Goal: Task Accomplishment & Management: Manage account settings

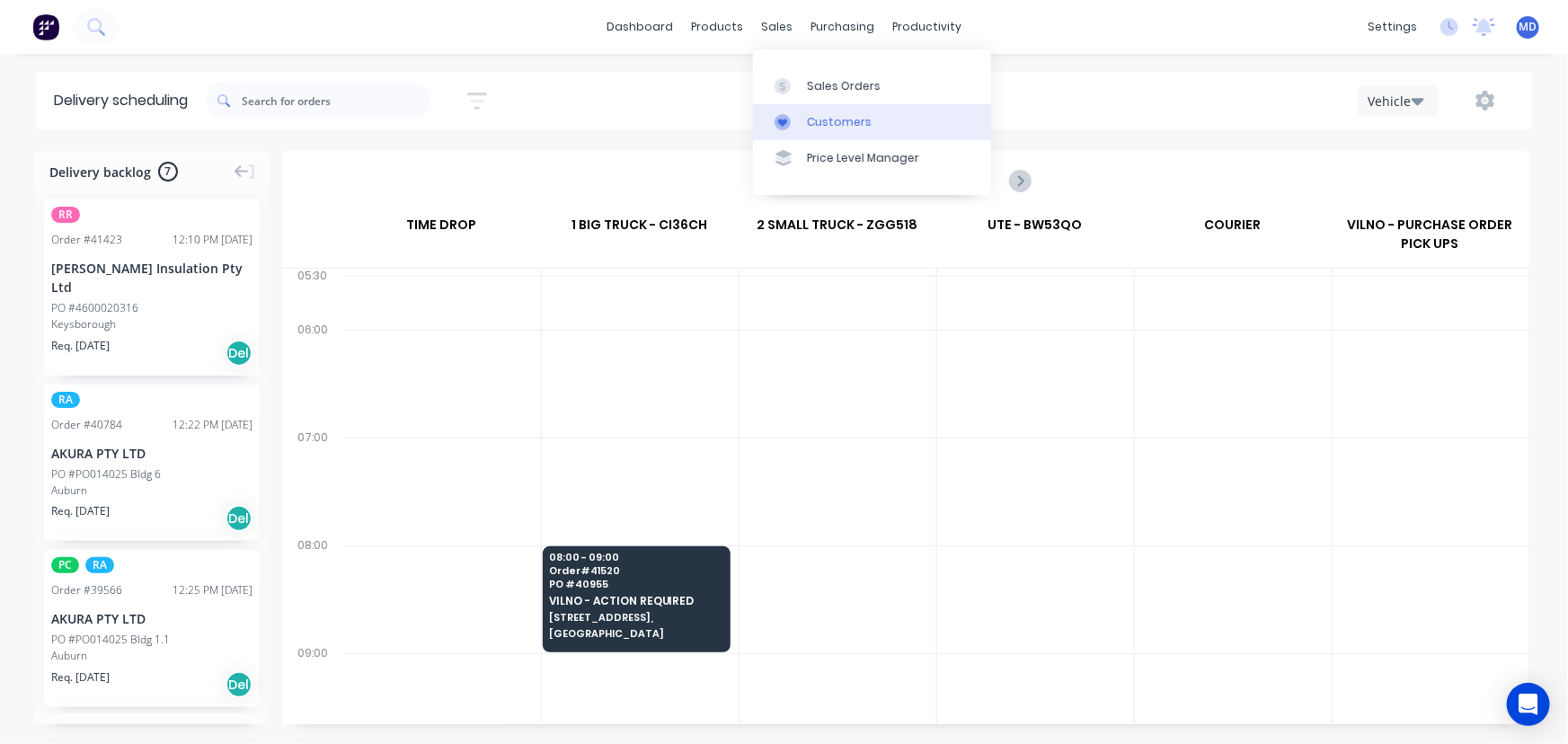
click at [845, 121] on div "Customers" at bounding box center [839, 122] width 65 height 16
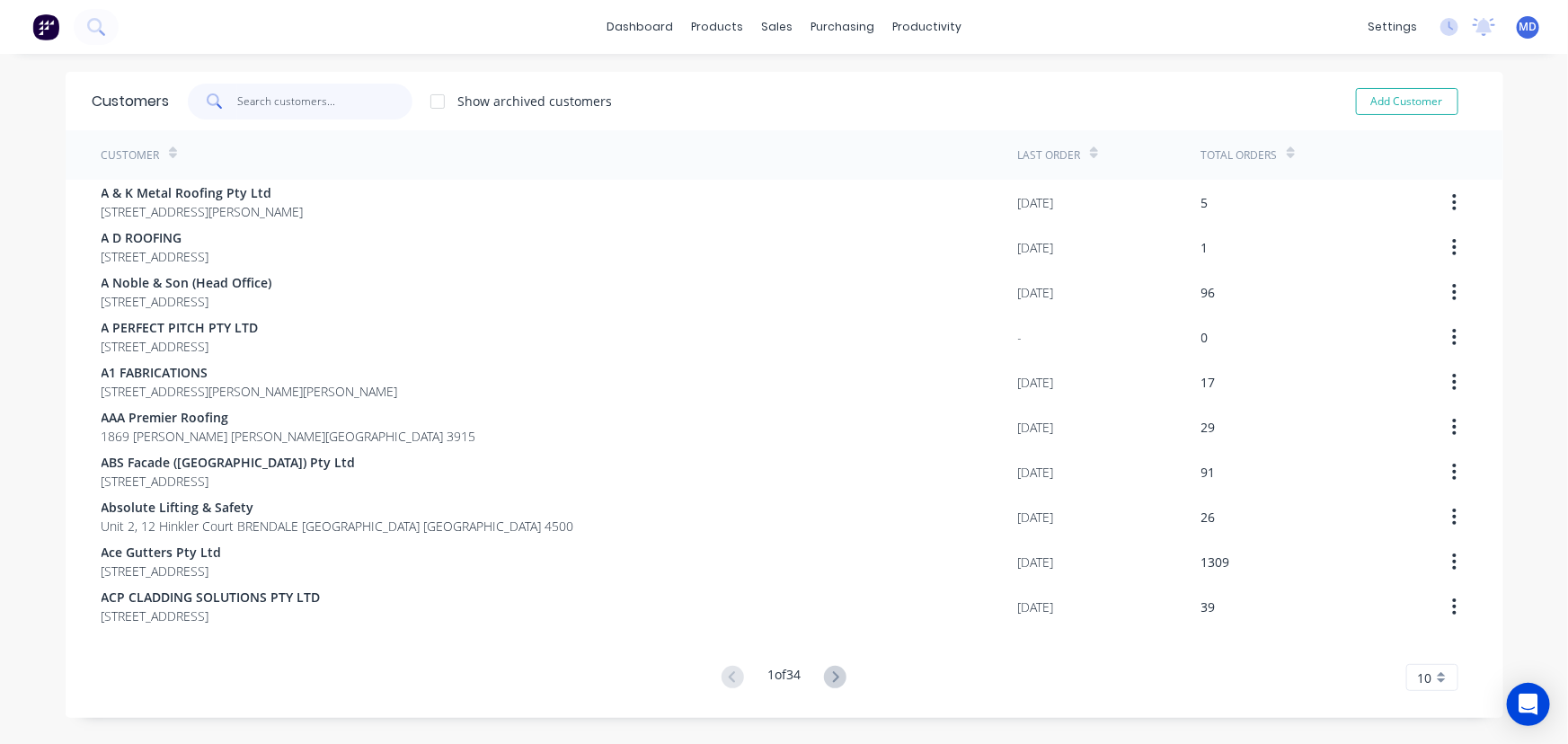
drag, startPoint x: 304, startPoint y: 100, endPoint x: 364, endPoint y: 132, distance: 68.0
click at [303, 100] on input "text" at bounding box center [325, 101] width 175 height 36
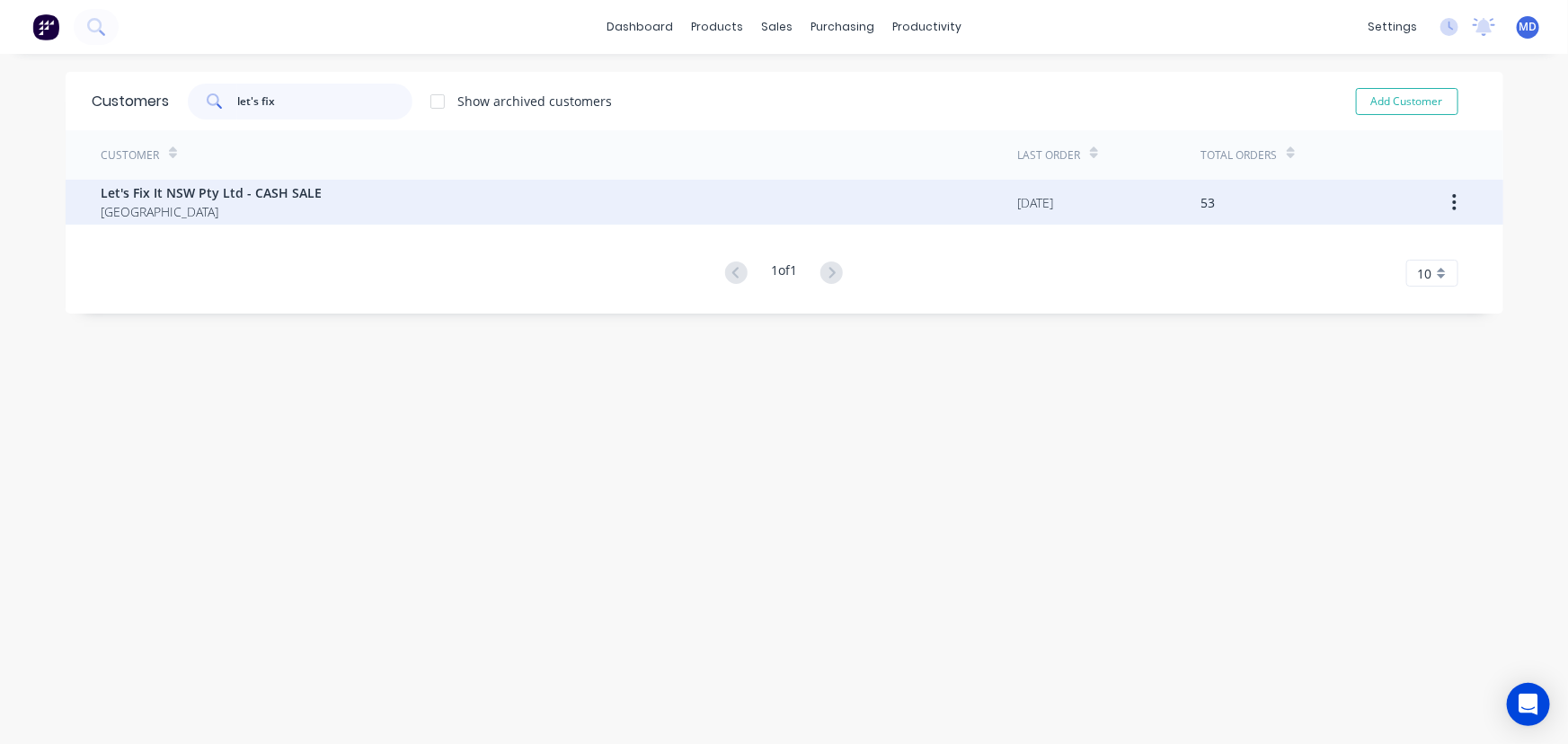
type input "let's fix"
click at [177, 195] on span "Let's Fix It NSW Pty Ltd - CASH SALE" at bounding box center [212, 192] width 221 height 19
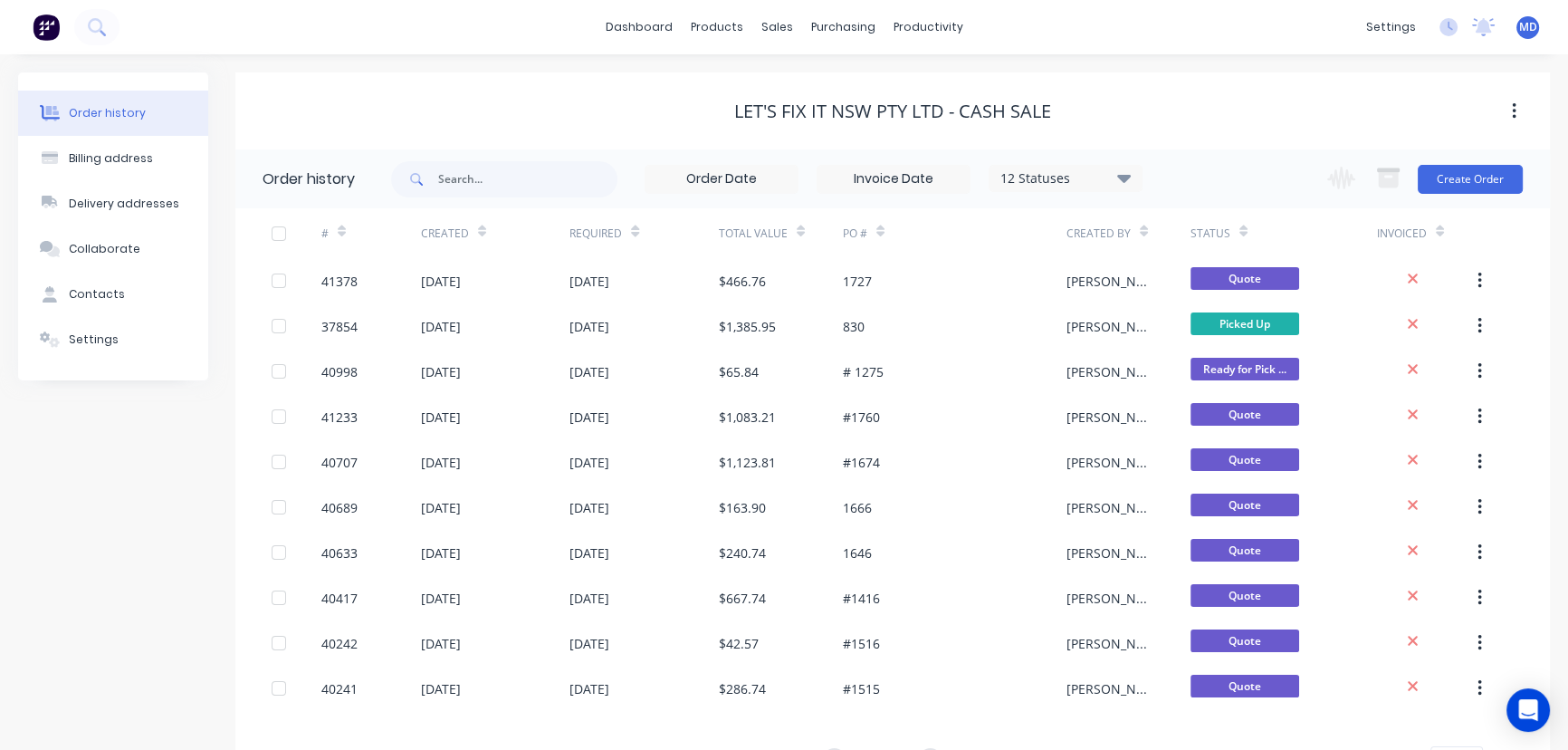
click at [1120, 172] on icon at bounding box center [1124, 178] width 14 height 22
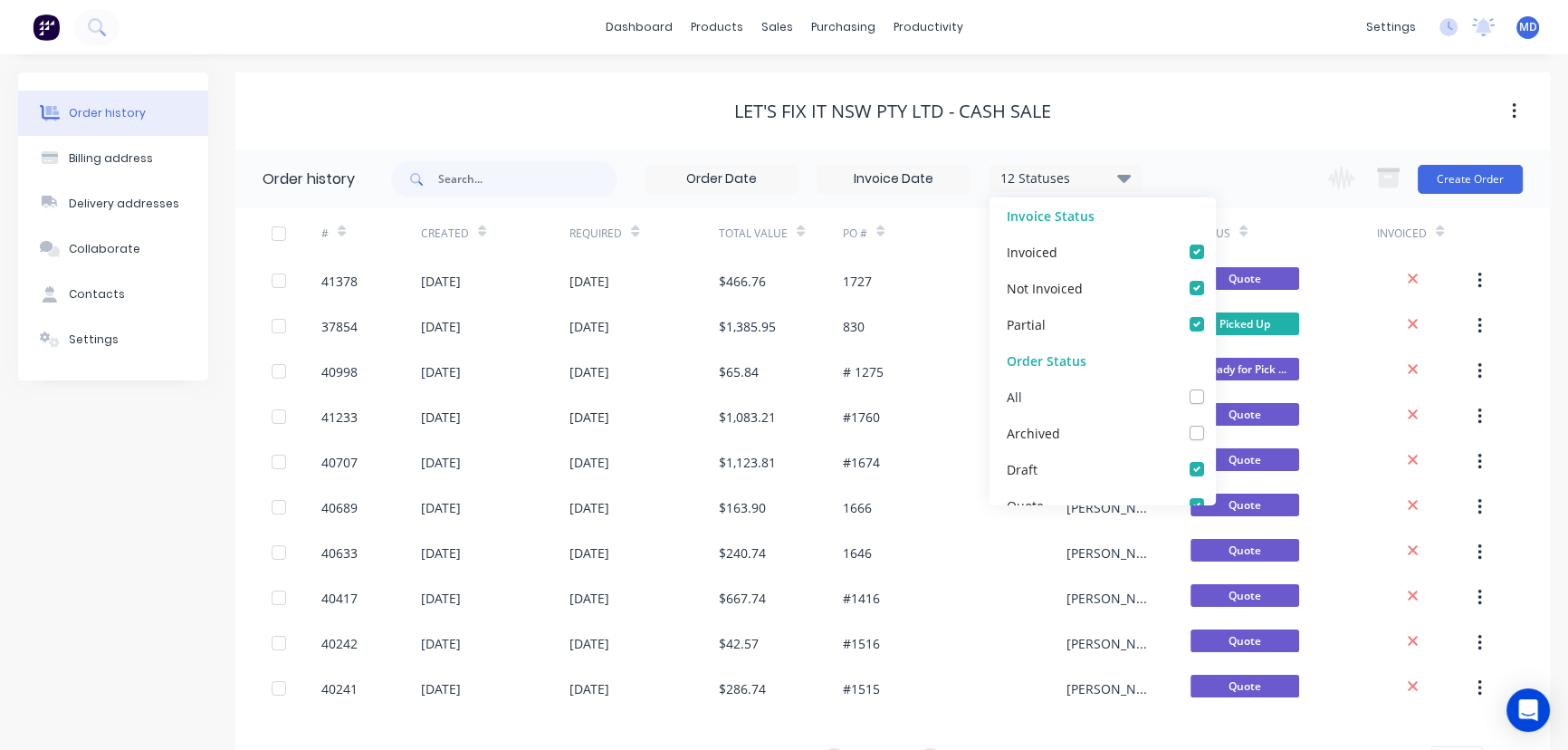
click at [1215, 386] on label at bounding box center [1215, 386] width 0 height 0
click at [1215, 398] on input "checkbox" at bounding box center [1222, 395] width 15 height 17
checkbox input "true"
click at [1231, 103] on div "Let's Fix It NSW Pty Ltd - CASH SALE" at bounding box center [893, 112] width 1315 height 22
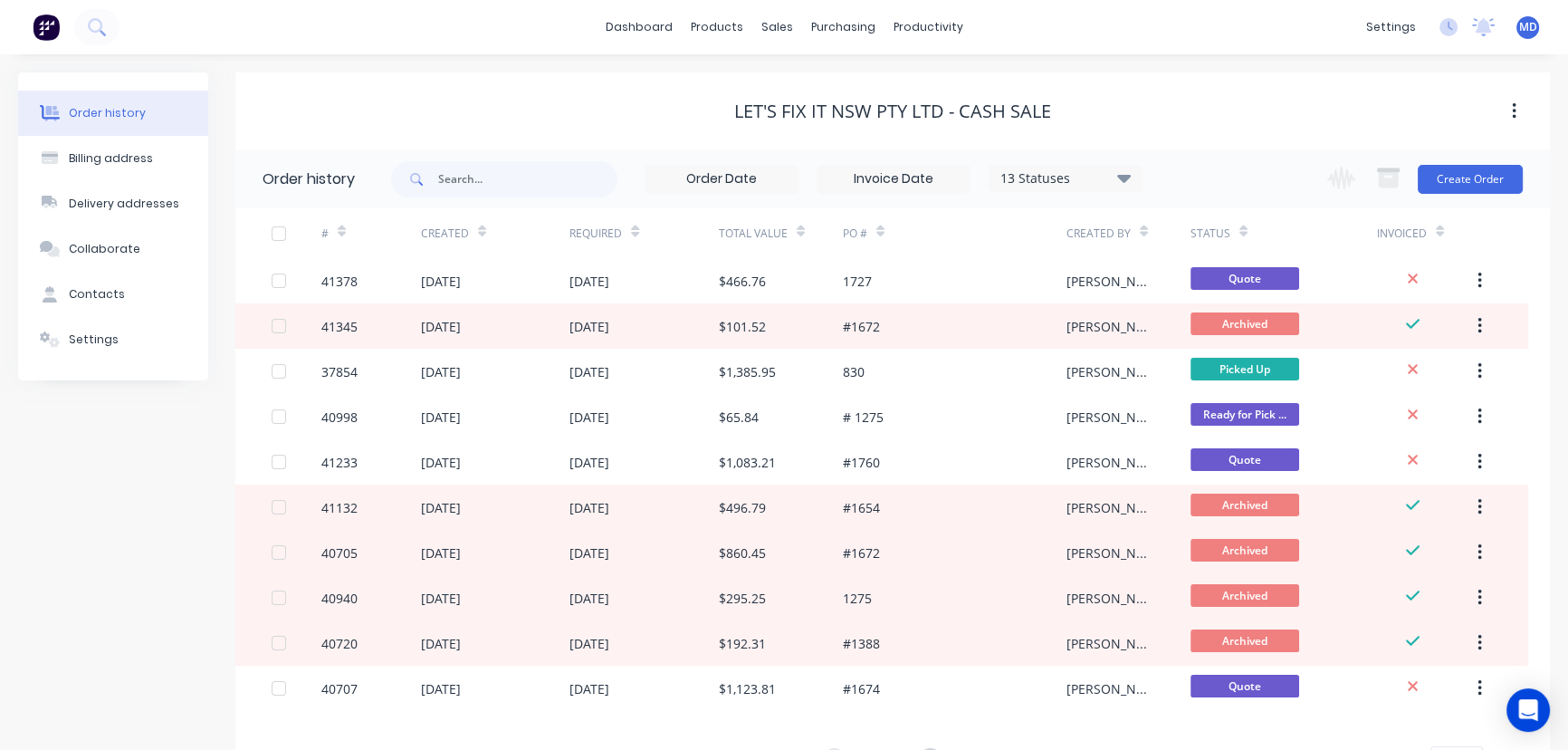
click at [1123, 171] on icon at bounding box center [1124, 178] width 14 height 22
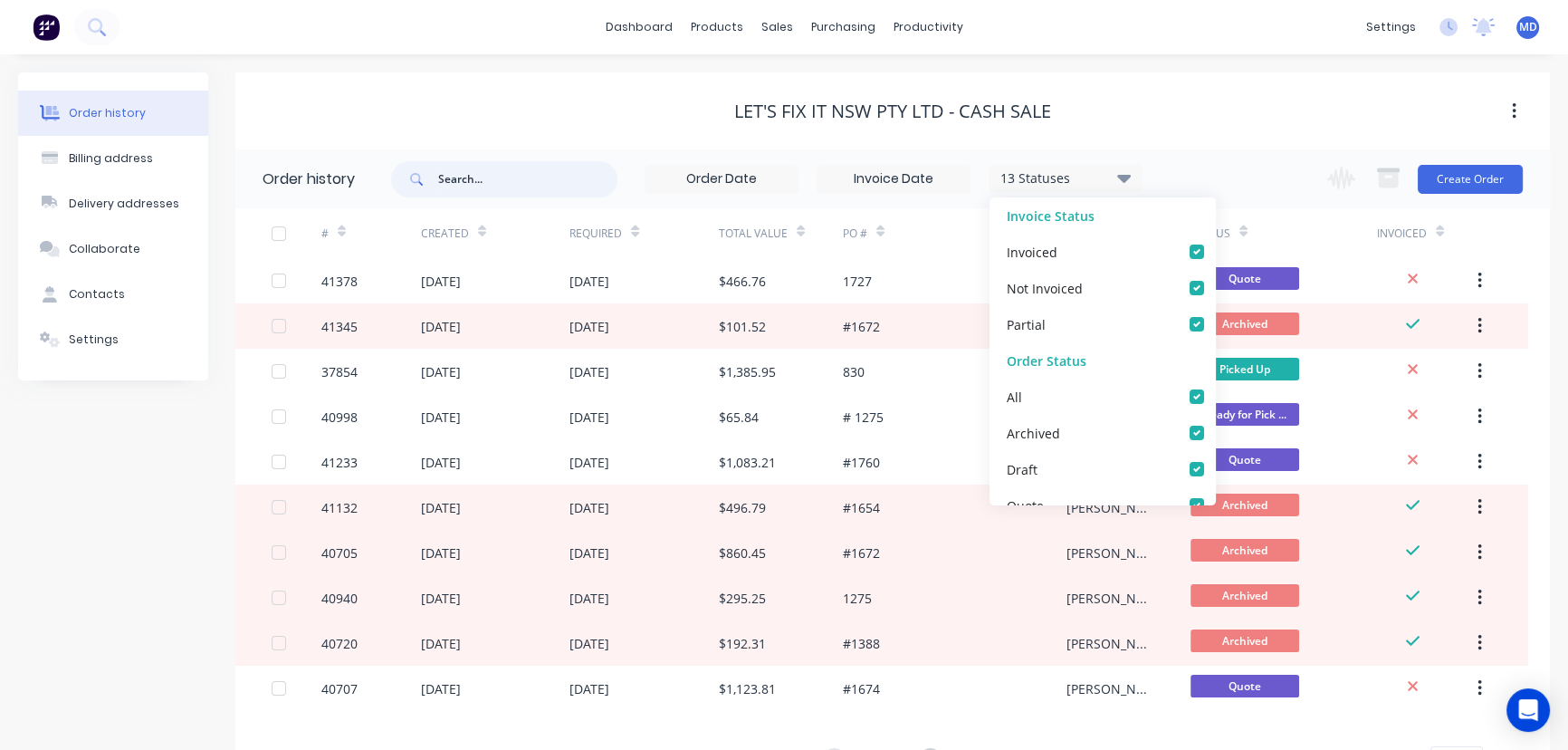
click at [496, 189] on input "text" at bounding box center [528, 179] width 179 height 36
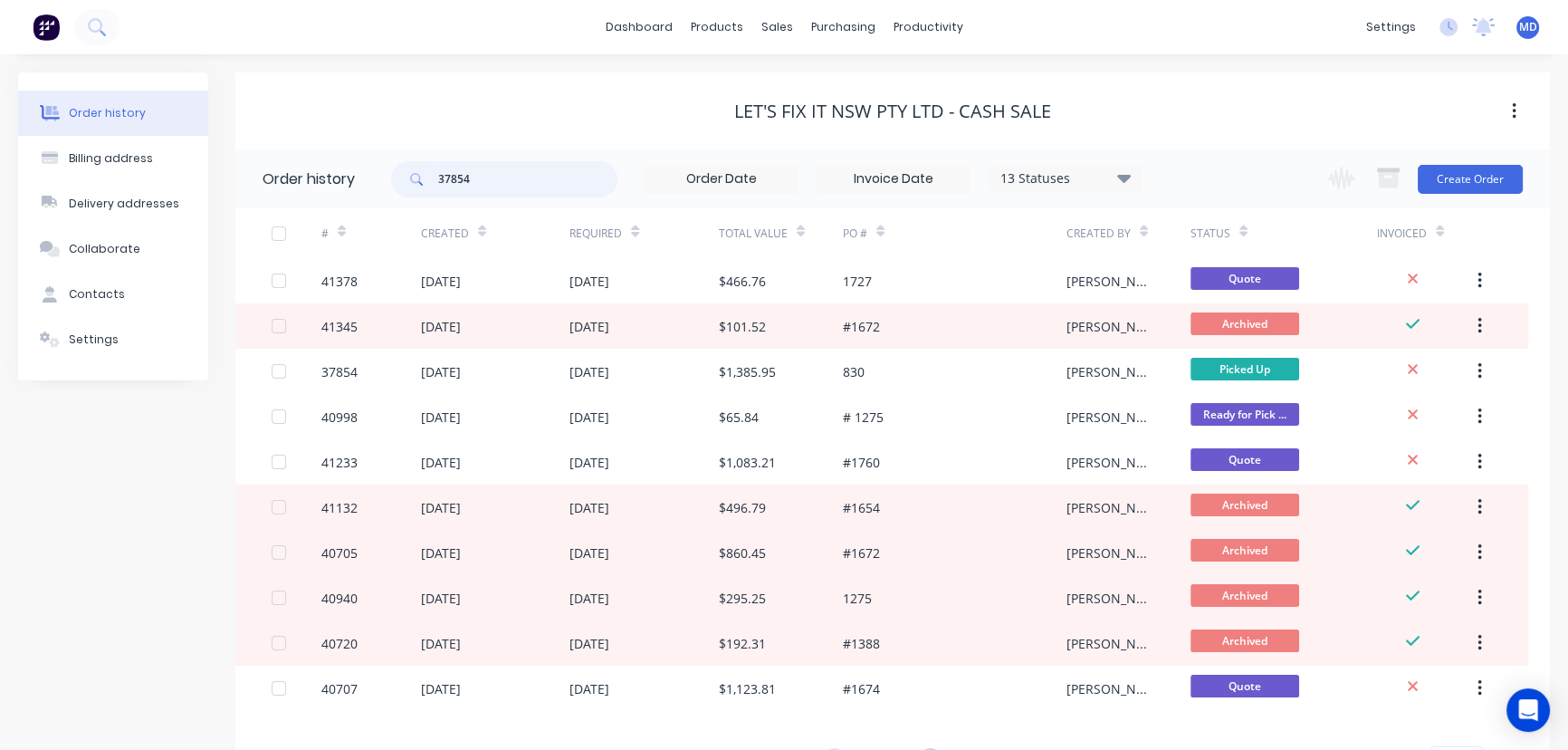
type input "37854"
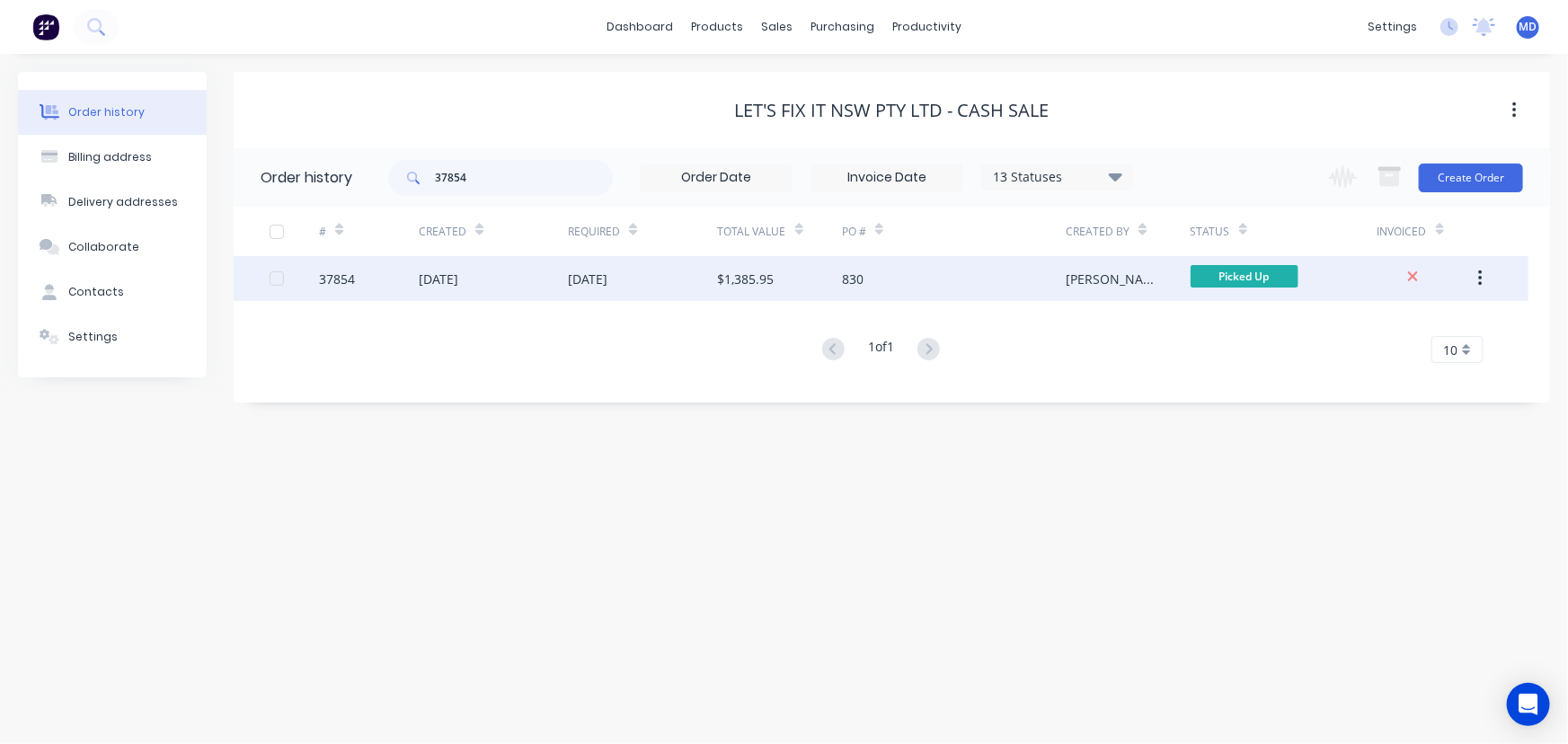
click at [607, 285] on div "[DATE]" at bounding box center [587, 279] width 39 height 19
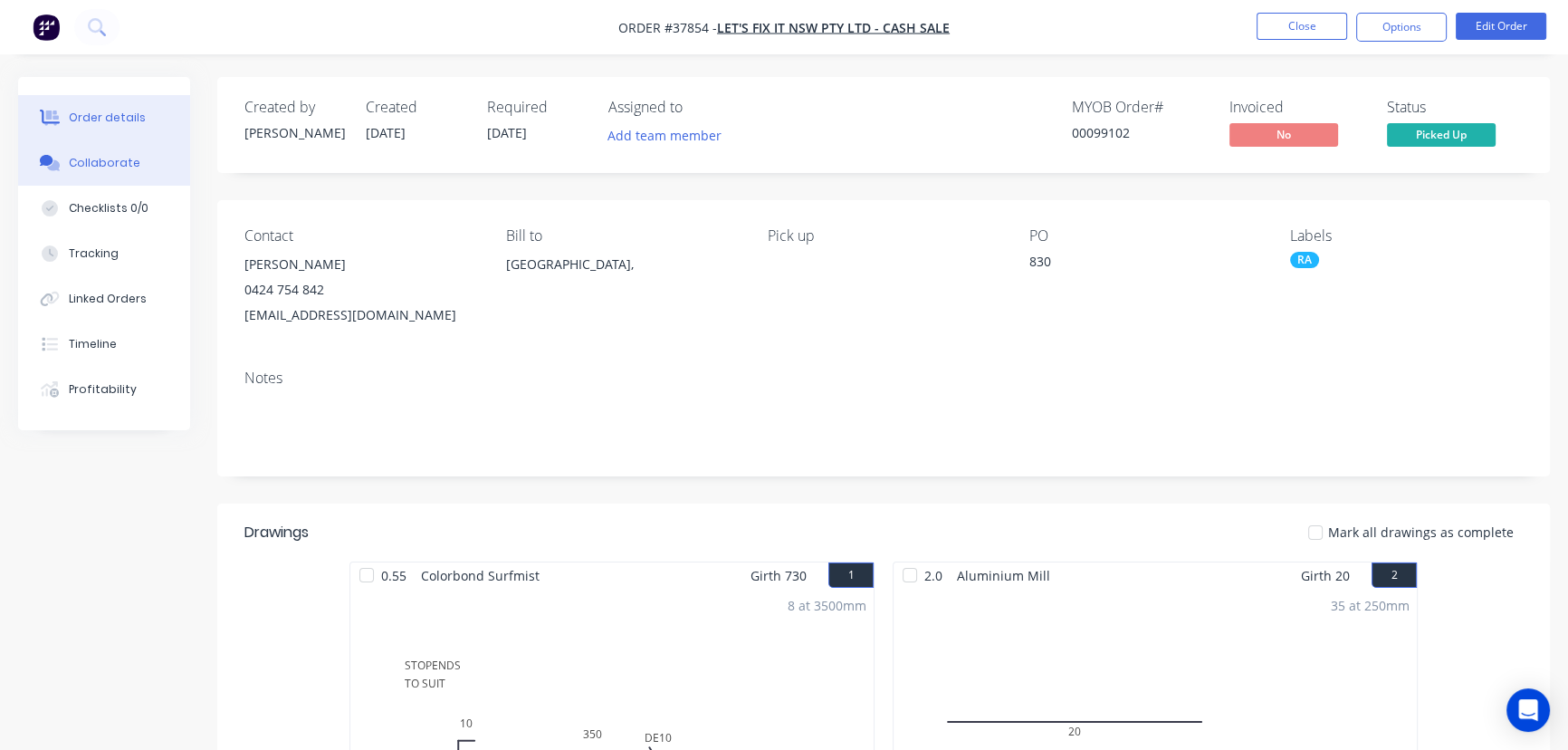
click at [103, 163] on div "Collaborate" at bounding box center [105, 163] width 72 height 17
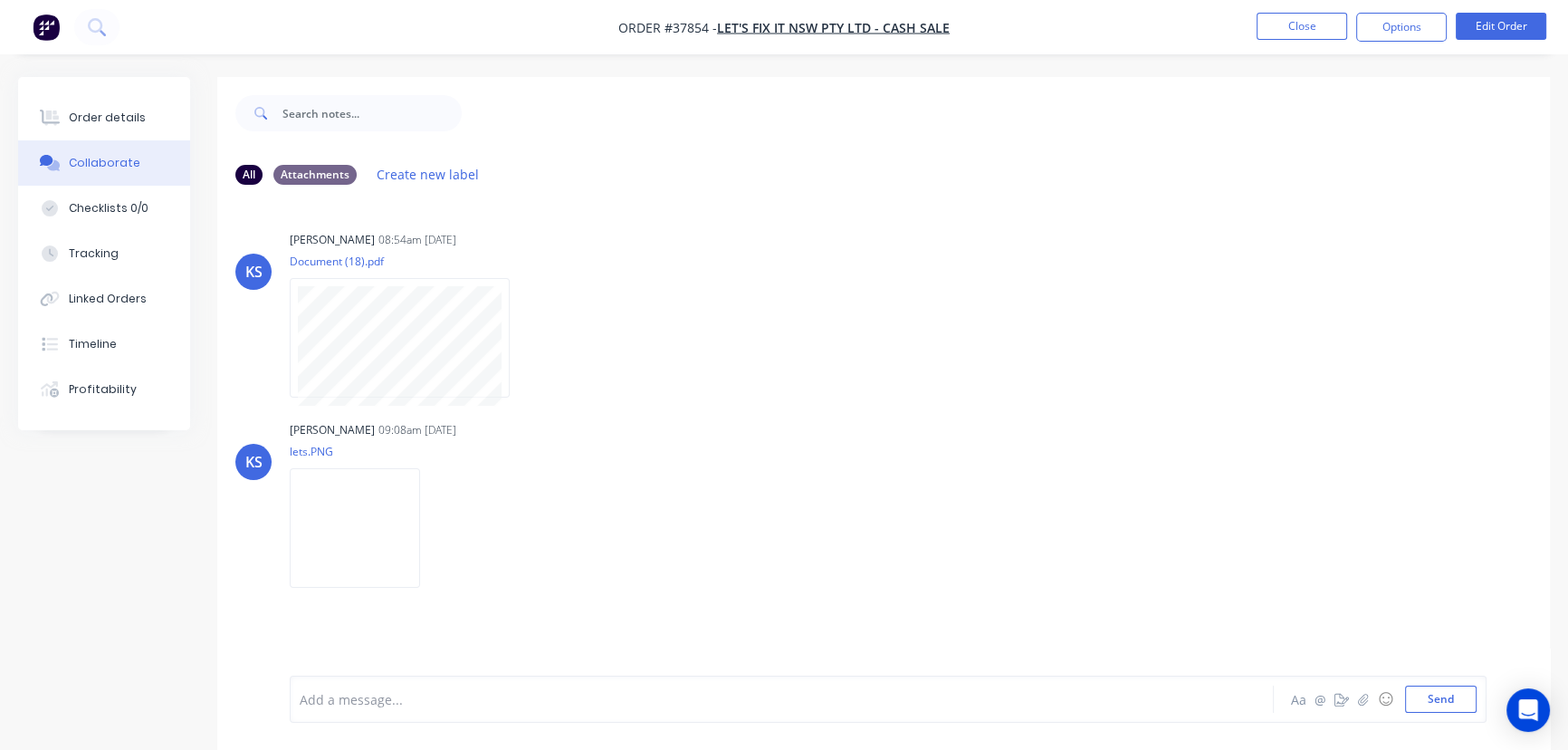
drag, startPoint x: 99, startPoint y: 112, endPoint x: 175, endPoint y: 161, distance: 90.4
click at [99, 114] on div "Order details" at bounding box center [107, 118] width 77 height 17
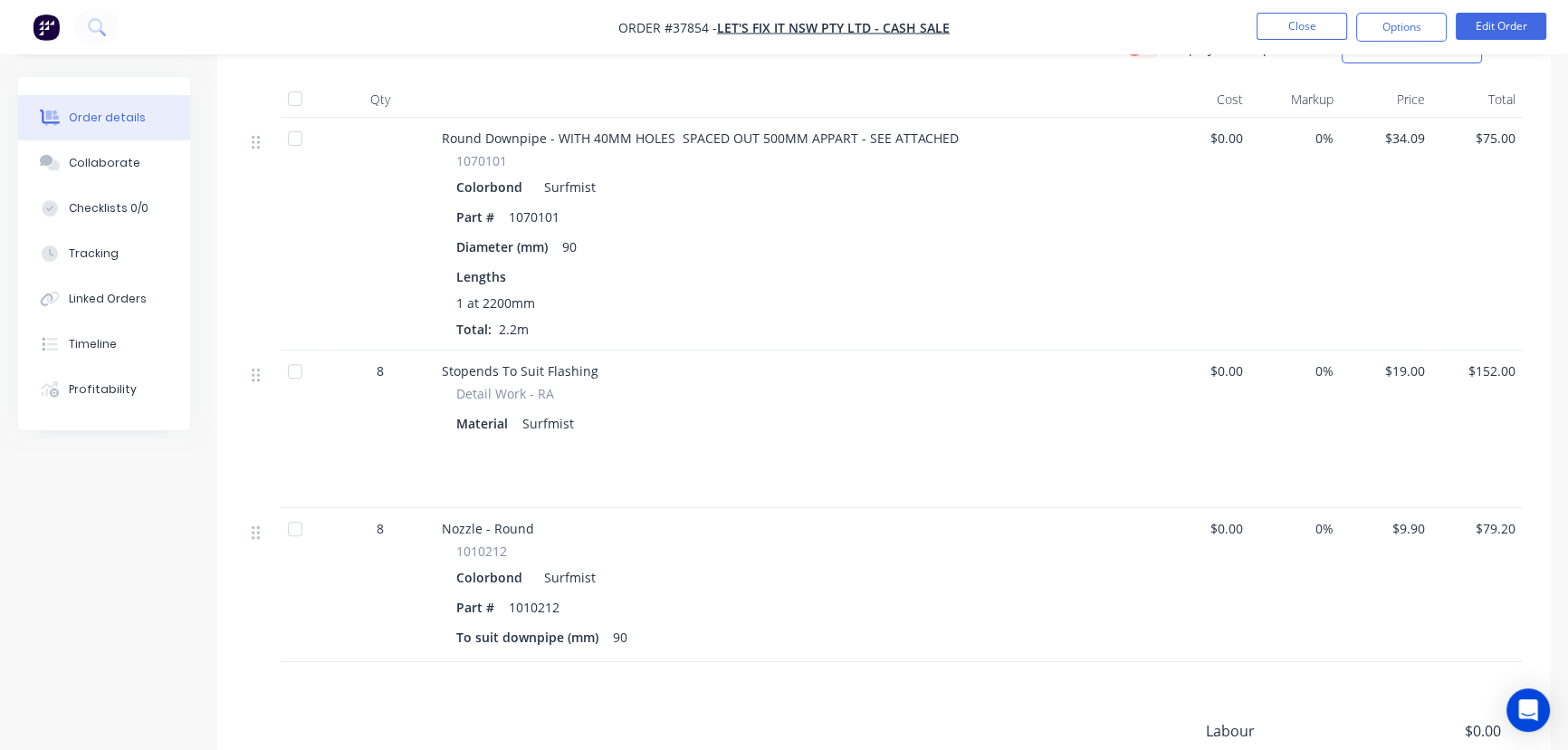
scroll to position [906, 0]
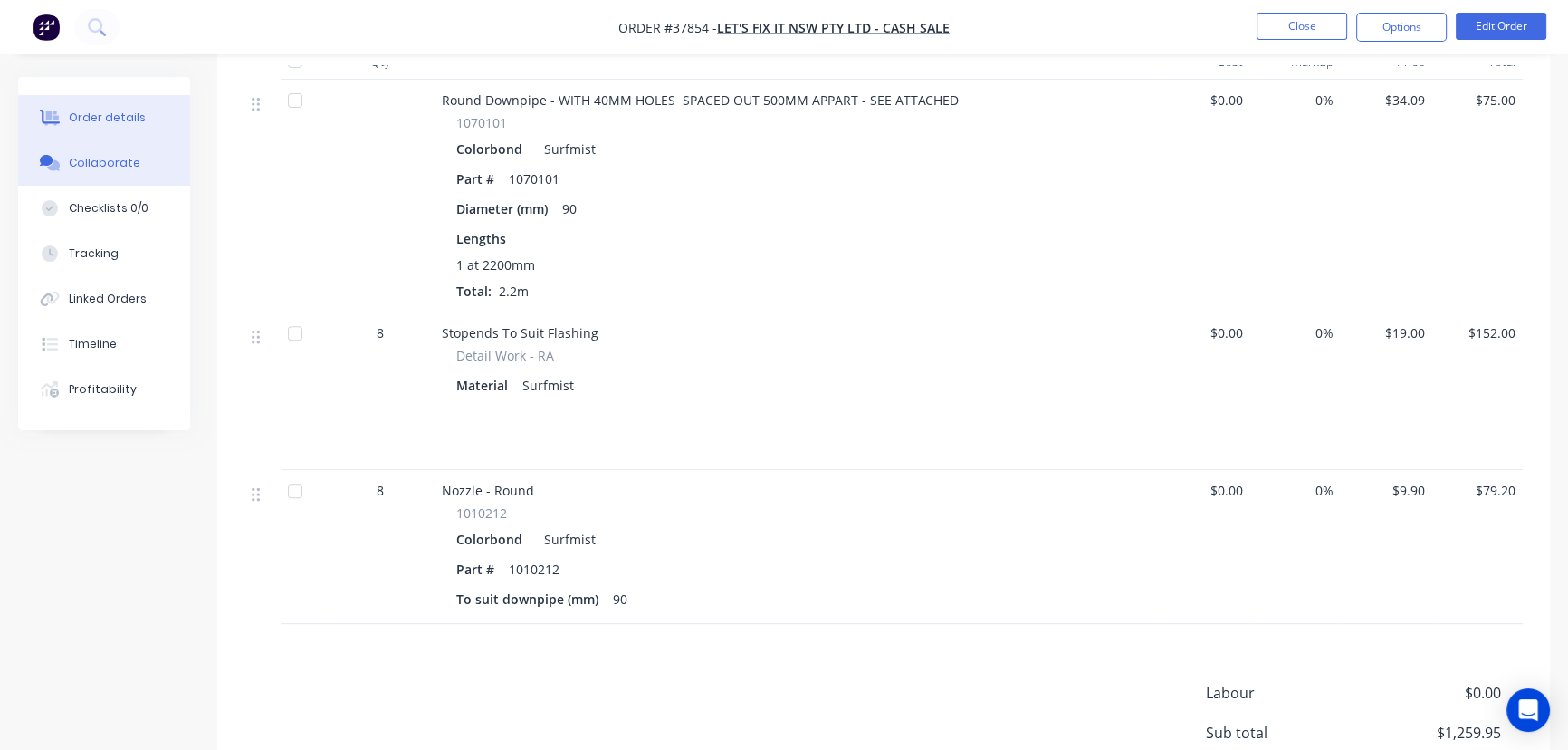
click at [99, 165] on div "Collaborate" at bounding box center [105, 163] width 72 height 17
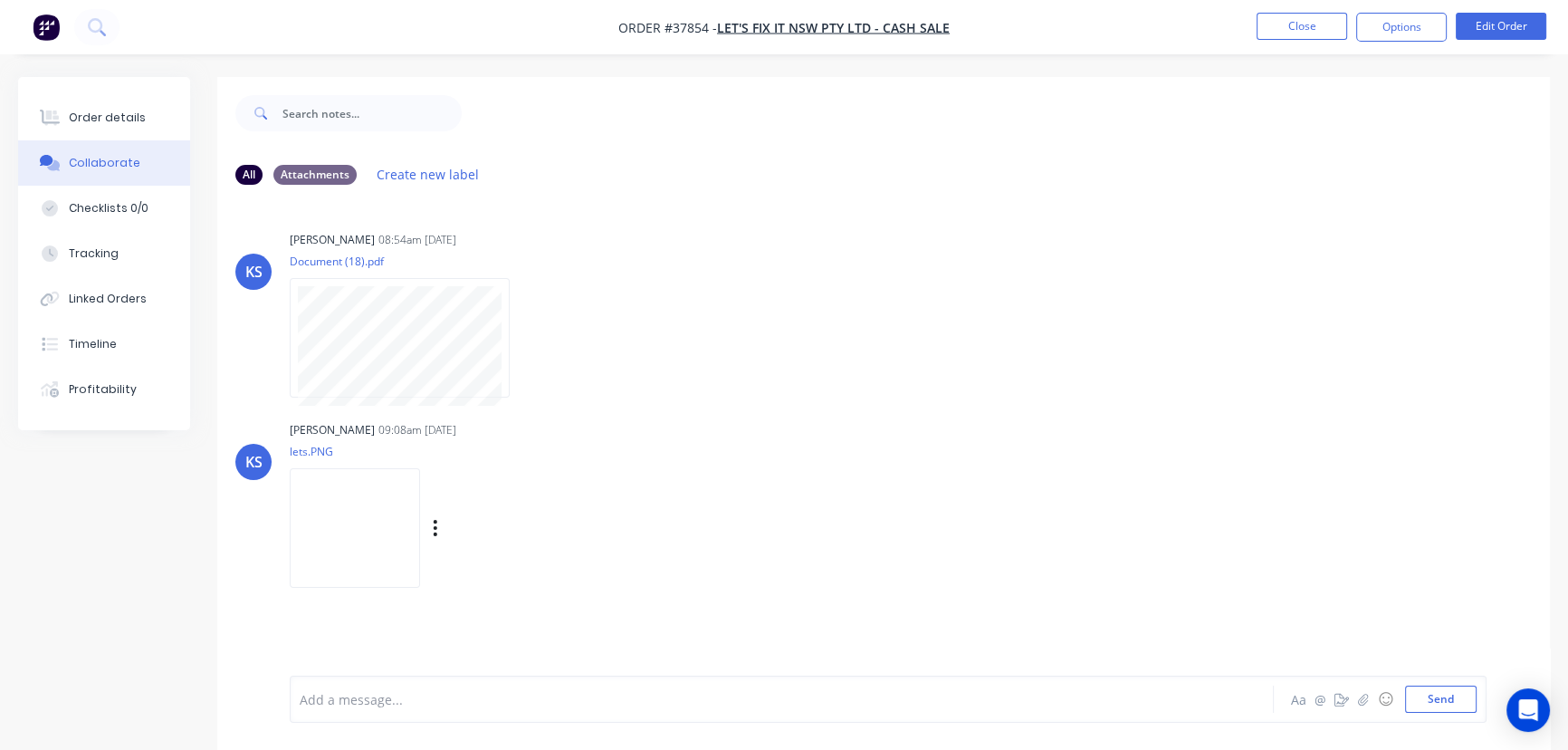
click at [389, 528] on img at bounding box center [355, 527] width 130 height 118
click at [87, 110] on div "Order details" at bounding box center [107, 118] width 77 height 17
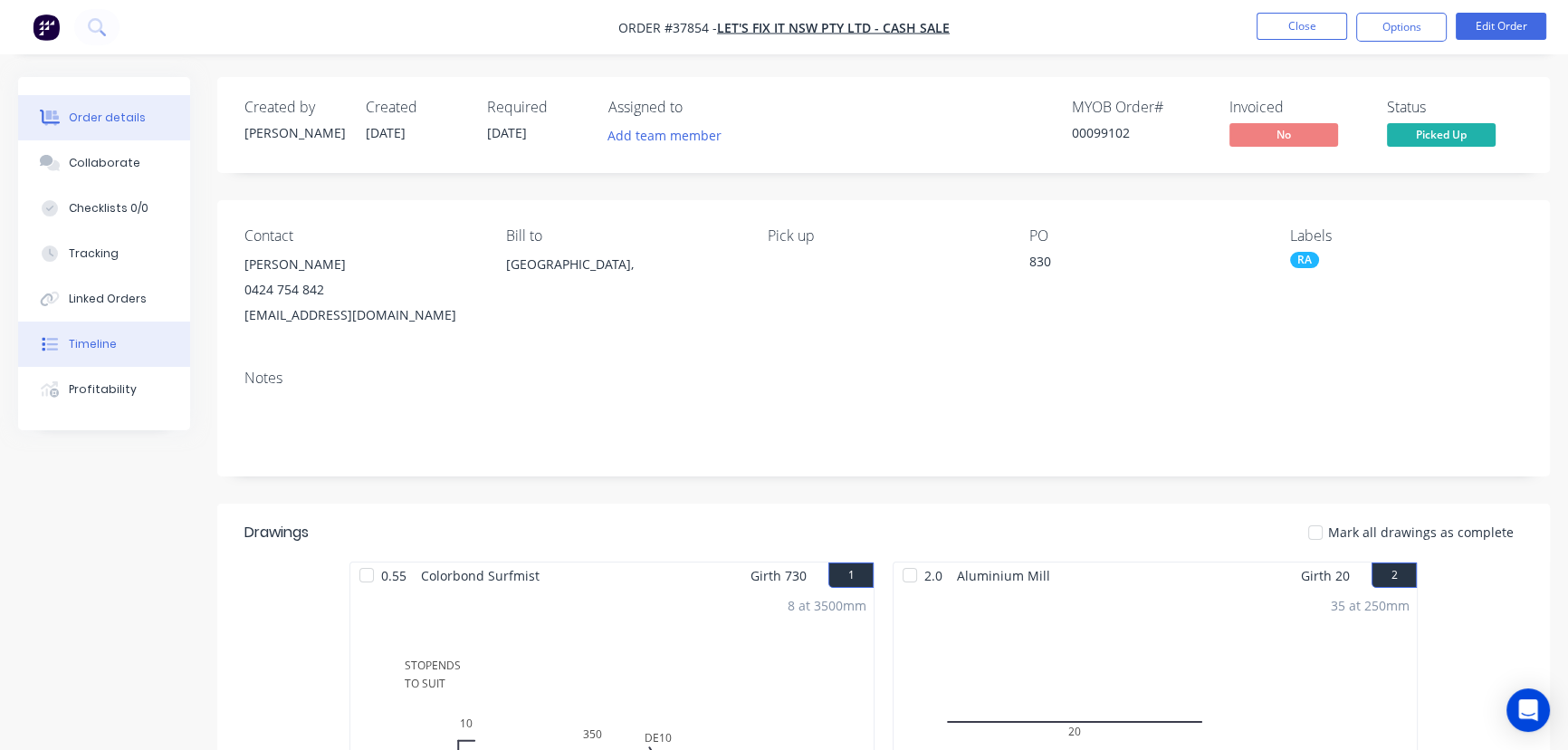
click at [103, 336] on div "Timeline" at bounding box center [93, 344] width 48 height 17
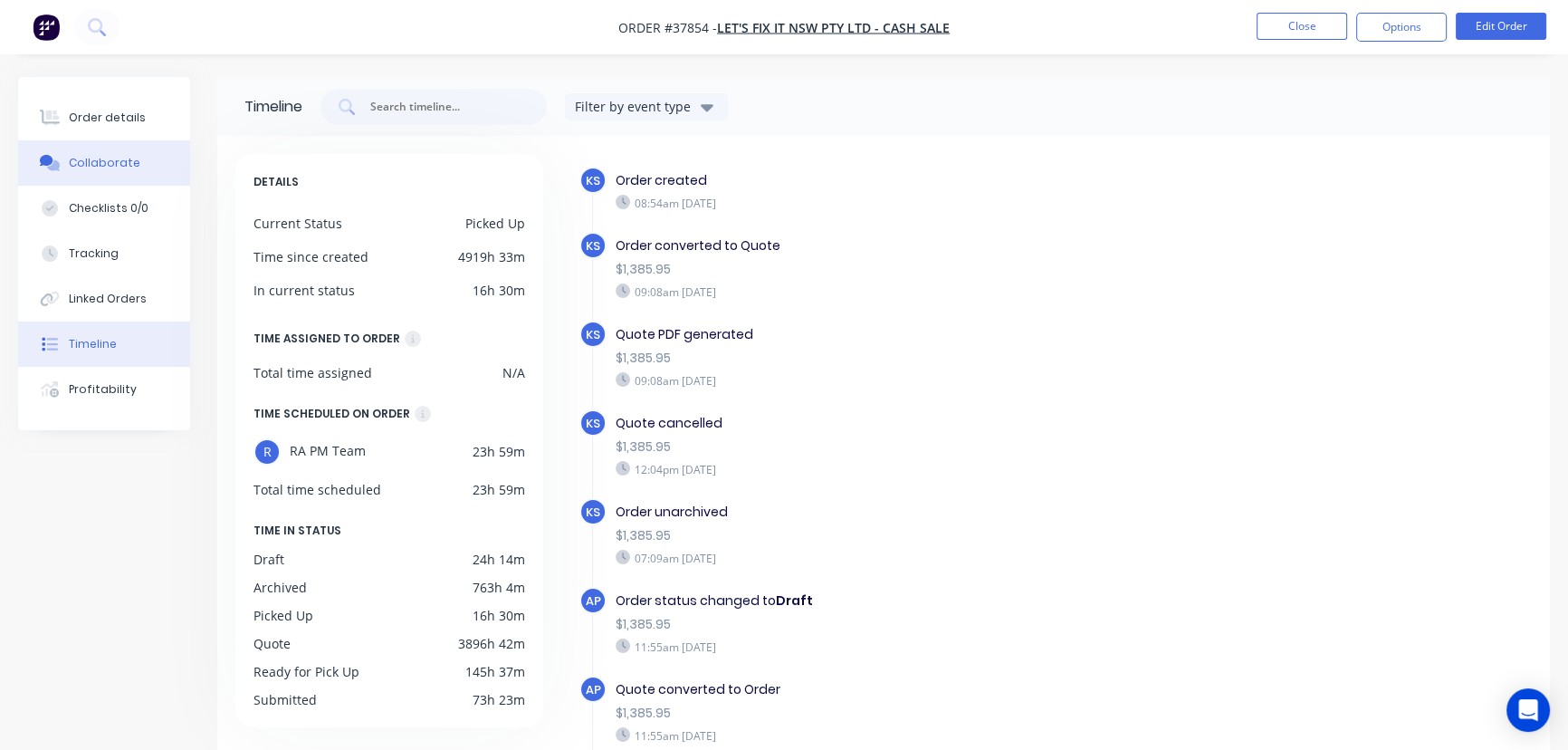
click at [89, 163] on div "Collaborate" at bounding box center [105, 163] width 72 height 17
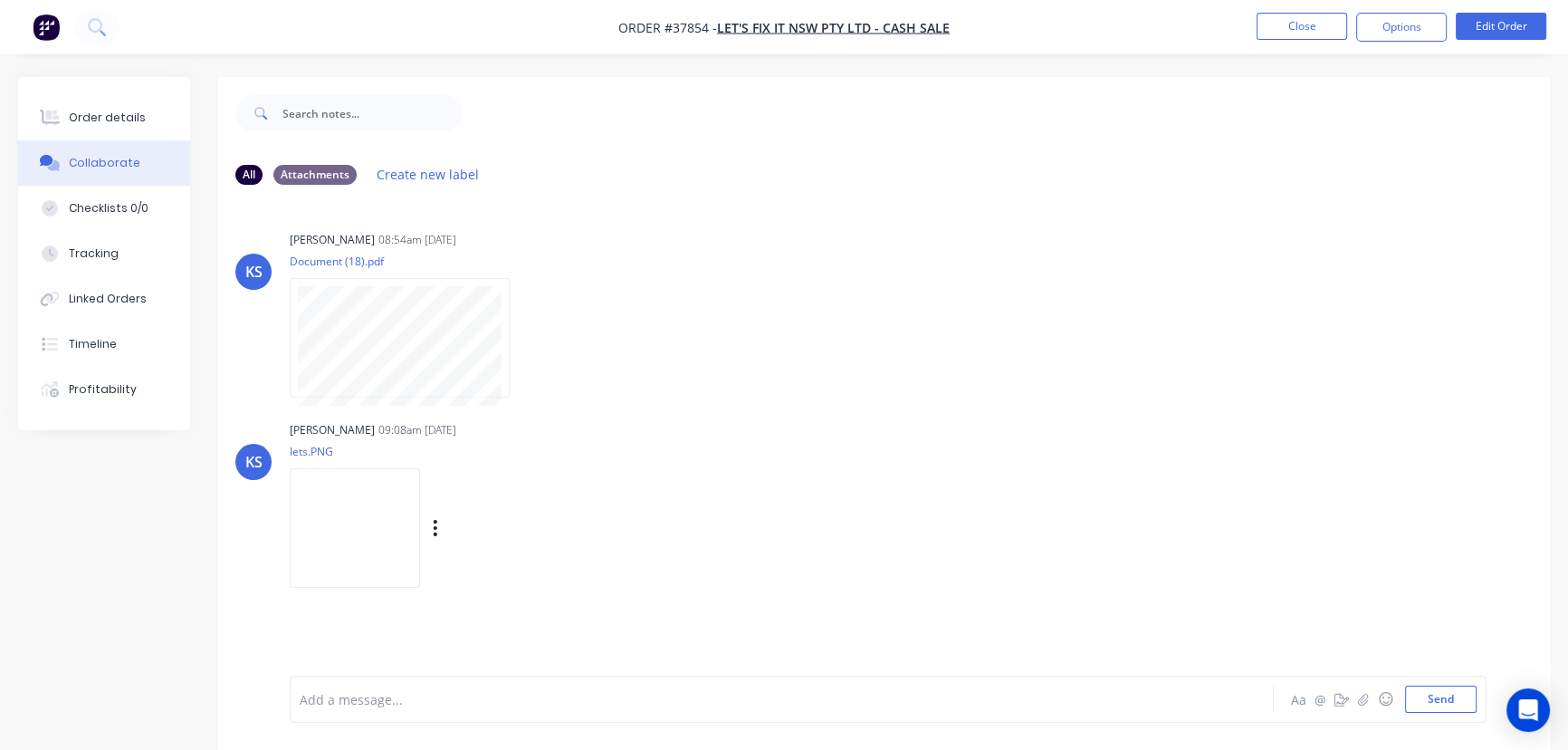
click at [383, 534] on img at bounding box center [355, 527] width 130 height 118
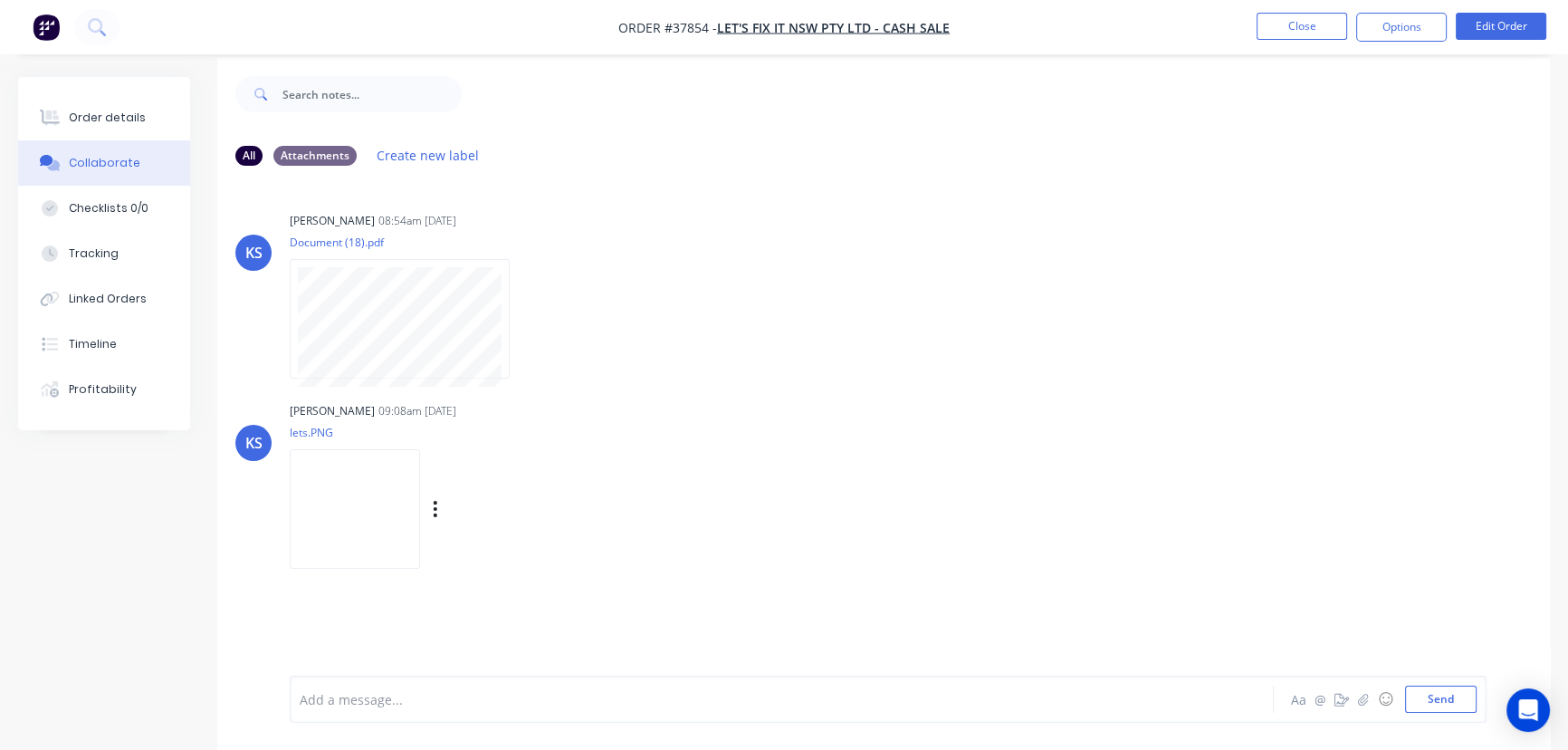
scroll to position [28, 0]
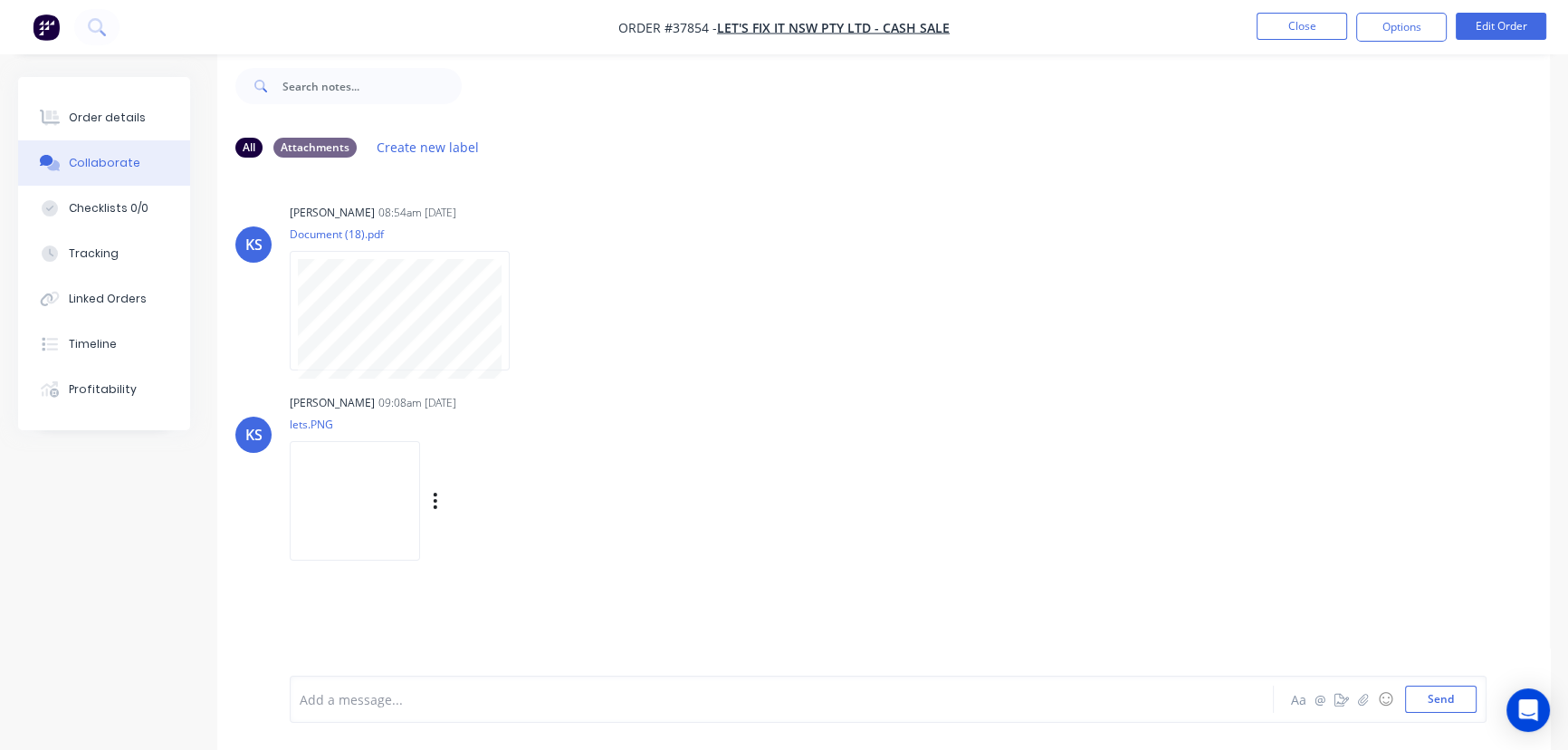
click at [416, 516] on img at bounding box center [355, 500] width 130 height 118
click at [109, 120] on div "Order details" at bounding box center [107, 118] width 77 height 17
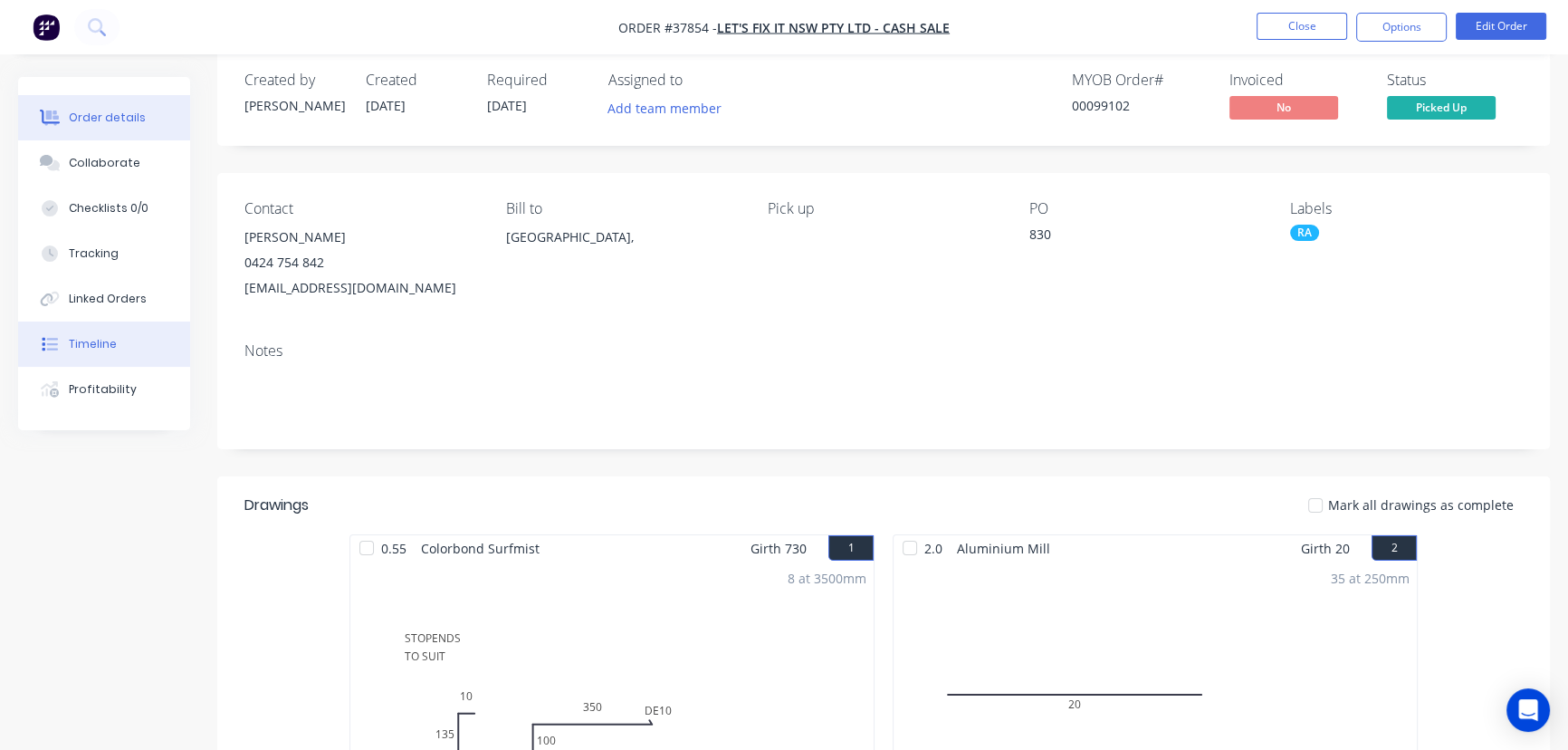
click at [94, 341] on div "Timeline" at bounding box center [93, 344] width 48 height 17
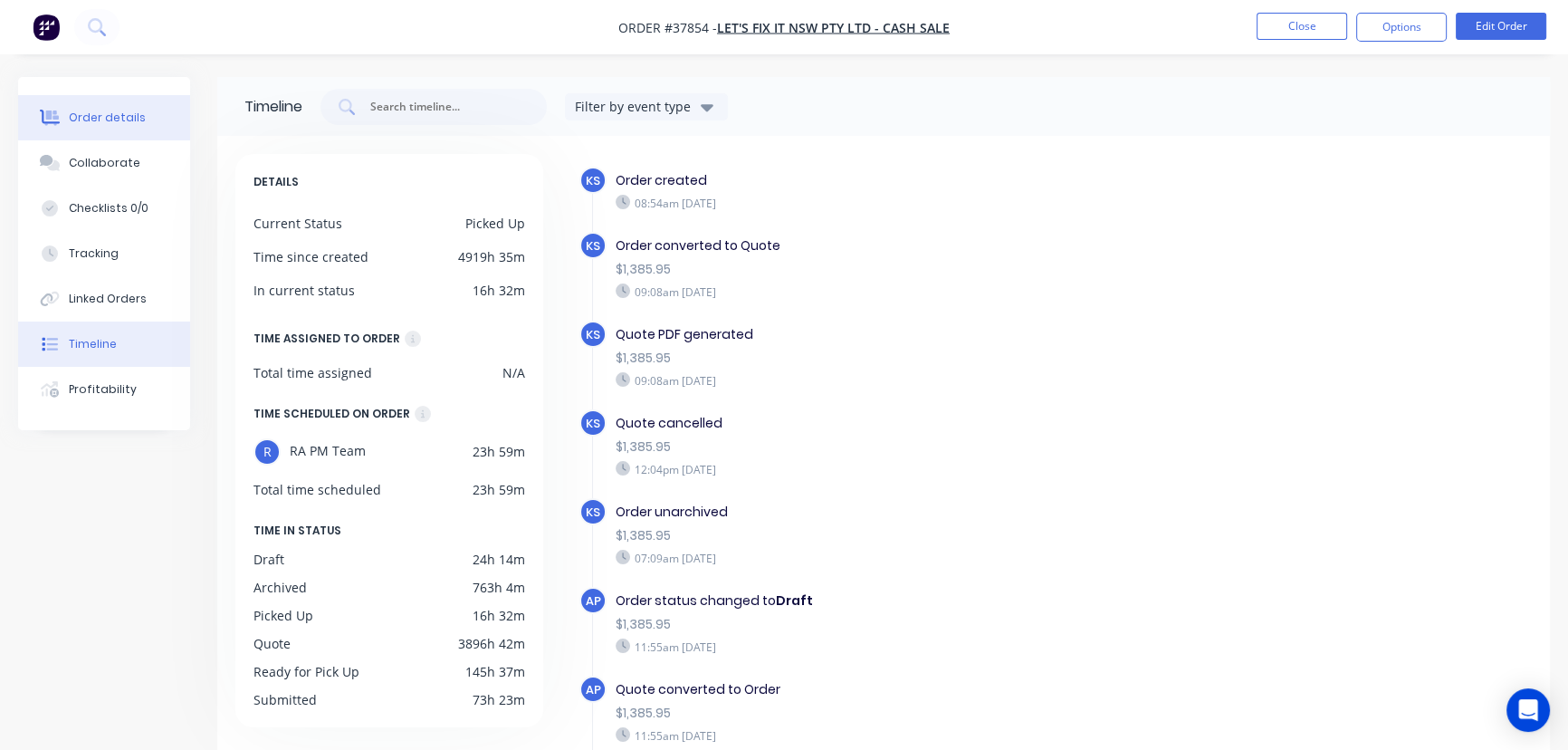
click at [81, 120] on div "Order details" at bounding box center [107, 118] width 77 height 17
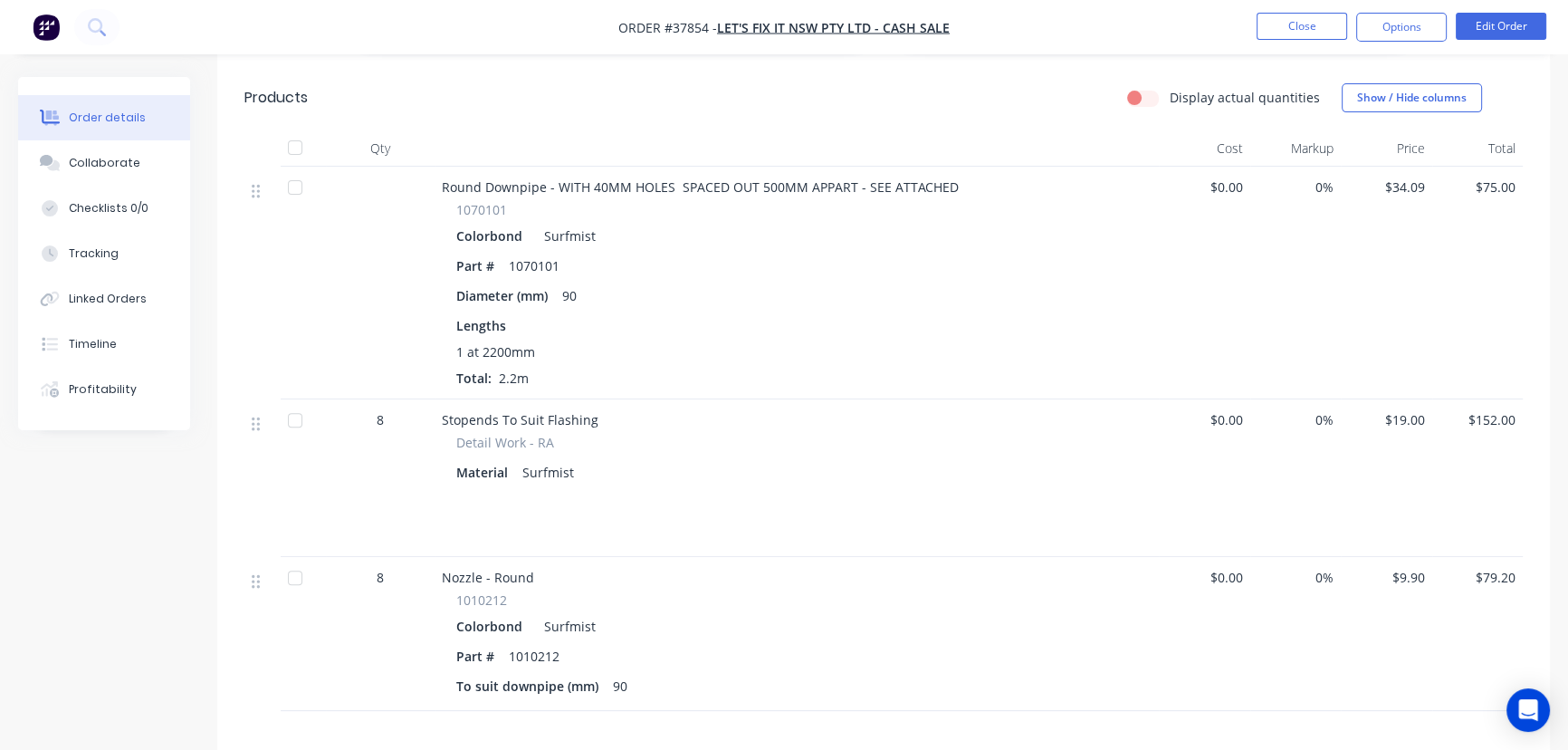
scroll to position [988, 0]
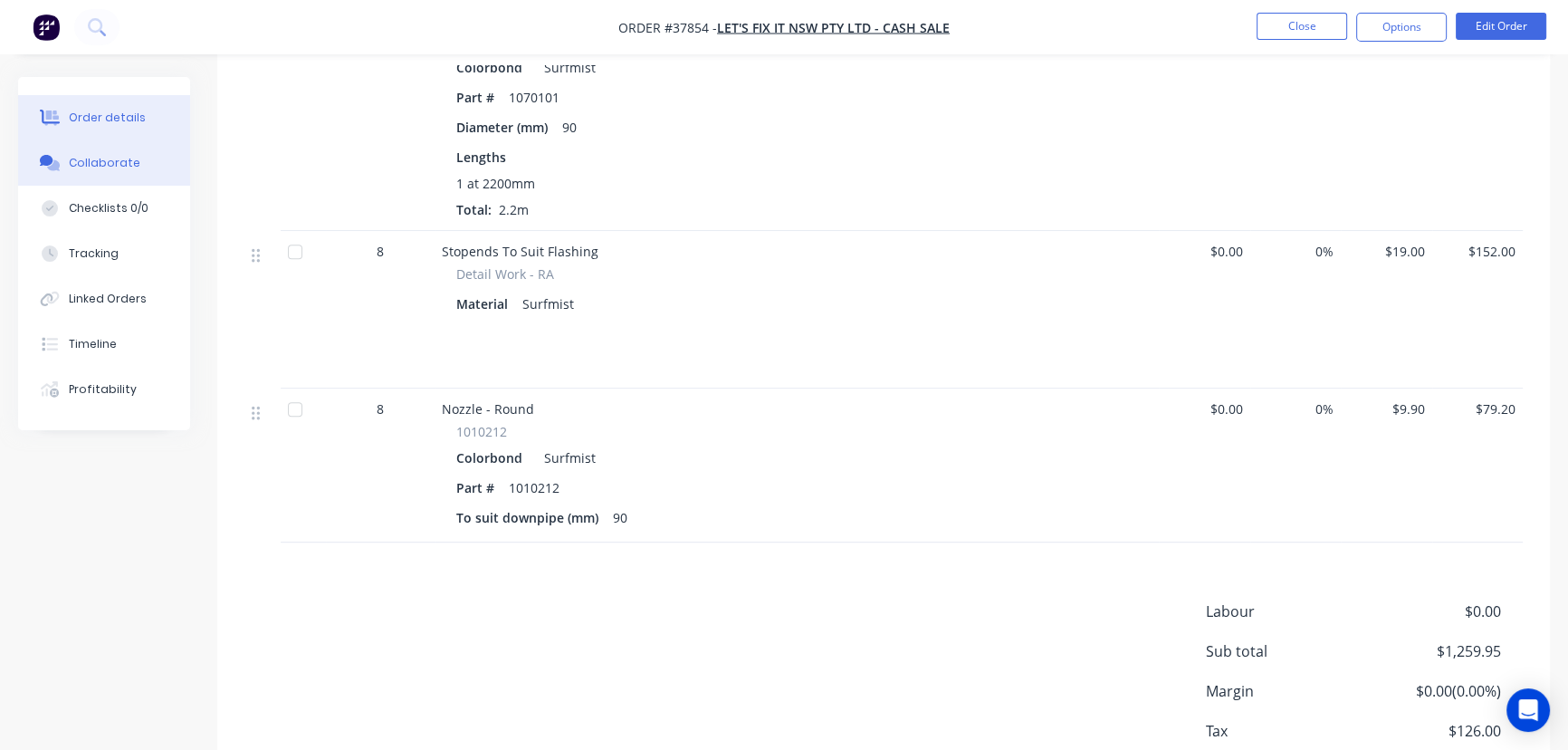
click at [117, 169] on div "Collaborate" at bounding box center [105, 163] width 72 height 17
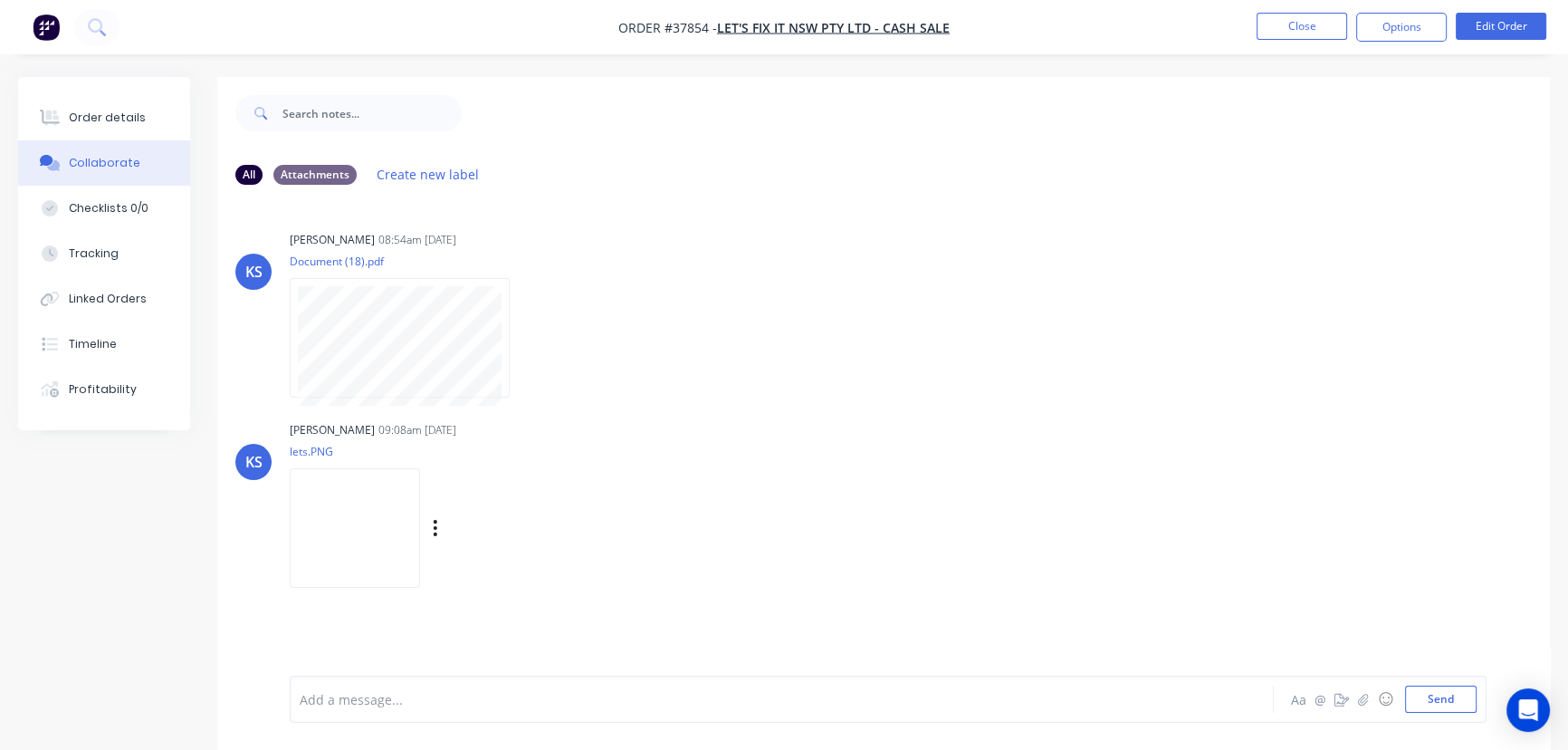
click at [385, 536] on img at bounding box center [355, 527] width 130 height 118
click at [1307, 19] on button "Close" at bounding box center [1302, 27] width 91 height 28
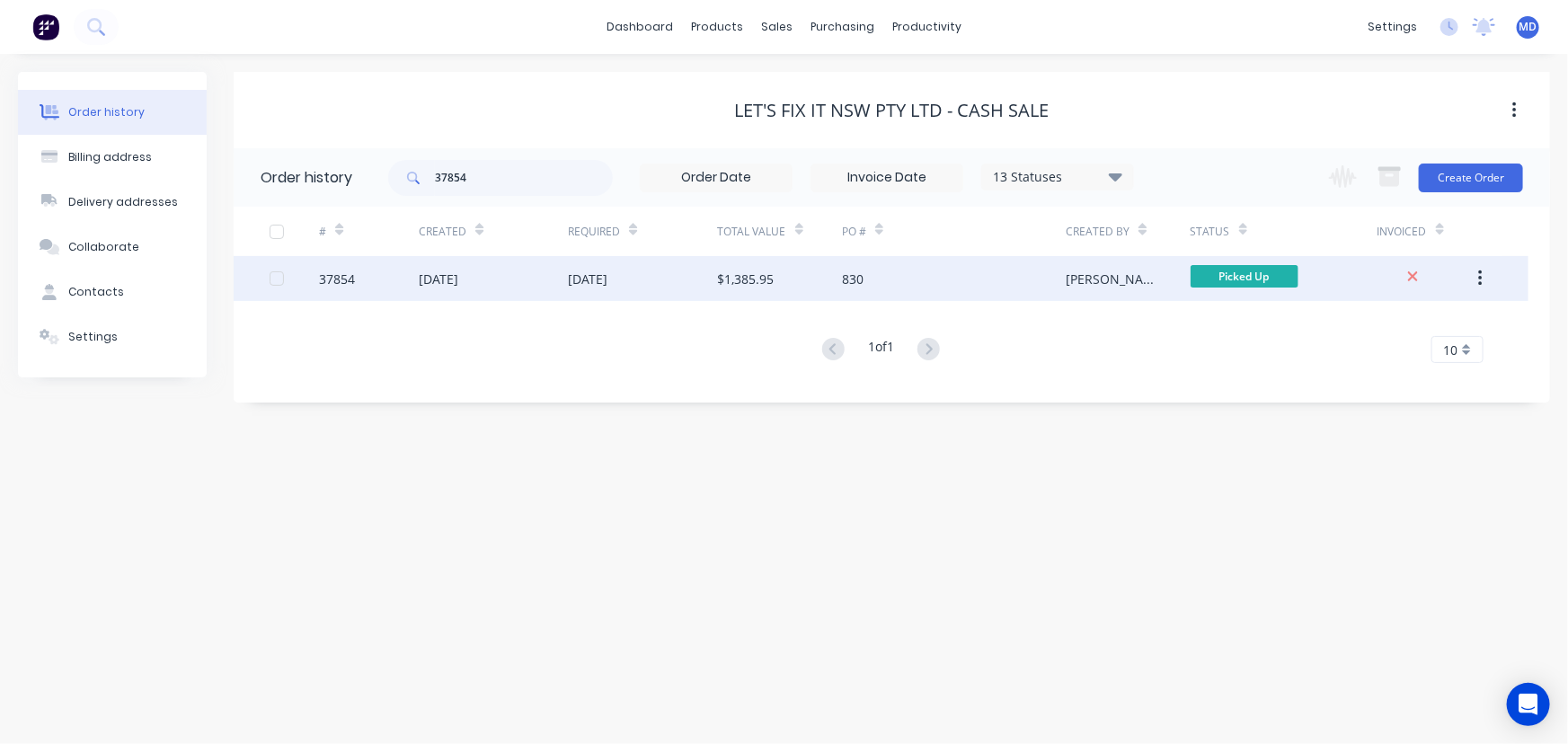
click at [607, 278] on div "[DATE]" at bounding box center [587, 279] width 39 height 19
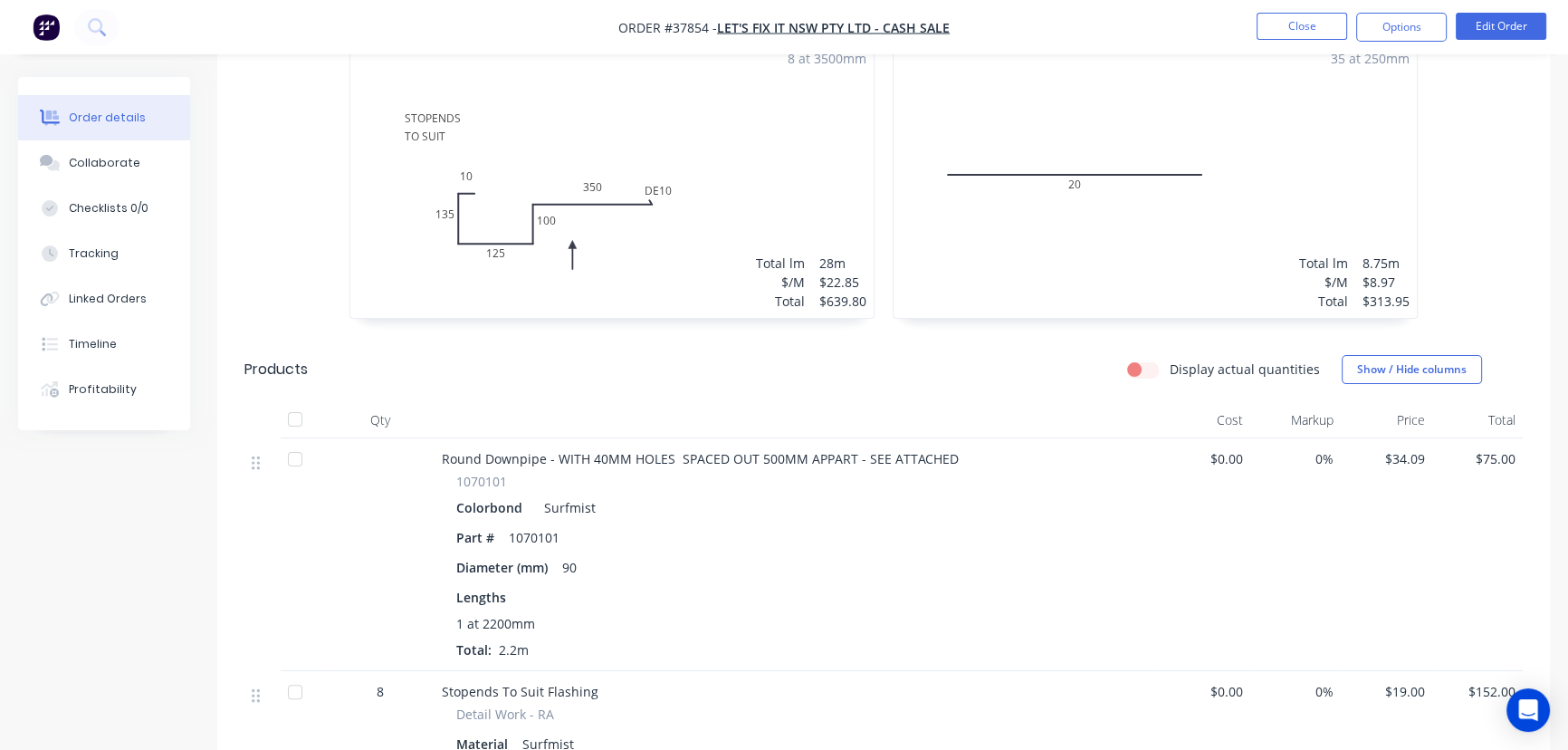
scroll to position [443, 0]
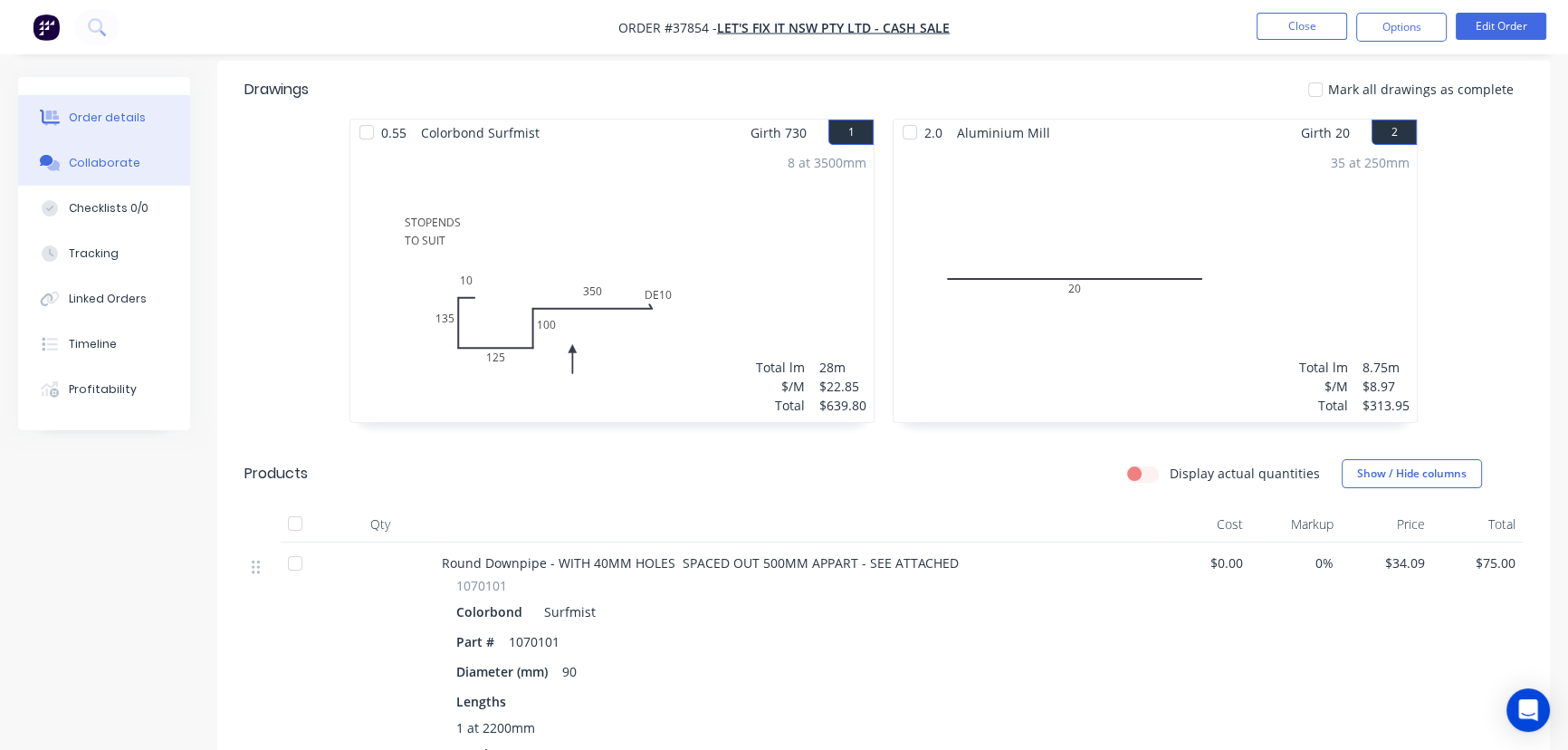
click at [106, 166] on div "Collaborate" at bounding box center [105, 163] width 72 height 17
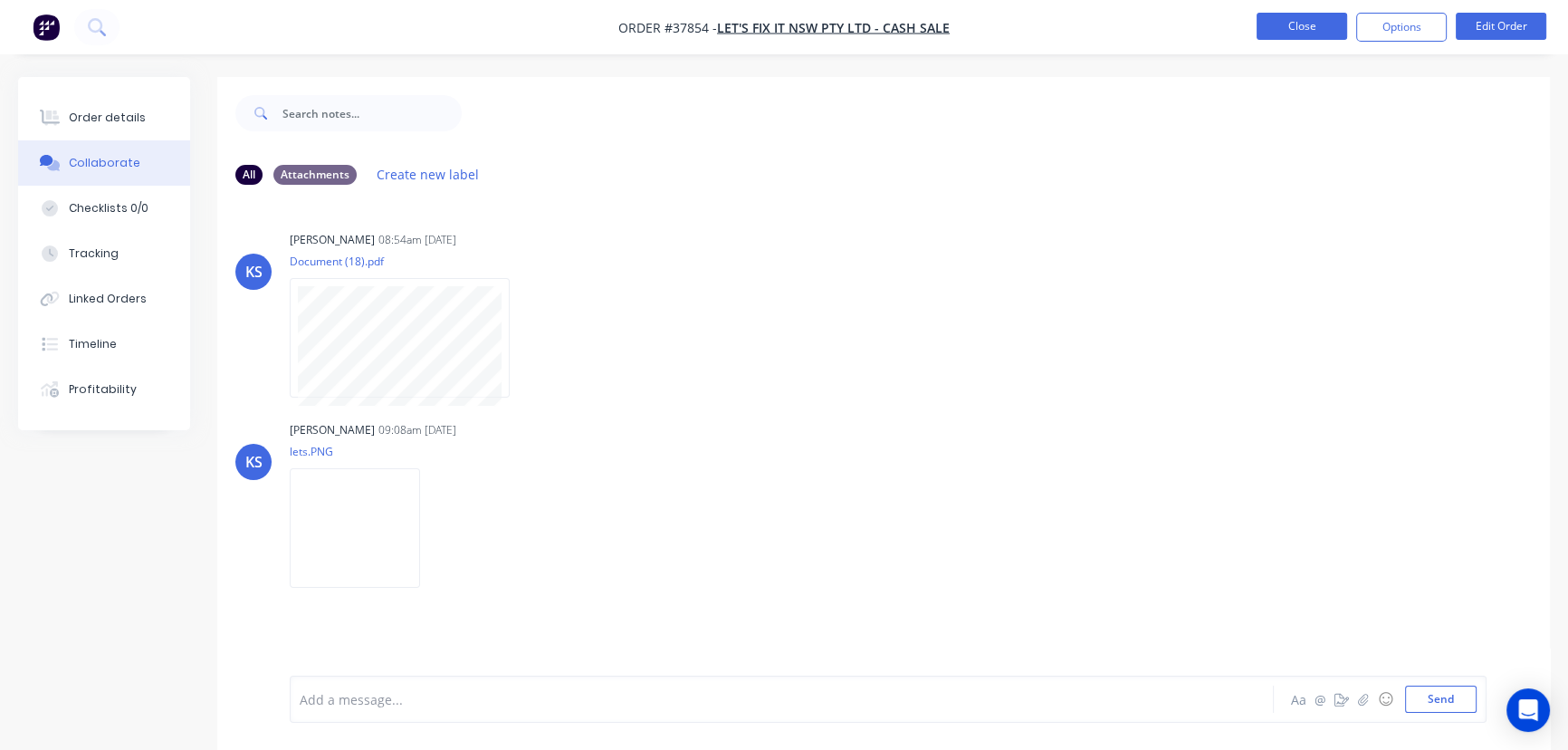
click at [1299, 28] on button "Close" at bounding box center [1302, 27] width 91 height 28
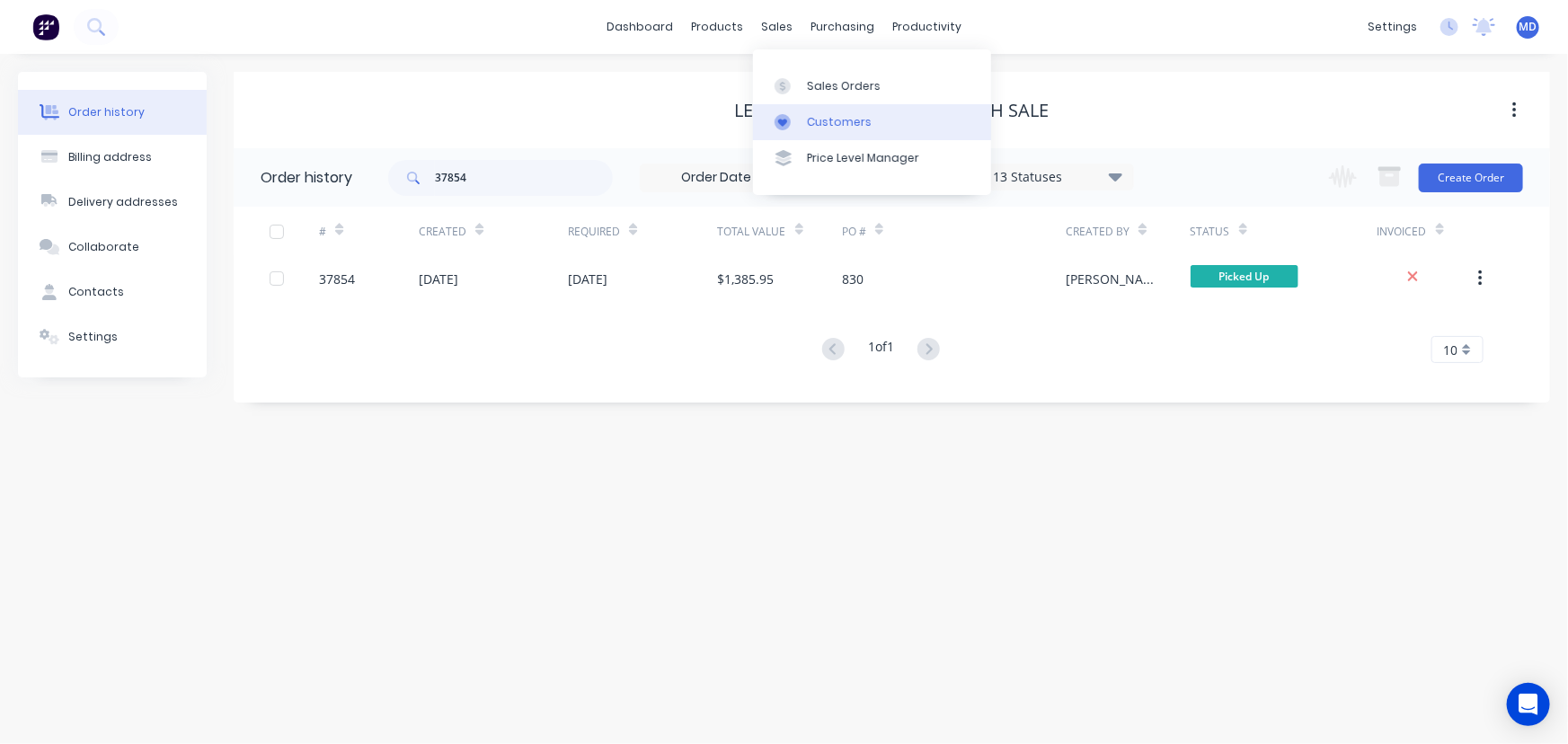
click at [858, 124] on div "Customers" at bounding box center [839, 122] width 65 height 16
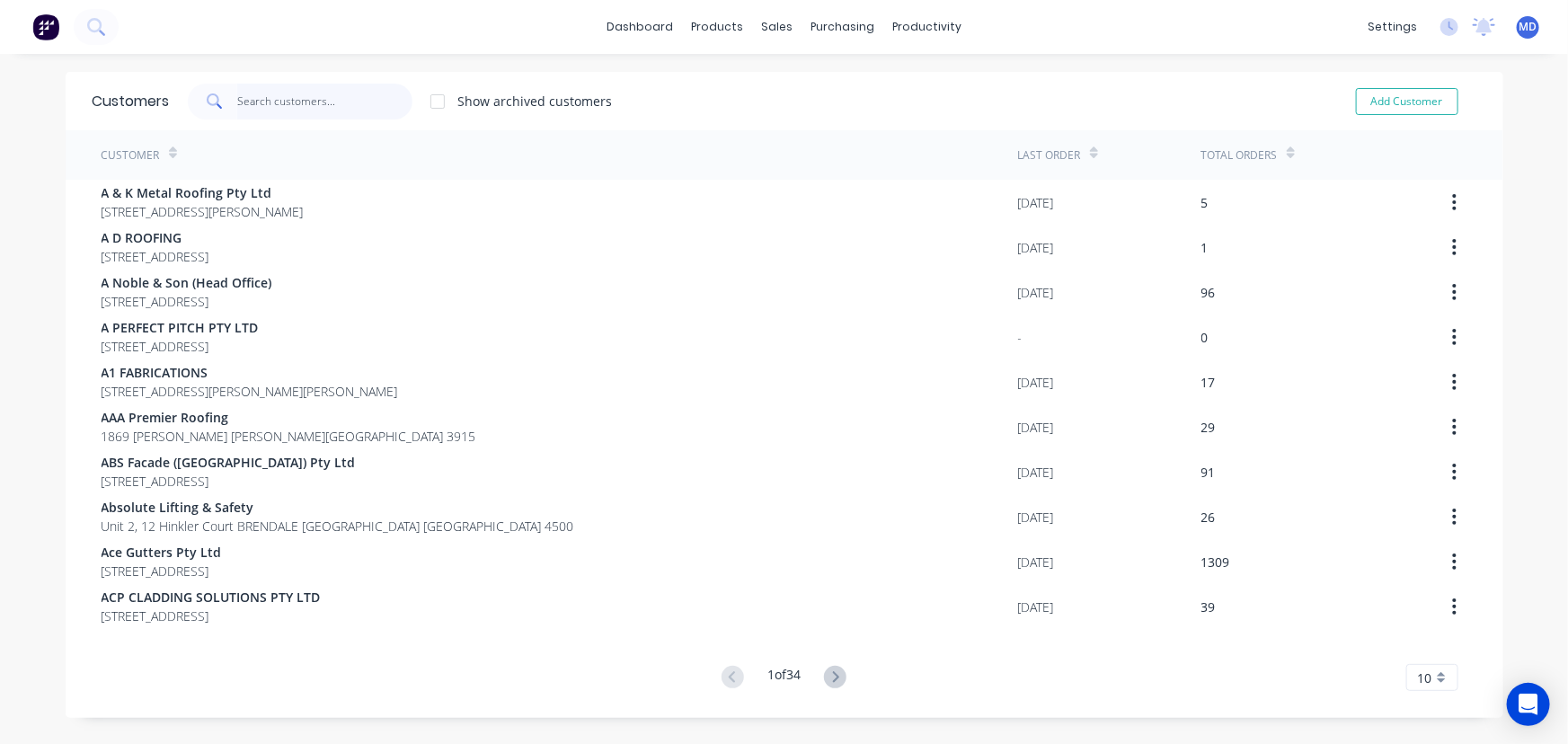
click at [348, 94] on input "text" at bounding box center [325, 101] width 175 height 36
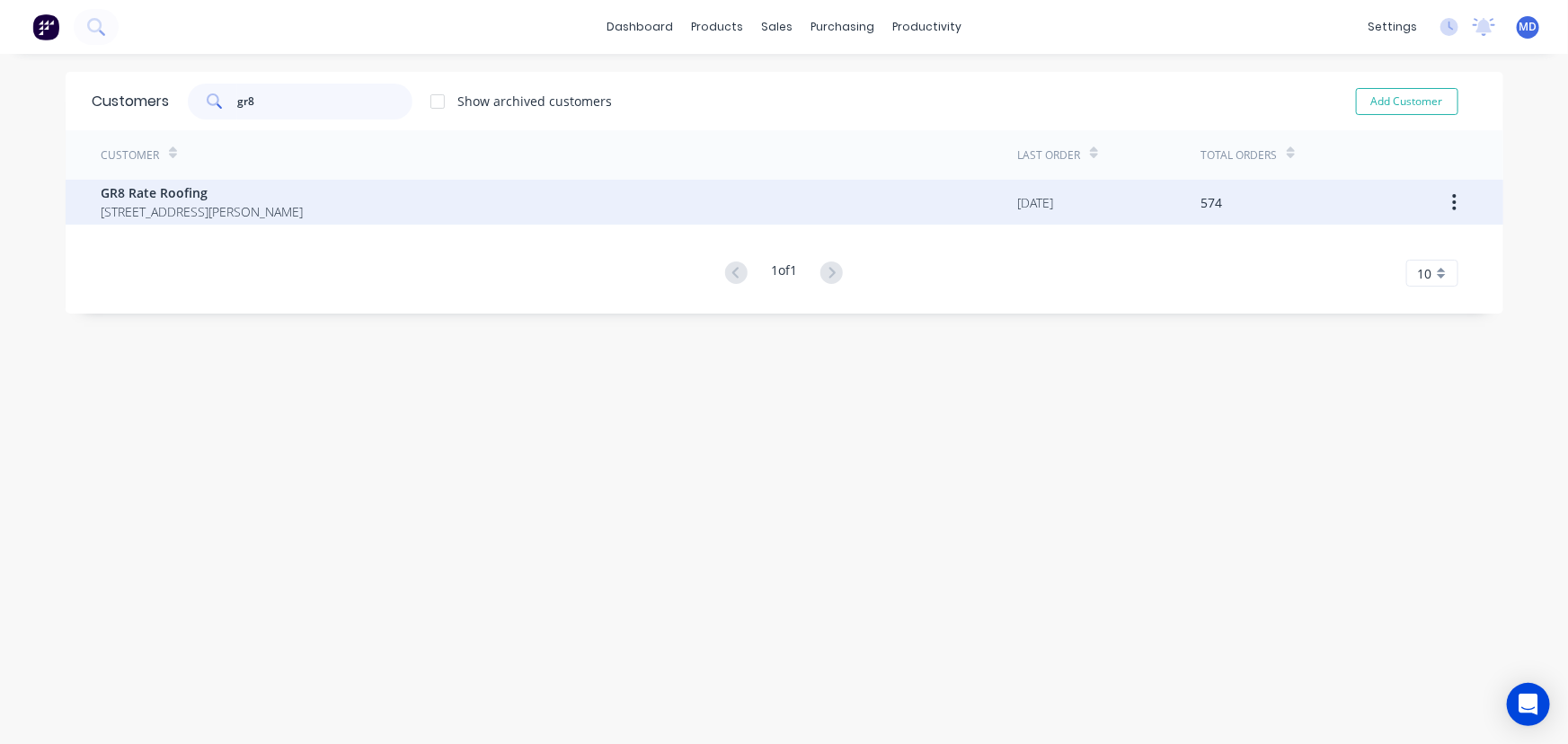
type input "gr8"
click at [194, 199] on span "GR8 Rate Roofing" at bounding box center [203, 192] width 202 height 19
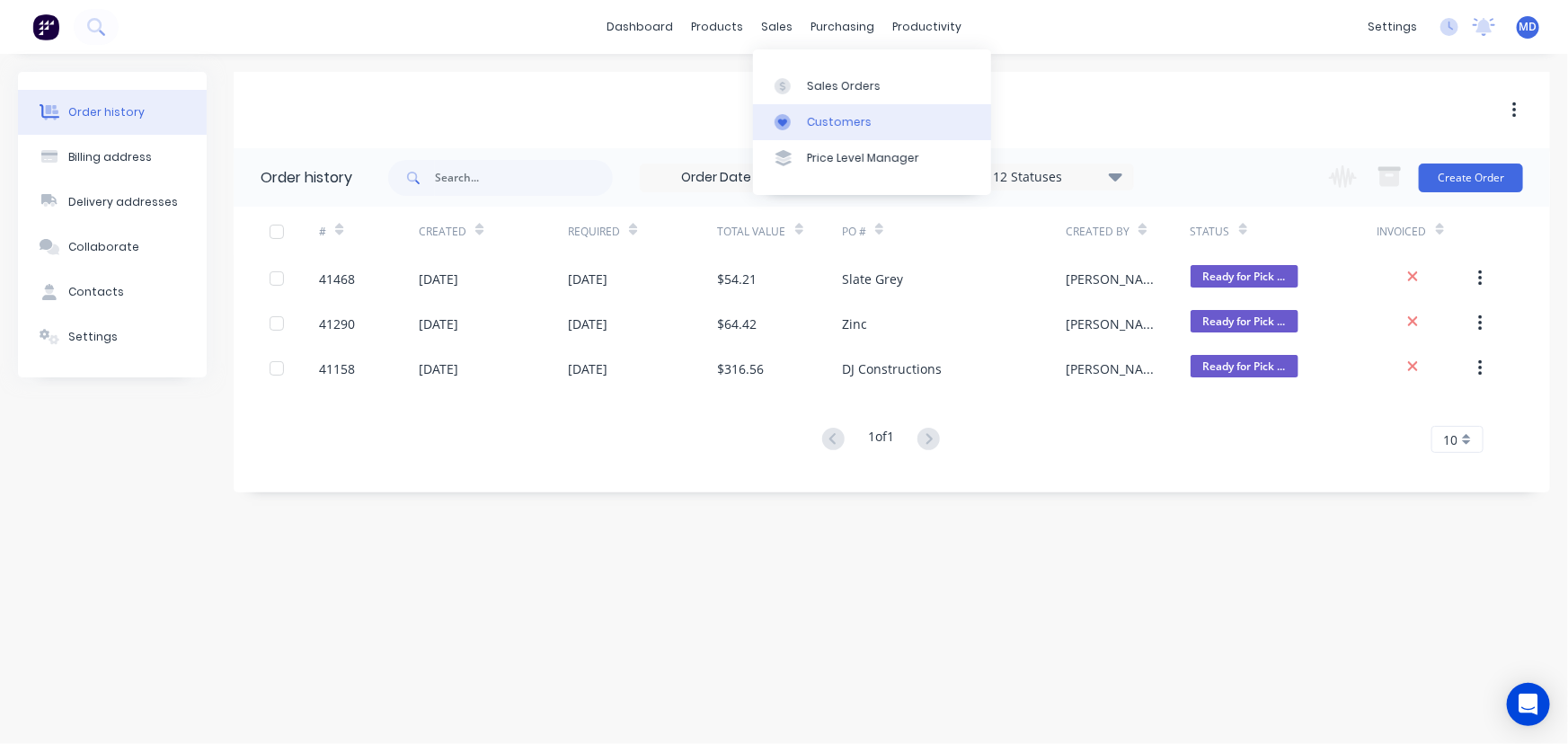
click at [833, 118] on div "Customers" at bounding box center [839, 122] width 65 height 16
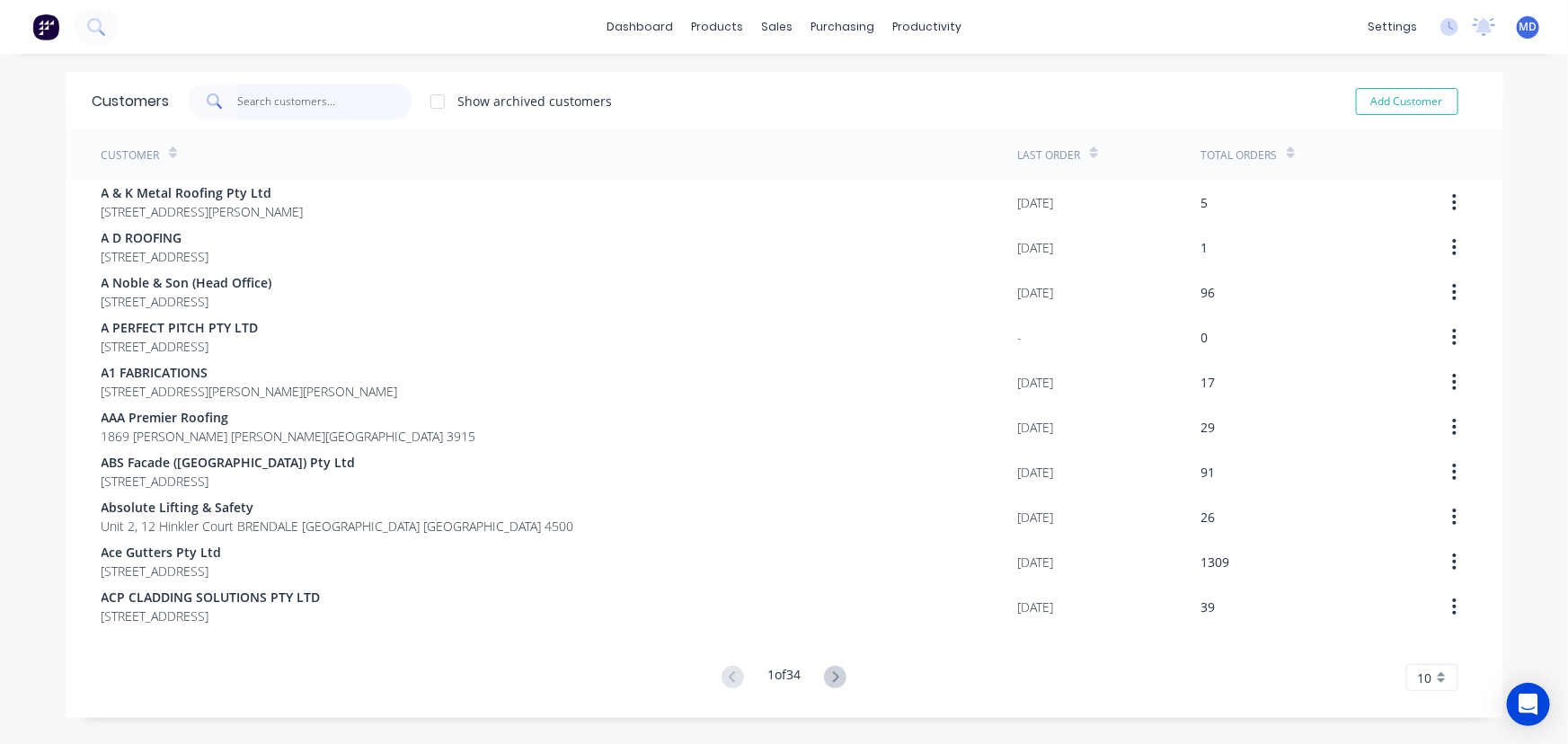
click at [340, 107] on input "text" at bounding box center [325, 101] width 175 height 36
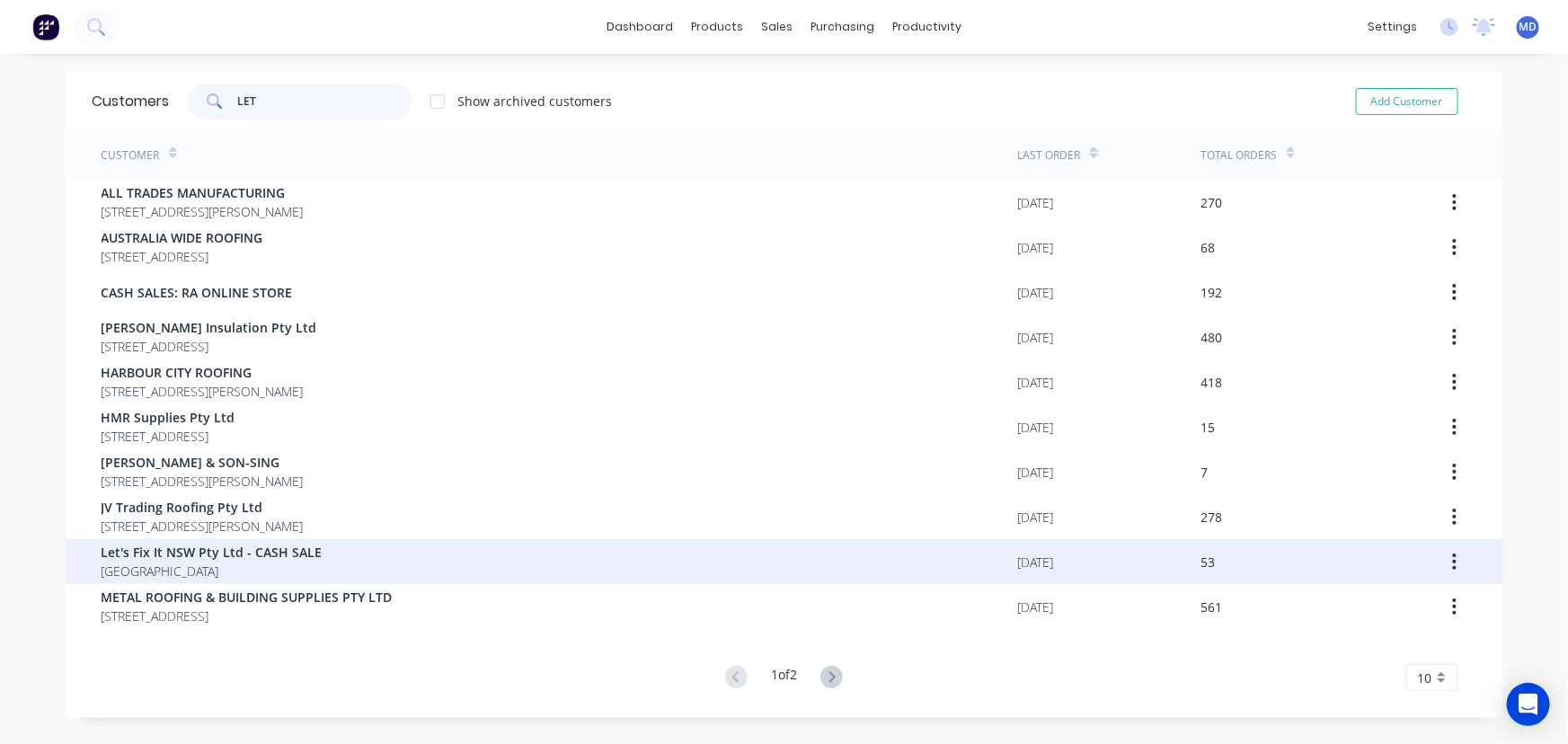
type input "LET"
click at [210, 552] on span "Let's Fix It NSW Pty Ltd - CASH SALE" at bounding box center [212, 552] width 221 height 19
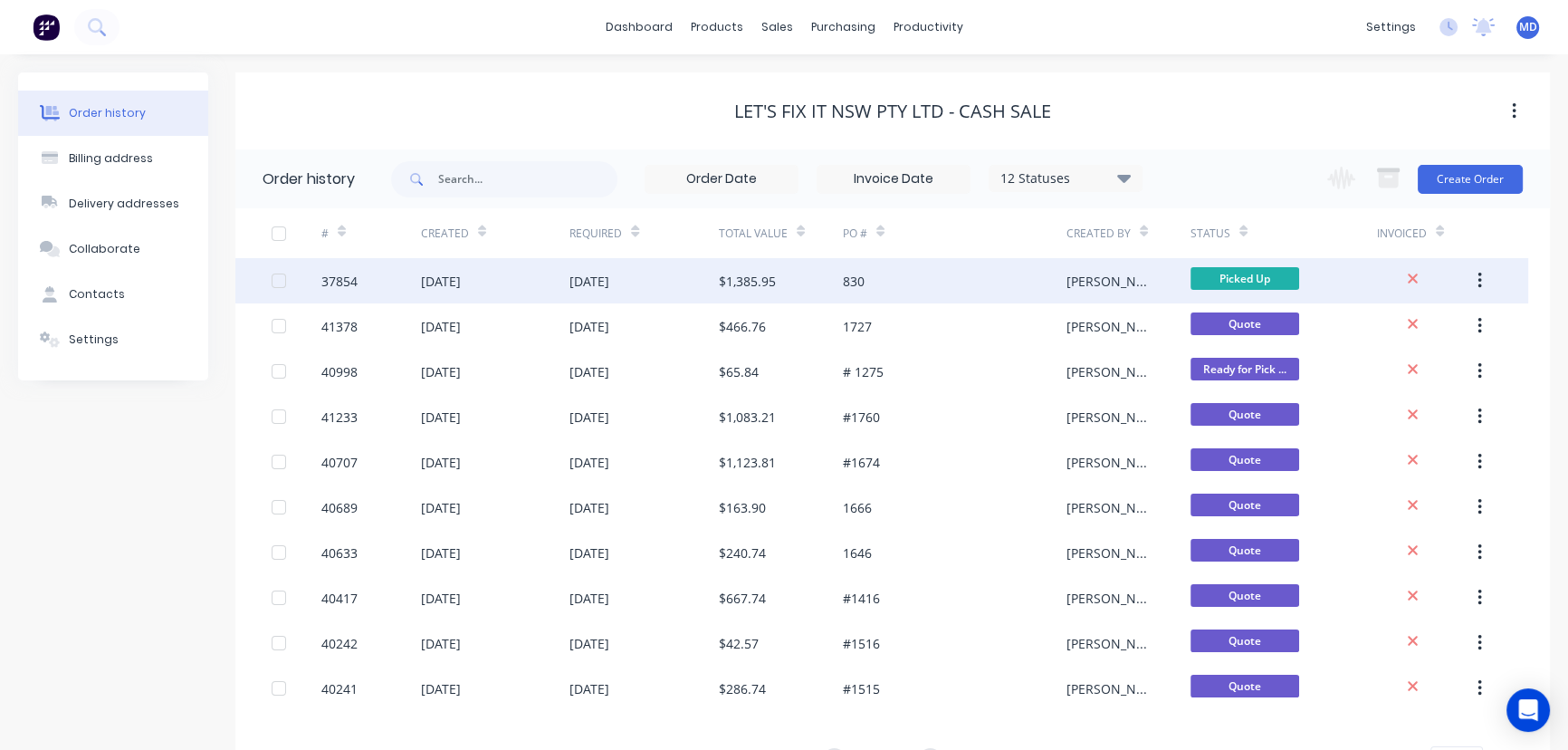
click at [941, 281] on div "830" at bounding box center [955, 280] width 224 height 45
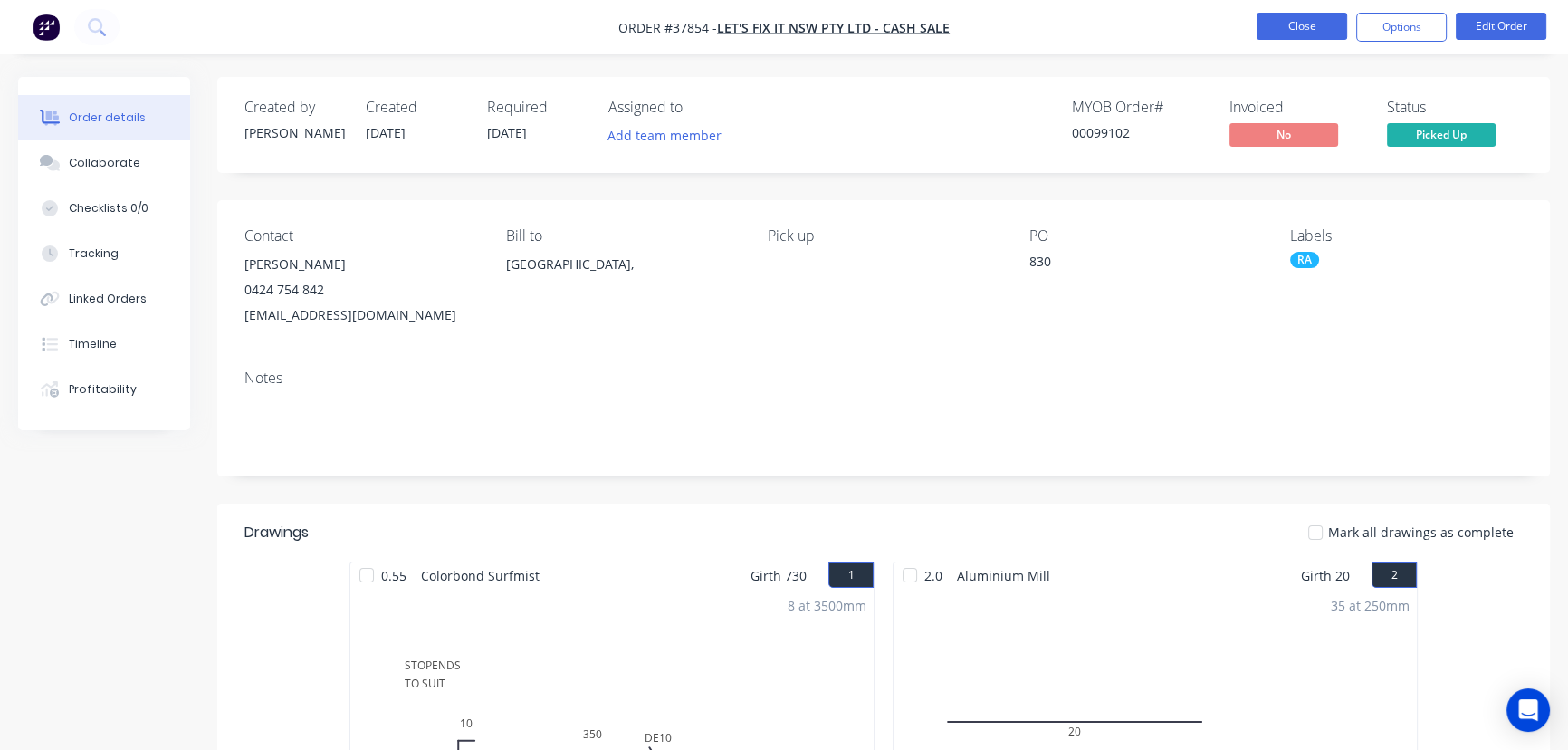
click at [1300, 34] on button "Close" at bounding box center [1302, 27] width 91 height 28
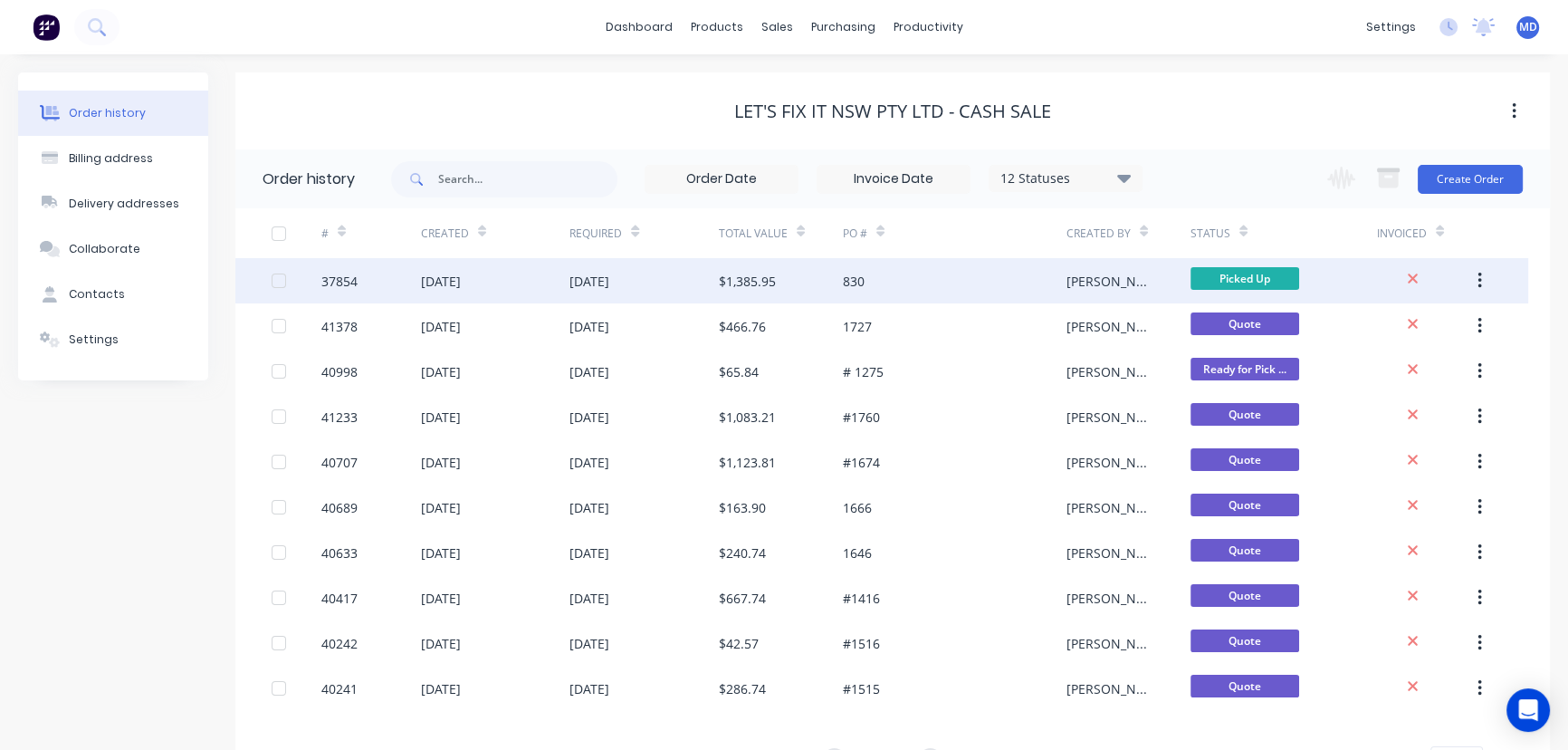
click at [752, 295] on div "$1,385.95" at bounding box center [780, 280] width 124 height 45
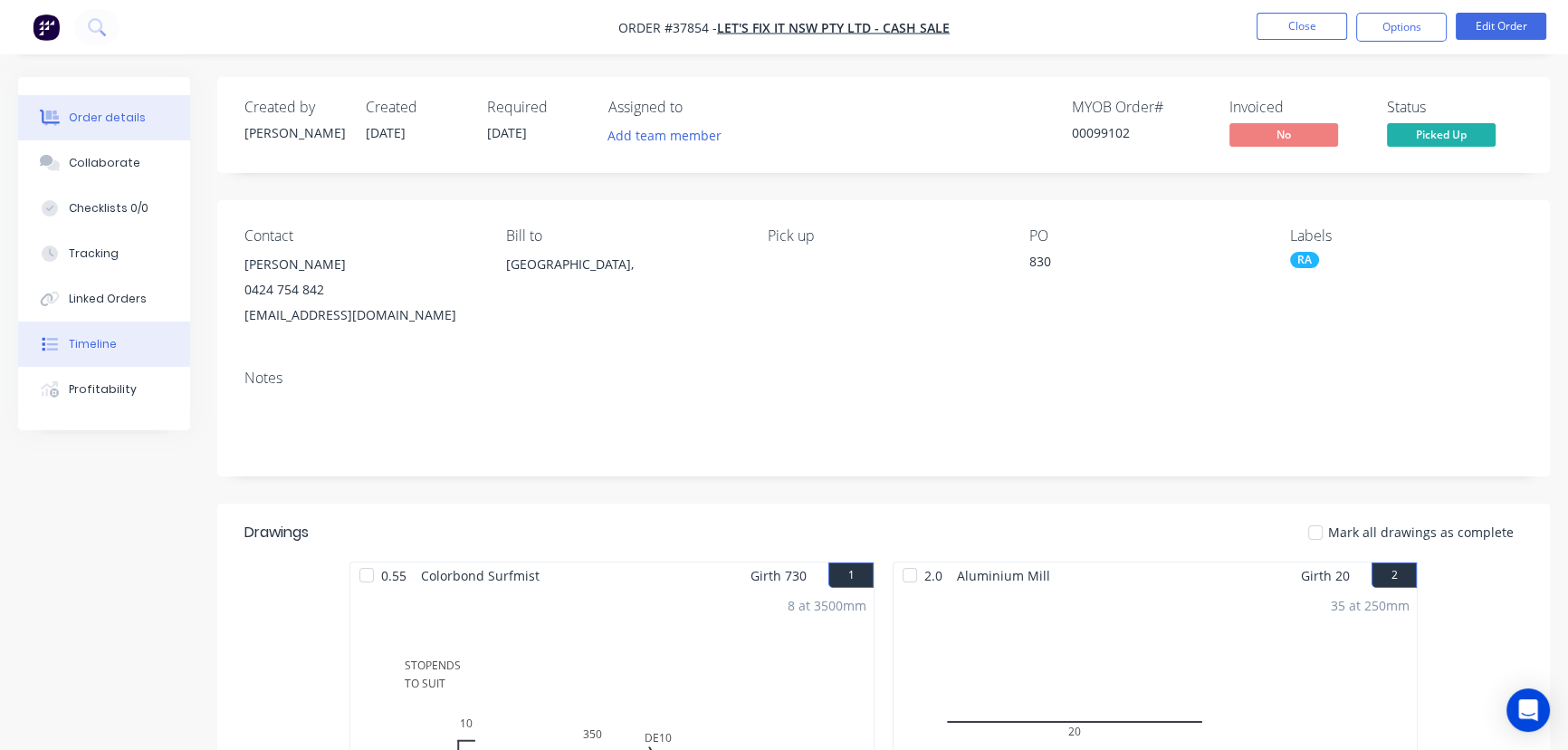
click at [95, 347] on div "Timeline" at bounding box center [93, 344] width 48 height 17
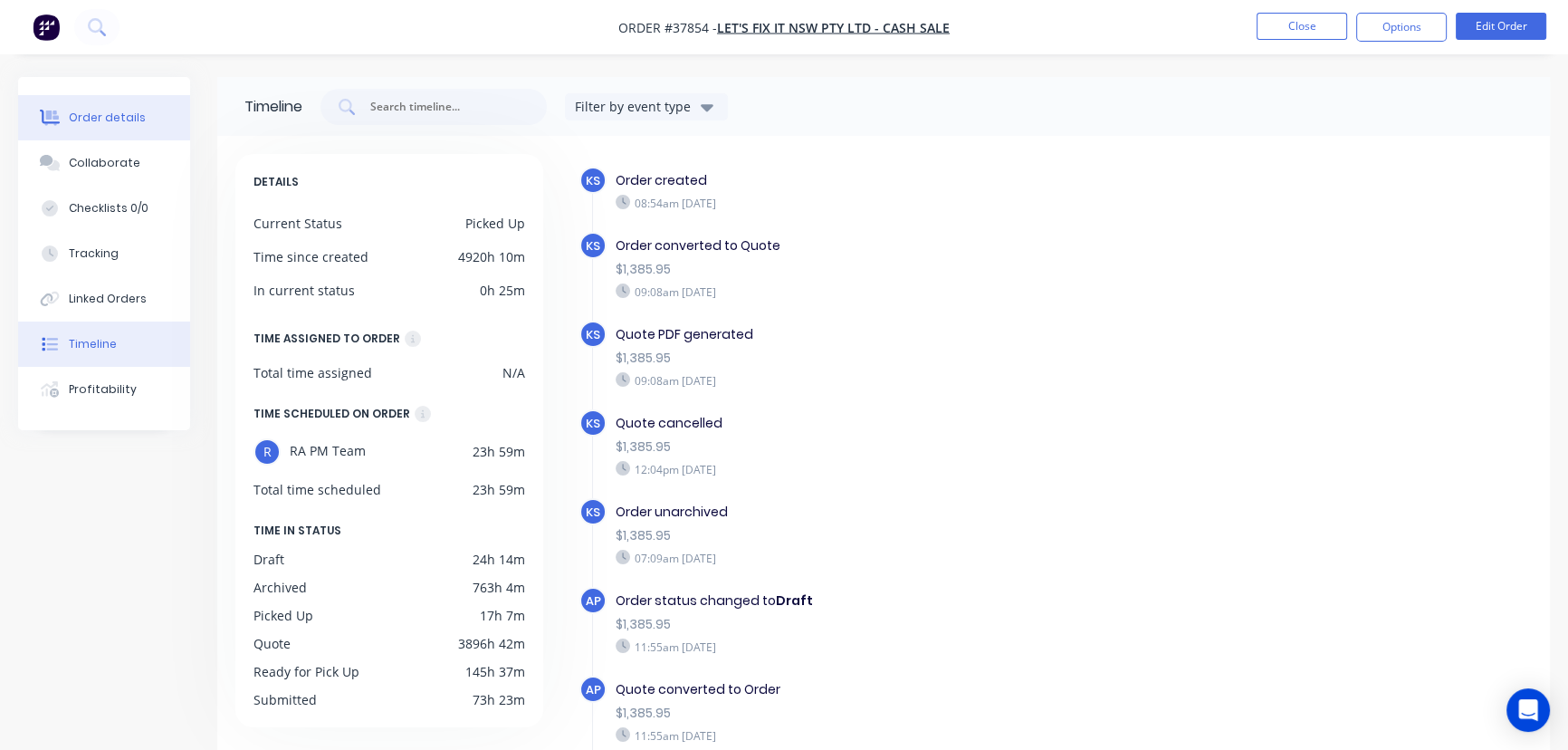
click at [113, 117] on div "Order details" at bounding box center [107, 118] width 77 height 17
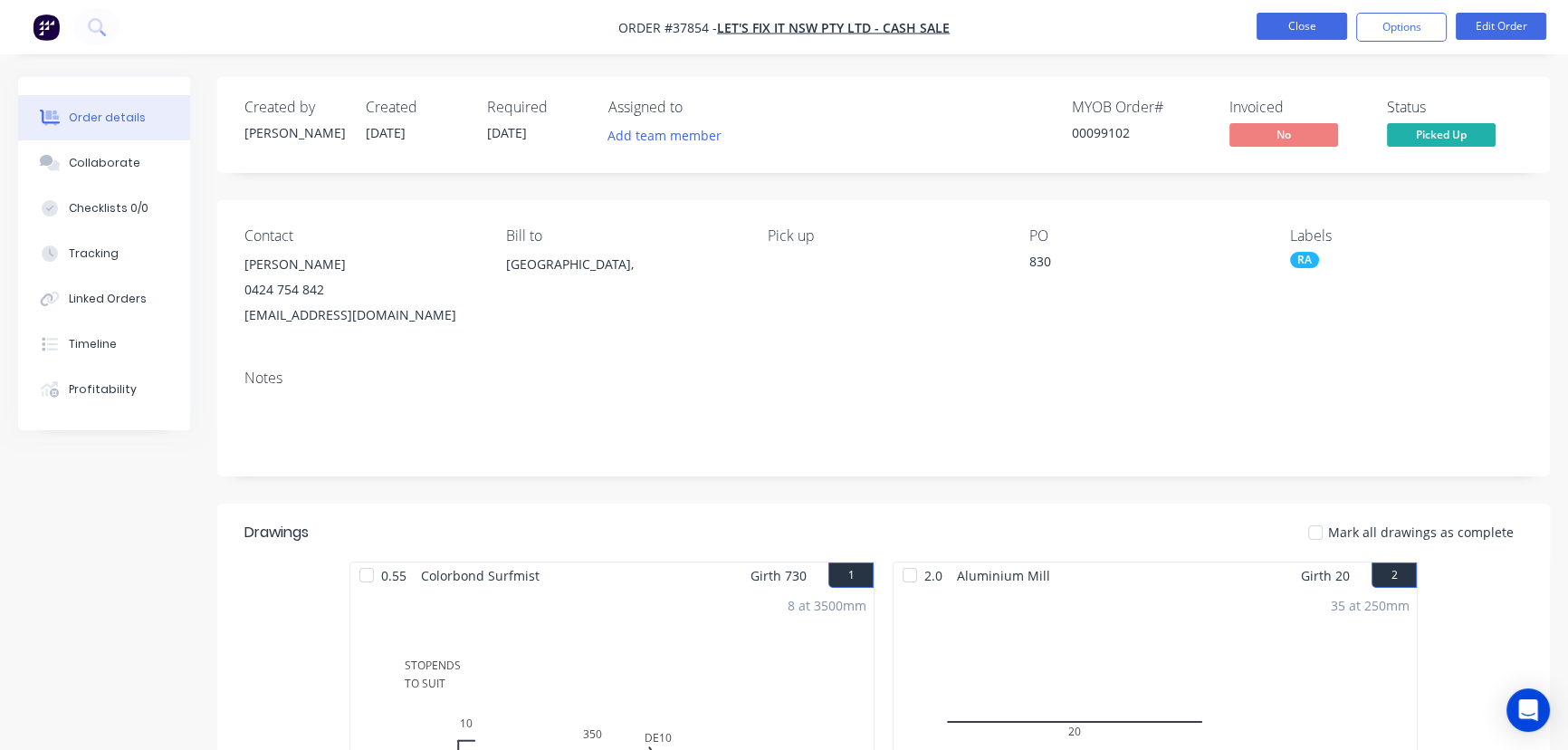
click at [1300, 30] on button "Close" at bounding box center [1302, 27] width 91 height 28
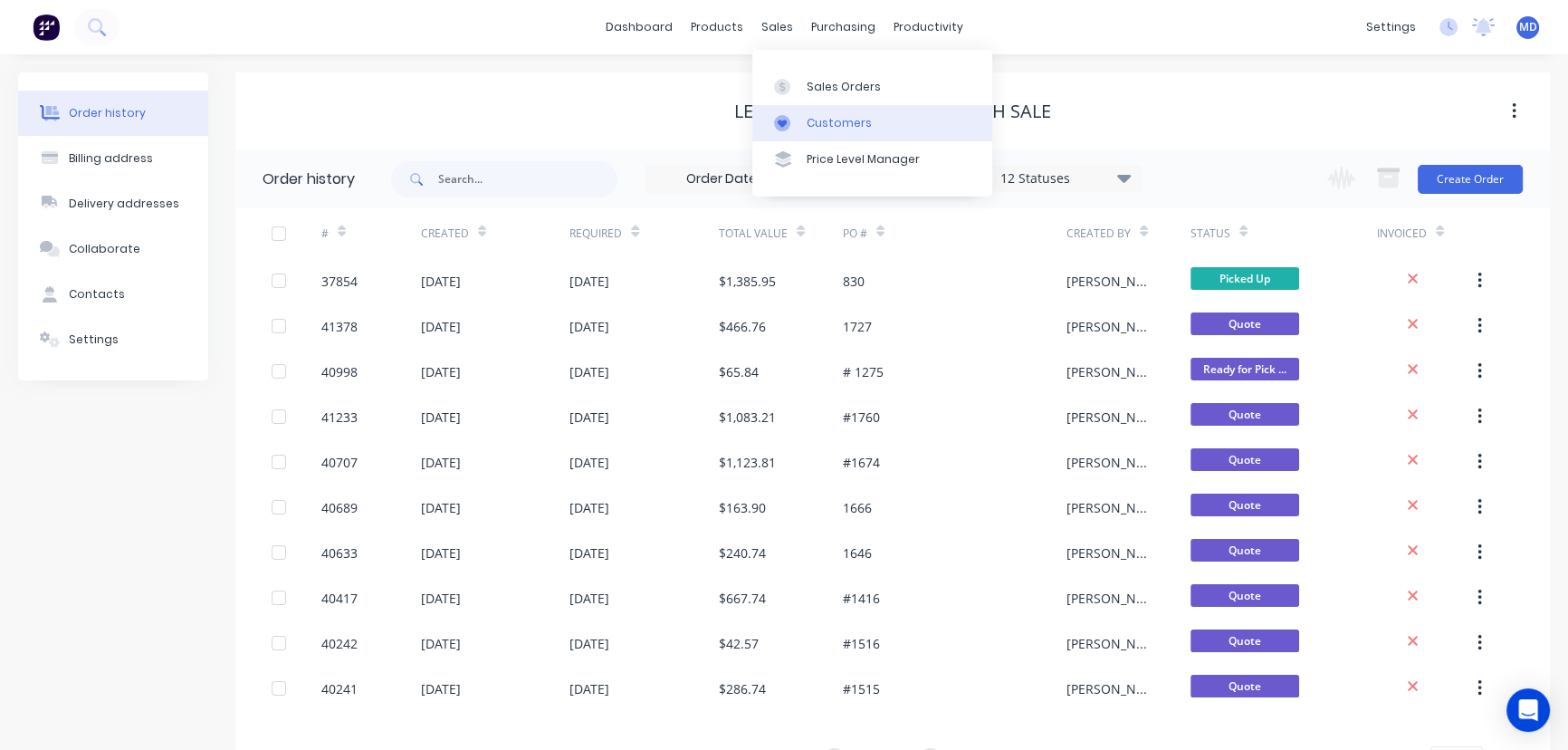
click at [828, 118] on div "Customers" at bounding box center [839, 123] width 65 height 17
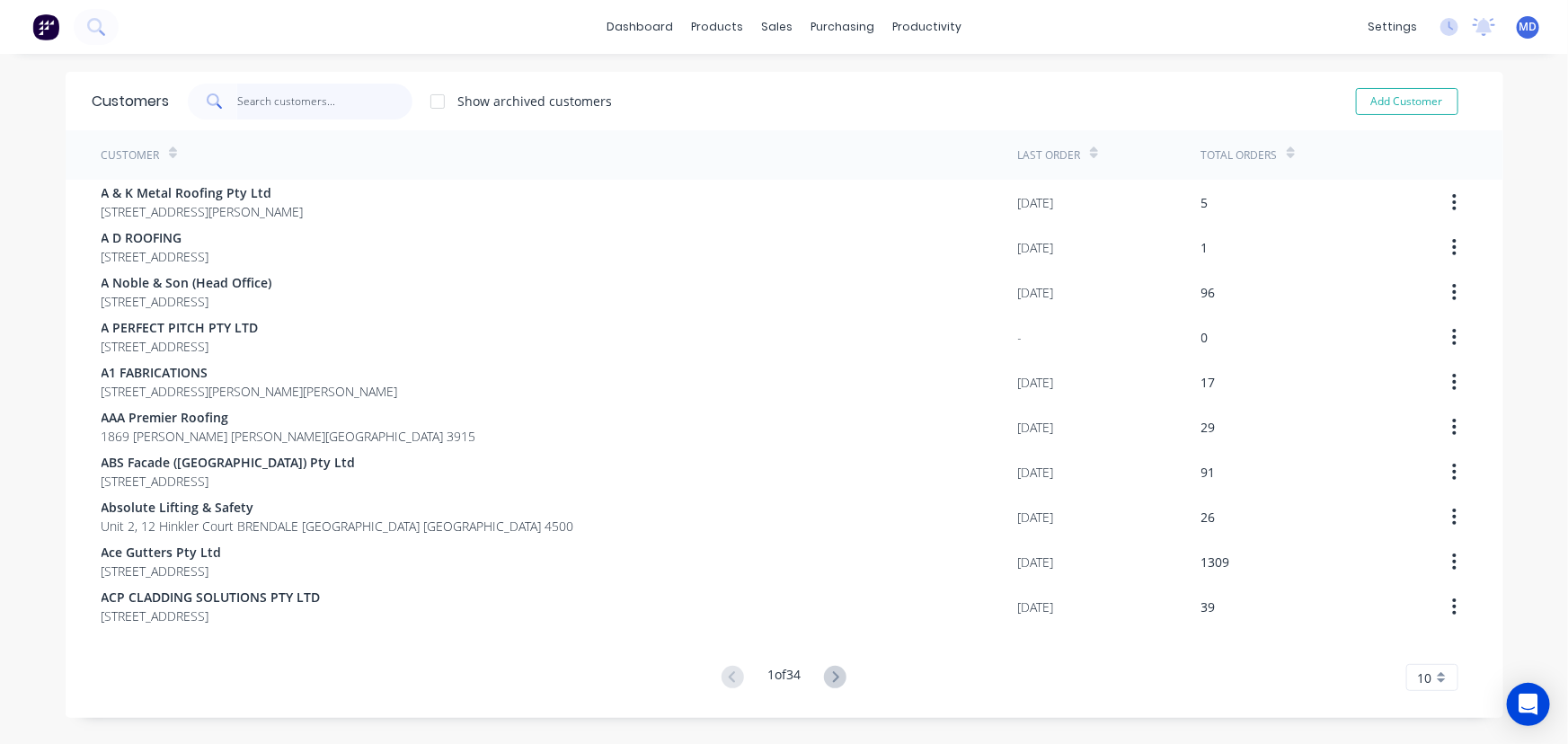
drag, startPoint x: 332, startPoint y: 97, endPoint x: 331, endPoint y: 87, distance: 10.0
click at [332, 94] on input "text" at bounding box center [325, 101] width 175 height 36
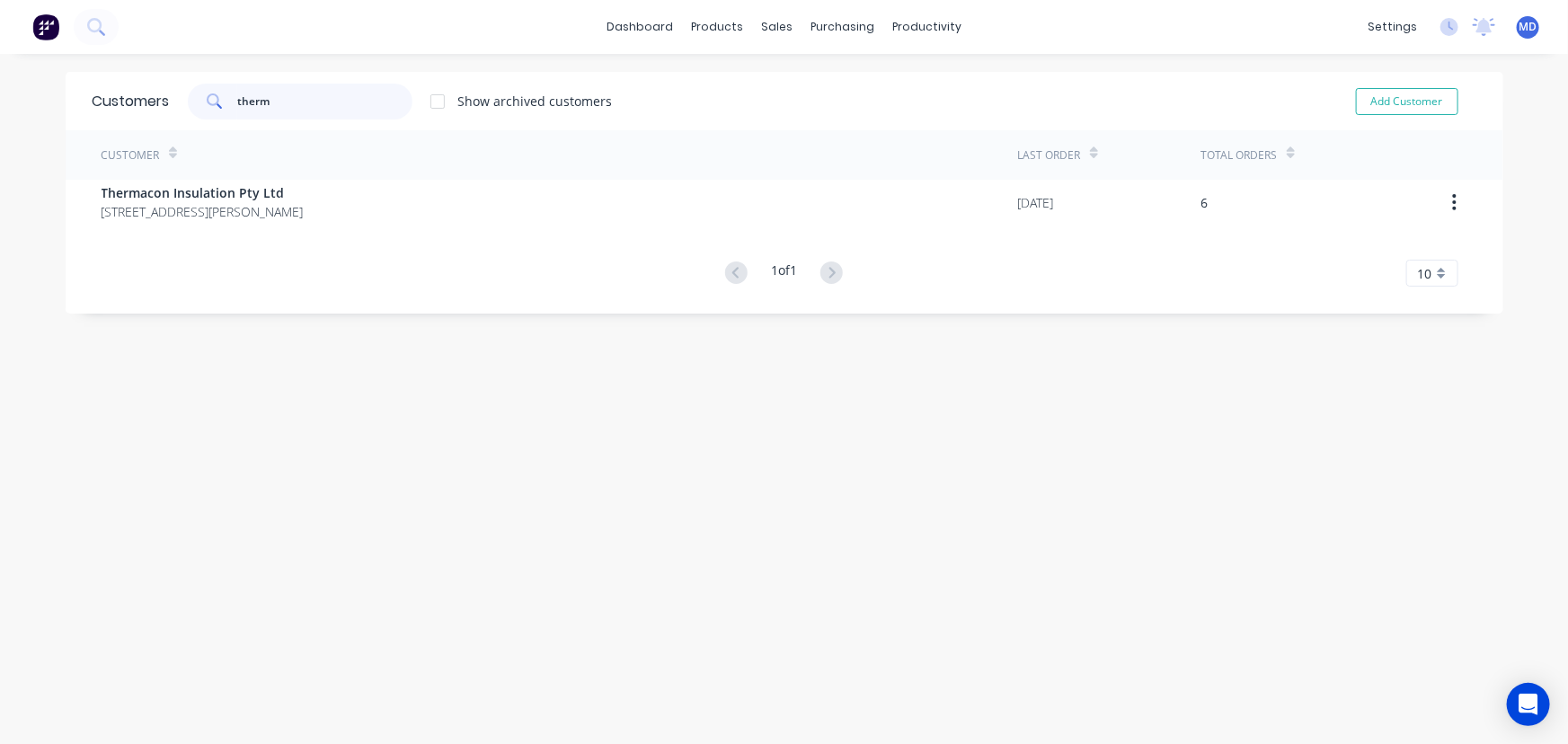
type input "therm"
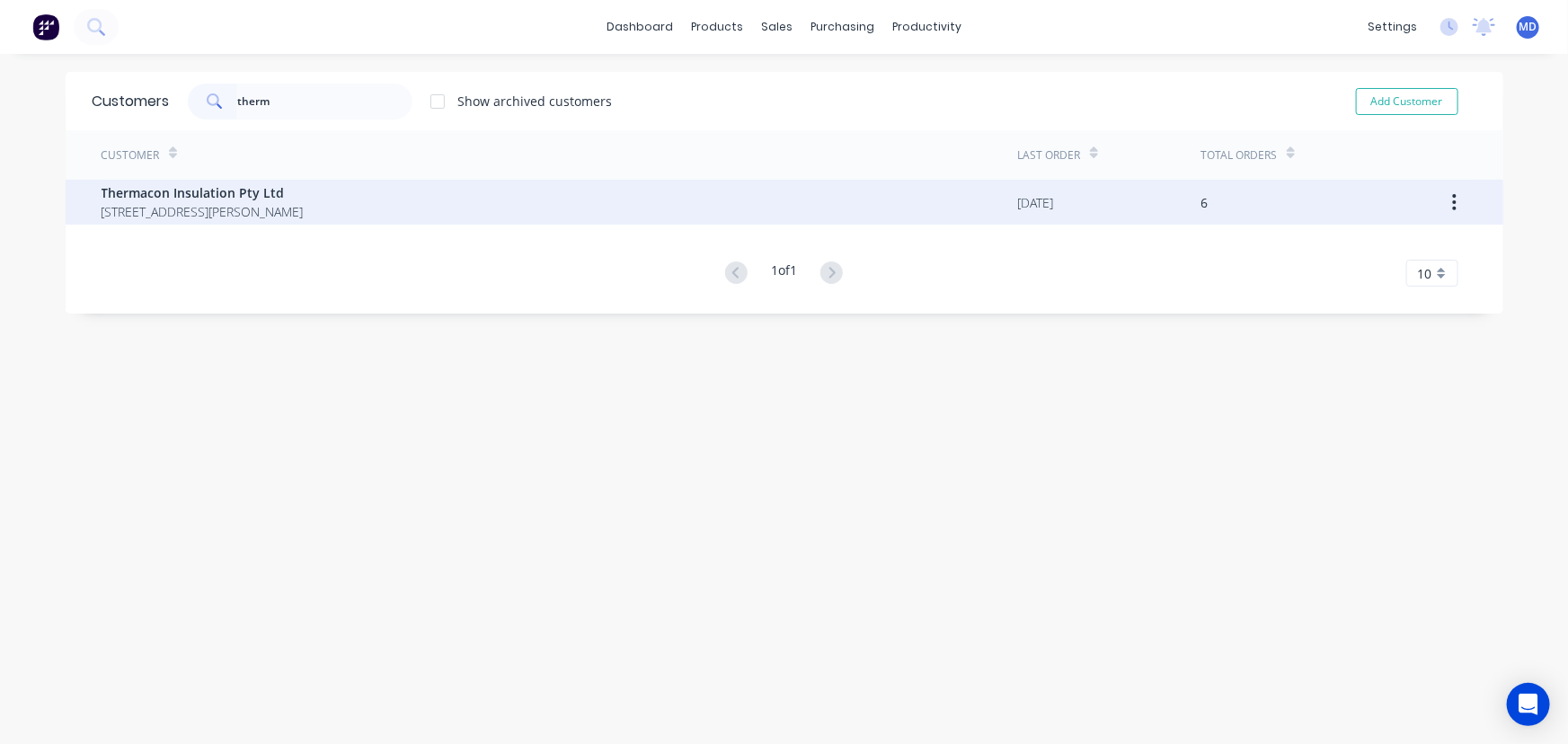
click at [234, 197] on span "Thermacon Insulation Pty Ltd" at bounding box center [203, 192] width 202 height 19
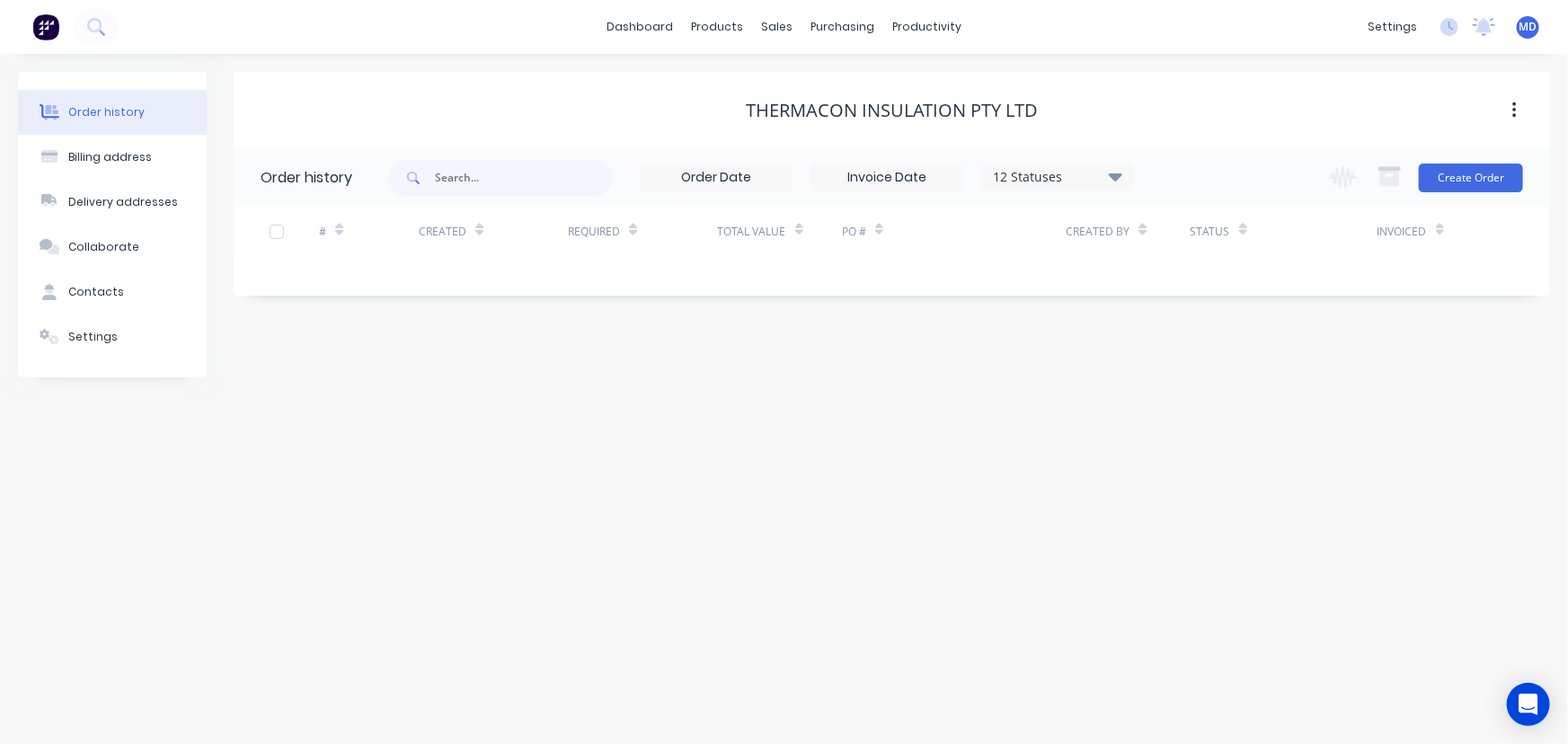
click at [1115, 176] on icon at bounding box center [1115, 176] width 14 height 8
drag, startPoint x: 1176, startPoint y: 395, endPoint x: 1293, endPoint y: 406, distance: 117.5
click at [1206, 383] on label at bounding box center [1206, 383] width 0 height 0
click at [1206, 395] on input "checkbox" at bounding box center [1213, 392] width 15 height 17
checkbox input "true"
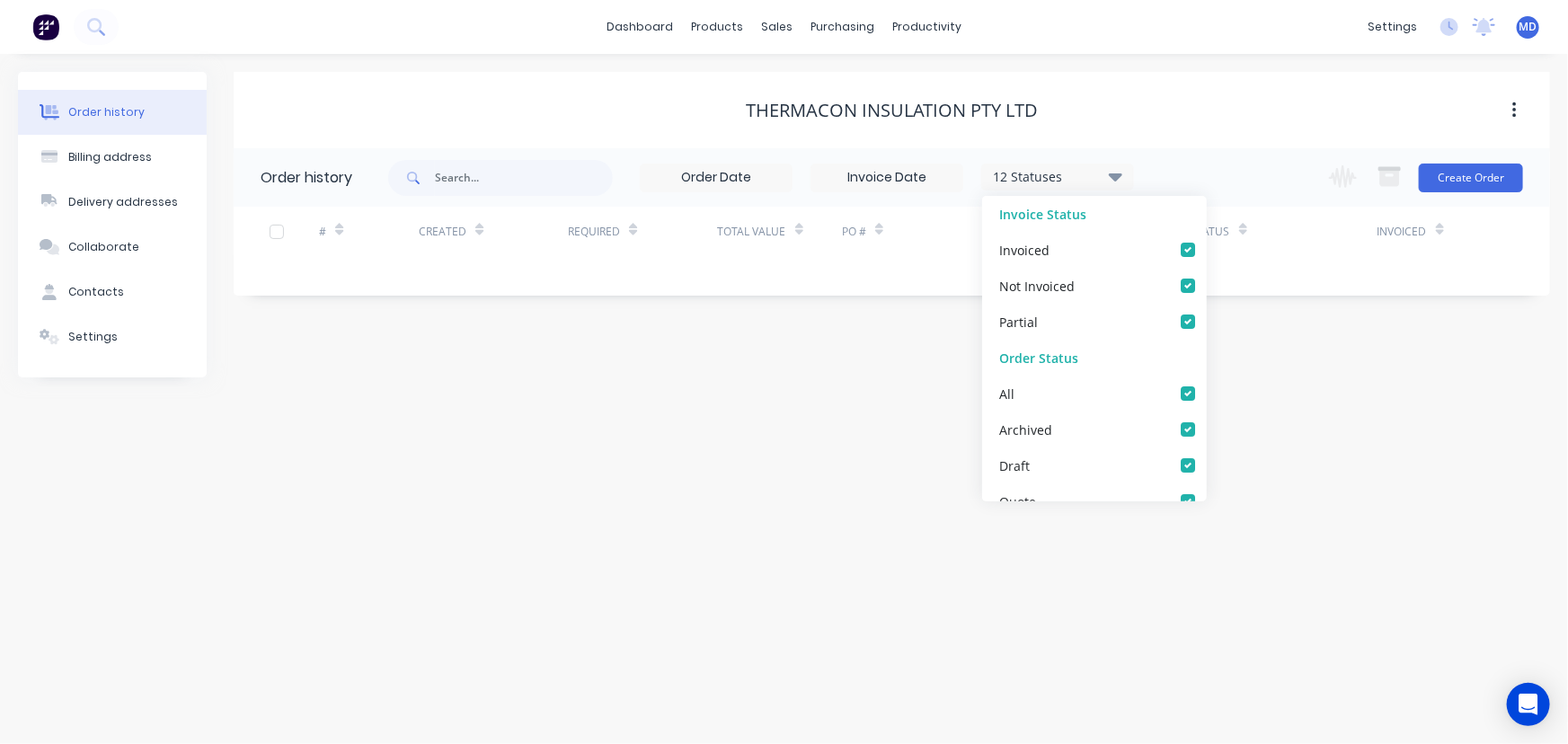
checkbox input "true"
drag, startPoint x: 1293, startPoint y: 406, endPoint x: 1284, endPoint y: 417, distance: 14.2
click at [1293, 407] on div "Order history Billing address Delivery addresses Collaborate Contacts Settings …" at bounding box center [784, 399] width 1568 height 690
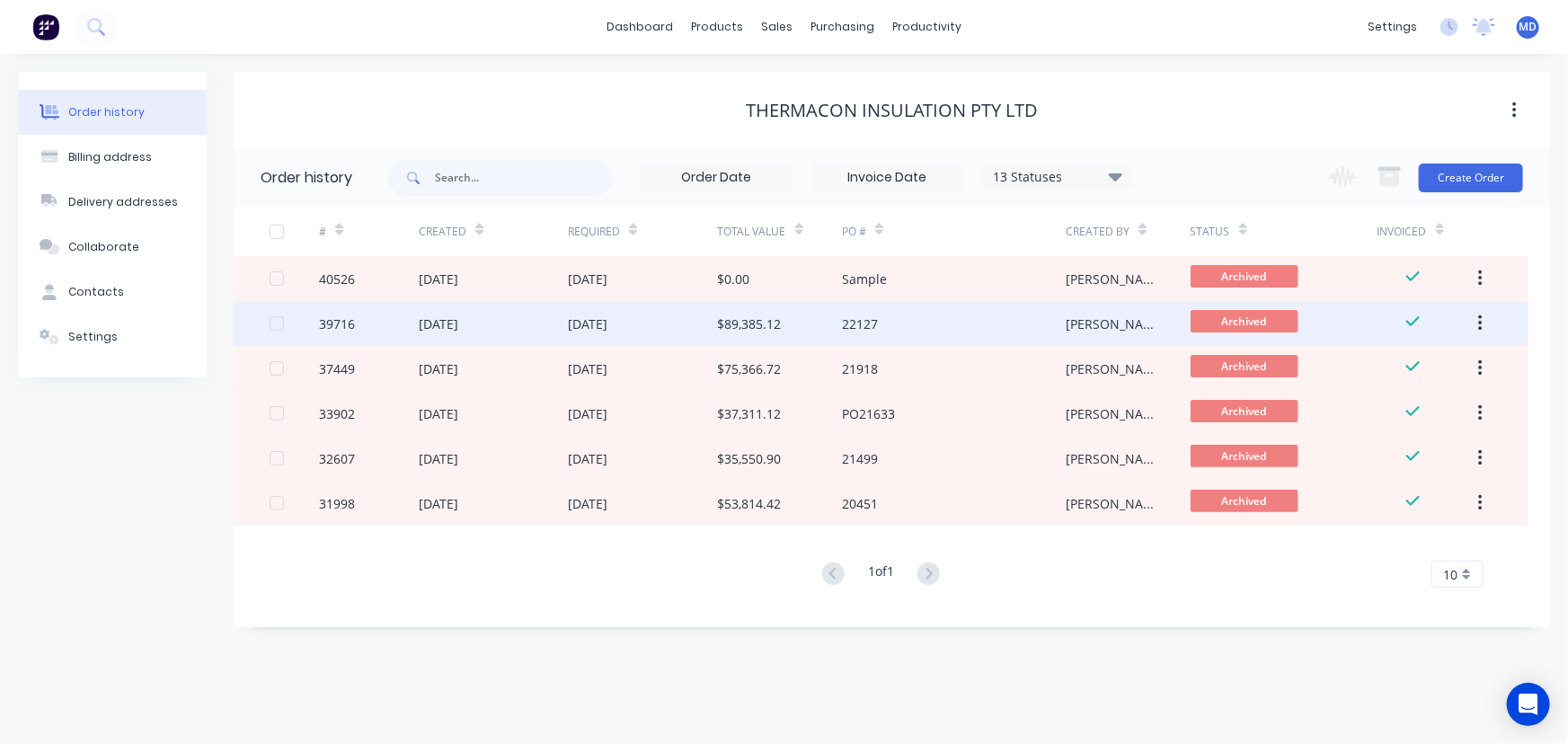
click at [718, 323] on div "$89,385.12" at bounding box center [749, 323] width 64 height 19
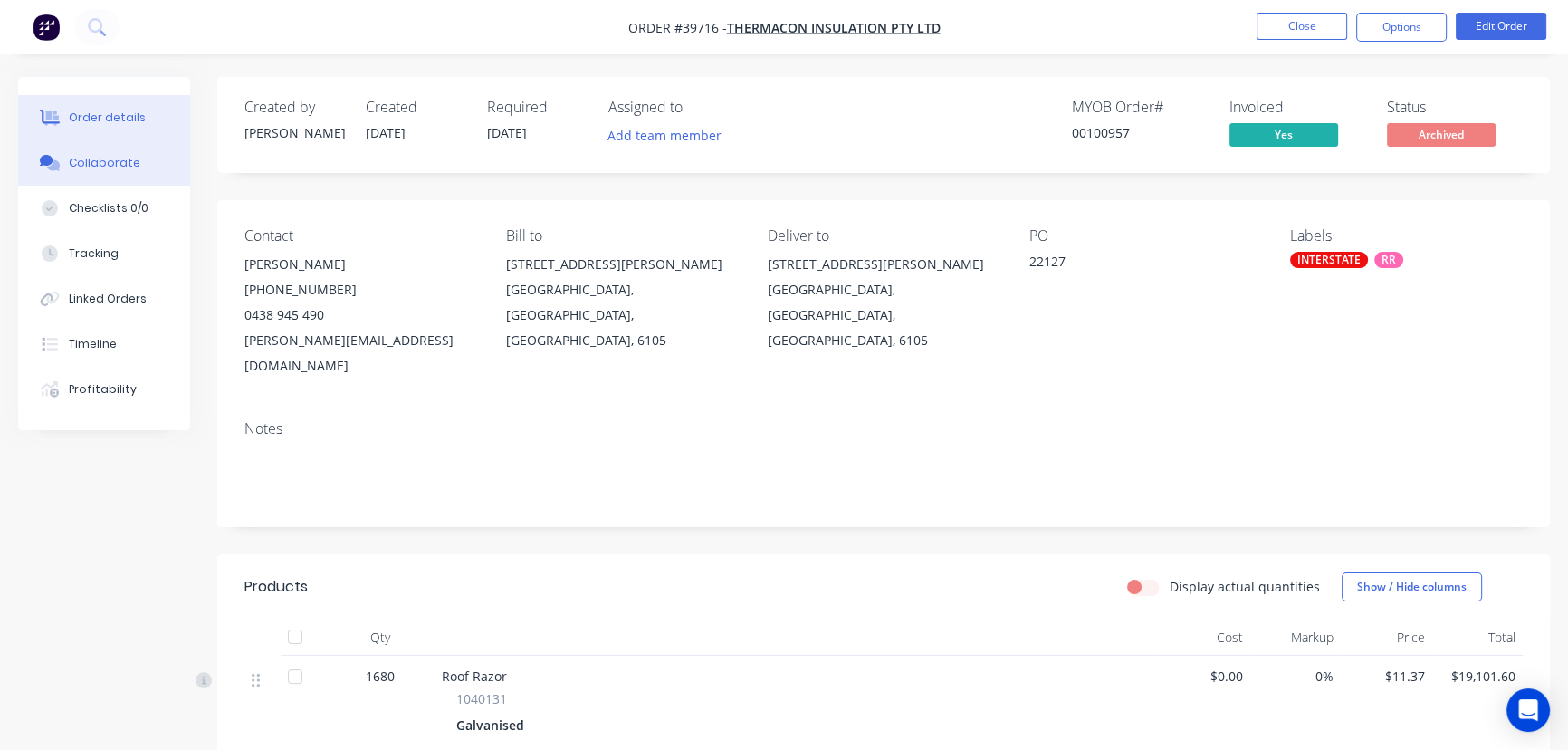
click at [109, 157] on div "Collaborate" at bounding box center [105, 163] width 72 height 17
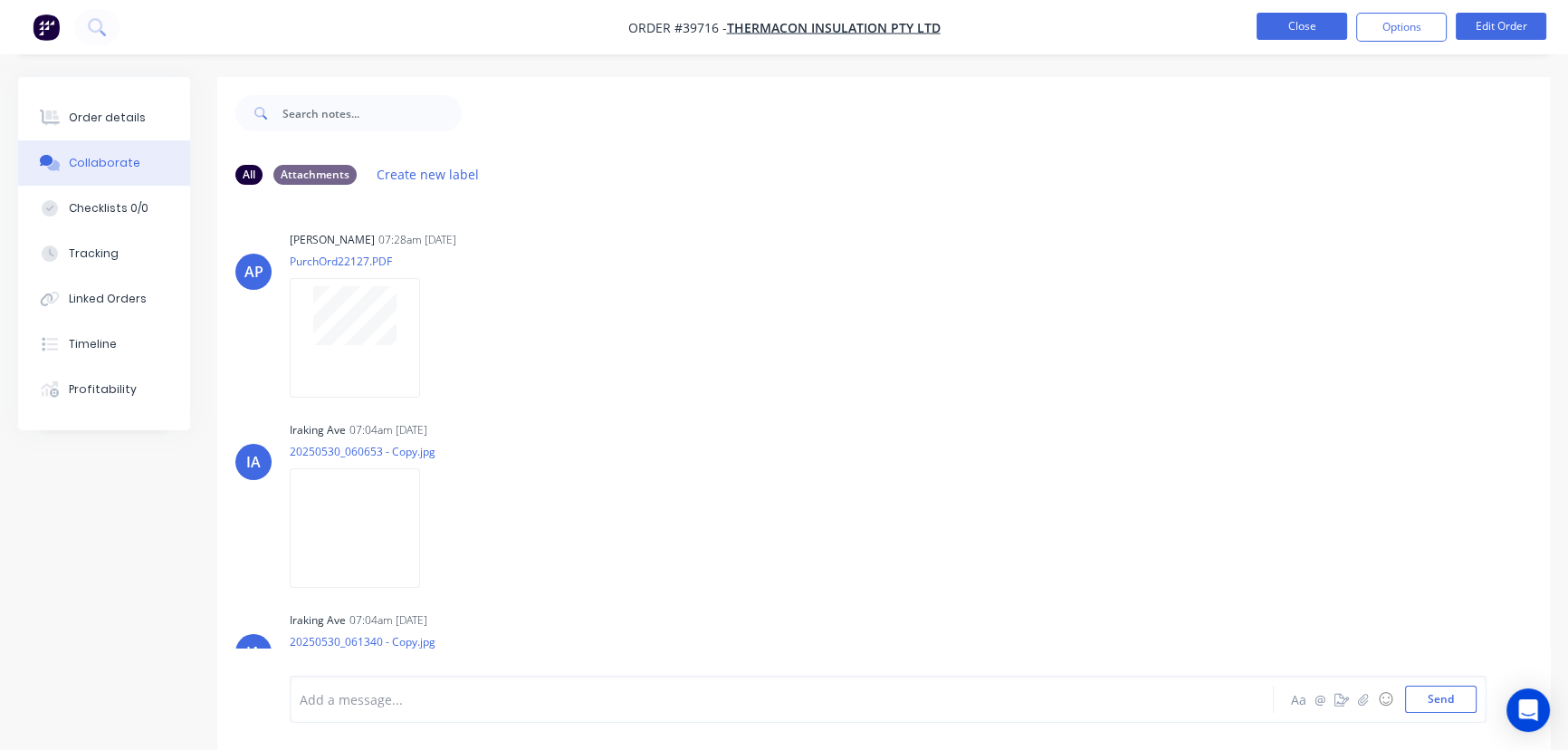
click at [1290, 24] on button "Close" at bounding box center [1302, 27] width 91 height 28
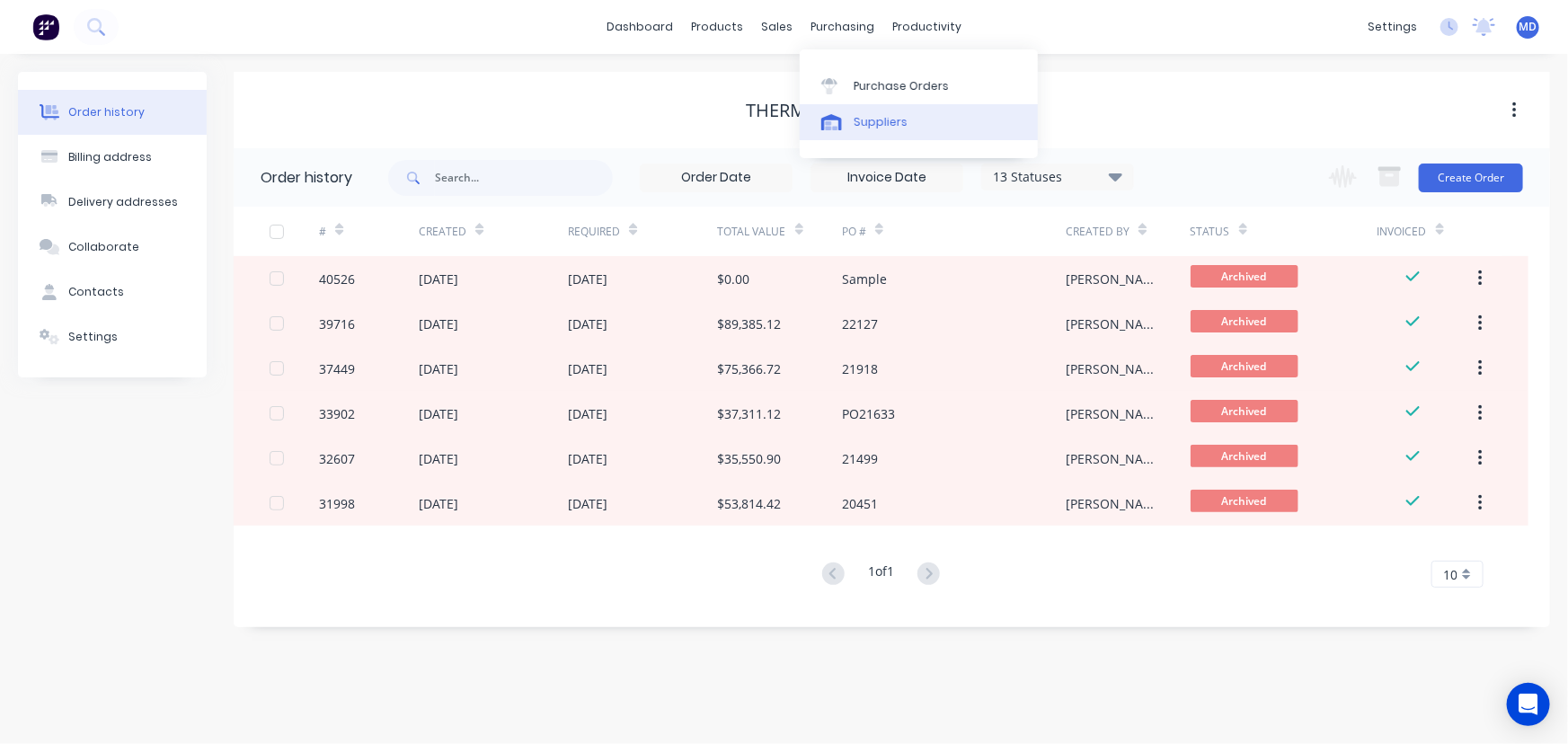
click at [889, 125] on div "Suppliers" at bounding box center [880, 122] width 54 height 16
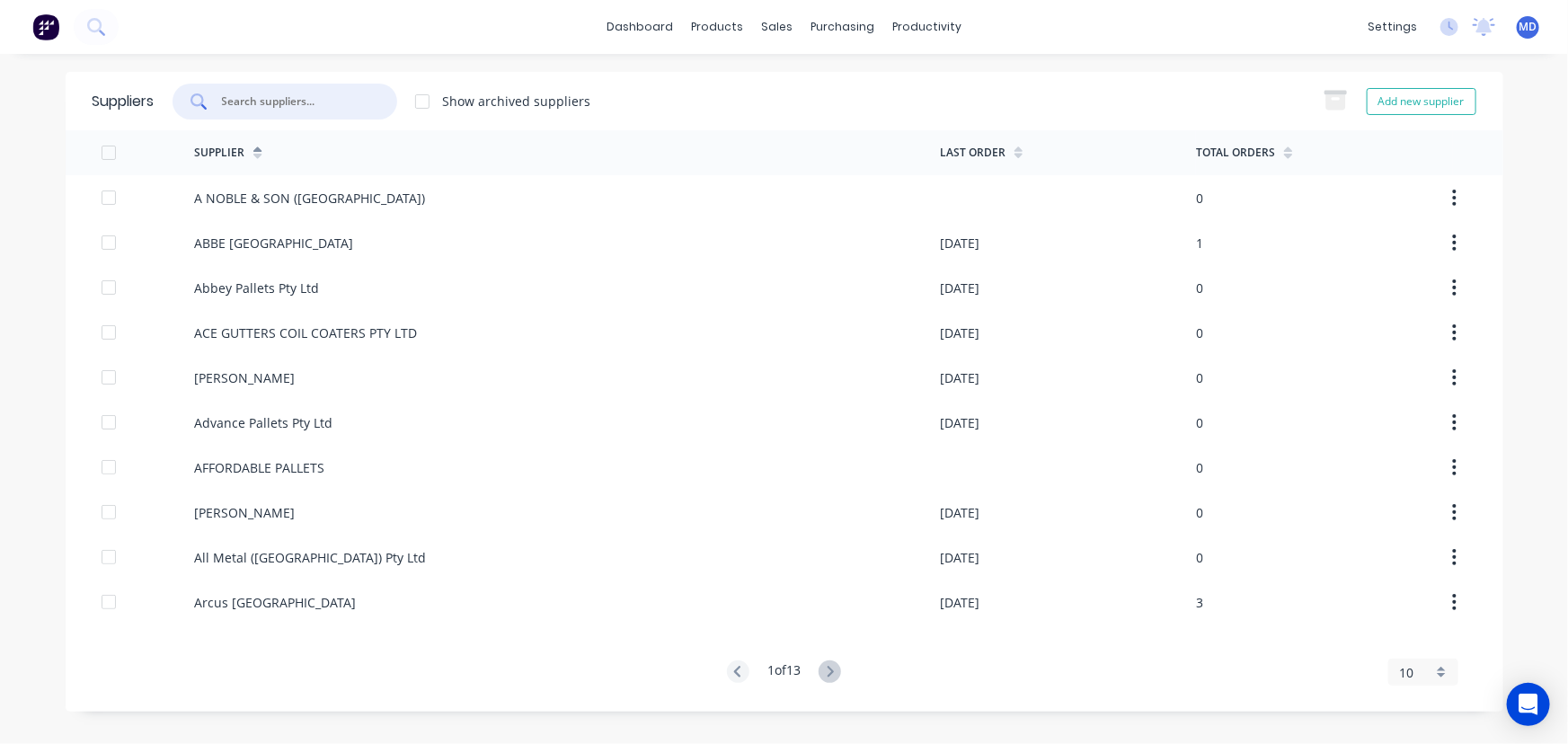
click at [311, 105] on input "text" at bounding box center [295, 102] width 149 height 18
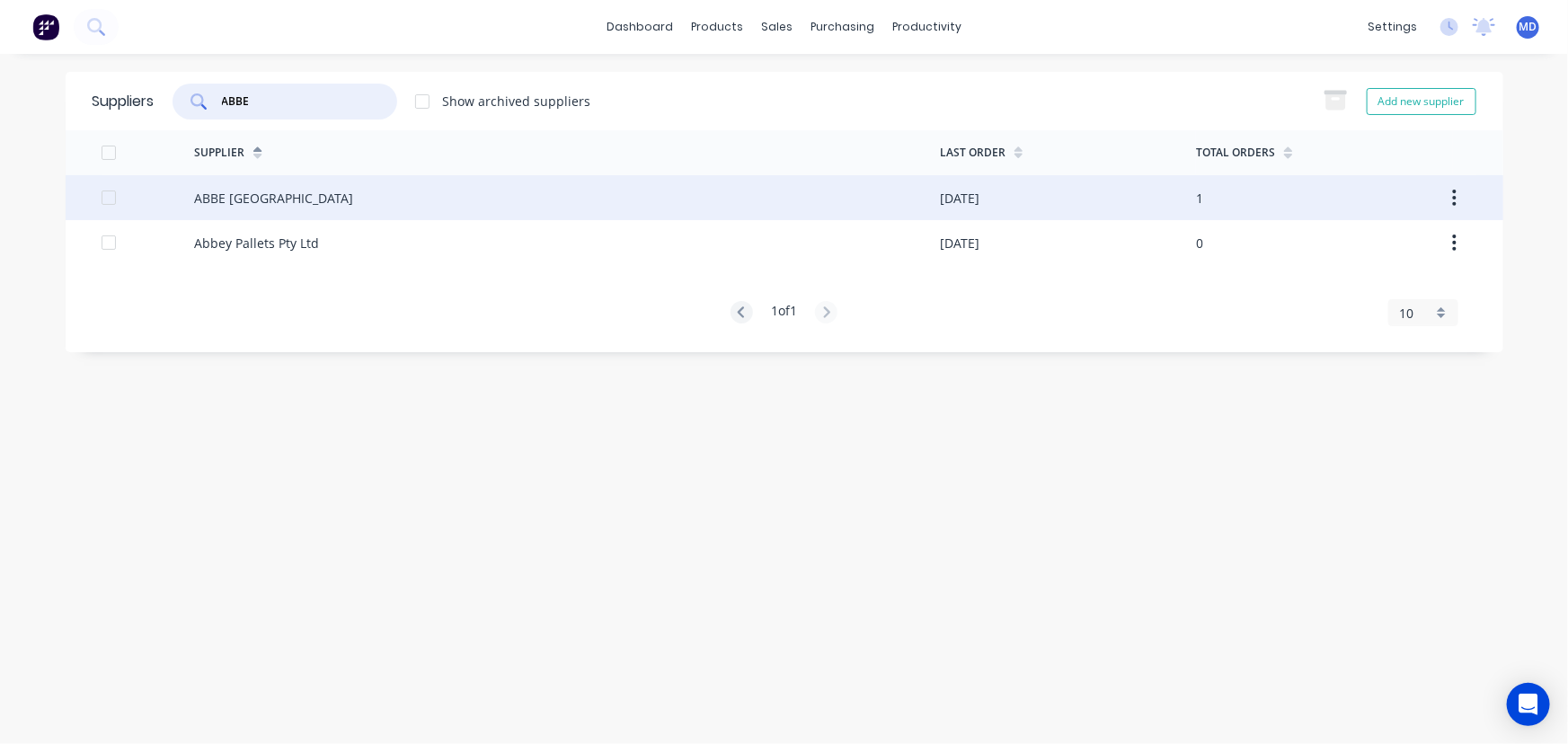
type input "ABBE"
click at [457, 195] on div "ABBE [GEOGRAPHIC_DATA]" at bounding box center [566, 197] width 746 height 45
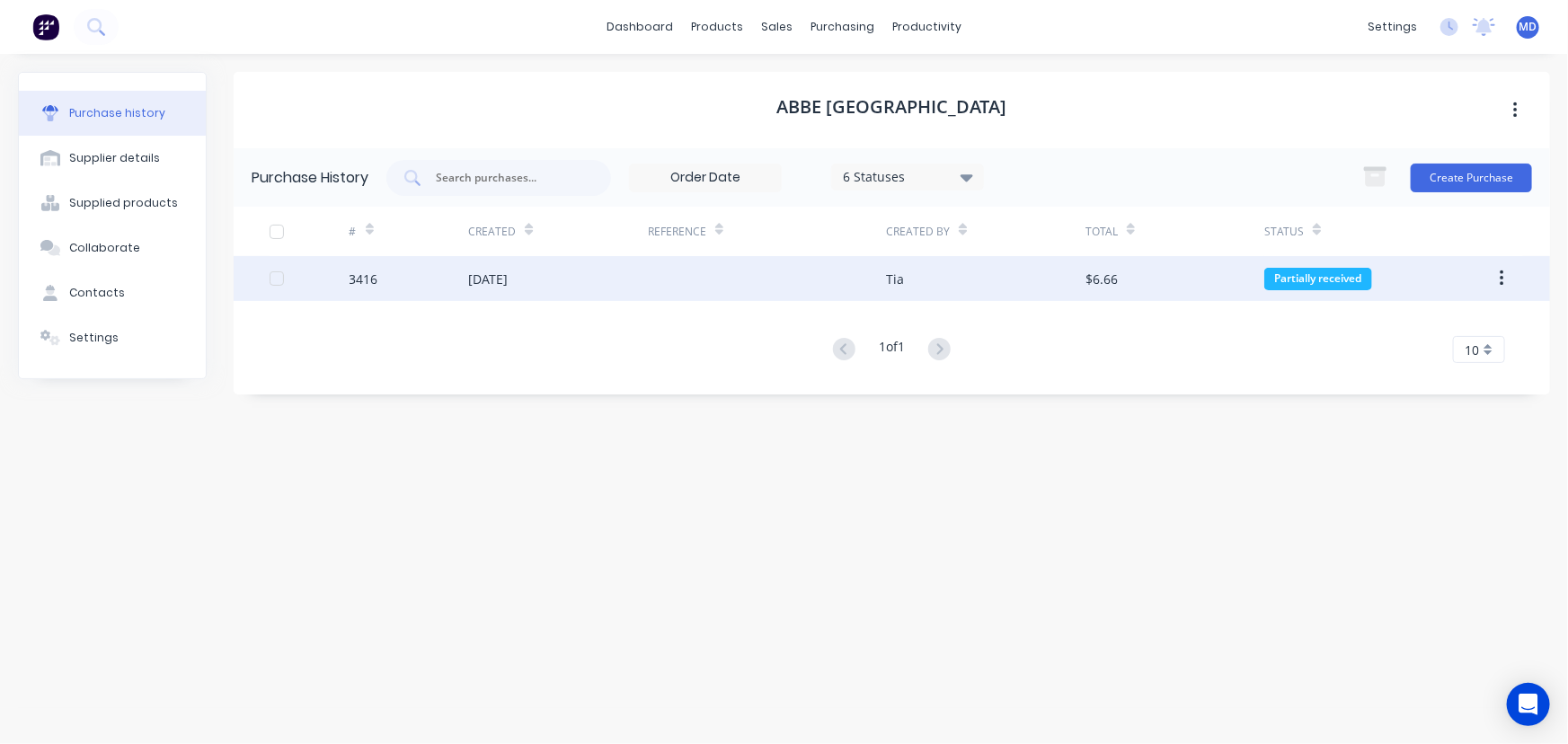
click at [653, 282] on div at bounding box center [767, 278] width 239 height 45
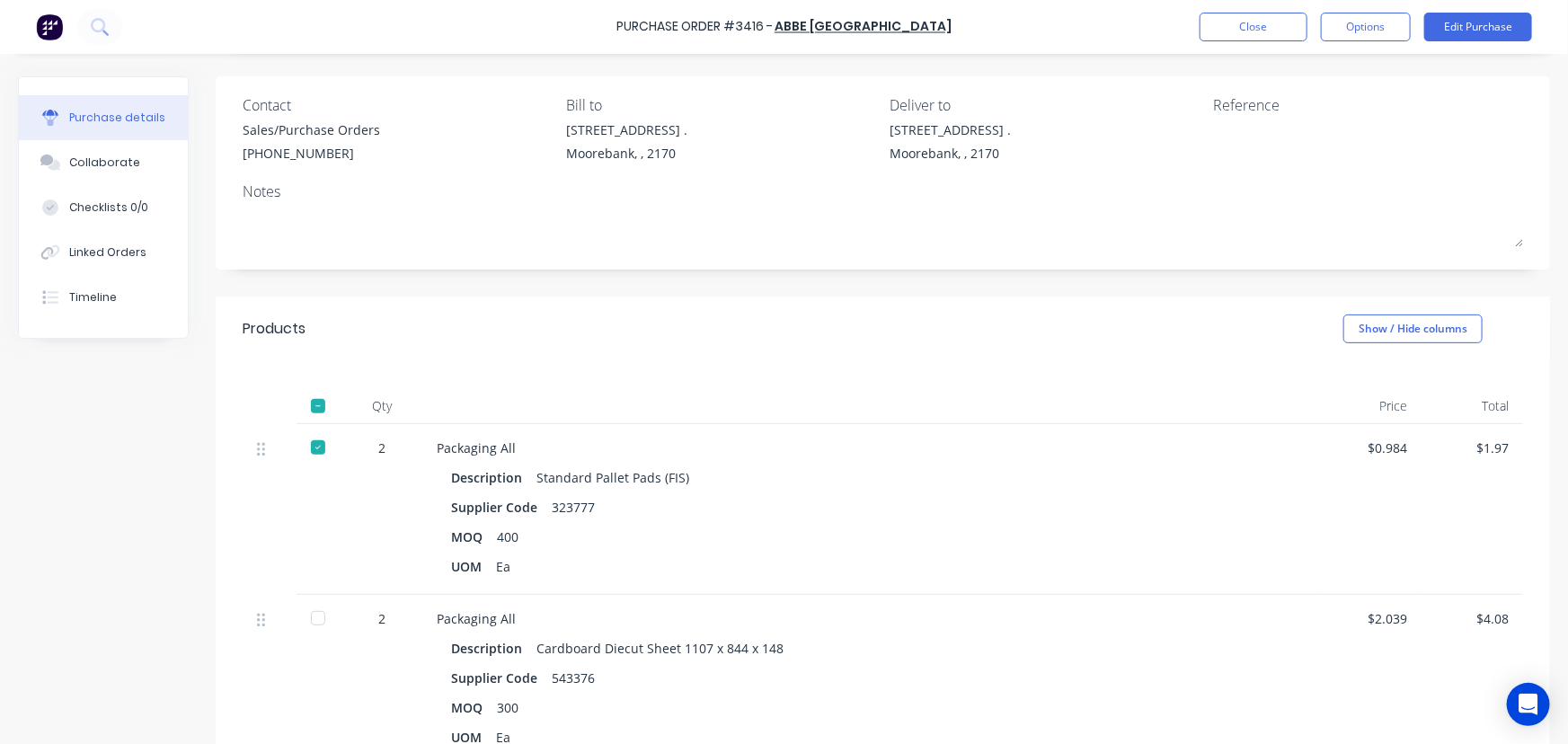
scroll to position [326, 0]
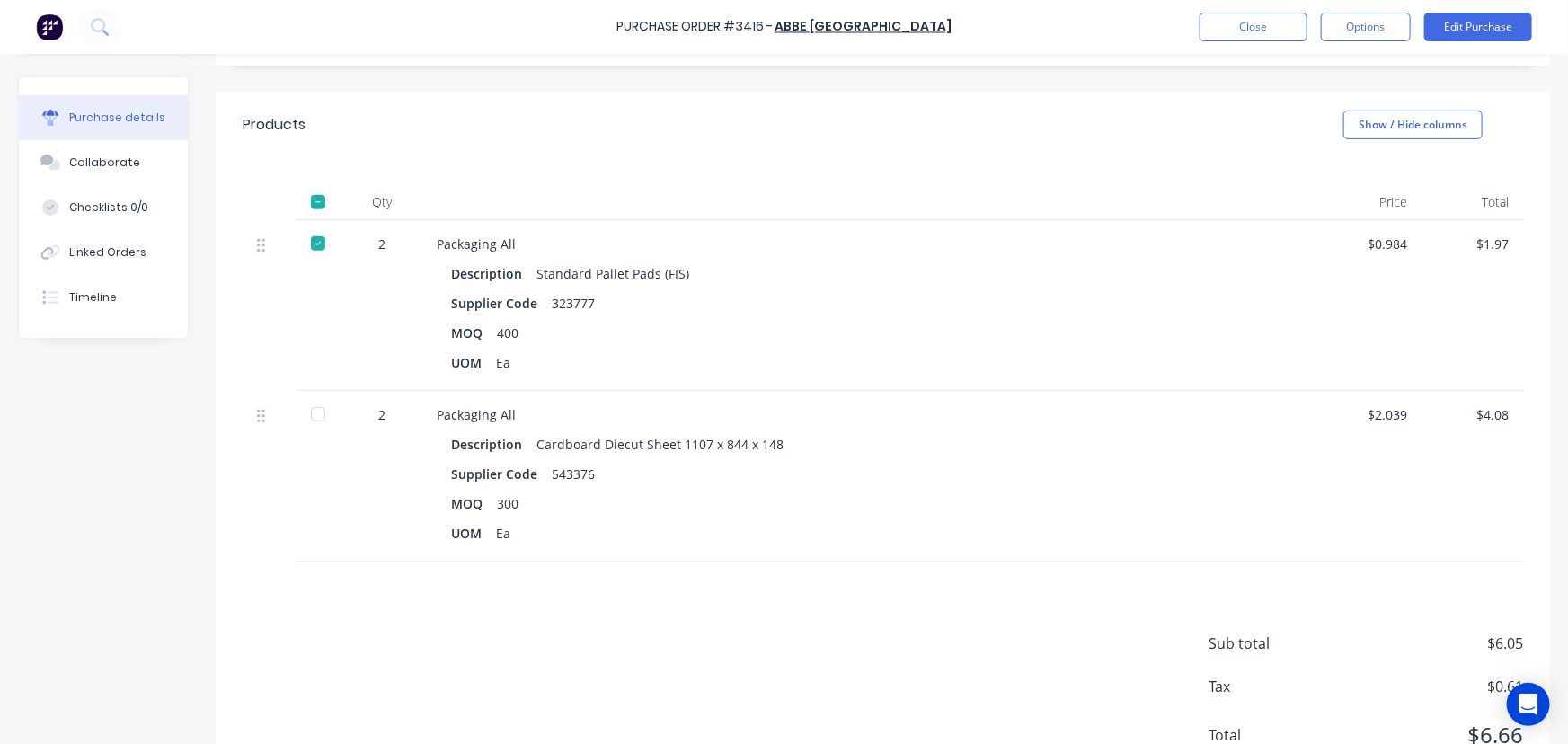
drag, startPoint x: 396, startPoint y: 244, endPoint x: 384, endPoint y: 246, distance: 12.2
click at [386, 245] on div "2" at bounding box center [382, 244] width 52 height 19
click at [385, 246] on div "2" at bounding box center [382, 244] width 52 height 19
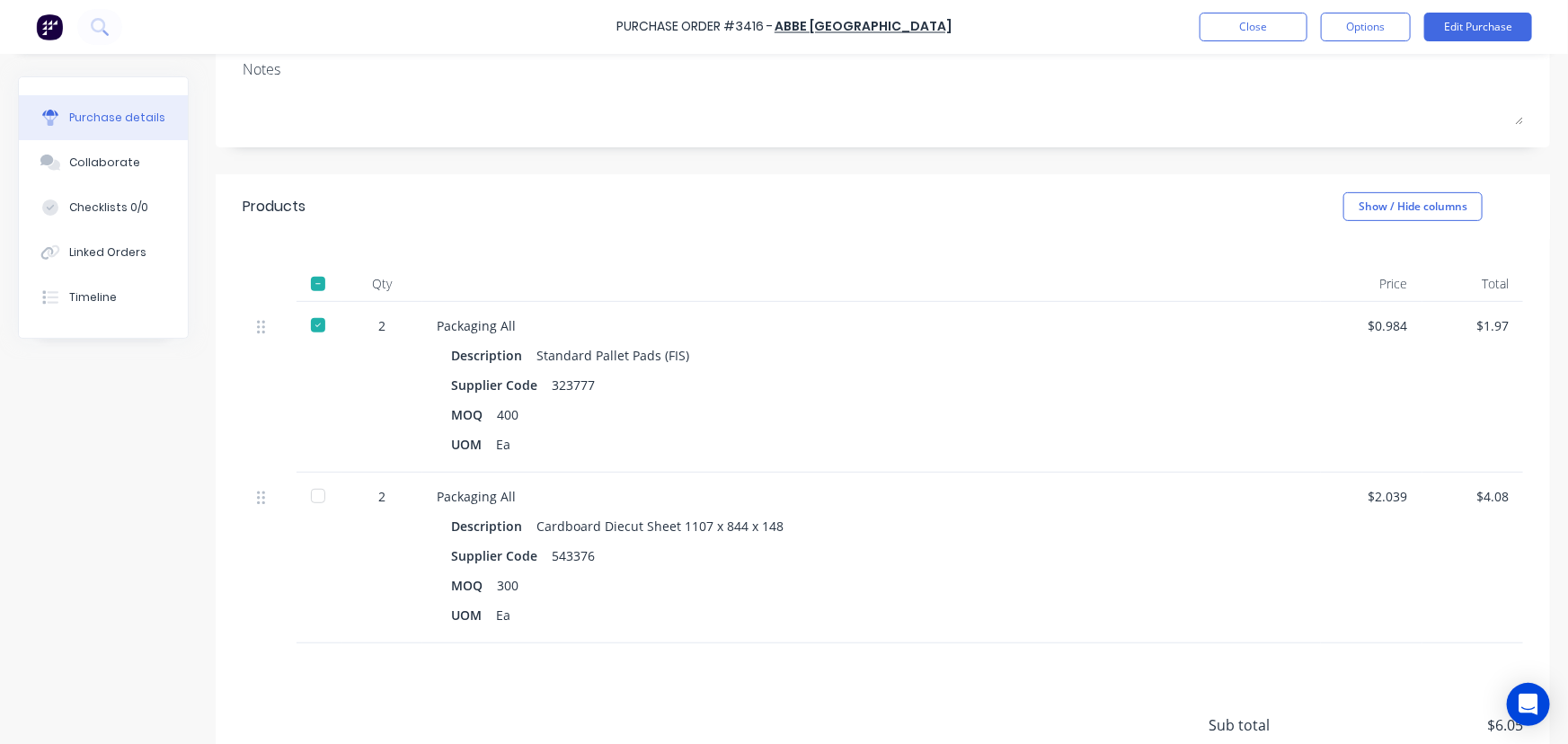
scroll to position [0, 0]
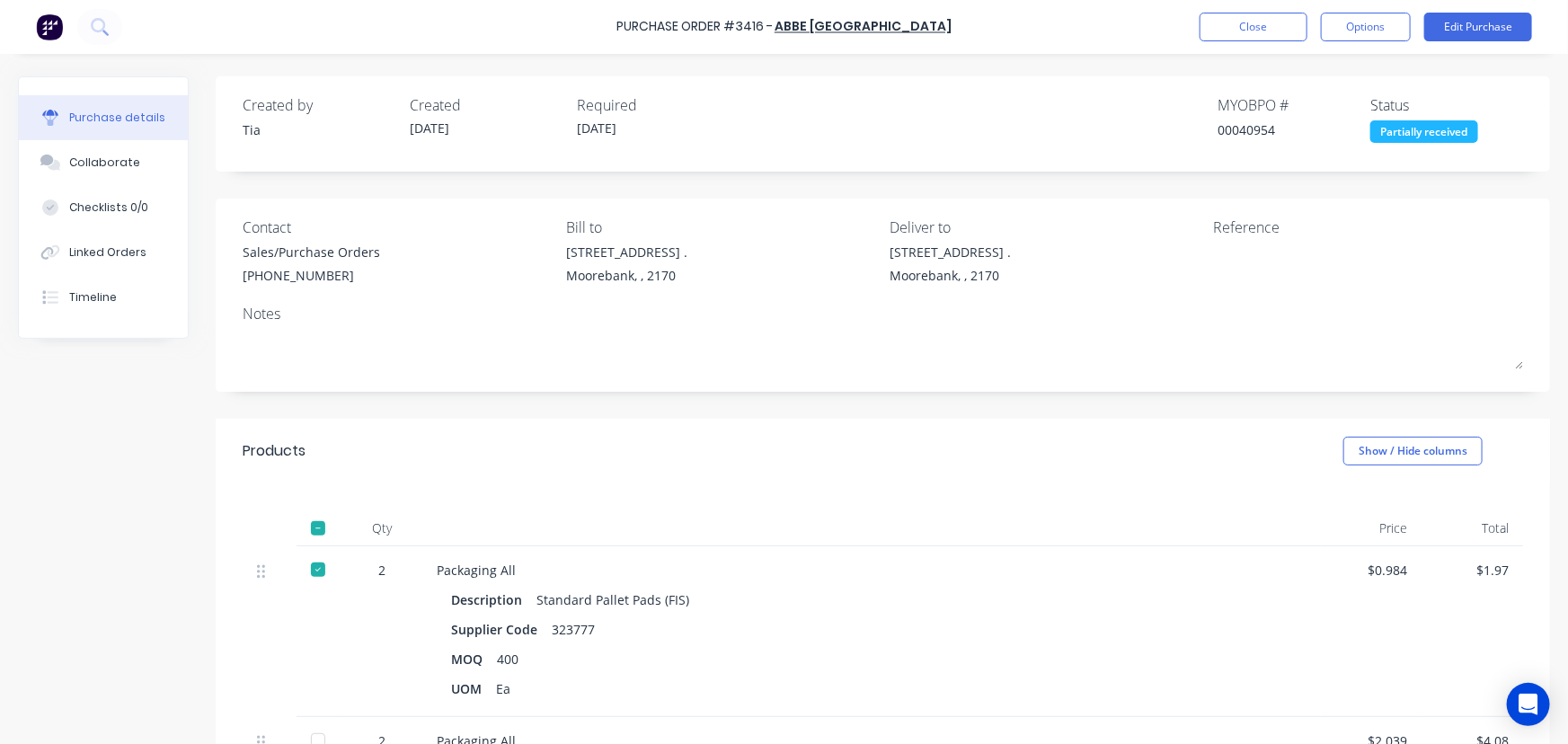
click at [321, 528] on div at bounding box center [318, 527] width 36 height 36
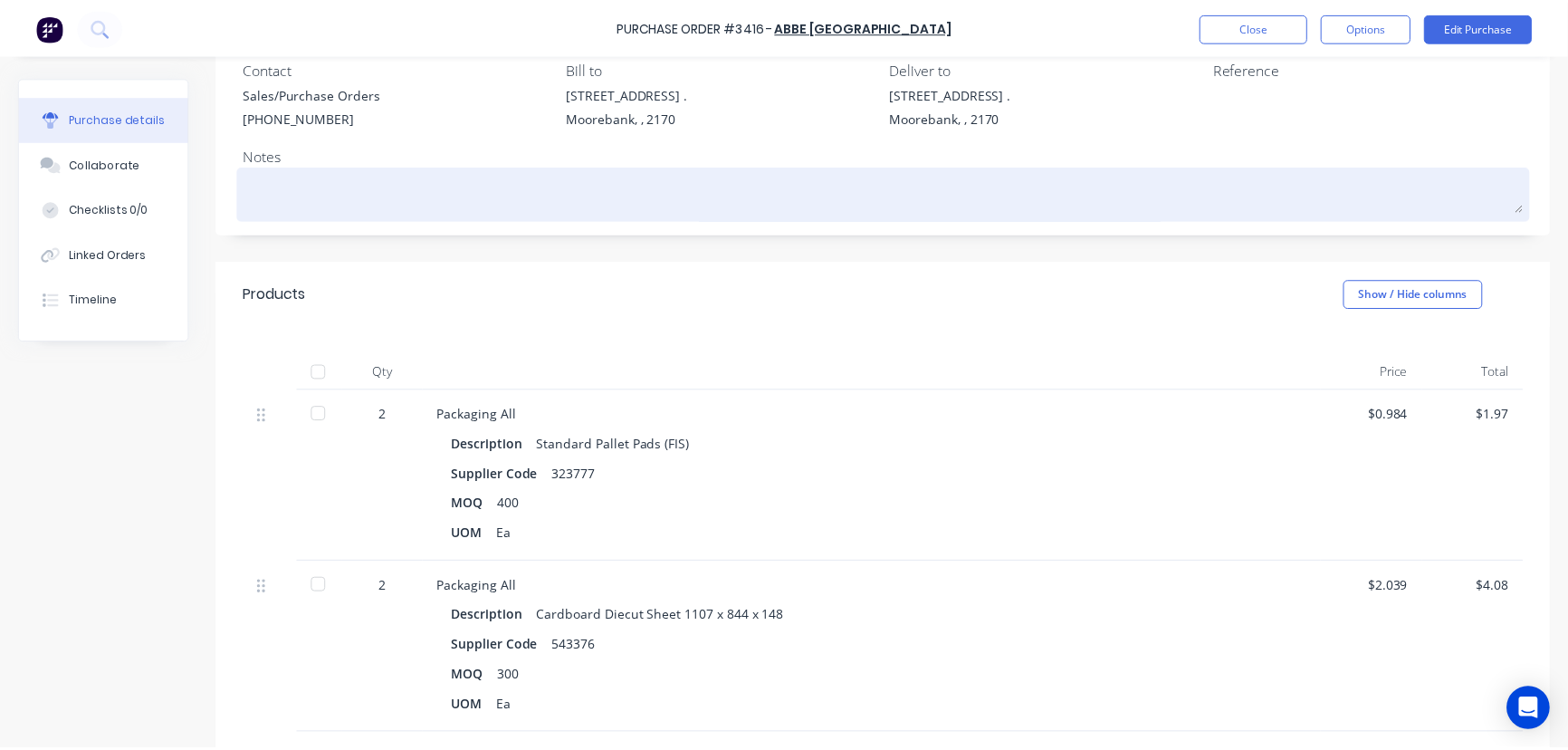
scroll to position [164, 0]
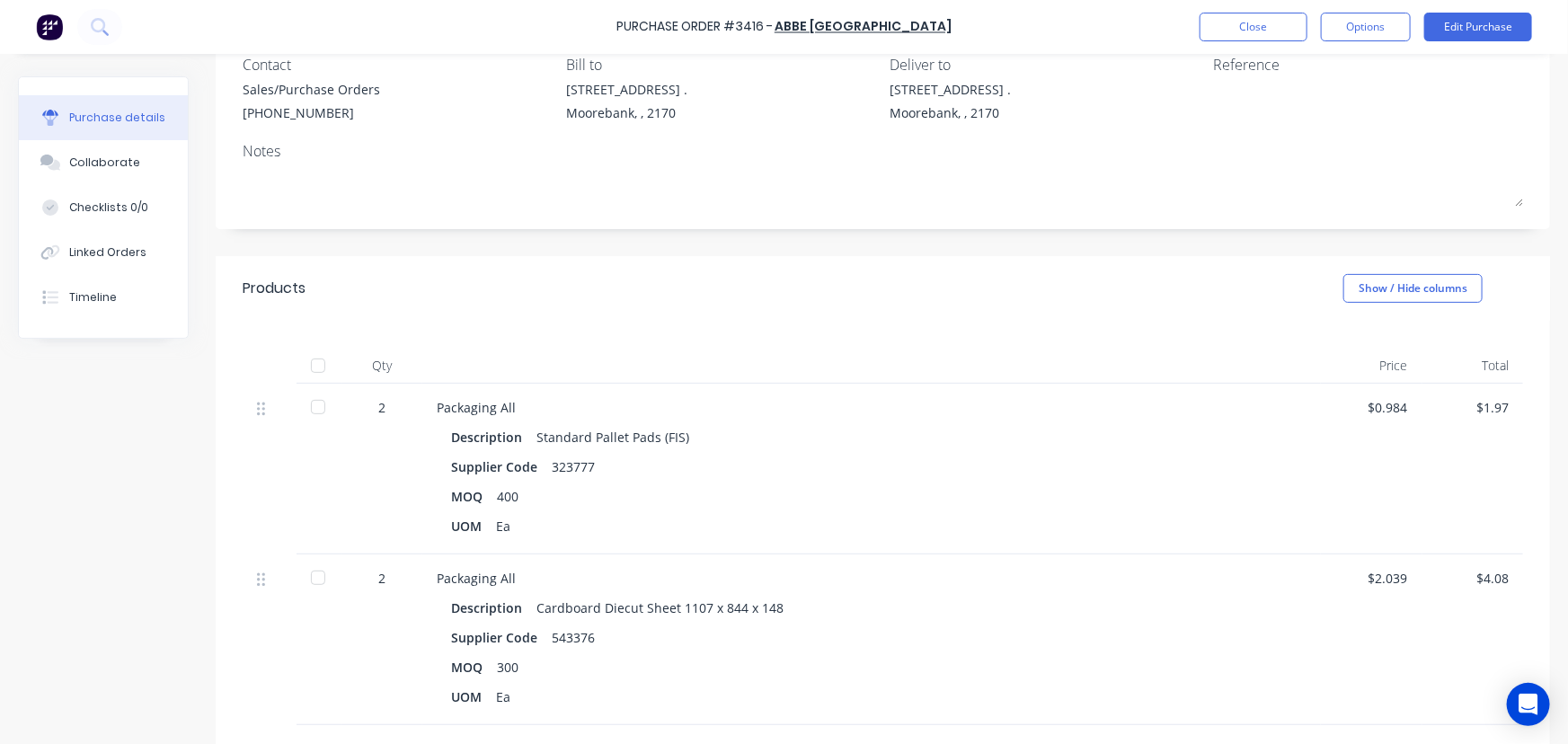
click at [316, 406] on div at bounding box center [318, 406] width 36 height 36
click at [1249, 23] on button "Close" at bounding box center [1253, 27] width 107 height 29
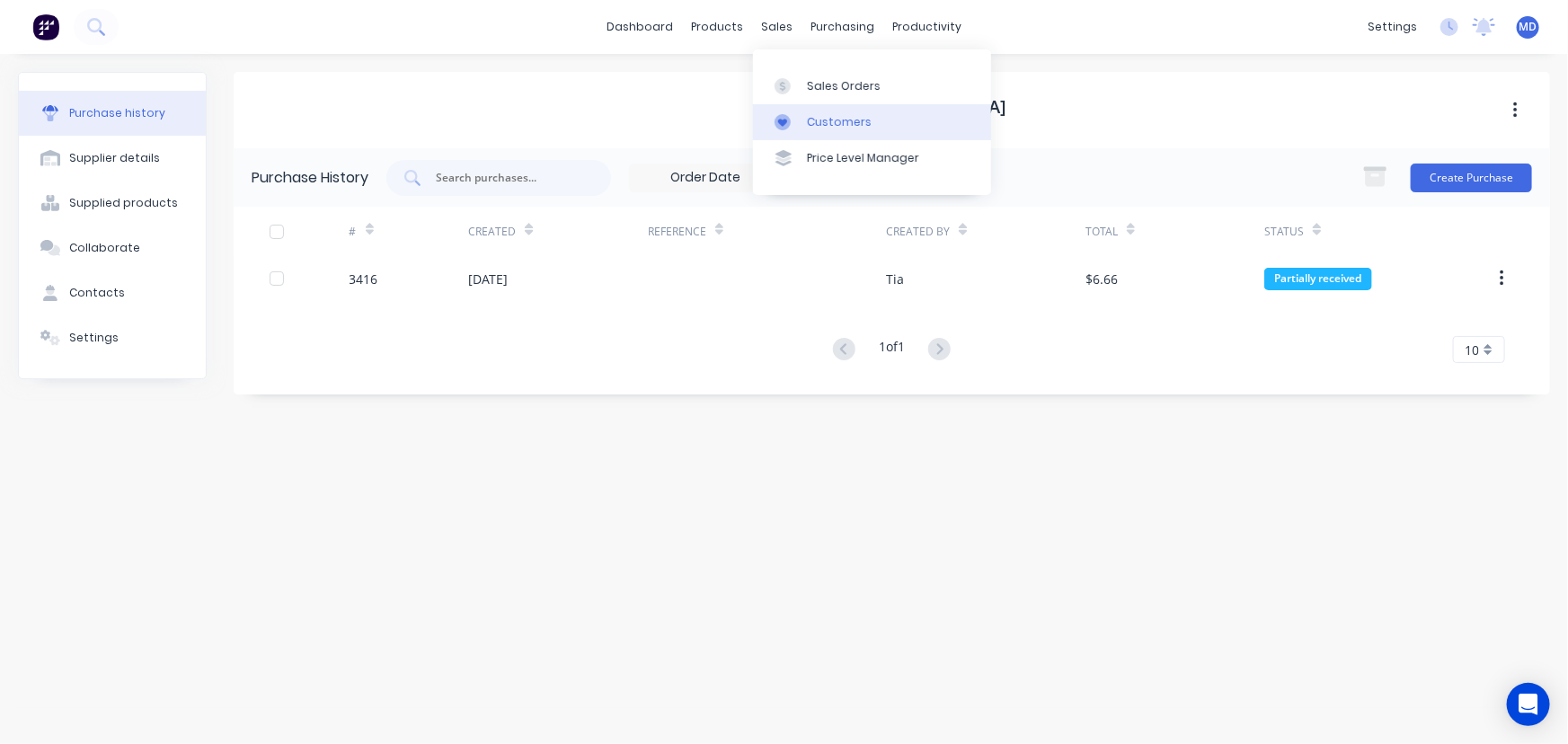
click at [827, 120] on div "Customers" at bounding box center [839, 122] width 65 height 16
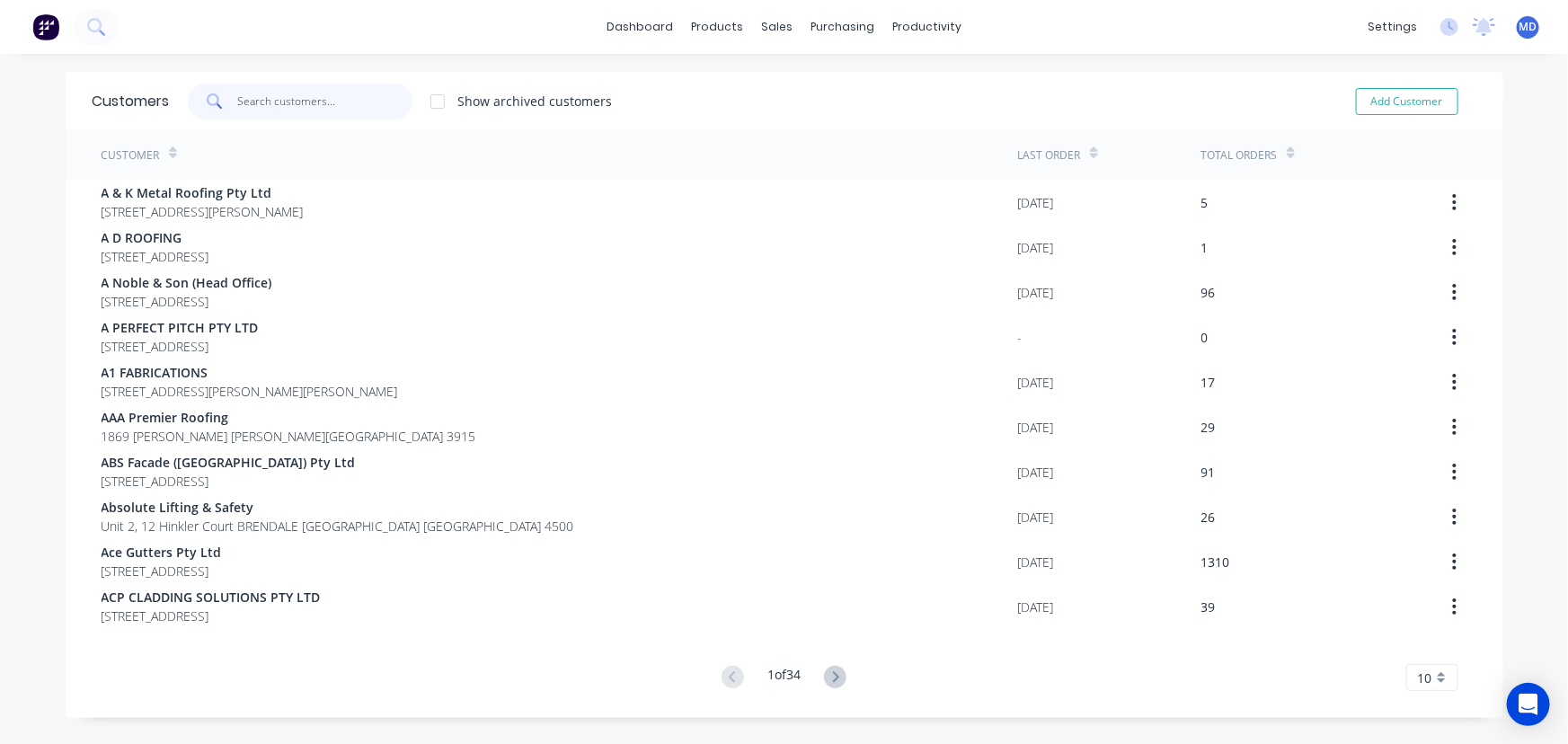
click at [313, 105] on input "text" at bounding box center [325, 101] width 175 height 36
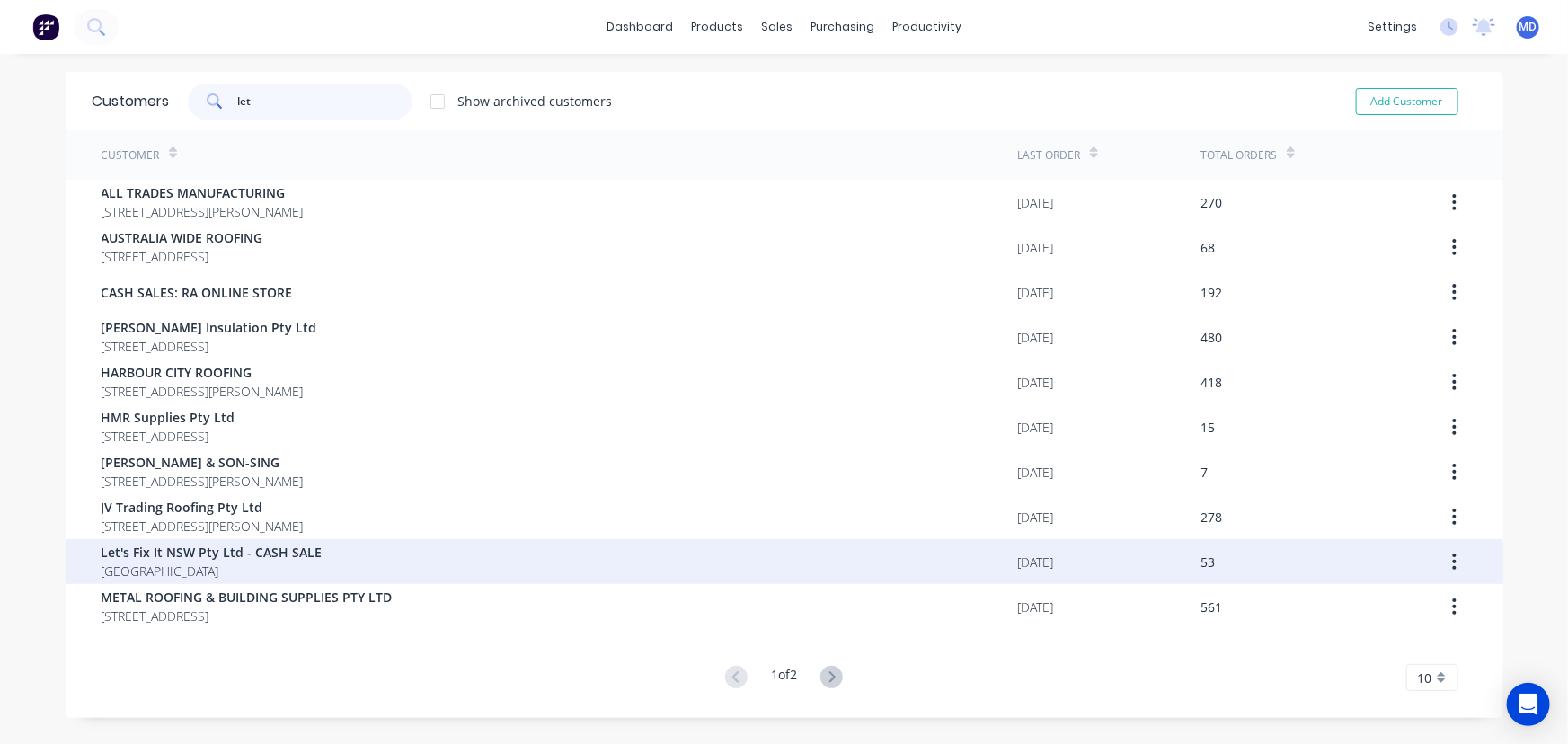
type input "let"
click at [260, 548] on span "Let's Fix It NSW Pty Ltd - CASH SALE" at bounding box center [212, 552] width 221 height 19
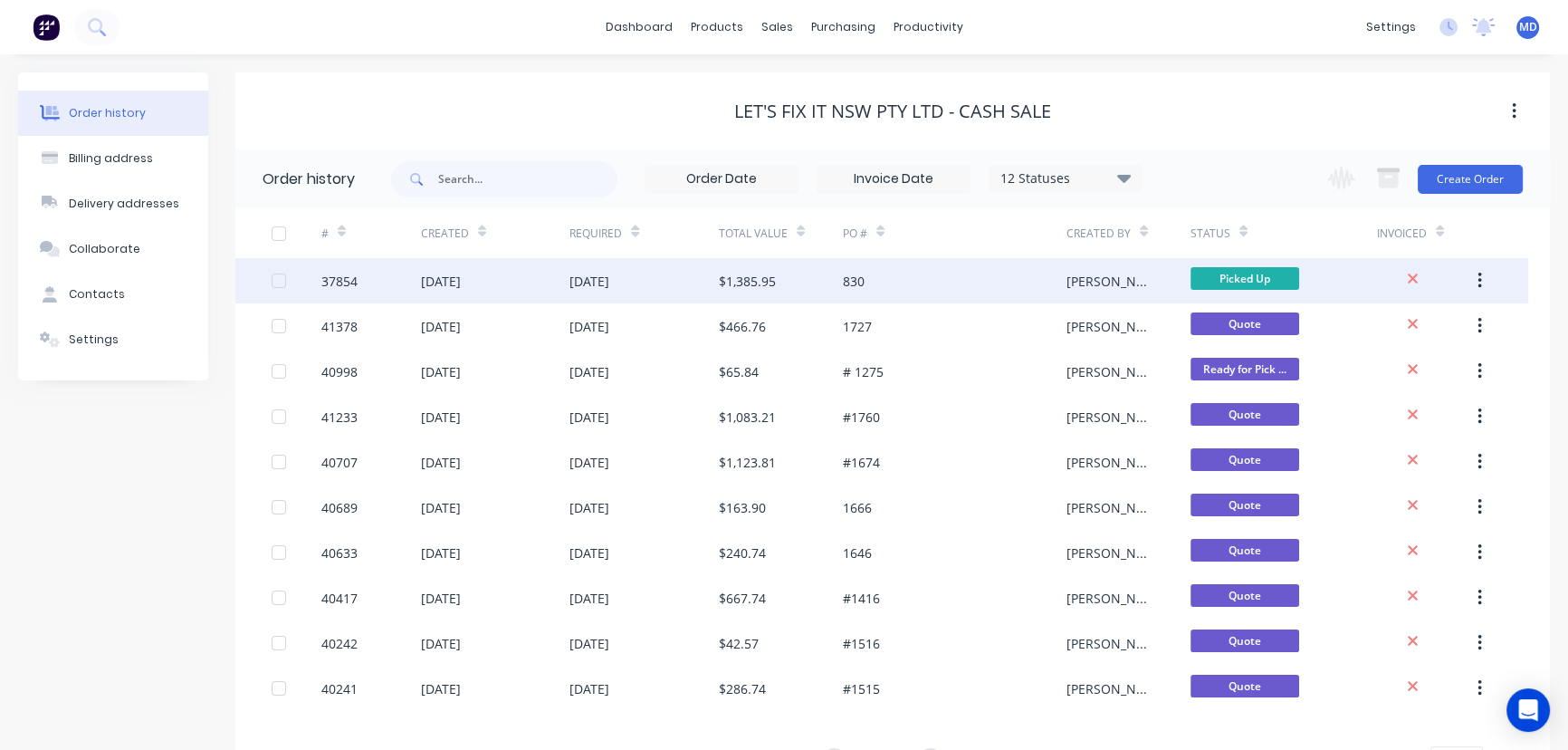
click at [658, 275] on div "[DATE]" at bounding box center [644, 280] width 150 height 45
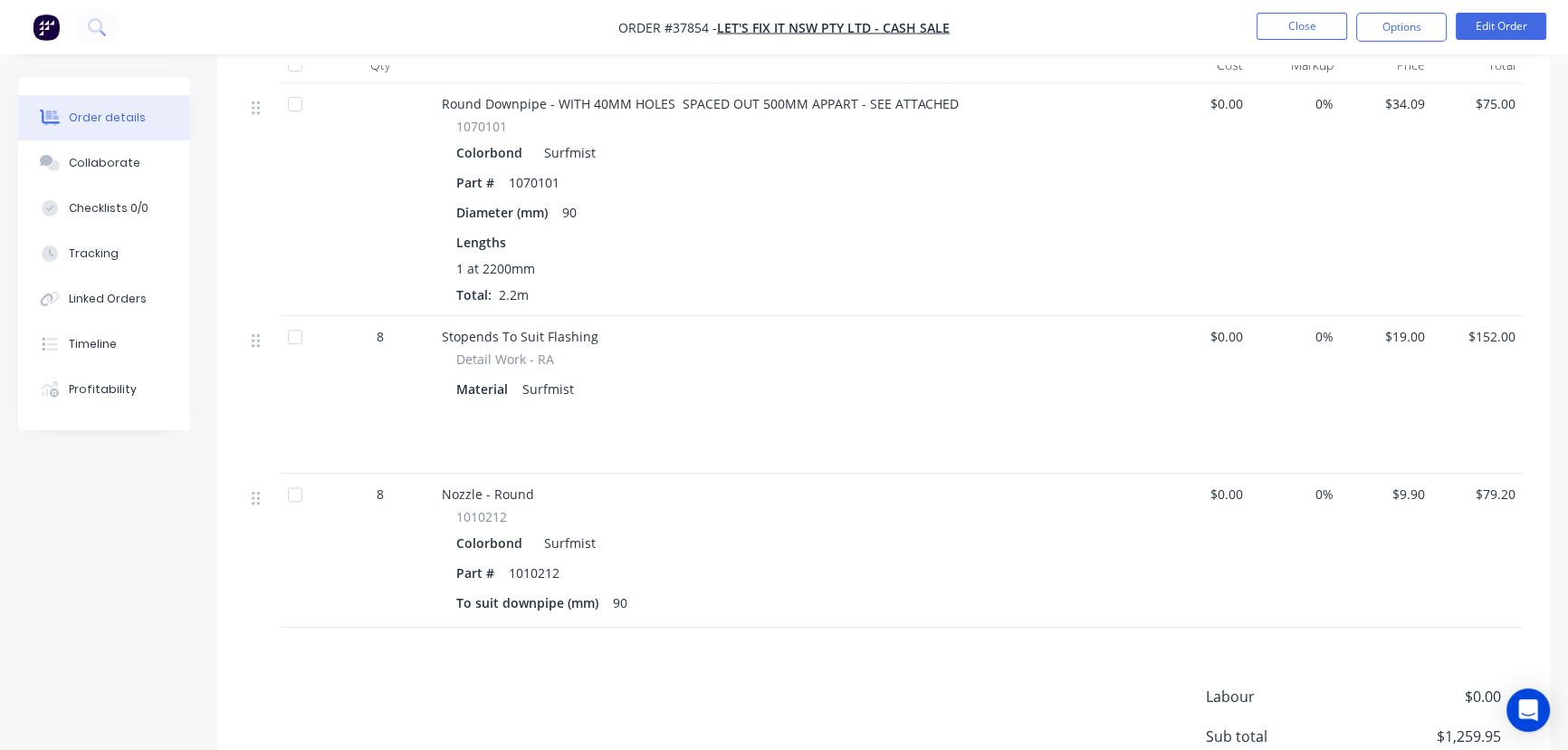
scroll to position [906, 0]
click at [101, 383] on div "Profitability" at bounding box center [103, 389] width 68 height 17
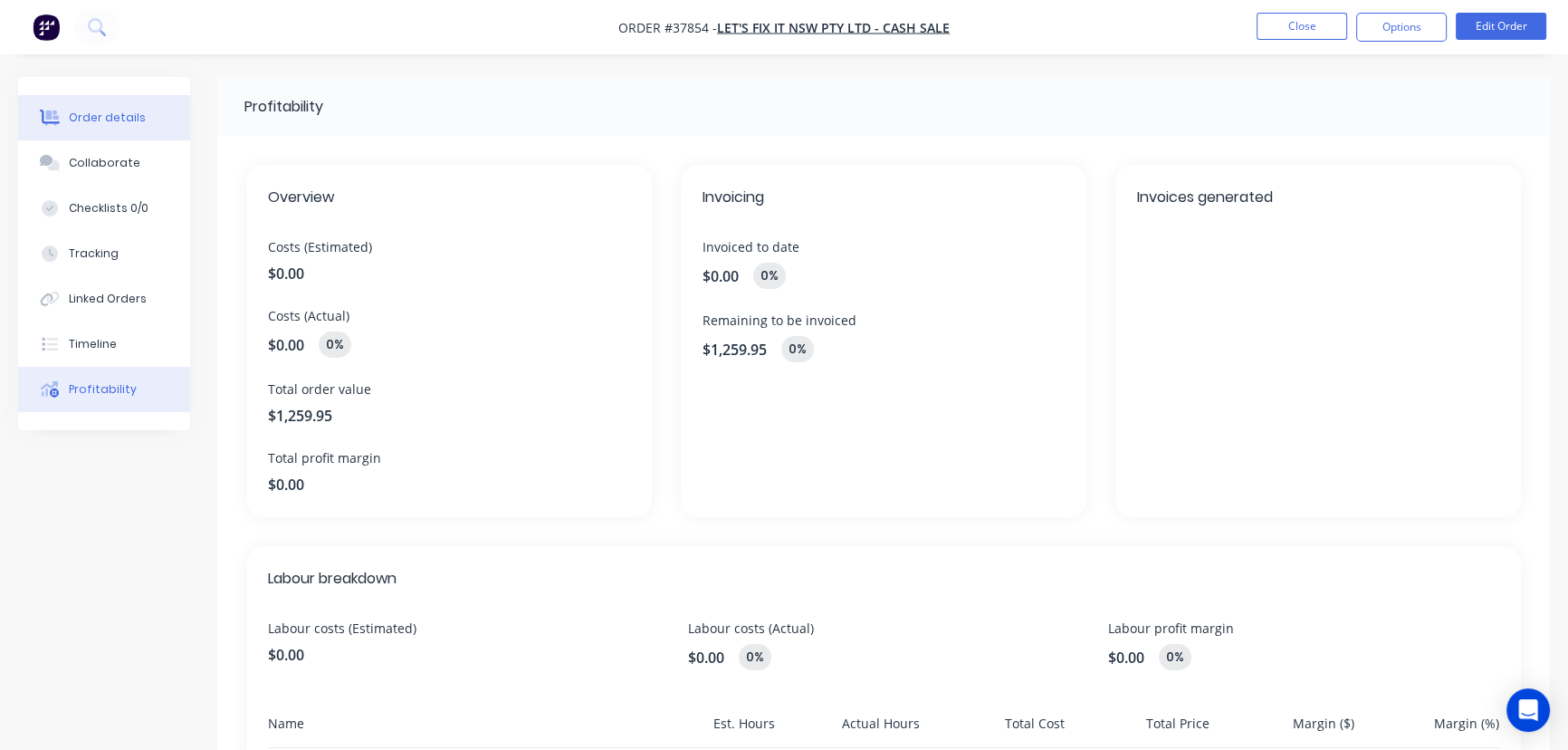
click at [89, 116] on div "Order details" at bounding box center [107, 118] width 77 height 17
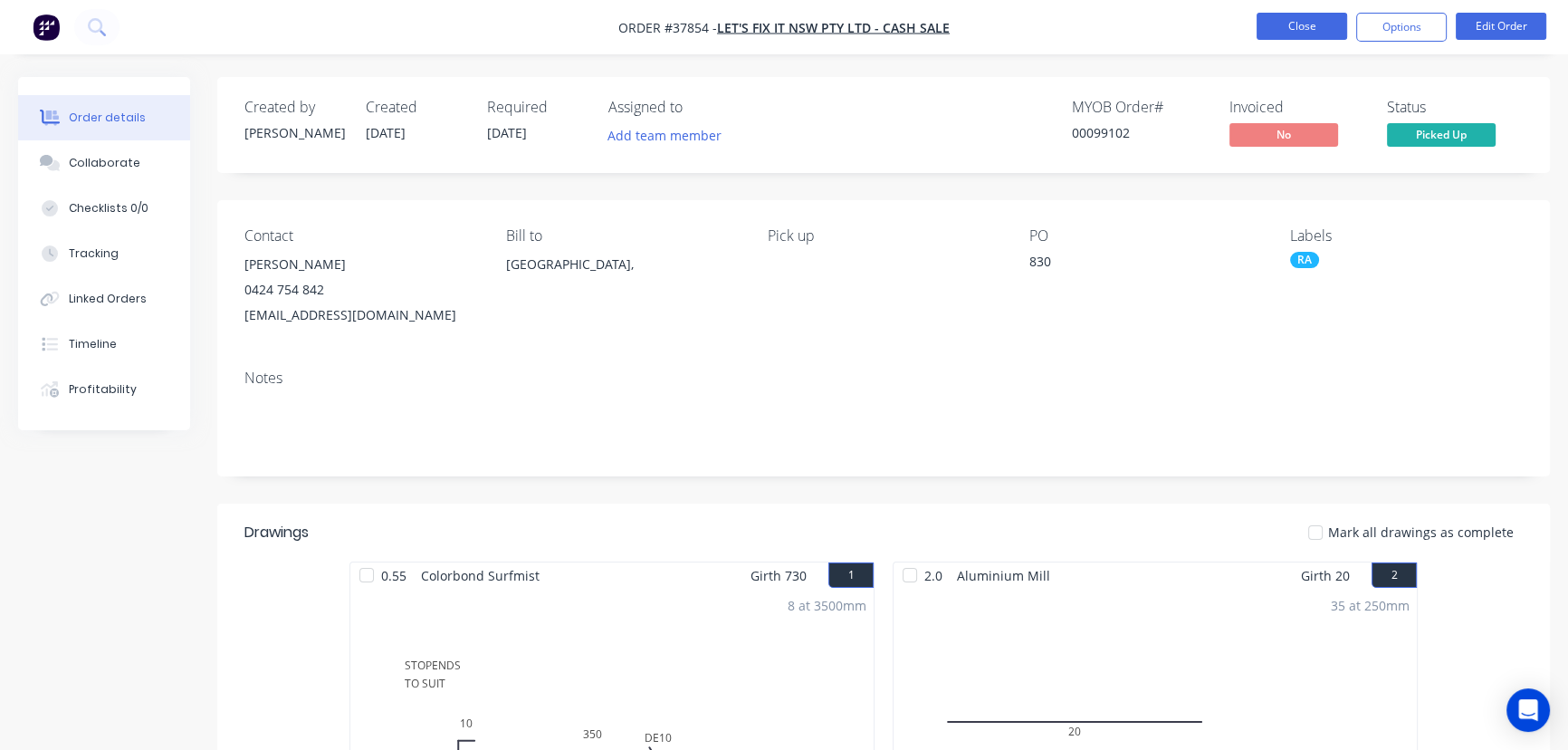
click at [1307, 34] on button "Close" at bounding box center [1302, 27] width 91 height 28
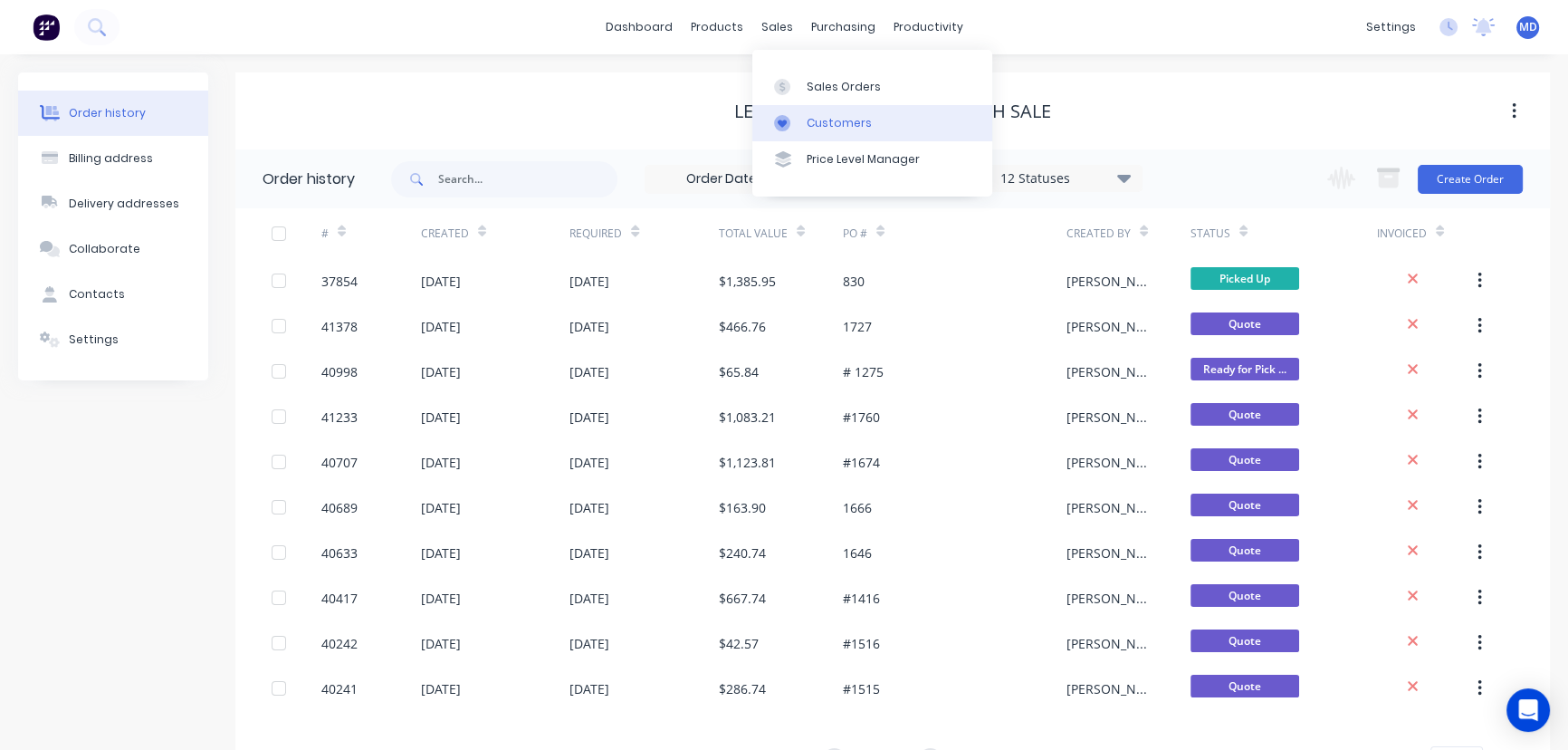
click at [842, 123] on div "Customers" at bounding box center [839, 123] width 65 height 17
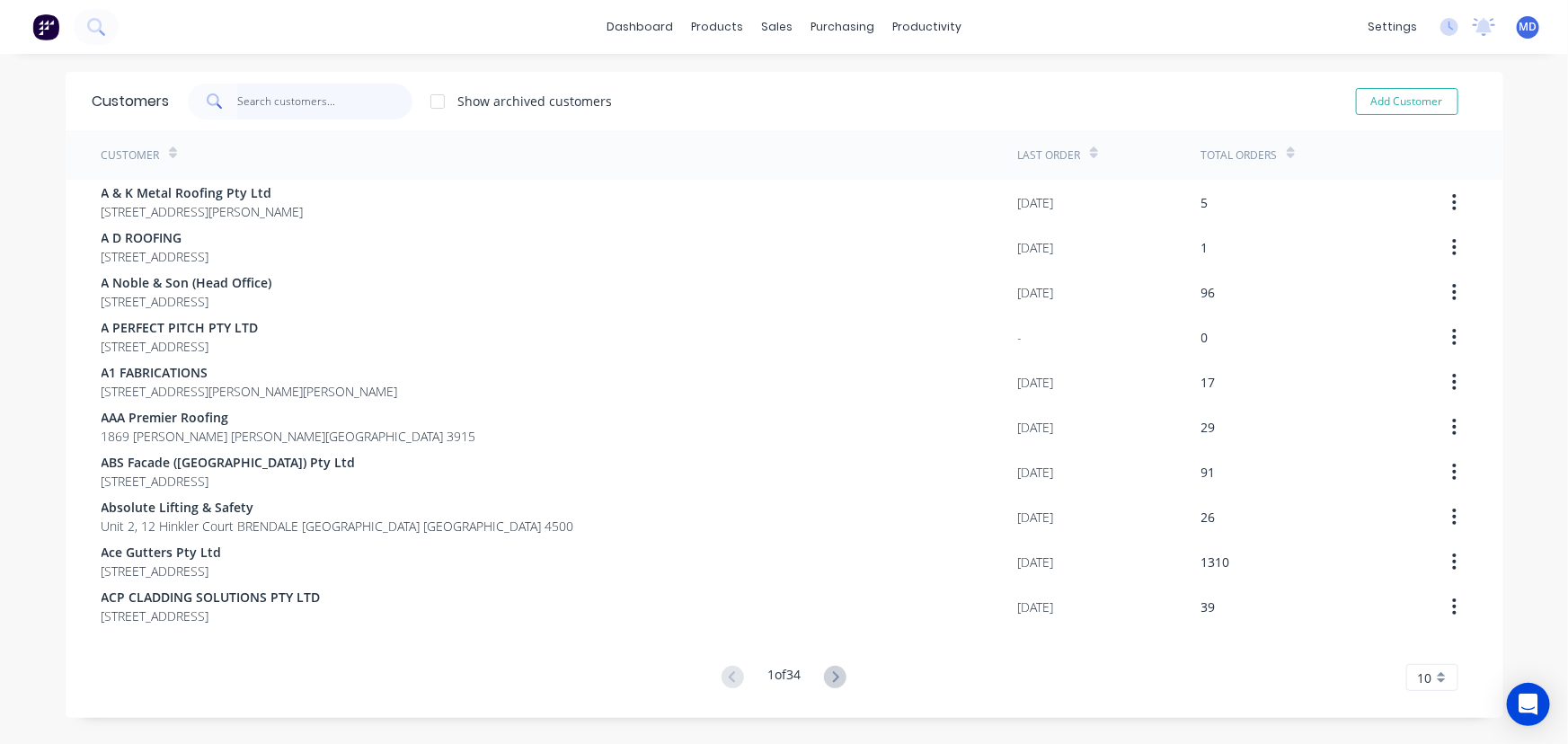
drag, startPoint x: 313, startPoint y: 103, endPoint x: 332, endPoint y: 90, distance: 23.0
click at [314, 106] on input "text" at bounding box center [325, 101] width 175 height 36
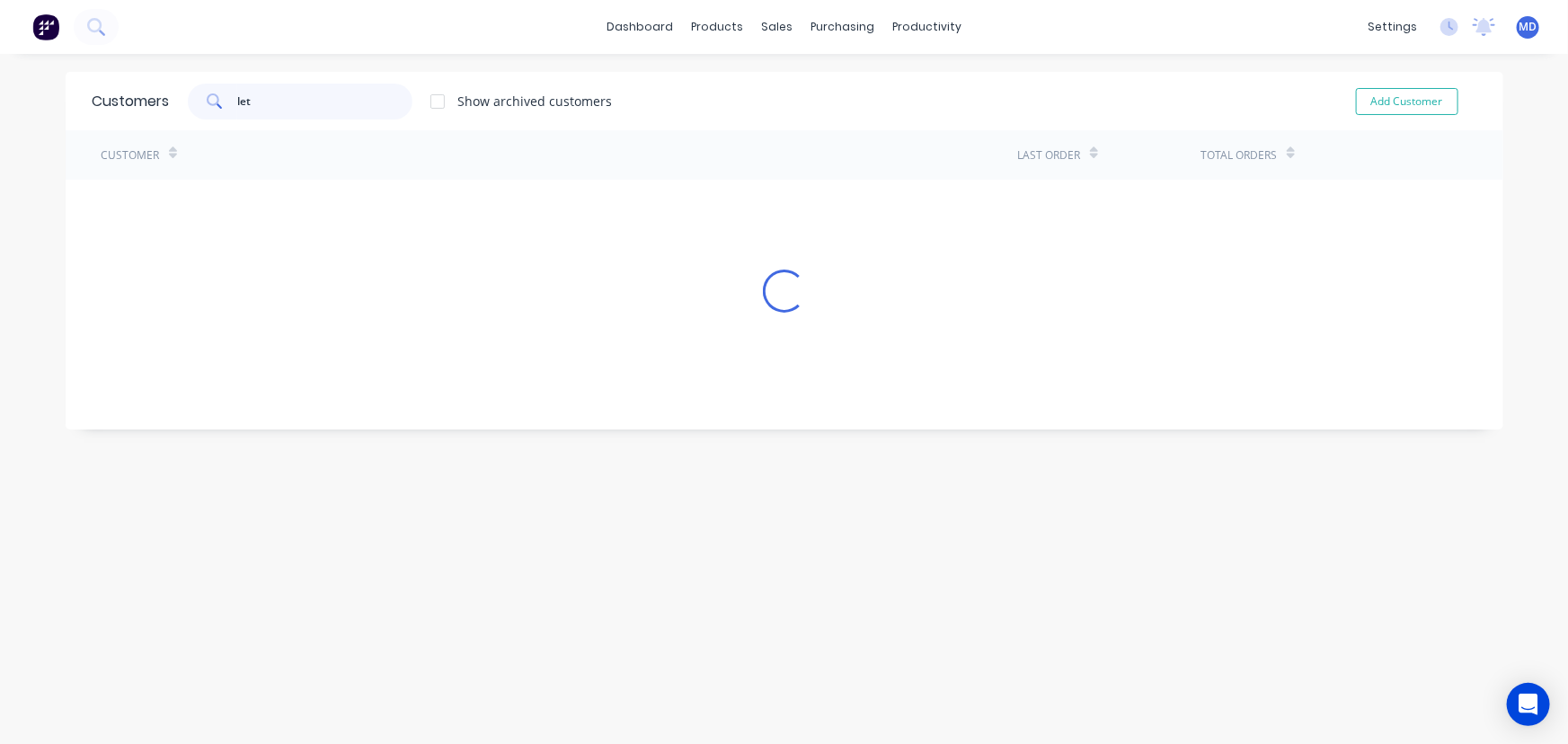
type input "let"
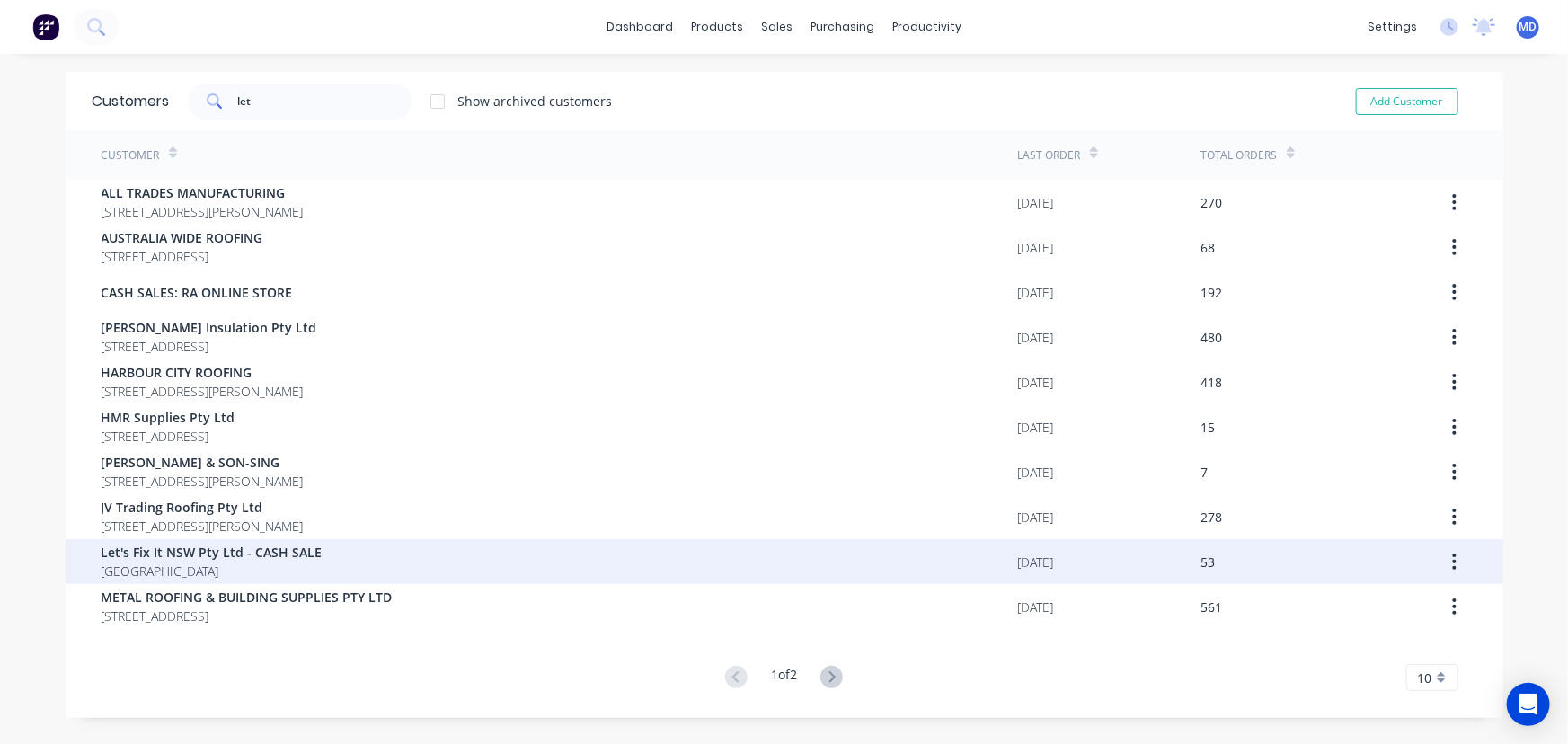
click at [333, 548] on div "Let's Fix It NSW Pty Ltd - CASH SALE [GEOGRAPHIC_DATA]" at bounding box center [560, 561] width 917 height 45
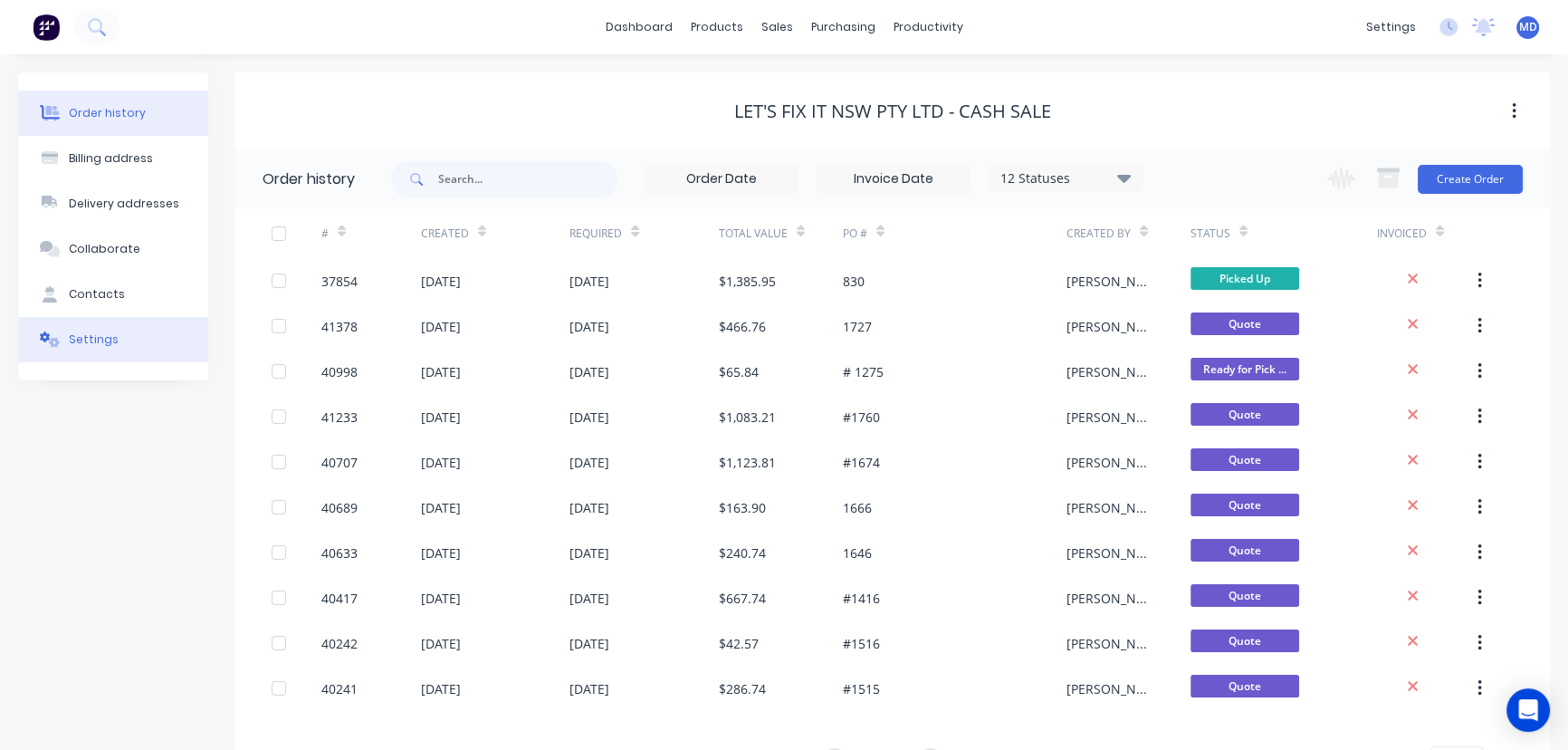
click at [93, 340] on div "Settings" at bounding box center [94, 340] width 50 height 17
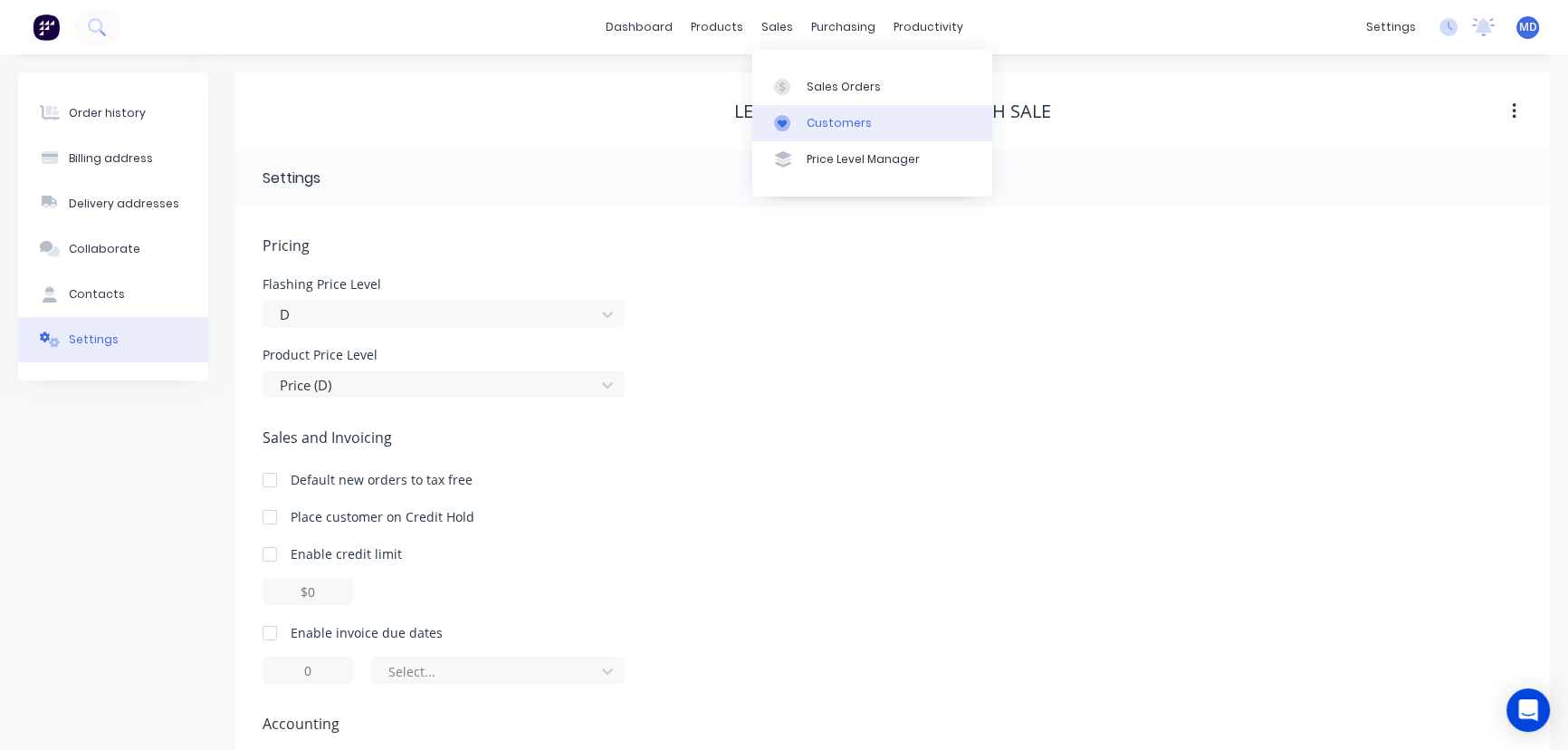
click at [841, 118] on div "Customers" at bounding box center [839, 123] width 65 height 17
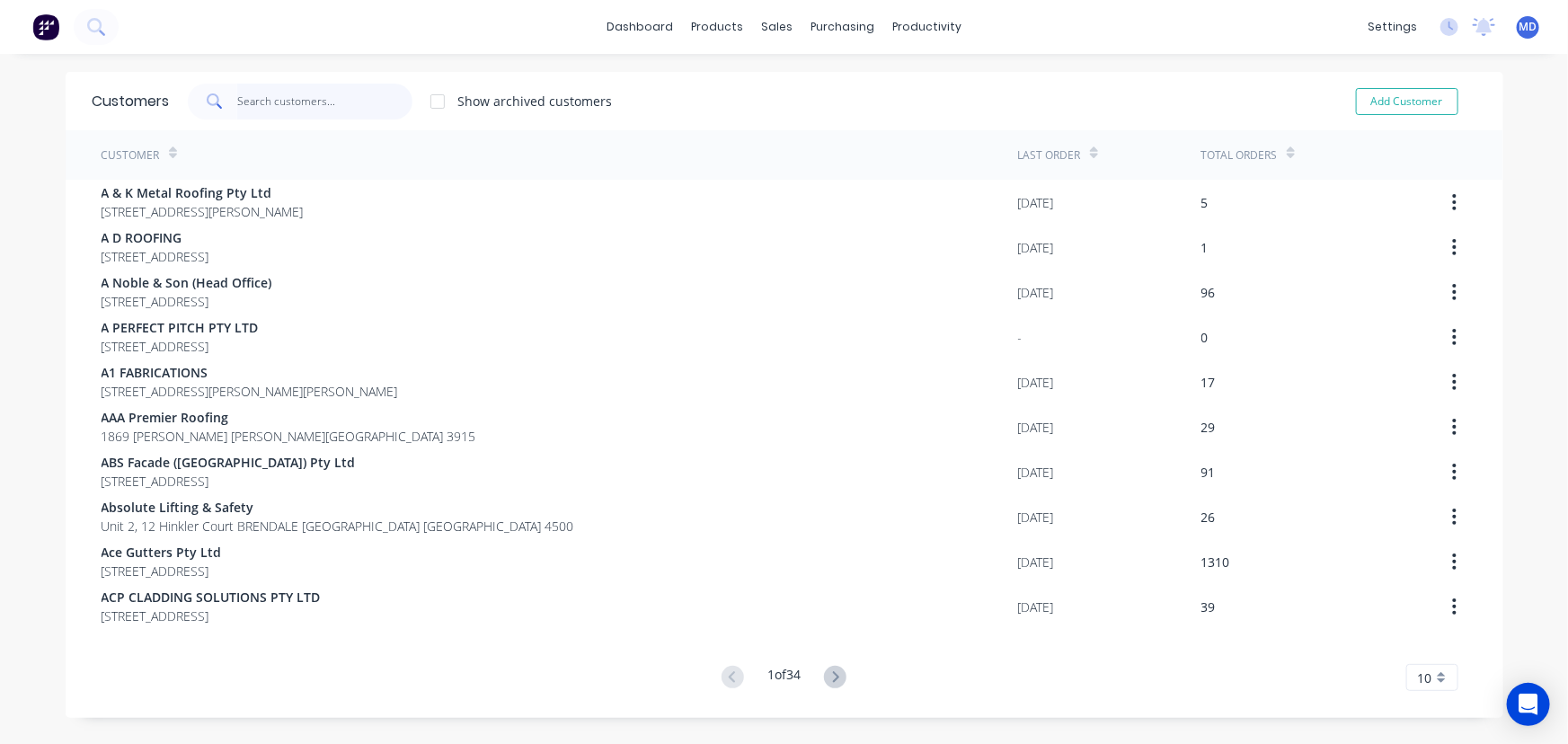
click at [310, 96] on input "text" at bounding box center [325, 101] width 175 height 36
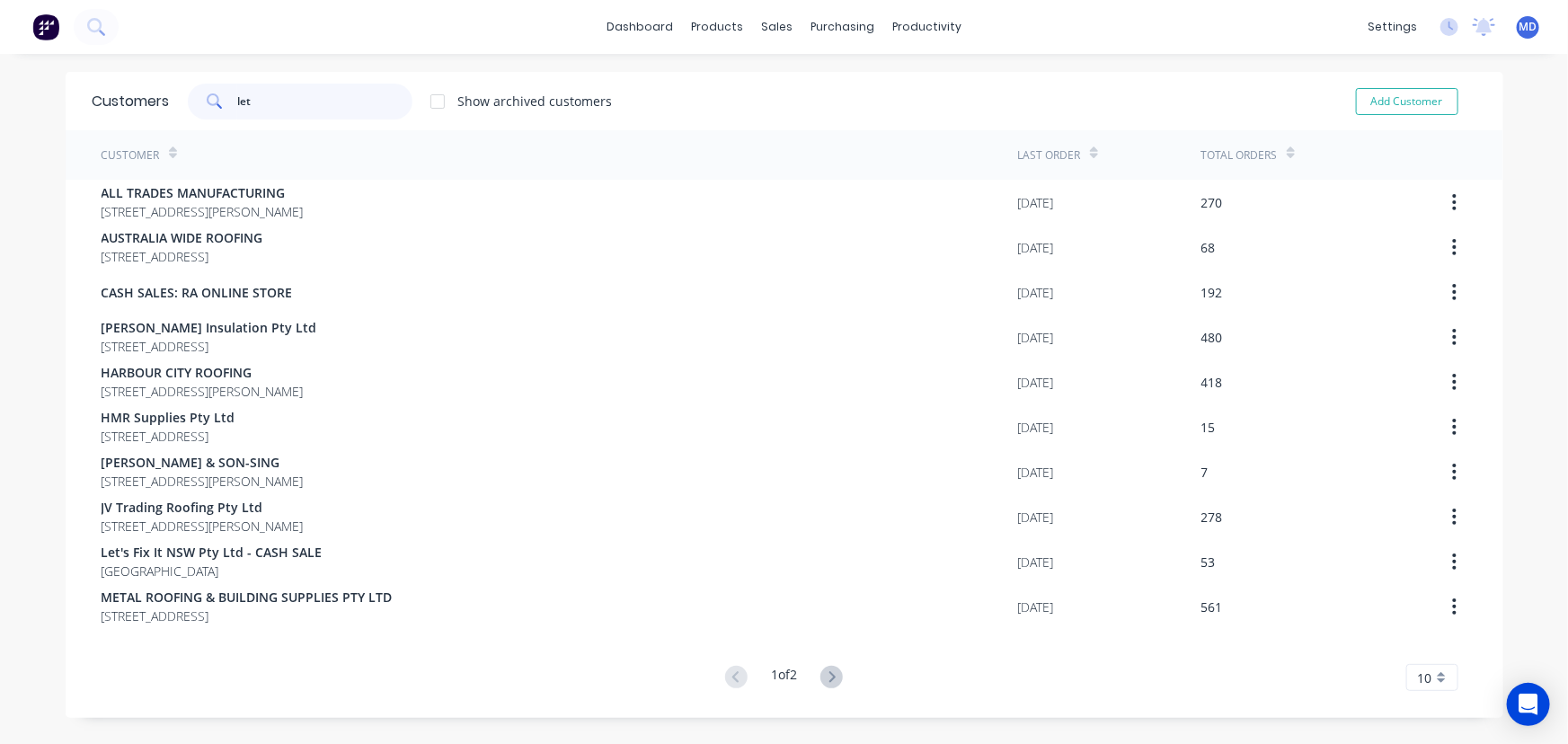
type input "let"
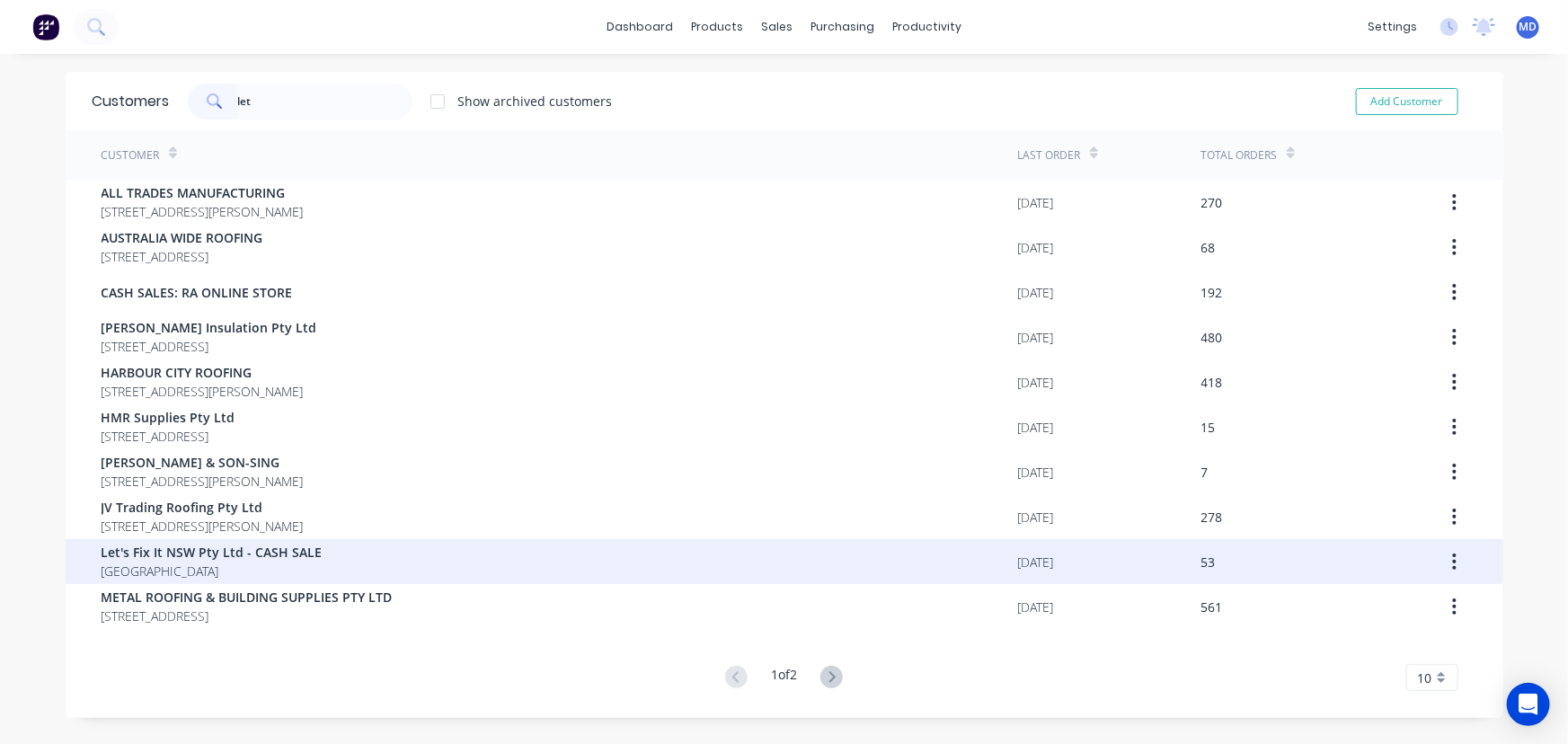
click at [562, 564] on div "Let's Fix It NSW Pty Ltd - CASH SALE [GEOGRAPHIC_DATA]" at bounding box center [560, 561] width 917 height 45
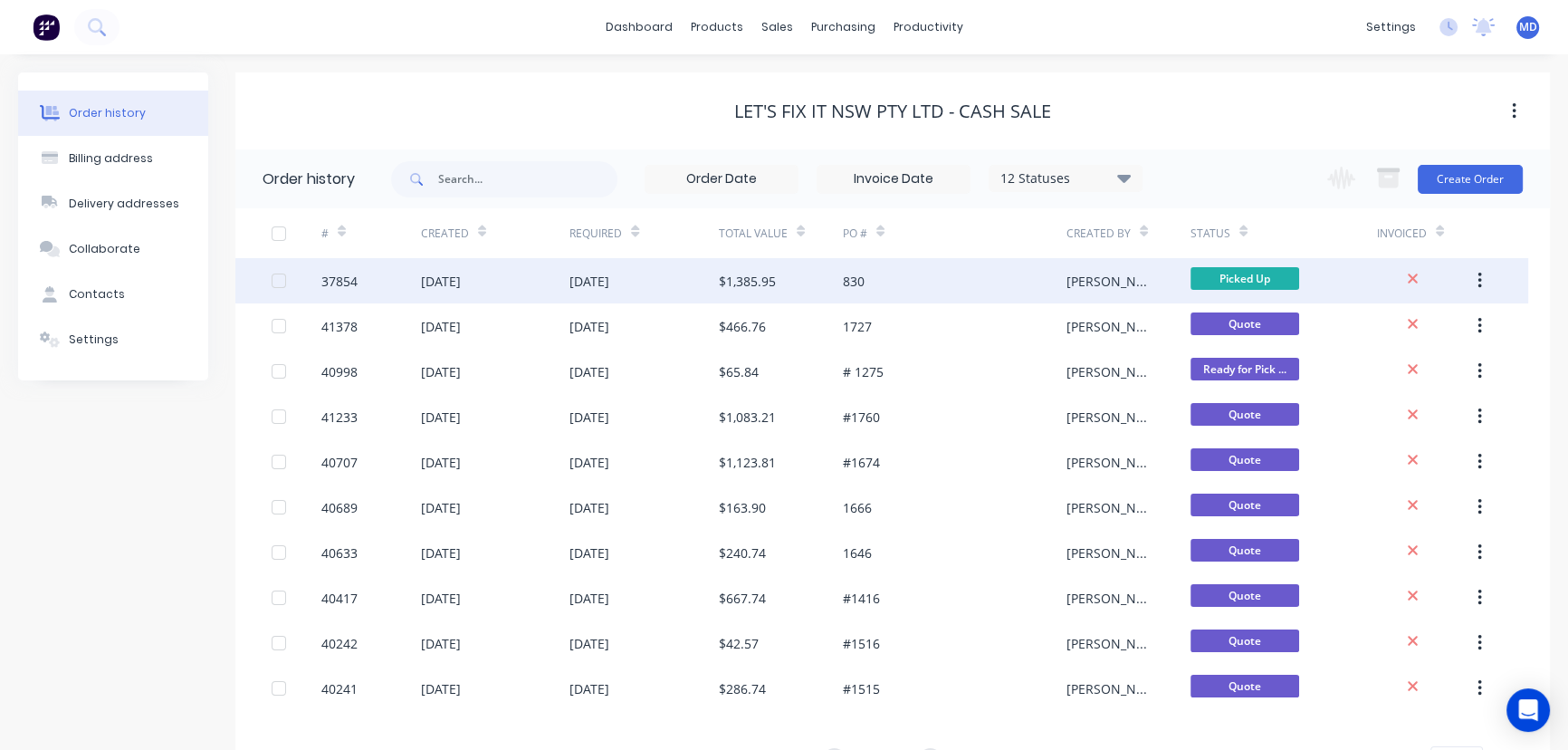
click at [670, 272] on div "[DATE]" at bounding box center [644, 280] width 150 height 45
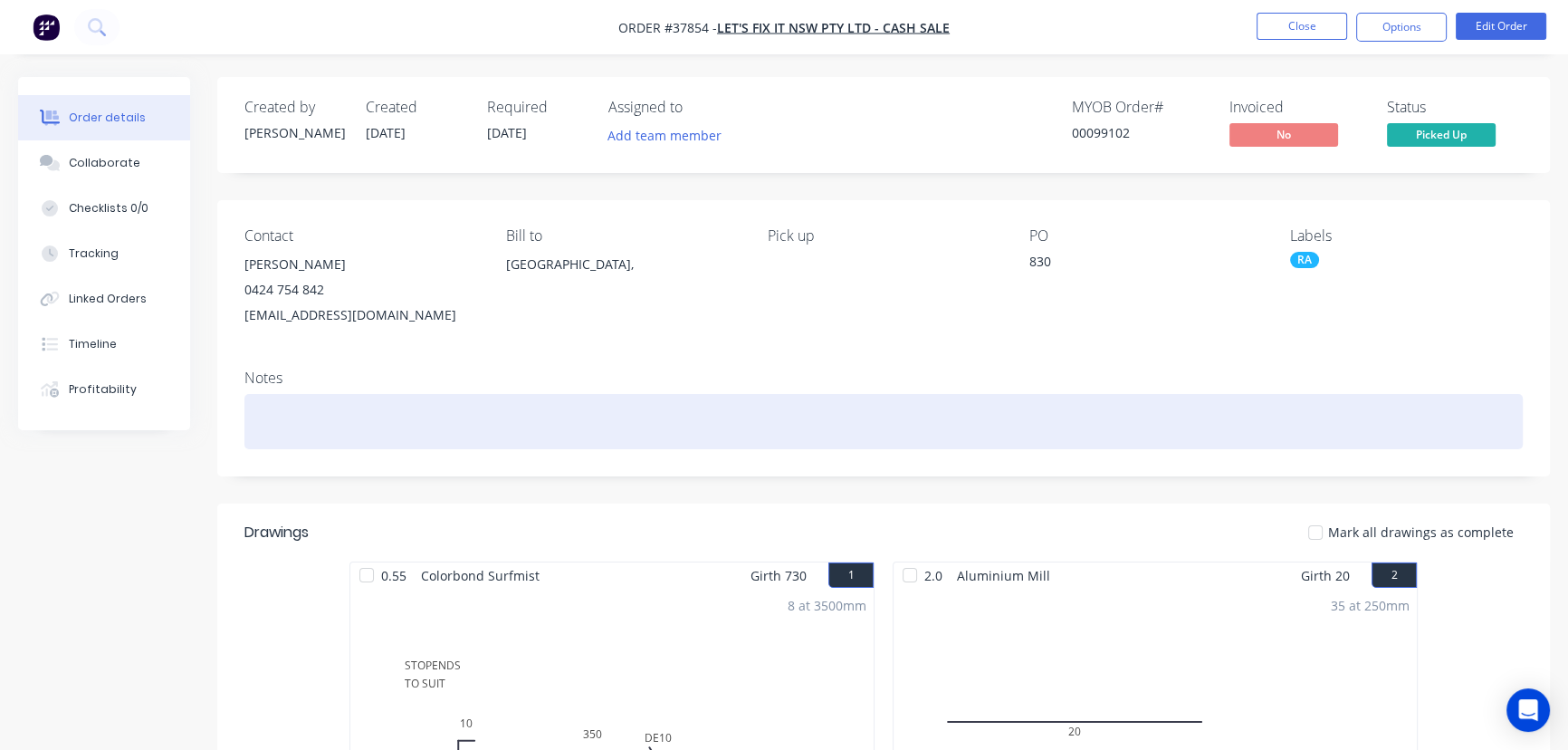
click at [370, 427] on div at bounding box center [883, 421] width 1278 height 55
click at [277, 416] on div at bounding box center [883, 421] width 1278 height 55
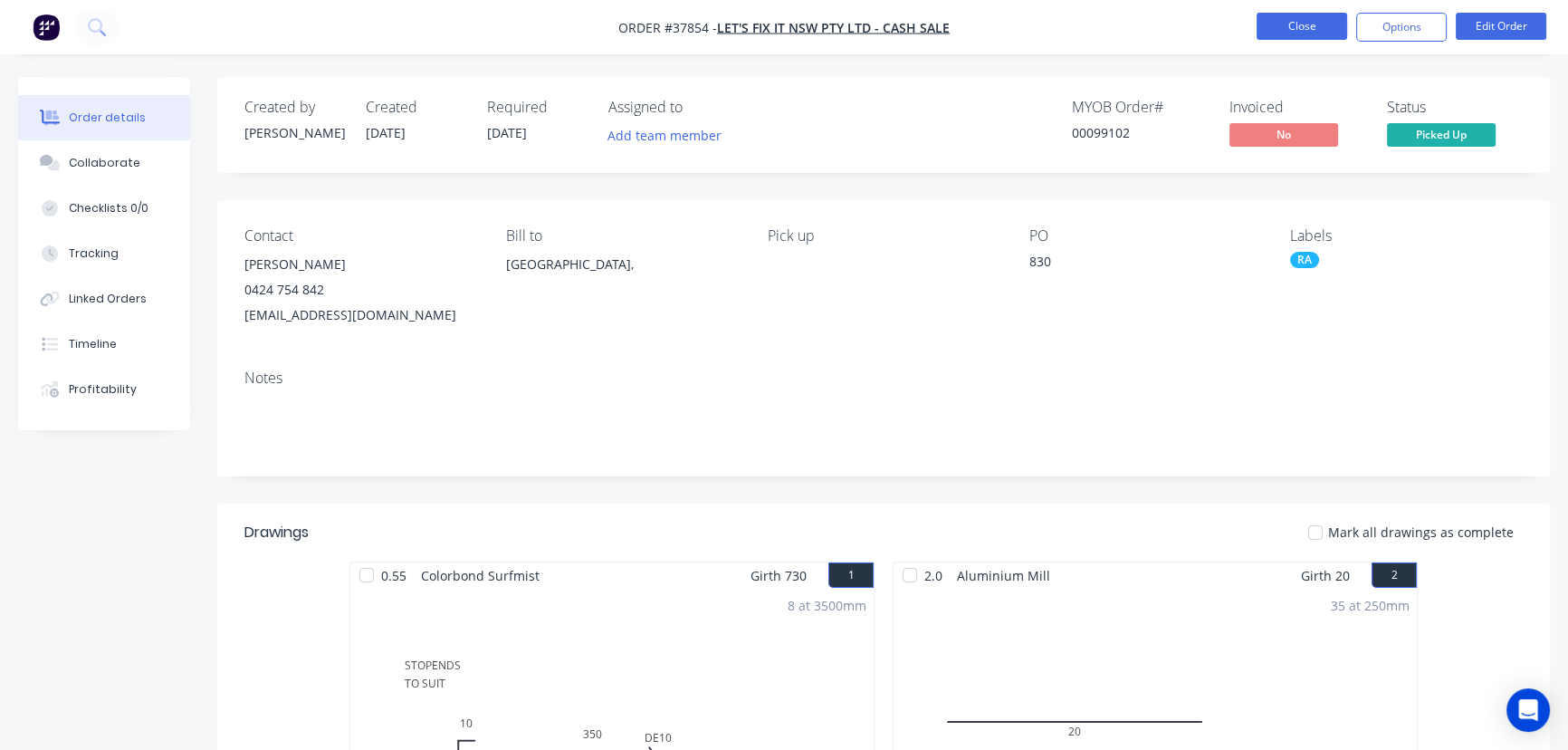
click at [1303, 20] on button "Close" at bounding box center [1302, 27] width 91 height 28
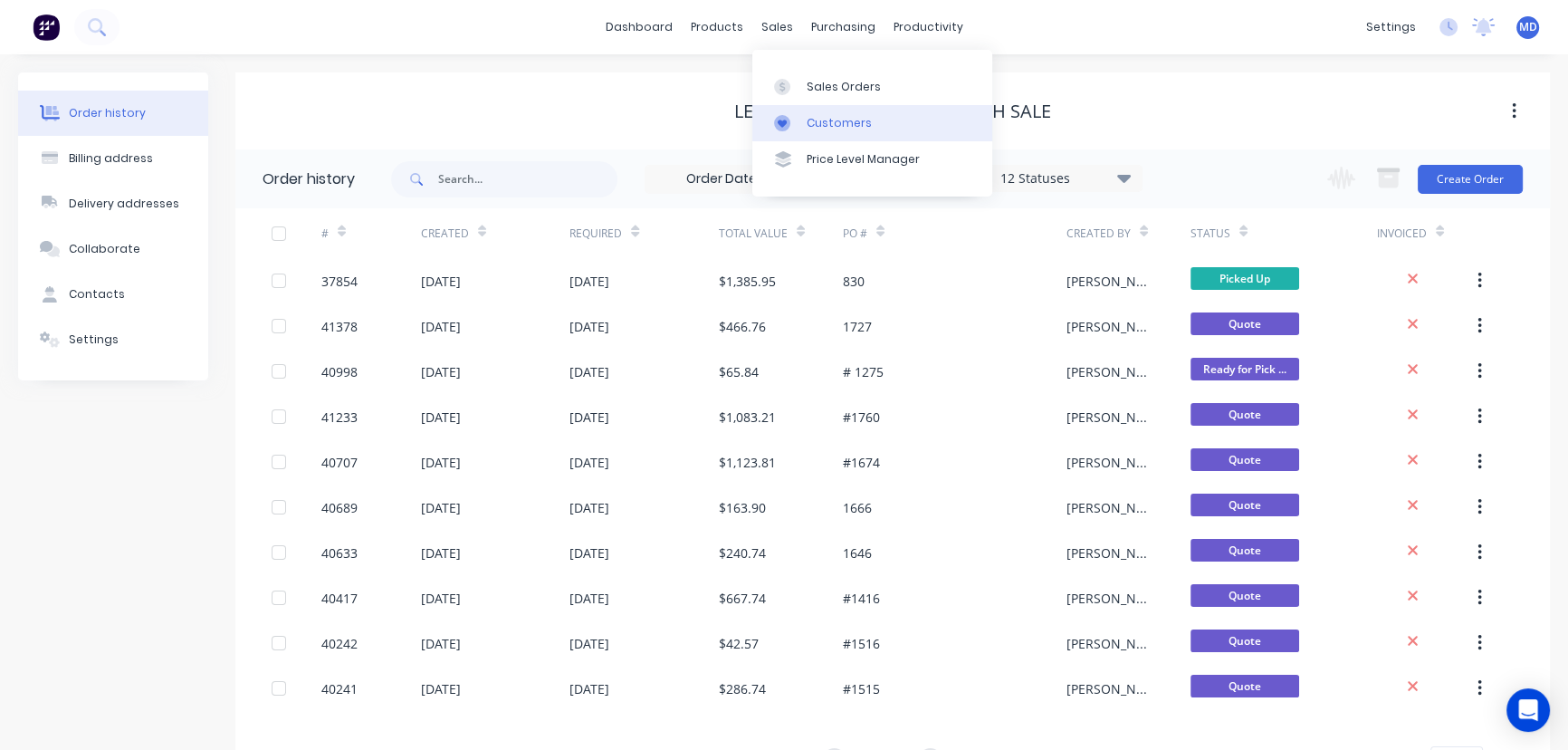
click at [841, 121] on div "Customers" at bounding box center [839, 123] width 65 height 17
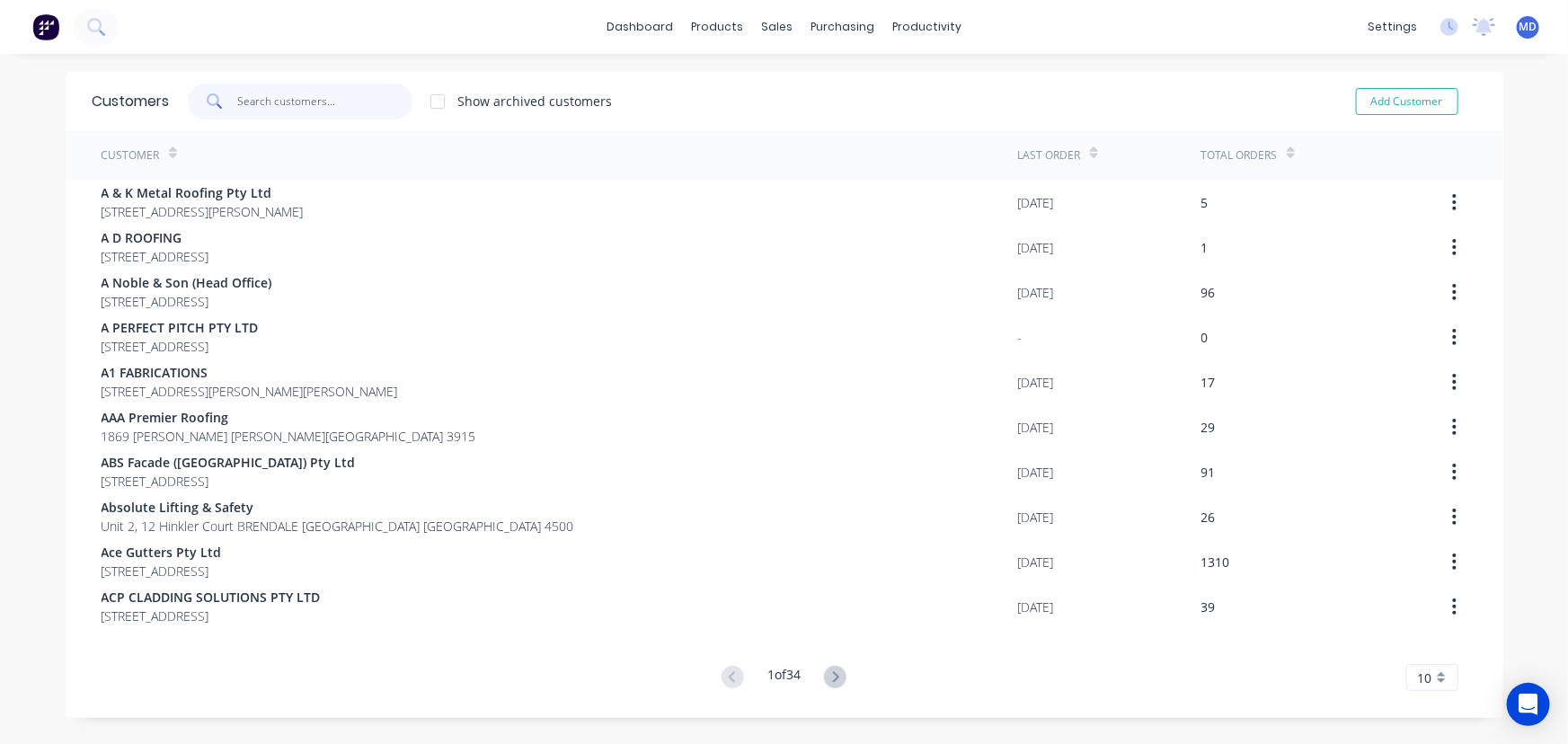
click at [334, 102] on input "text" at bounding box center [325, 101] width 175 height 36
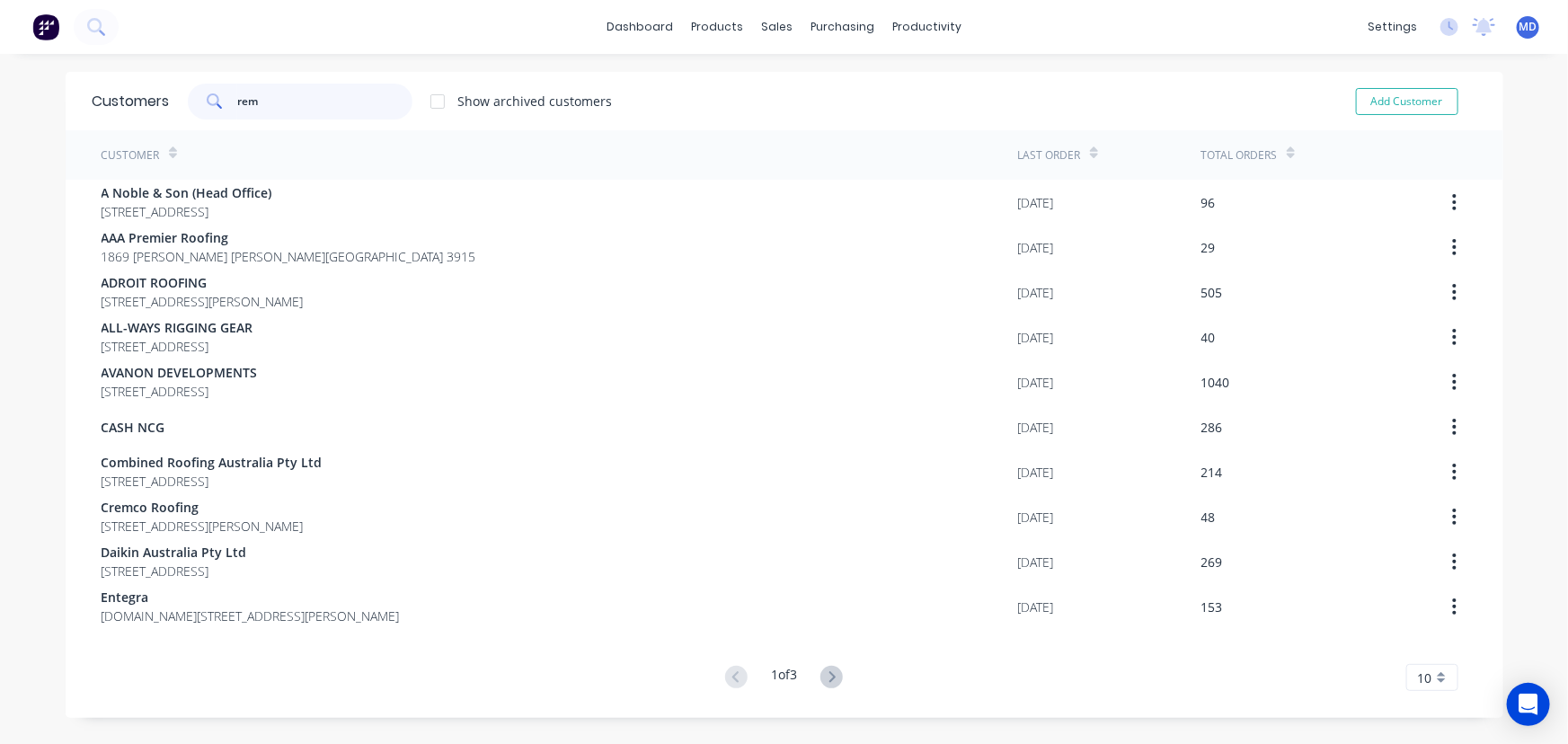
type input "rem"
click at [823, 668] on icon at bounding box center [831, 677] width 23 height 23
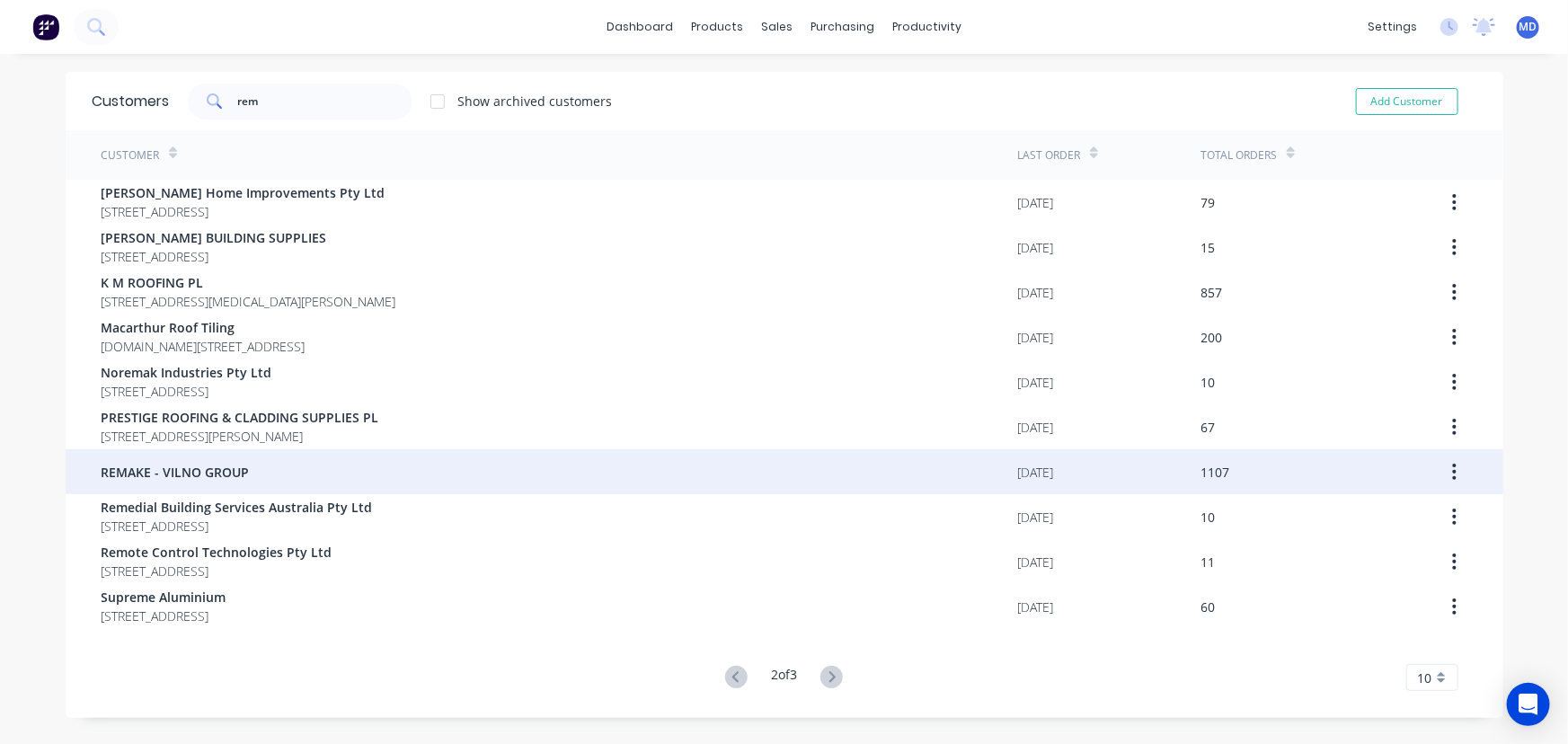
click at [179, 466] on span "REMAKE - VILNO GROUP" at bounding box center [176, 472] width 148 height 19
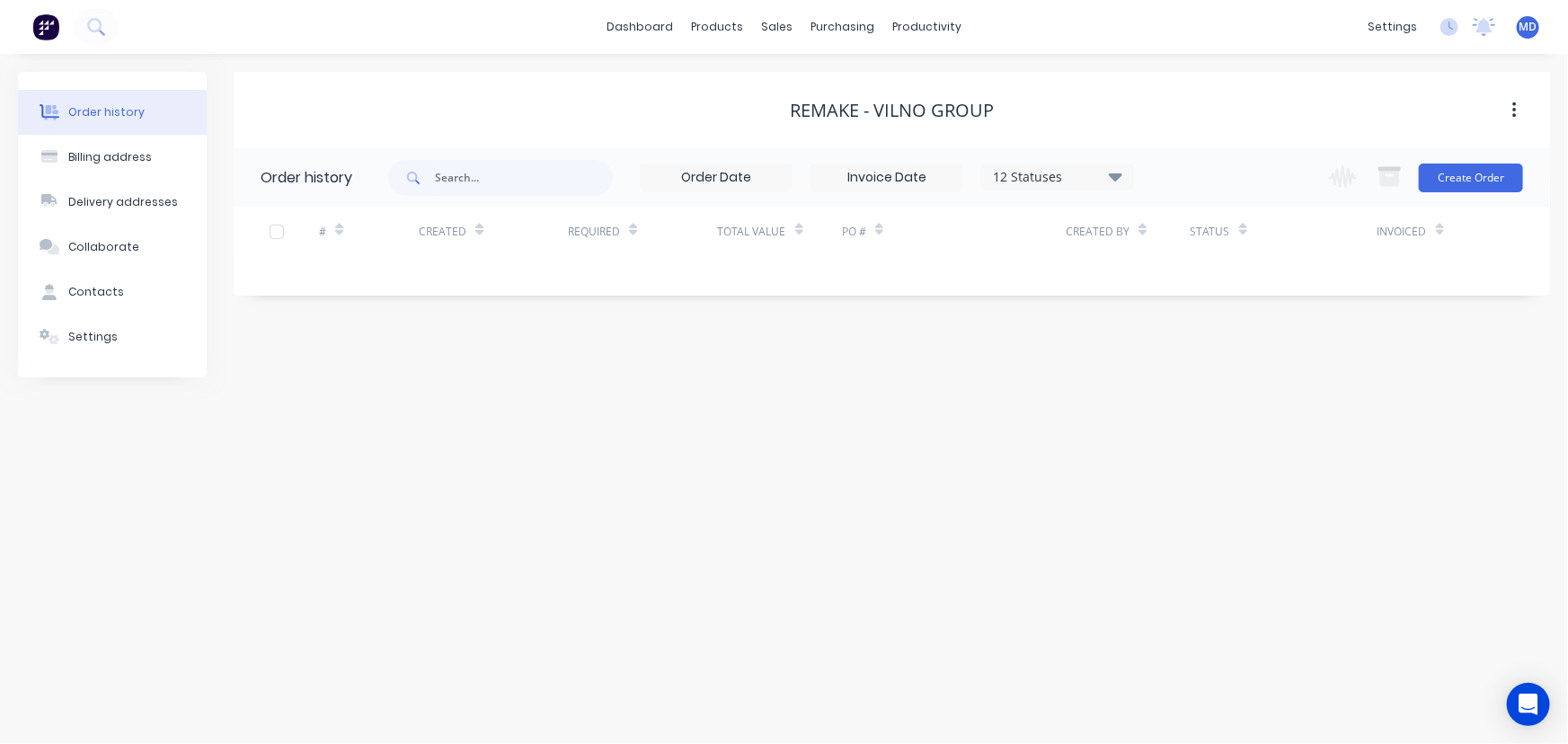
click at [1111, 172] on icon at bounding box center [1115, 177] width 14 height 22
drag, startPoint x: 1181, startPoint y: 394, endPoint x: 1225, endPoint y: 403, distance: 44.9
click at [1206, 383] on label at bounding box center [1206, 383] width 0 height 0
click at [1206, 394] on input "checkbox" at bounding box center [1213, 392] width 15 height 17
checkbox input "true"
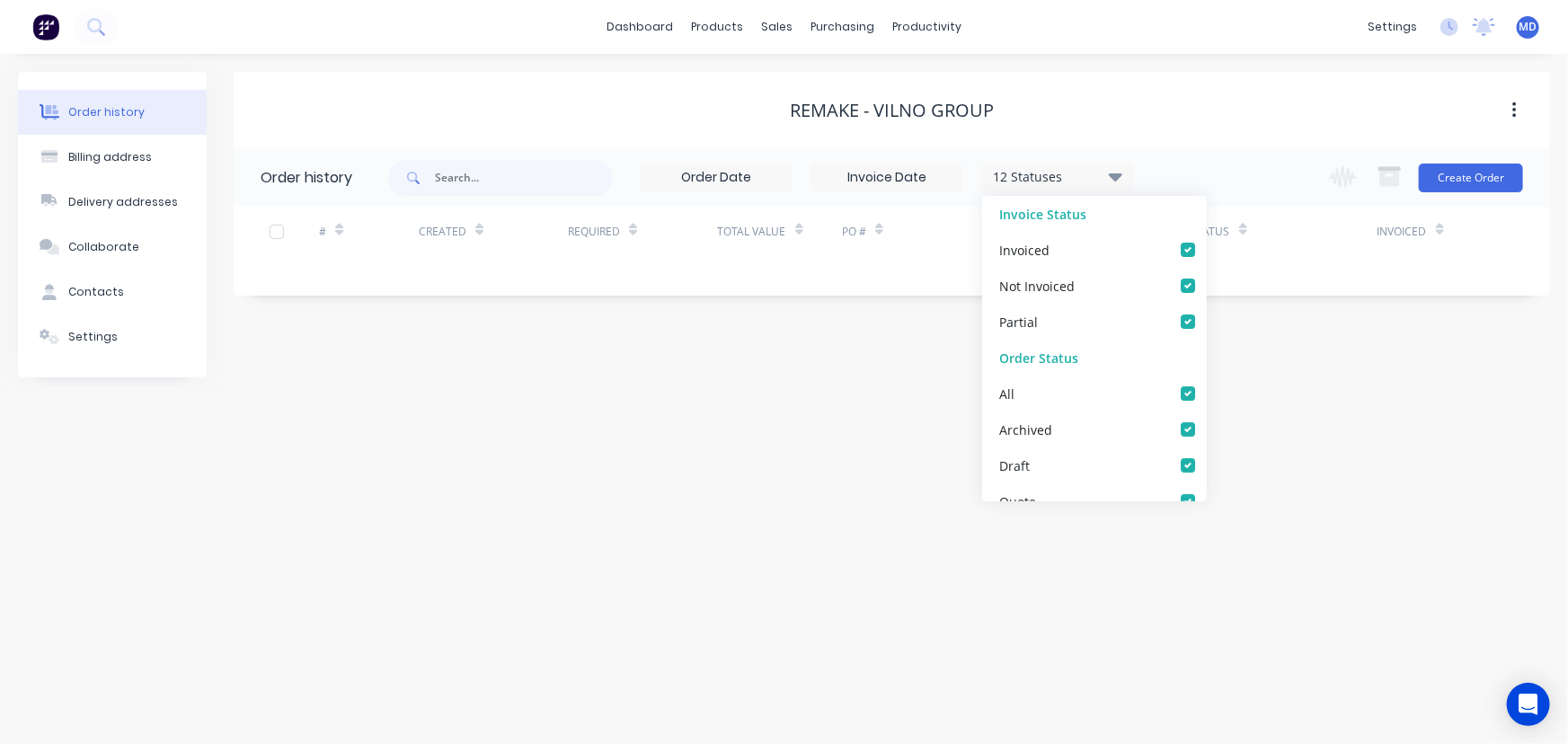
checkbox input "true"
click at [1305, 420] on div "Order history Billing address Delivery addresses Collaborate Contacts Settings …" at bounding box center [784, 399] width 1568 height 690
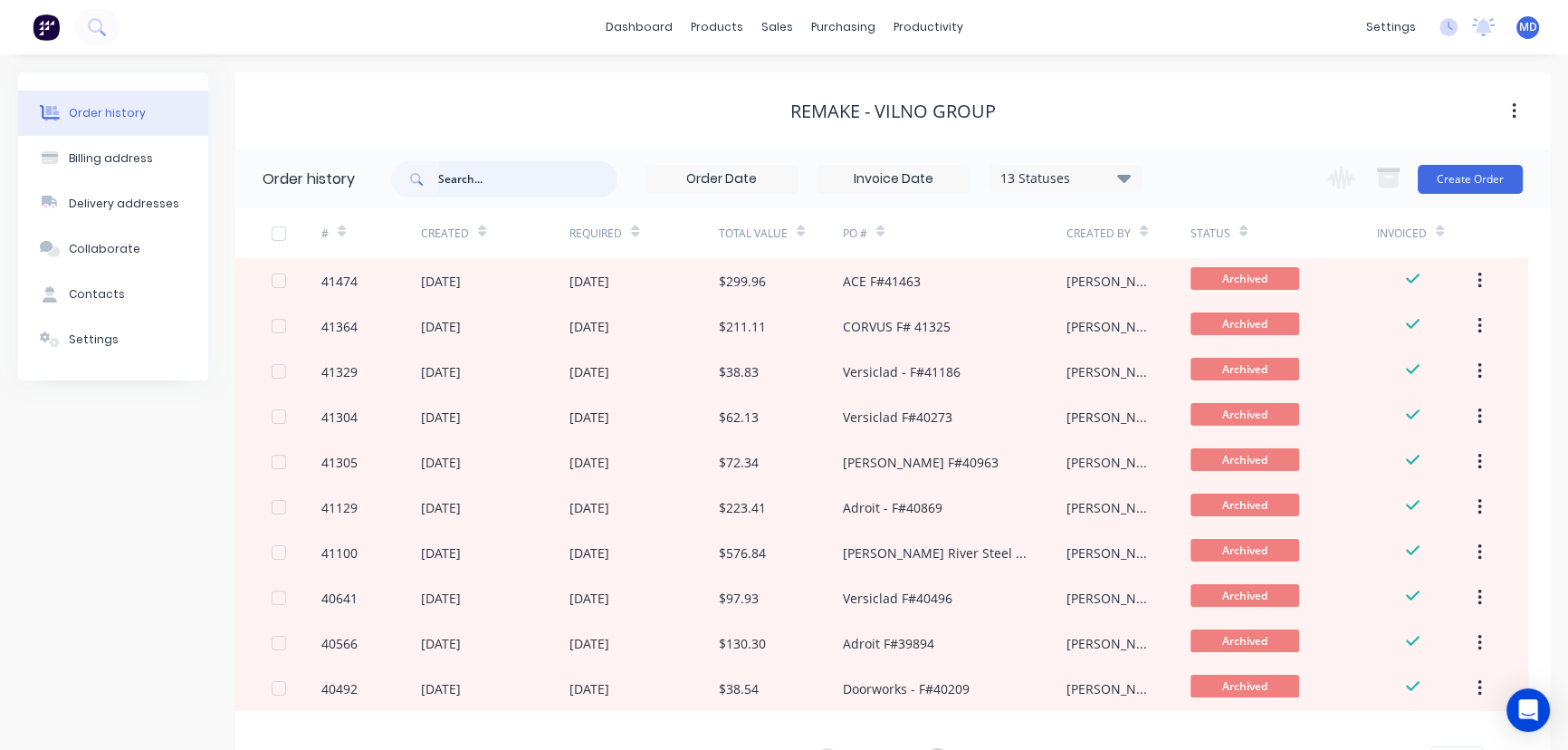
click at [482, 182] on input "text" at bounding box center [528, 179] width 179 height 36
type input "let"
click at [350, 172] on header "Order history let 13 Statuses Invoice Status Invoiced Not Invoiced Partial Orde…" at bounding box center [893, 179] width 1315 height 59
type input "jj"
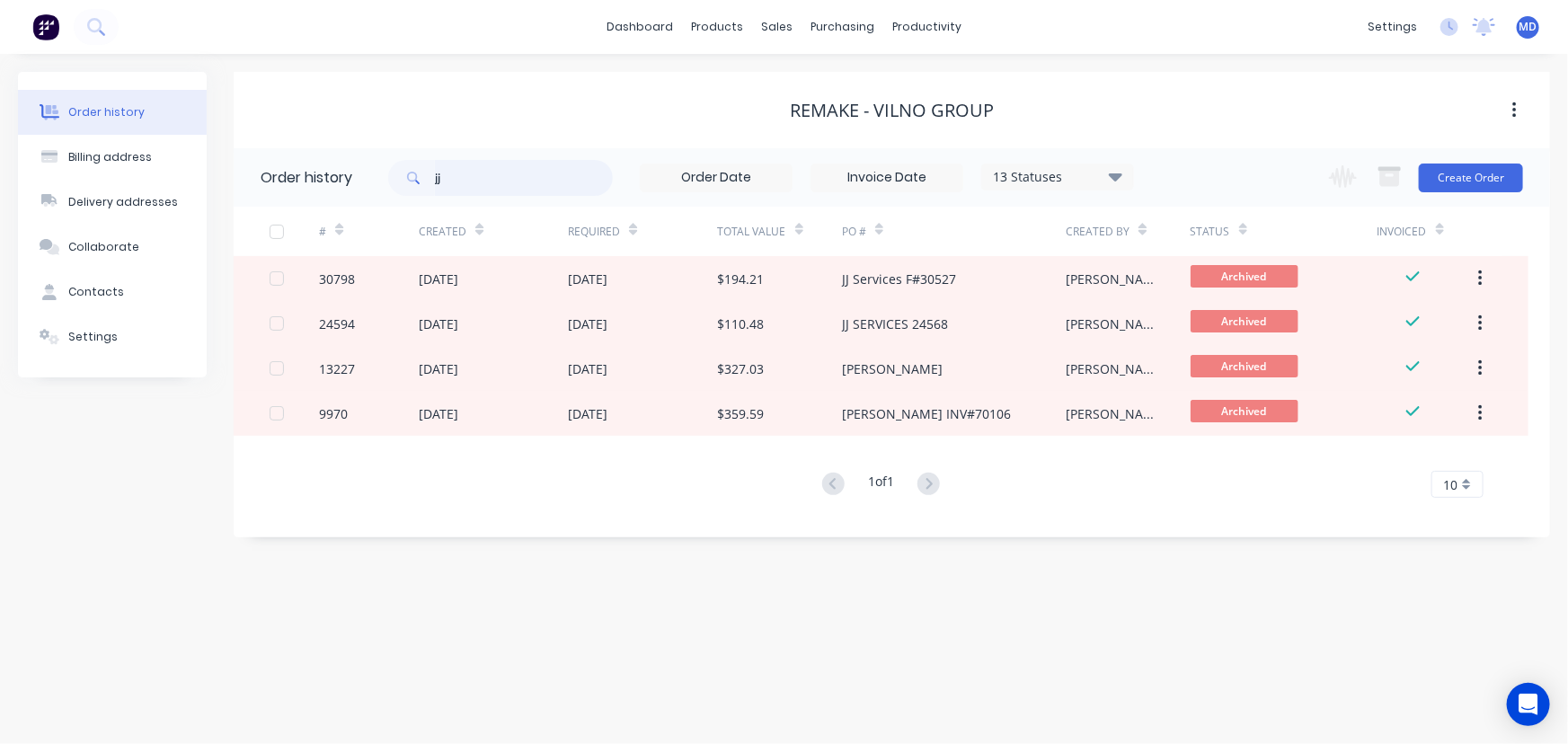
click at [485, 185] on input "jj" at bounding box center [524, 178] width 178 height 36
type input "j"
type input "let"
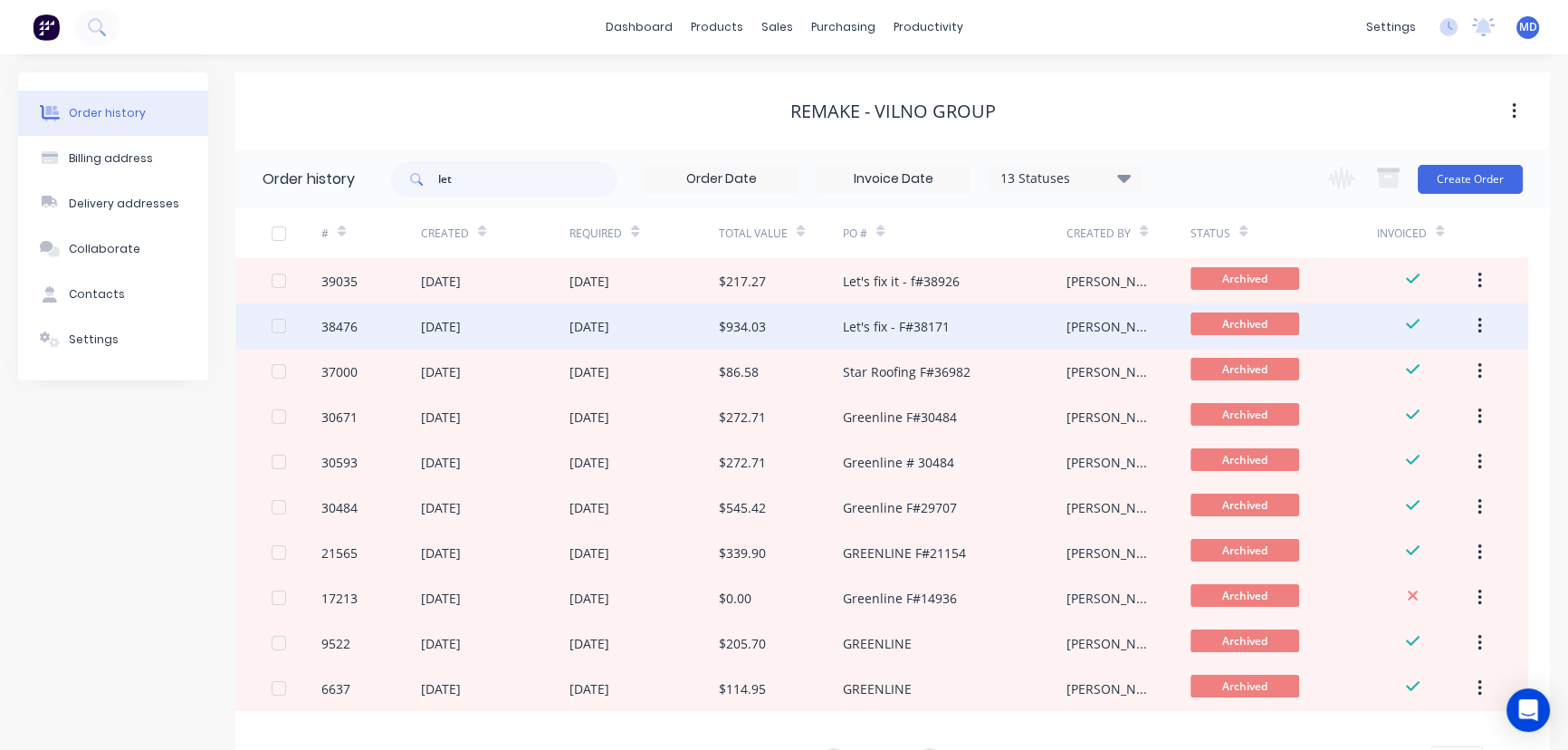
click at [609, 329] on div "[DATE]" at bounding box center [589, 326] width 39 height 19
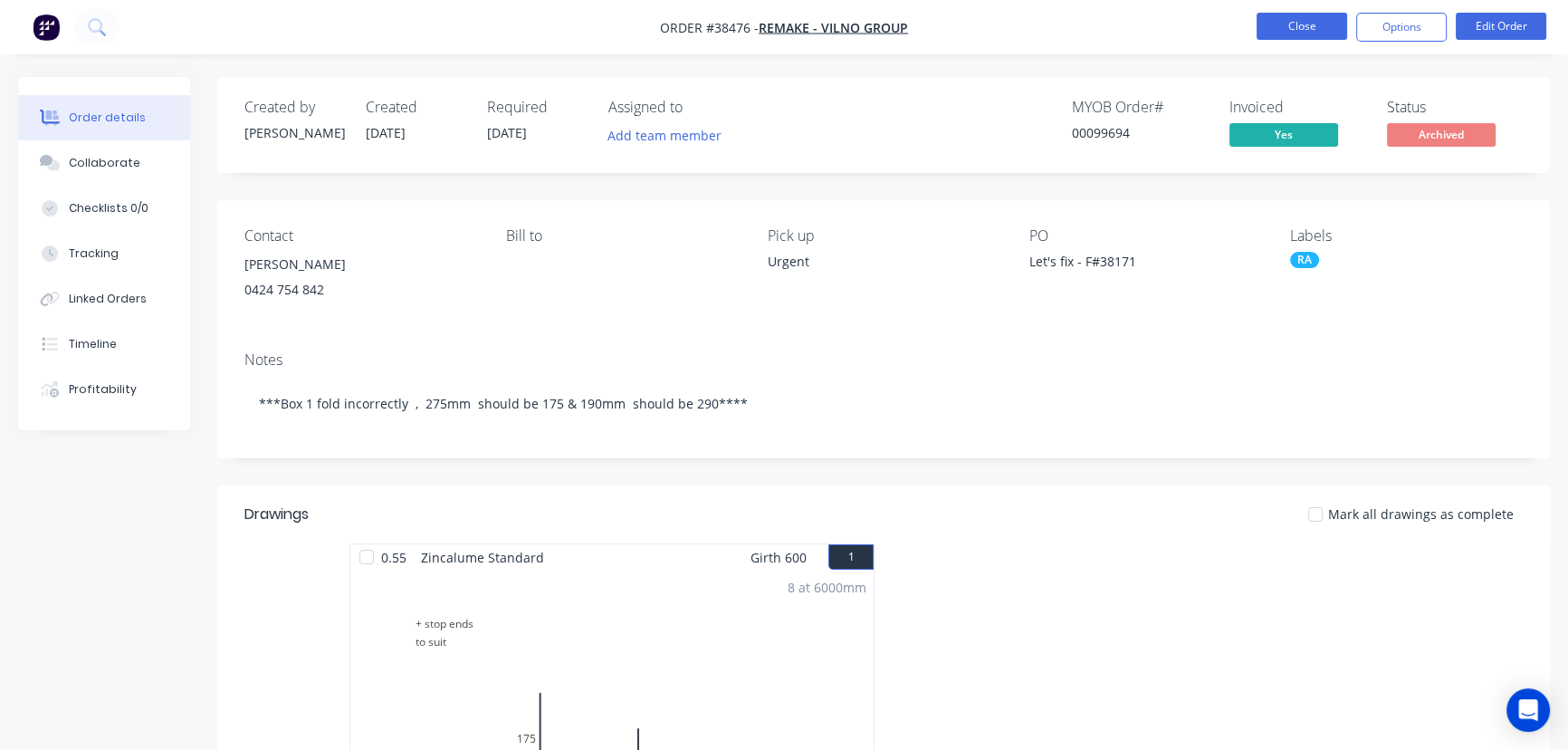
click at [1292, 27] on button "Close" at bounding box center [1302, 27] width 91 height 28
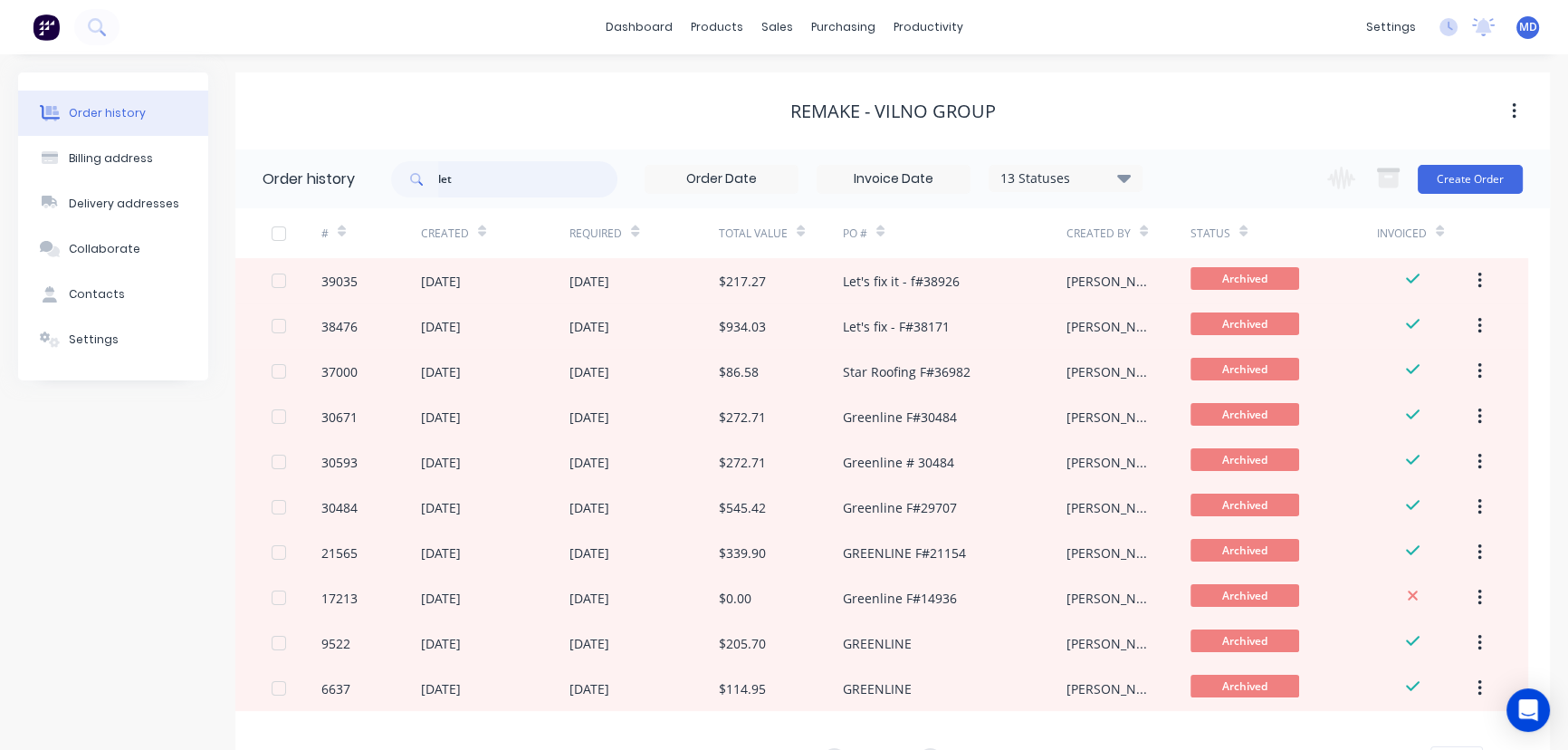
drag, startPoint x: 492, startPoint y: 174, endPoint x: 244, endPoint y: 158, distance: 248.5
click at [264, 172] on header "Order history let 13 Statuses Invoice Status Invoiced Not Invoiced Partial Orde…" at bounding box center [893, 179] width 1315 height 59
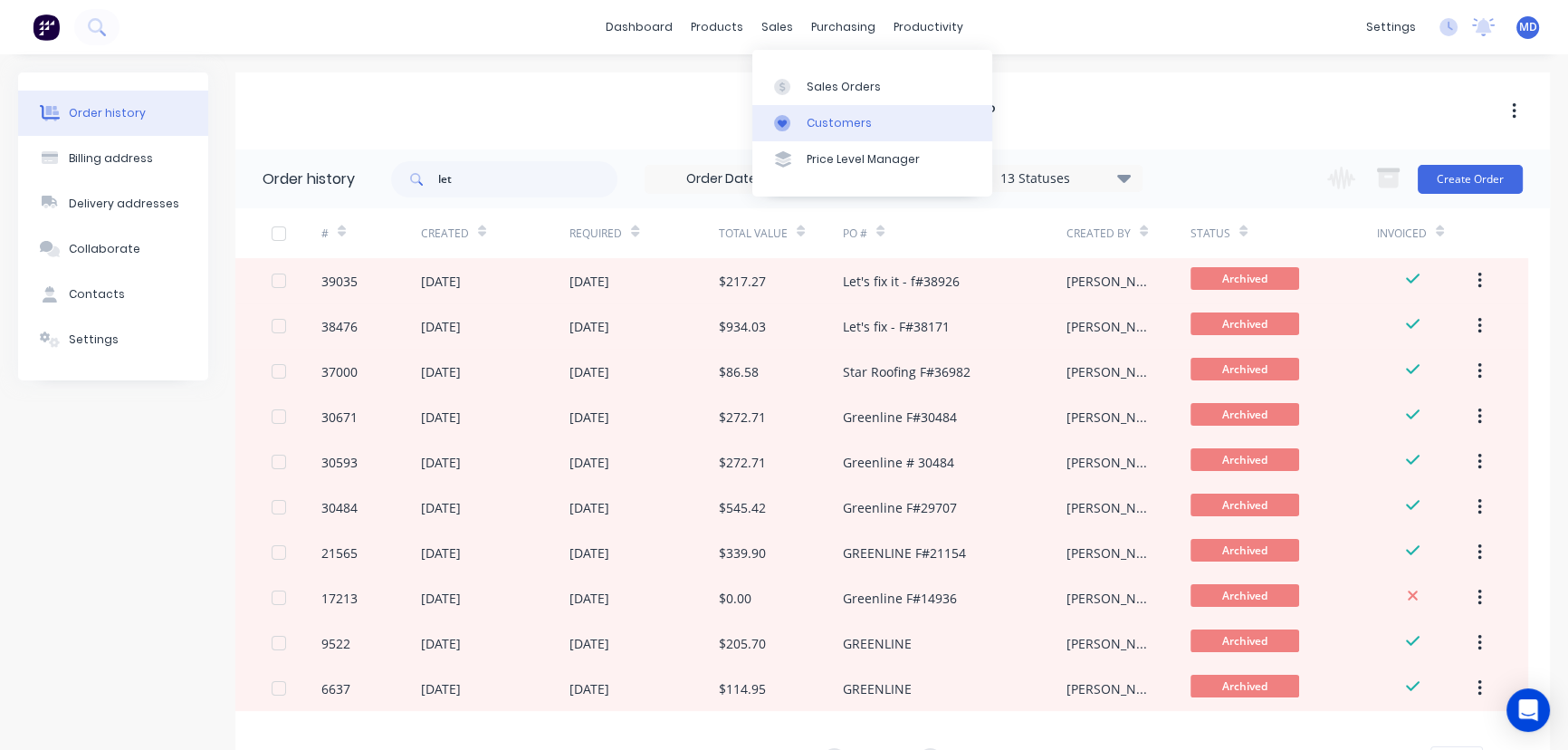
click at [841, 123] on div "Customers" at bounding box center [839, 123] width 65 height 17
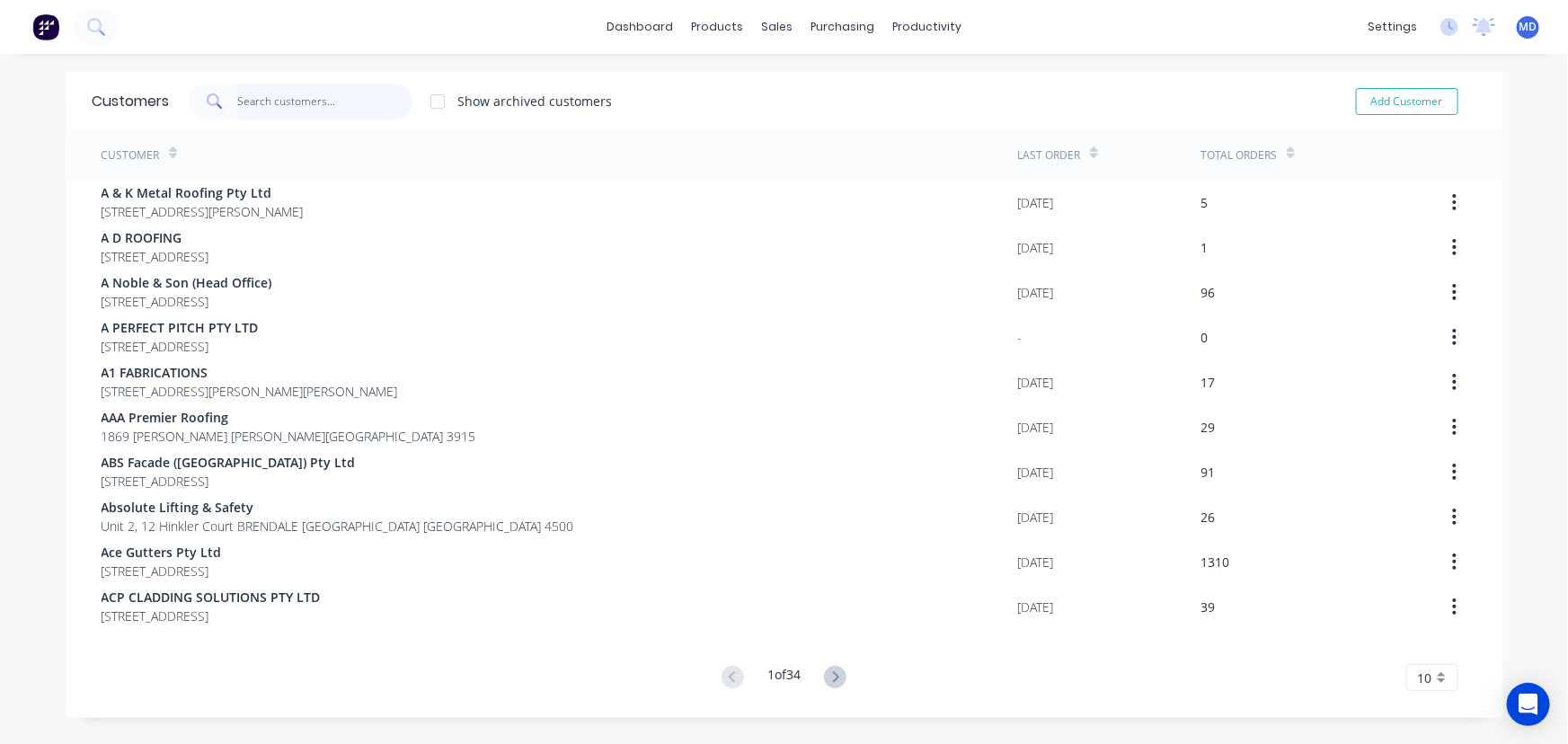
click at [323, 104] on input "text" at bounding box center [325, 101] width 175 height 36
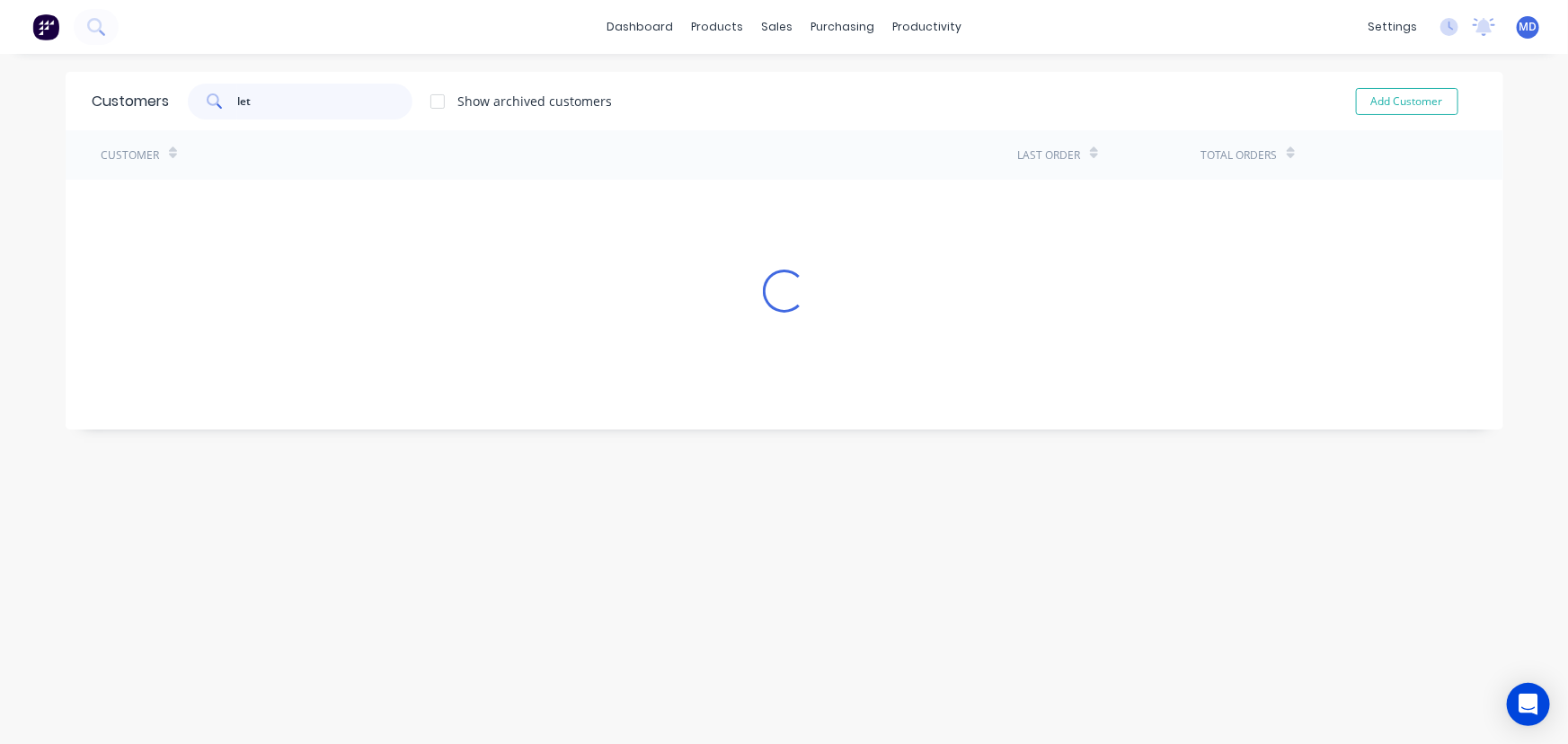
type input "let"
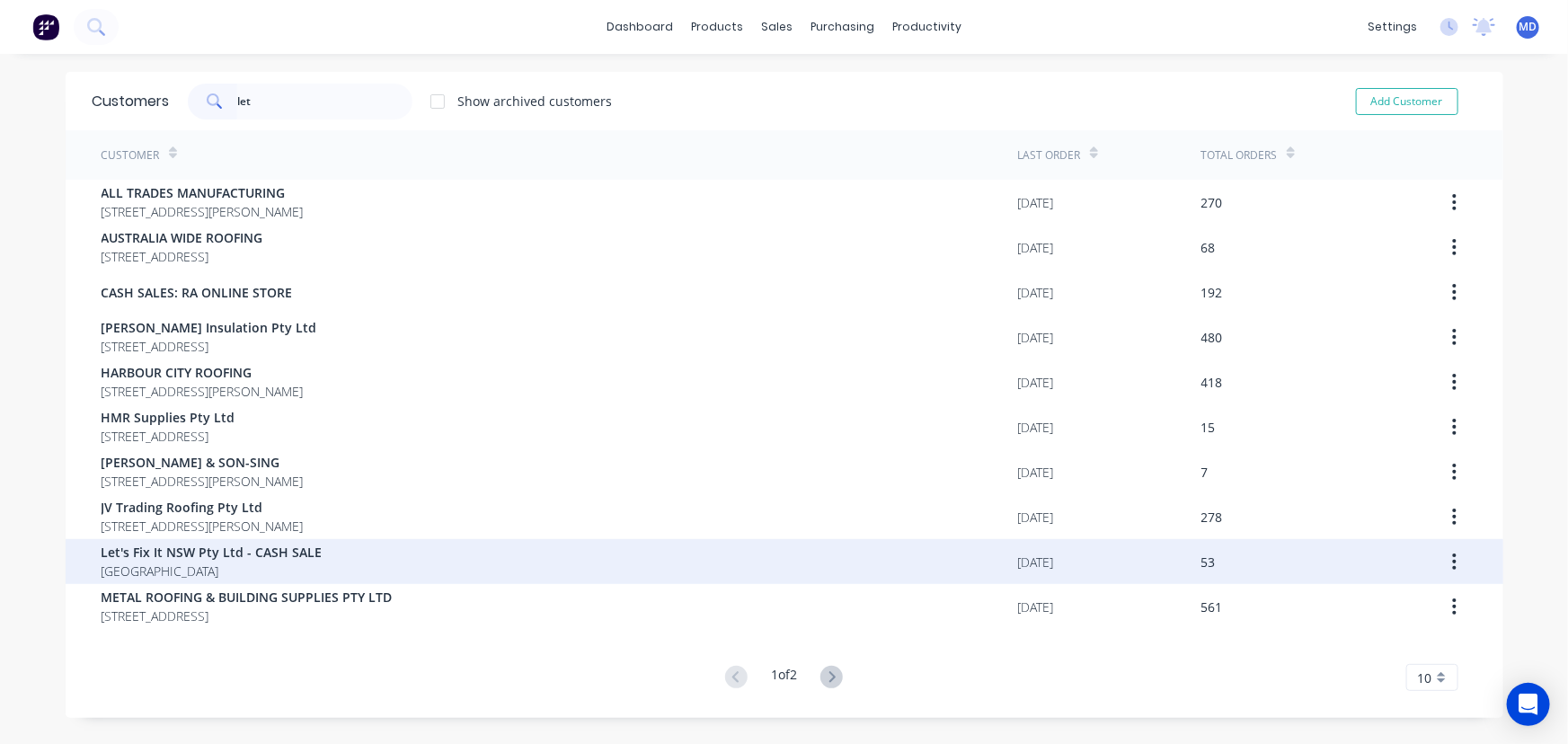
click at [297, 556] on span "Let's Fix It NSW Pty Ltd - CASH SALE" at bounding box center [212, 552] width 221 height 19
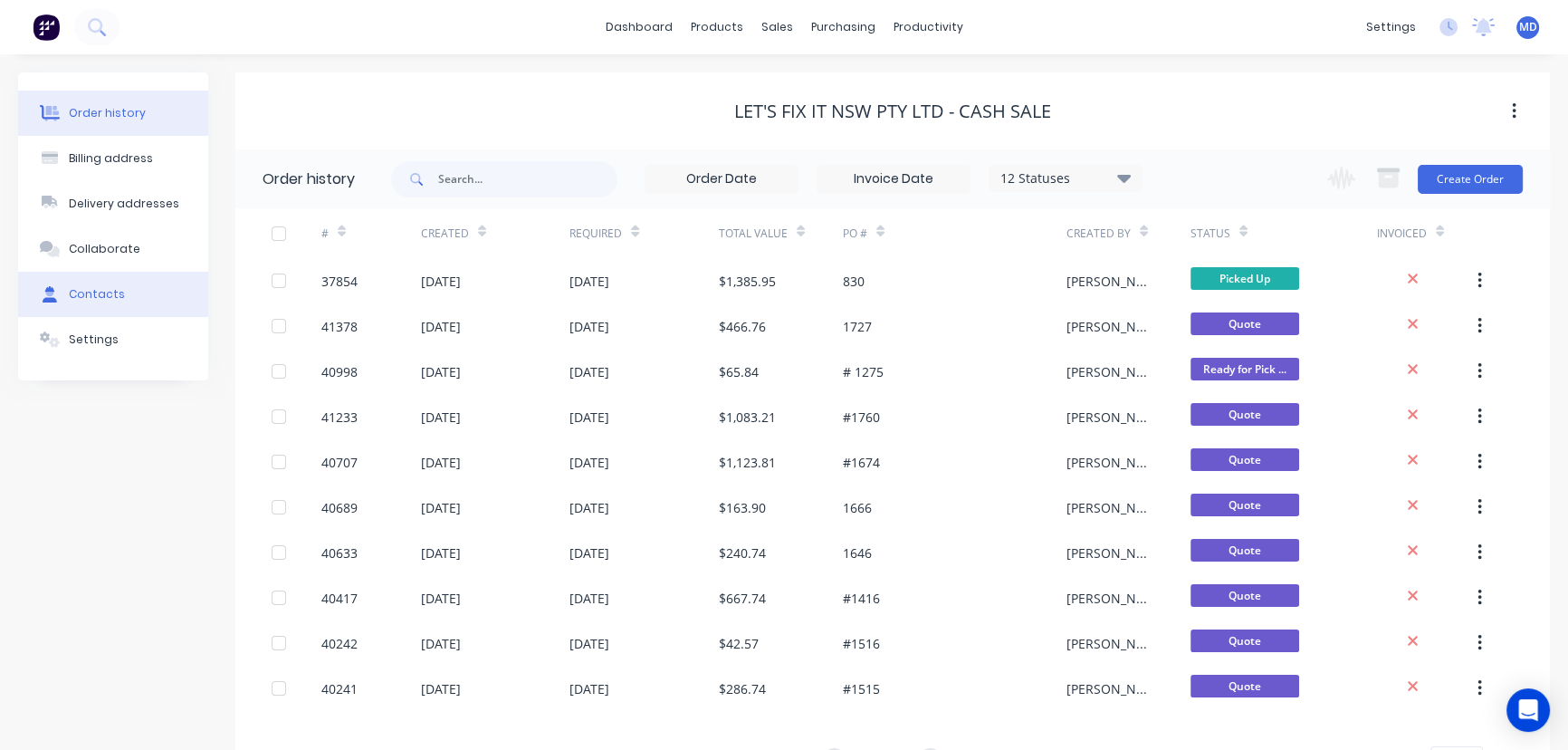
click at [96, 296] on div "Contacts" at bounding box center [96, 295] width 56 height 17
select select "AU"
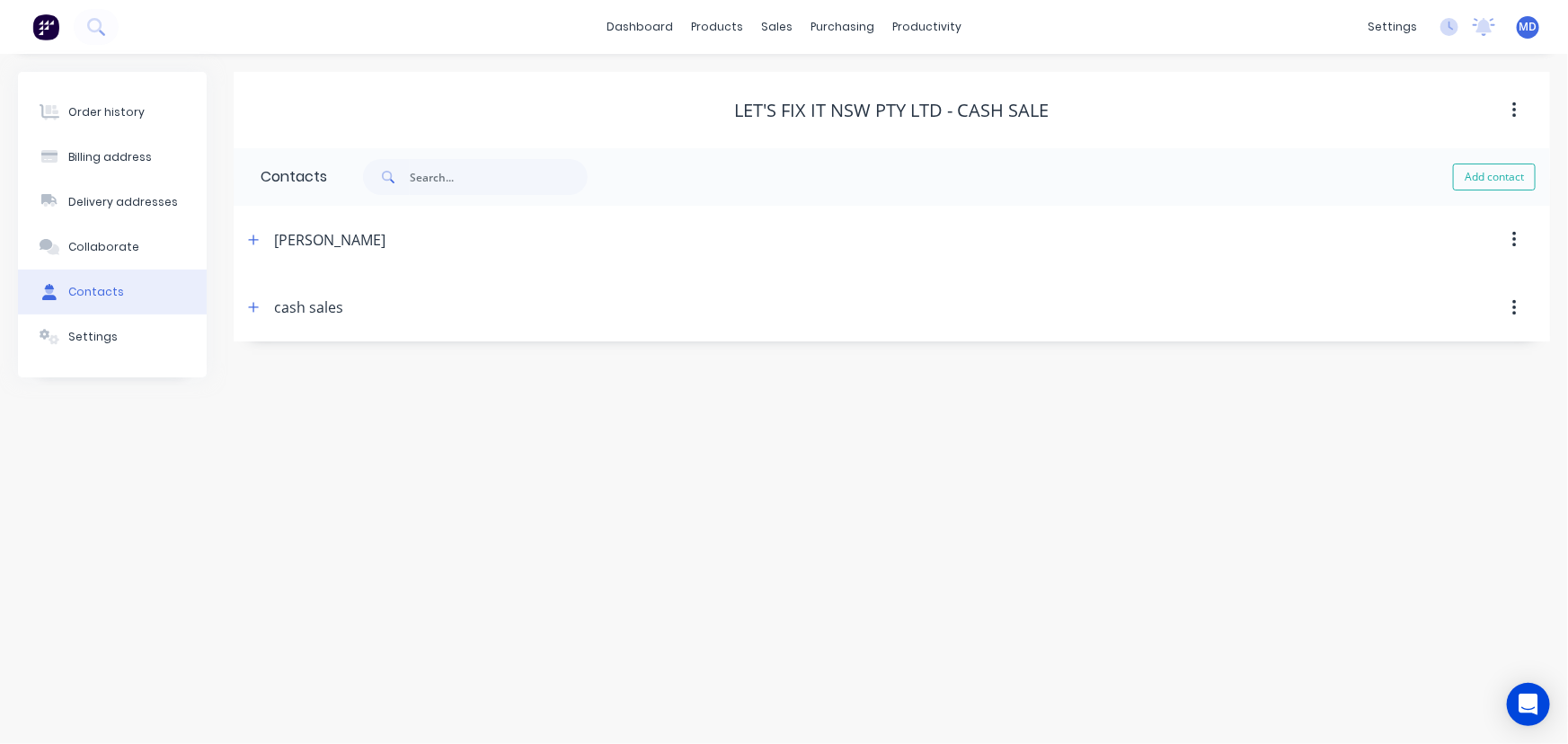
click at [260, 240] on button "button" at bounding box center [253, 240] width 23 height 23
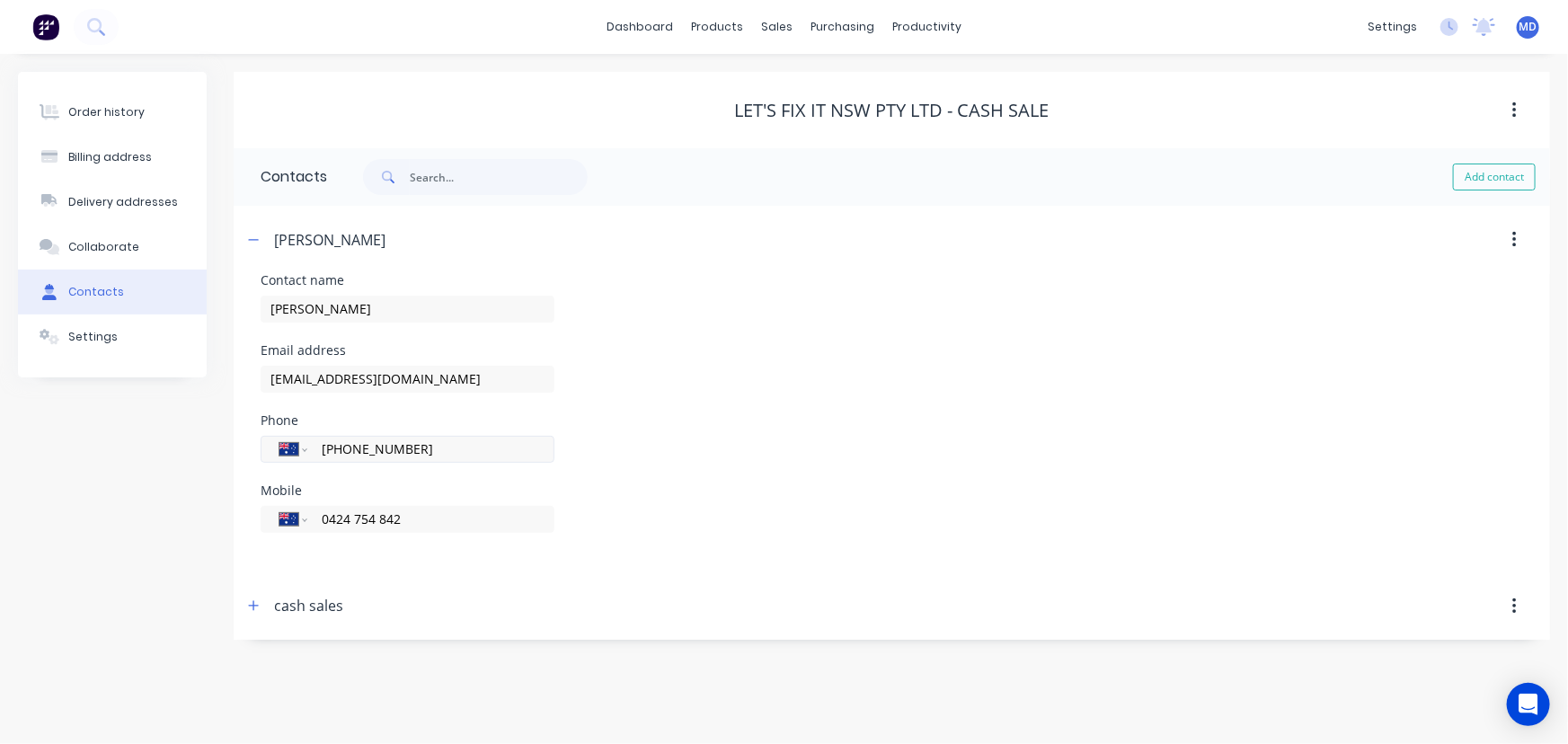
click at [445, 448] on input "[PHONE_NUMBER]" at bounding box center [427, 449] width 216 height 21
type input "0"
paste input "0477 999 711"
type input "0477 999 711"
click at [1155, 306] on div "Contact name [PERSON_NAME]" at bounding box center [891, 309] width 1262 height 70
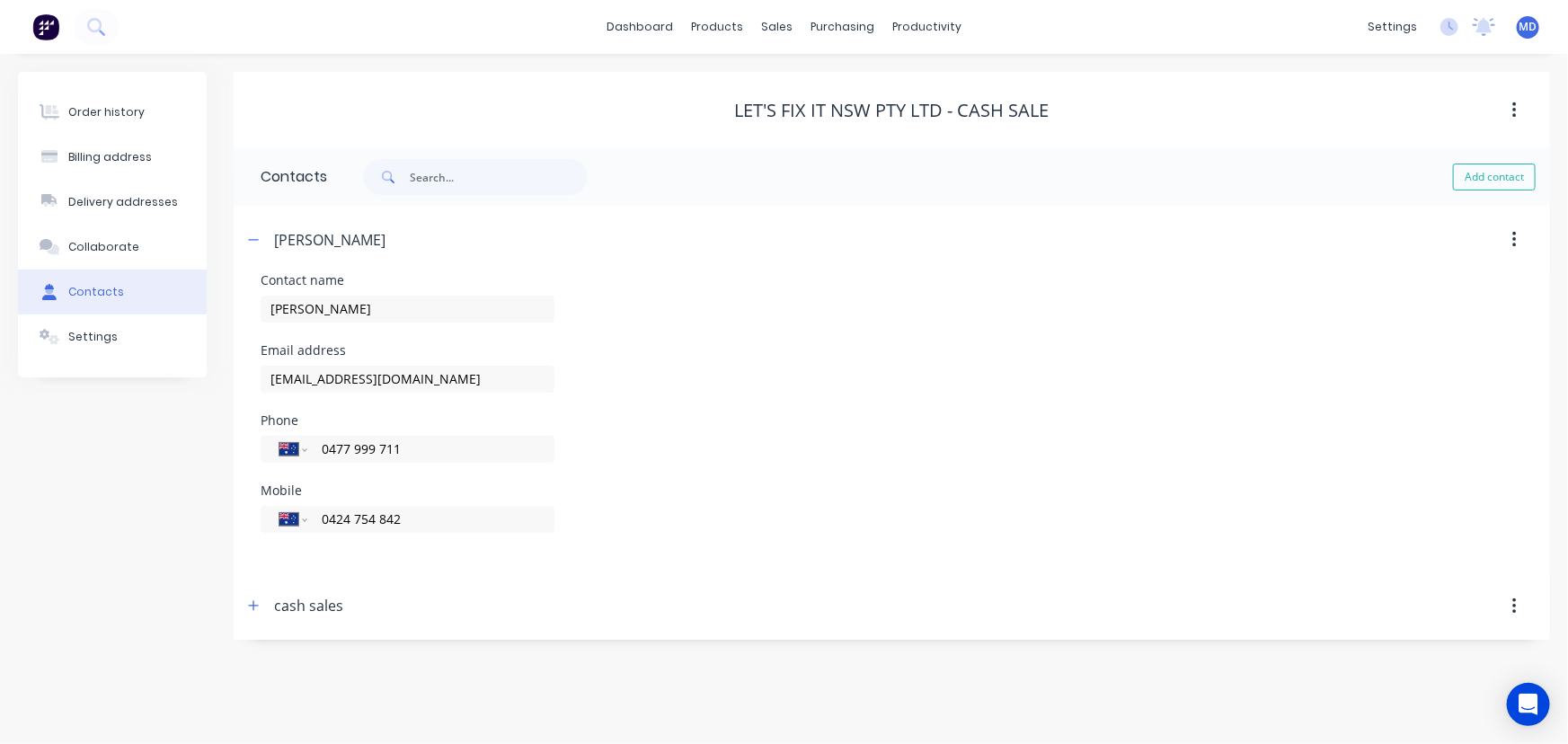
click at [1022, 398] on div "Email address [EMAIL_ADDRESS][DOMAIN_NAME]" at bounding box center [891, 379] width 1262 height 70
click at [251, 603] on icon "button" at bounding box center [253, 606] width 11 height 13
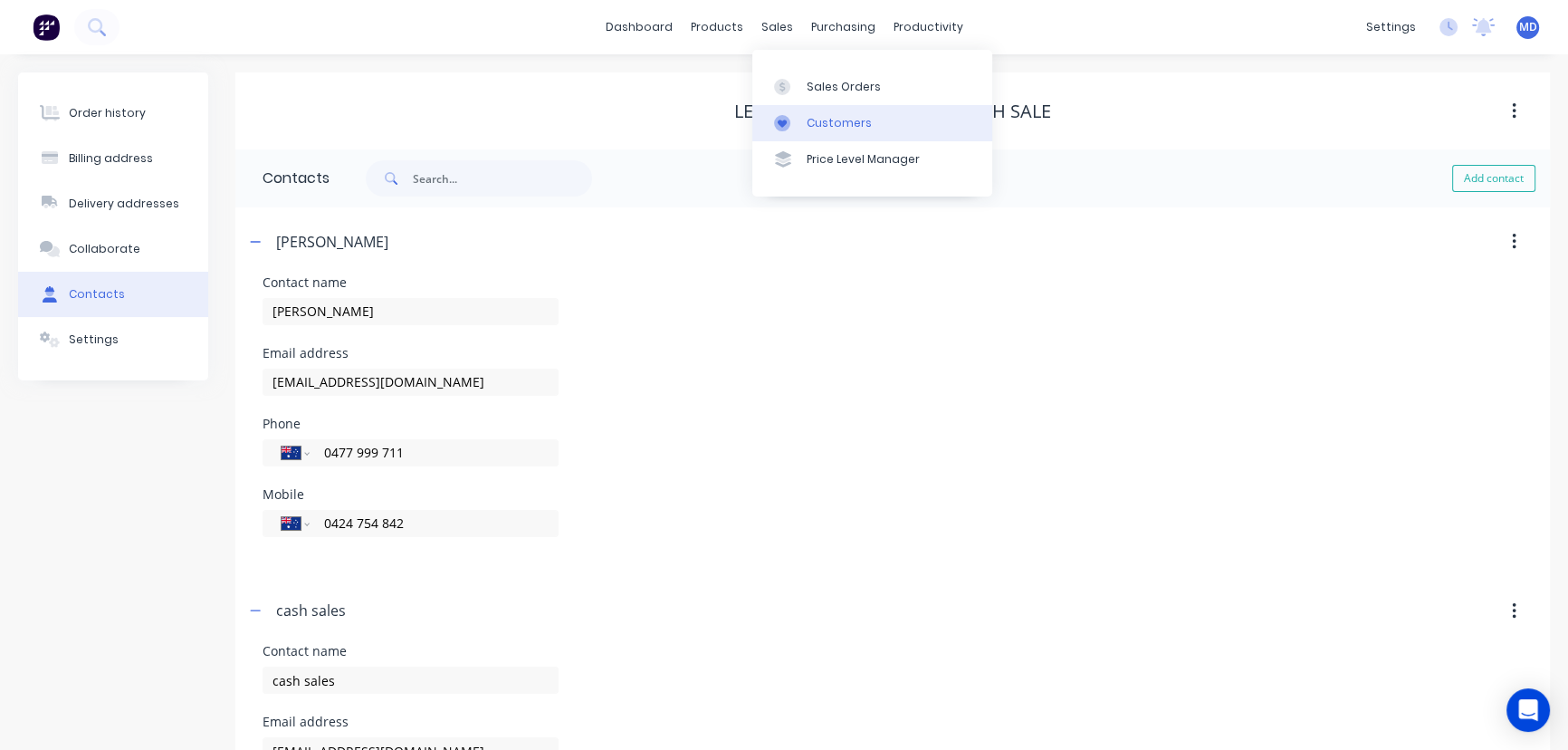
click at [842, 118] on div "Customers" at bounding box center [839, 123] width 65 height 17
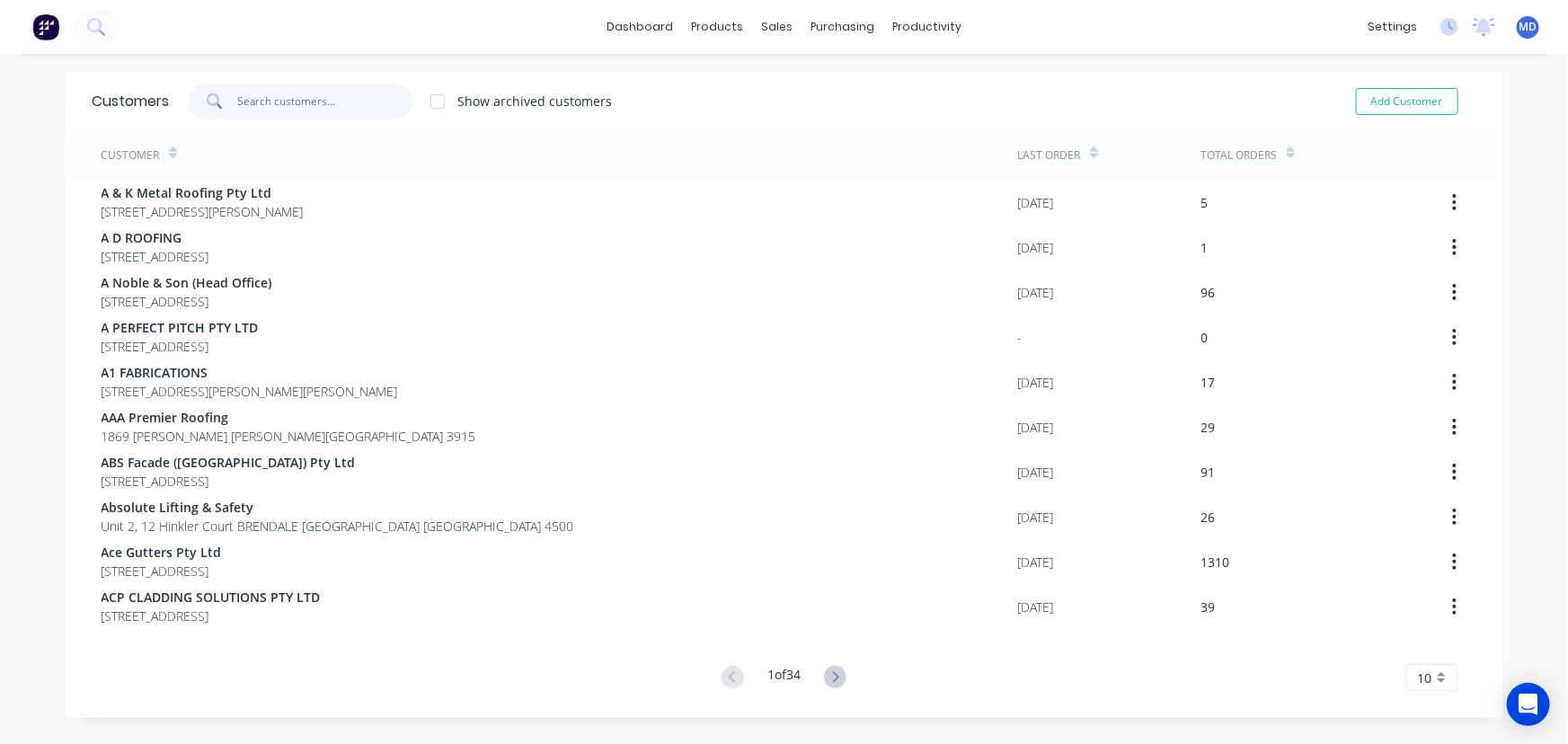
click at [314, 104] on input "text" at bounding box center [325, 101] width 175 height 36
click at [816, 121] on div "Customers" at bounding box center [832, 122] width 65 height 16
click at [324, 102] on input "text" at bounding box center [325, 101] width 175 height 36
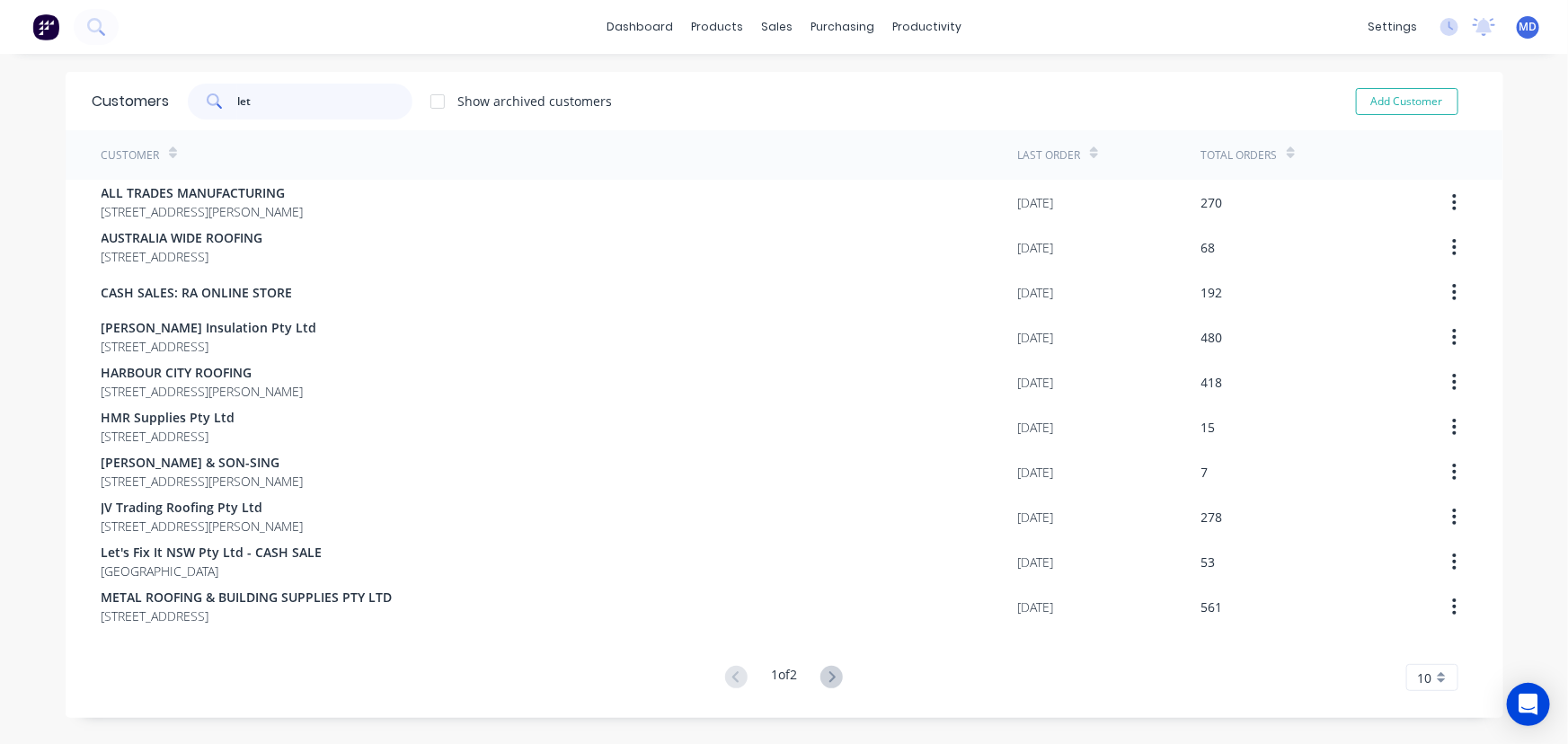
type input "let"
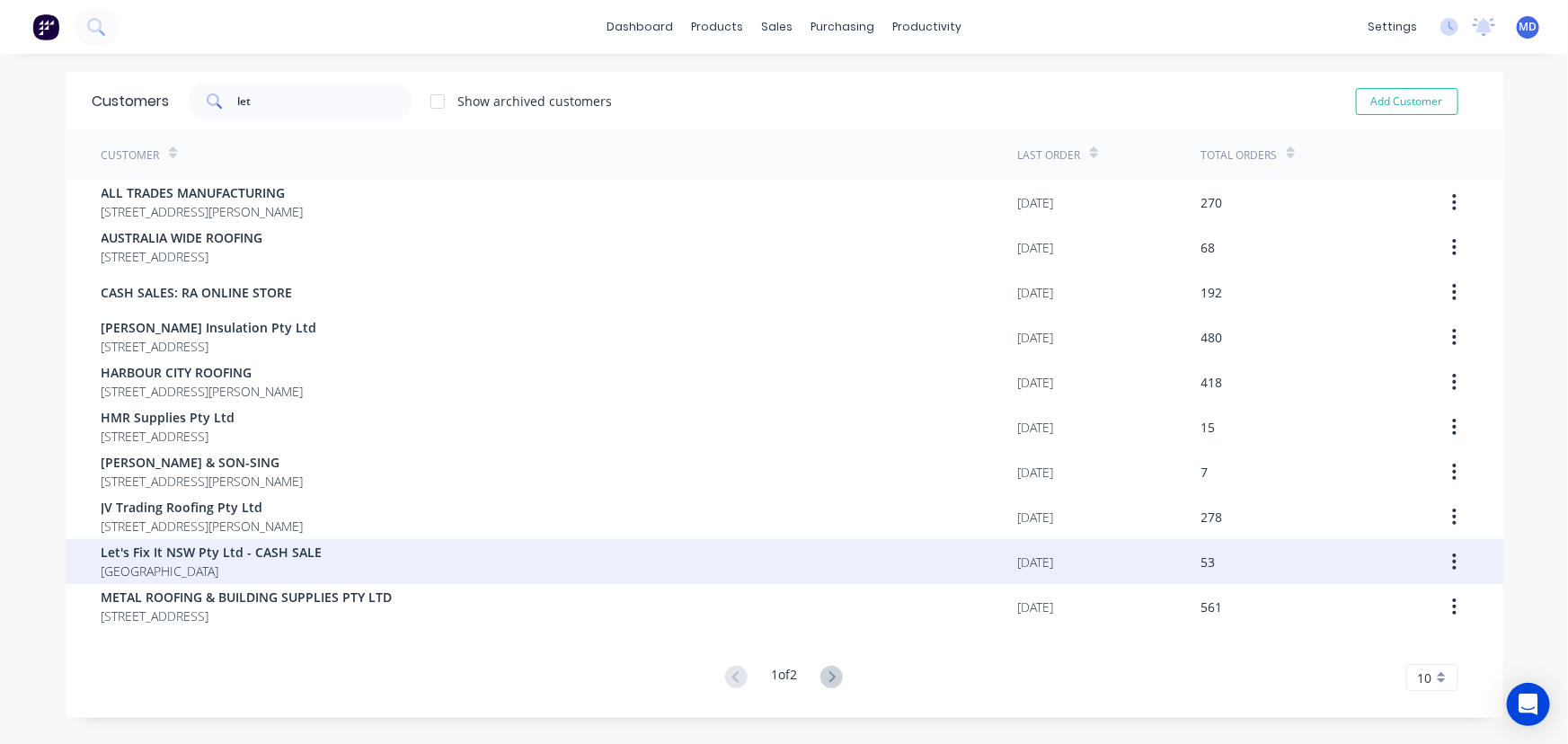
click at [229, 554] on span "Let's Fix It NSW Pty Ltd - CASH SALE" at bounding box center [212, 552] width 221 height 19
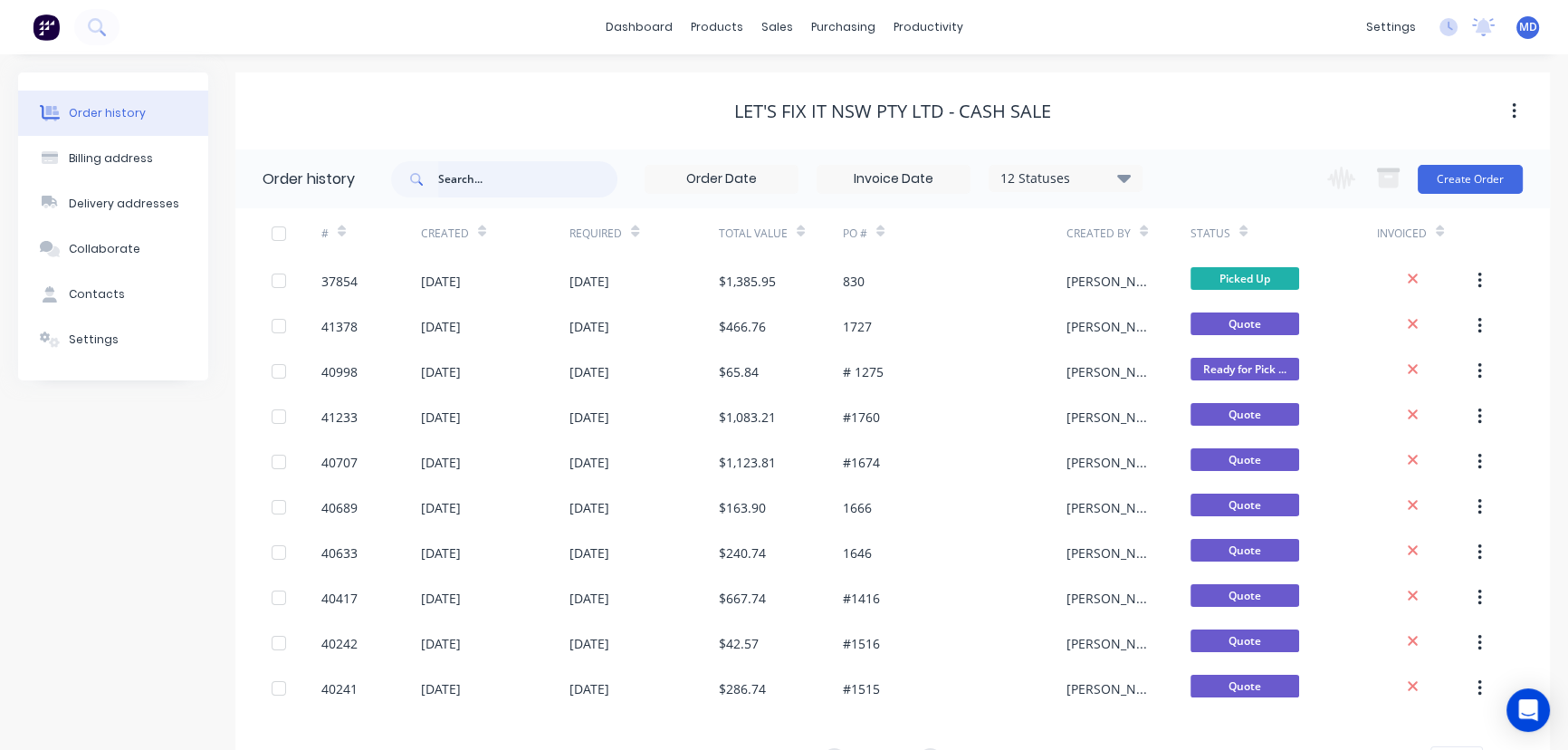
click at [516, 178] on input "text" at bounding box center [528, 179] width 179 height 36
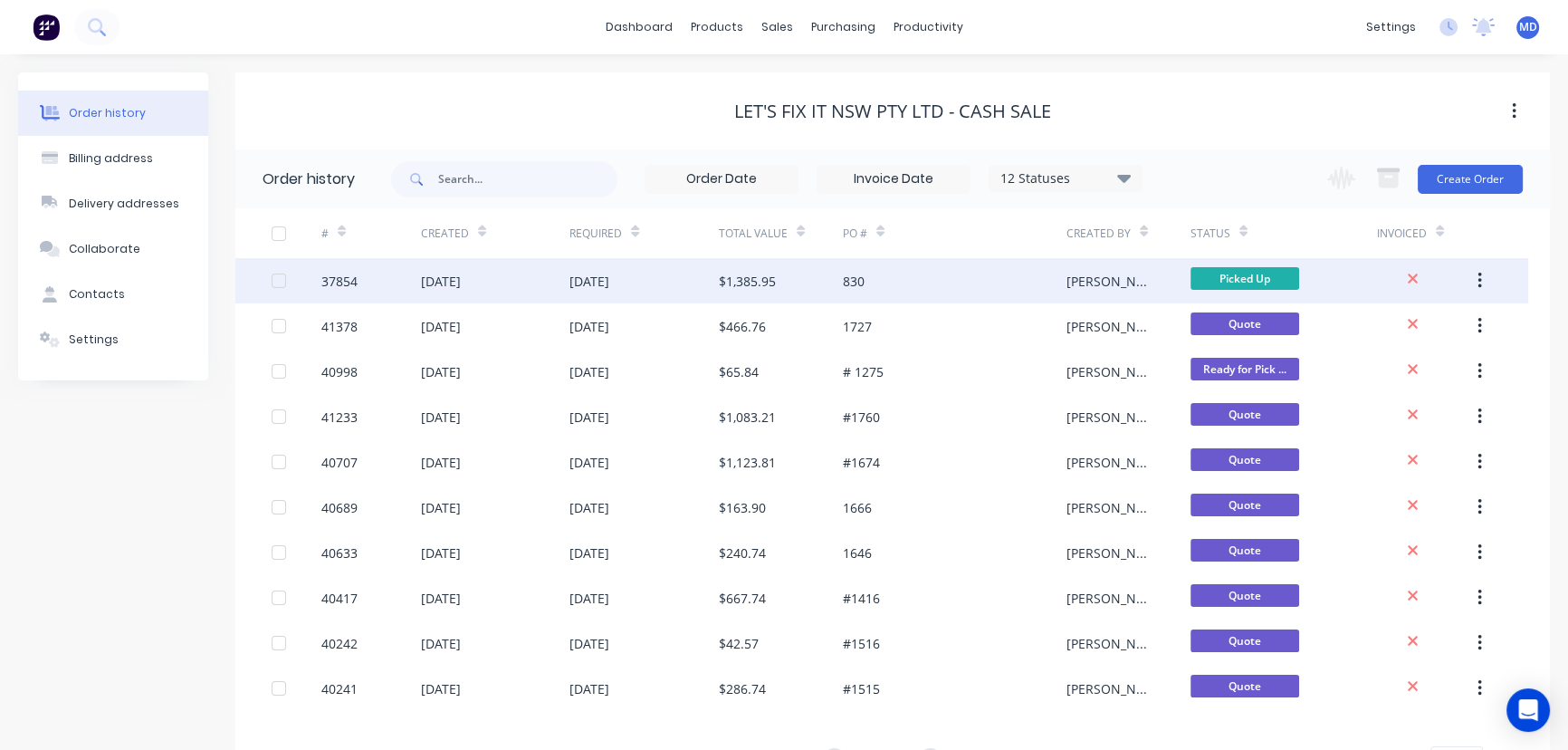
click at [751, 278] on div "$1,385.95" at bounding box center [747, 281] width 57 height 19
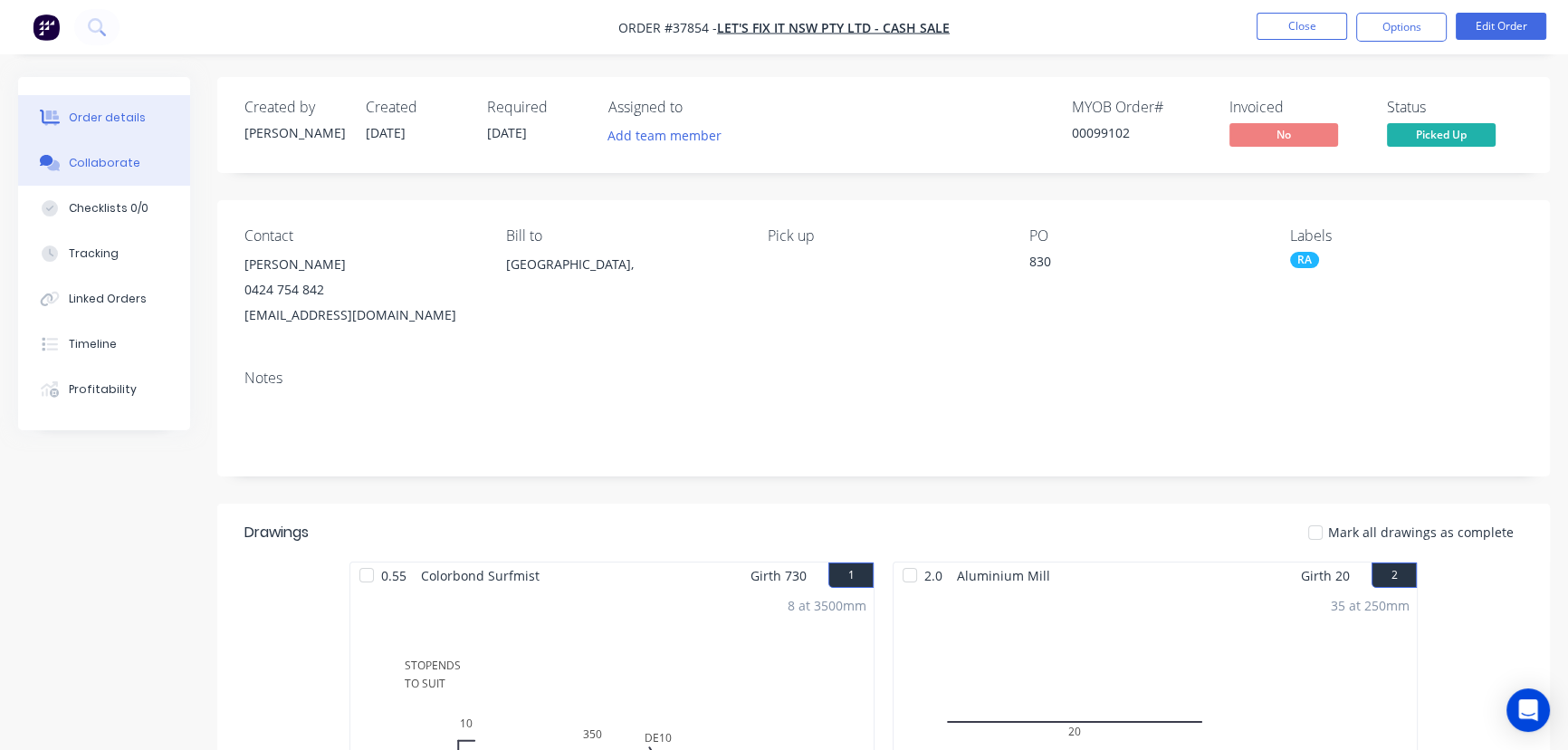
click at [94, 151] on button "Collaborate" at bounding box center [104, 162] width 172 height 45
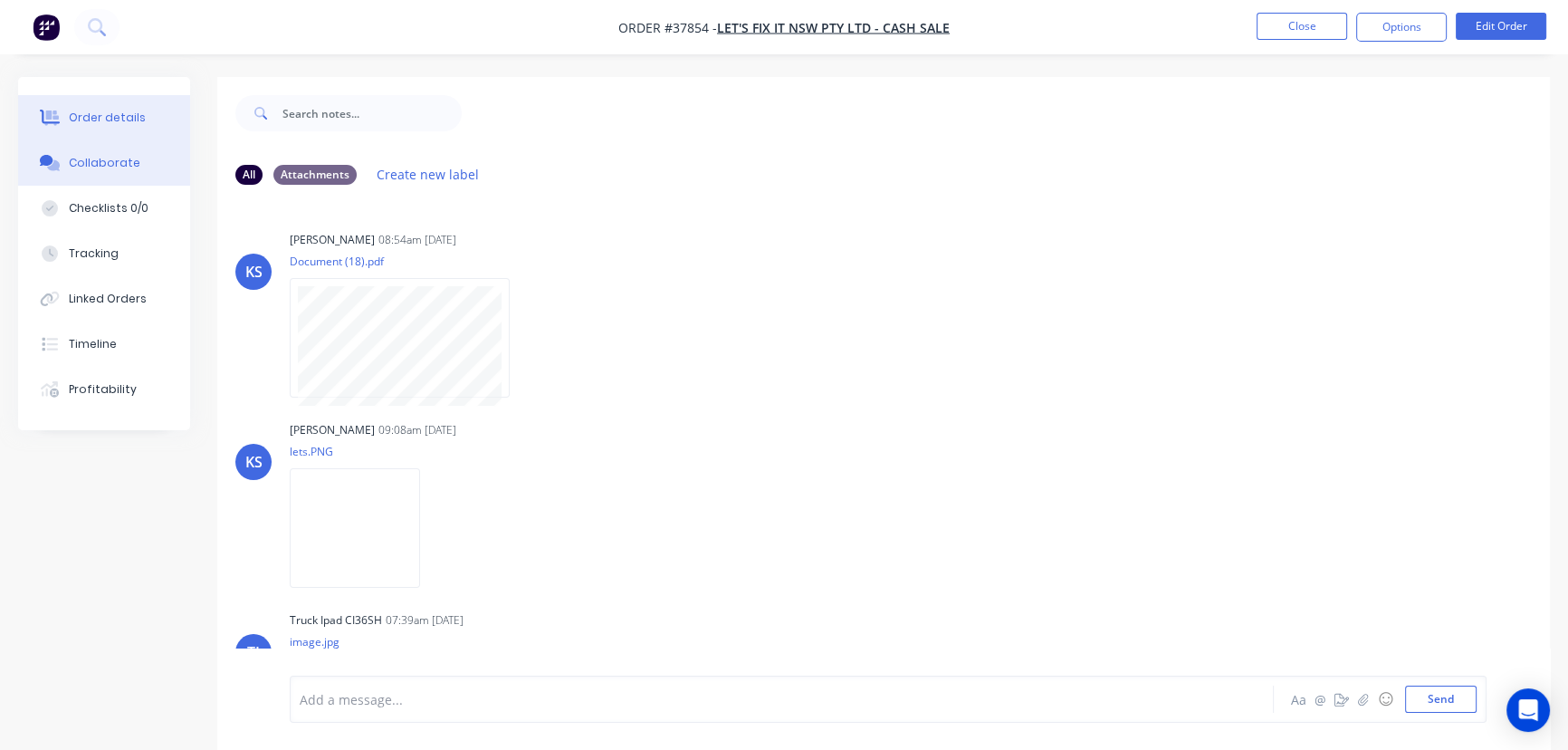
click at [90, 117] on div "Order details" at bounding box center [107, 118] width 77 height 17
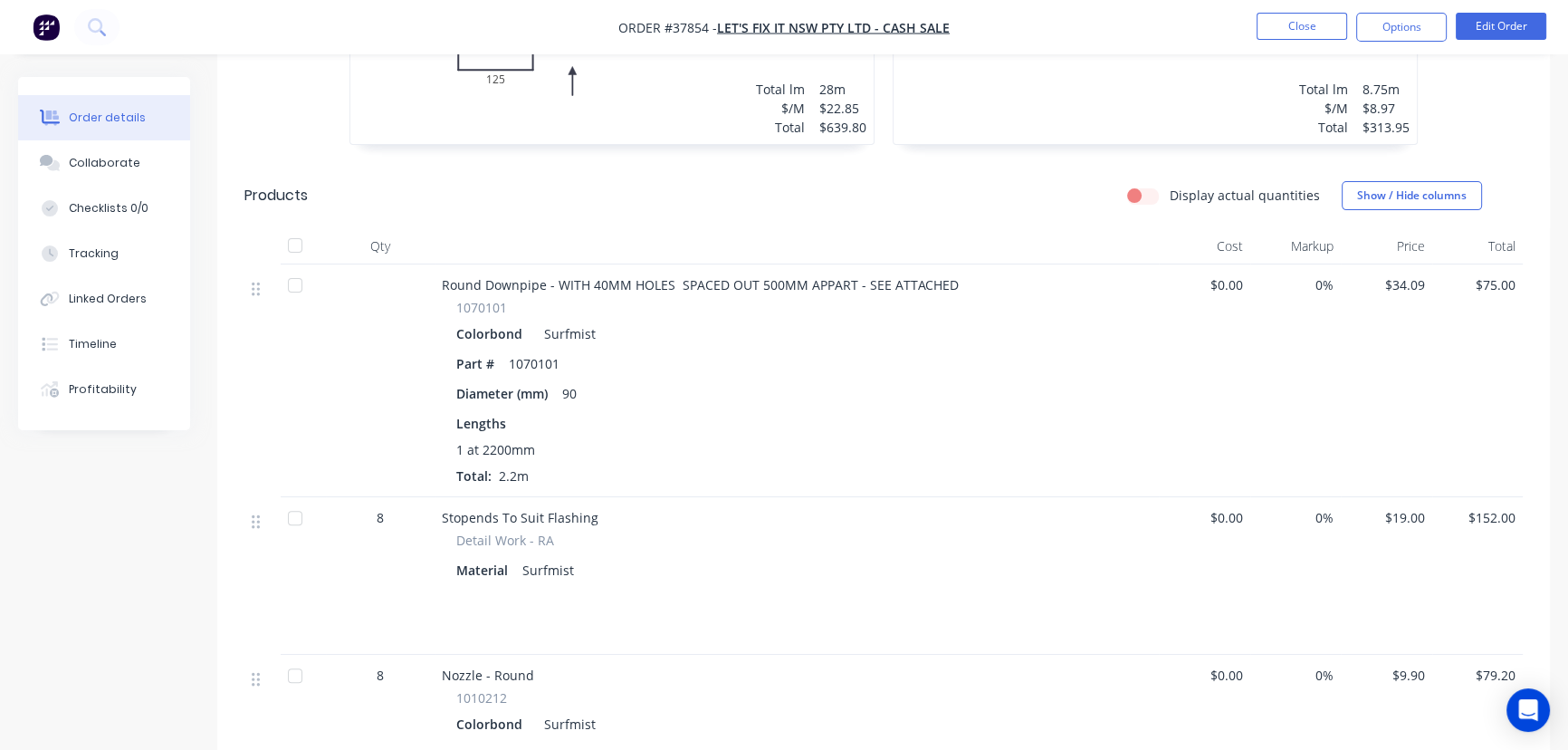
scroll to position [741, 0]
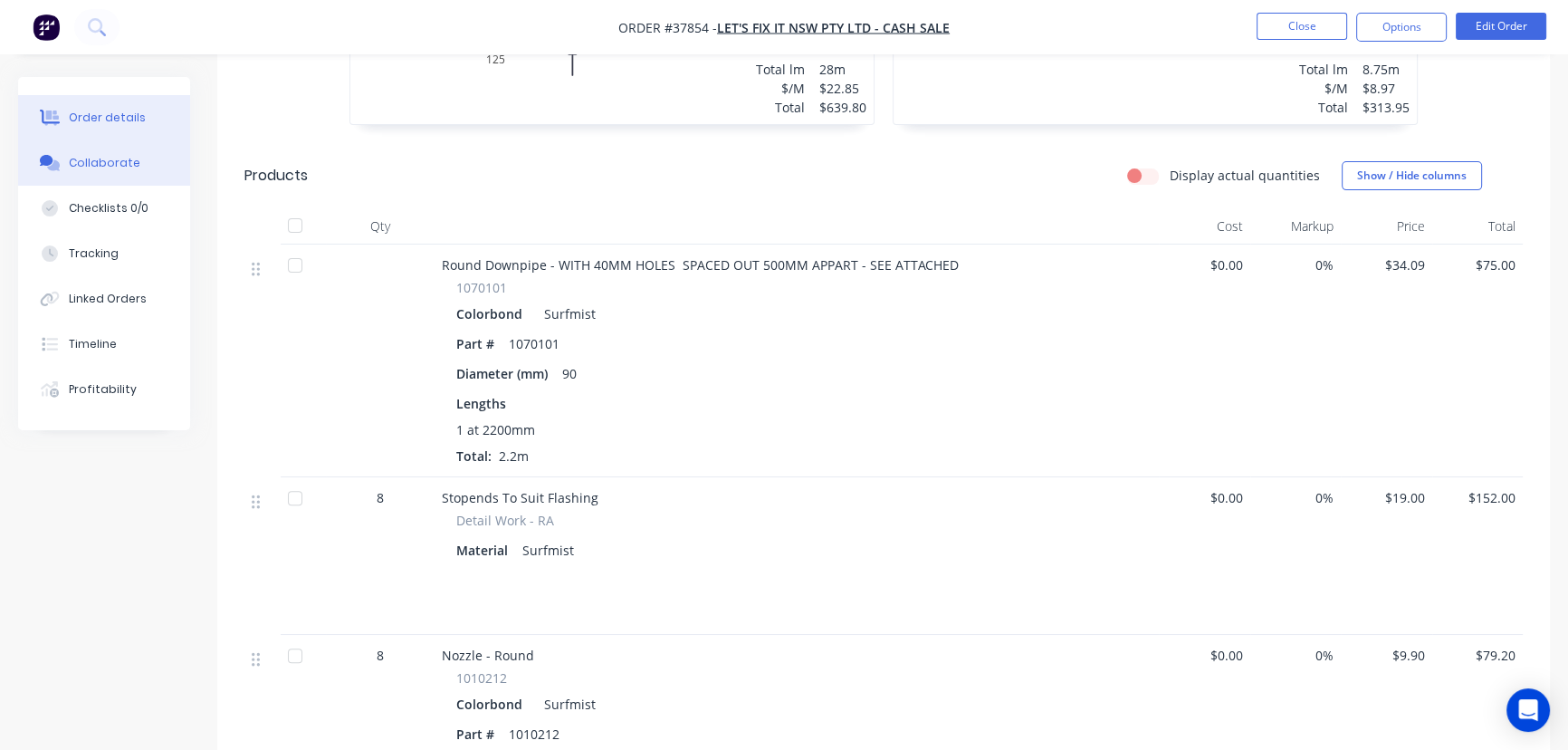
click at [101, 172] on button "Collaborate" at bounding box center [104, 162] width 172 height 45
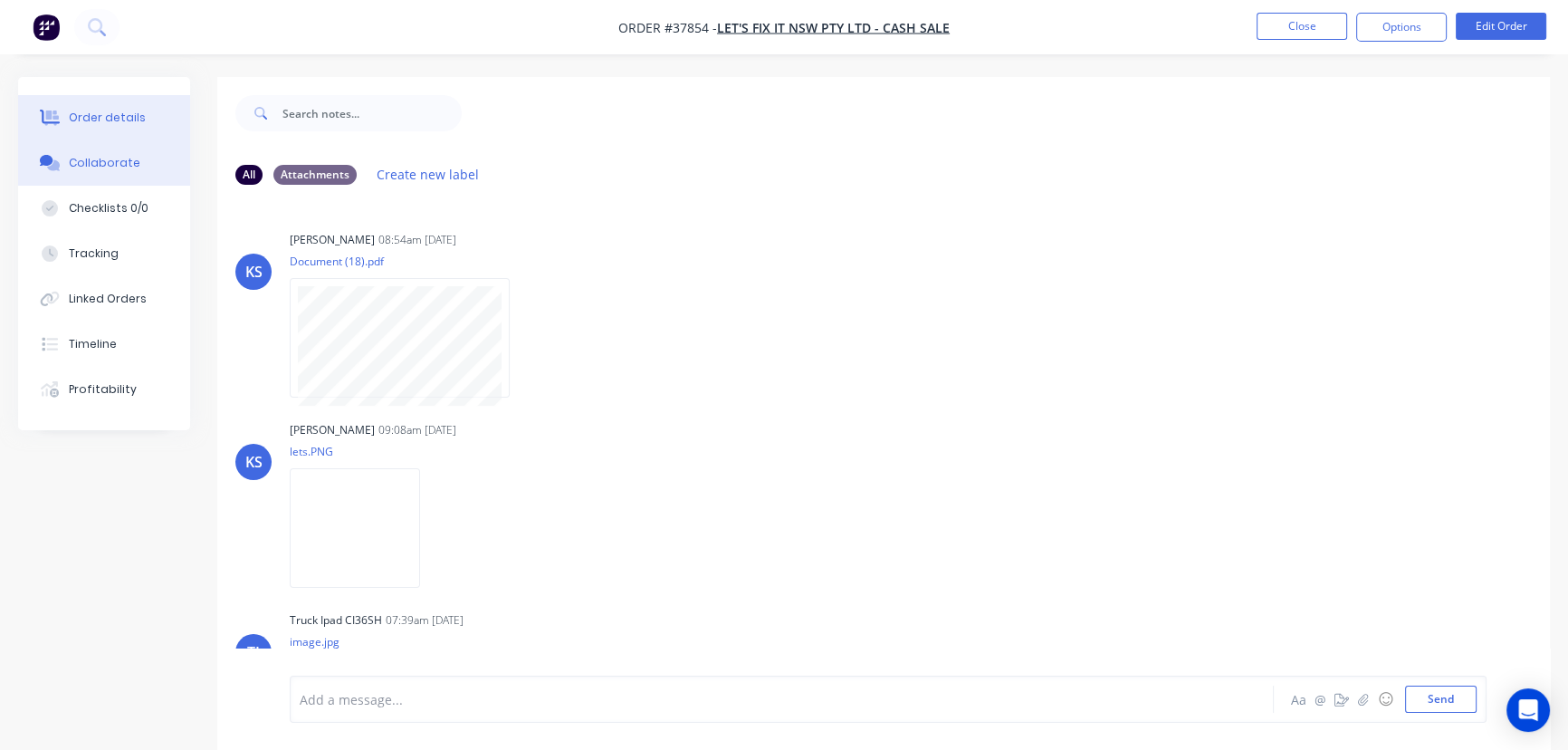
click at [103, 112] on div "Order details" at bounding box center [107, 118] width 77 height 17
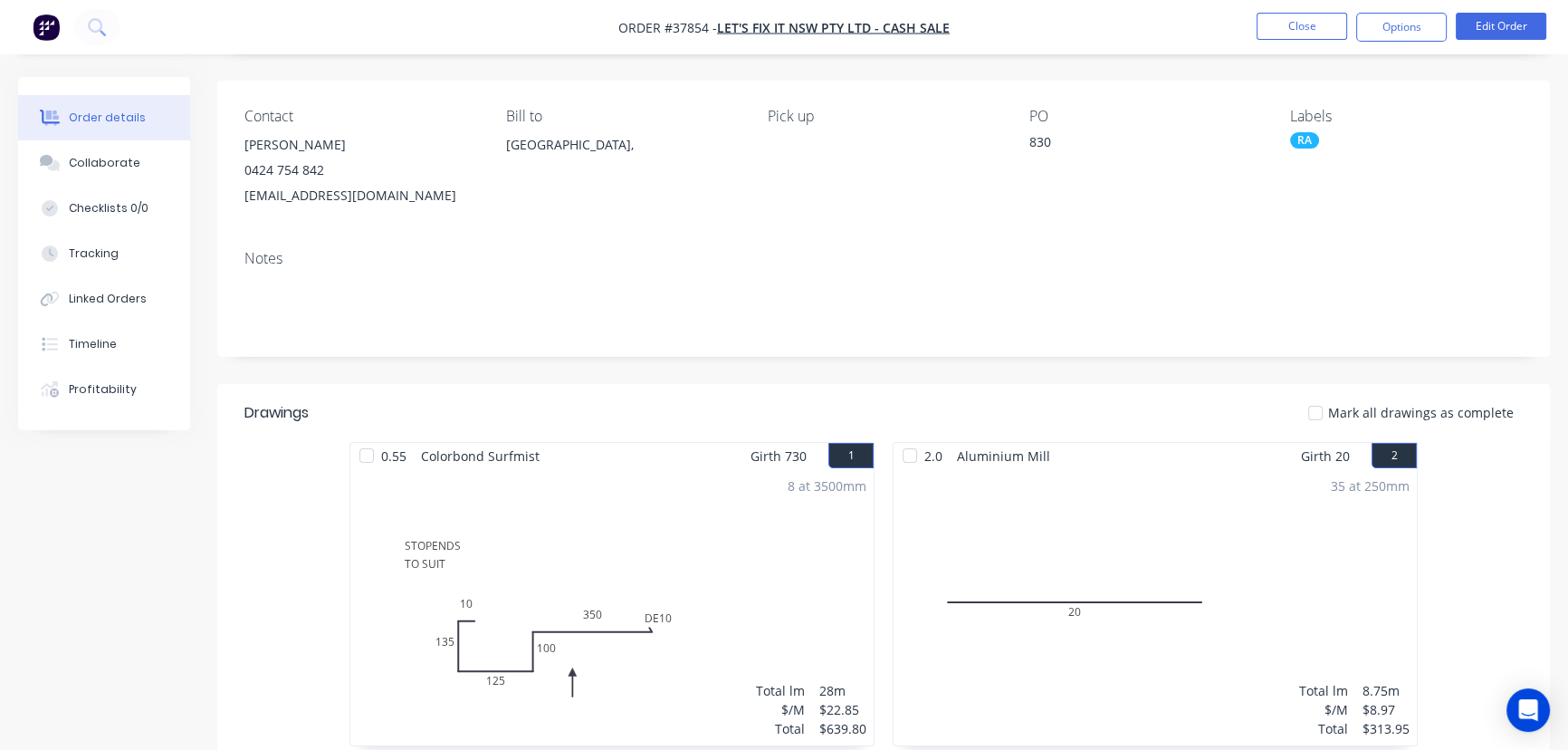
scroll to position [411, 0]
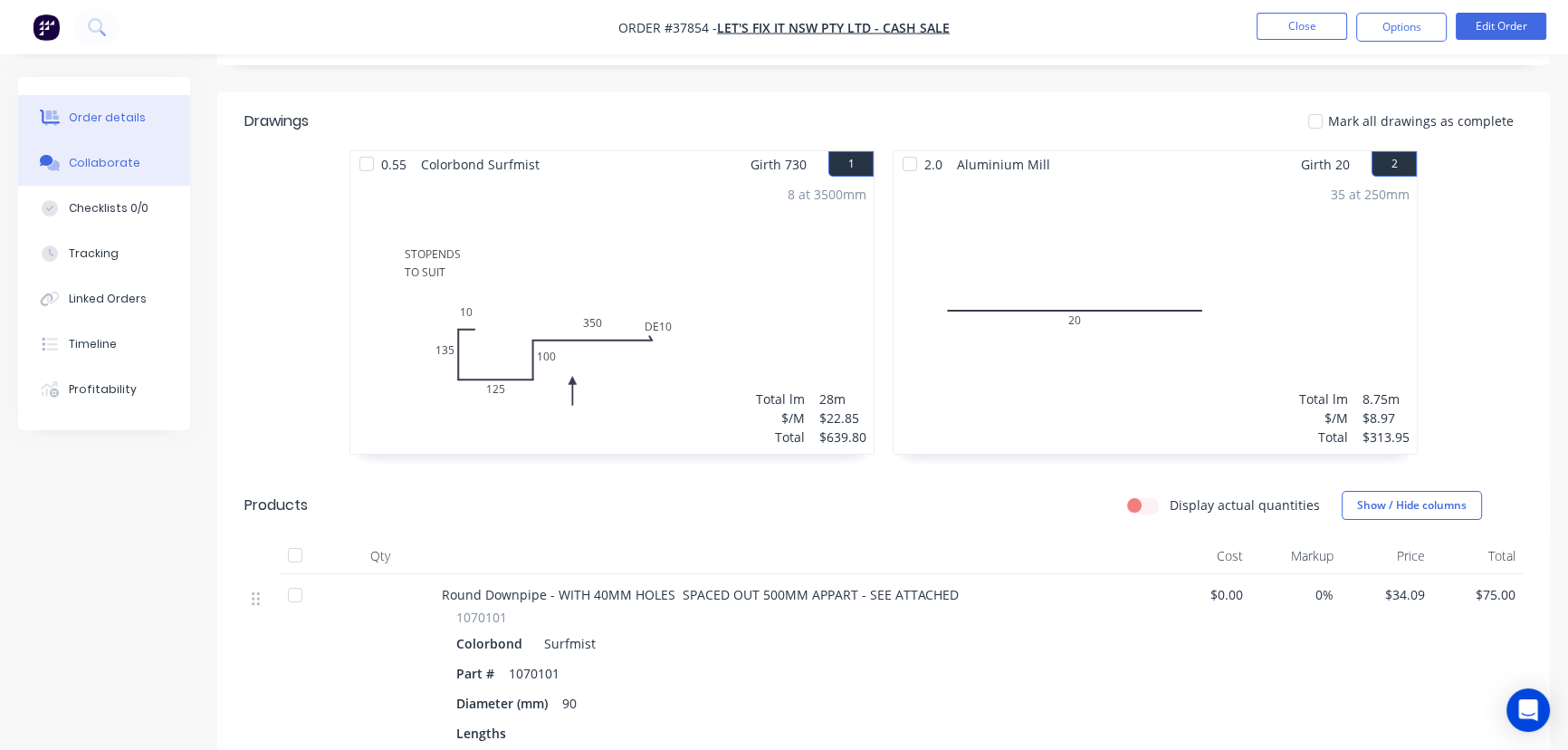
click at [103, 153] on button "Collaborate" at bounding box center [104, 162] width 172 height 45
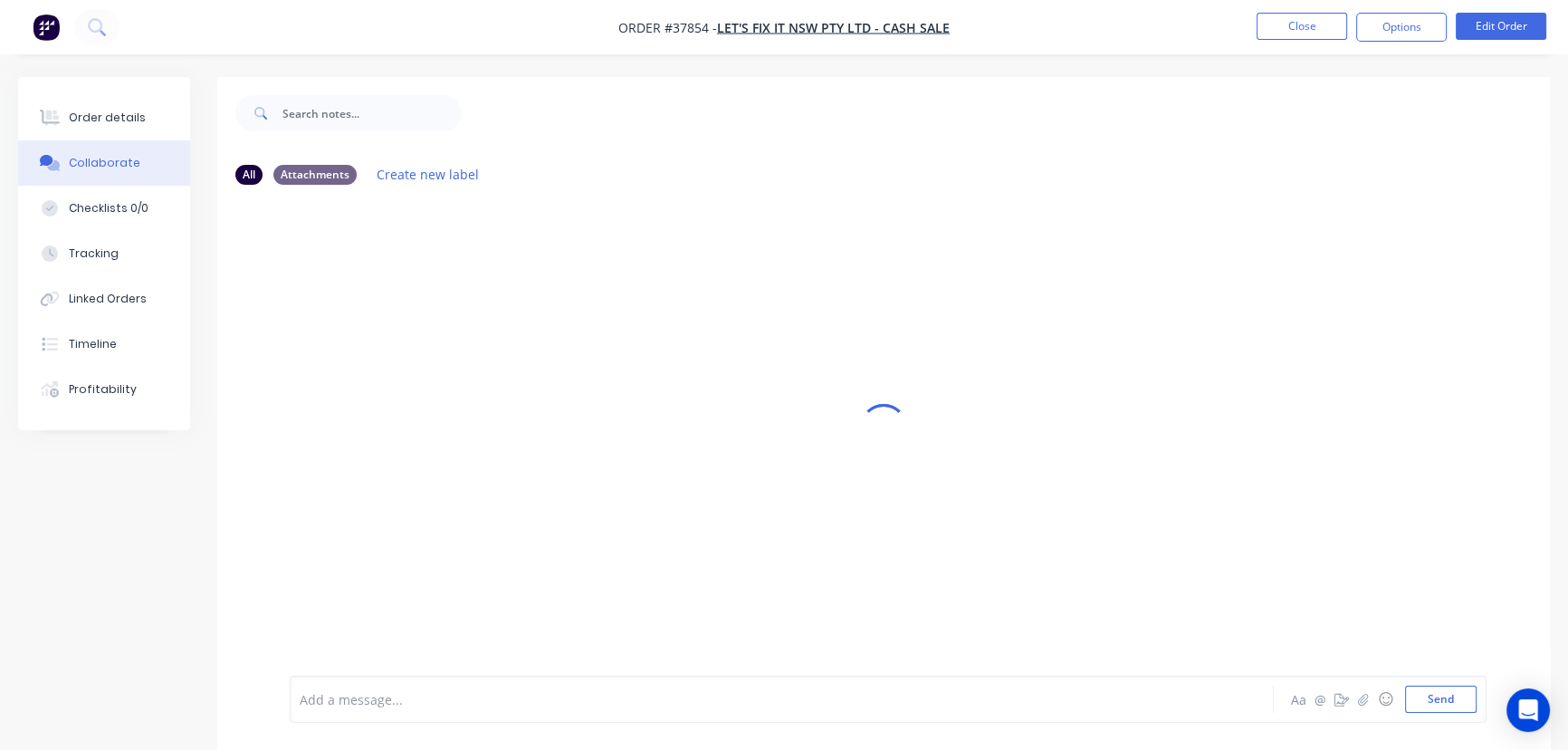
scroll to position [28, 0]
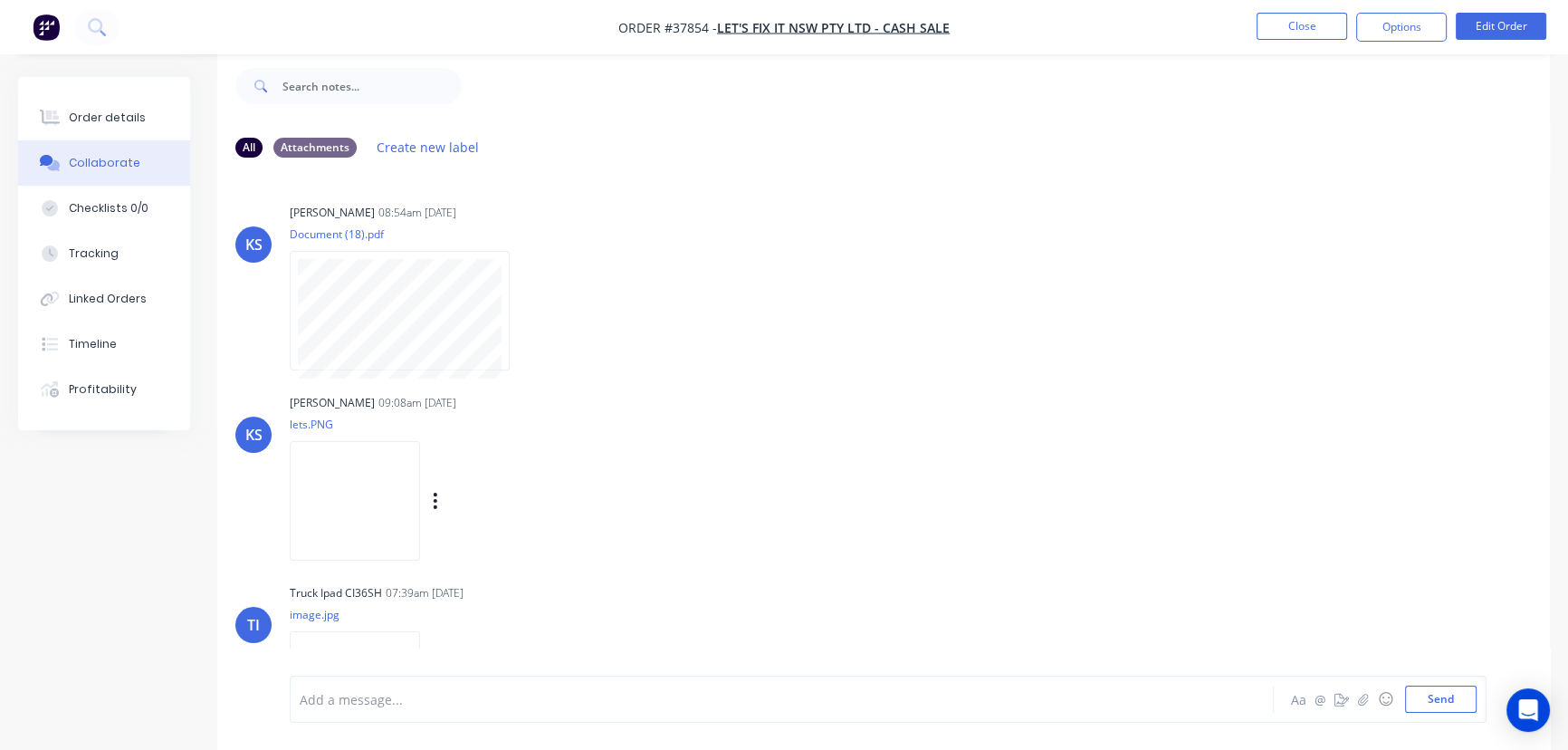
click at [390, 502] on img at bounding box center [355, 500] width 130 height 118
click at [72, 106] on button "Order details" at bounding box center [104, 118] width 172 height 45
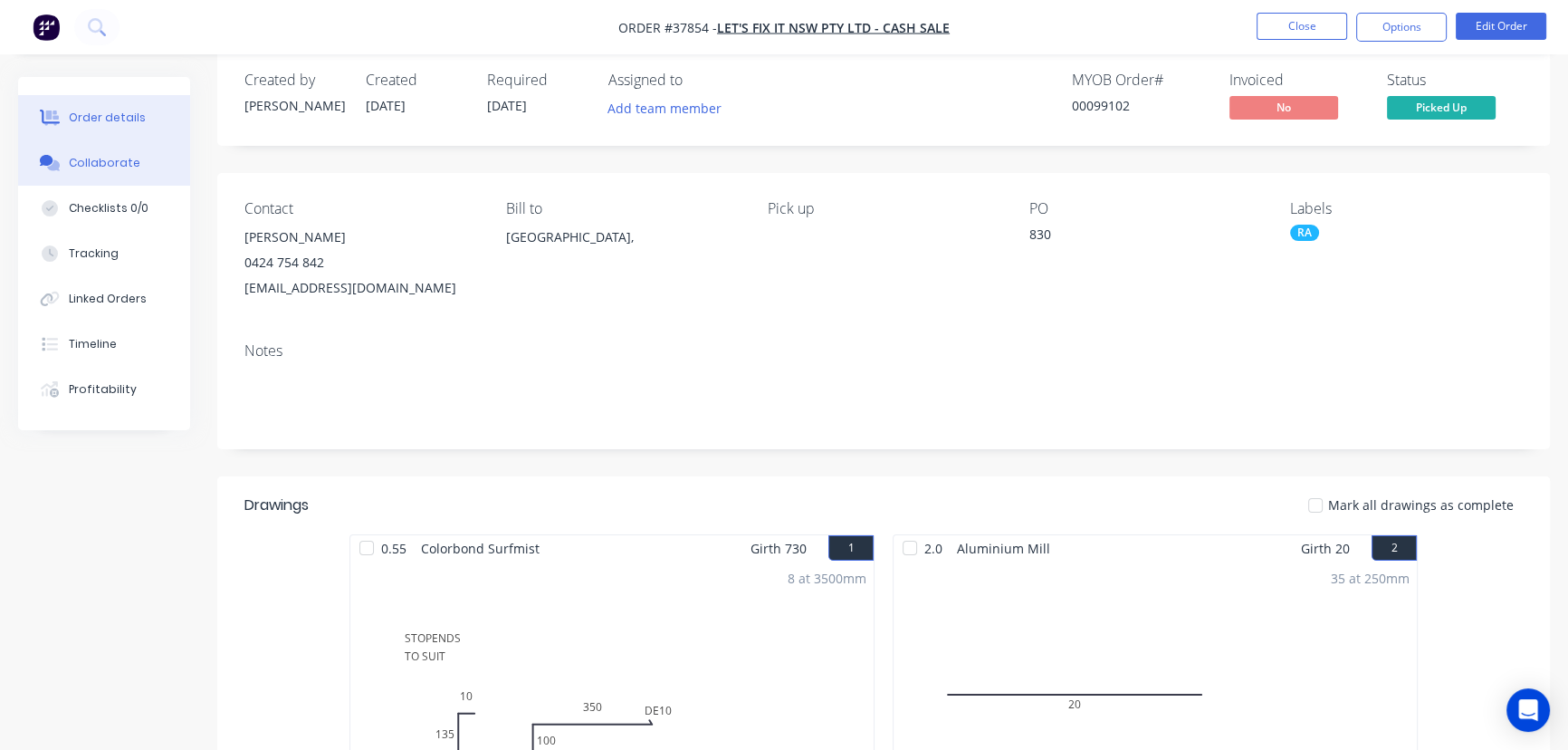
click at [111, 170] on div "Collaborate" at bounding box center [105, 163] width 72 height 17
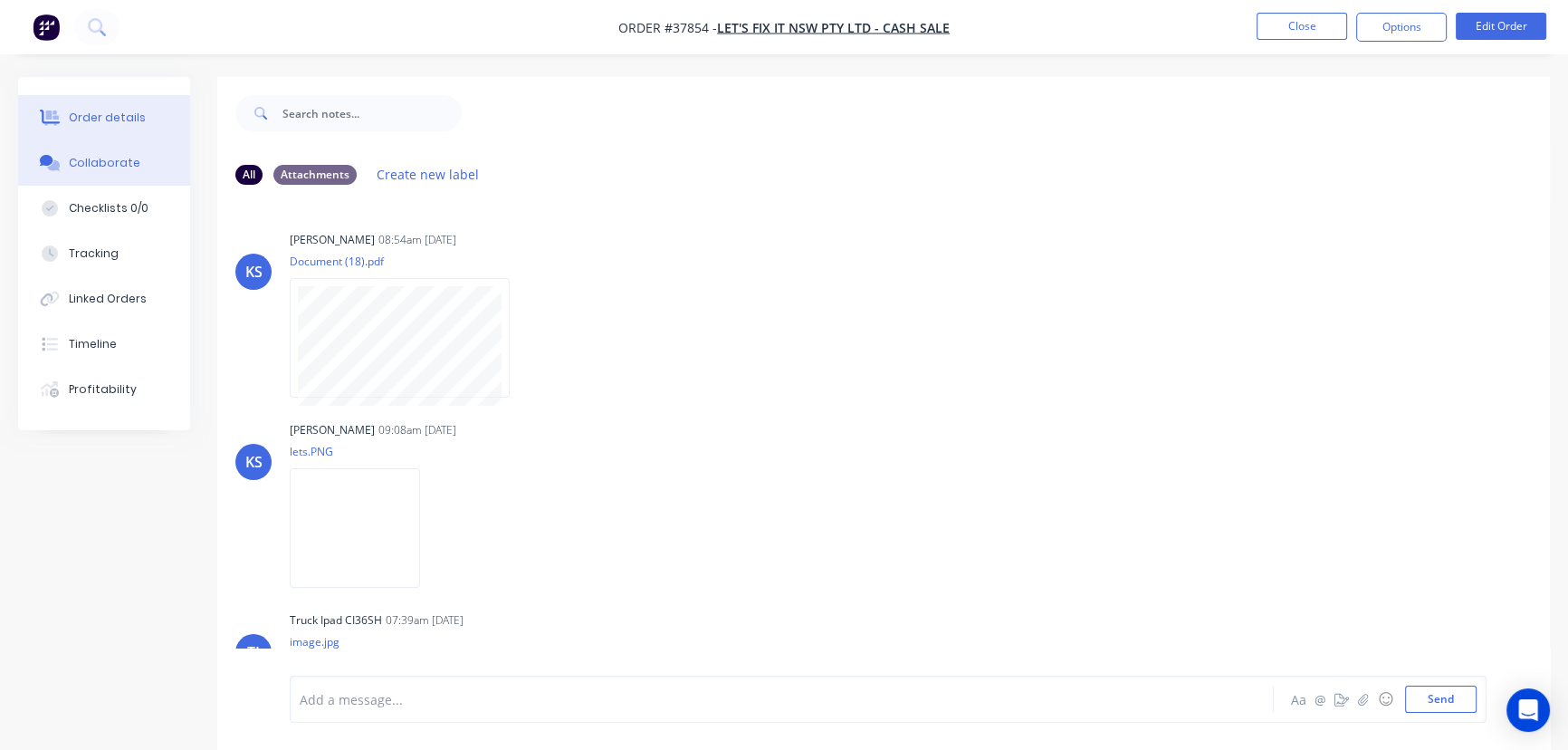
click at [95, 113] on div "Order details" at bounding box center [107, 118] width 77 height 17
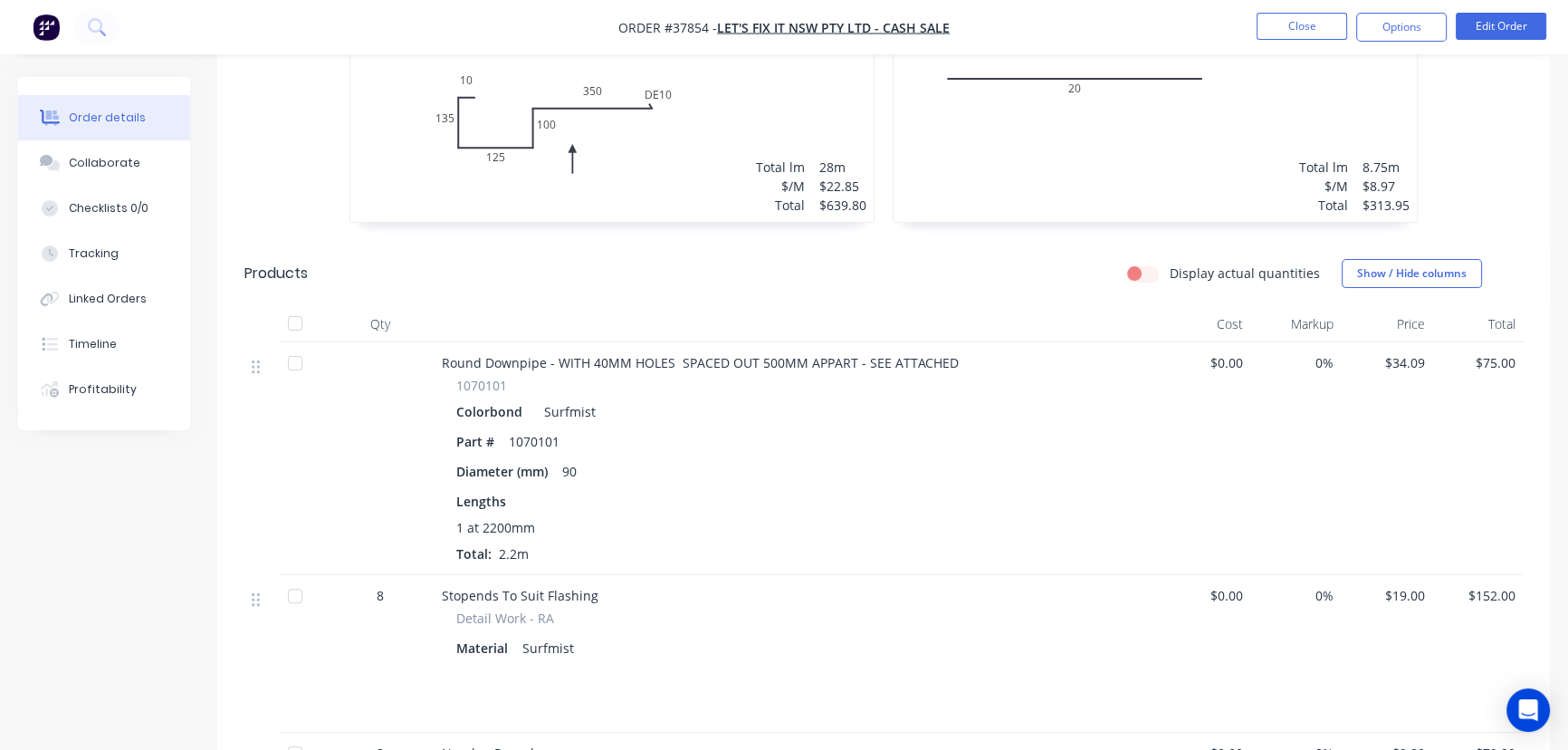
scroll to position [658, 0]
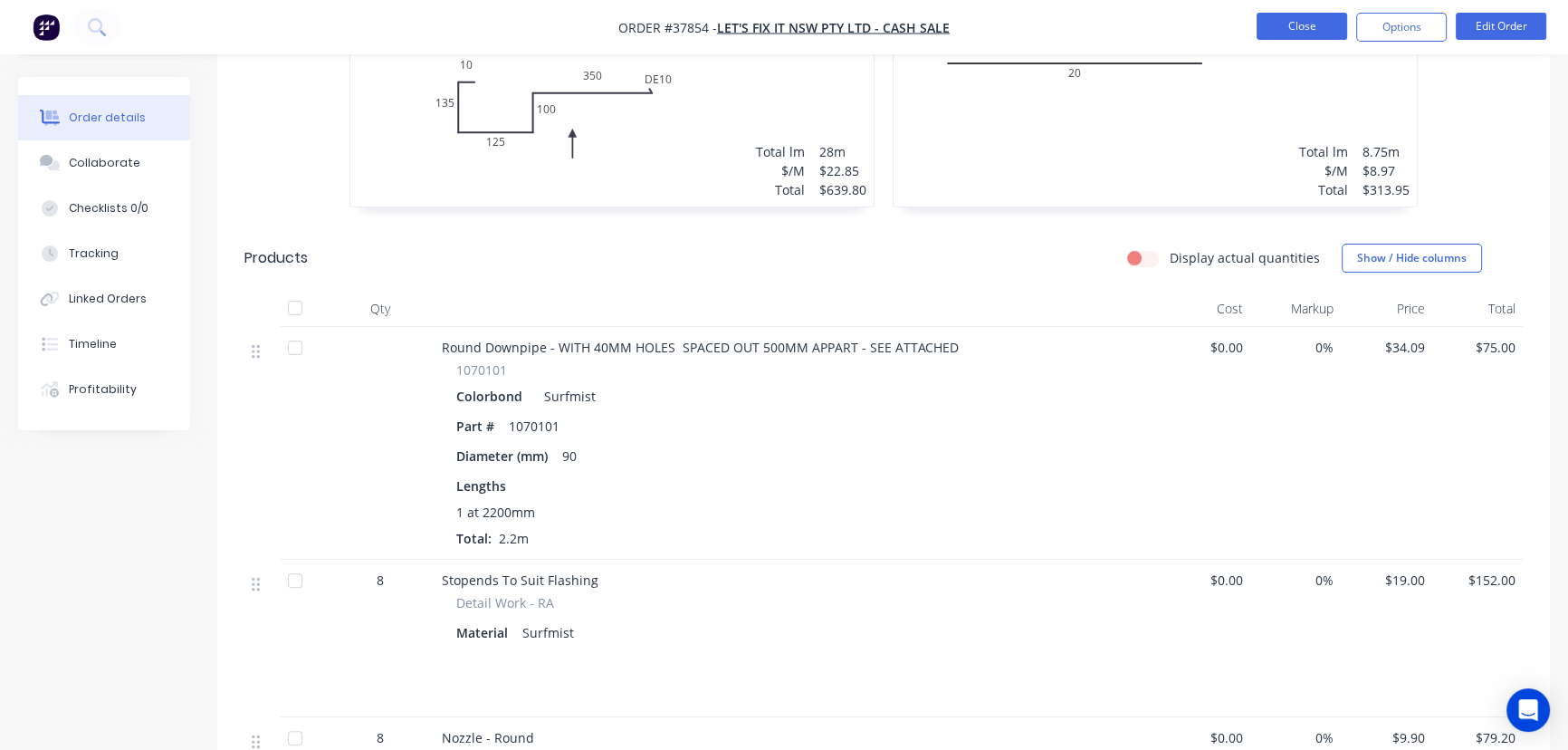
click at [1293, 22] on button "Close" at bounding box center [1302, 27] width 91 height 28
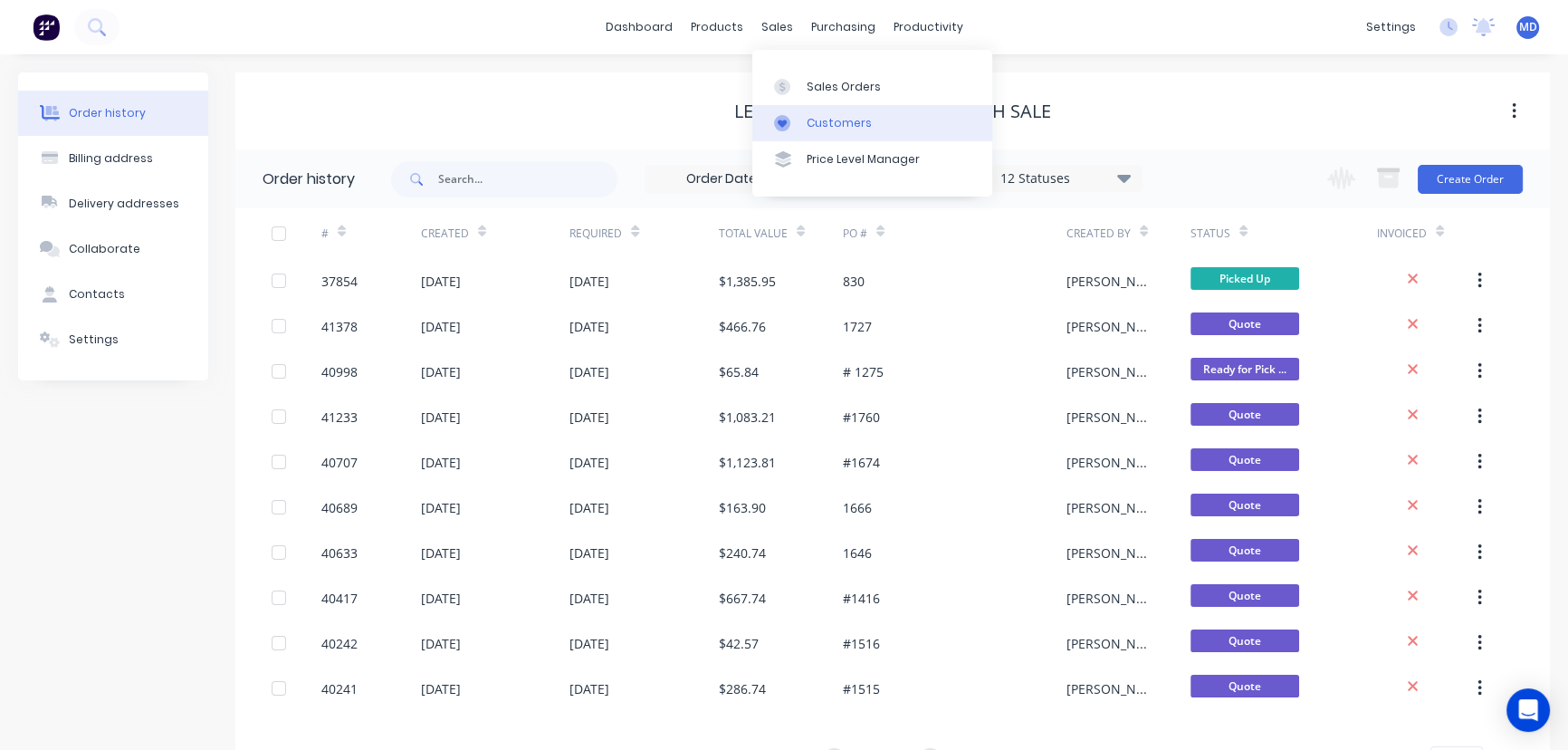
click at [845, 118] on div "Customers" at bounding box center [839, 123] width 65 height 17
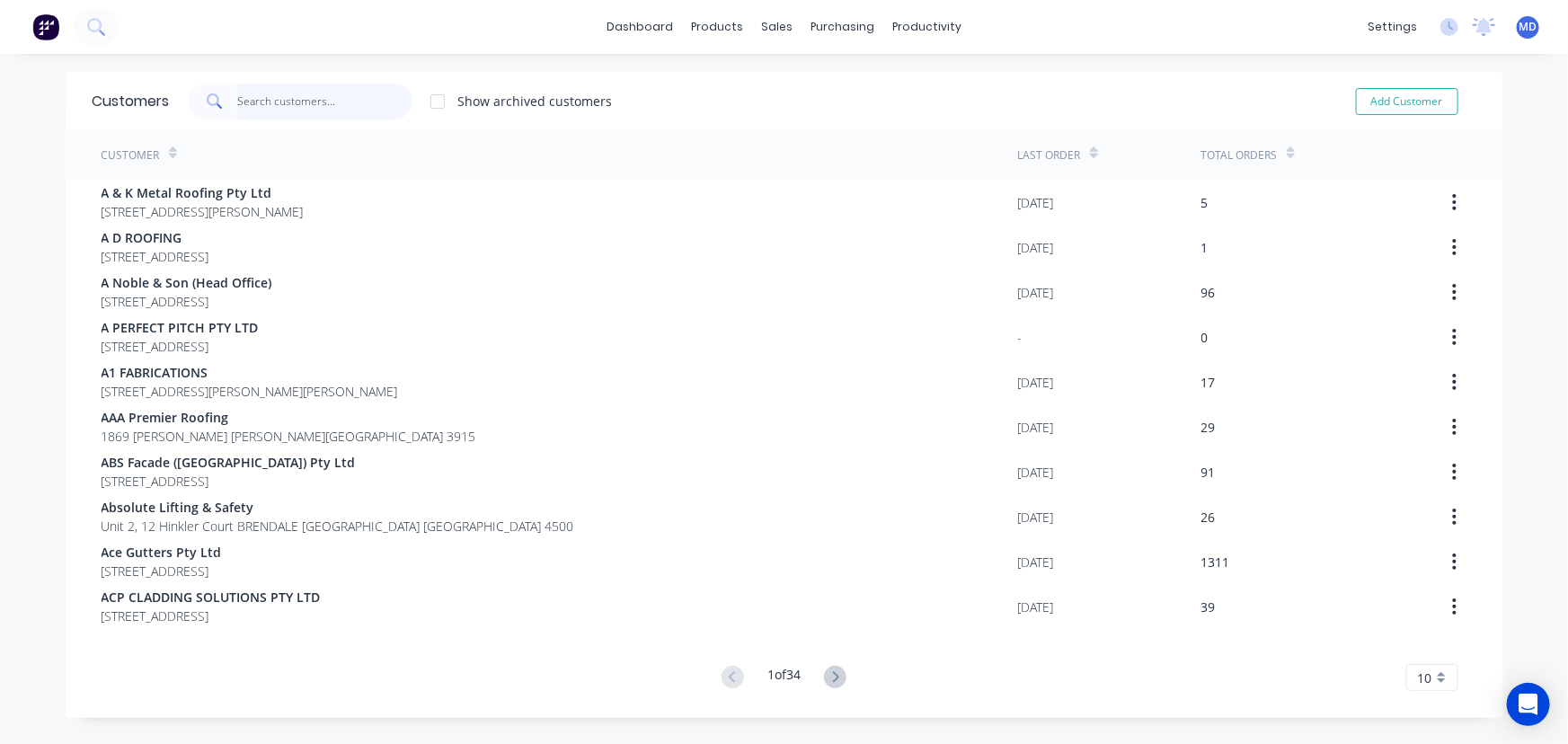
drag, startPoint x: 330, startPoint y: 108, endPoint x: 312, endPoint y: 105, distance: 18.2
click at [326, 109] on input "text" at bounding box center [325, 101] width 175 height 36
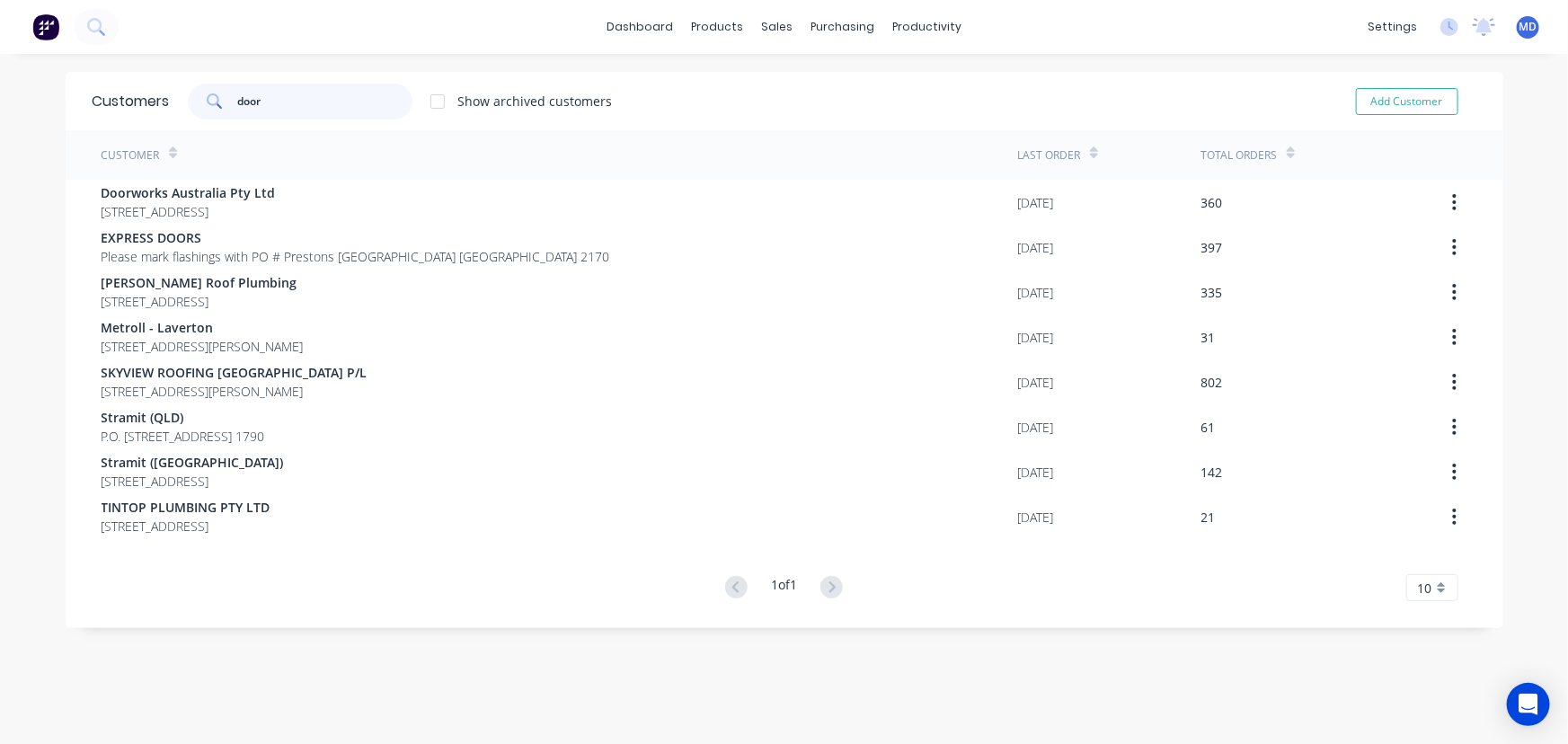
type input "door"
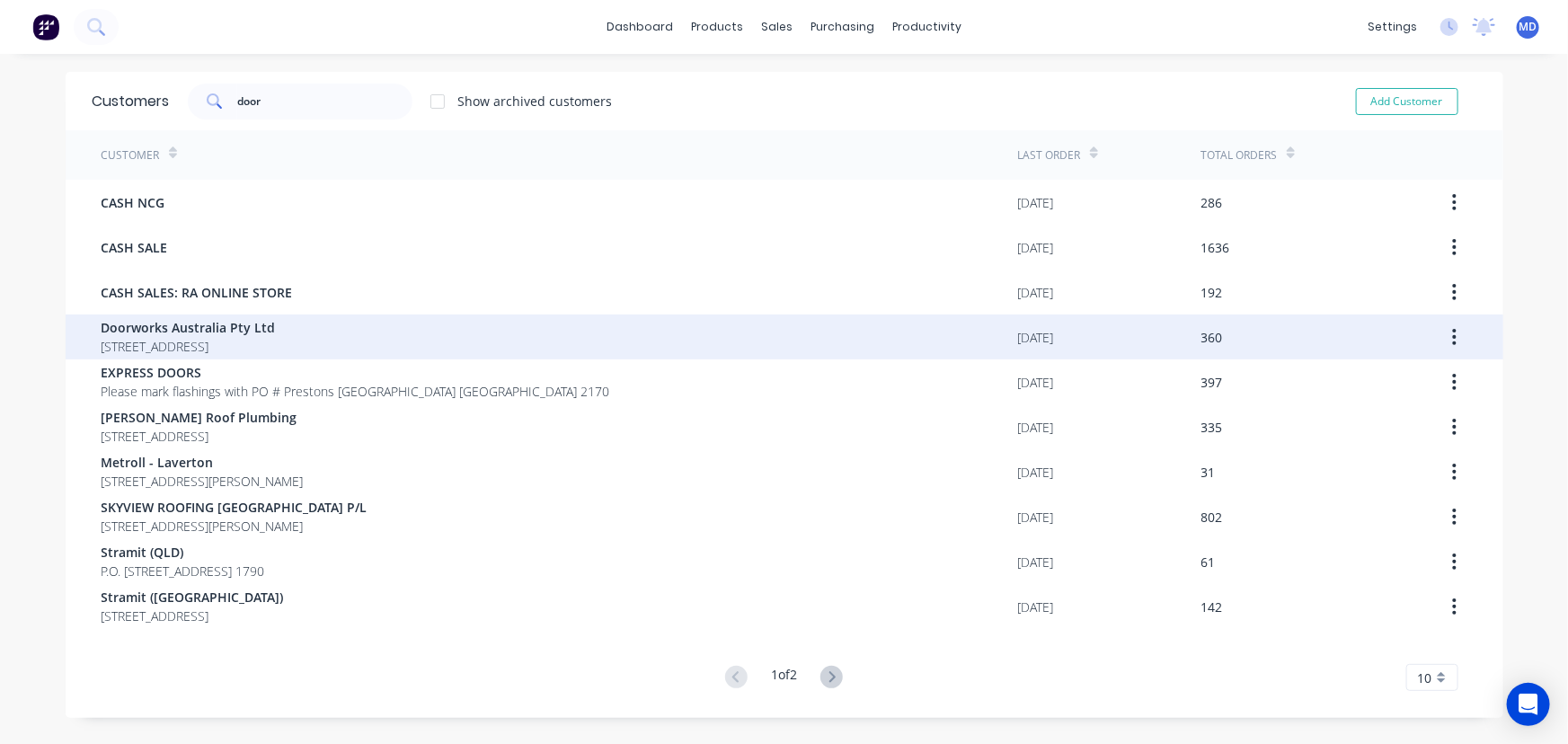
click at [196, 339] on span "[STREET_ADDRESS]" at bounding box center [188, 346] width 174 height 19
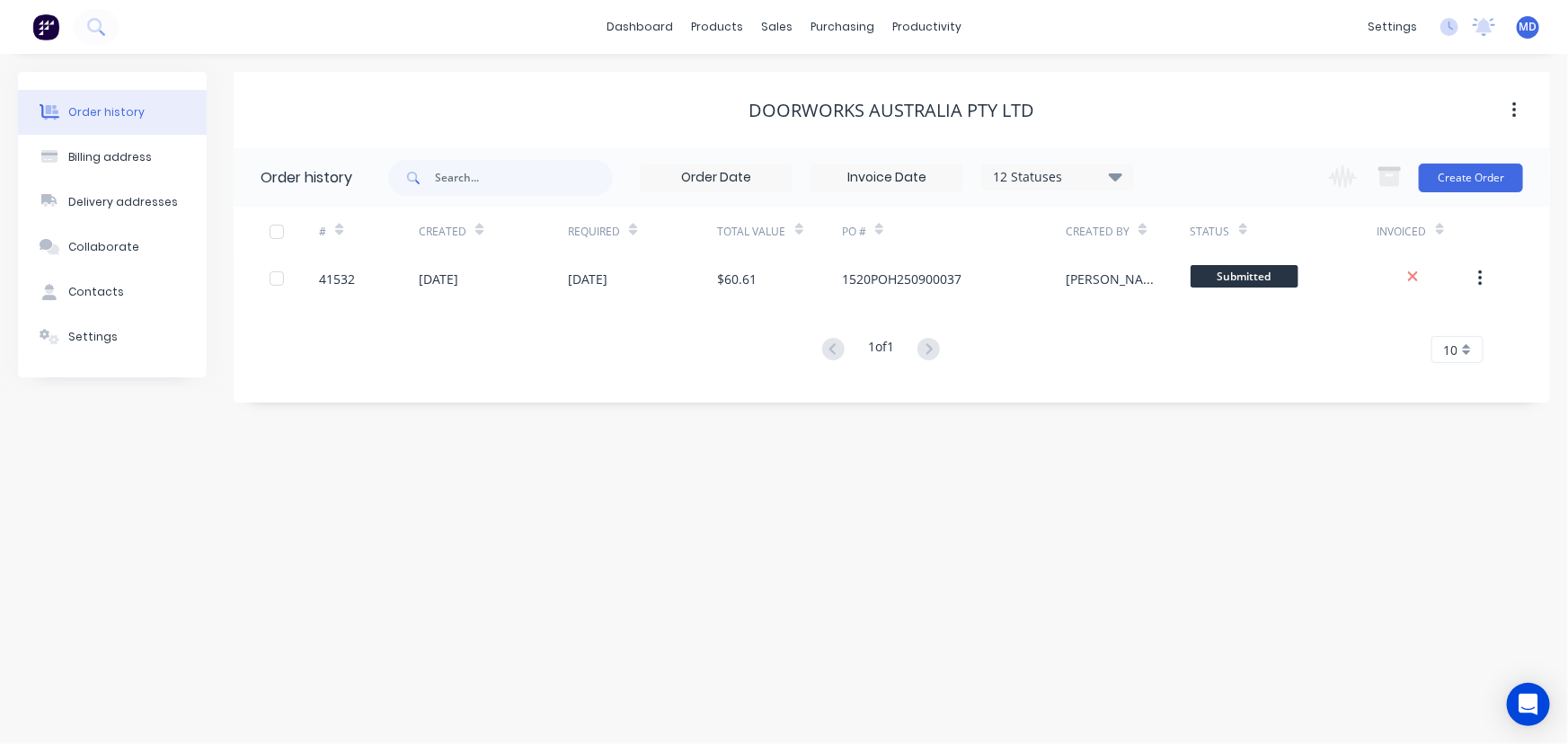
click at [1119, 175] on icon at bounding box center [1115, 176] width 14 height 8
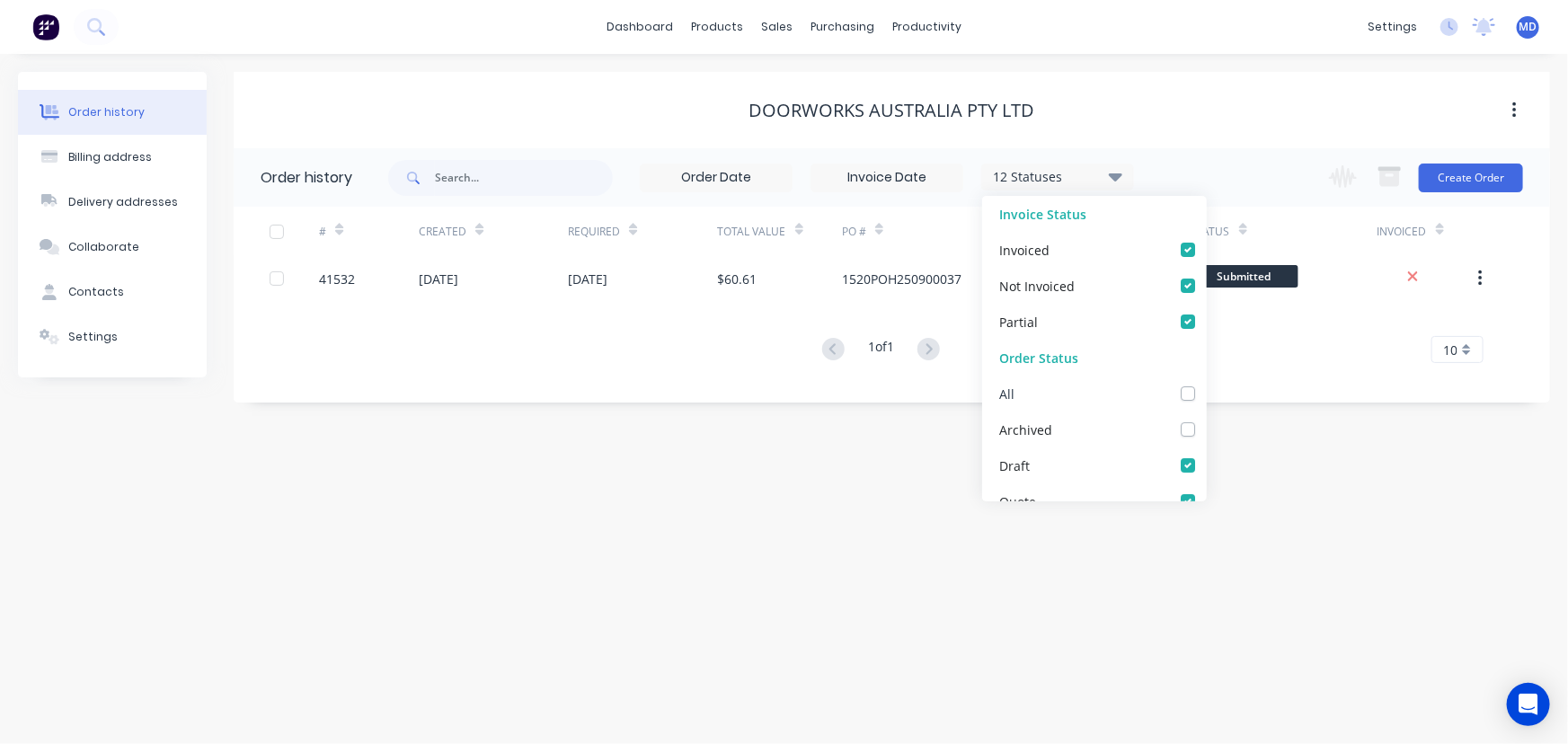
drag, startPoint x: 1180, startPoint y: 399, endPoint x: 1189, endPoint y: 406, distance: 11.4
click at [1181, 401] on div "All" at bounding box center [1095, 392] width 225 height 36
click at [1284, 465] on div "Order history Billing address Delivery addresses Collaborate Contacts Settings …" at bounding box center [784, 399] width 1568 height 690
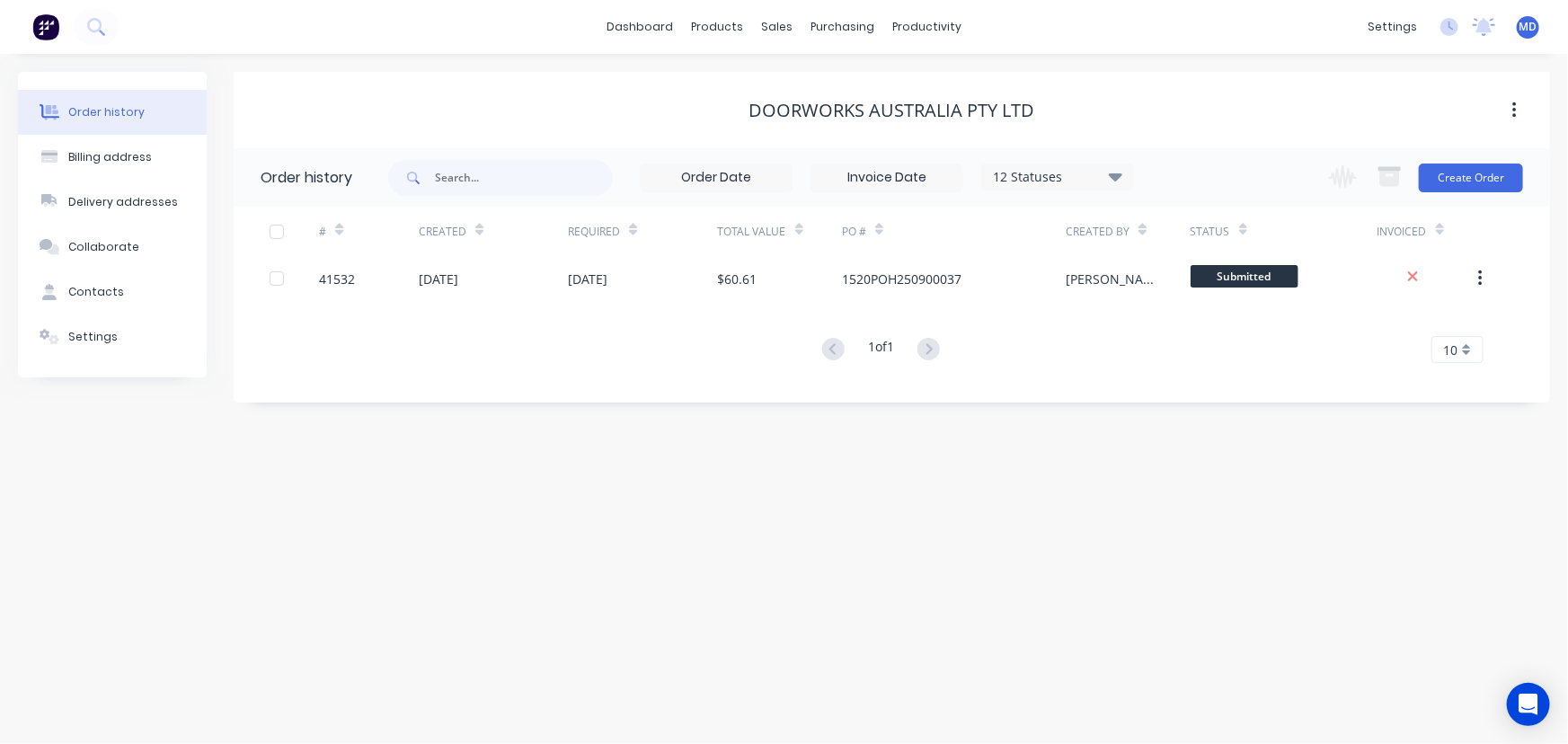
click at [1115, 174] on icon at bounding box center [1115, 176] width 14 height 8
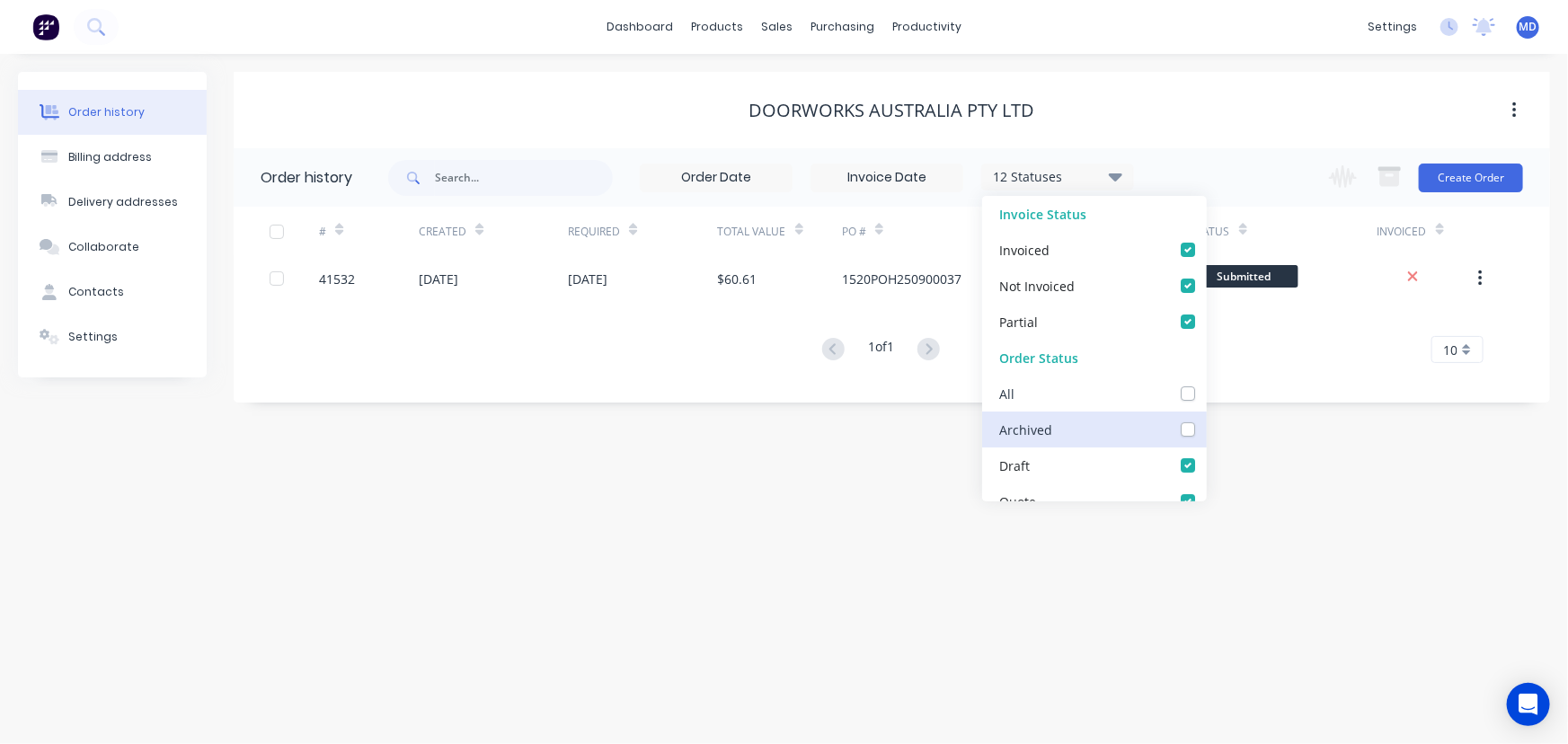
drag, startPoint x: 1175, startPoint y: 397, endPoint x: 1192, endPoint y: 416, distance: 25.5
click at [1206, 383] on label at bounding box center [1206, 383] width 0 height 0
click at [1206, 400] on input "checkbox" at bounding box center [1213, 392] width 15 height 17
checkbox input "true"
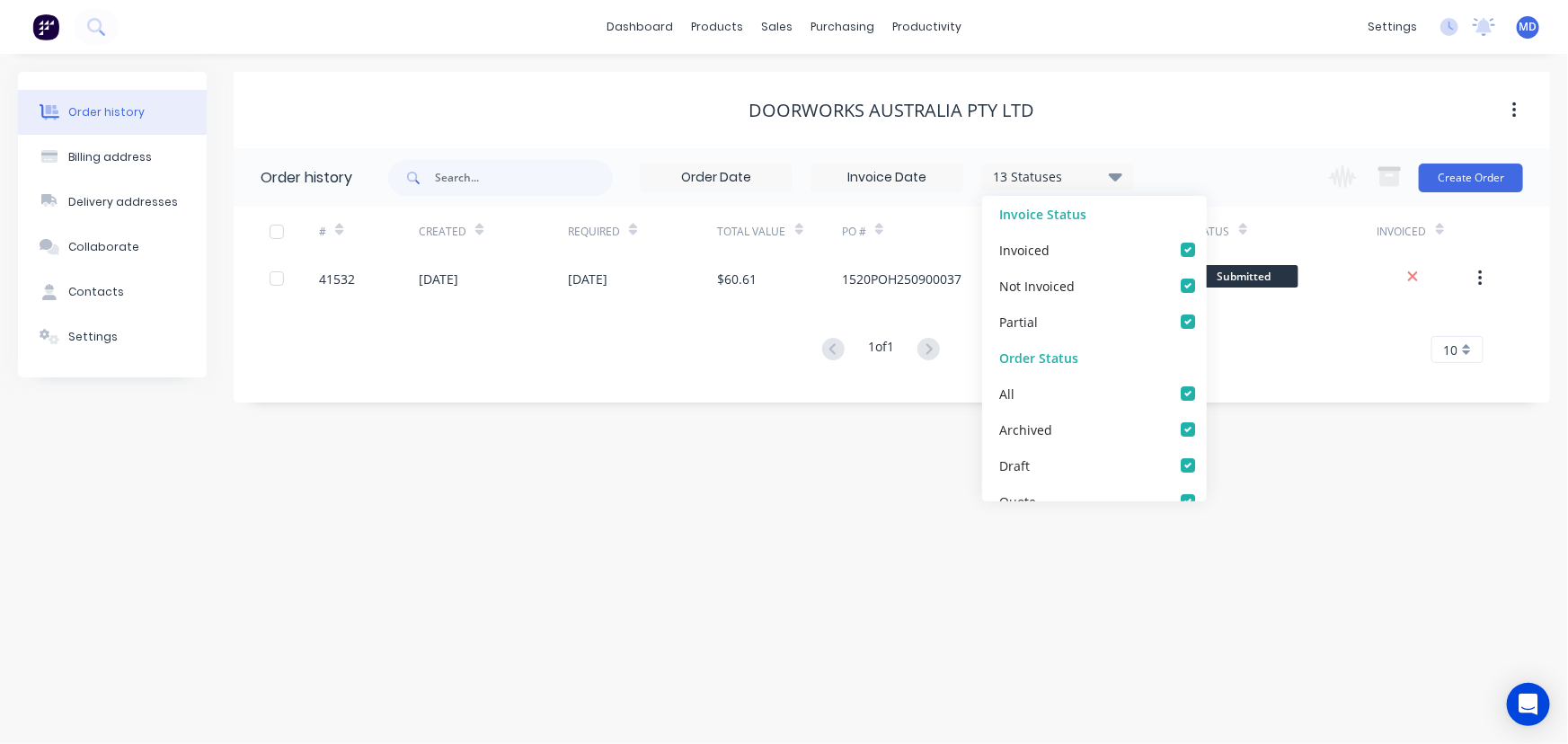
click at [1257, 467] on div "Order history Billing address Delivery addresses Collaborate Contacts Settings …" at bounding box center [784, 399] width 1568 height 690
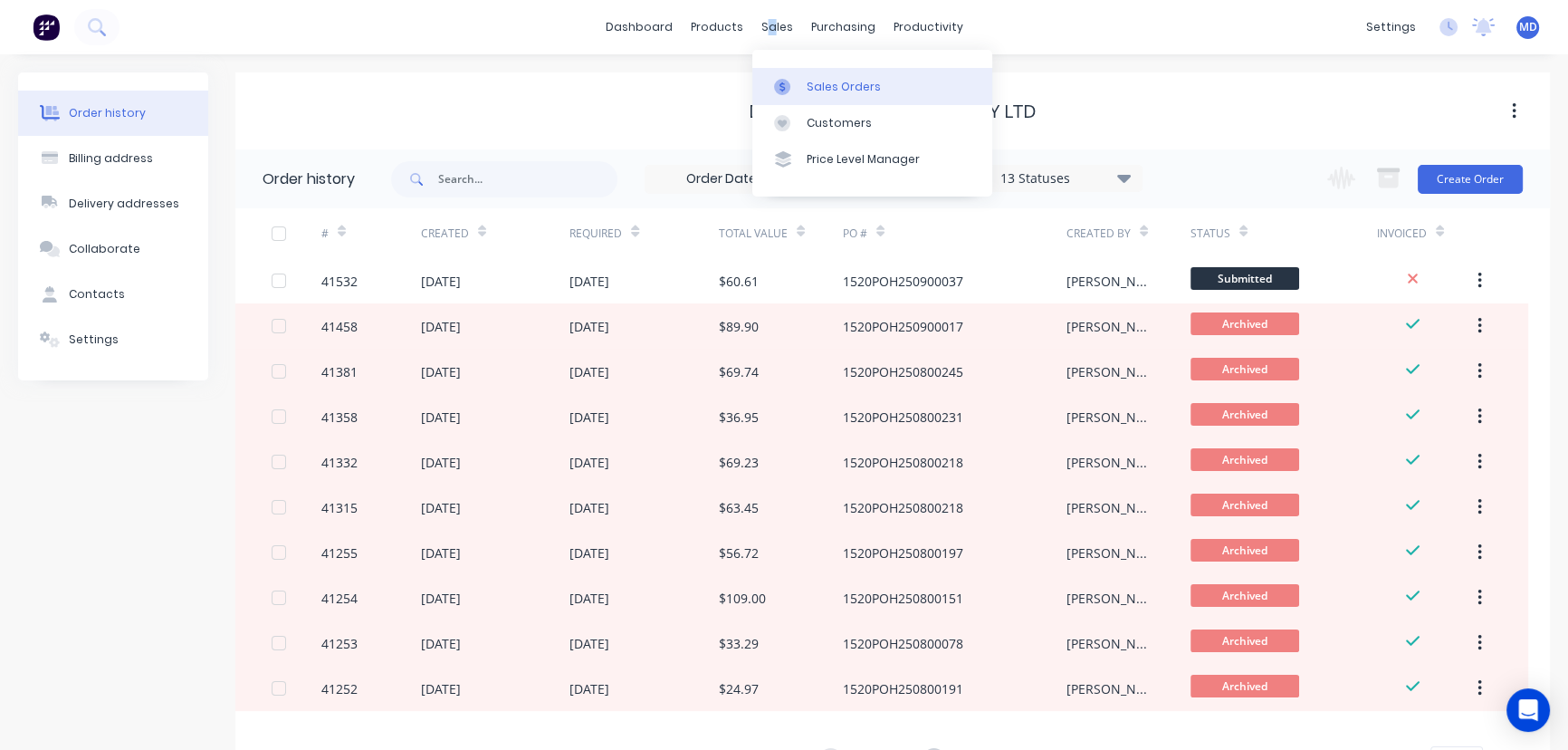
drag, startPoint x: 771, startPoint y: 24, endPoint x: 798, endPoint y: 76, distance: 58.6
click at [773, 24] on div "sales" at bounding box center [777, 28] width 50 height 28
click at [832, 112] on link "Customers" at bounding box center [872, 122] width 239 height 36
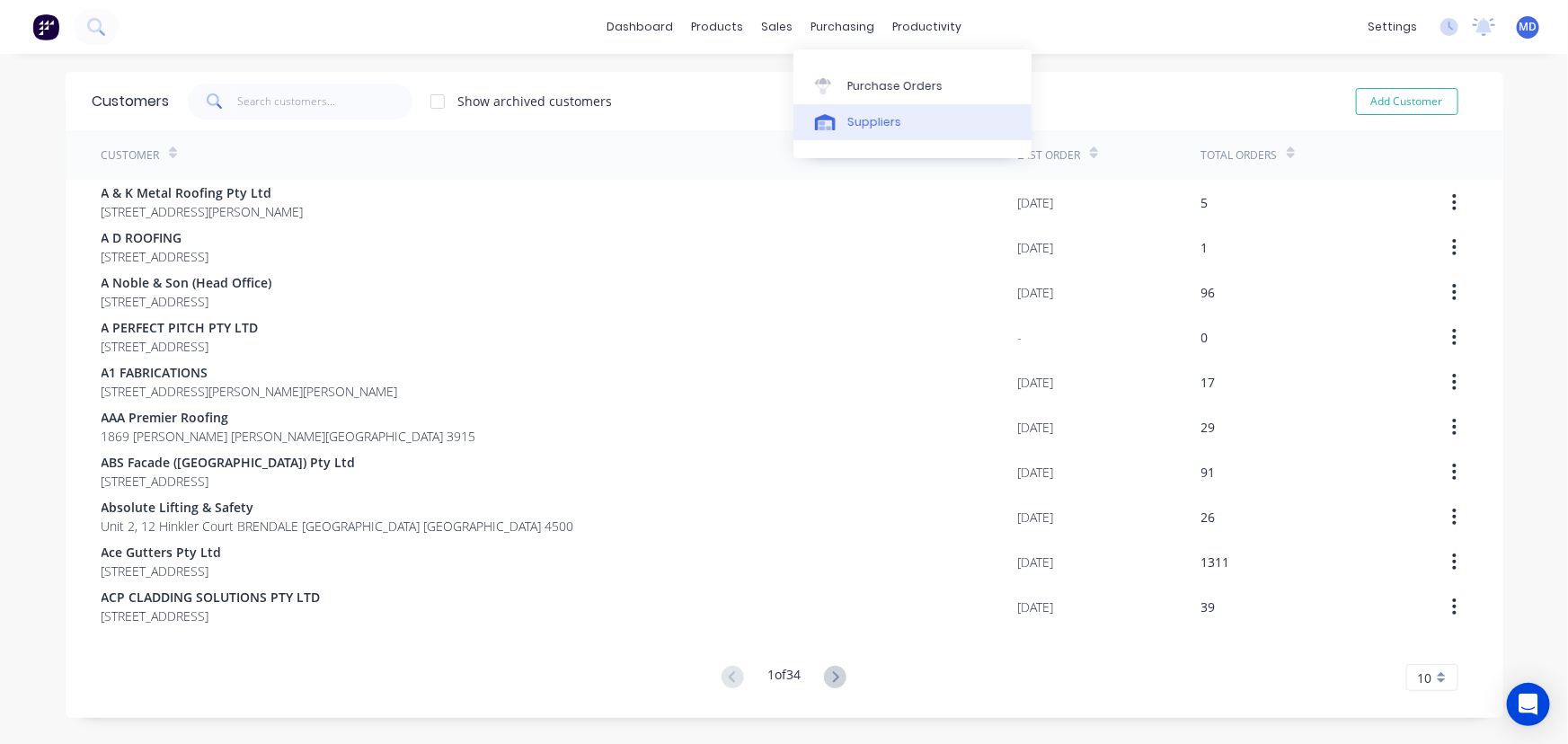
click at [880, 124] on div "Suppliers" at bounding box center [874, 122] width 54 height 16
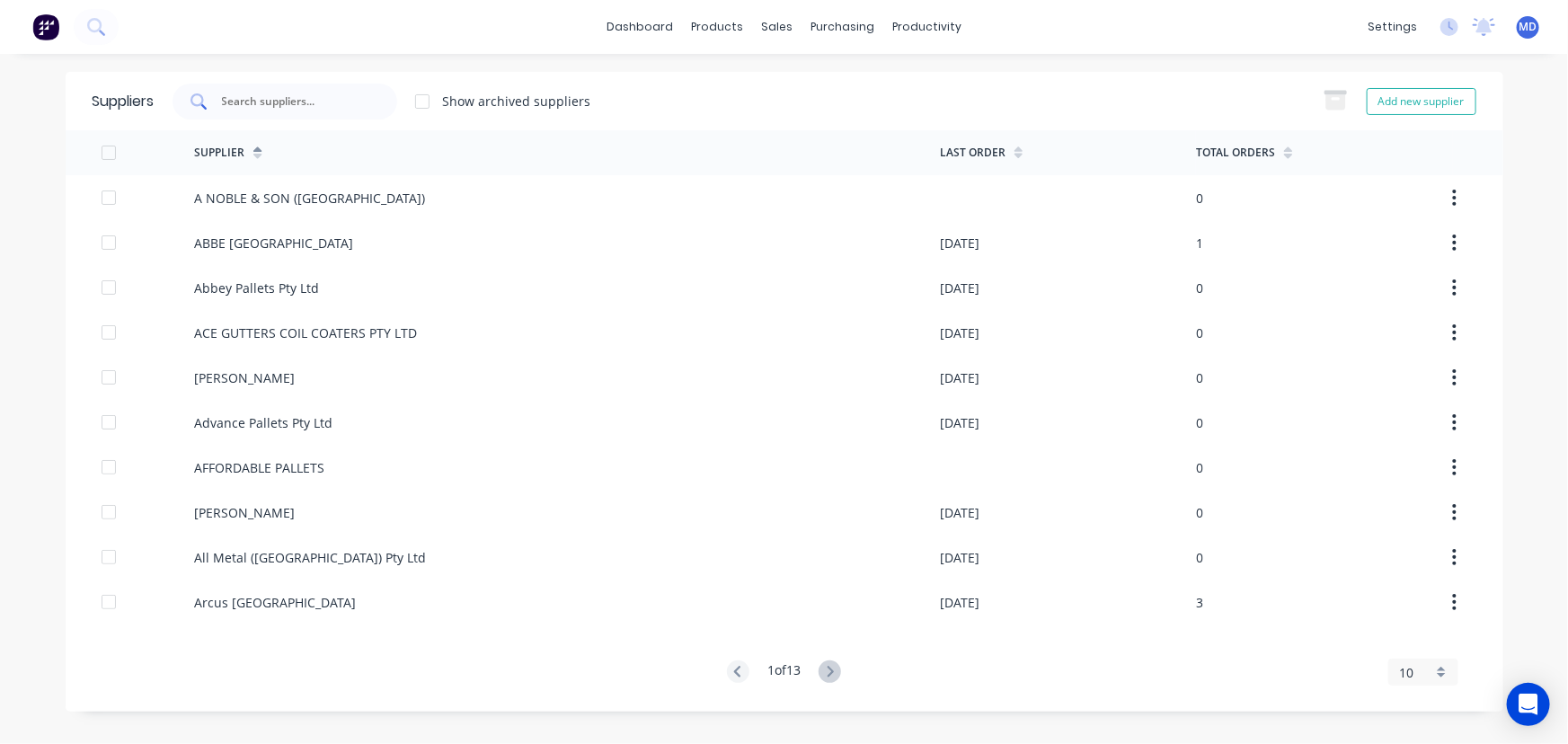
click at [328, 105] on input "text" at bounding box center [295, 102] width 149 height 18
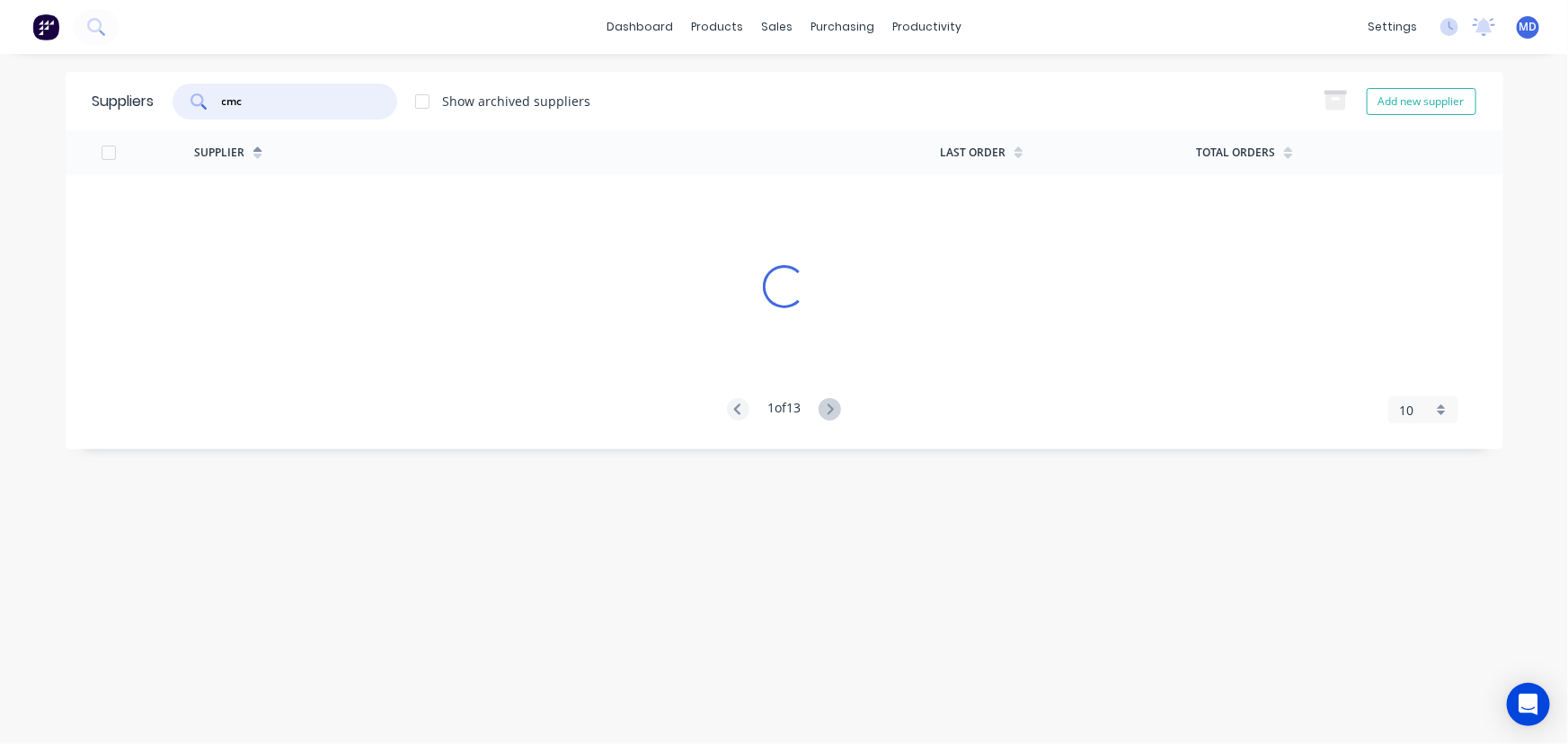
type input "cmc"
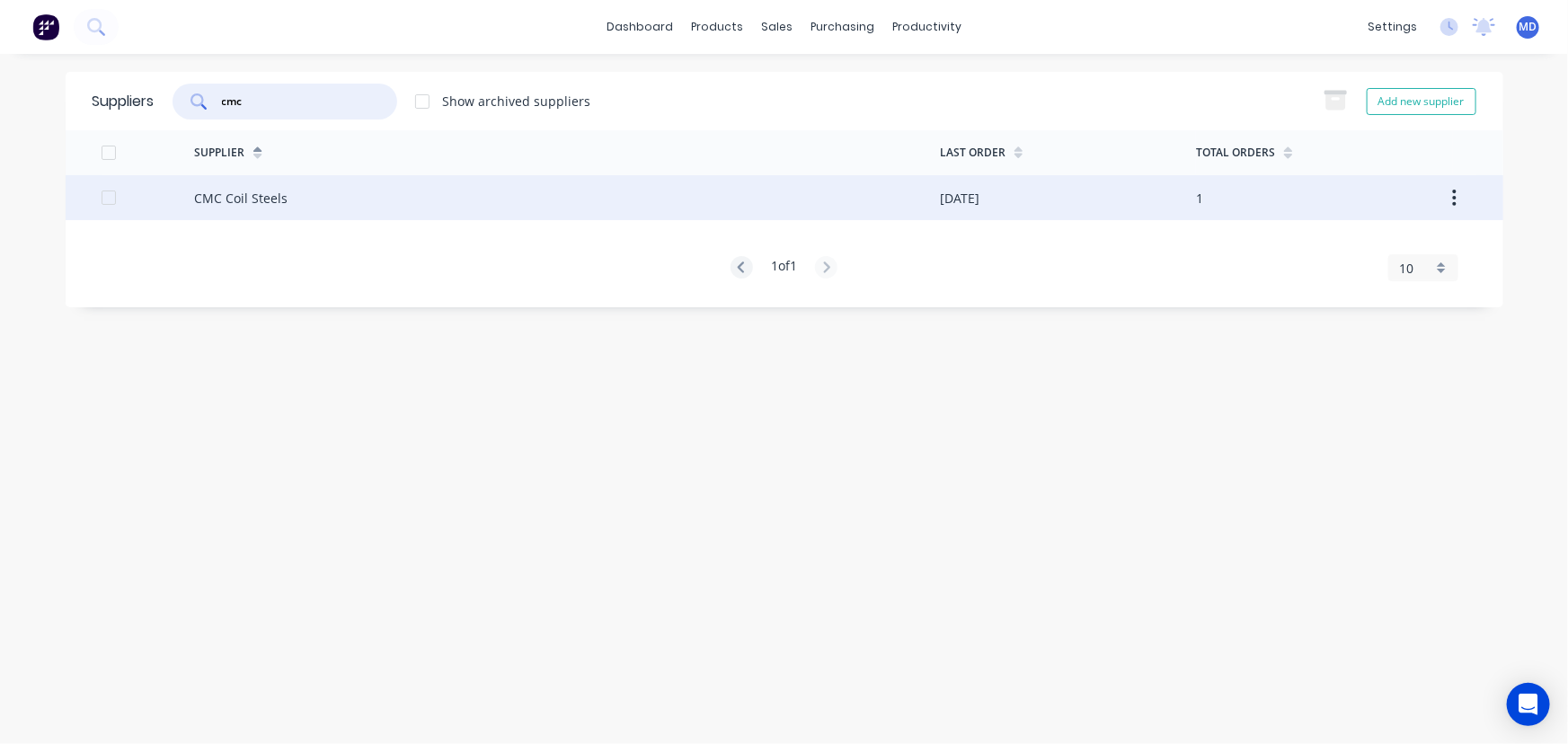
click at [234, 192] on div "CMC Coil Steels" at bounding box center [240, 198] width 94 height 19
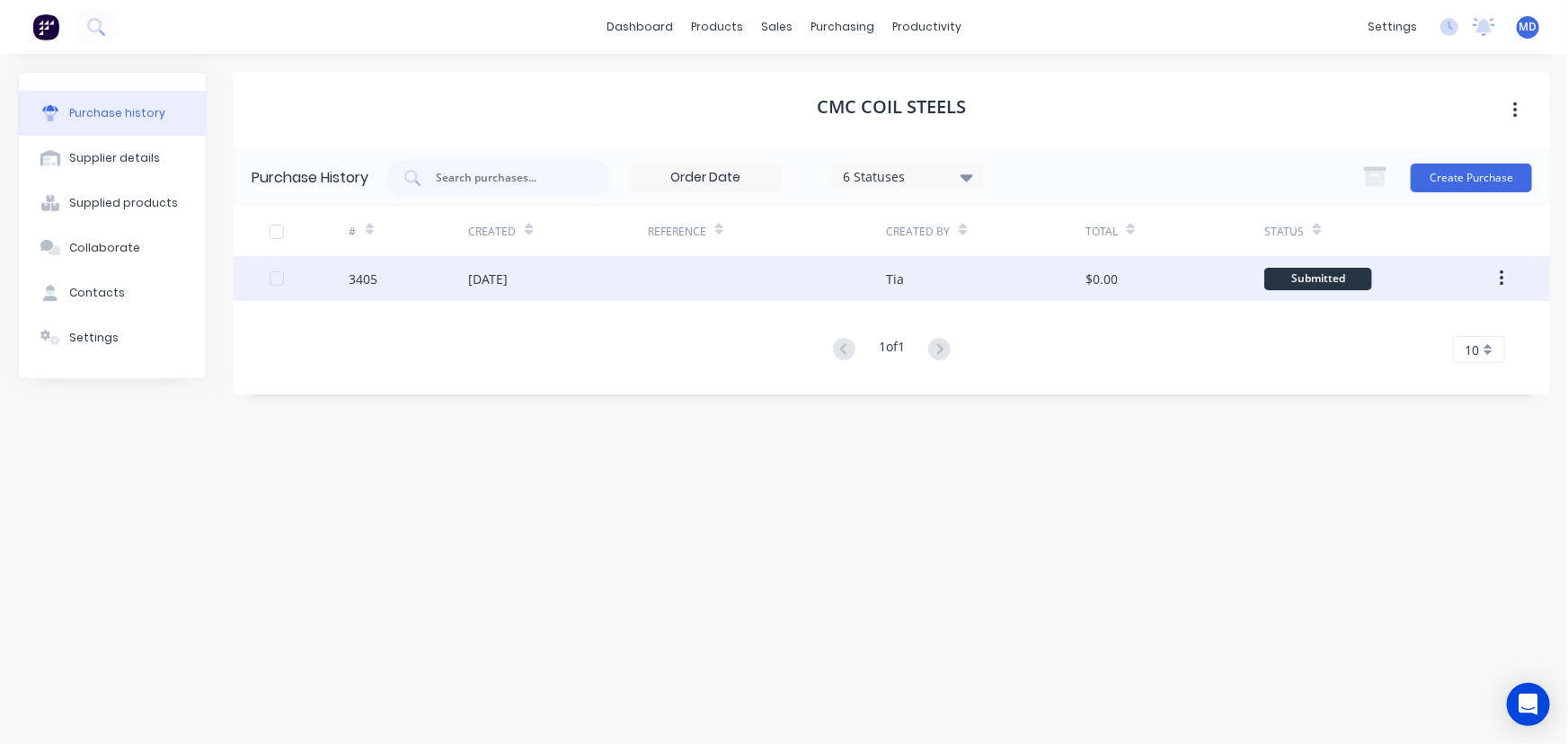
click at [557, 273] on div "[DATE]" at bounding box center [557, 278] width 178 height 45
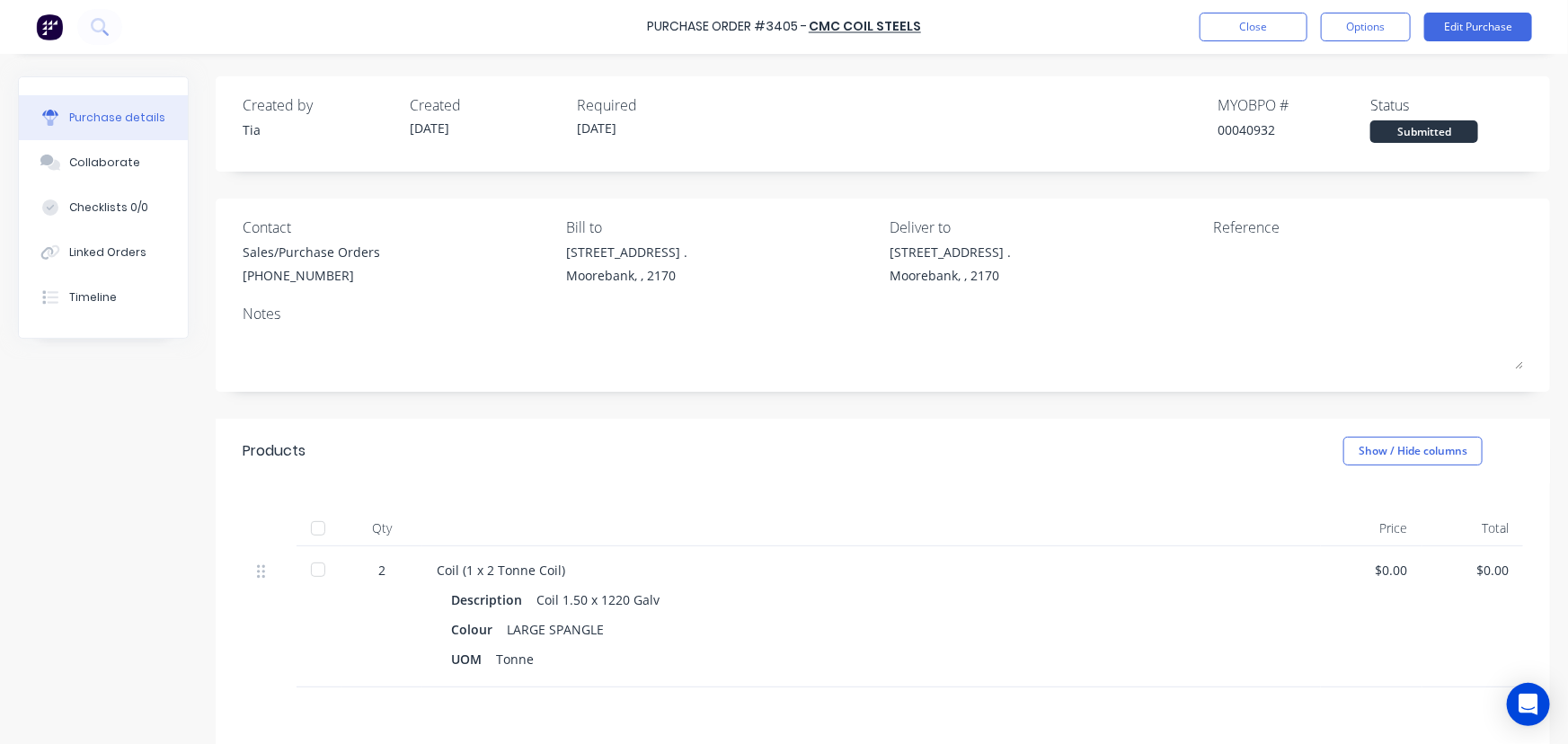
click at [315, 530] on div at bounding box center [318, 527] width 36 height 36
click at [1267, 26] on button "Close" at bounding box center [1253, 27] width 107 height 29
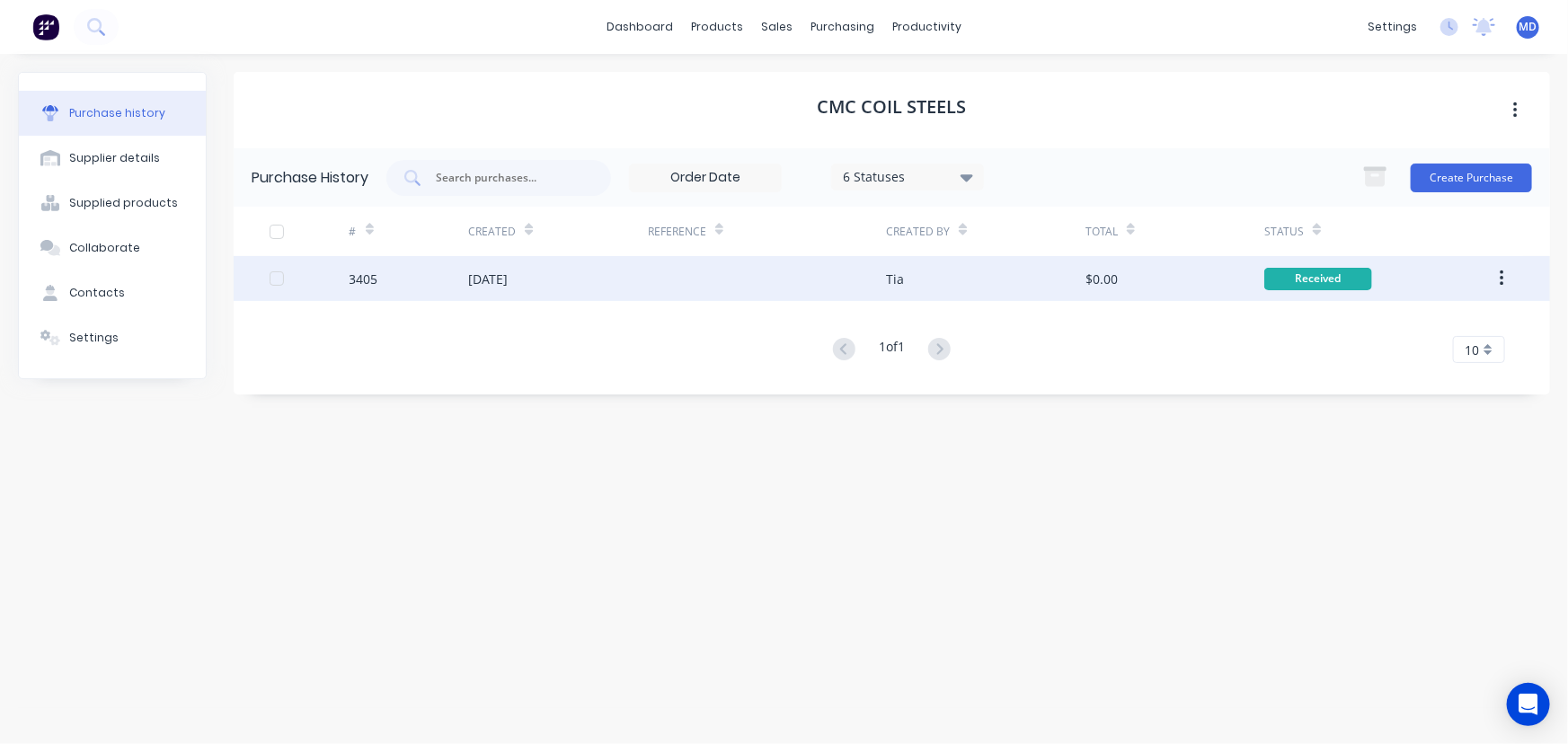
click at [1498, 275] on button "button" at bounding box center [1502, 279] width 42 height 33
click at [1409, 329] on div "Archive" at bounding box center [1438, 325] width 138 height 26
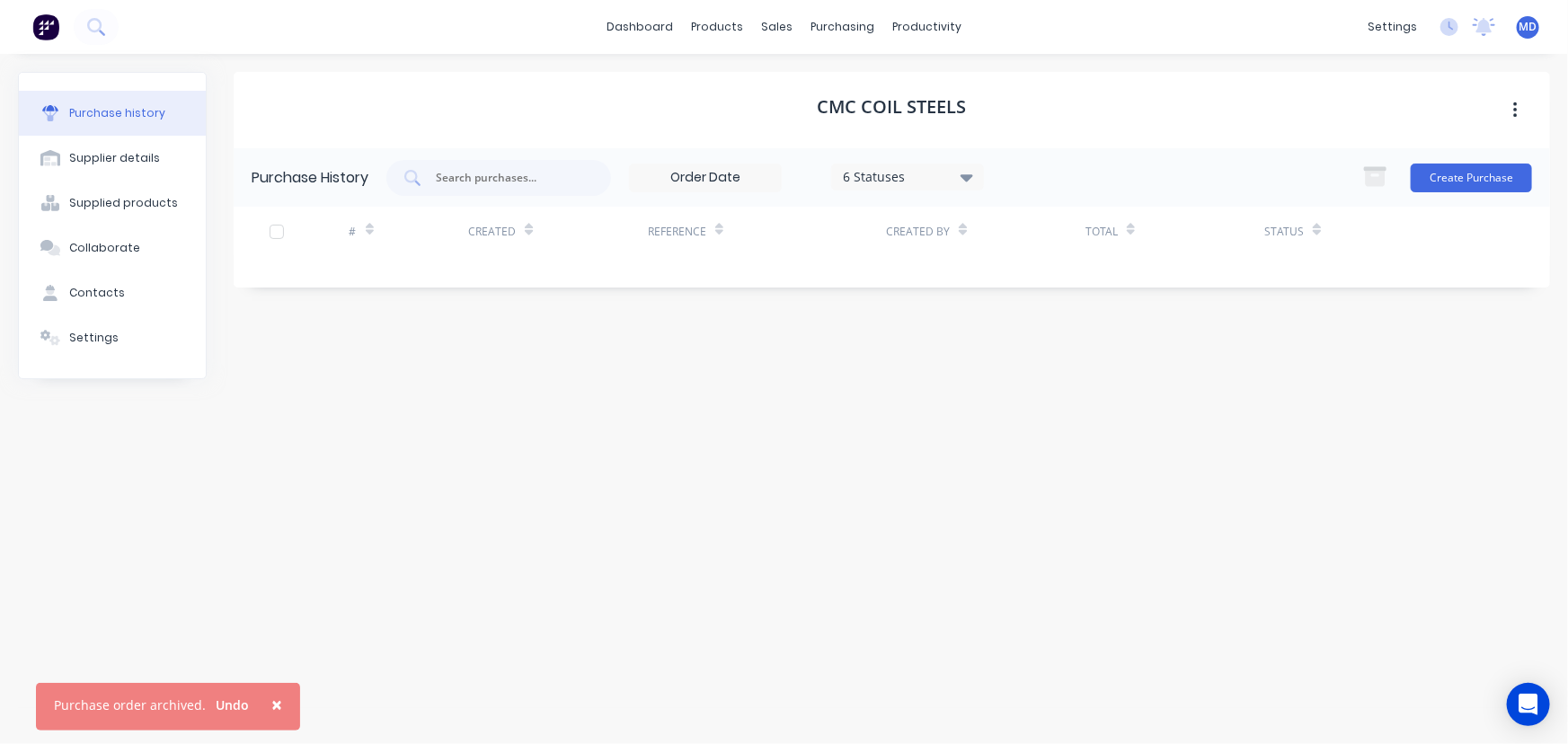
click at [262, 705] on button "×" at bounding box center [276, 704] width 46 height 43
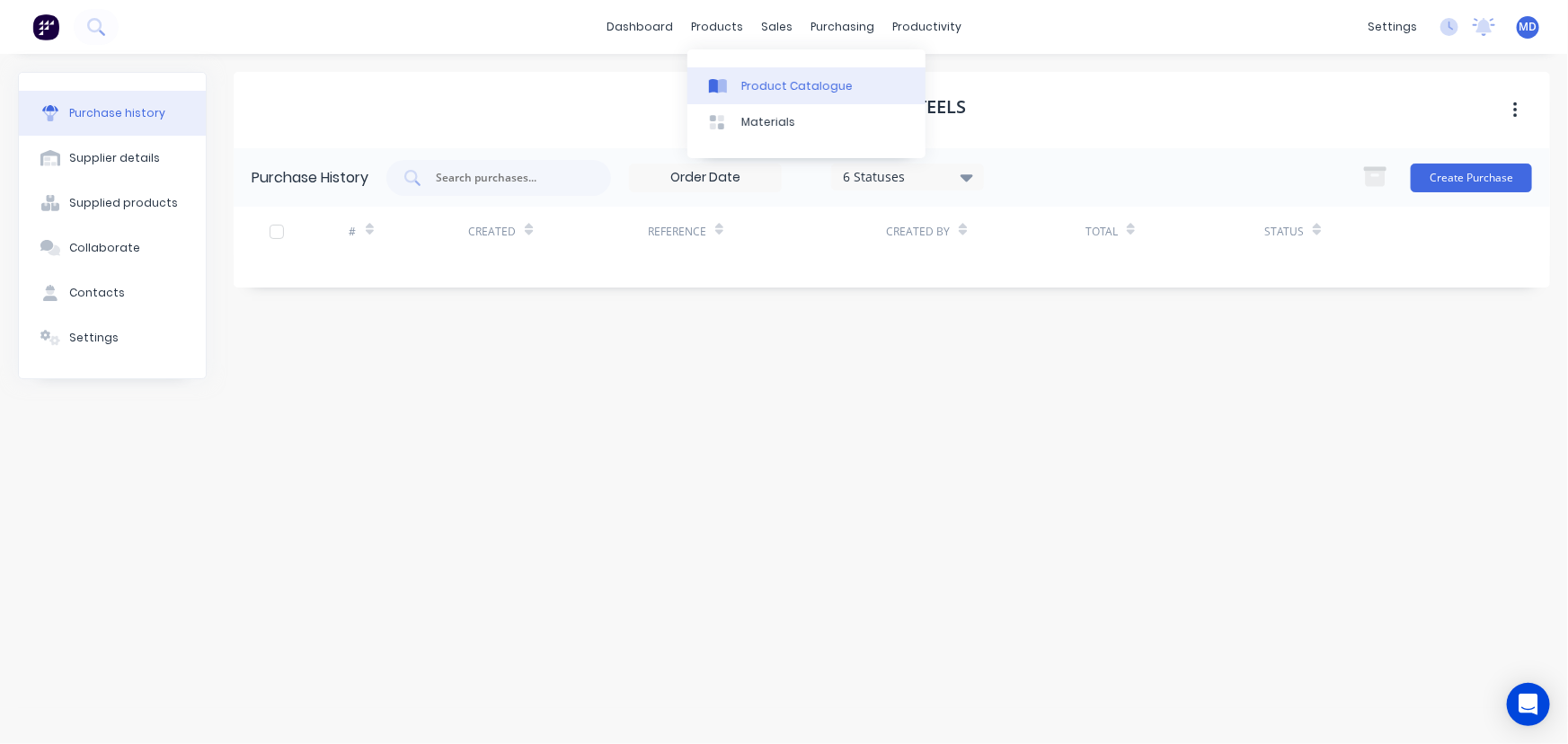
click at [781, 82] on div "Product Catalogue" at bounding box center [797, 87] width 111 height 16
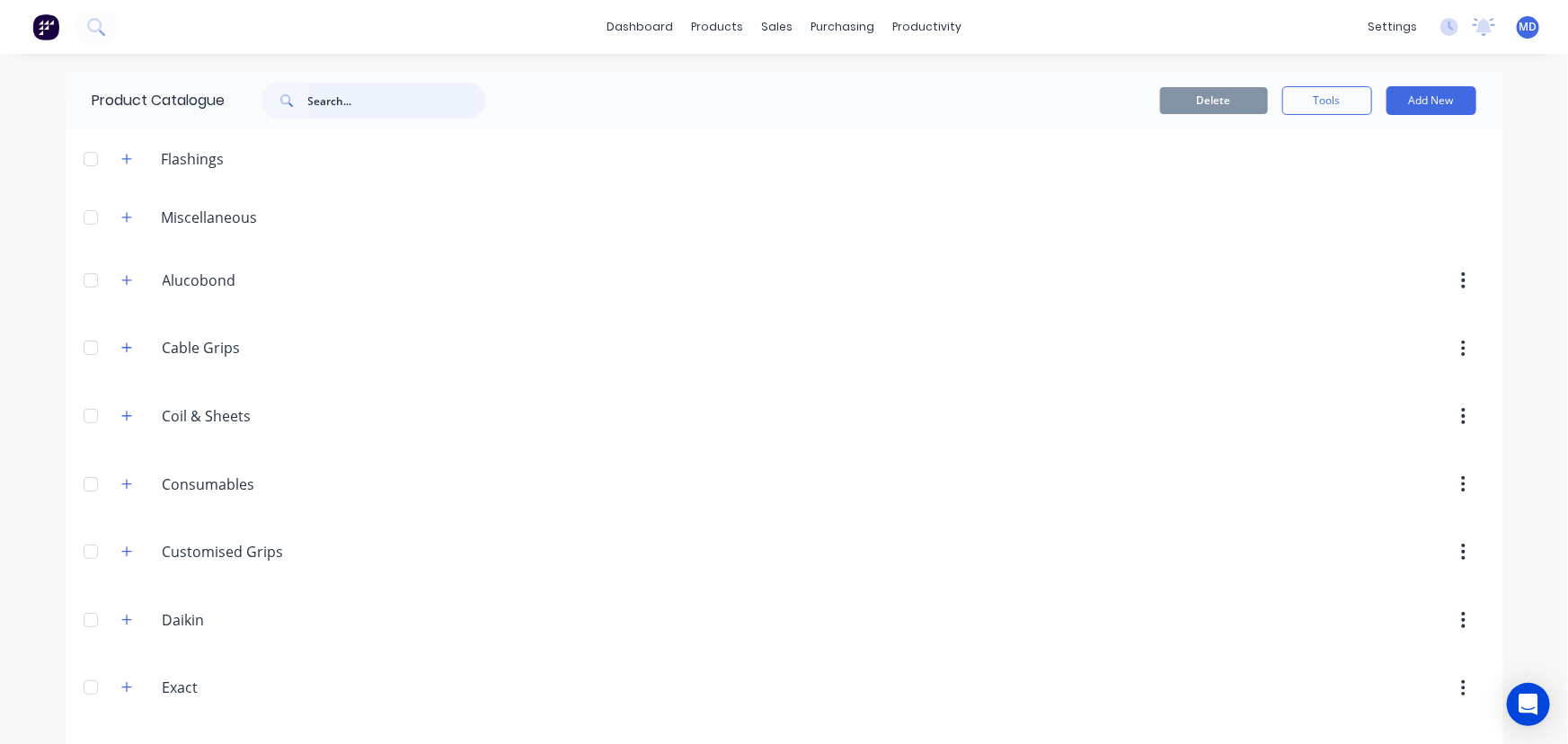
click at [364, 99] on input "text" at bounding box center [396, 100] width 178 height 36
type input "dek"
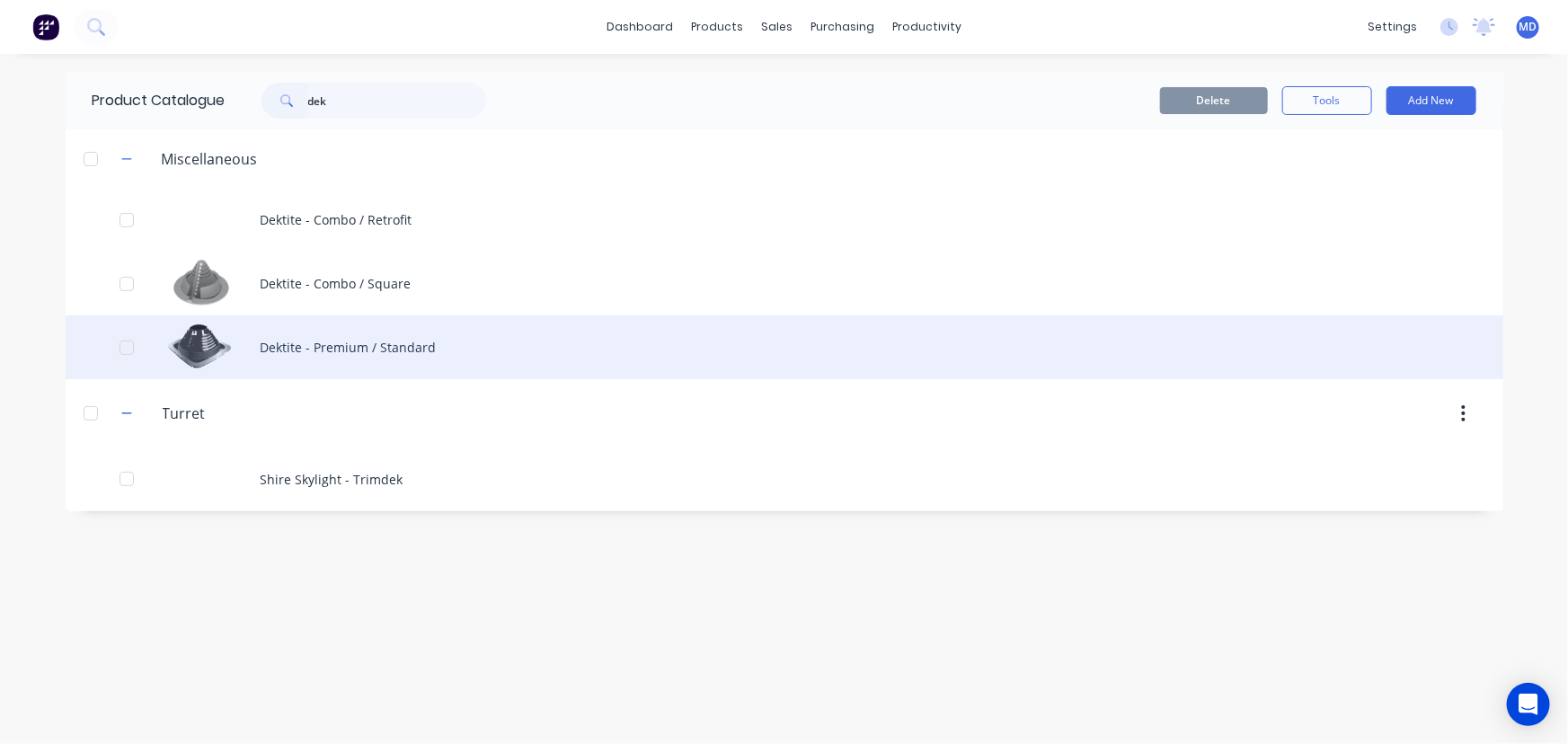
click at [390, 344] on div "Dektite - Premium / Standard" at bounding box center [784, 347] width 1438 height 64
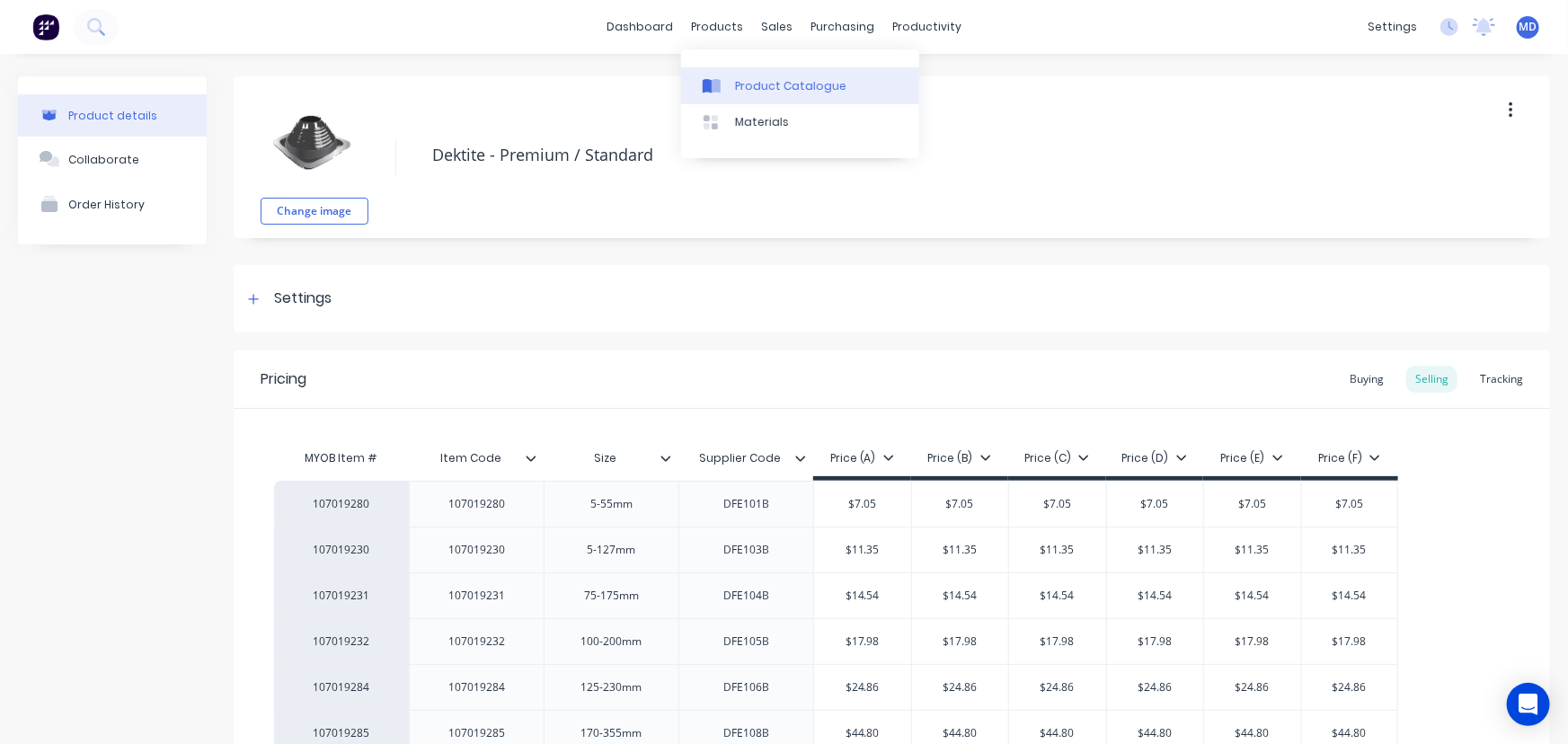
click at [764, 75] on link "Product Catalogue" at bounding box center [799, 85] width 238 height 36
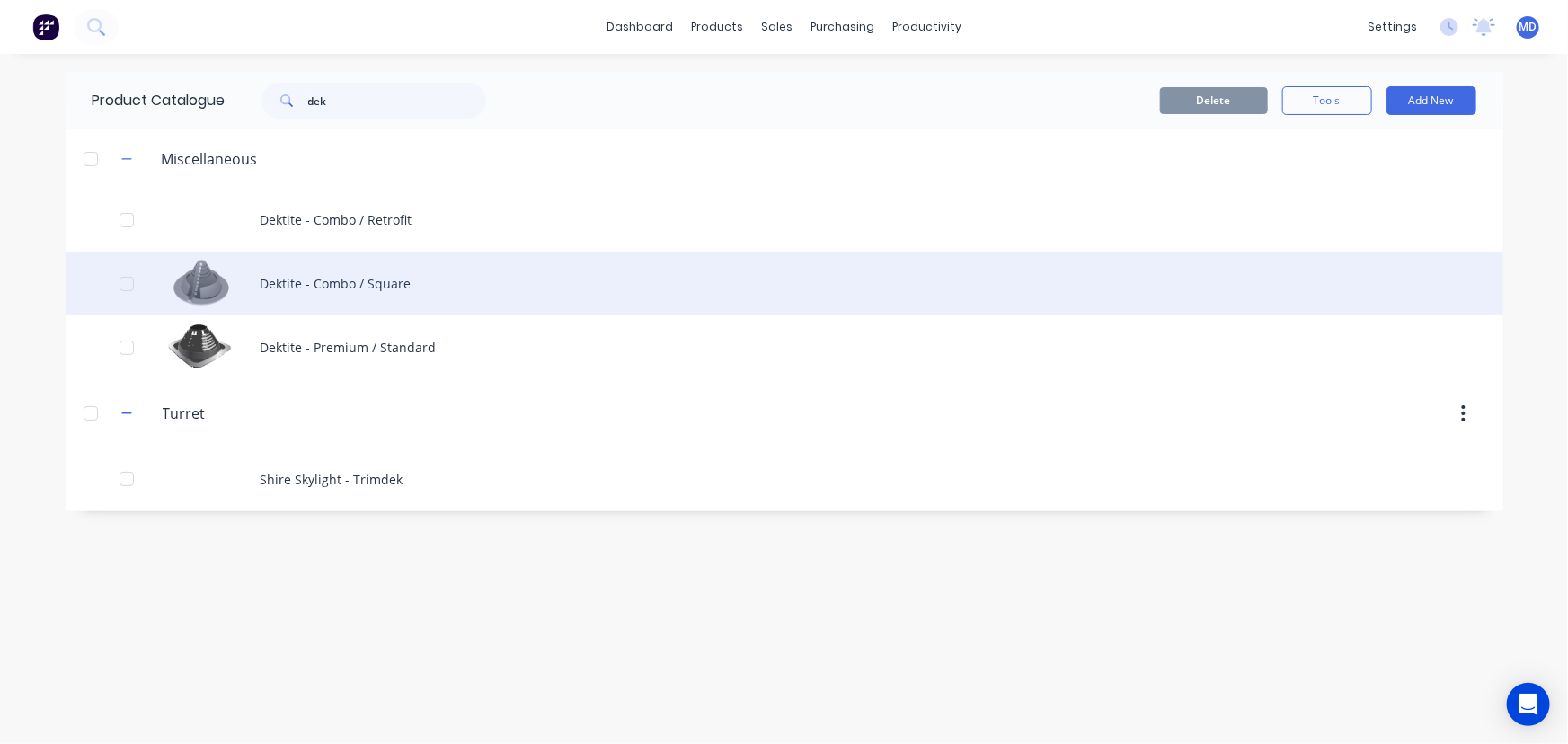
click at [397, 278] on div "Dektite - Combo / Square" at bounding box center [784, 283] width 1438 height 64
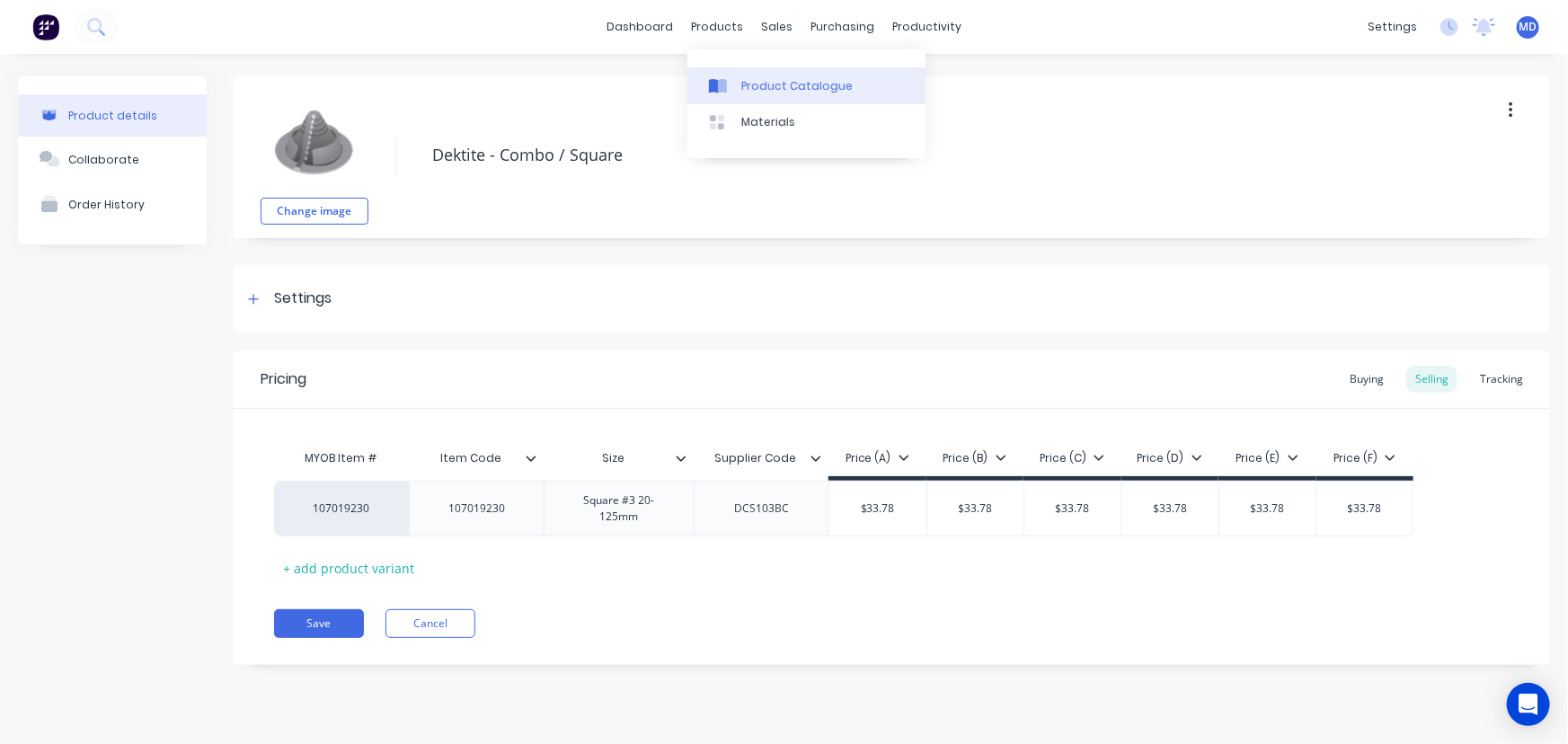
click at [768, 78] on div "Product Catalogue" at bounding box center [797, 87] width 111 height 16
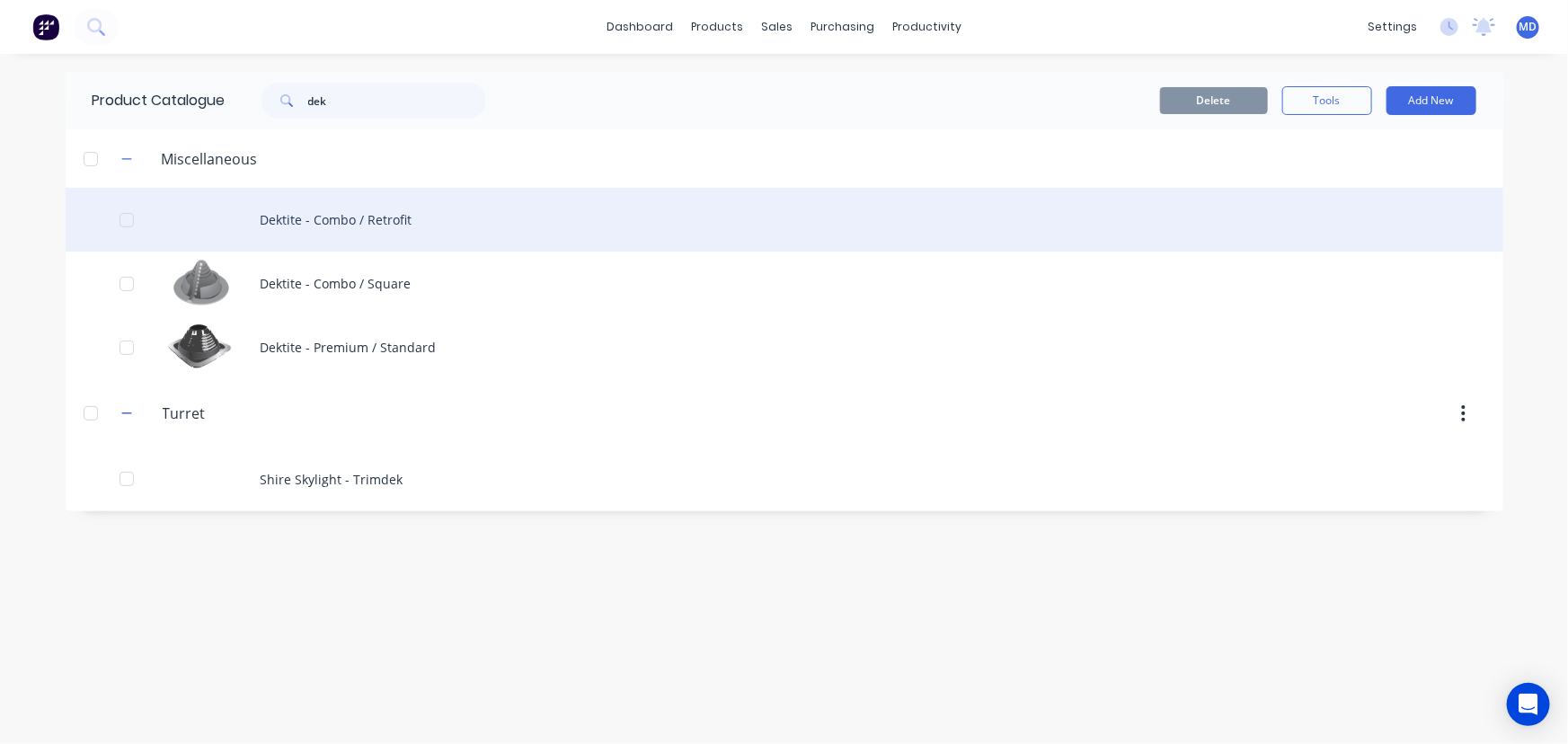
click at [377, 215] on div "Dektite - Combo / Retrofit" at bounding box center [784, 219] width 1438 height 64
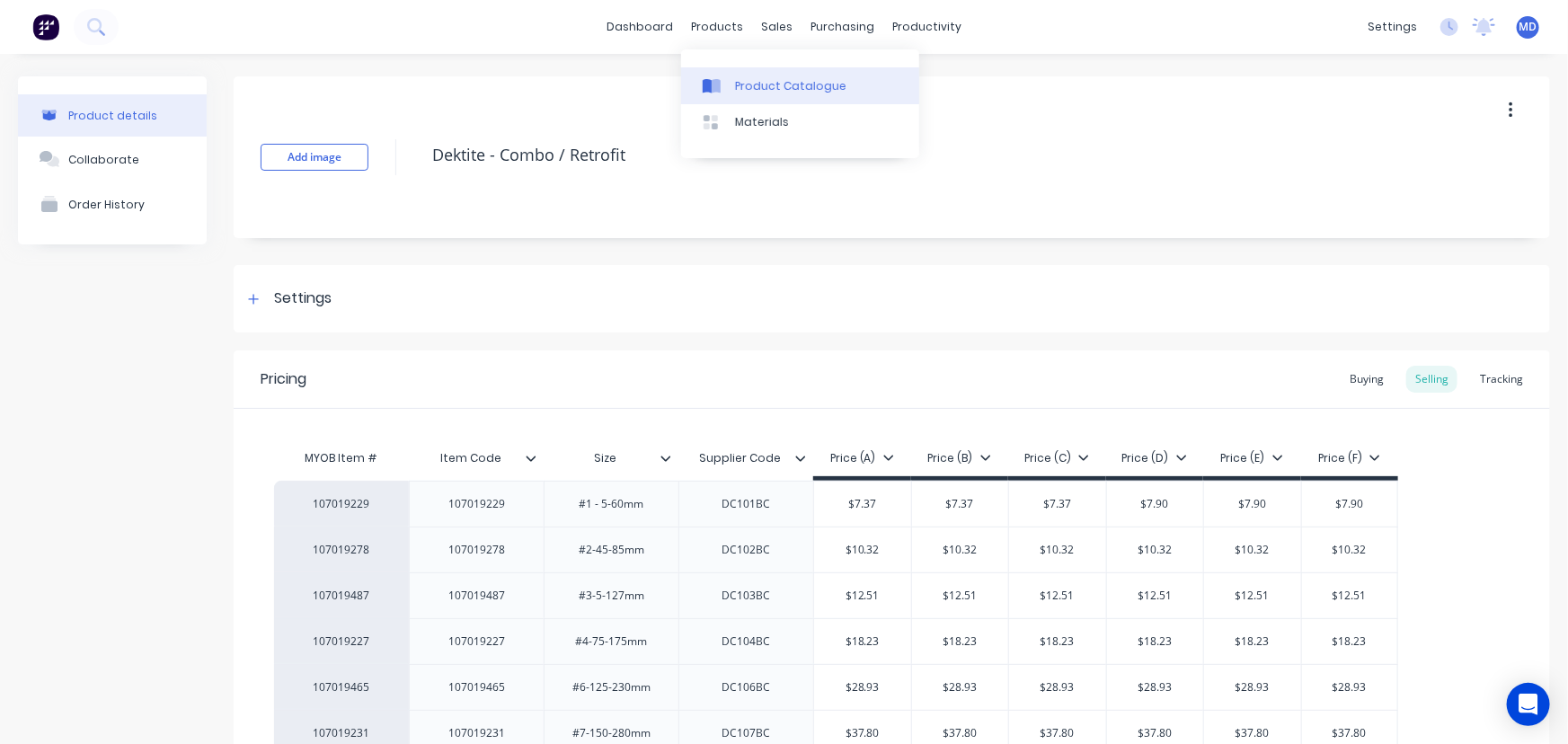
click at [769, 89] on div "Product Catalogue" at bounding box center [790, 87] width 111 height 16
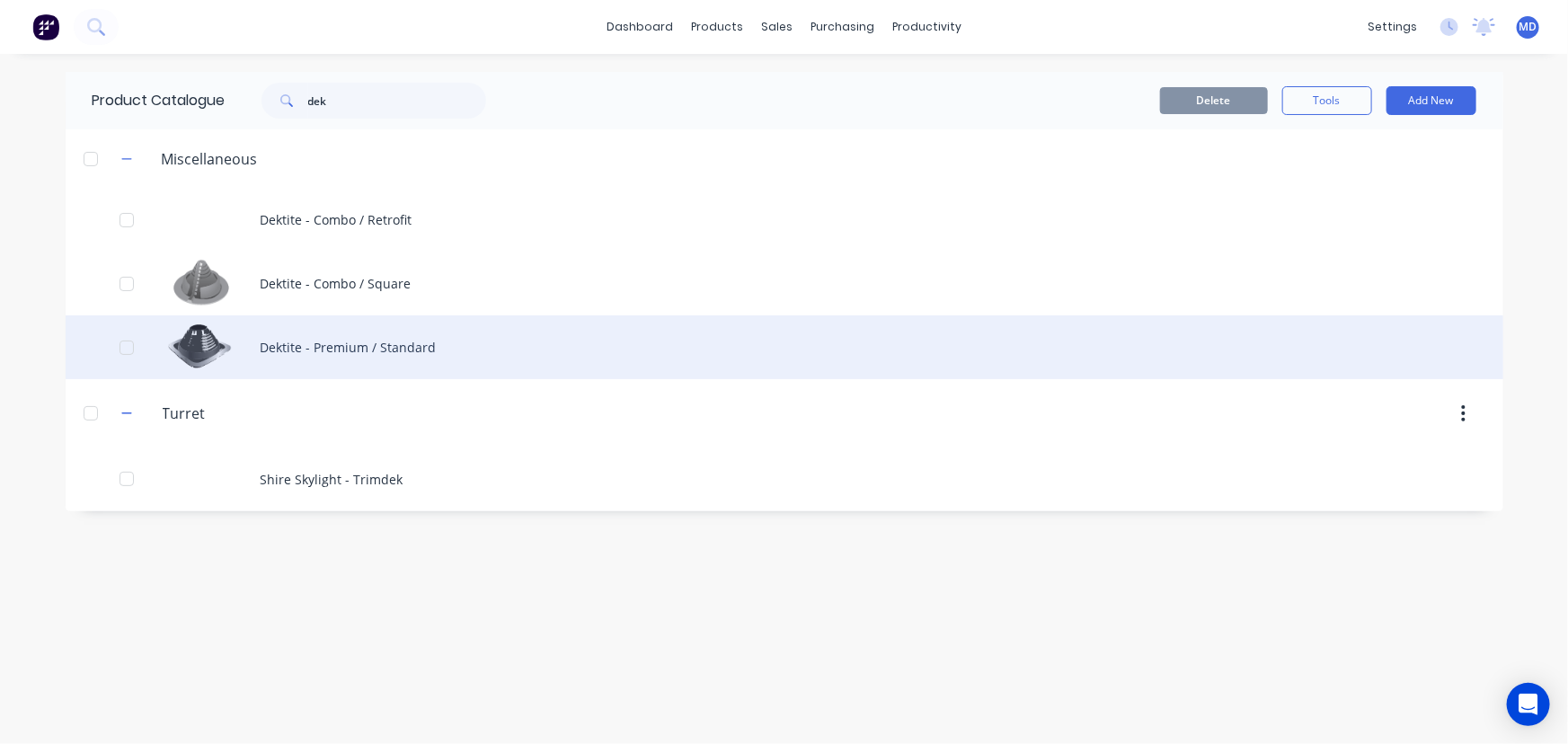
click at [369, 345] on div "Dektite - Premium / Standard" at bounding box center [784, 347] width 1438 height 64
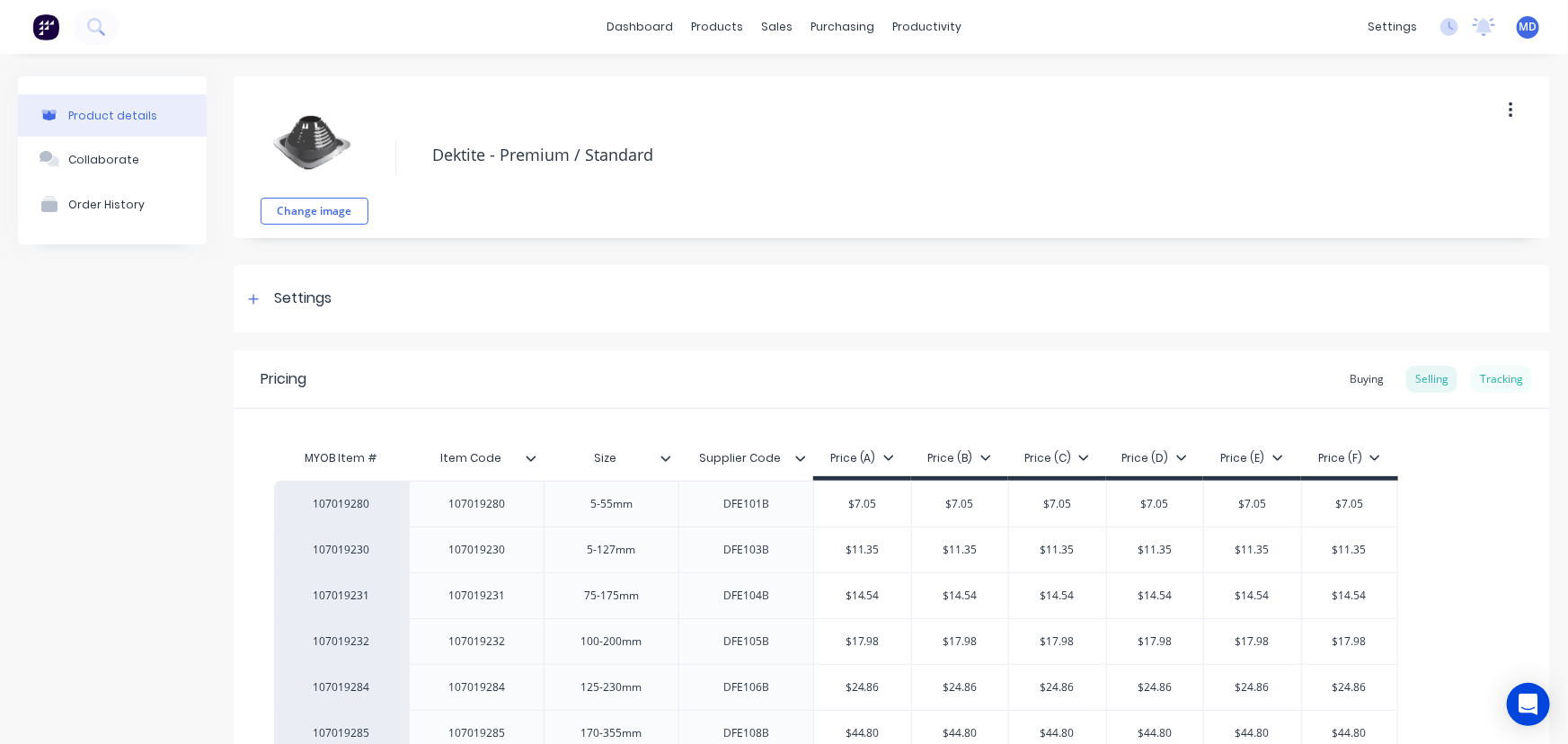
click at [1497, 368] on div "Tracking" at bounding box center [1501, 380] width 61 height 27
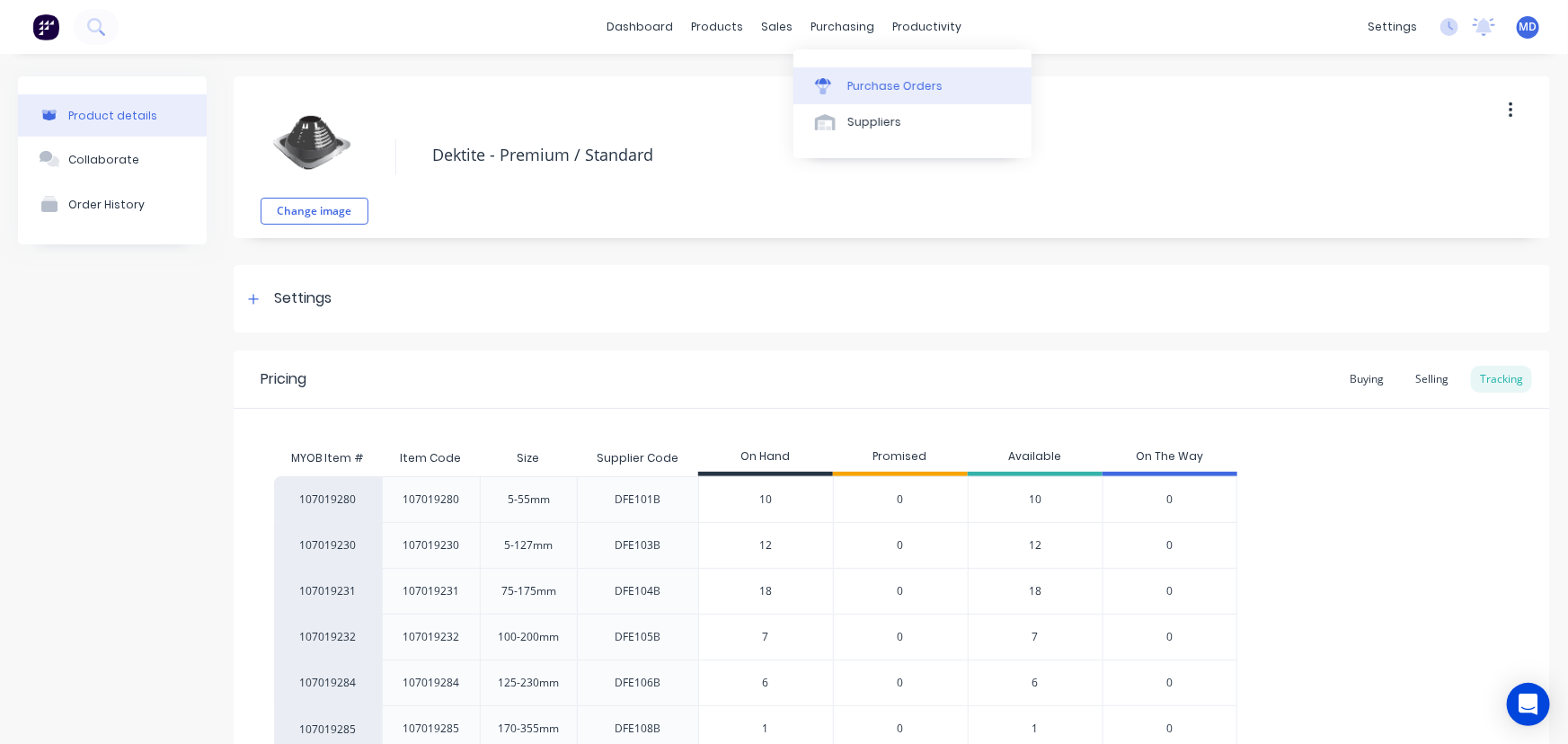
click at [829, 87] on icon at bounding box center [823, 87] width 16 height 16
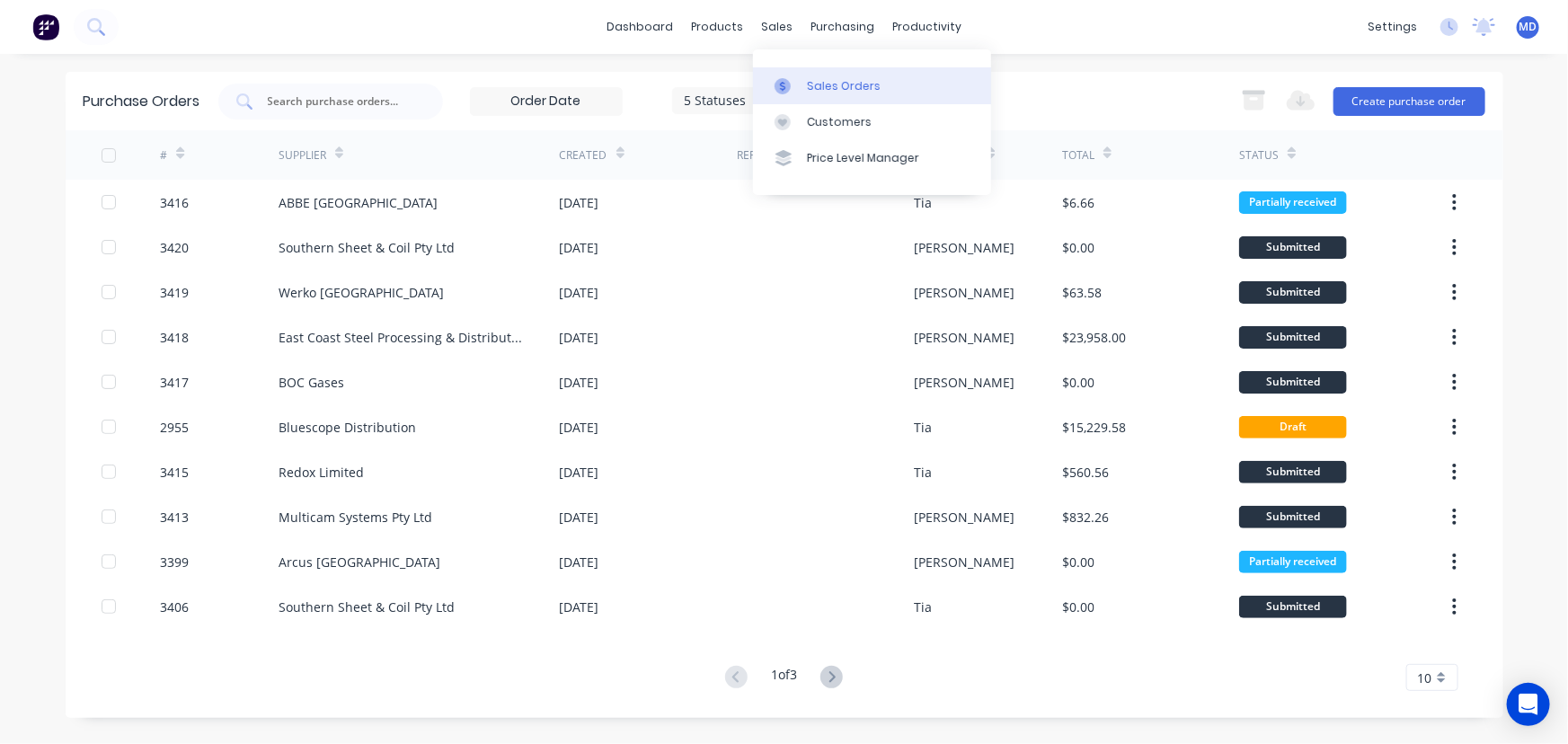
click at [849, 81] on div "Sales Orders" at bounding box center [843, 87] width 74 height 16
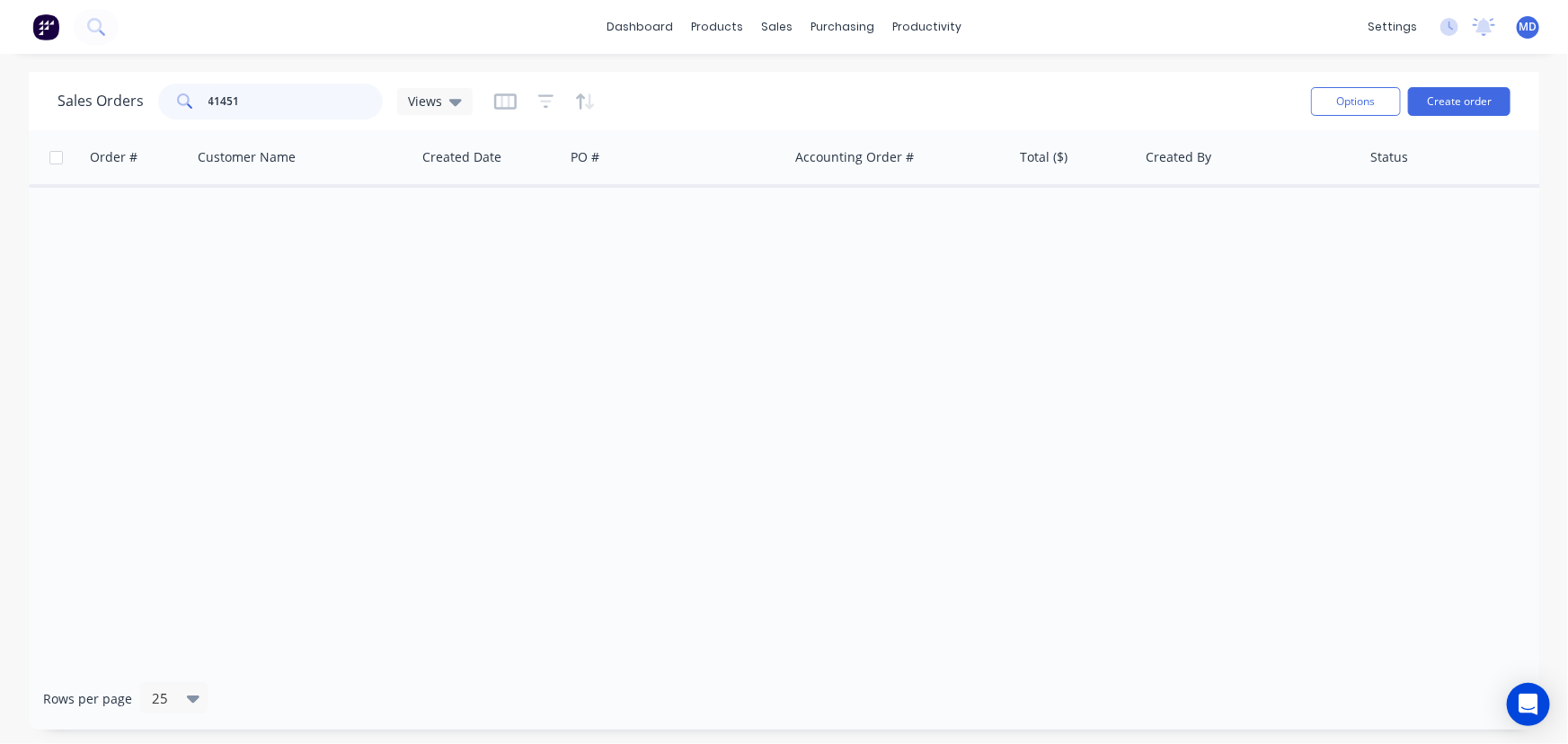
click at [297, 103] on input "41451" at bounding box center [296, 101] width 175 height 36
type input "41457"
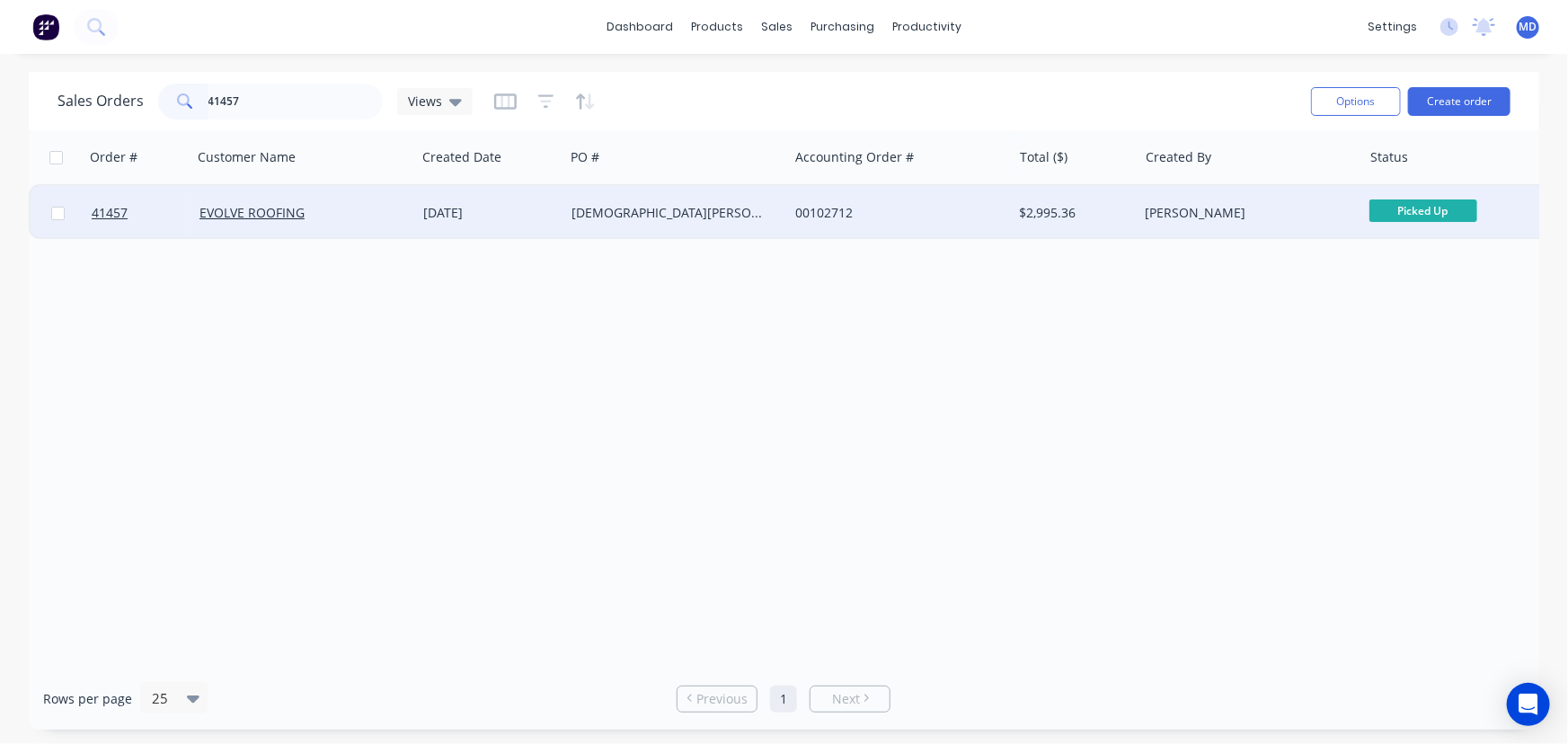
click at [760, 209] on div "[DEMOGRAPHIC_DATA][PERSON_NAME]" at bounding box center [671, 213] width 199 height 18
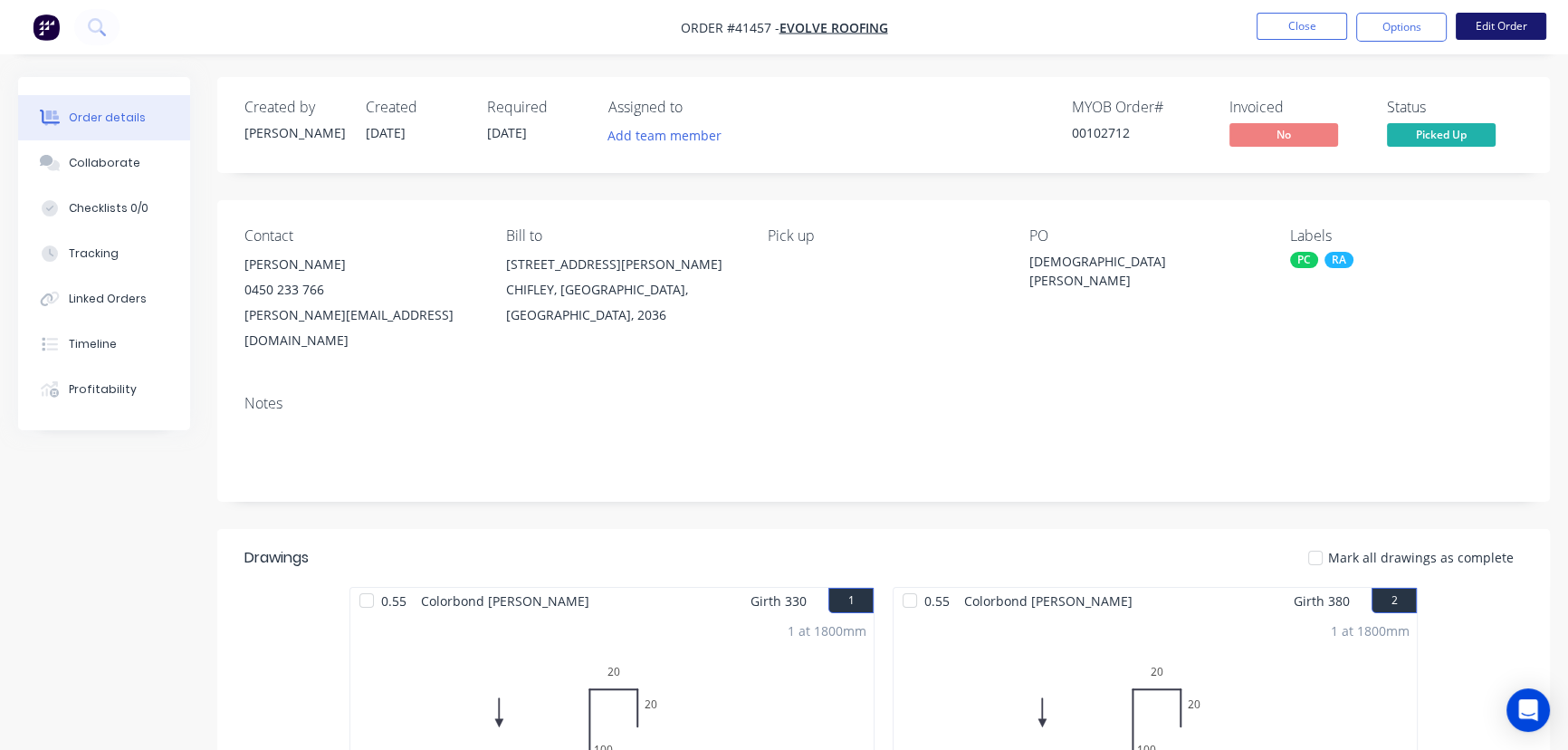
click at [1512, 25] on button "Edit Order" at bounding box center [1501, 27] width 91 height 28
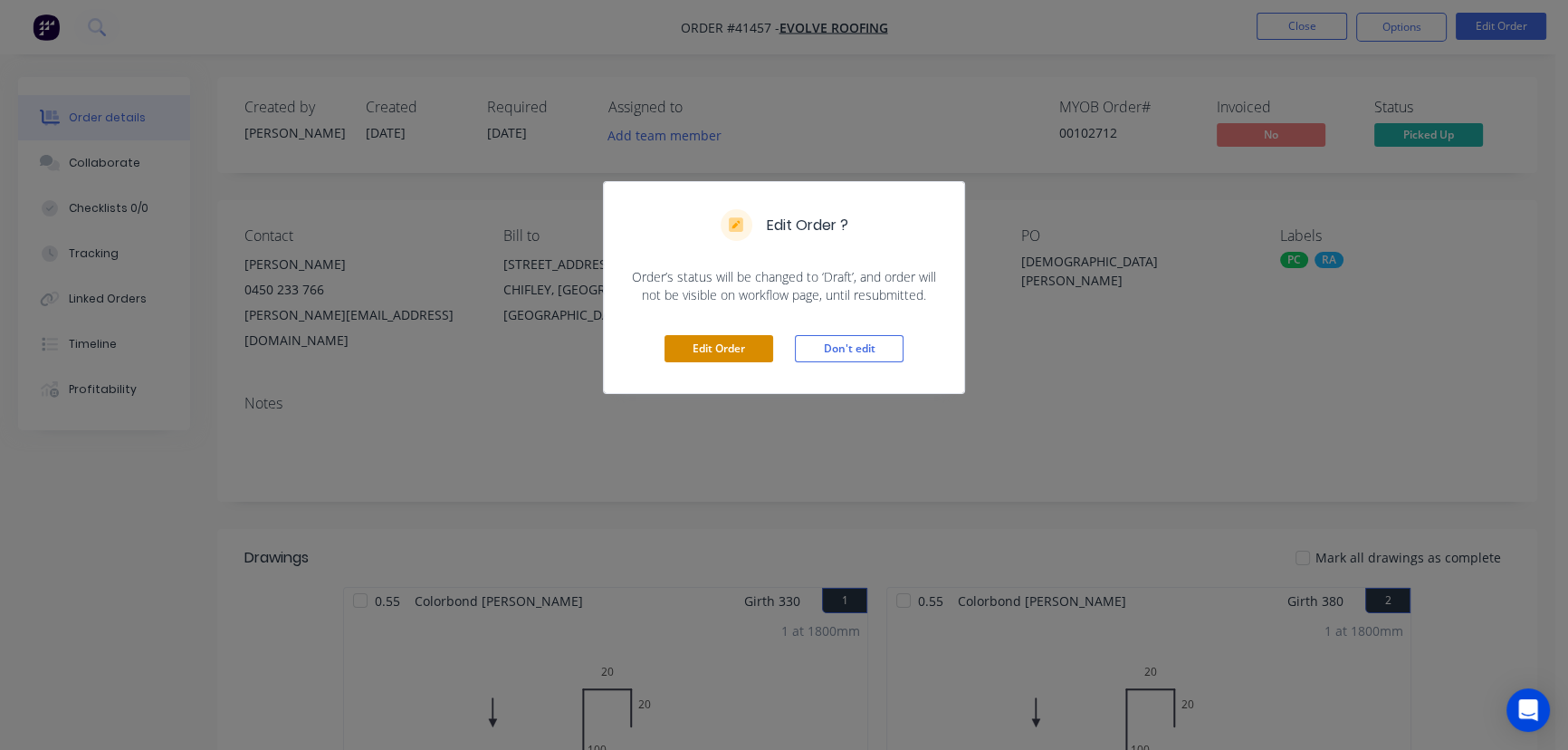
click at [693, 352] on button "Edit Order" at bounding box center [718, 349] width 108 height 28
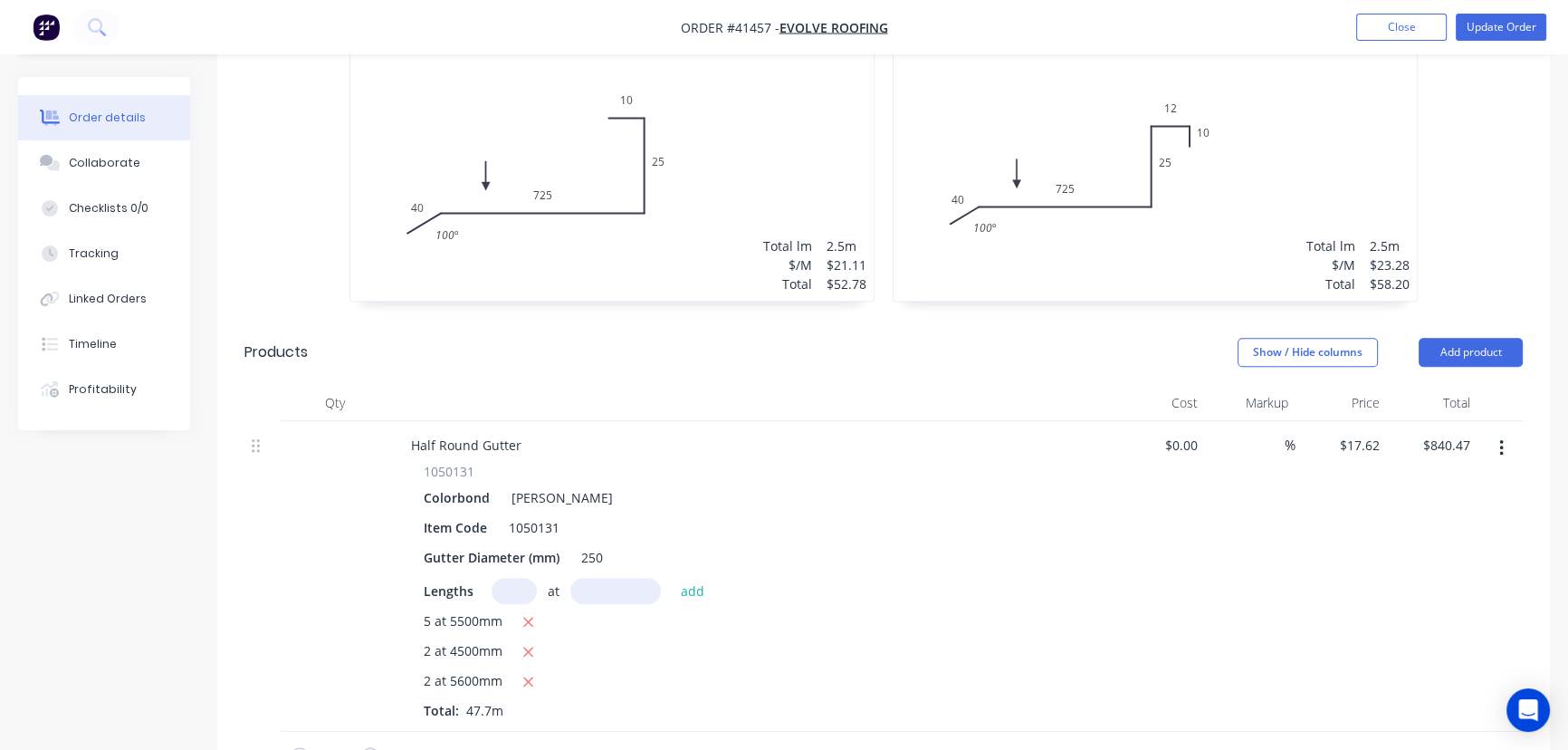
scroll to position [1317, 0]
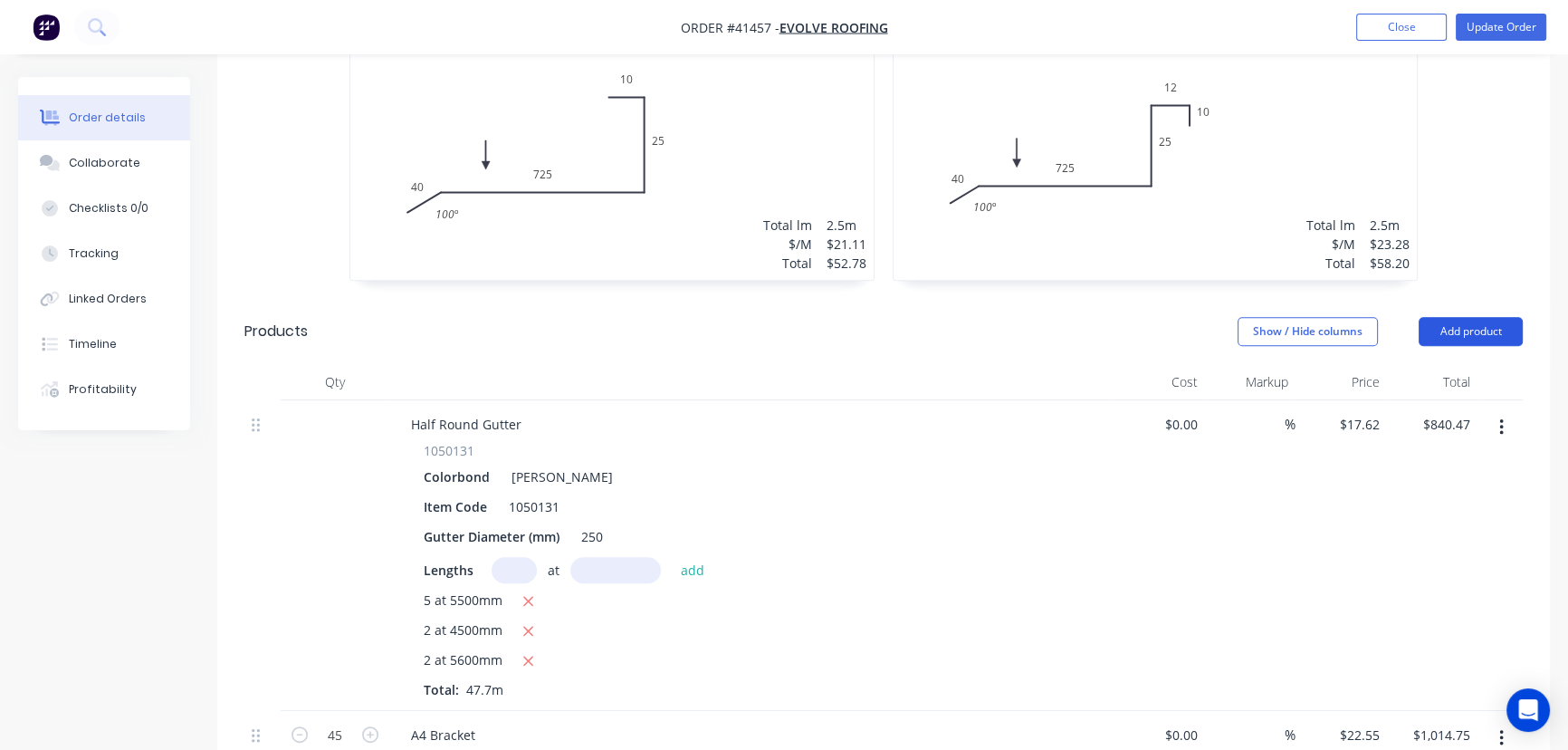
click at [1489, 317] on button "Add product" at bounding box center [1470, 331] width 104 height 29
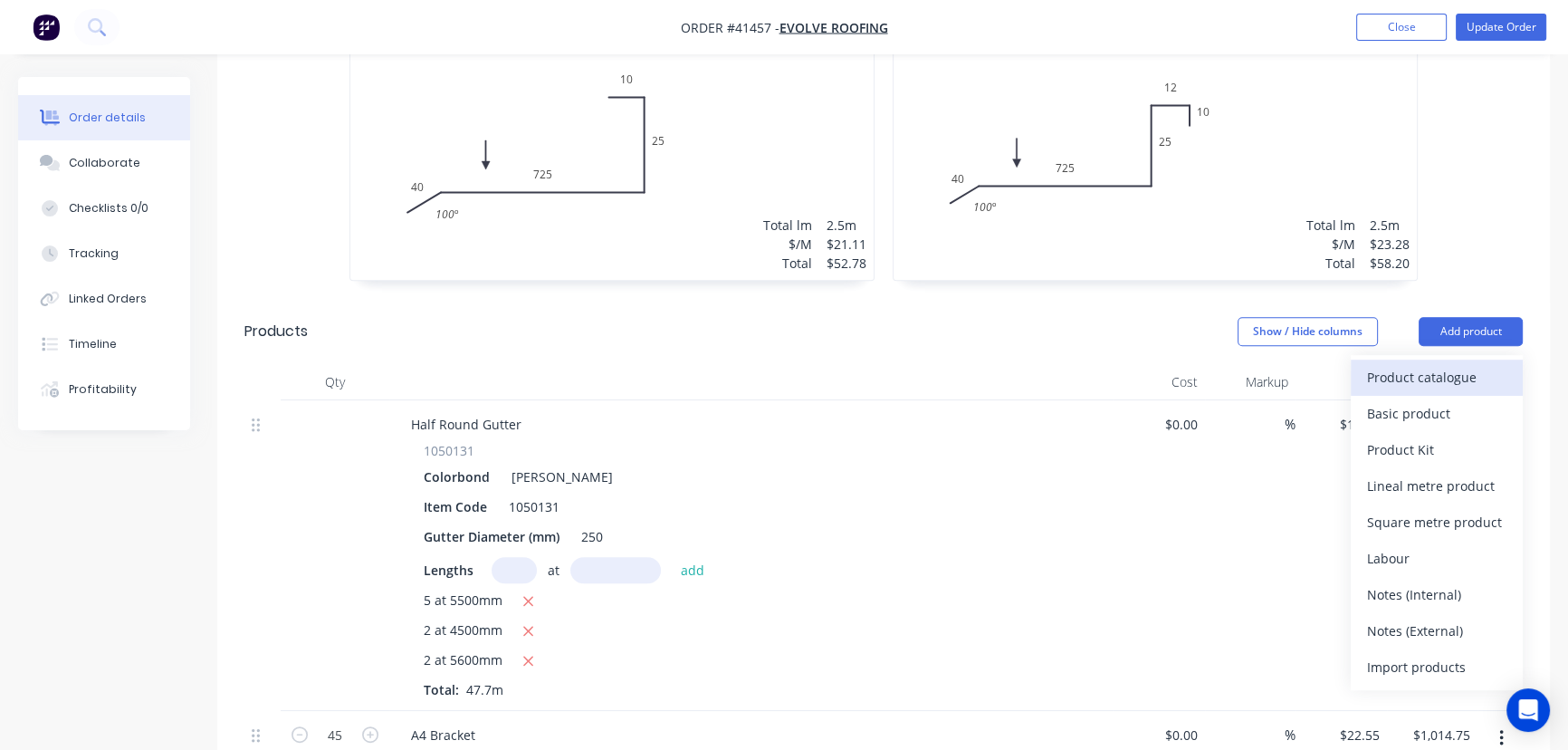
click at [1452, 364] on div "Product catalogue" at bounding box center [1437, 377] width 139 height 27
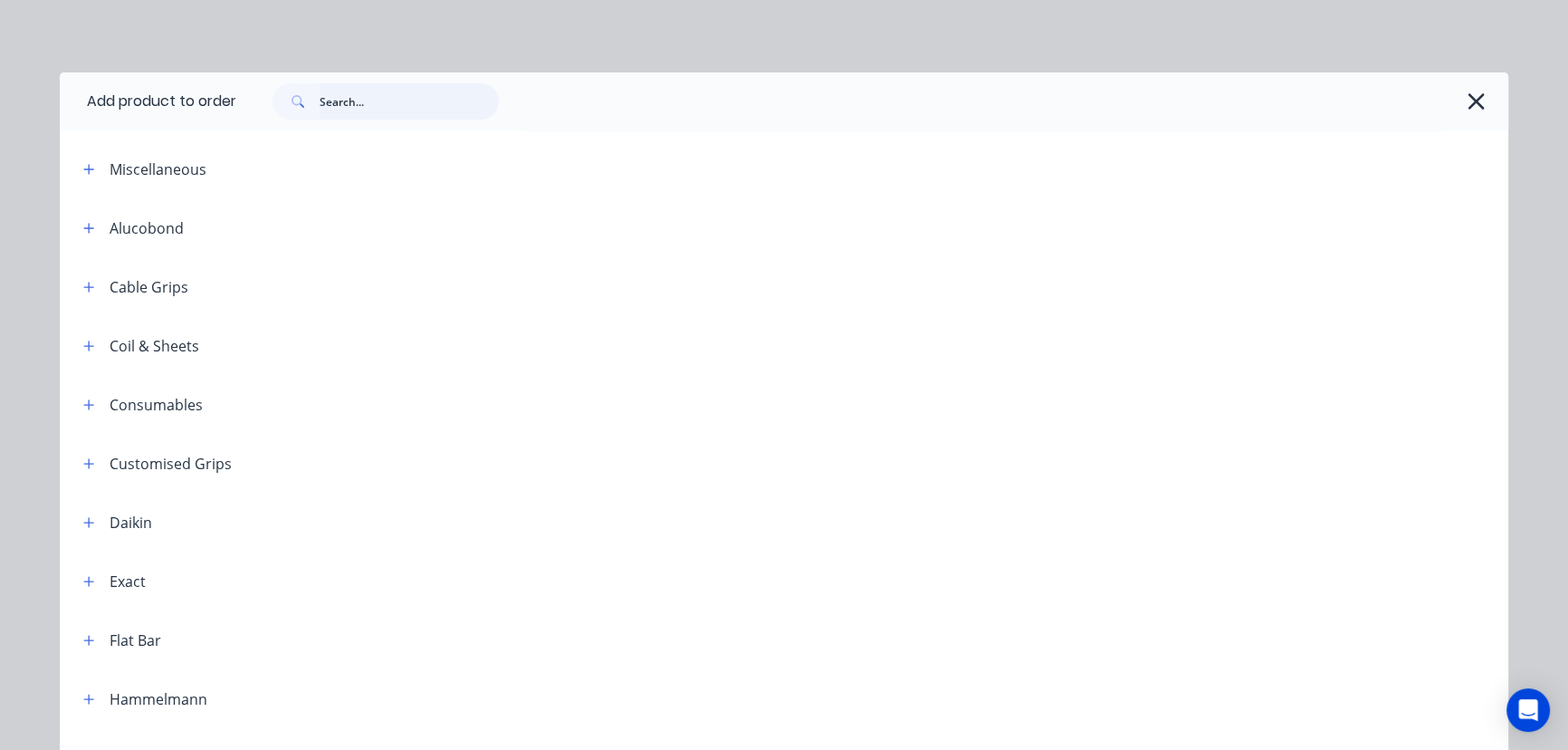
click at [427, 99] on input "text" at bounding box center [408, 101] width 179 height 36
type input "dek"
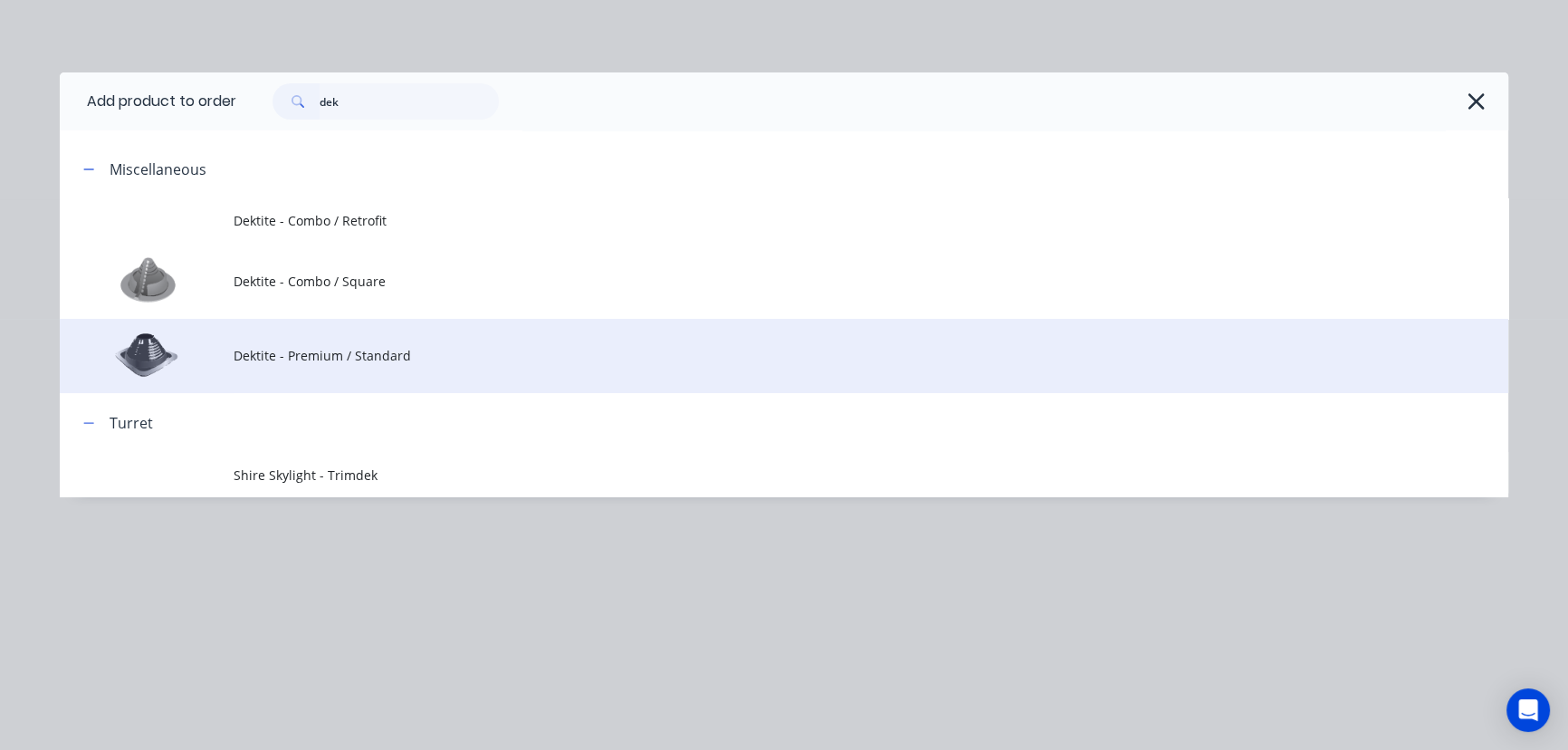
click at [381, 353] on span "Dektite - Premium / Standard" at bounding box center [743, 355] width 1019 height 19
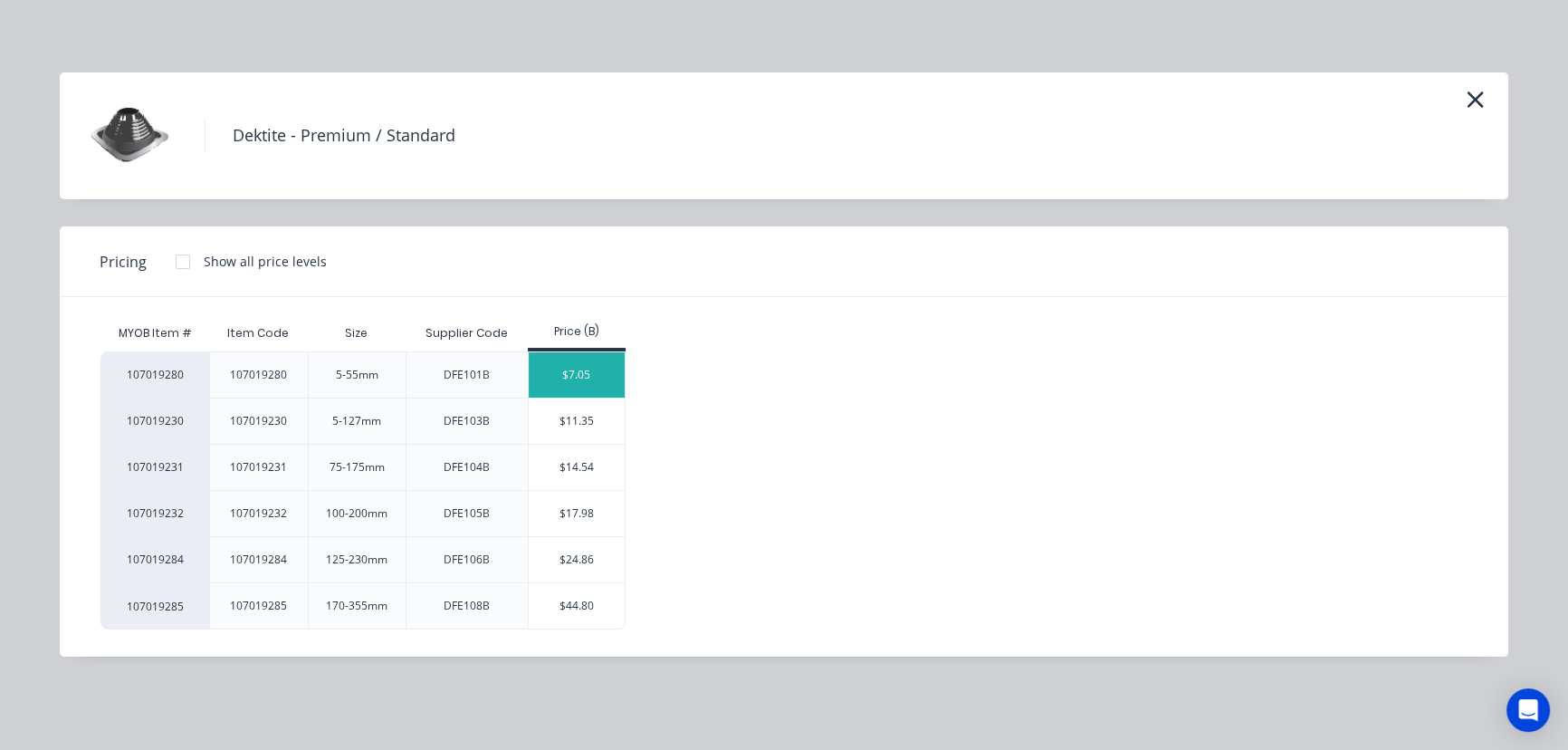
click at [556, 374] on div "$7.05" at bounding box center [577, 375] width 97 height 45
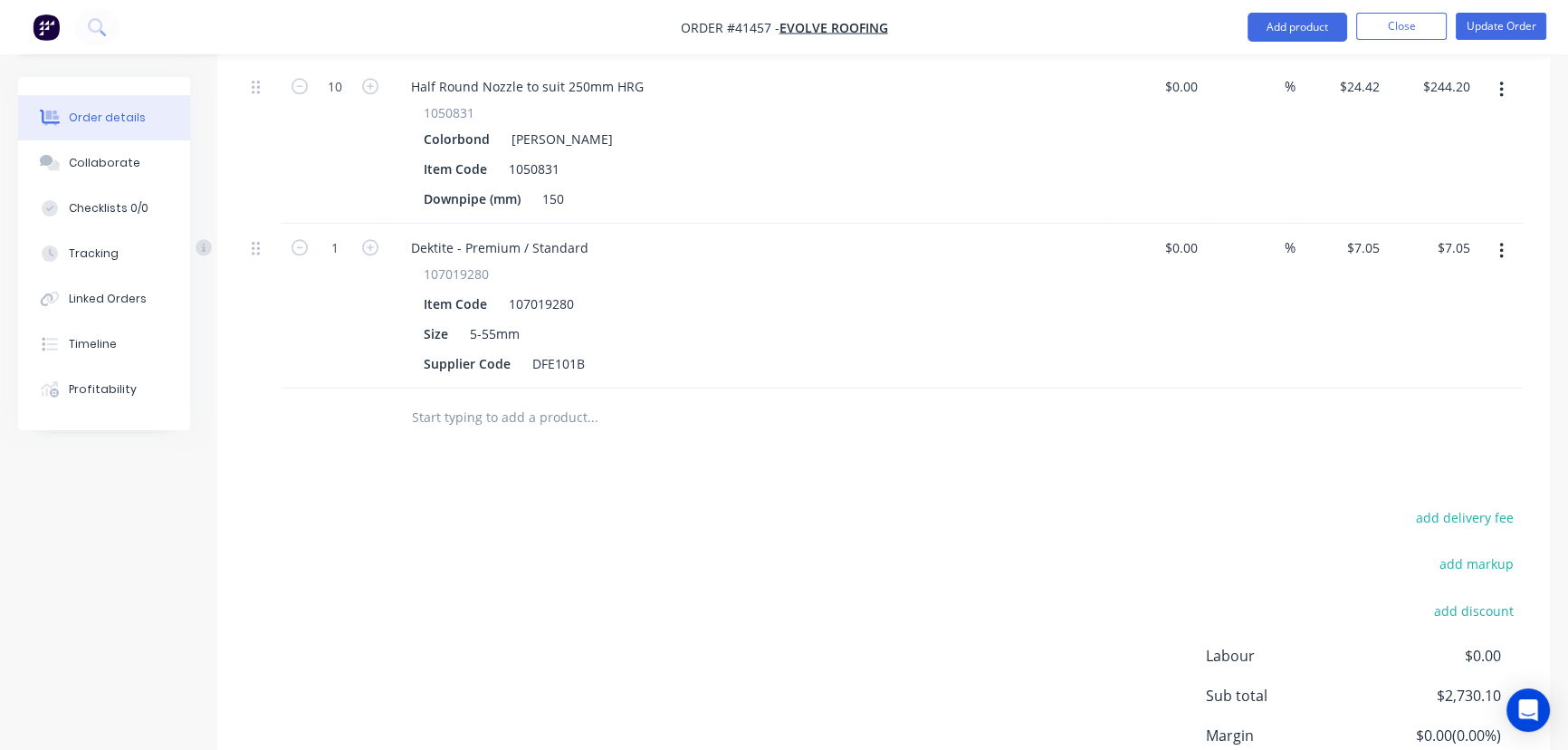
scroll to position [2287, 0]
click at [1493, 22] on button "Update Order" at bounding box center [1501, 27] width 91 height 28
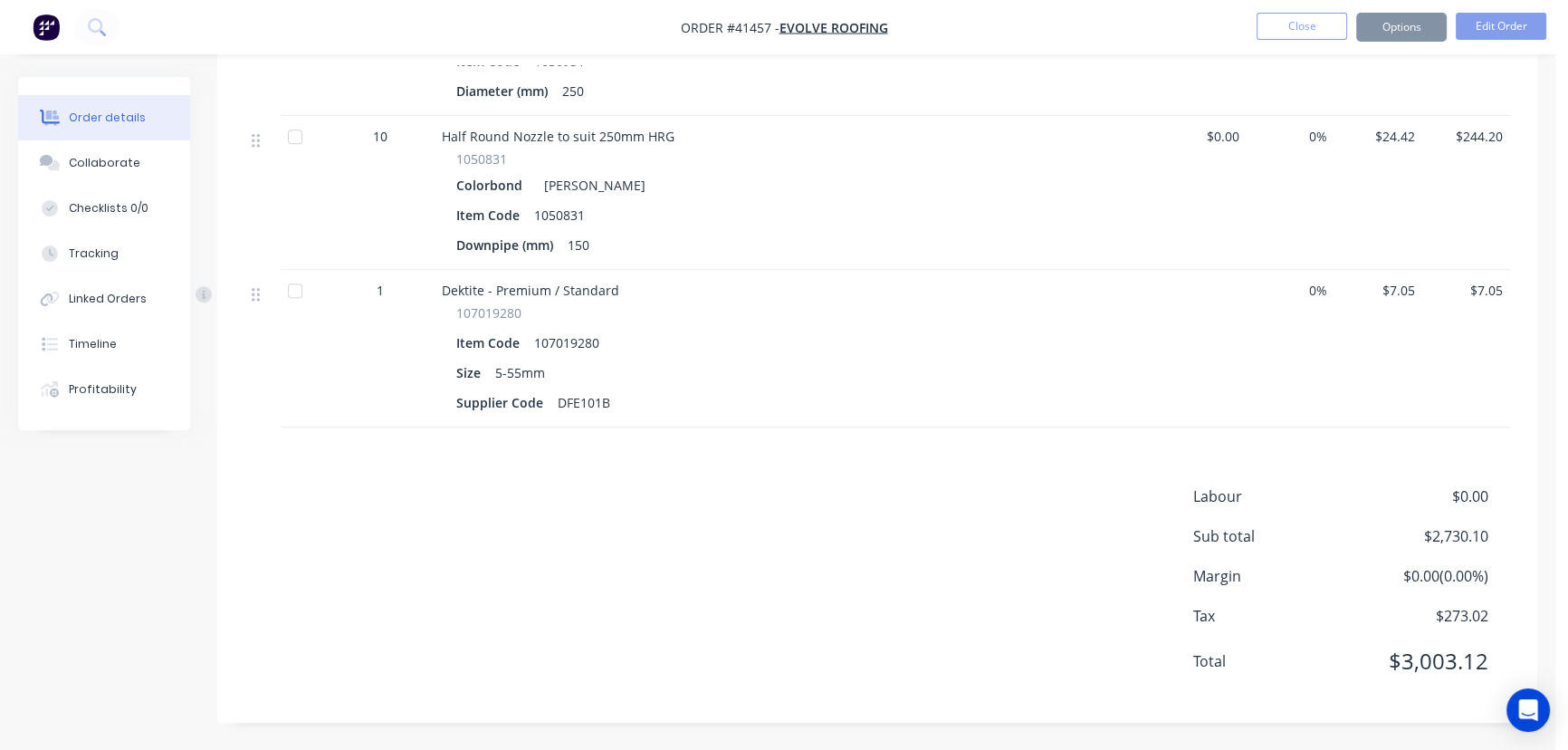
scroll to position [0, 0]
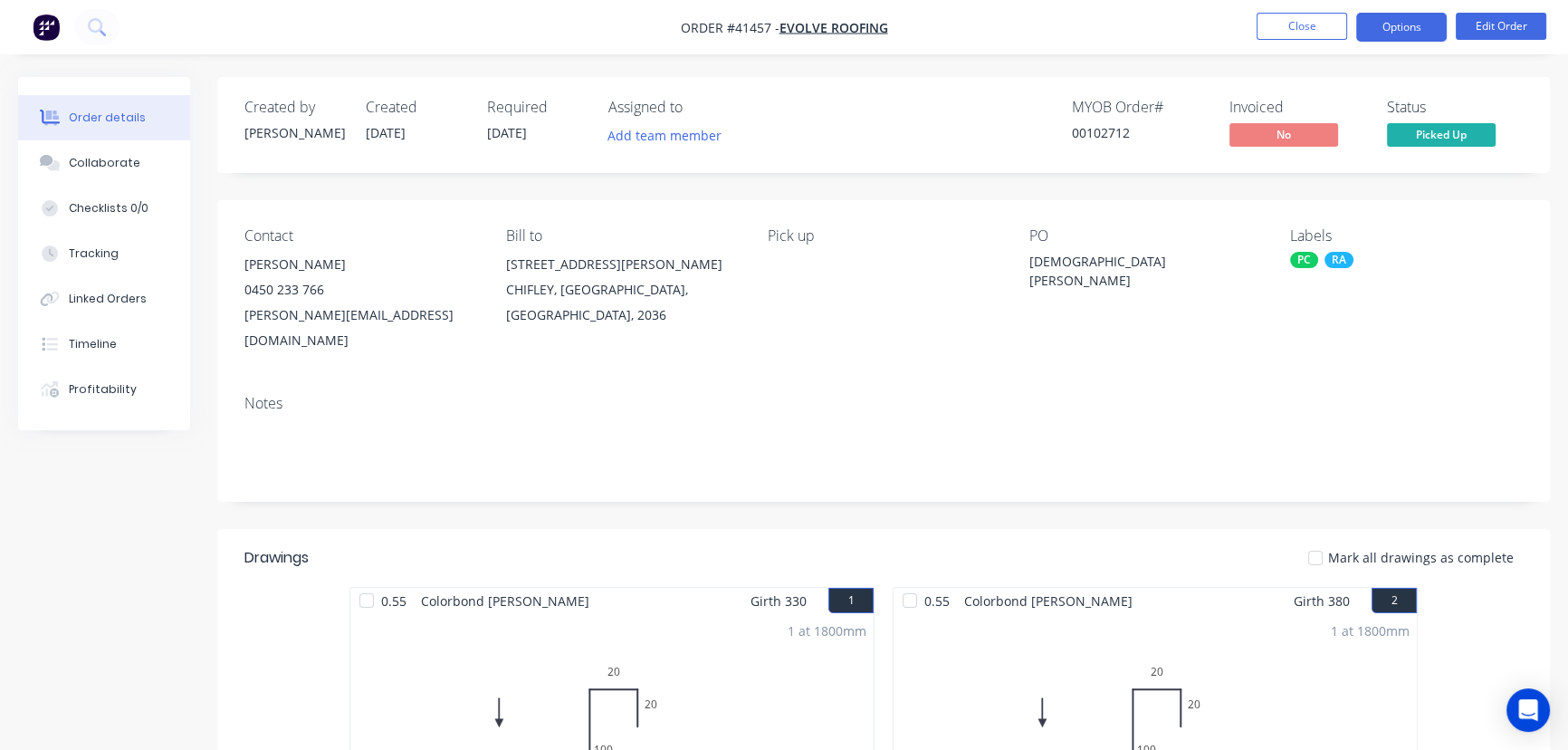
click at [1373, 20] on button "Options" at bounding box center [1401, 28] width 91 height 29
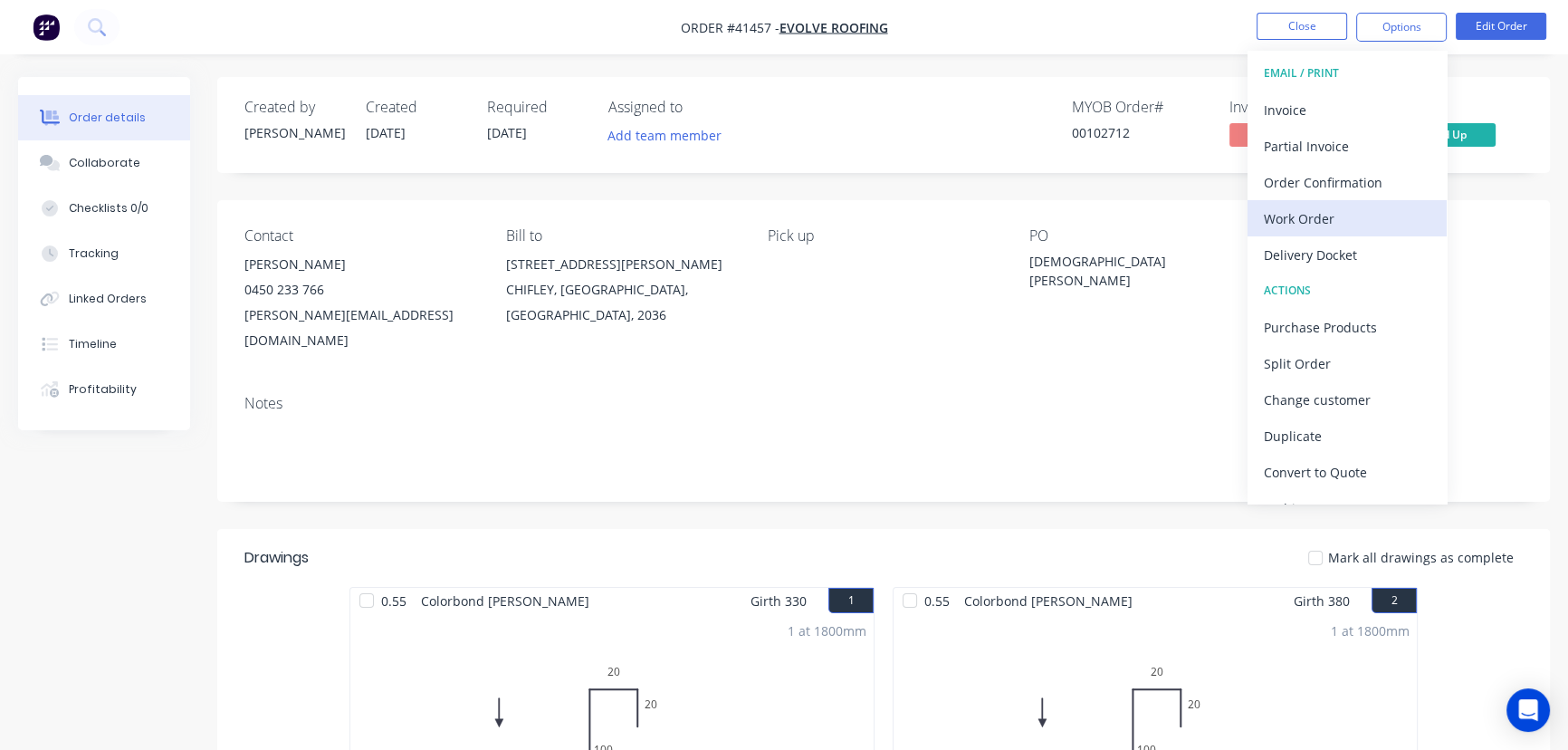
click at [1306, 217] on div "Work Order" at bounding box center [1348, 218] width 167 height 27
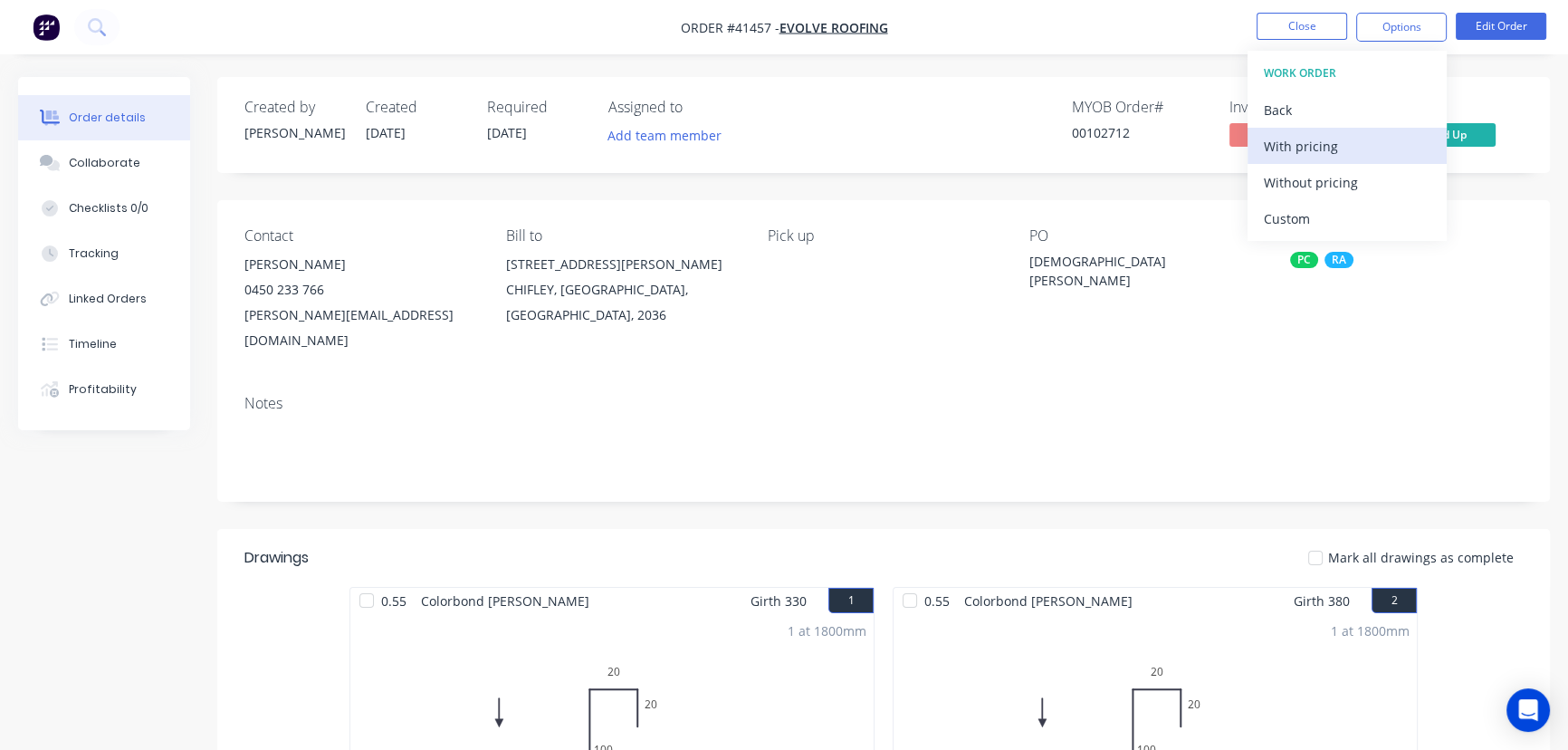
click at [1316, 145] on div "With pricing" at bounding box center [1348, 146] width 167 height 27
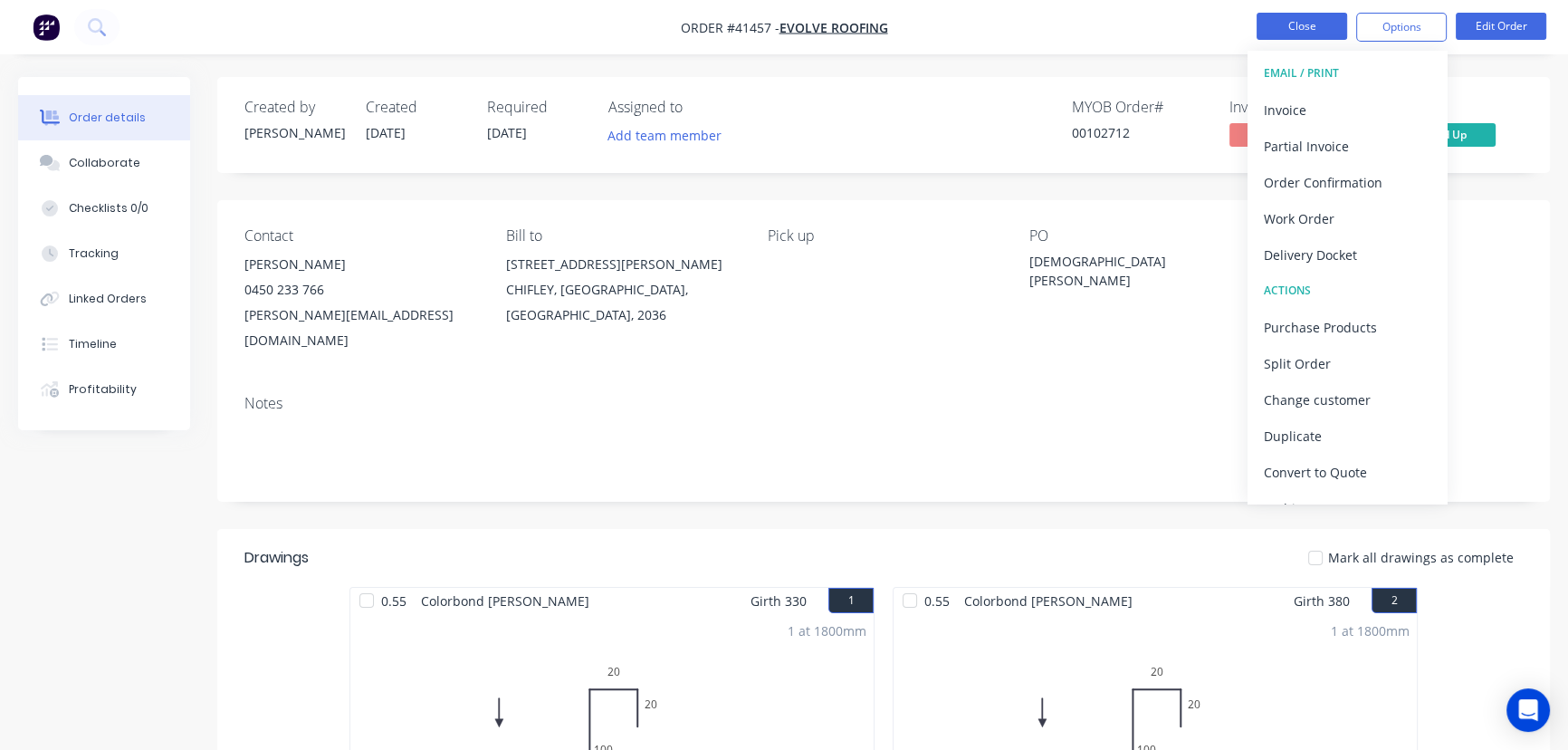
click at [1301, 20] on button "Close" at bounding box center [1302, 27] width 91 height 28
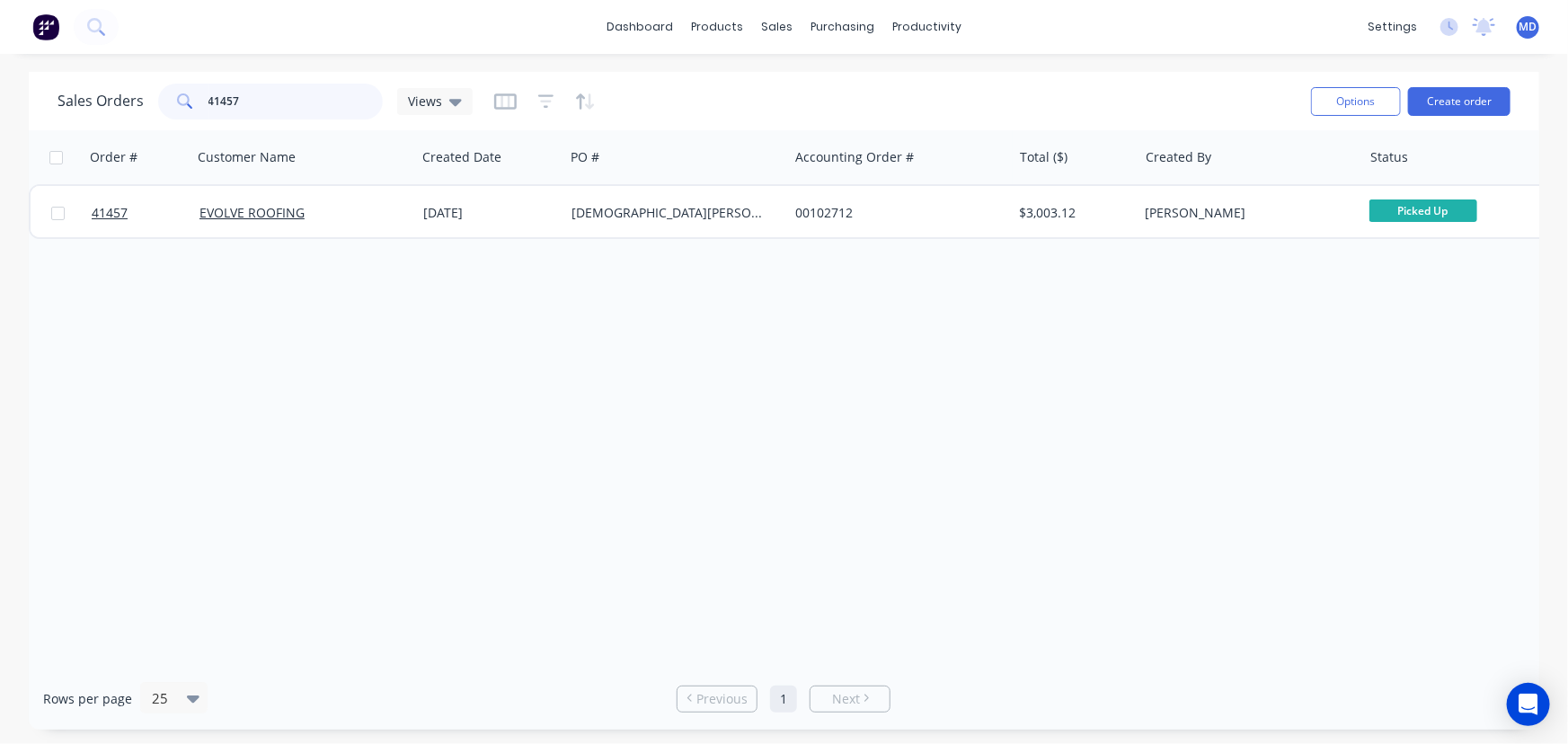
drag, startPoint x: 303, startPoint y: 98, endPoint x: 0, endPoint y: 95, distance: 303.0
click at [117, 96] on div "Sales Orders 41457 Views" at bounding box center [265, 101] width 415 height 36
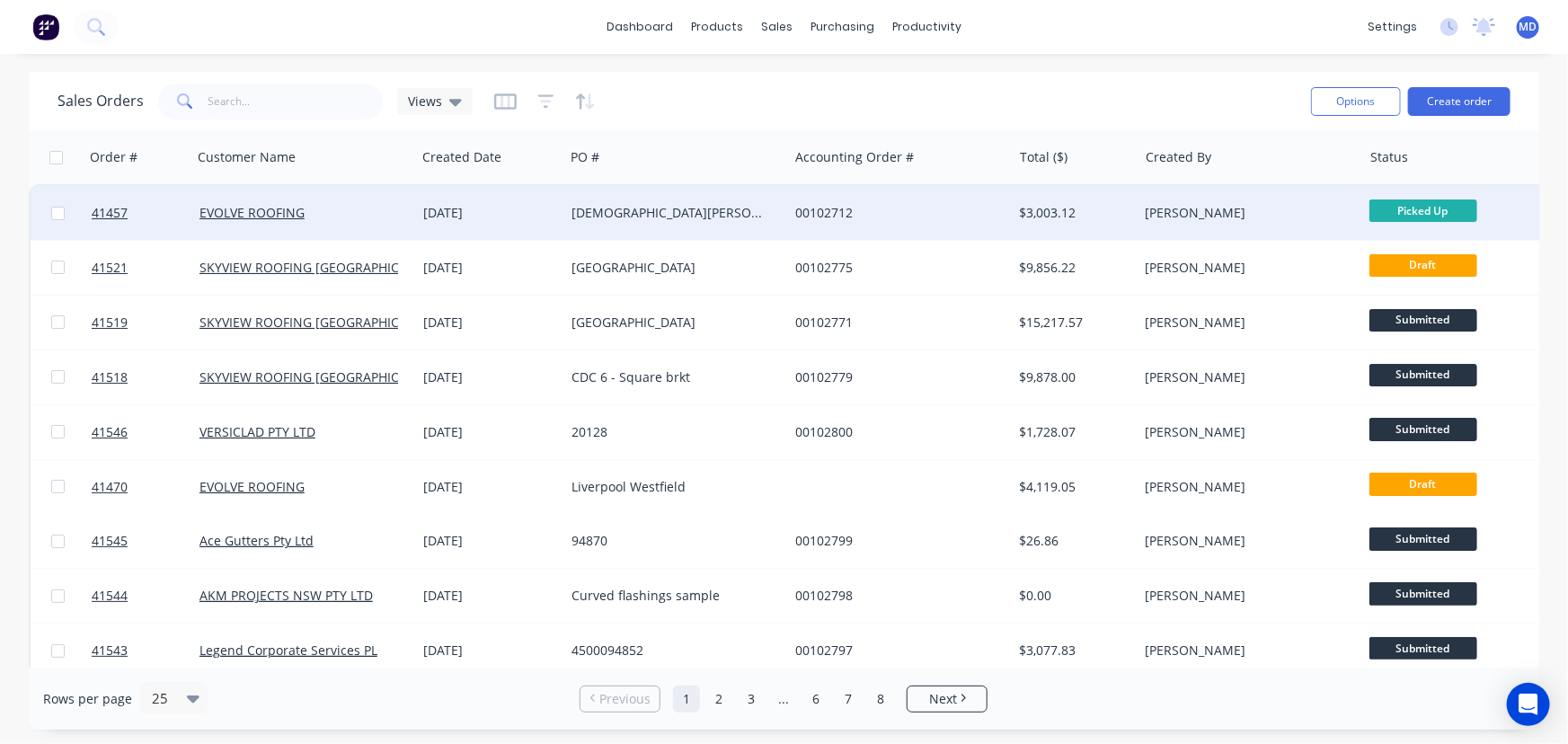
click at [698, 212] on div "[DEMOGRAPHIC_DATA][PERSON_NAME]" at bounding box center [671, 213] width 199 height 18
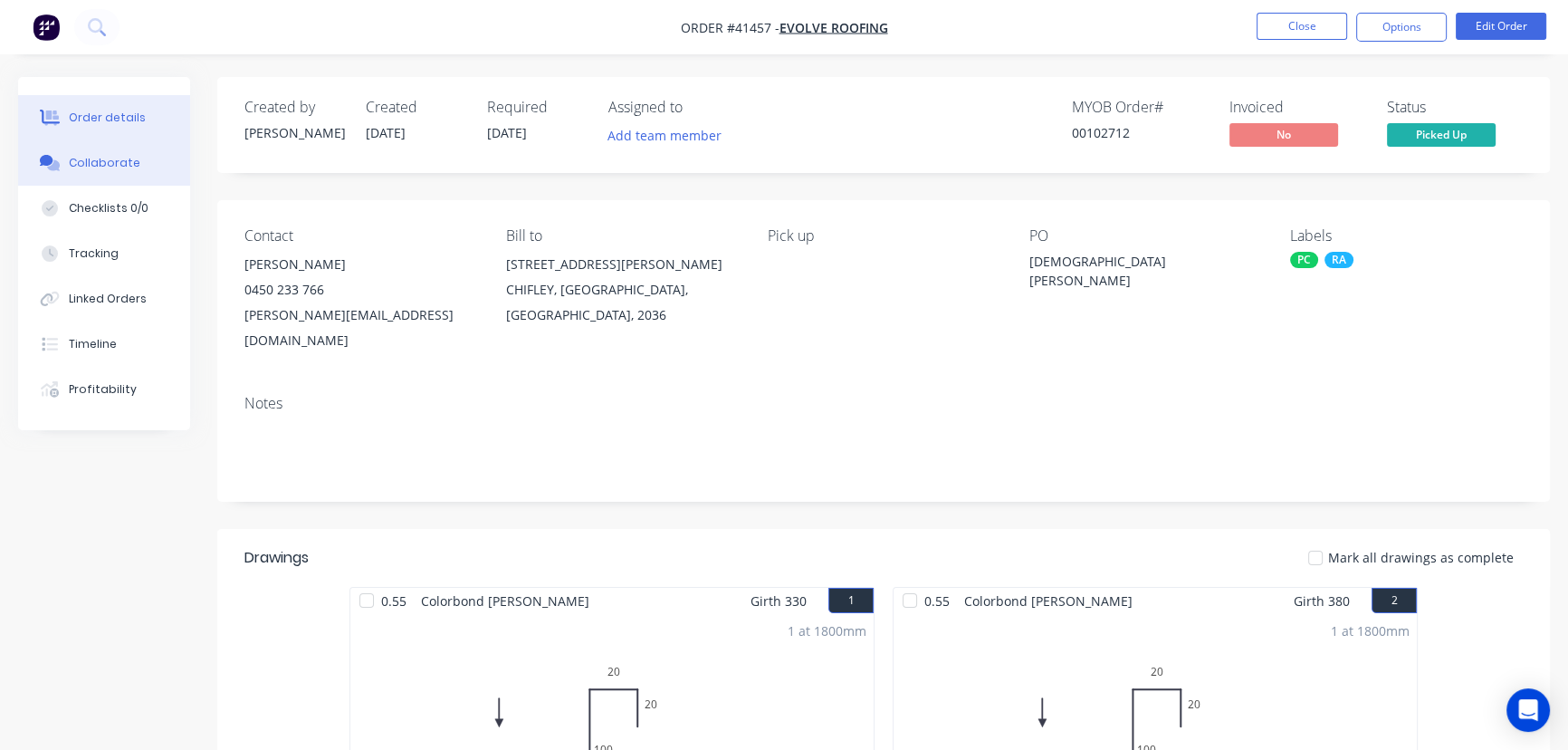
click at [104, 155] on div "Collaborate" at bounding box center [105, 163] width 72 height 17
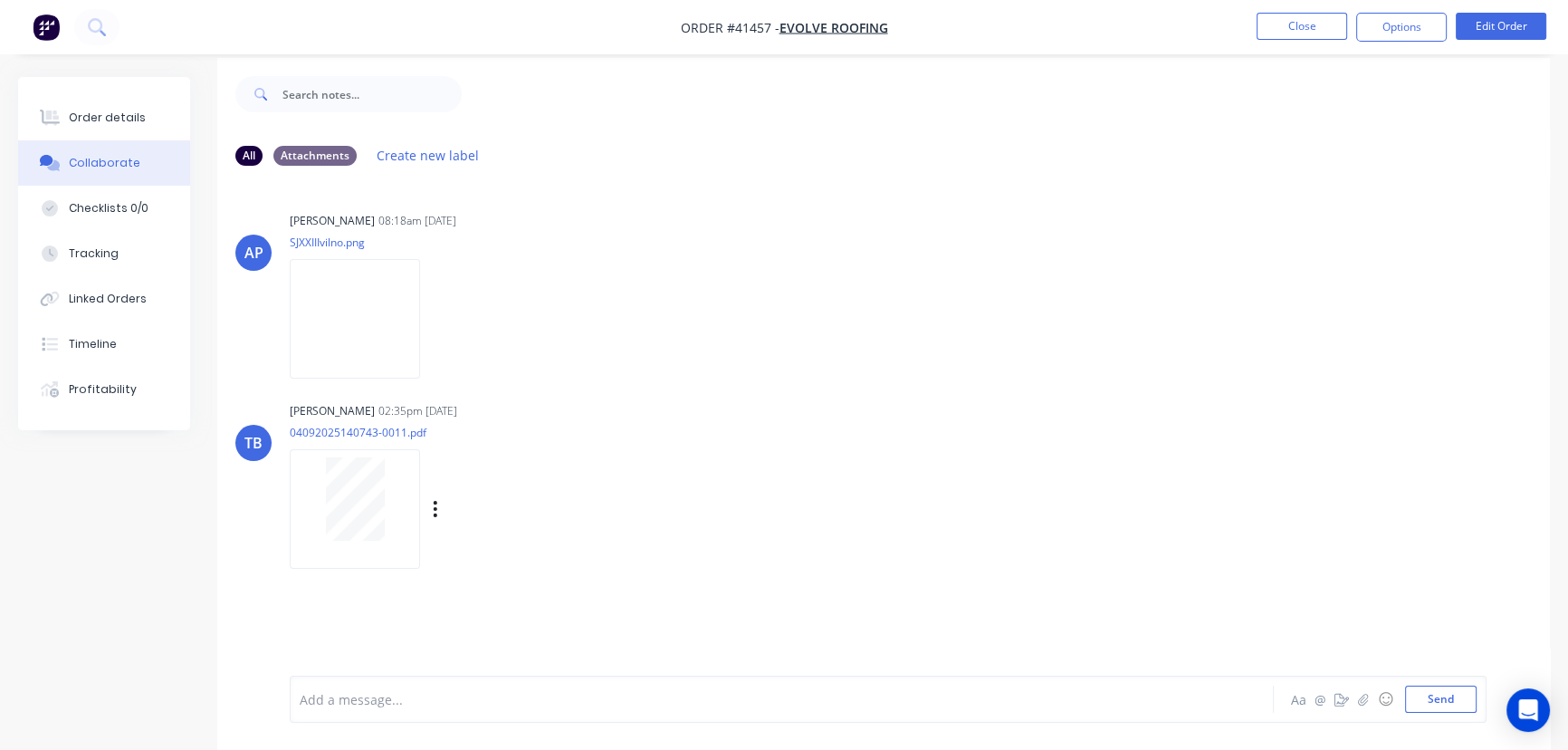
scroll to position [28, 0]
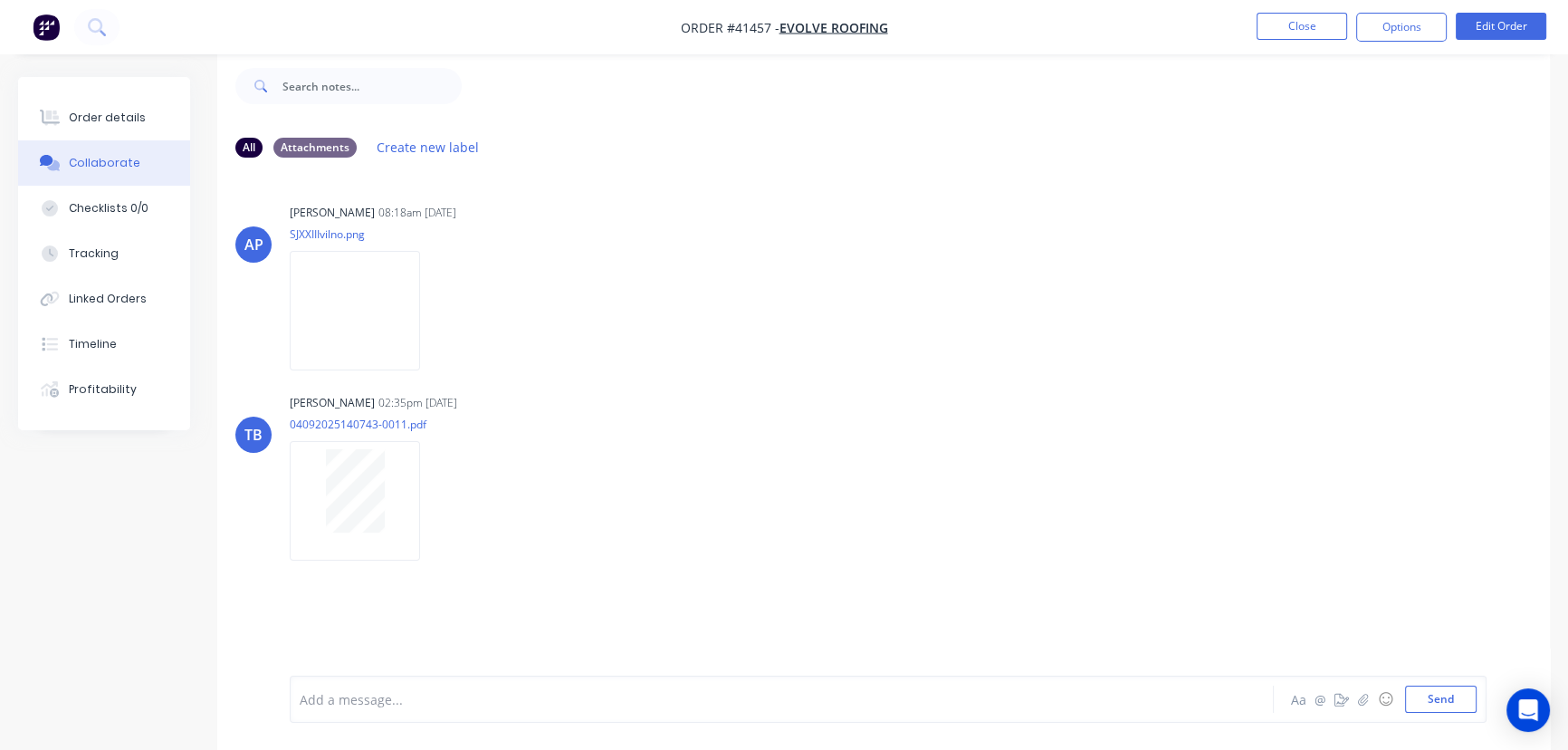
click at [504, 695] on div at bounding box center [741, 700] width 882 height 19
click at [1554, 736] on div at bounding box center [1554, 736] width 0 height 0
click at [915, 645] on div at bounding box center [888, 639] width 1177 height 93
click at [1554, 736] on div at bounding box center [1554, 736] width 0 height 0
click at [1465, 596] on div at bounding box center [888, 639] width 1177 height 93
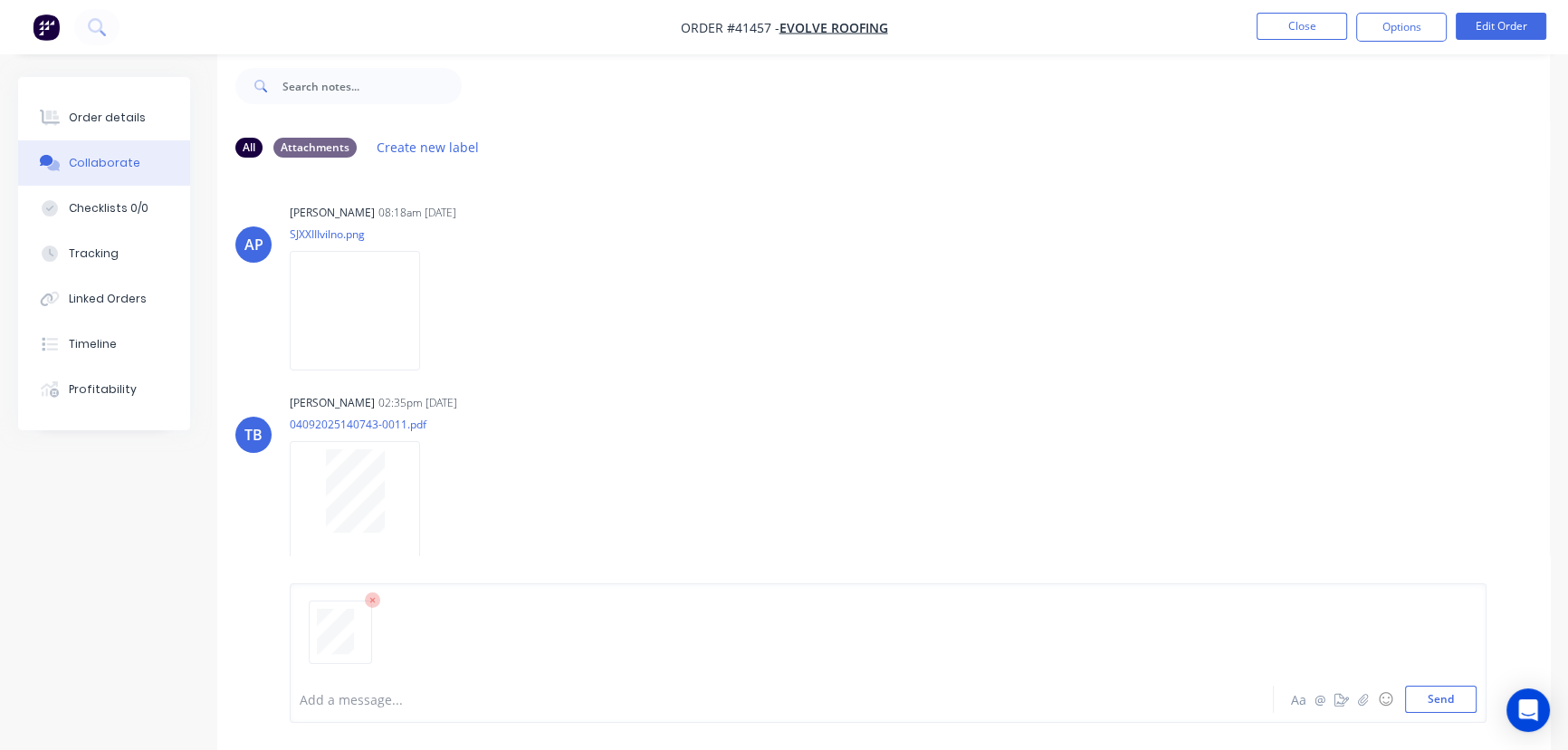
drag, startPoint x: 1451, startPoint y: 701, endPoint x: 1351, endPoint y: 582, distance: 155.4
click at [1451, 700] on button "Send" at bounding box center [1440, 700] width 72 height 28
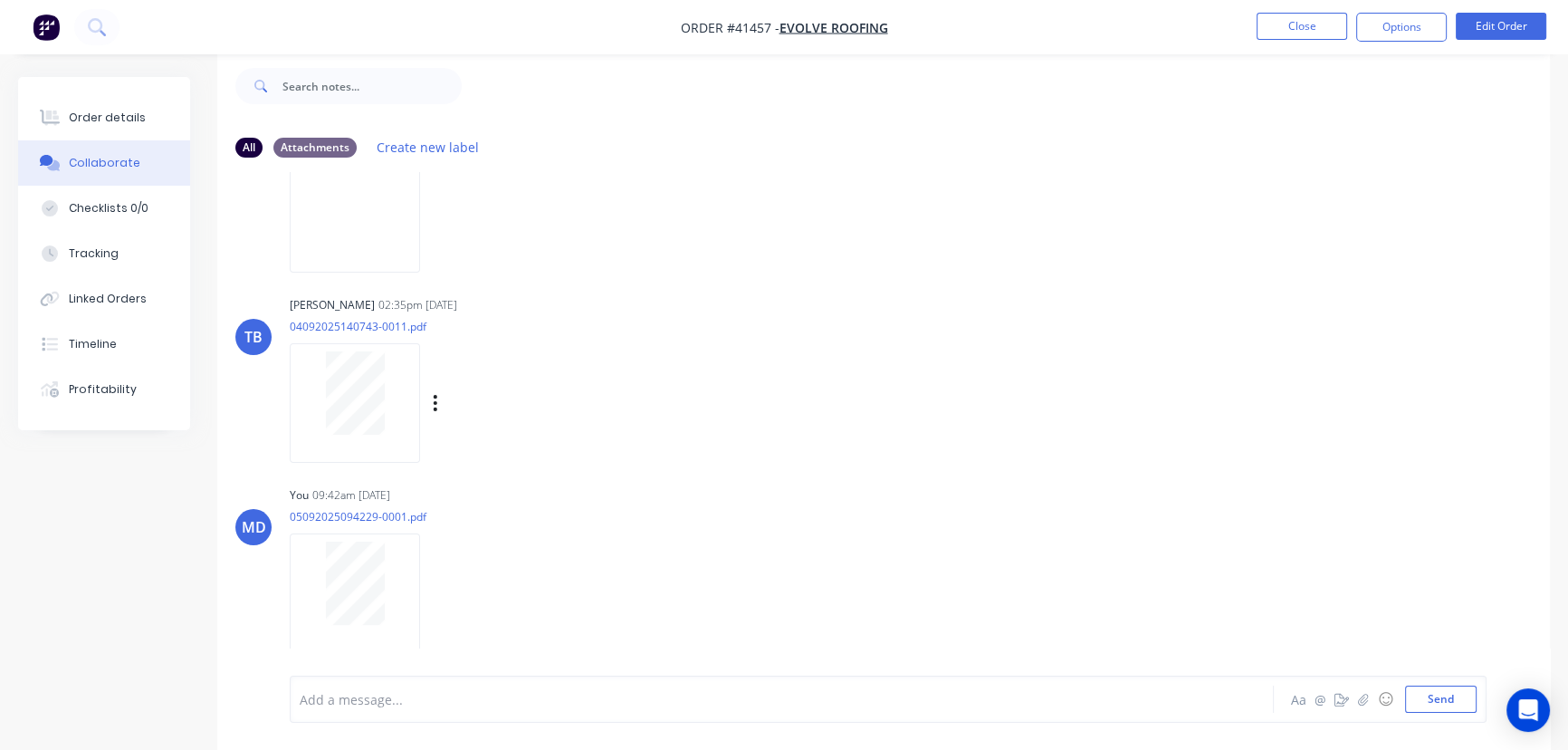
scroll to position [109, 0]
click at [100, 109] on div "Order details" at bounding box center [107, 118] width 77 height 17
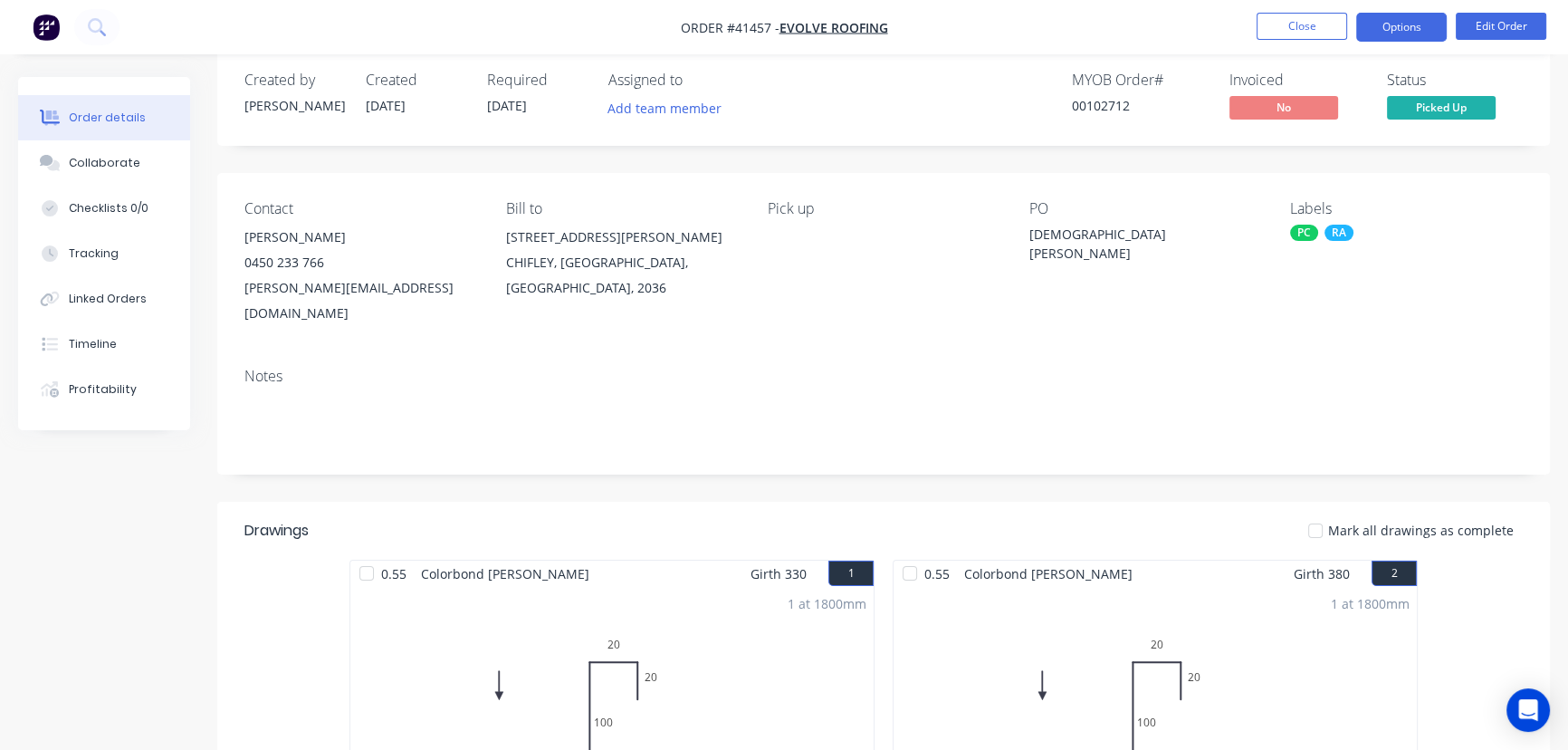
click at [1394, 27] on button "Options" at bounding box center [1401, 28] width 91 height 29
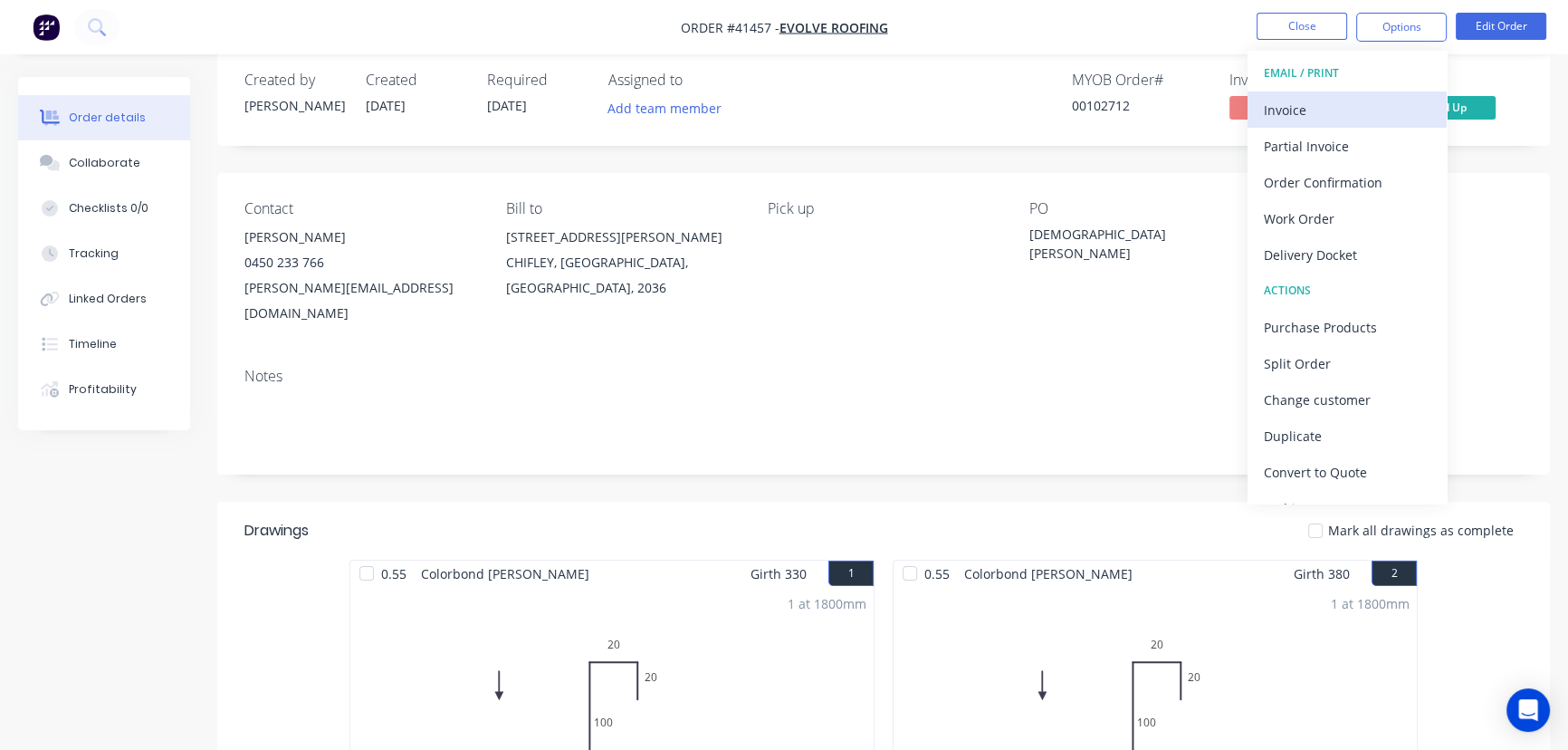
click at [1287, 106] on div "Invoice" at bounding box center [1348, 110] width 167 height 27
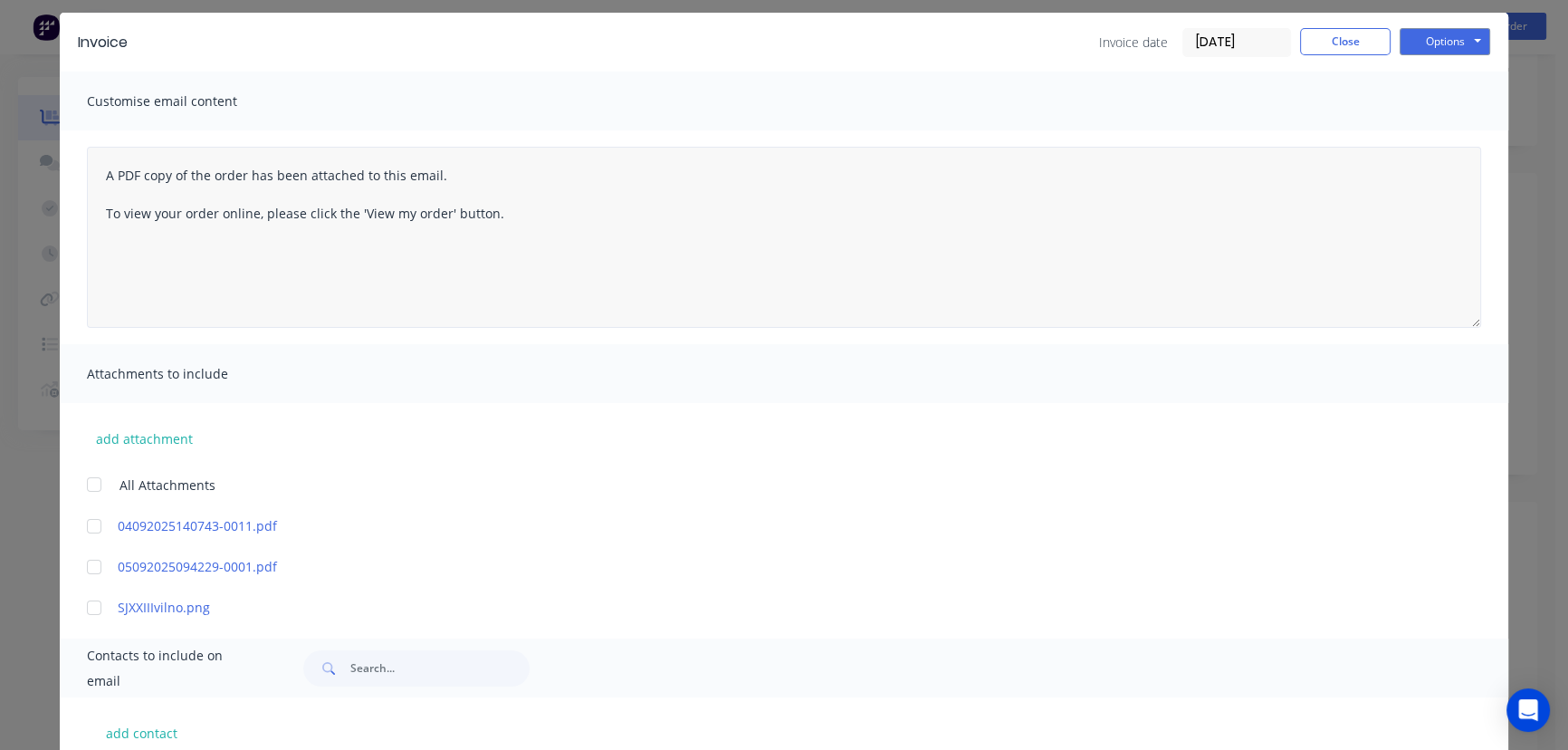
scroll to position [308, 0]
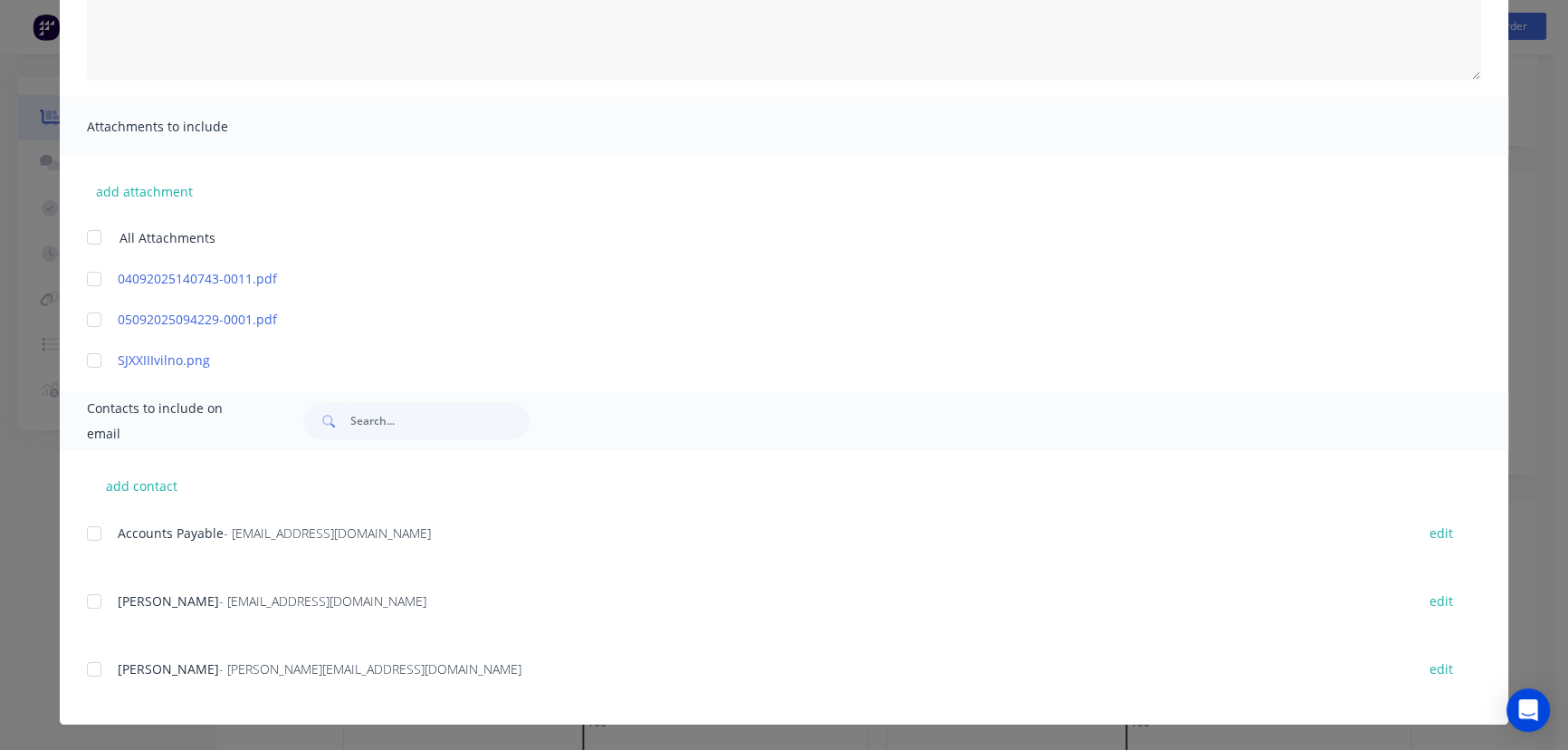
click at [86, 535] on div at bounding box center [94, 532] width 36 height 36
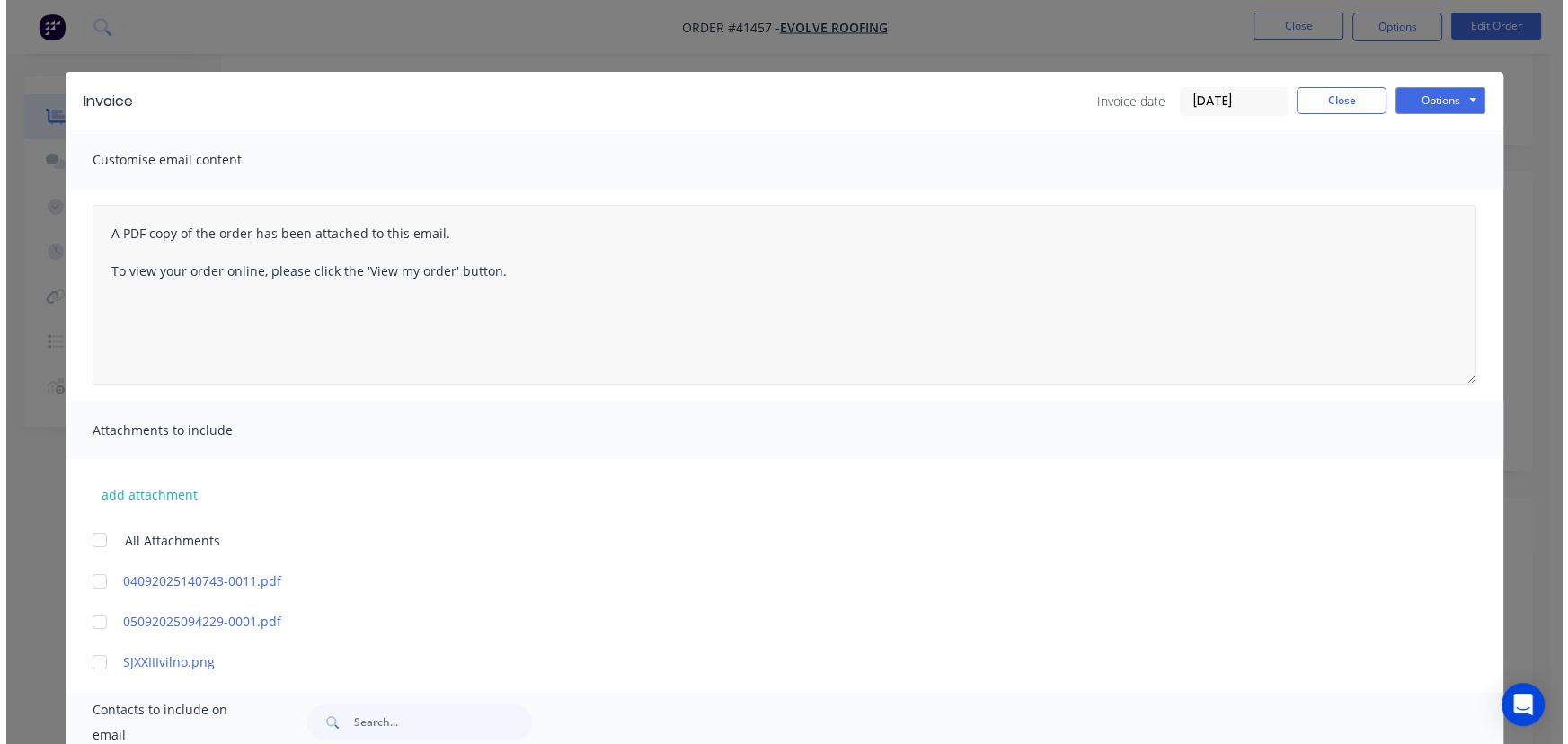
scroll to position [0, 0]
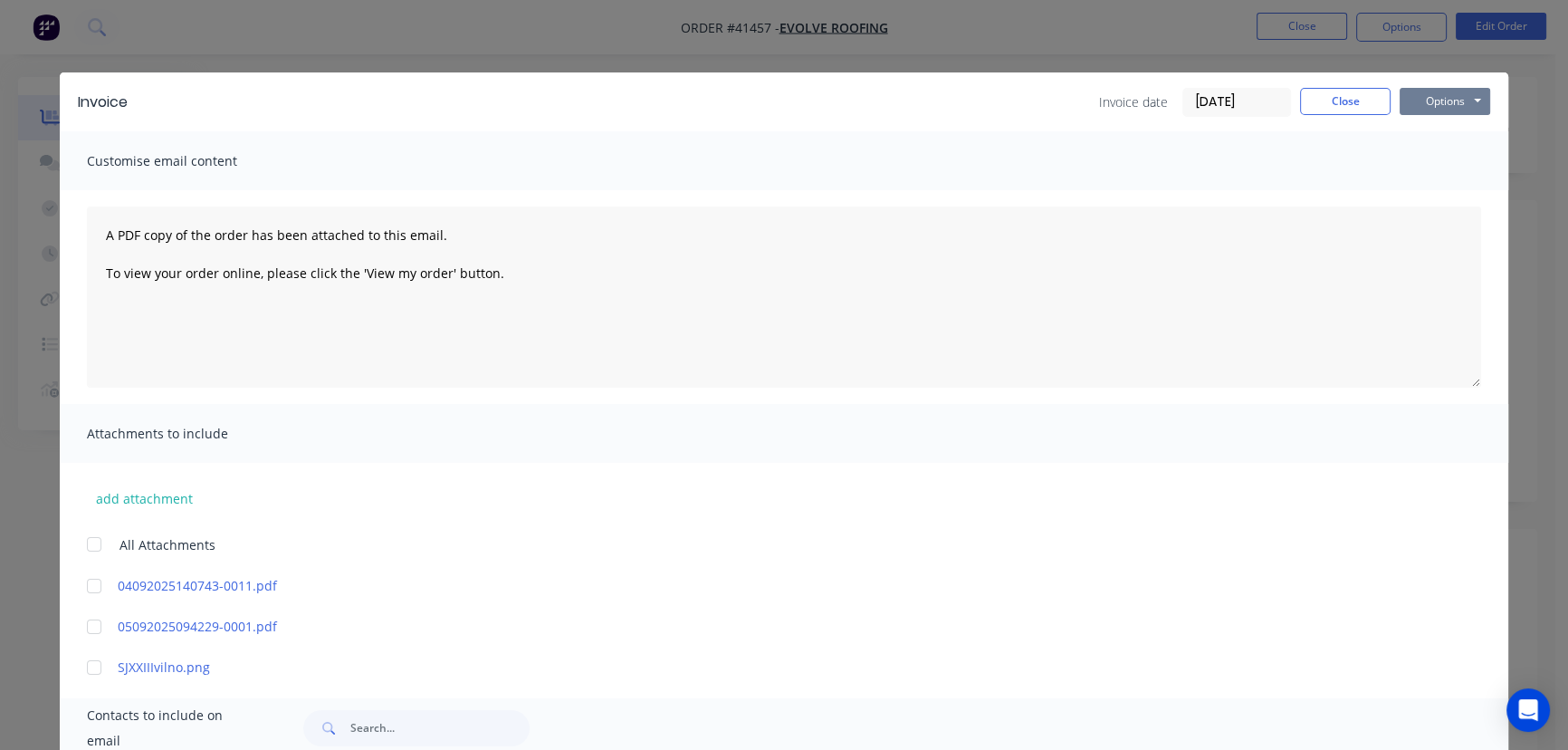
click at [1432, 93] on button "Options" at bounding box center [1445, 102] width 91 height 28
click at [1441, 191] on button "Email" at bounding box center [1458, 193] width 116 height 30
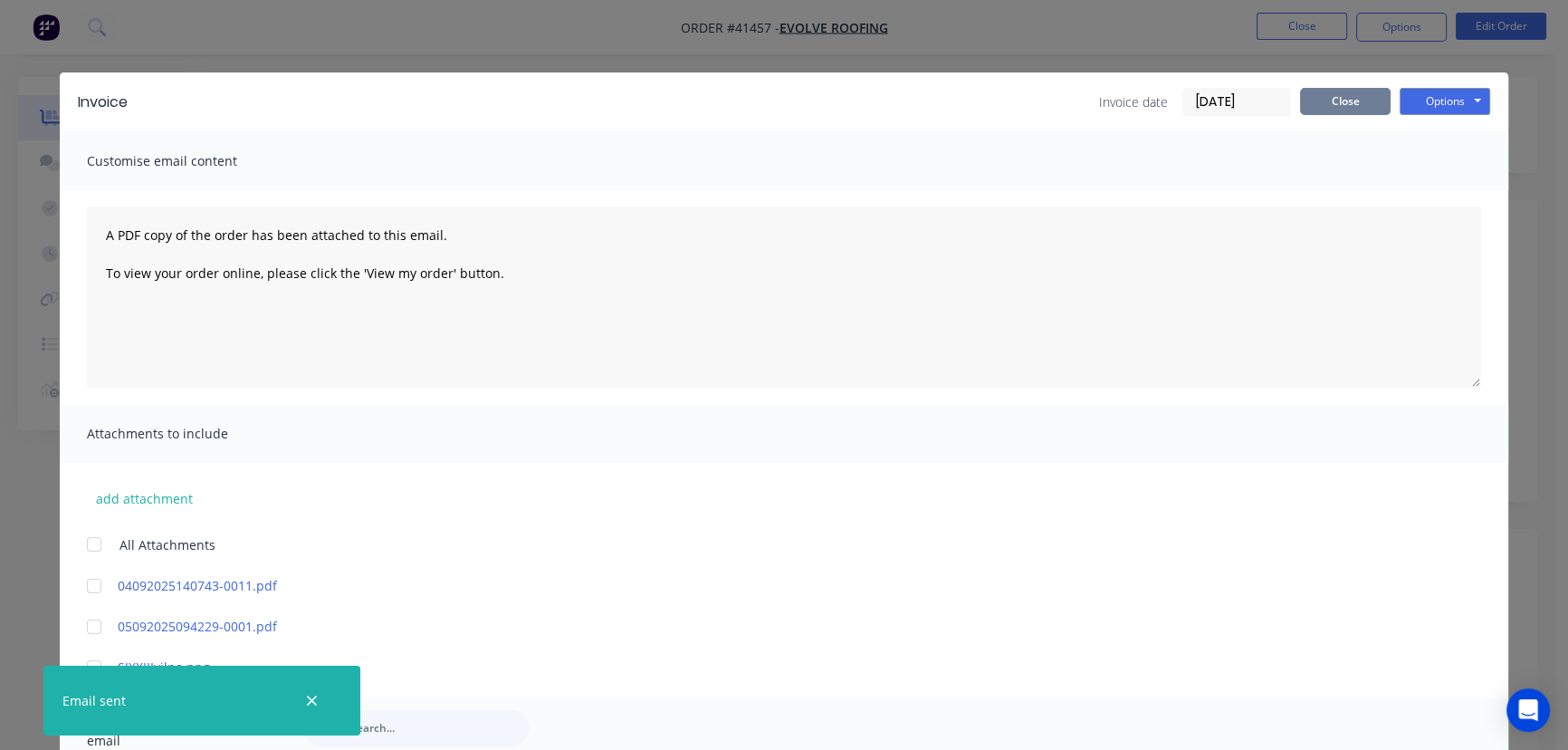
click at [1334, 100] on button "Close" at bounding box center [1345, 102] width 91 height 28
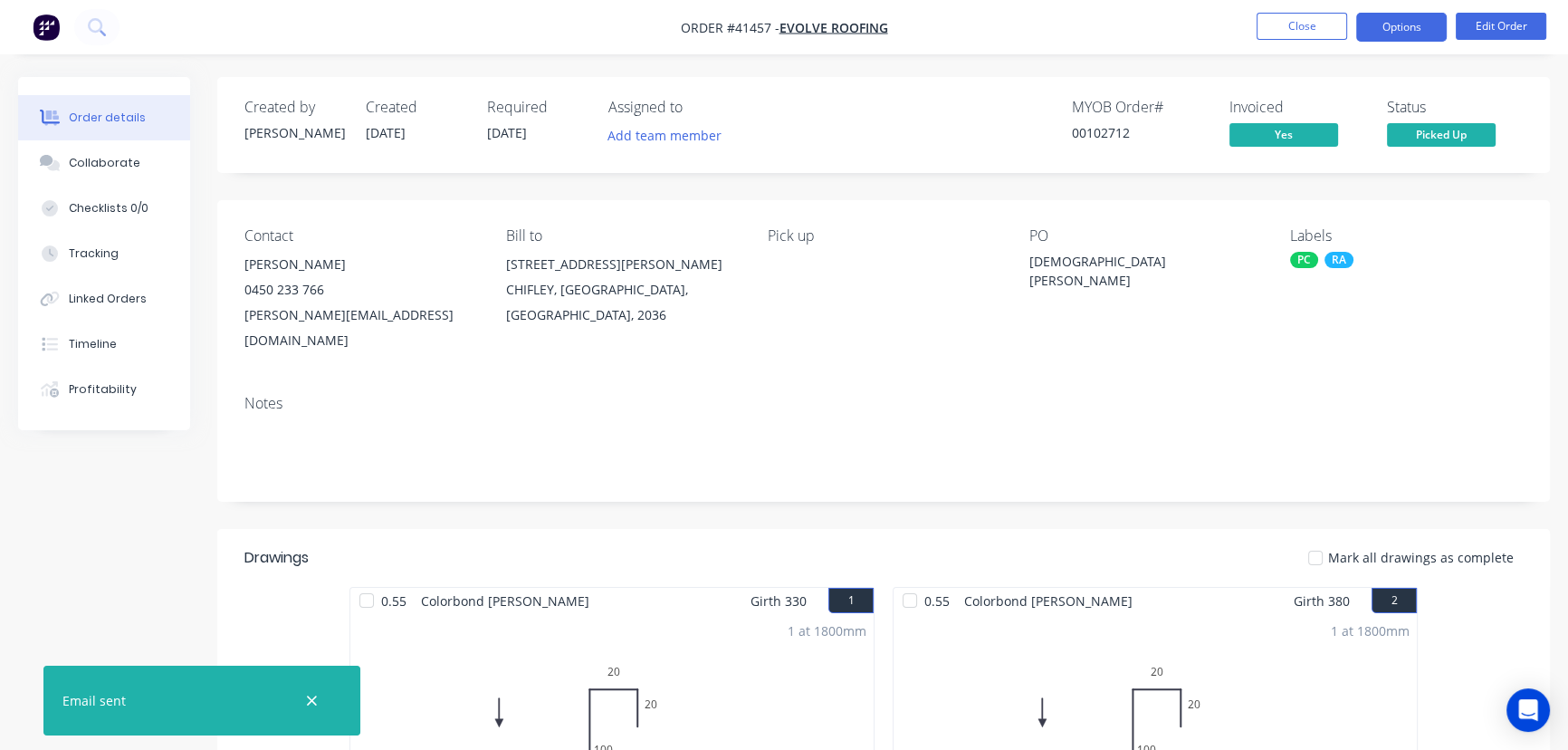
click at [1407, 14] on button "Options" at bounding box center [1401, 28] width 91 height 29
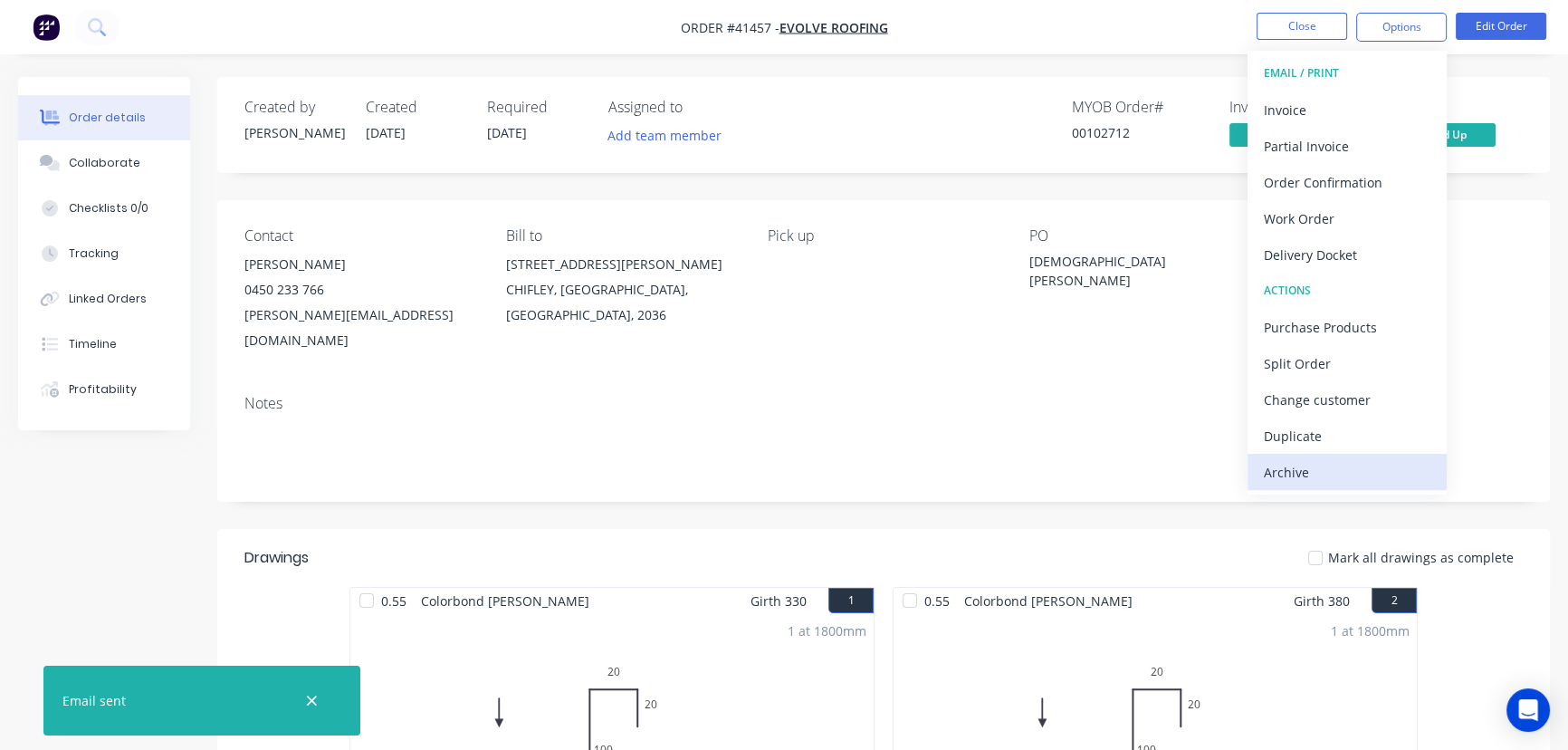
click at [1292, 471] on div "Archive" at bounding box center [1348, 472] width 167 height 27
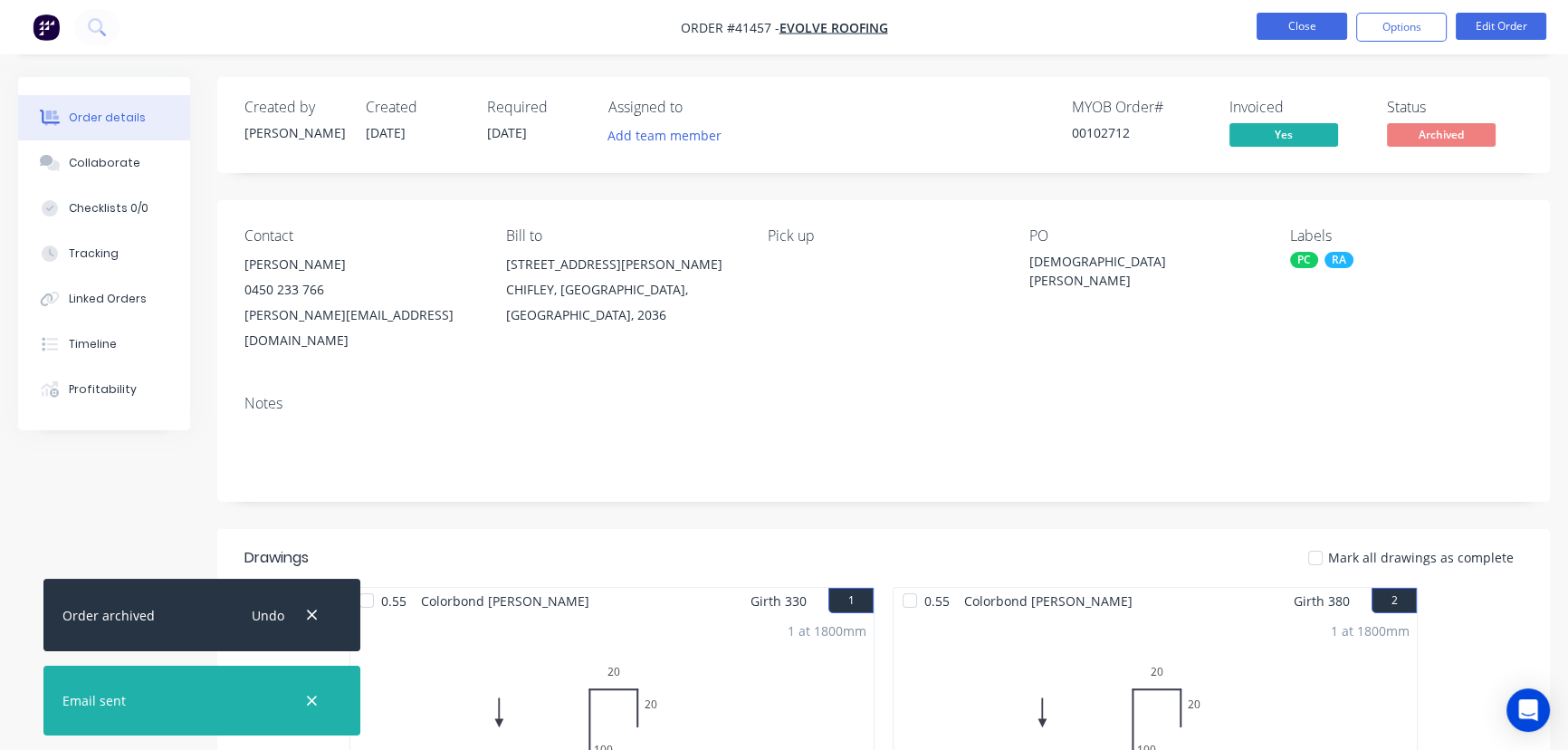
click at [1298, 26] on button "Close" at bounding box center [1302, 27] width 91 height 28
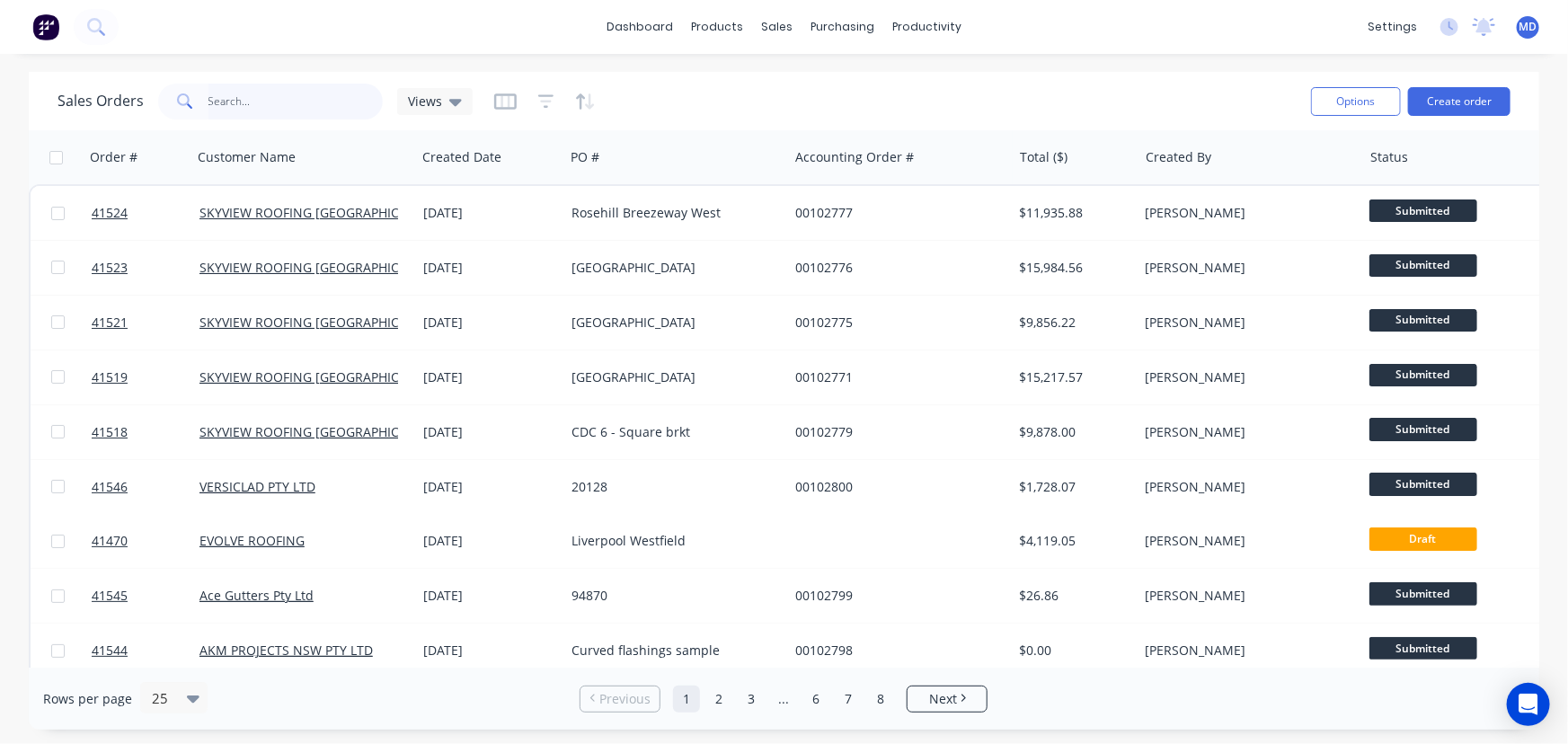
click at [289, 108] on input "text" at bounding box center [296, 101] width 175 height 36
type input "mered"
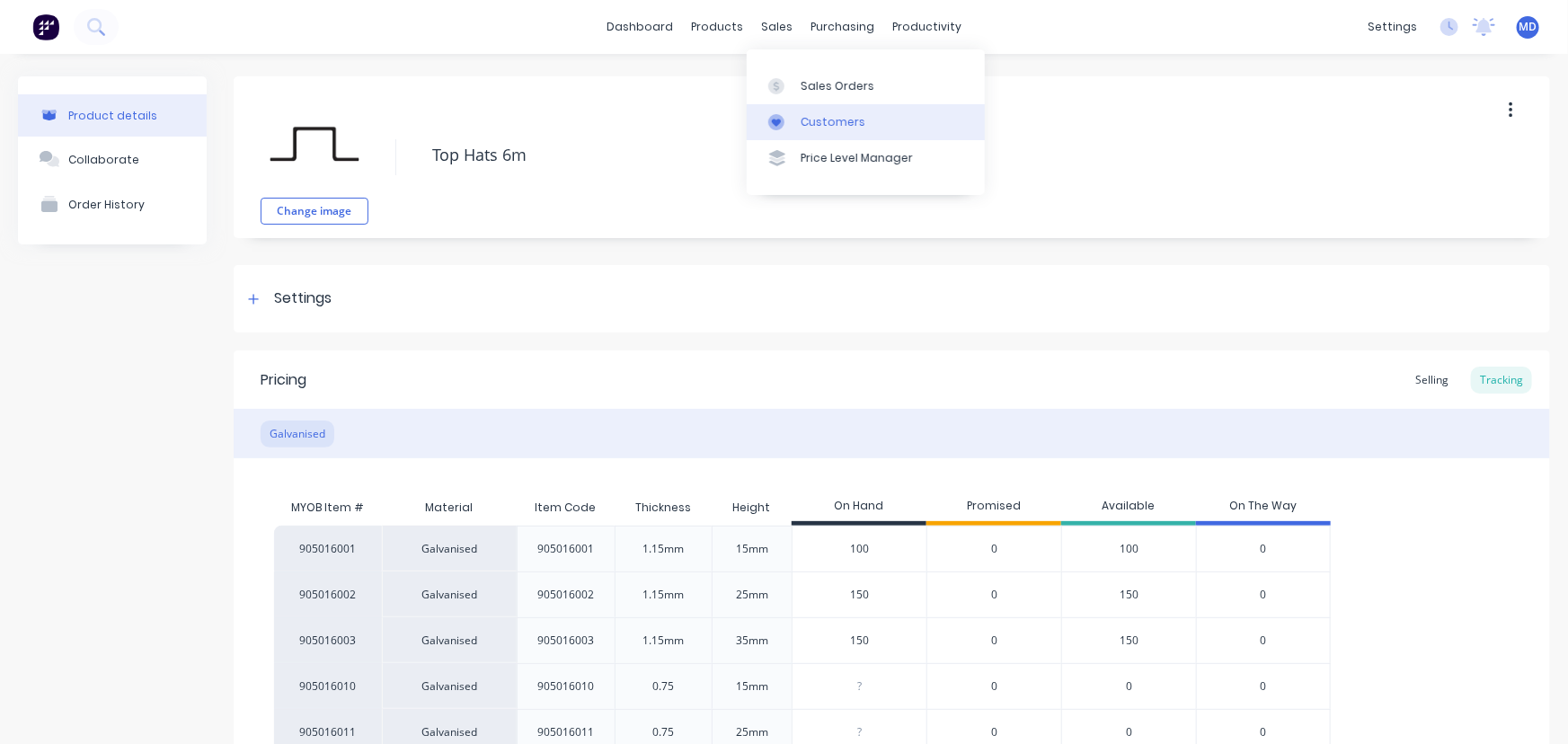
click at [840, 117] on div "Customers" at bounding box center [832, 122] width 65 height 16
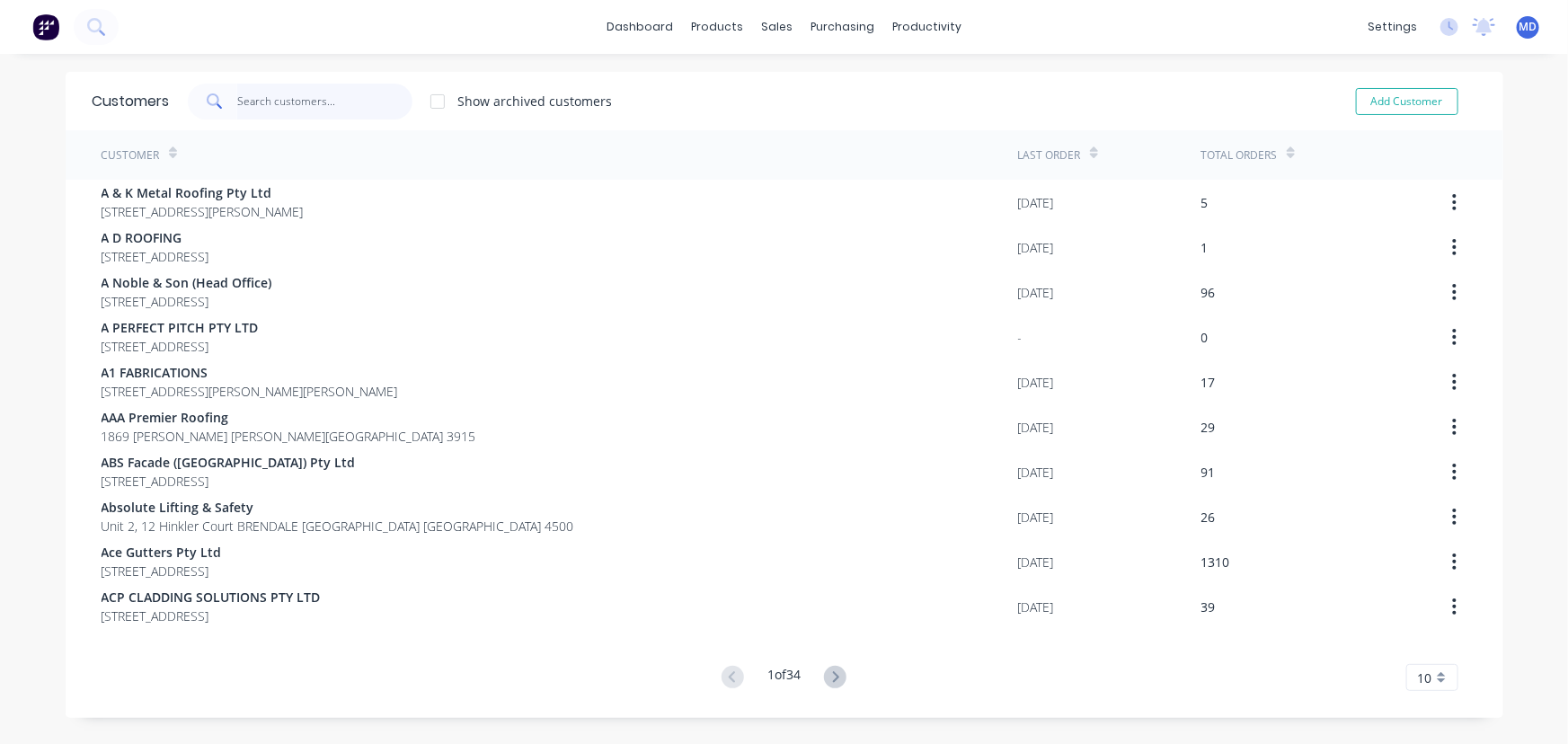
click at [290, 97] on input "text" at bounding box center [325, 101] width 175 height 36
click at [817, 117] on div "Customers" at bounding box center [832, 122] width 65 height 16
click at [302, 107] on input "text" at bounding box center [325, 101] width 175 height 36
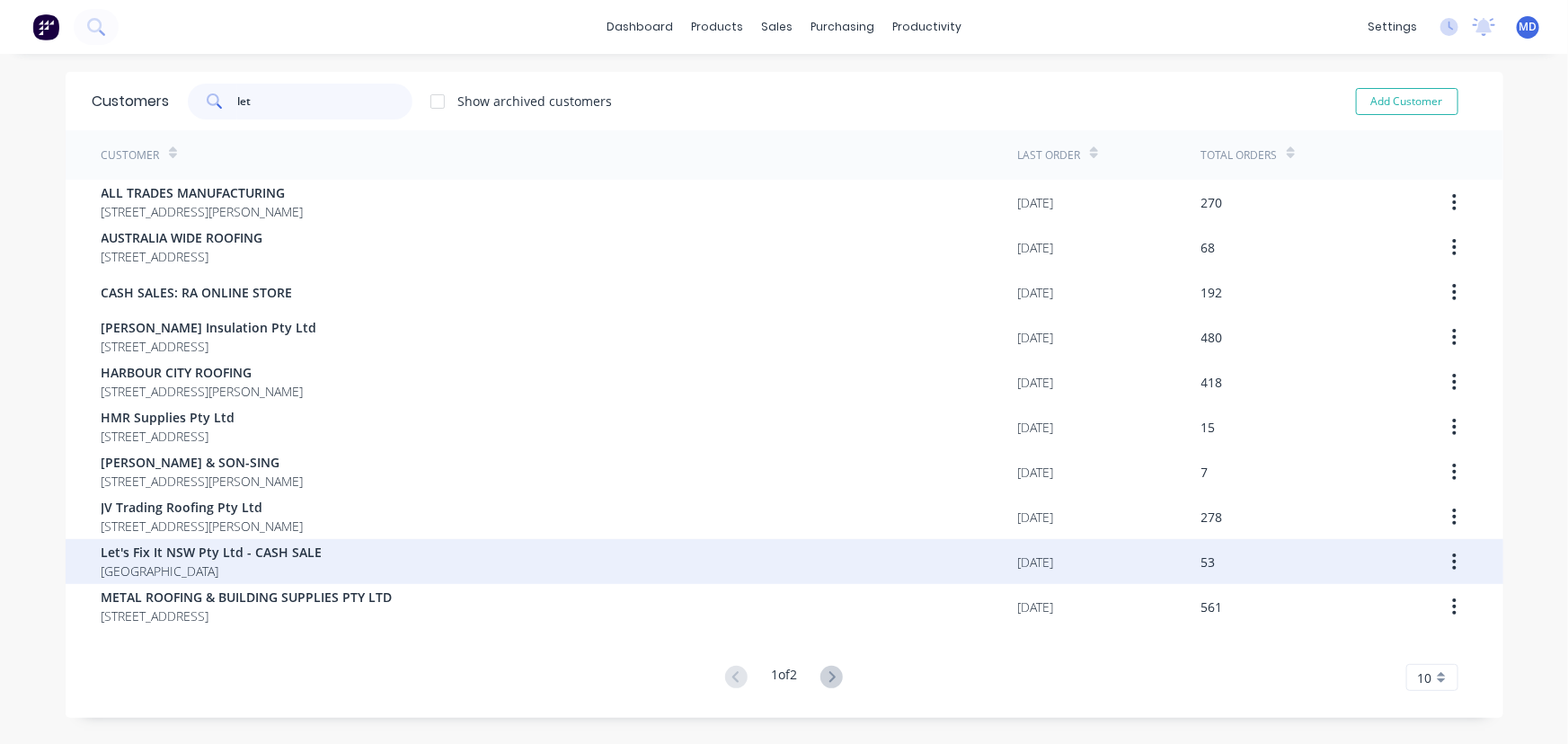
type input "let"
click at [165, 555] on span "Let's Fix It NSW Pty Ltd - CASH SALE" at bounding box center [212, 552] width 221 height 19
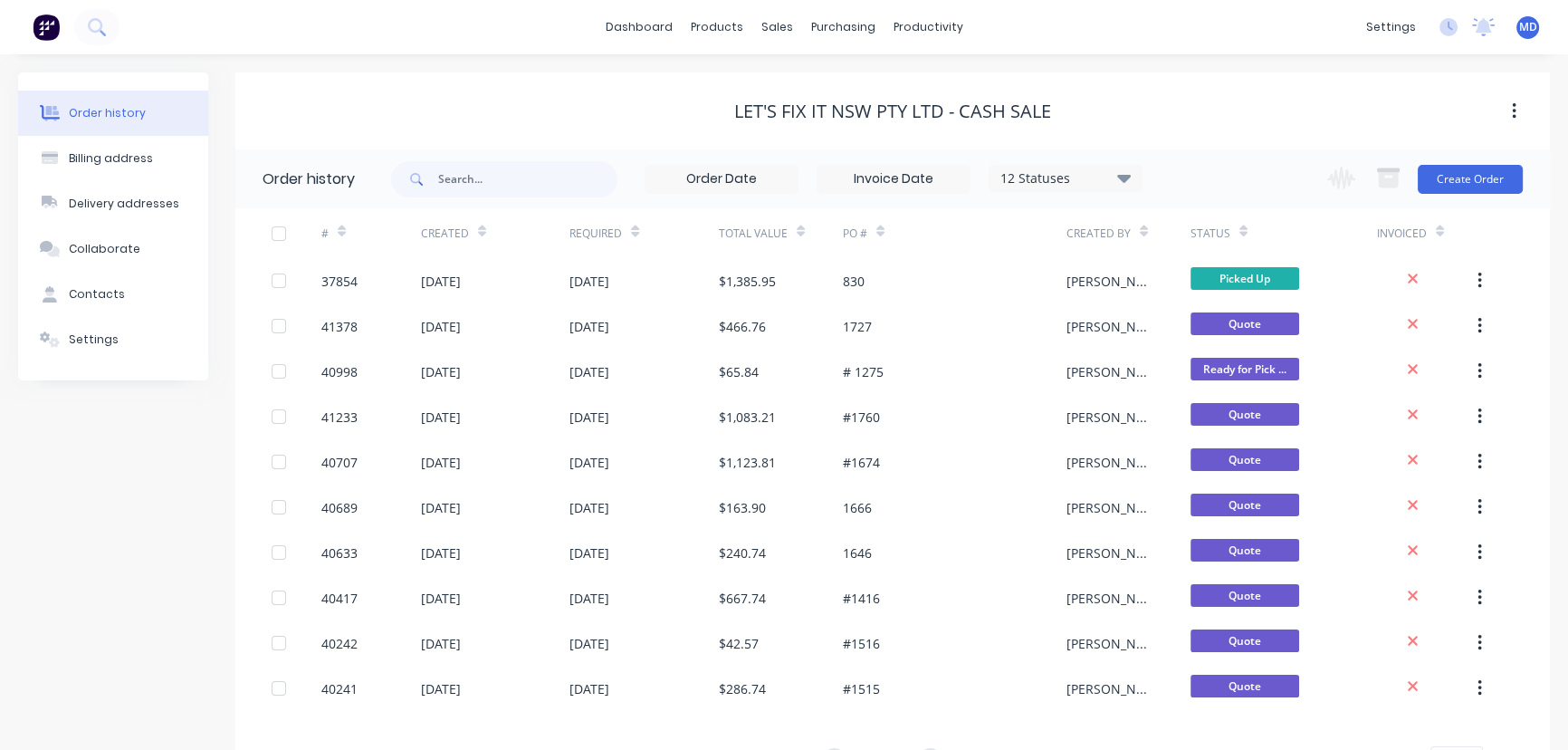
click at [1123, 173] on icon at bounding box center [1124, 178] width 14 height 22
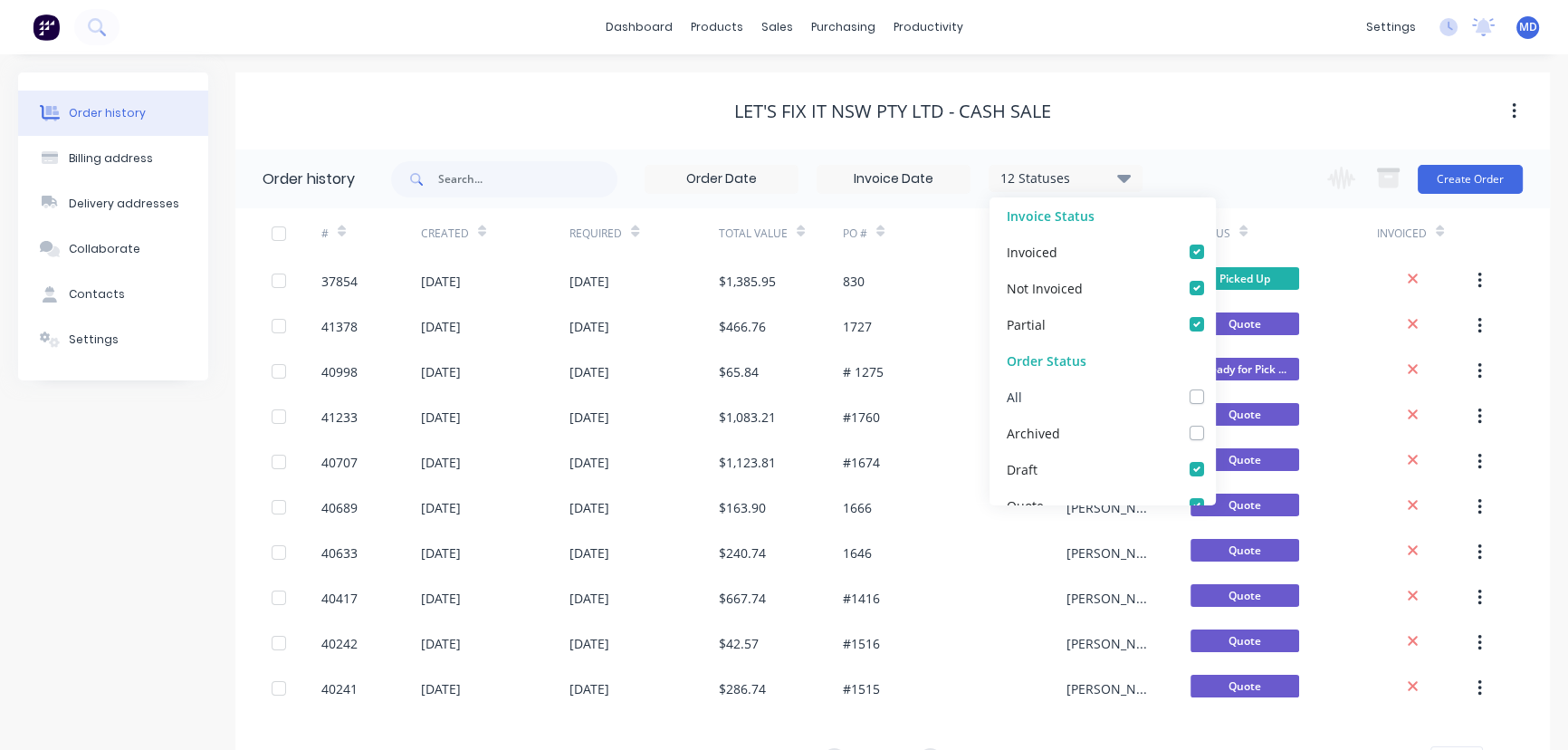
click at [1215, 386] on label at bounding box center [1215, 386] width 0 height 0
click at [1215, 402] on input "checkbox" at bounding box center [1222, 395] width 15 height 17
checkbox input "true"
click at [1164, 83] on div "Let's Fix It NSW Pty Ltd - CASH SALE" at bounding box center [893, 111] width 1315 height 77
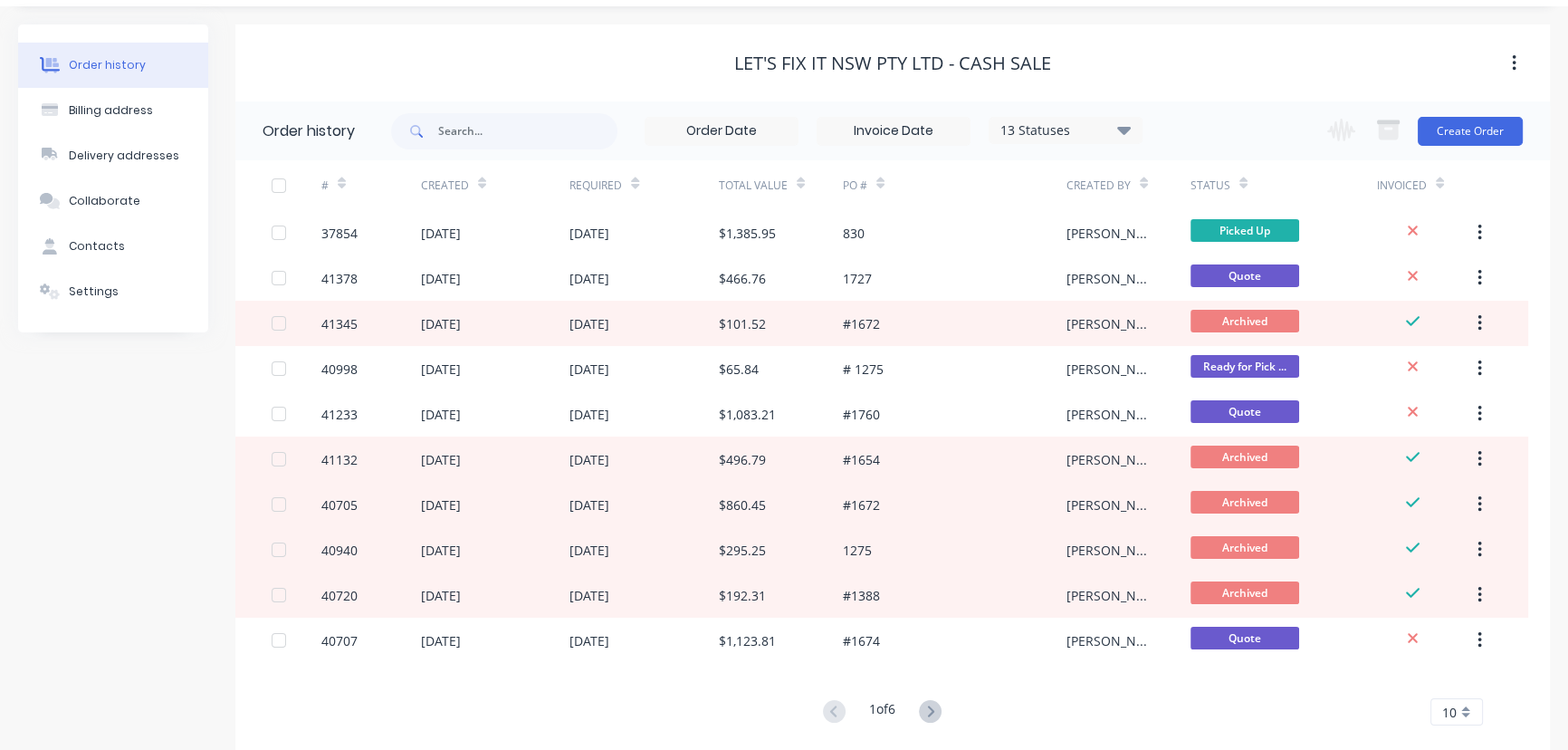
scroll to position [82, 0]
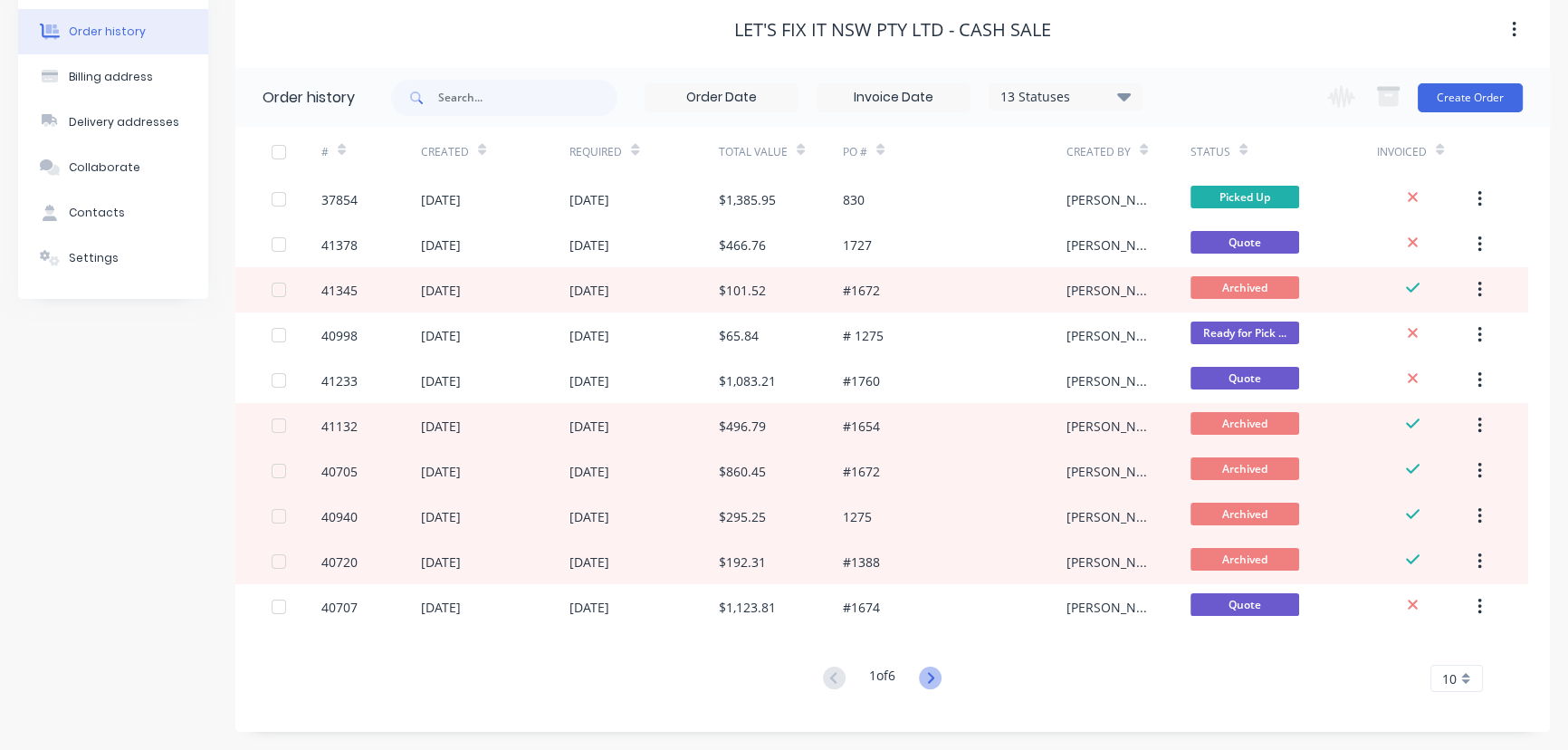
click at [929, 674] on icon at bounding box center [930, 677] width 23 height 23
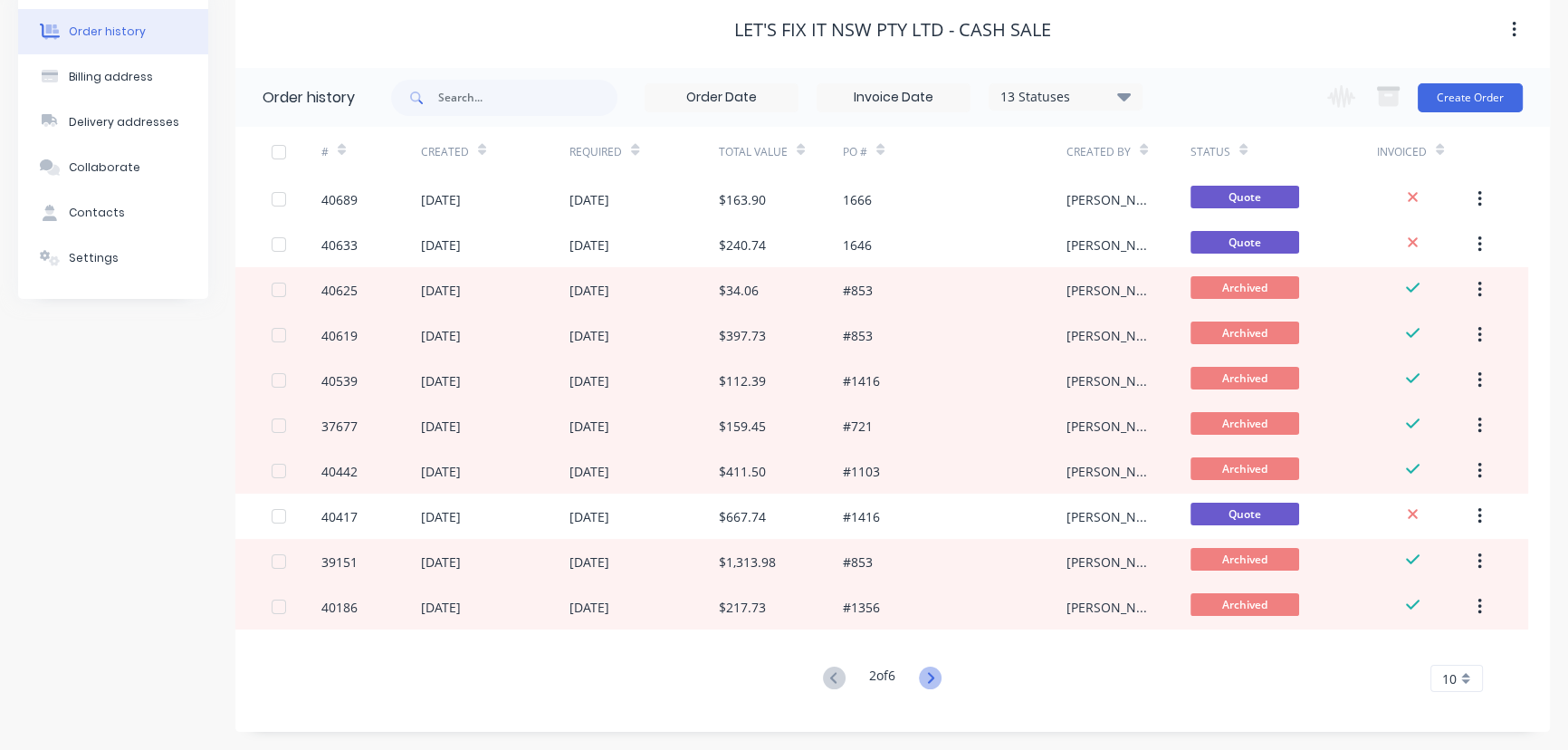
click at [933, 677] on icon at bounding box center [929, 677] width 6 height 11
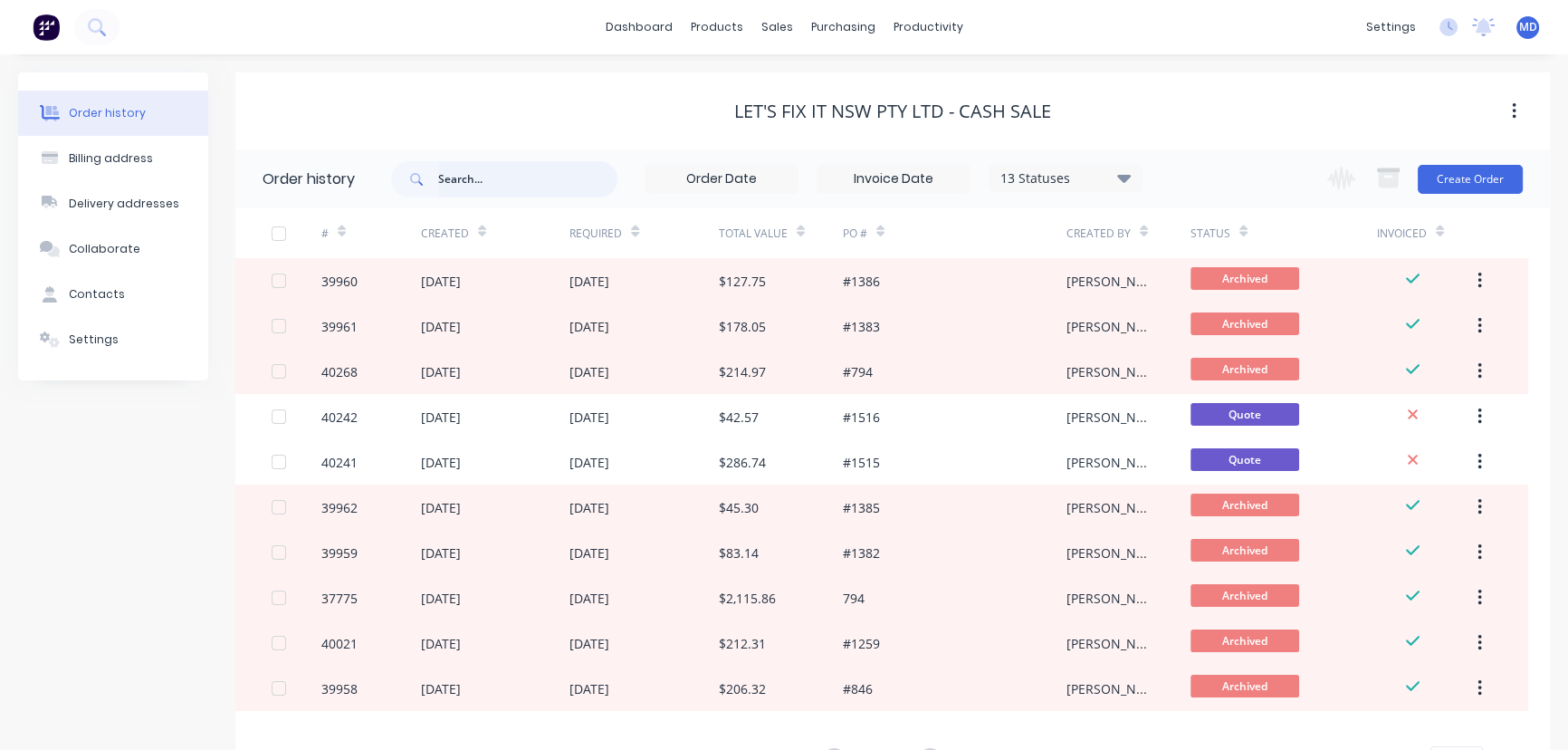
click at [499, 171] on input "text" at bounding box center [528, 179] width 179 height 36
type input "37854"
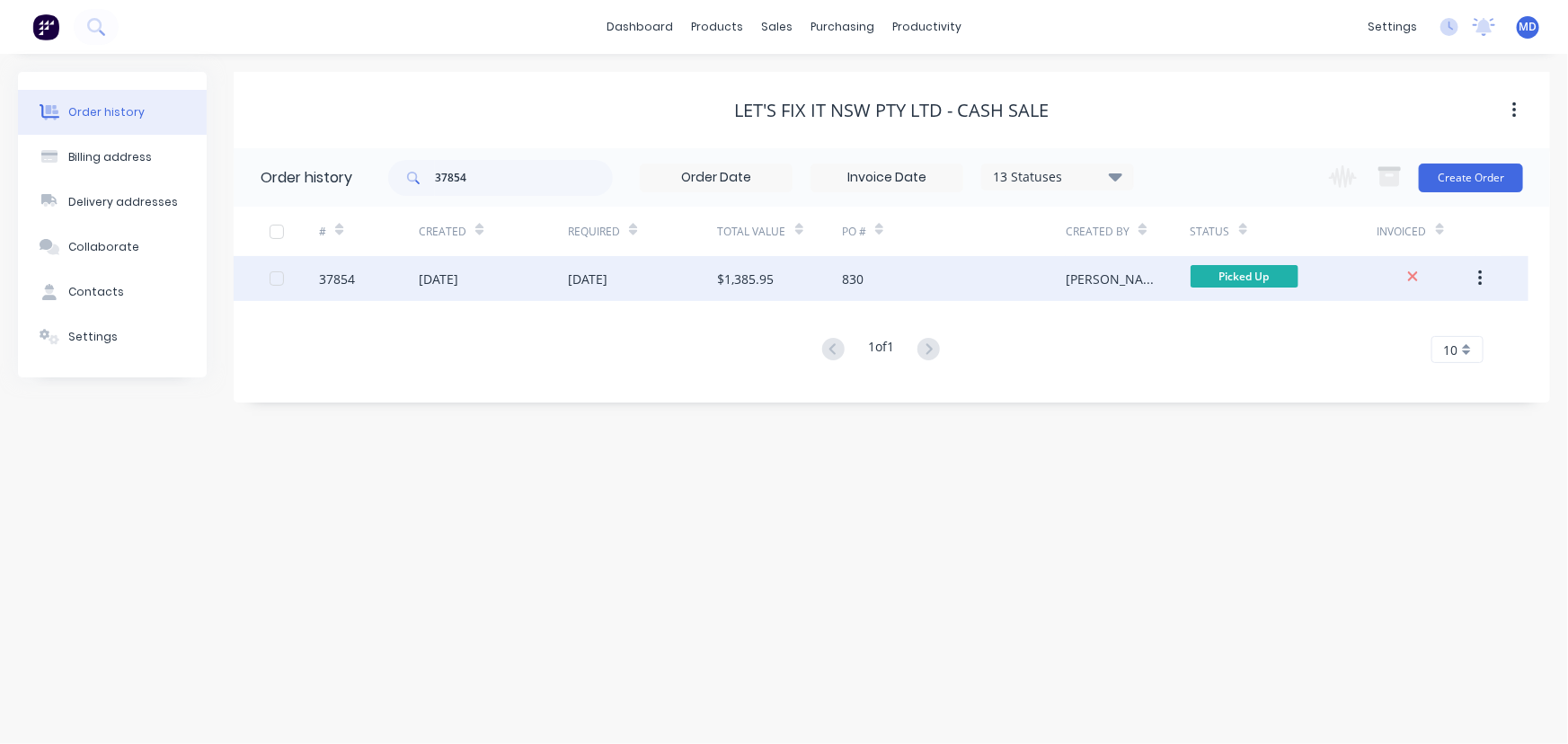
click at [607, 280] on div "[DATE]" at bounding box center [587, 279] width 39 height 19
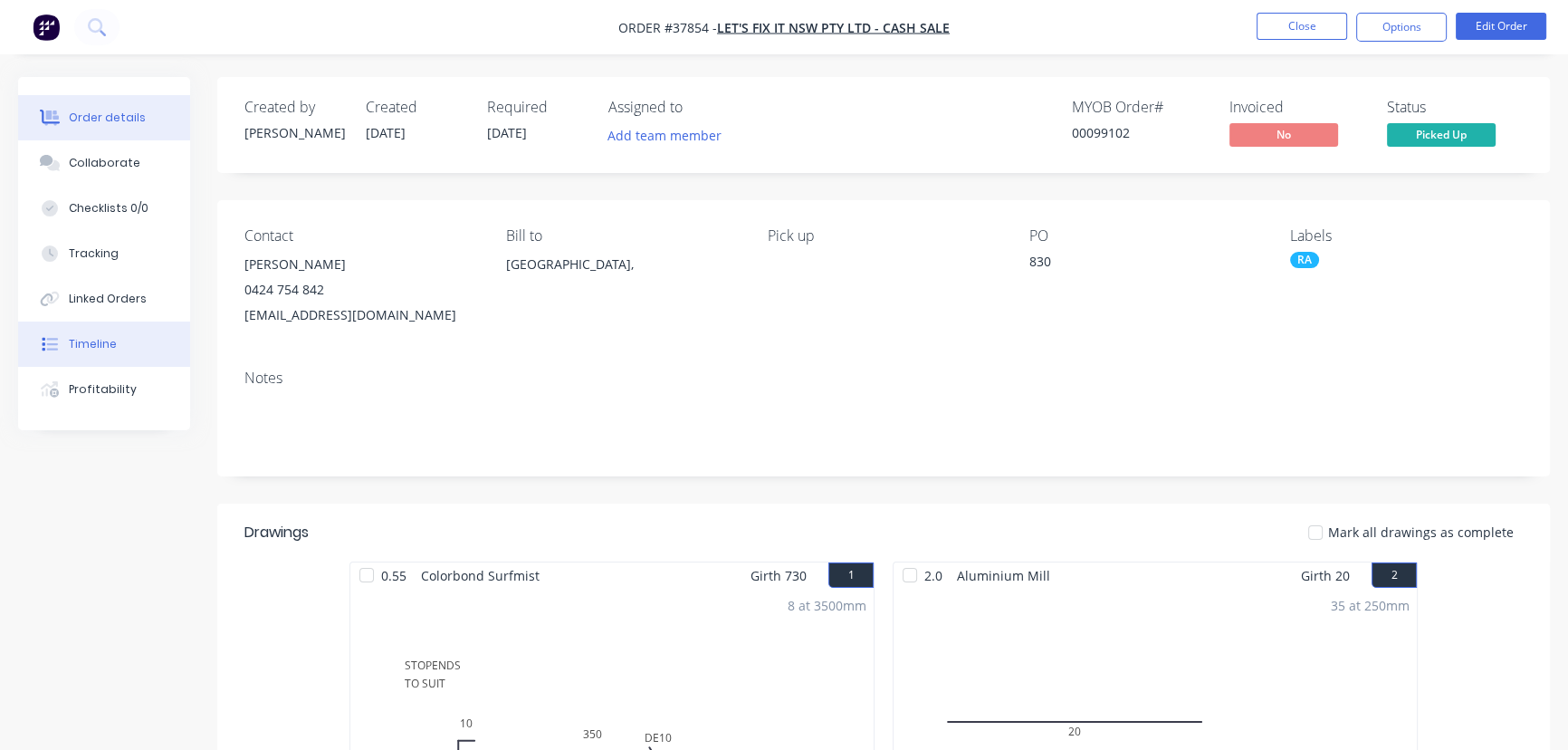
click at [90, 340] on div "Timeline" at bounding box center [93, 344] width 48 height 17
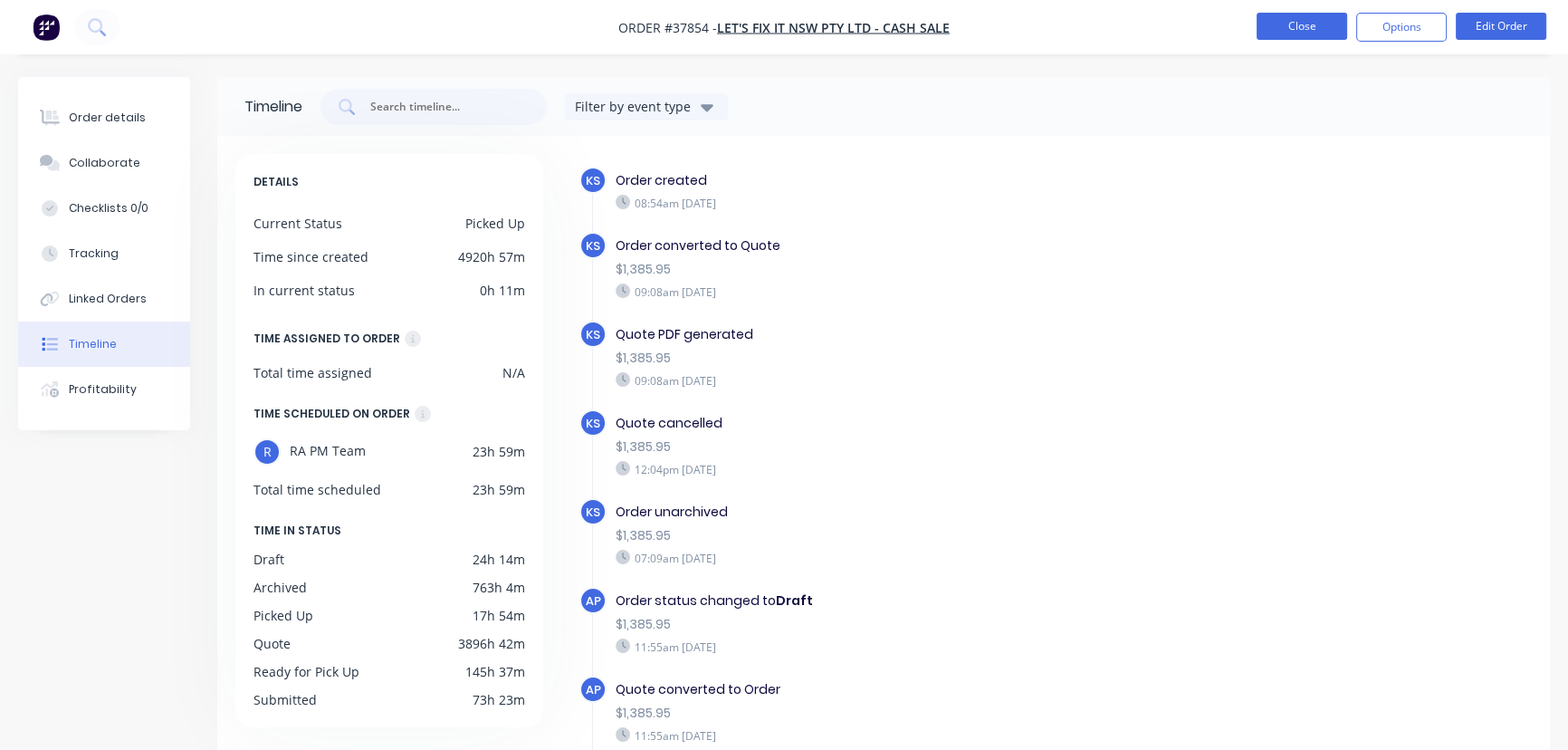
click at [1301, 31] on button "Close" at bounding box center [1302, 27] width 91 height 28
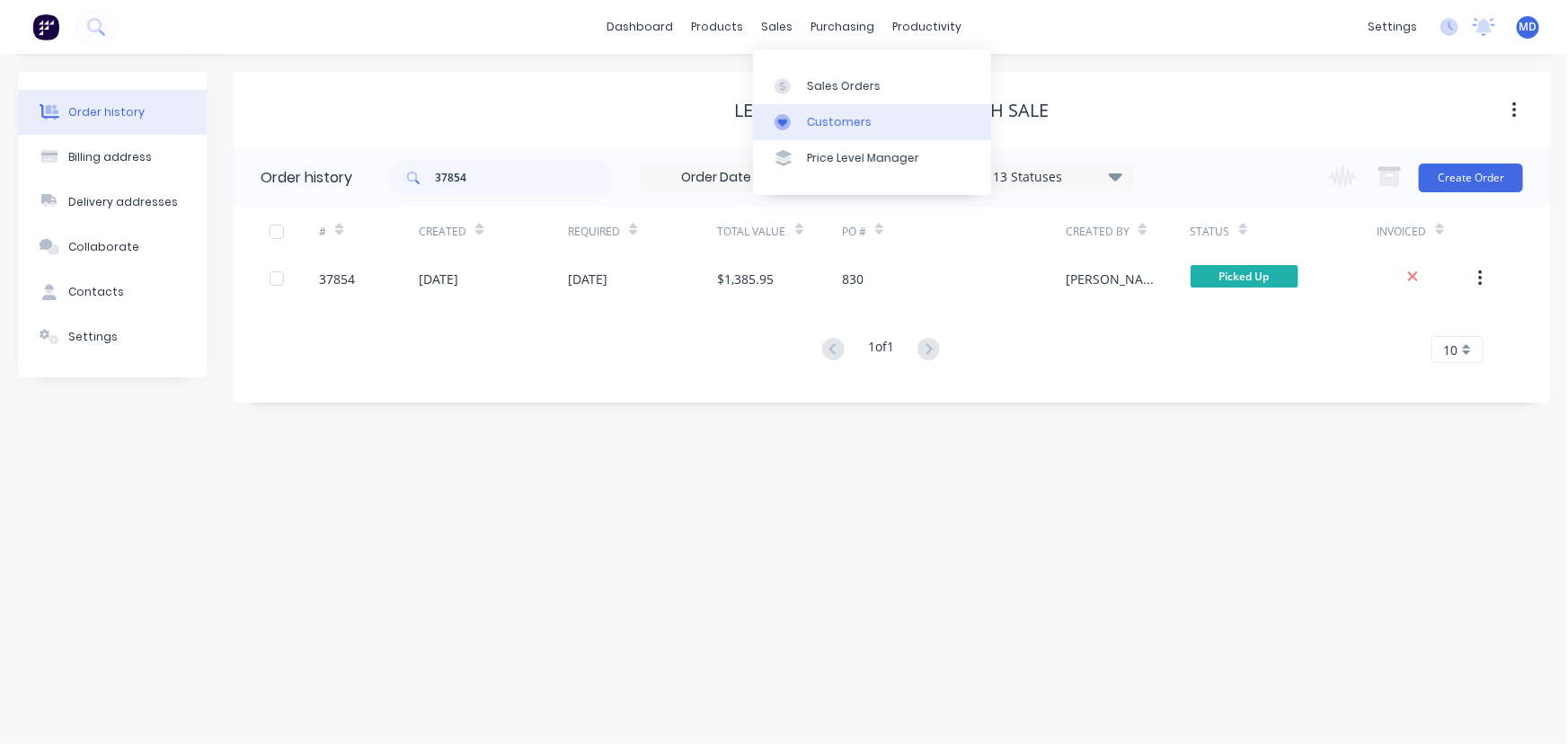
click at [819, 122] on div "Customers" at bounding box center [839, 122] width 65 height 16
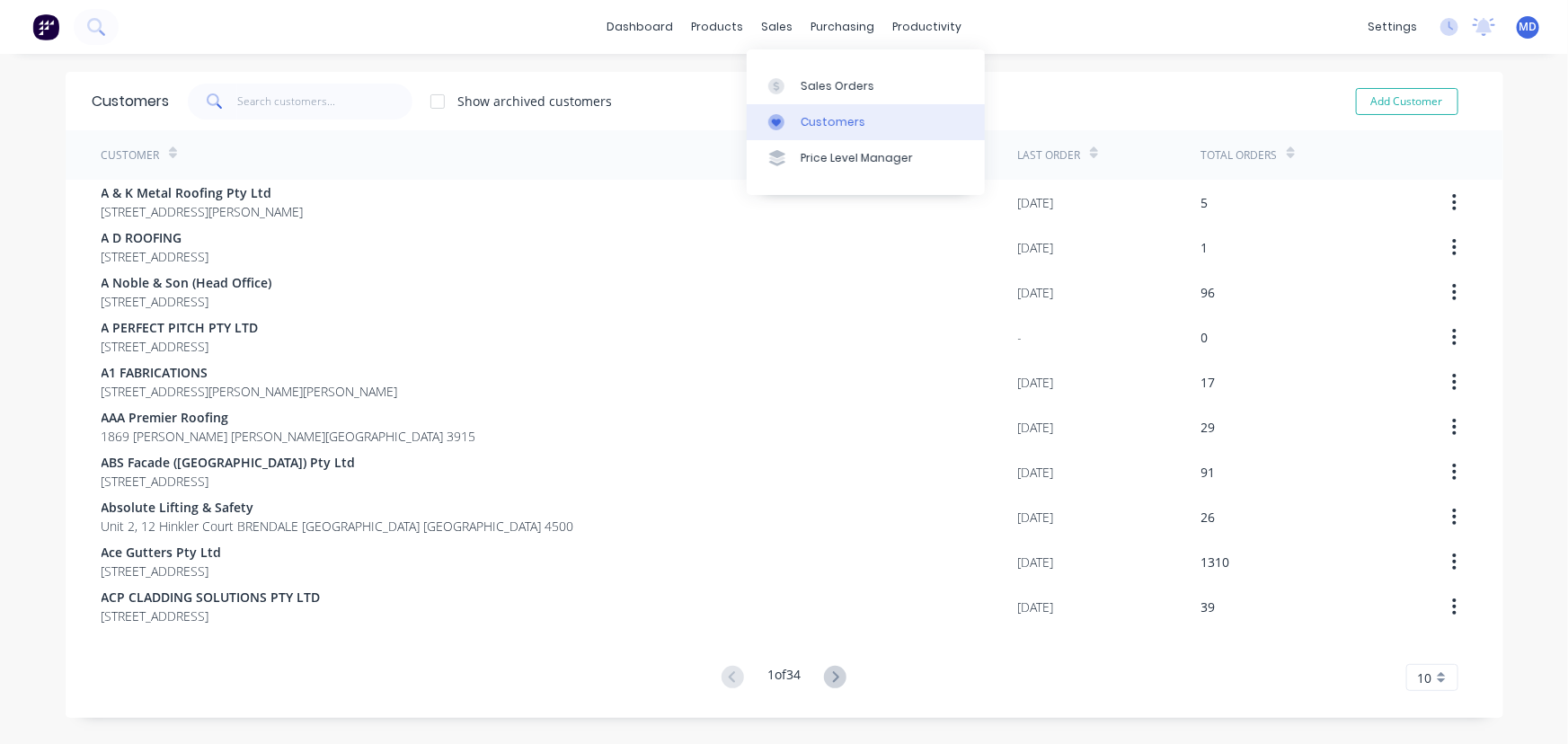
click at [818, 111] on link "Customers" at bounding box center [865, 121] width 238 height 36
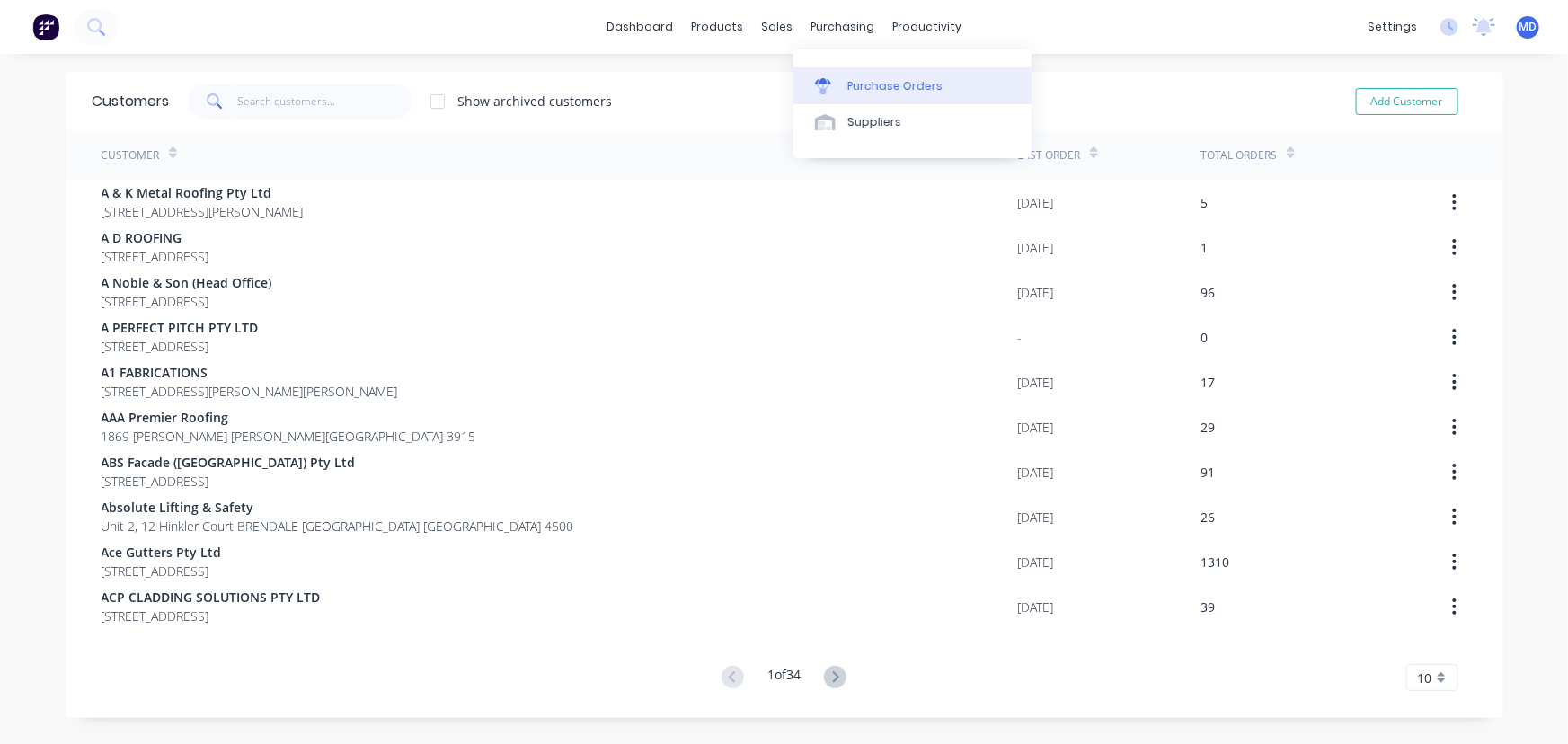
click at [888, 81] on div "Purchase Orders" at bounding box center [895, 87] width 96 height 16
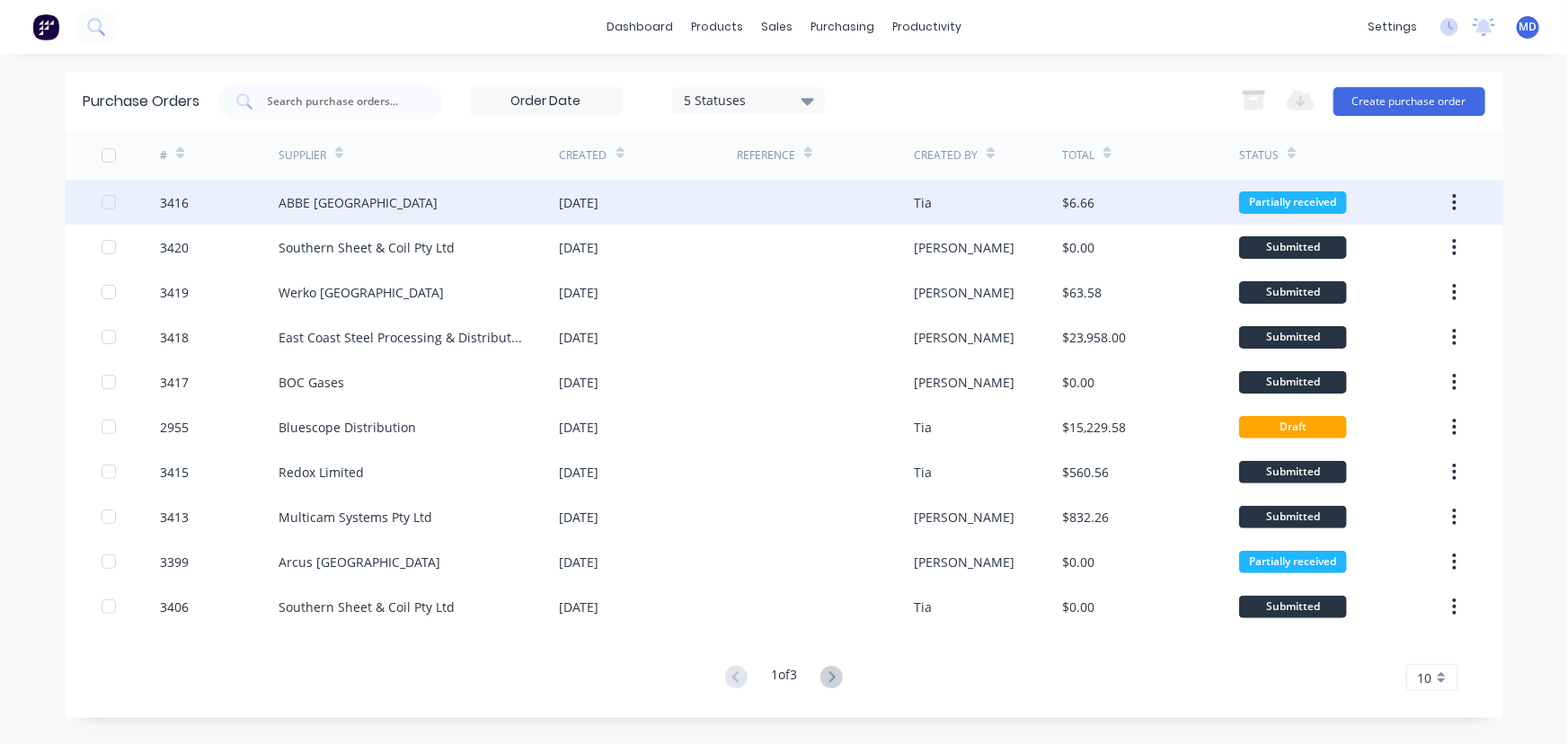
click at [321, 206] on div "ABBE [GEOGRAPHIC_DATA]" at bounding box center [358, 202] width 159 height 19
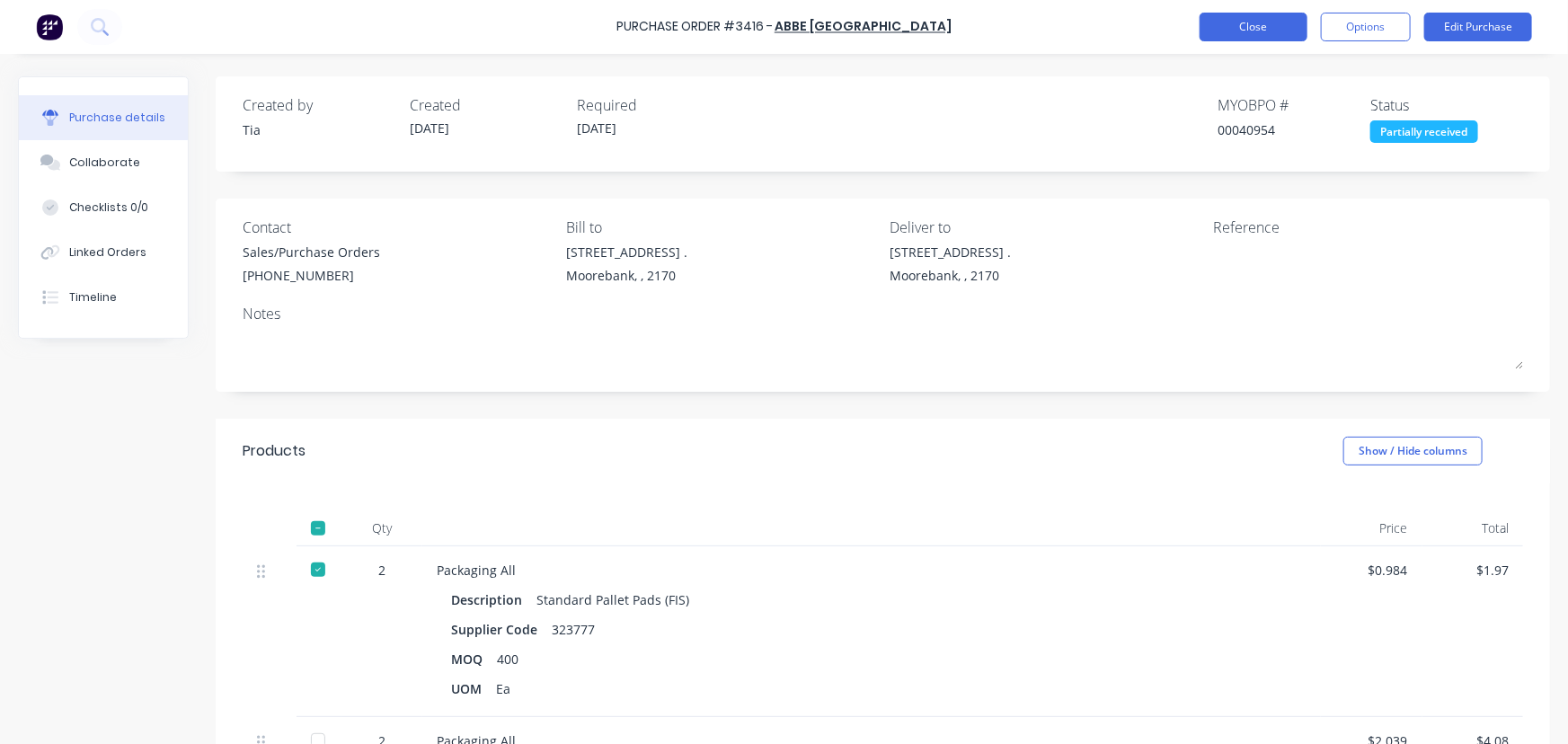
click at [1240, 23] on button "Close" at bounding box center [1253, 27] width 107 height 29
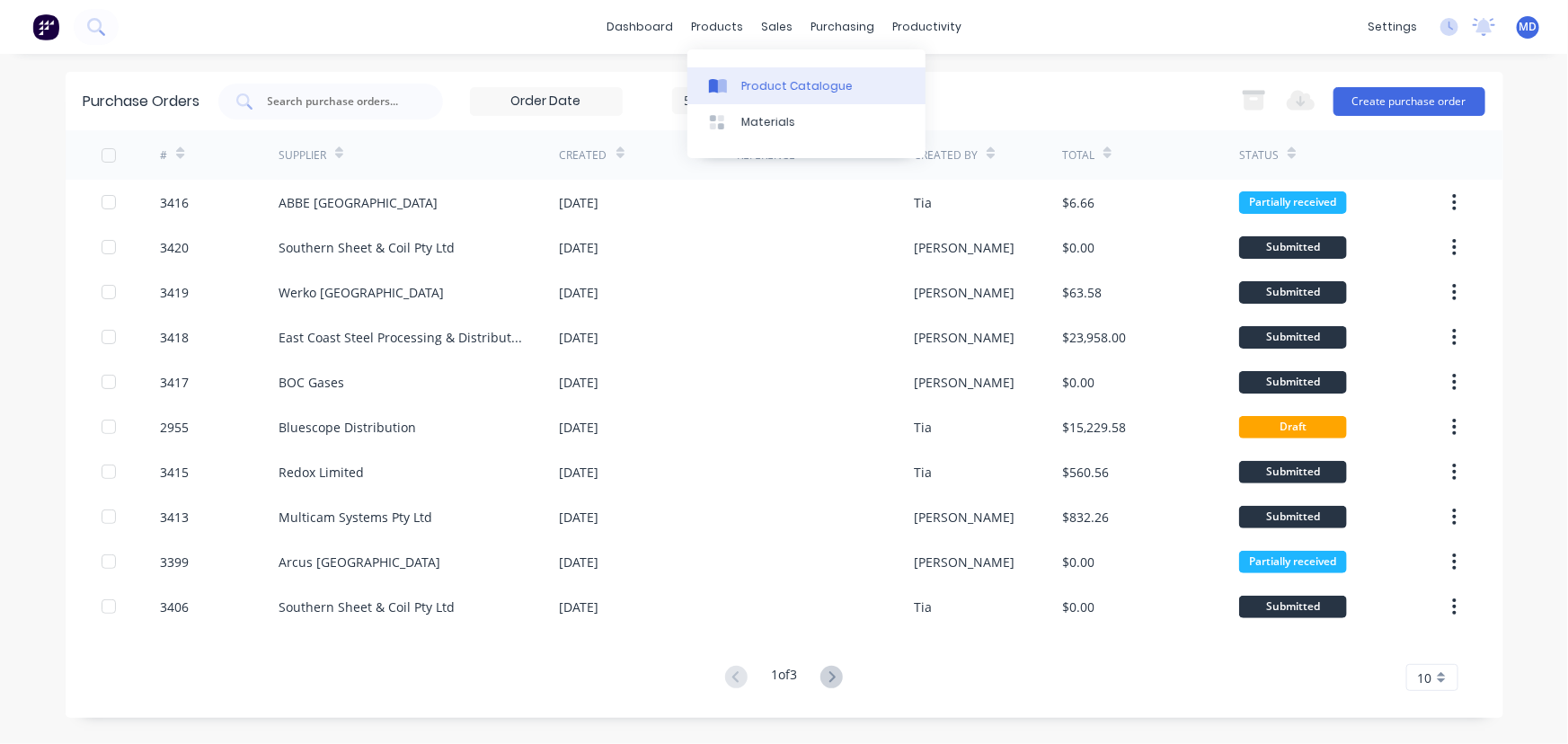
click at [802, 90] on div "Product Catalogue" at bounding box center [797, 87] width 111 height 16
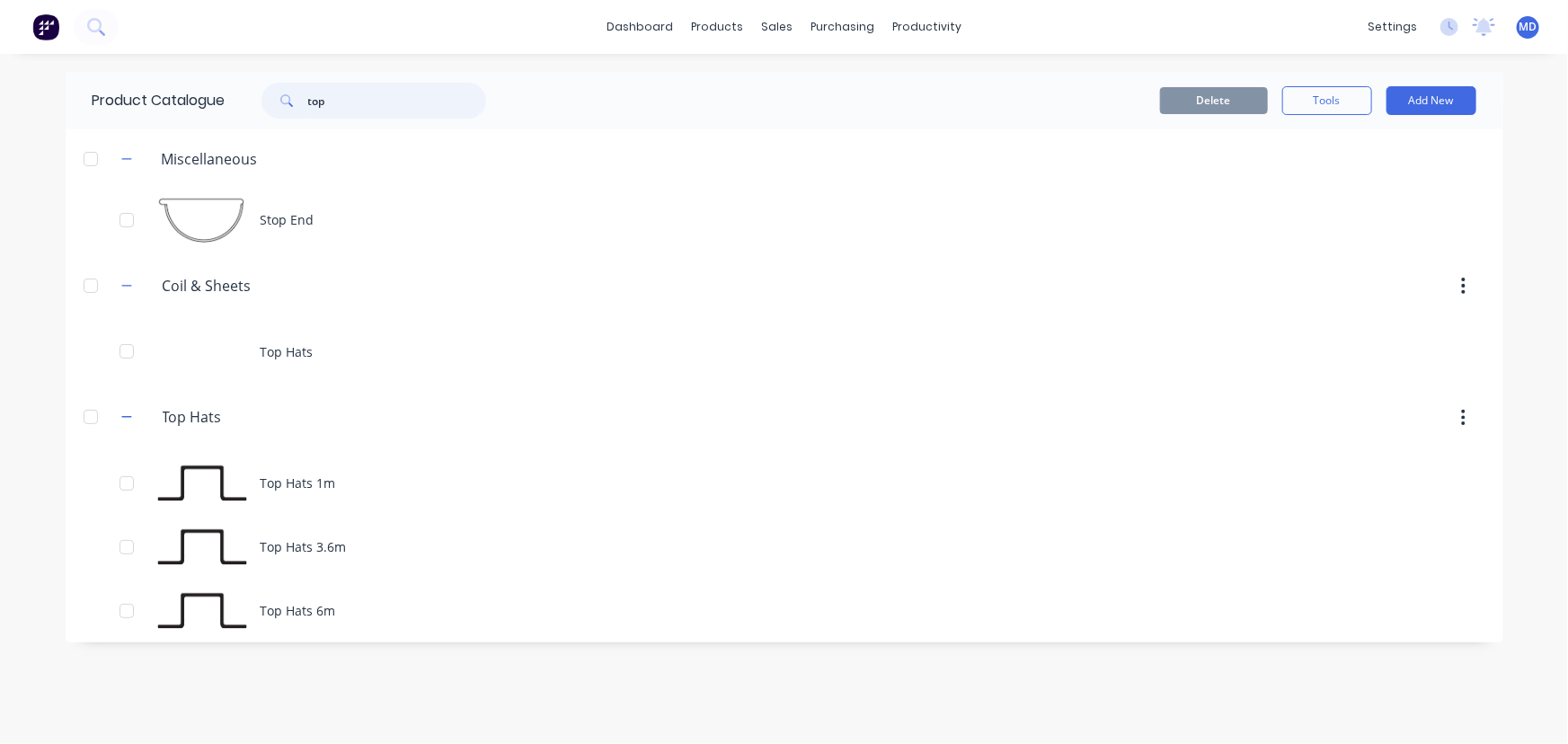
drag, startPoint x: 377, startPoint y: 97, endPoint x: 0, endPoint y: 62, distance: 378.6
click at [0, 72] on div "dashboard products sales purchasing productivity dashboard products Product Cat…" at bounding box center [784, 372] width 1568 height 744
type input "dek"
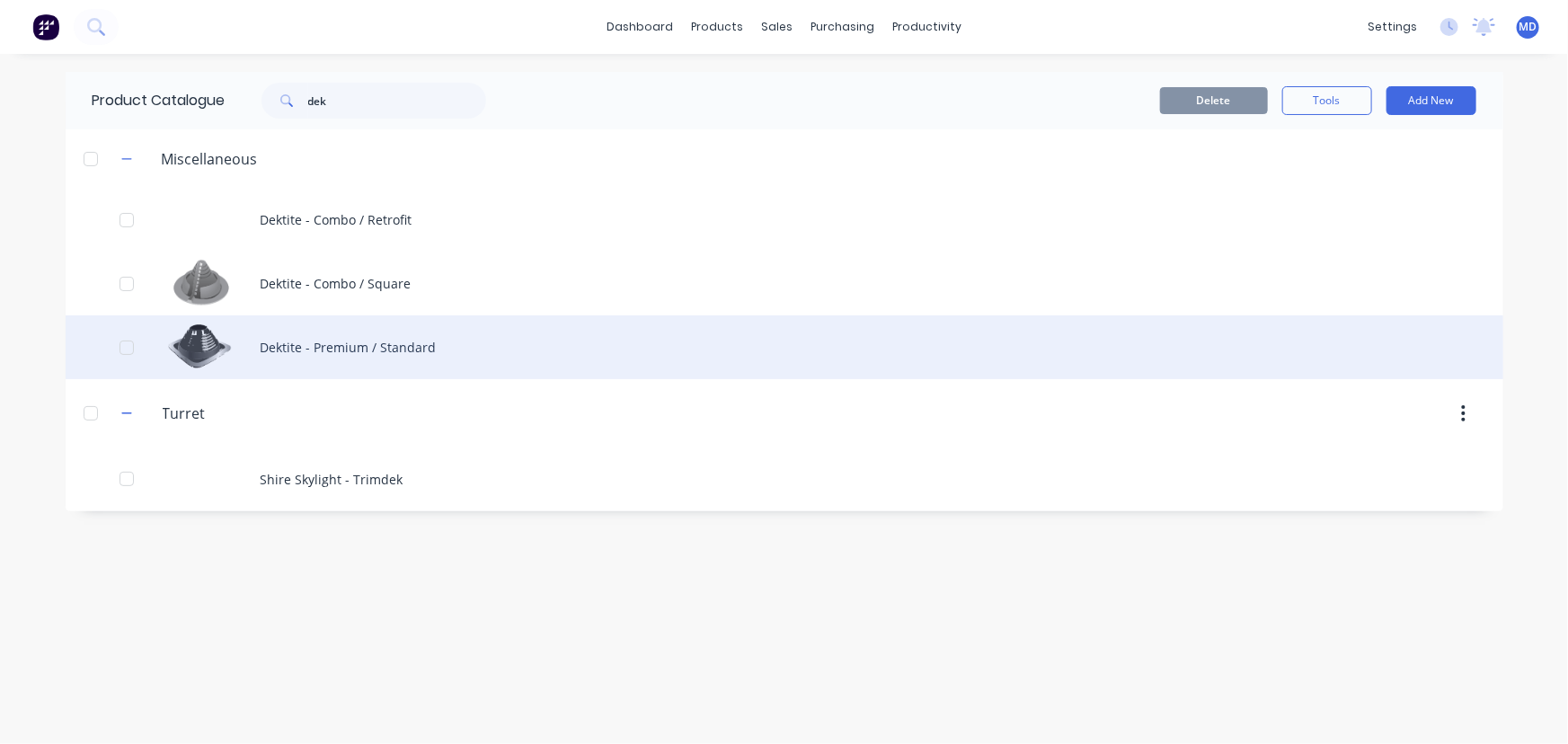
click at [407, 340] on div "Dektite - Premium / Standard" at bounding box center [784, 347] width 1438 height 64
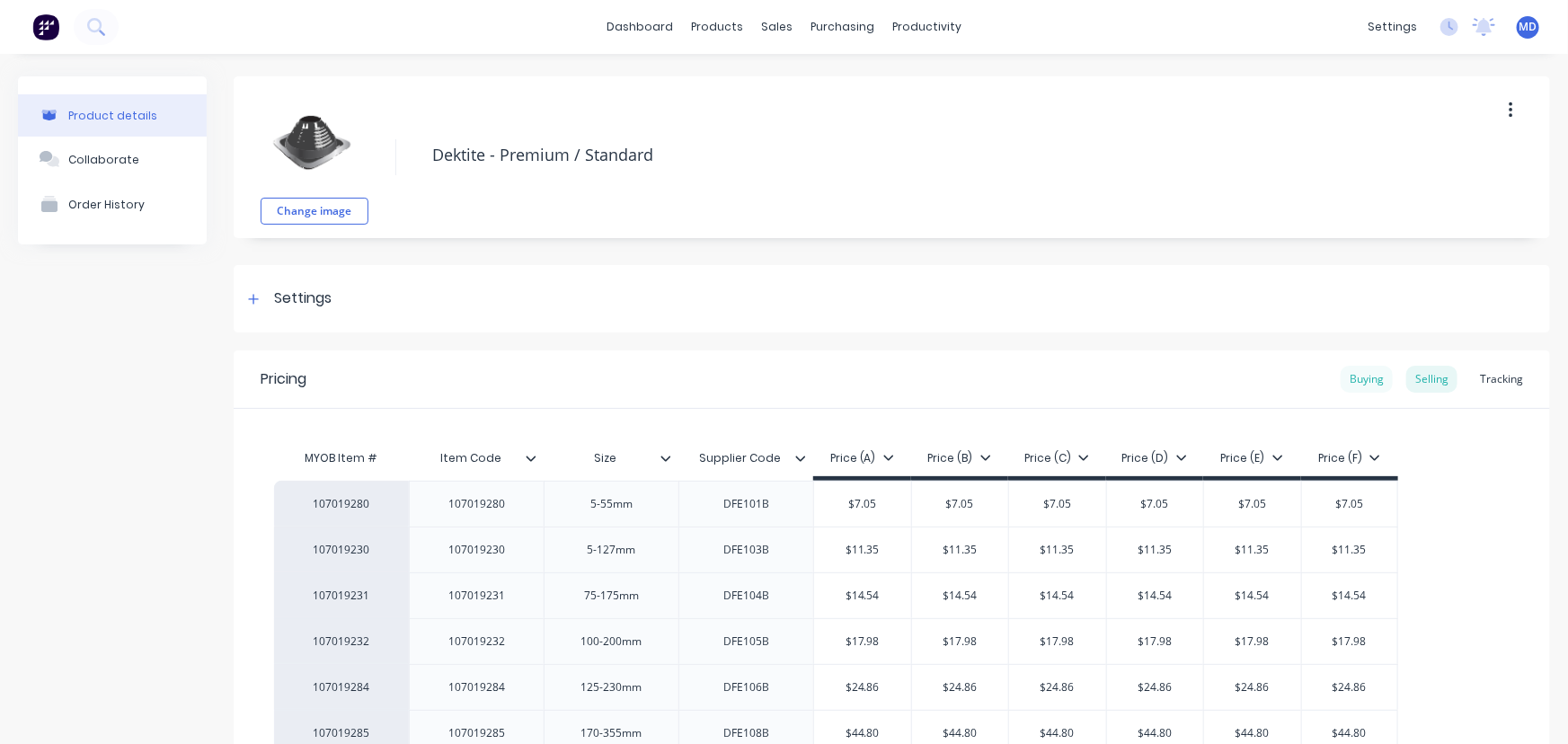
click at [1345, 374] on div "Buying" at bounding box center [1366, 380] width 52 height 27
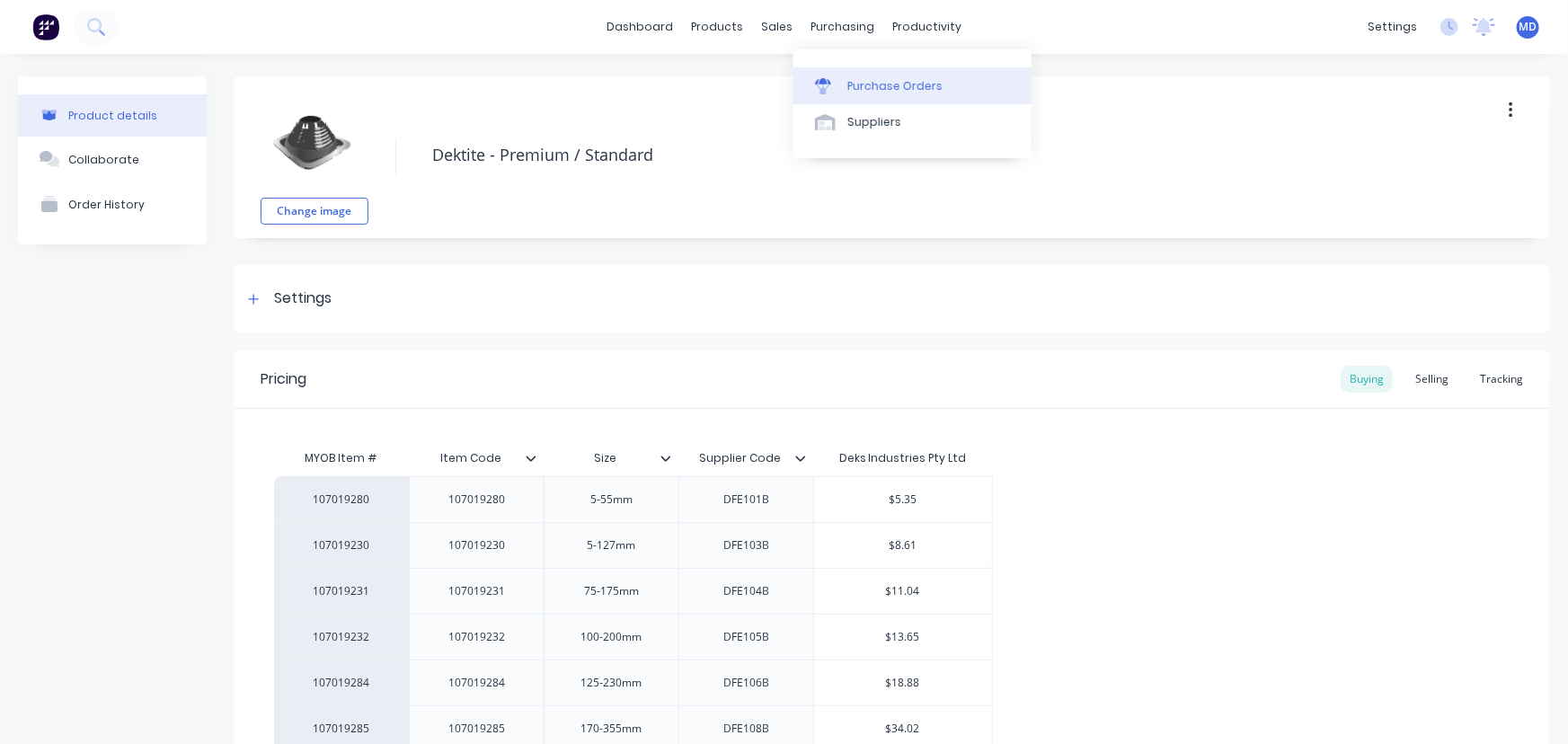
click at [918, 83] on div "Purchase Orders" at bounding box center [895, 87] width 96 height 16
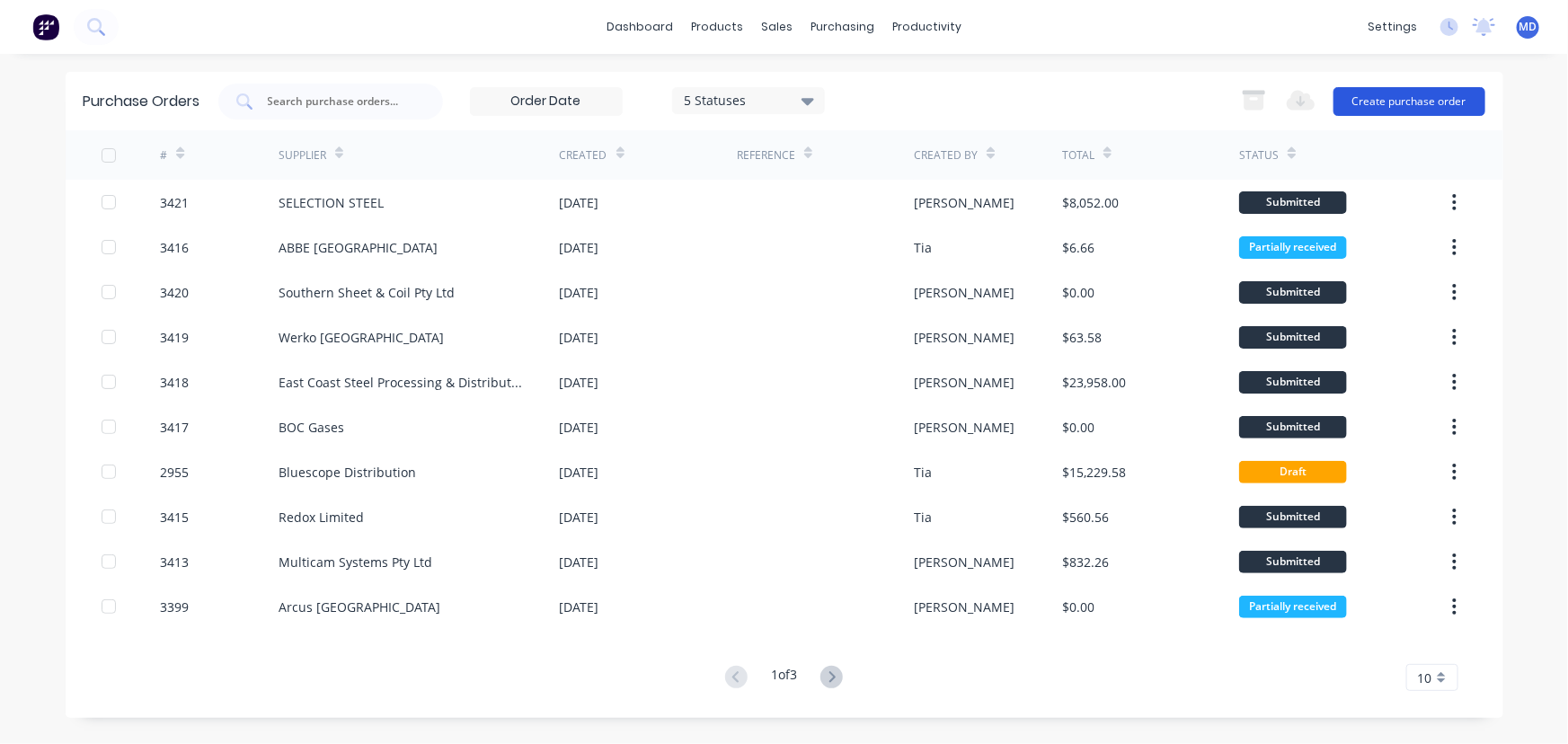
click at [1388, 98] on button "Create purchase order" at bounding box center [1409, 102] width 152 height 29
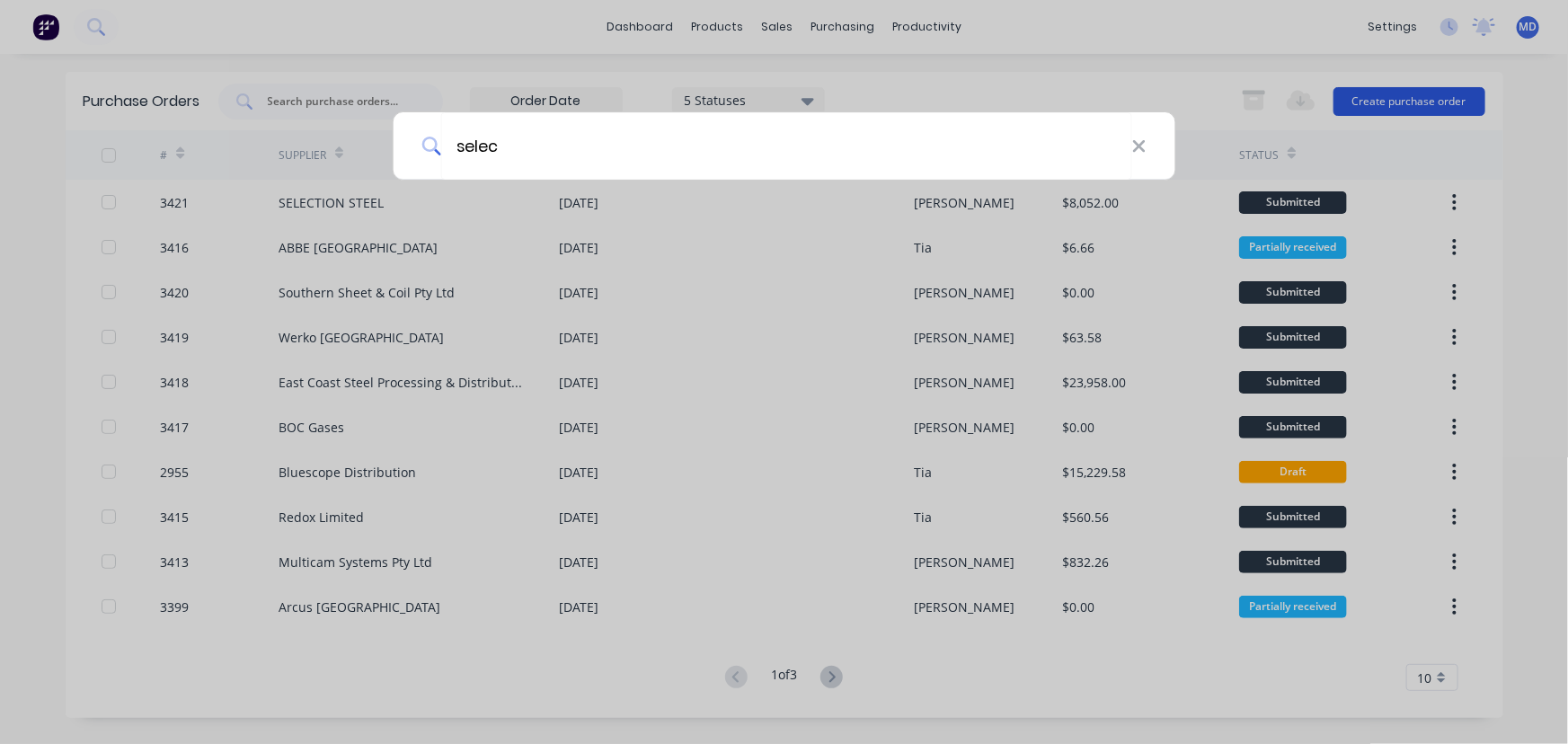
type input "selec"
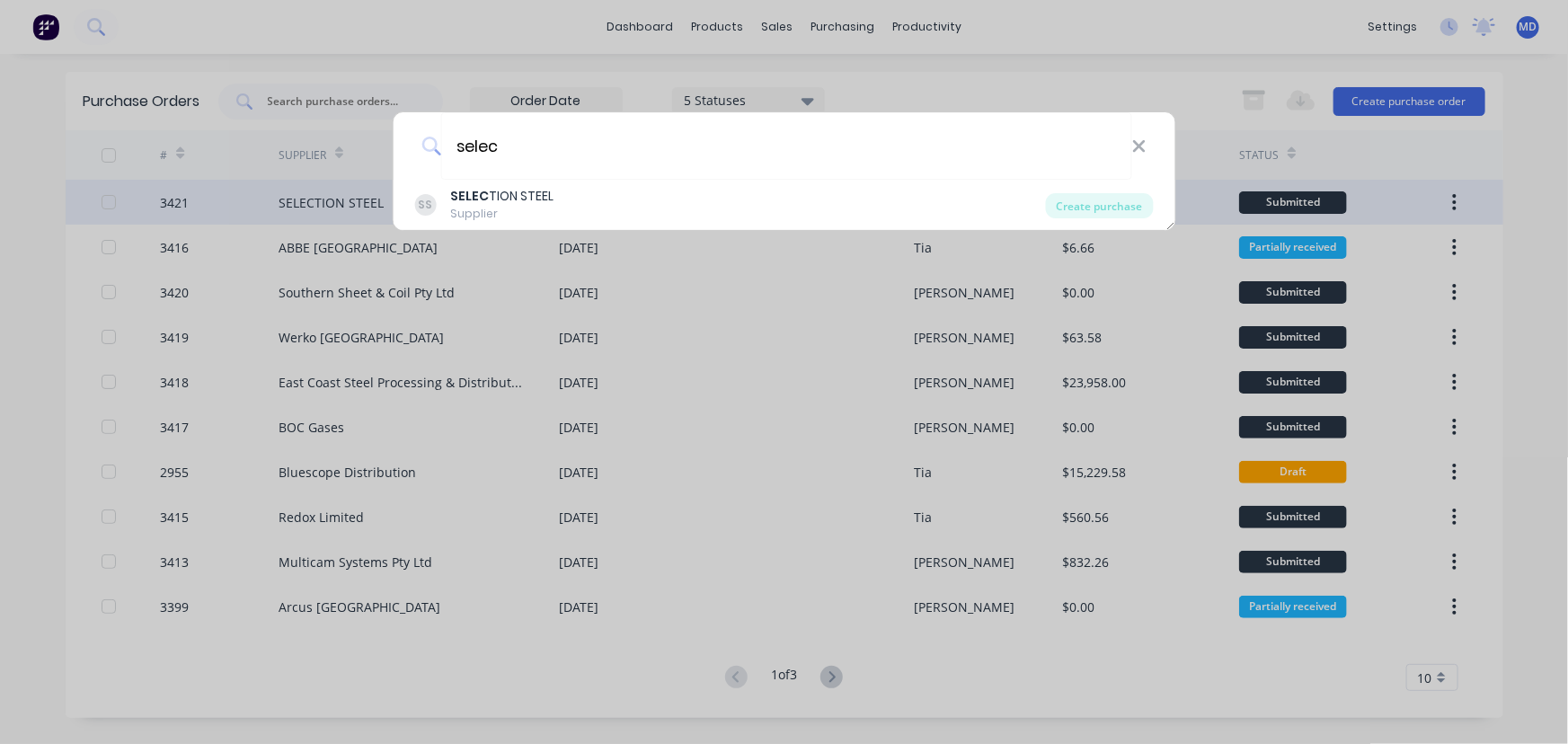
click at [323, 200] on div "selec SS SELEC TION STEEL Supplier Create purchase" at bounding box center [784, 372] width 1568 height 744
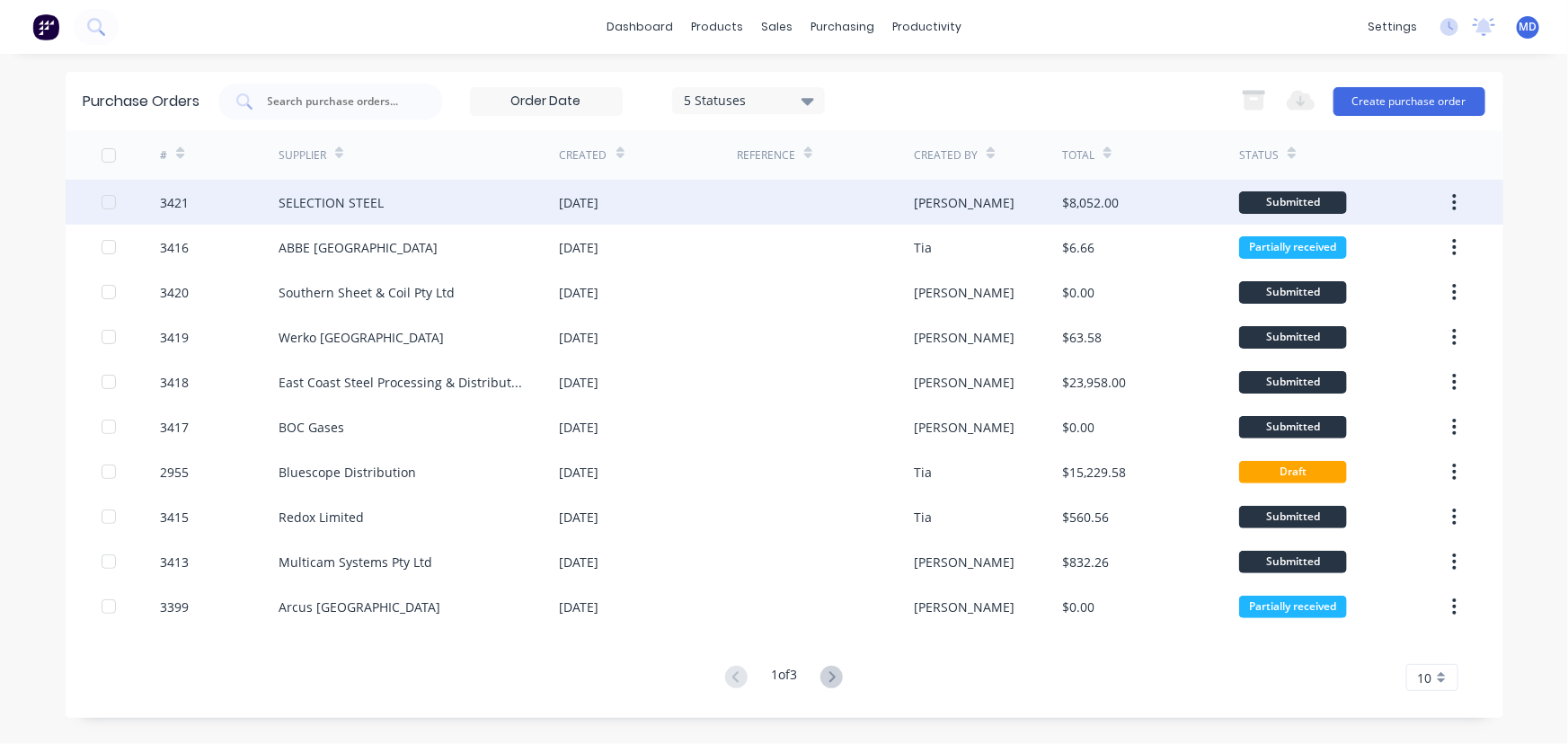
click at [419, 197] on div "SELECTION STEEL" at bounding box center [419, 201] width 281 height 45
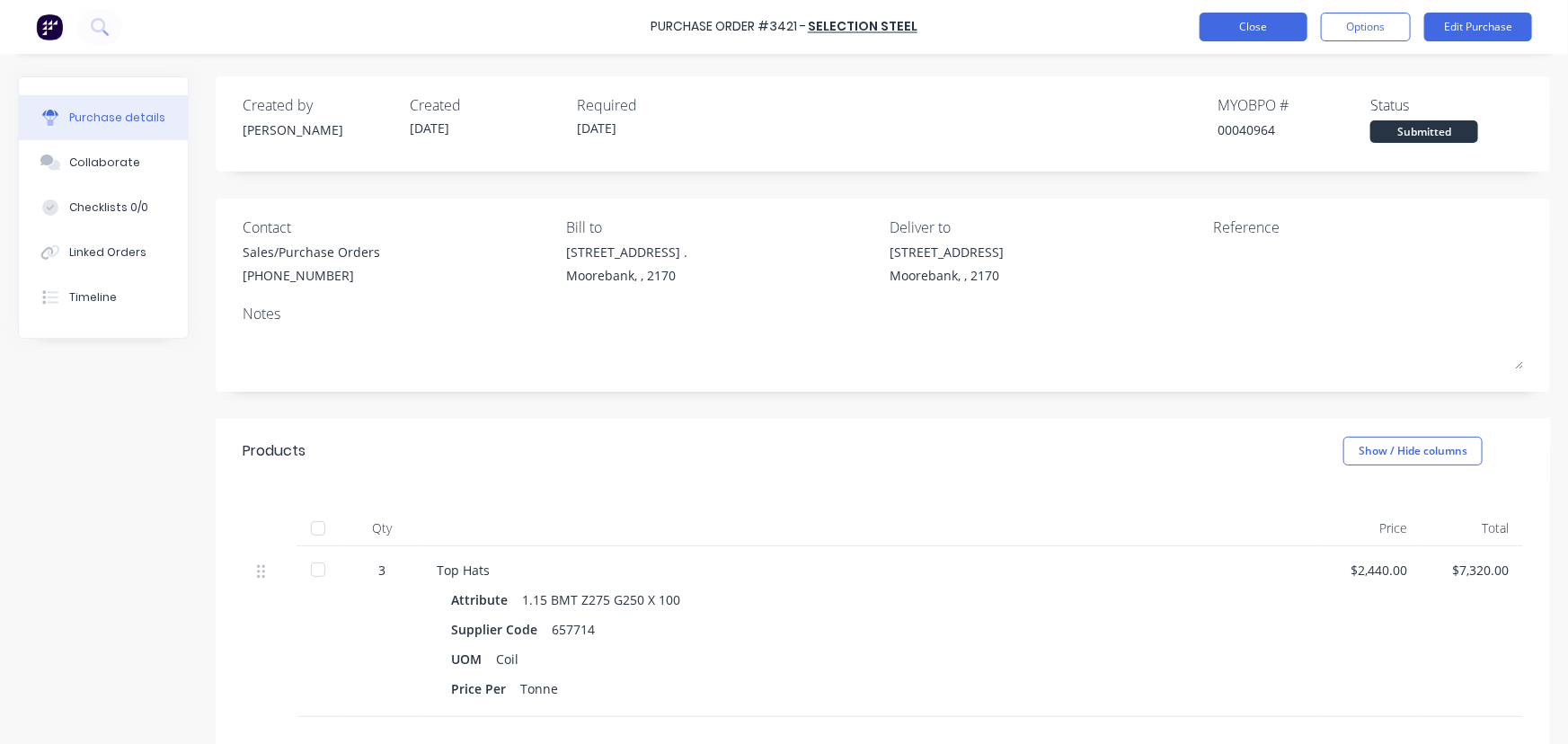
click at [1251, 18] on button "Close" at bounding box center [1253, 27] width 107 height 29
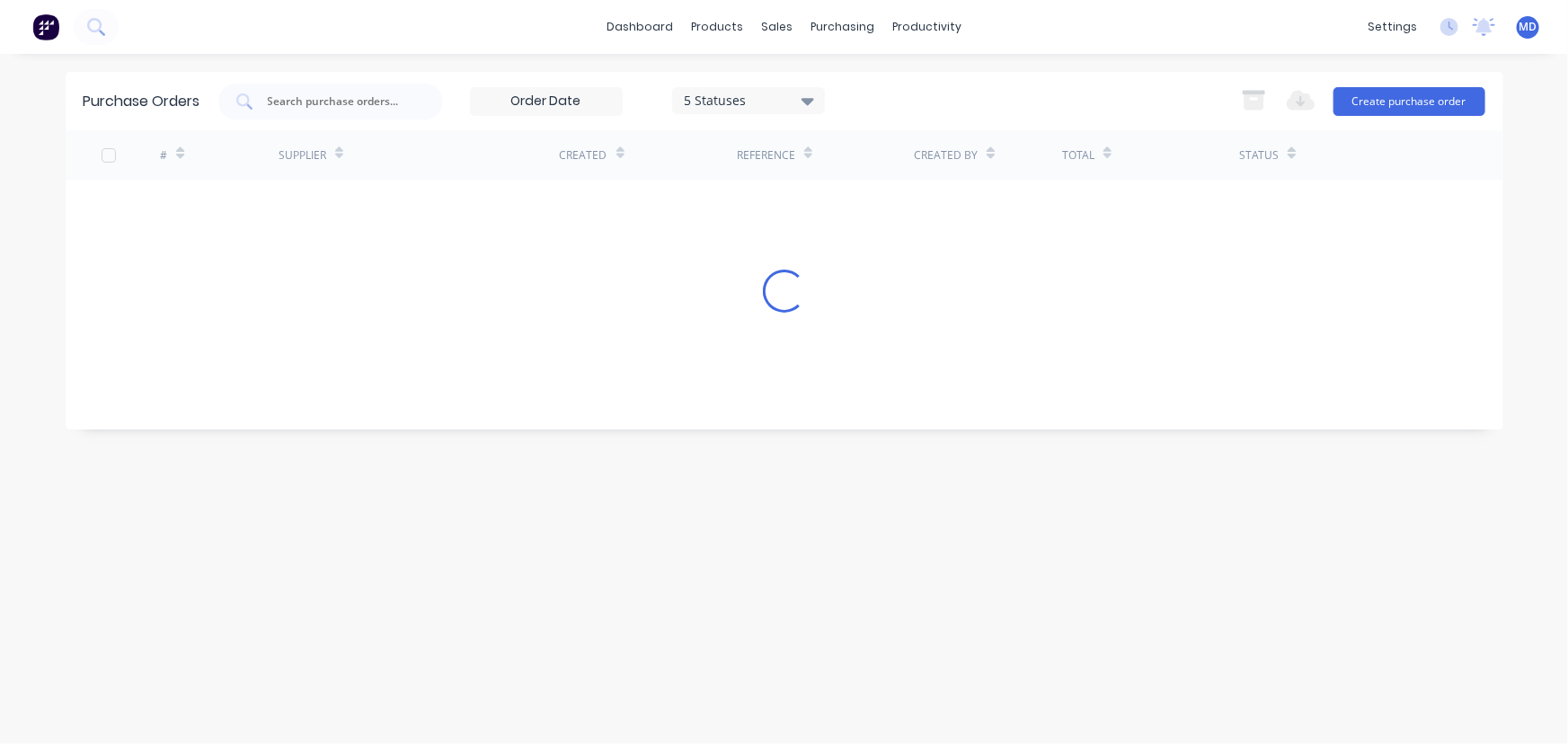
click at [1251, 18] on div "dashboard products sales purchasing productivity dashboard products Product Cat…" at bounding box center [784, 26] width 1568 height 54
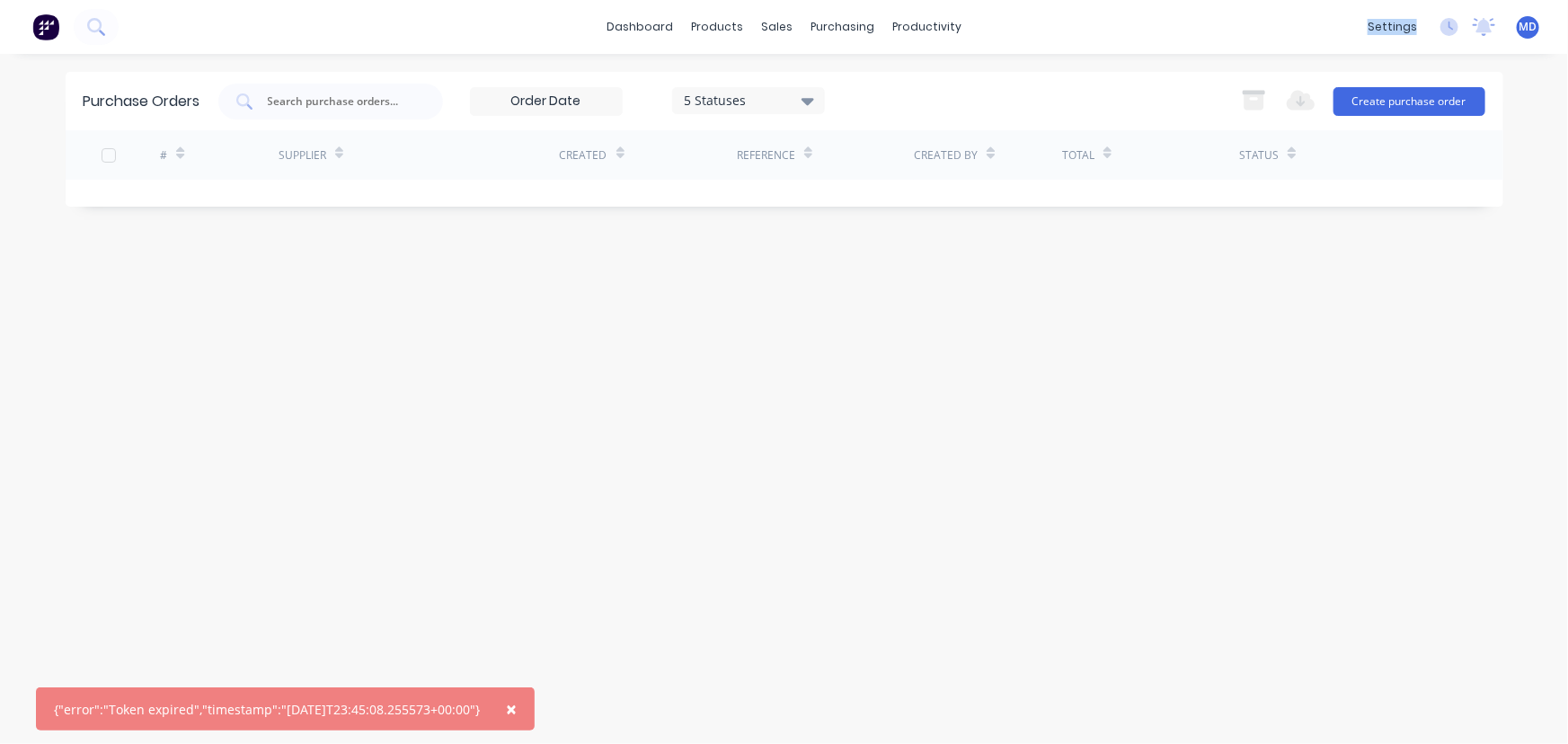
click at [535, 707] on button "×" at bounding box center [511, 708] width 46 height 43
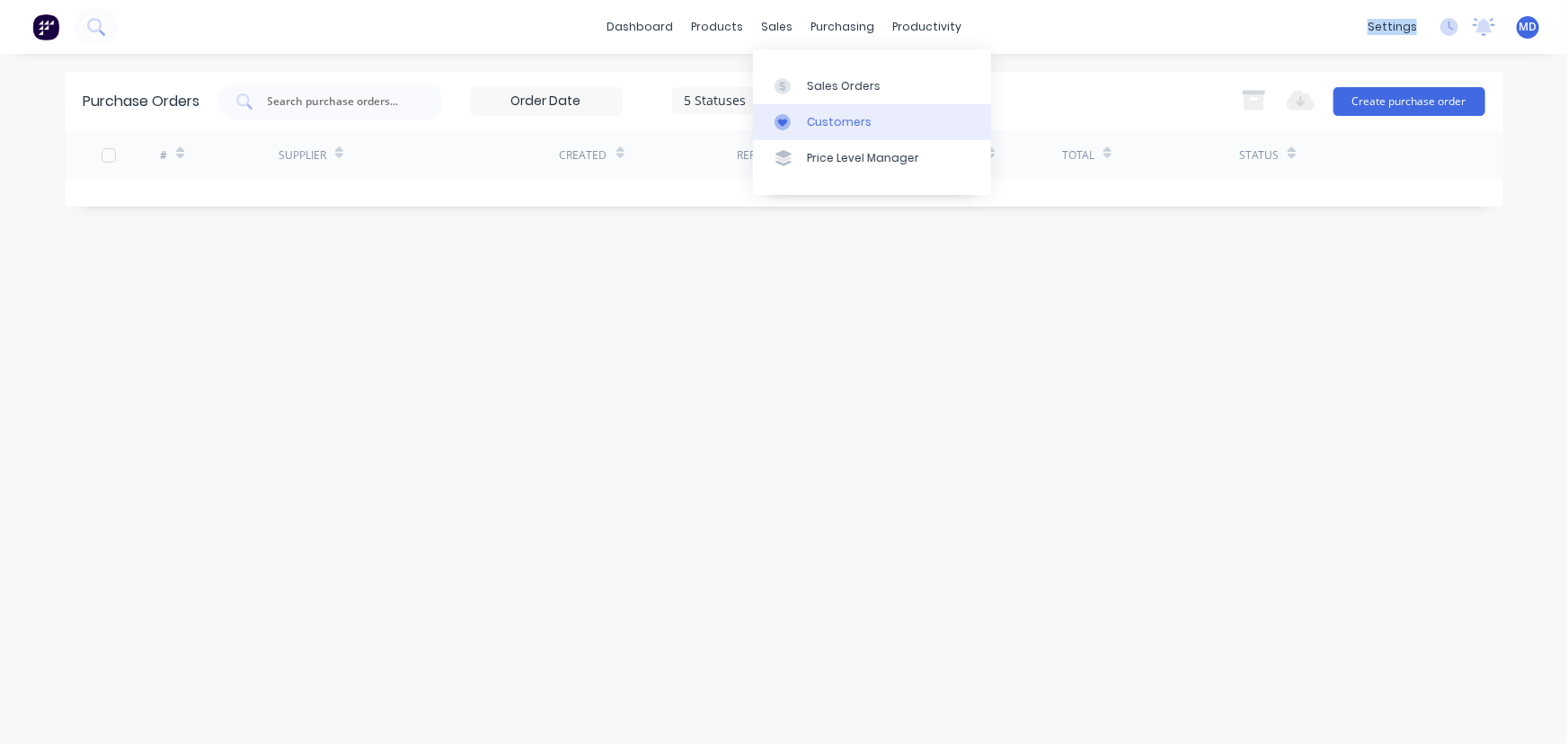
click at [849, 121] on div "Customers" at bounding box center [839, 122] width 65 height 16
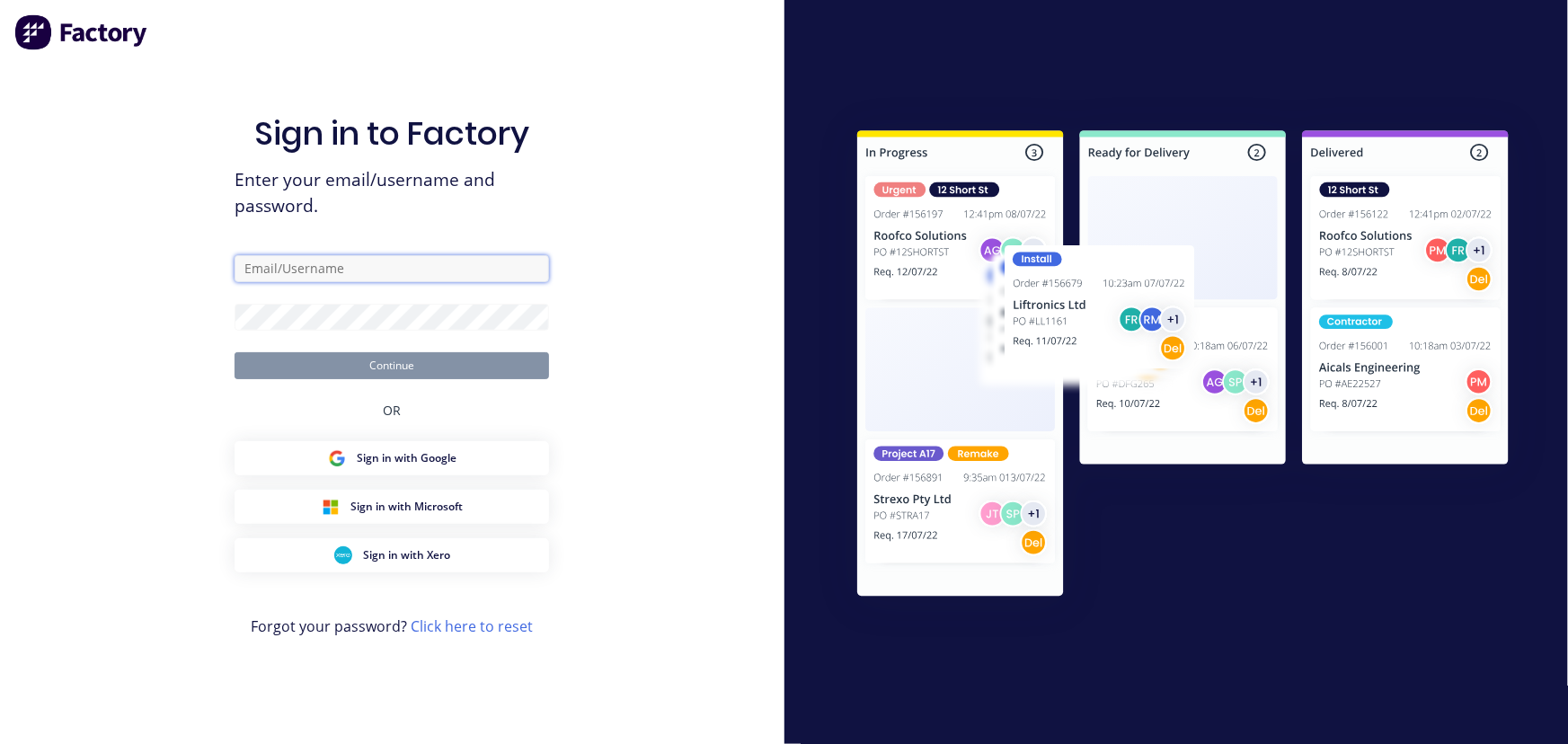
type input "maria@vilno.com.au"
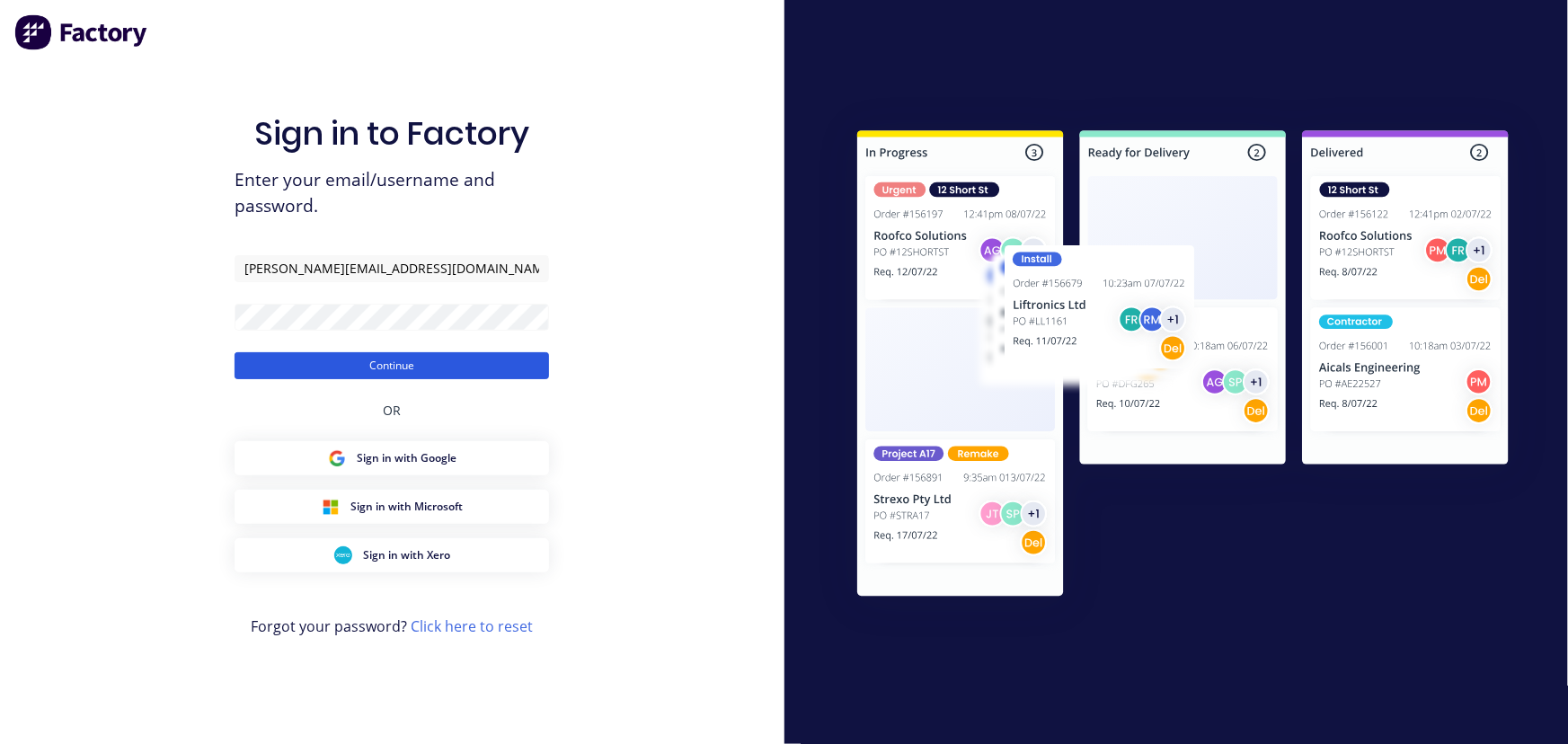
click at [400, 363] on button "Continue" at bounding box center [392, 366] width 314 height 27
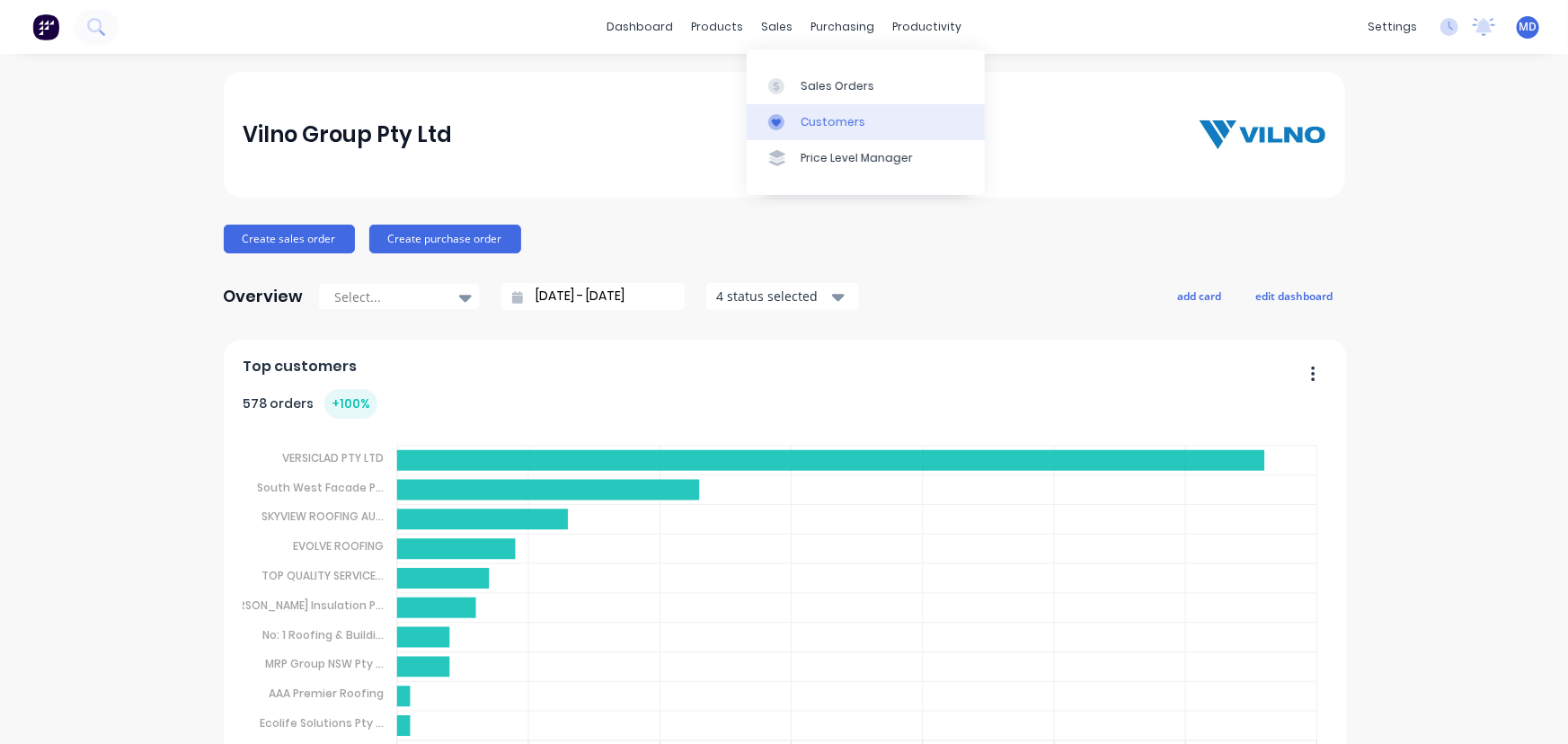
click at [849, 117] on div "Customers" at bounding box center [832, 122] width 65 height 16
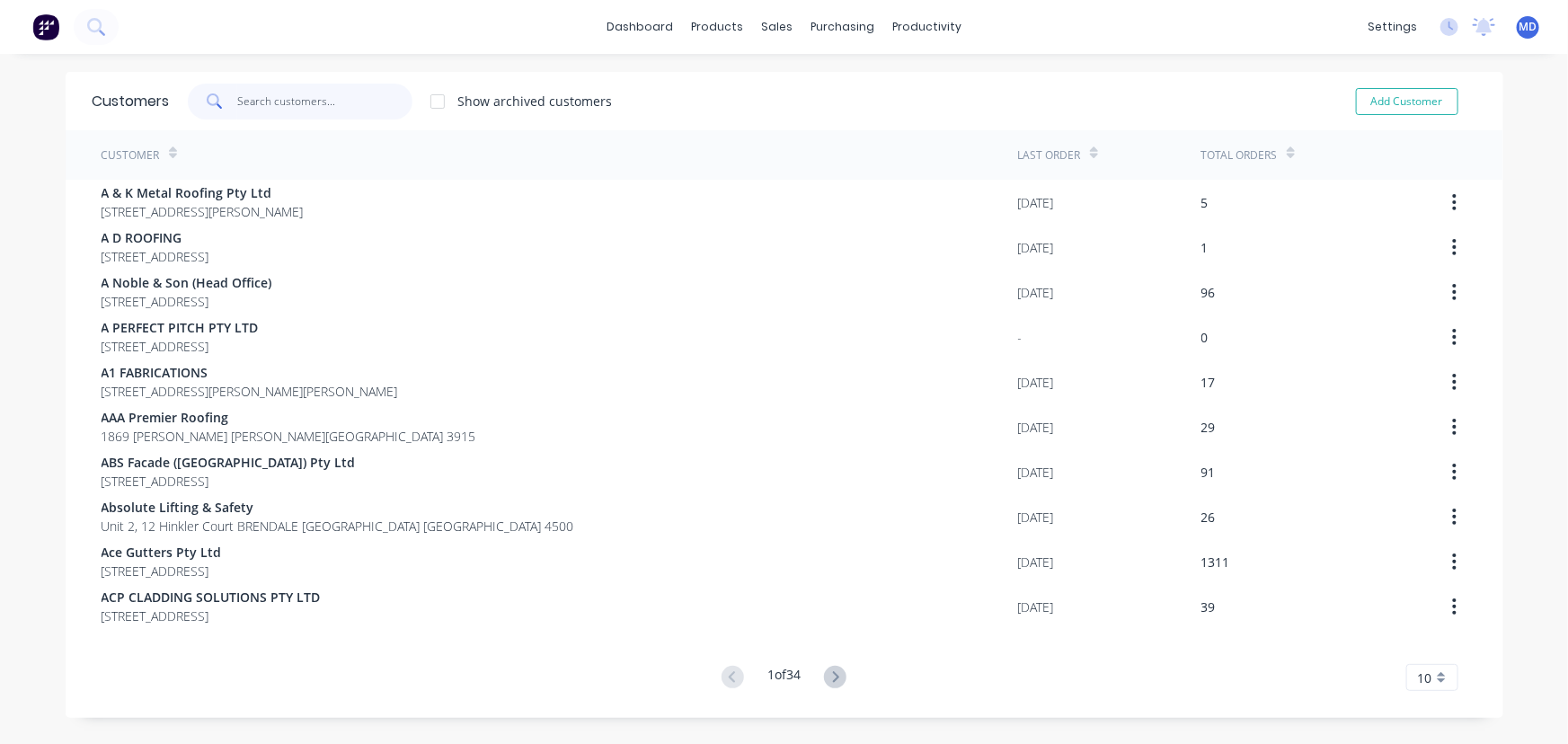
drag, startPoint x: 320, startPoint y: 85, endPoint x: 311, endPoint y: 97, distance: 15.0
click at [315, 93] on input "text" at bounding box center [325, 101] width 175 height 36
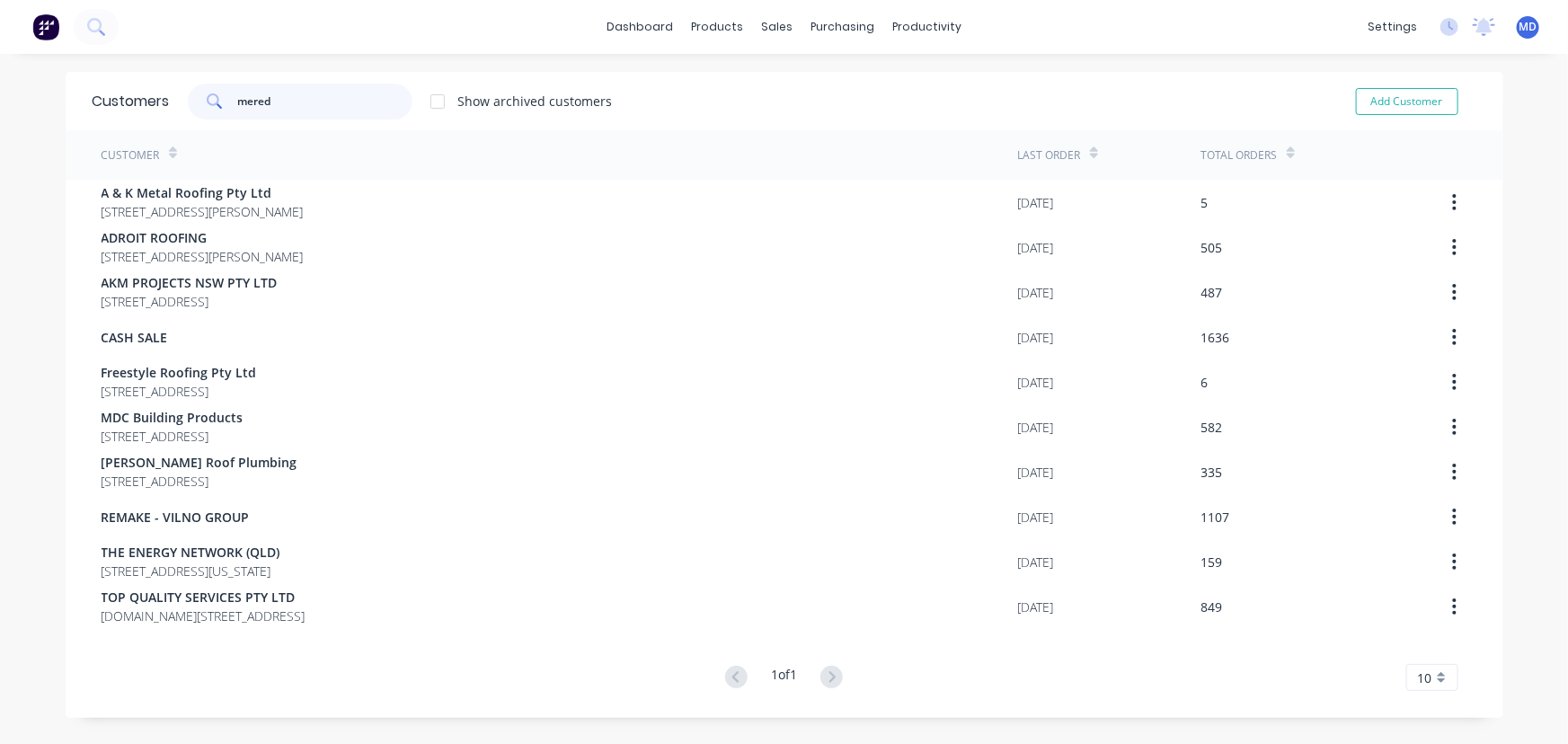
type input "mered"
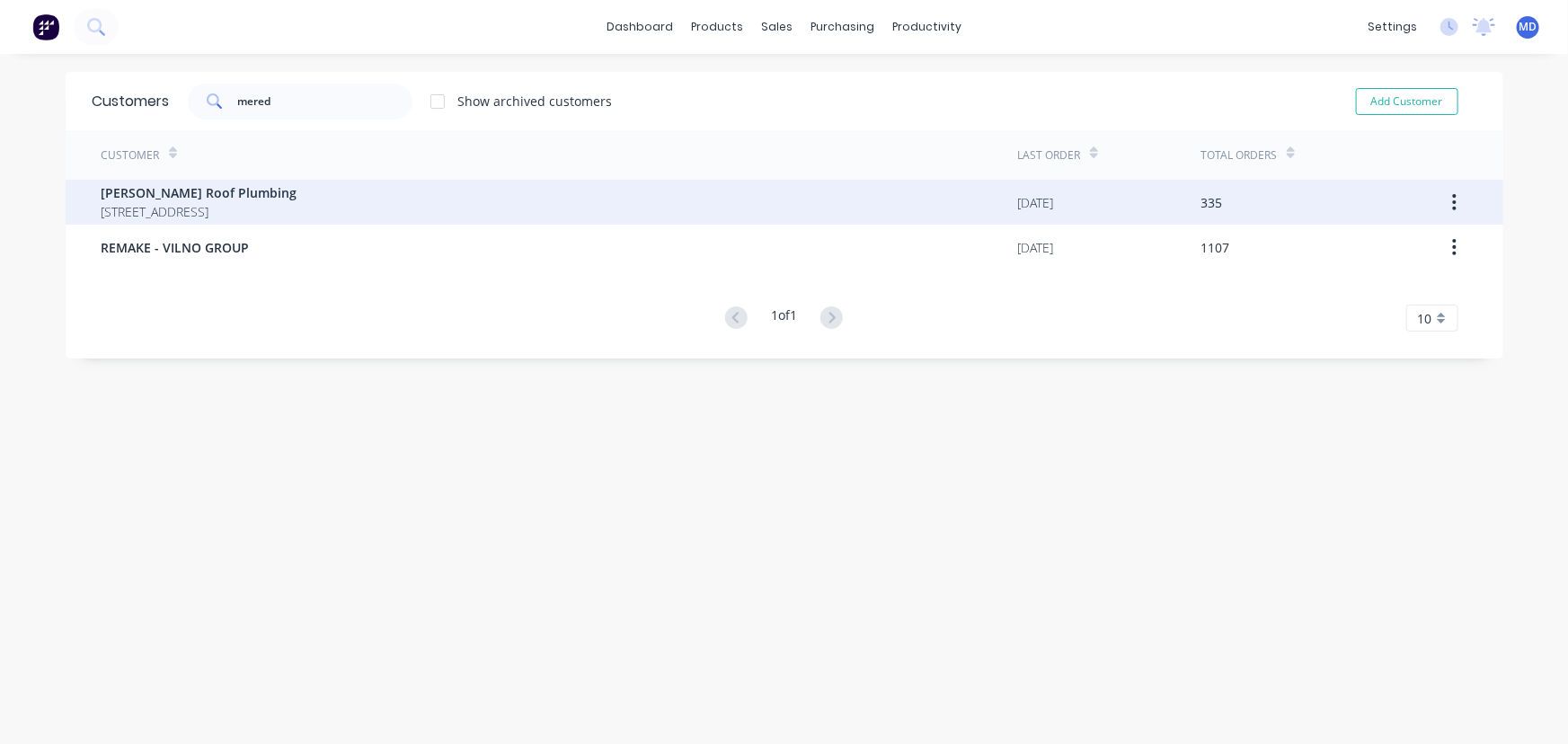
click at [298, 202] on span "[STREET_ADDRESS]" at bounding box center [199, 211] width 196 height 19
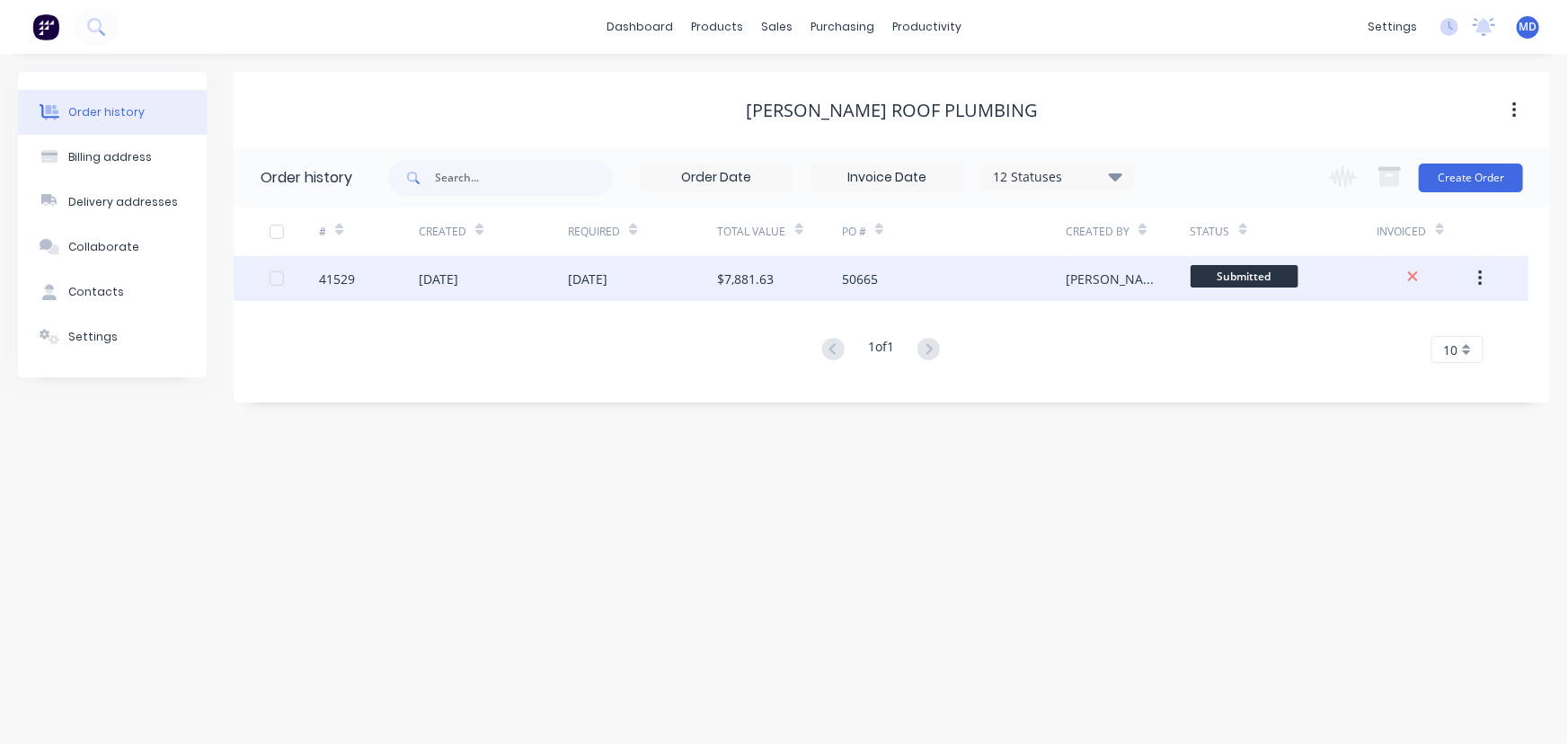
click at [607, 270] on div "11 Sep 2025" at bounding box center [587, 279] width 39 height 19
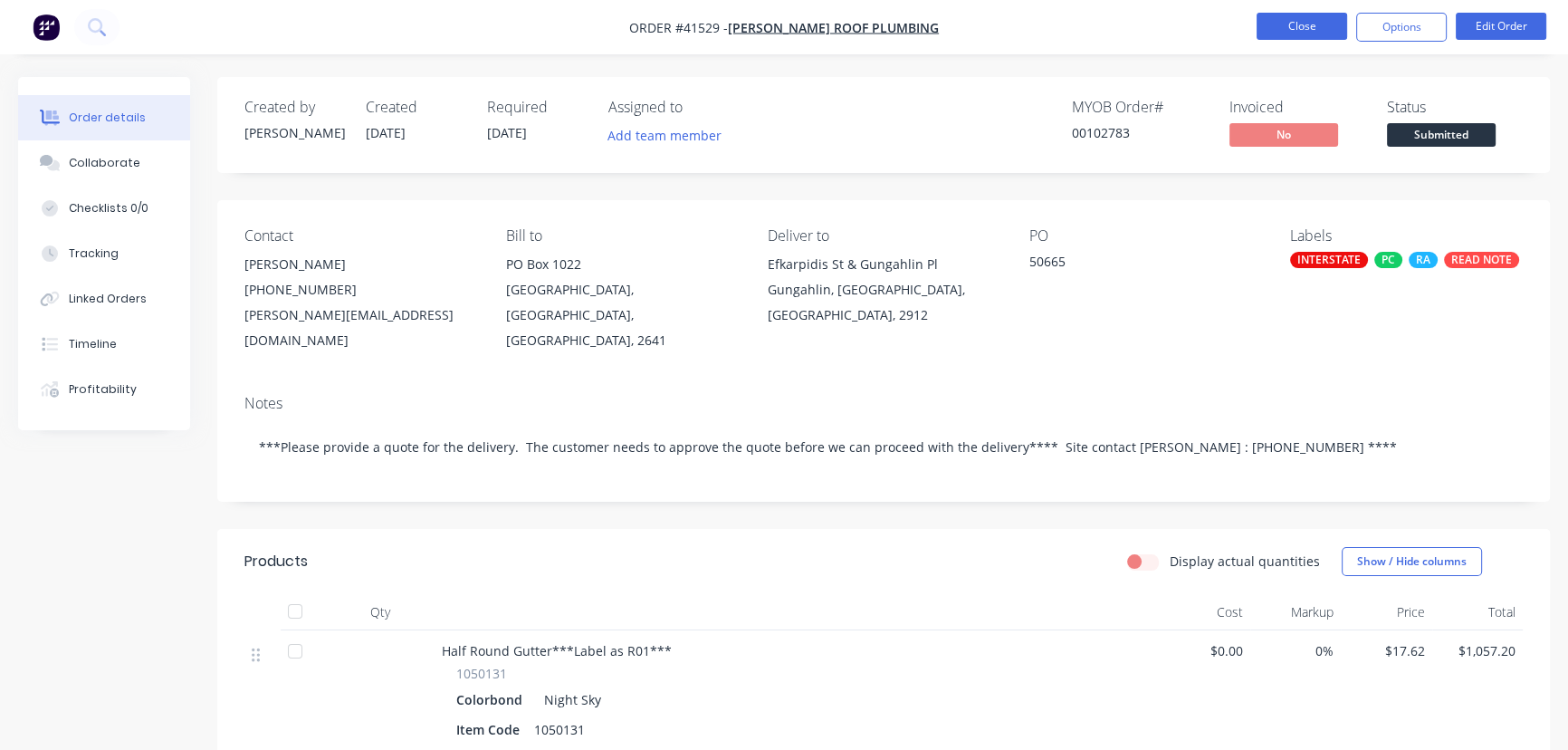
click at [1285, 27] on button "Close" at bounding box center [1302, 27] width 91 height 28
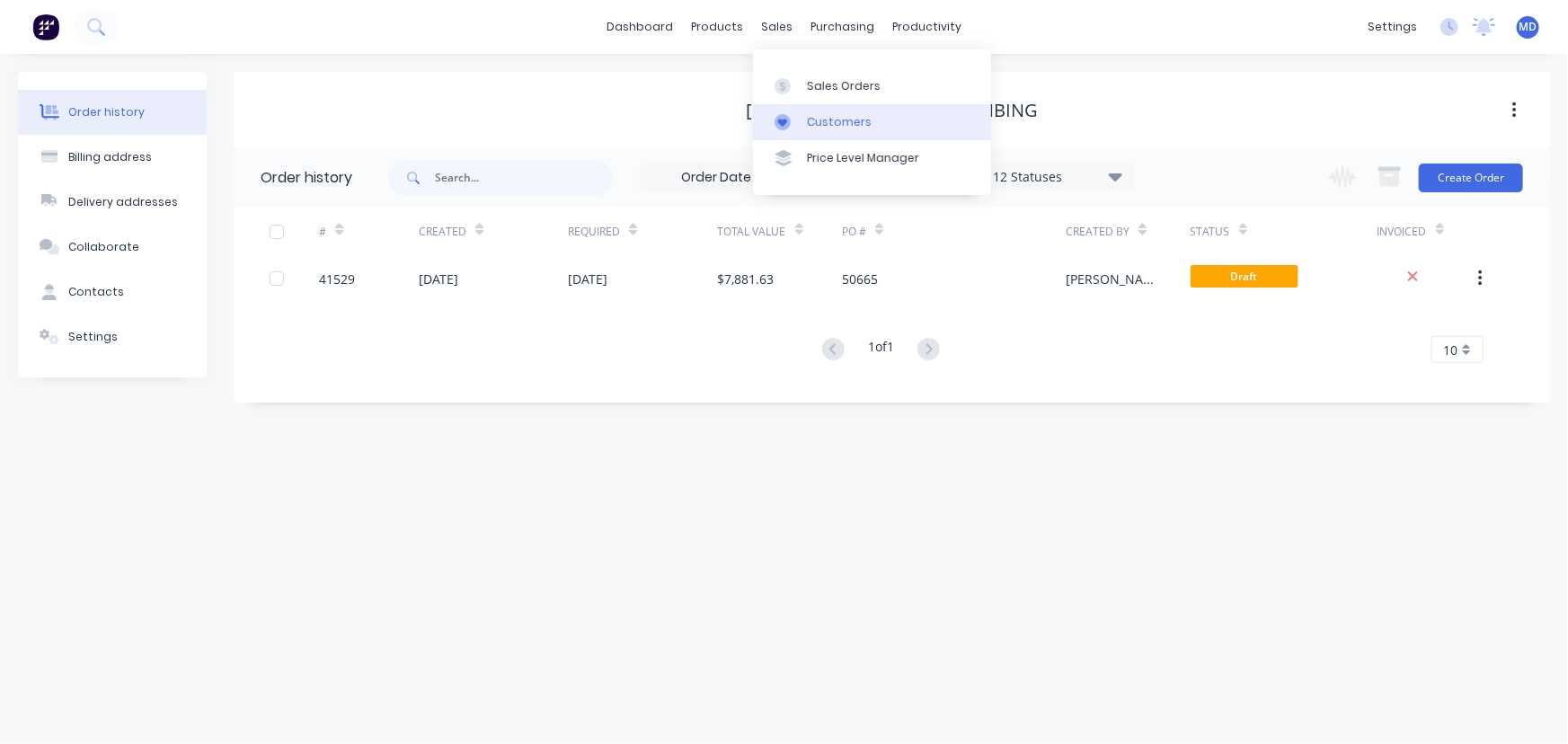
click at [847, 115] on div "Customers" at bounding box center [839, 122] width 65 height 16
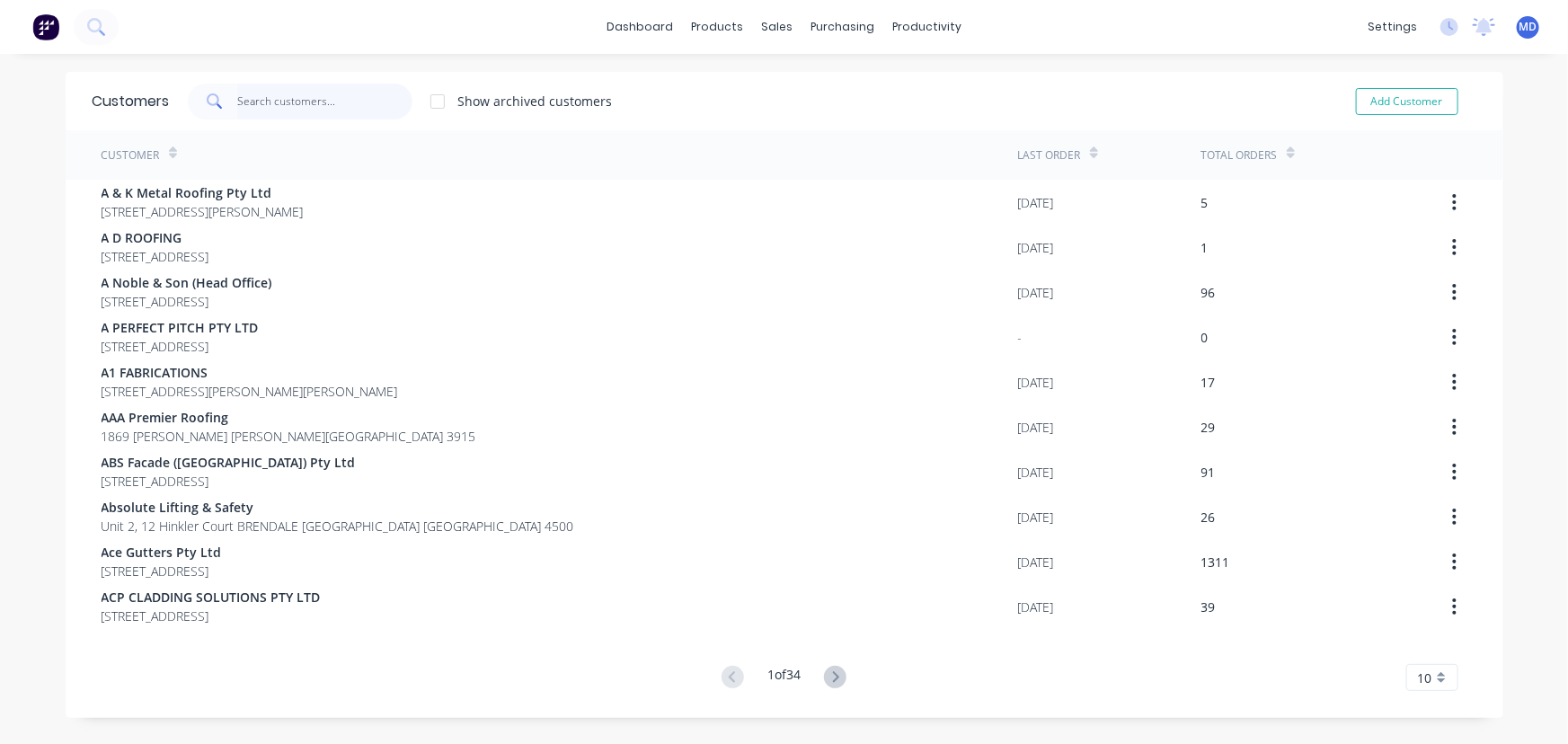
click at [320, 102] on input "text" at bounding box center [325, 101] width 175 height 36
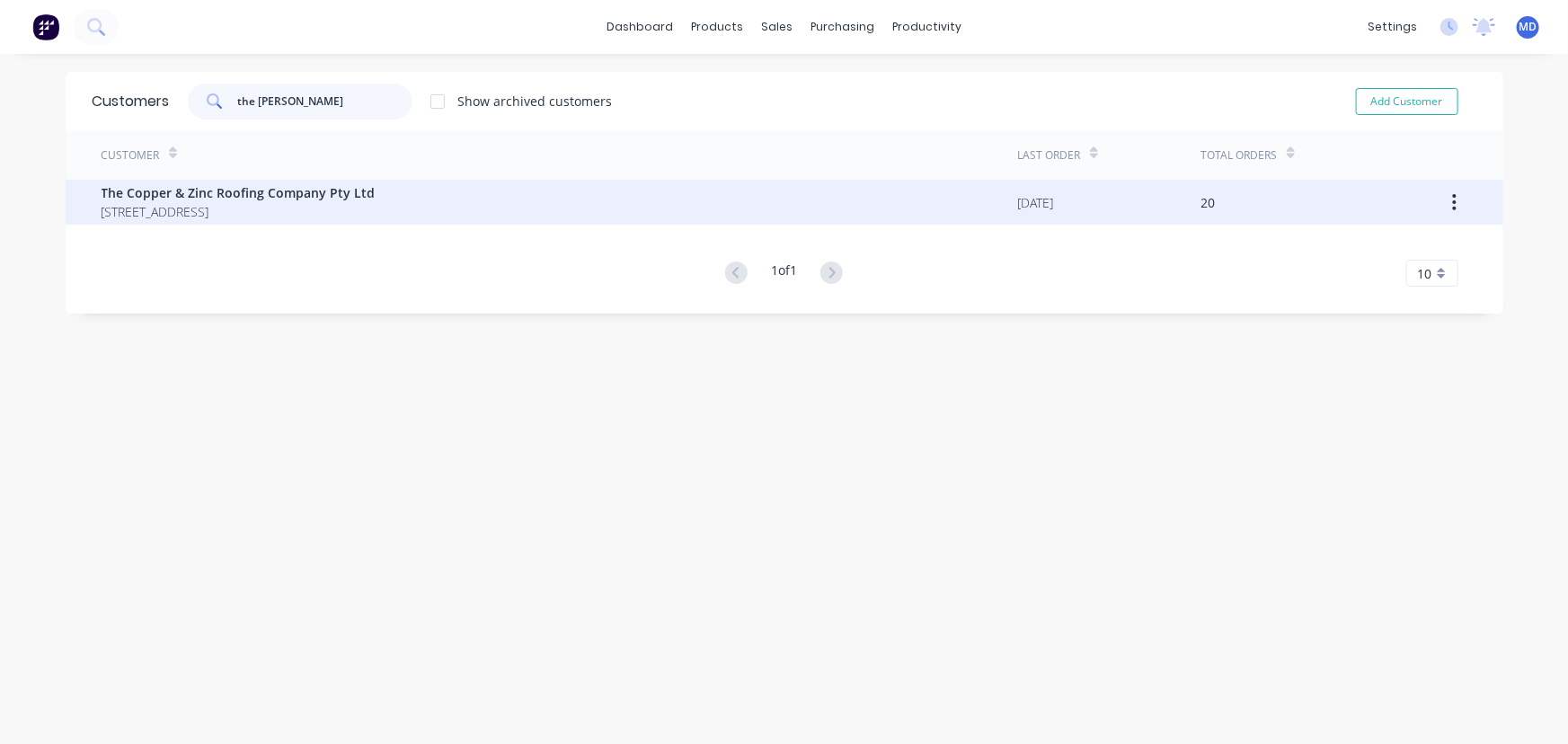
type input "the copp"
click at [313, 206] on span "Unit 6, 1-3 Jubilee Aveue WARRIEWOOD New South Wales Australia 2102" at bounding box center [239, 211] width 274 height 19
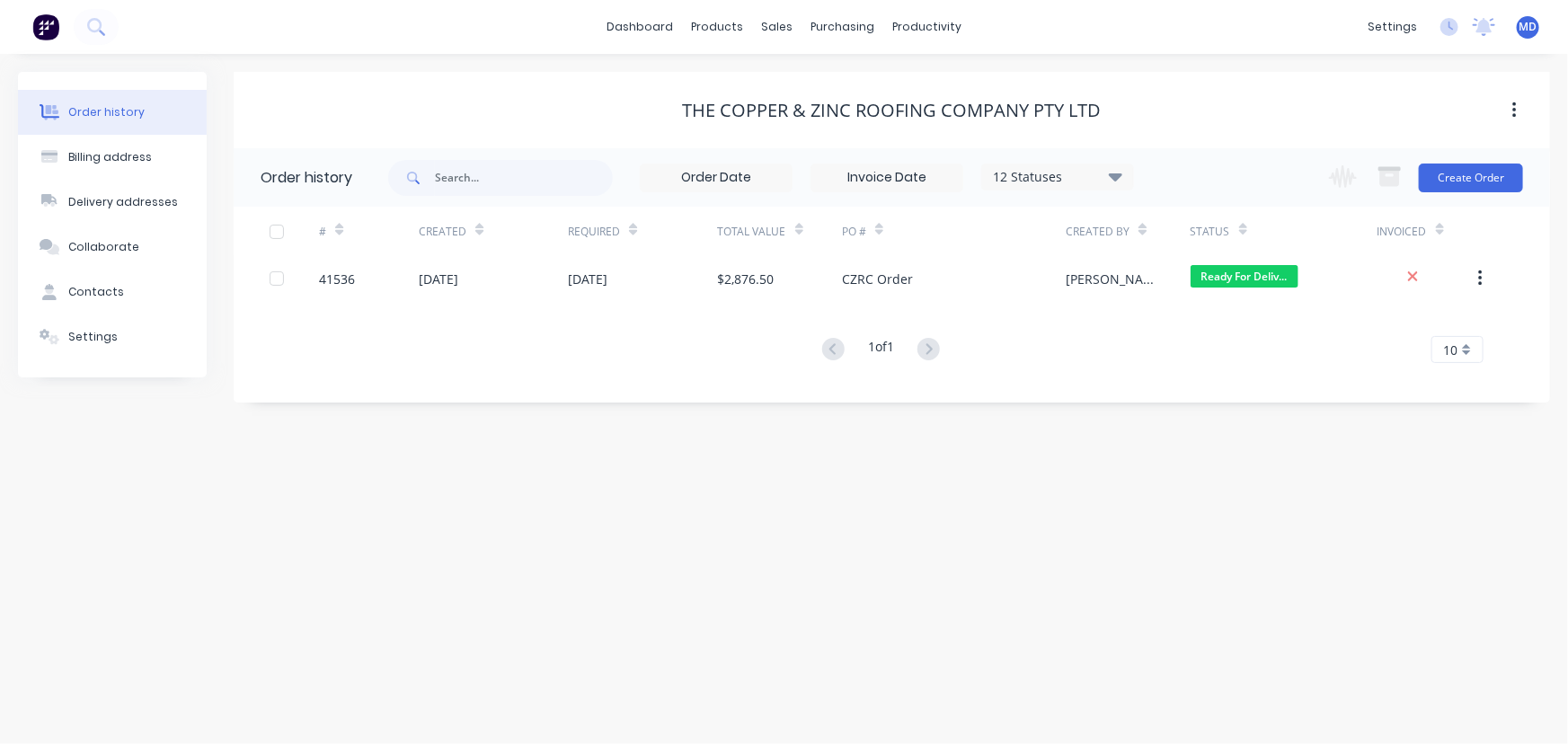
click at [1117, 174] on icon at bounding box center [1115, 176] width 14 height 8
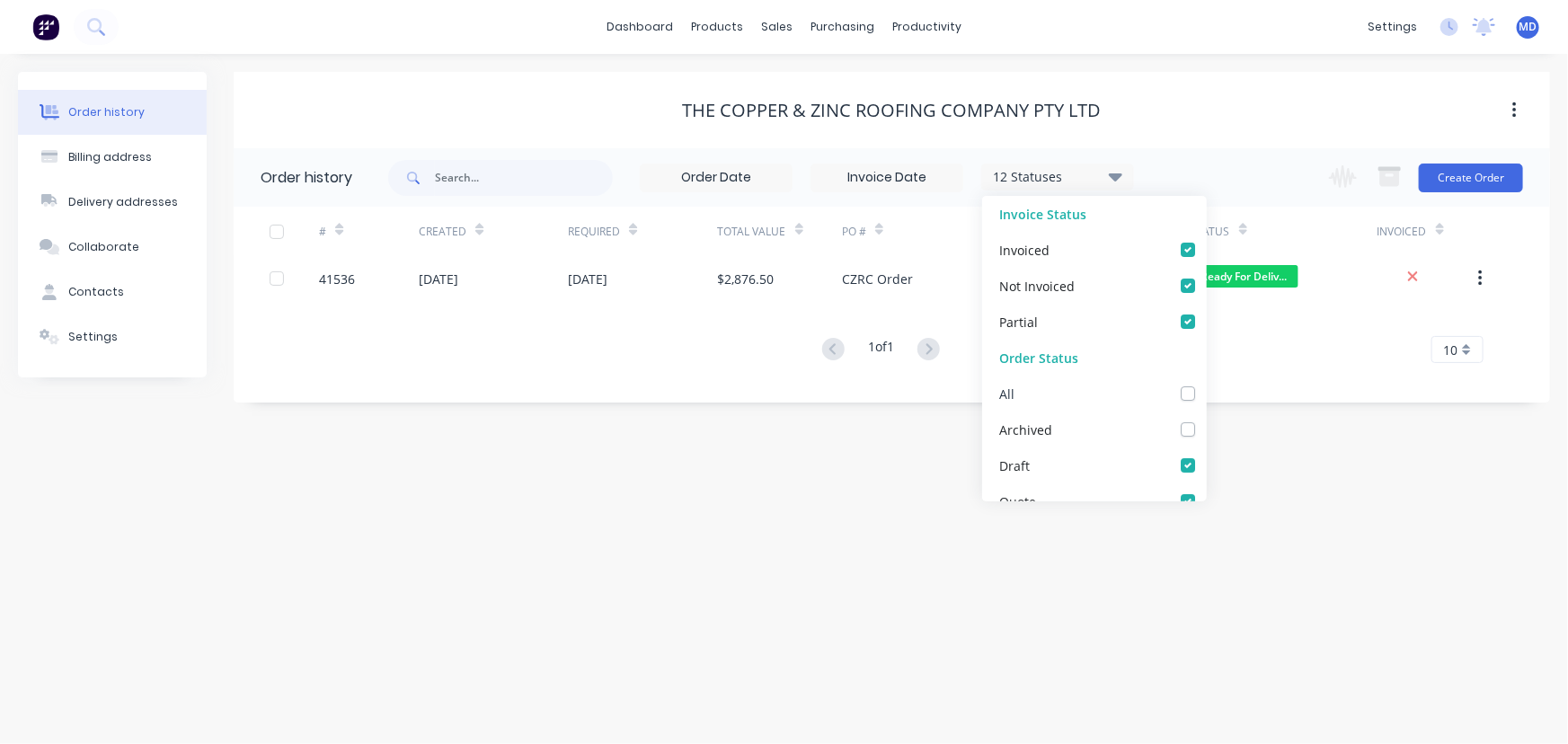
click at [1206, 383] on label at bounding box center [1206, 383] width 0 height 0
click at [1206, 393] on input "checkbox" at bounding box center [1213, 392] width 15 height 17
checkbox input "true"
drag, startPoint x: 1325, startPoint y: 457, endPoint x: 1318, endPoint y: 600, distance: 143.2
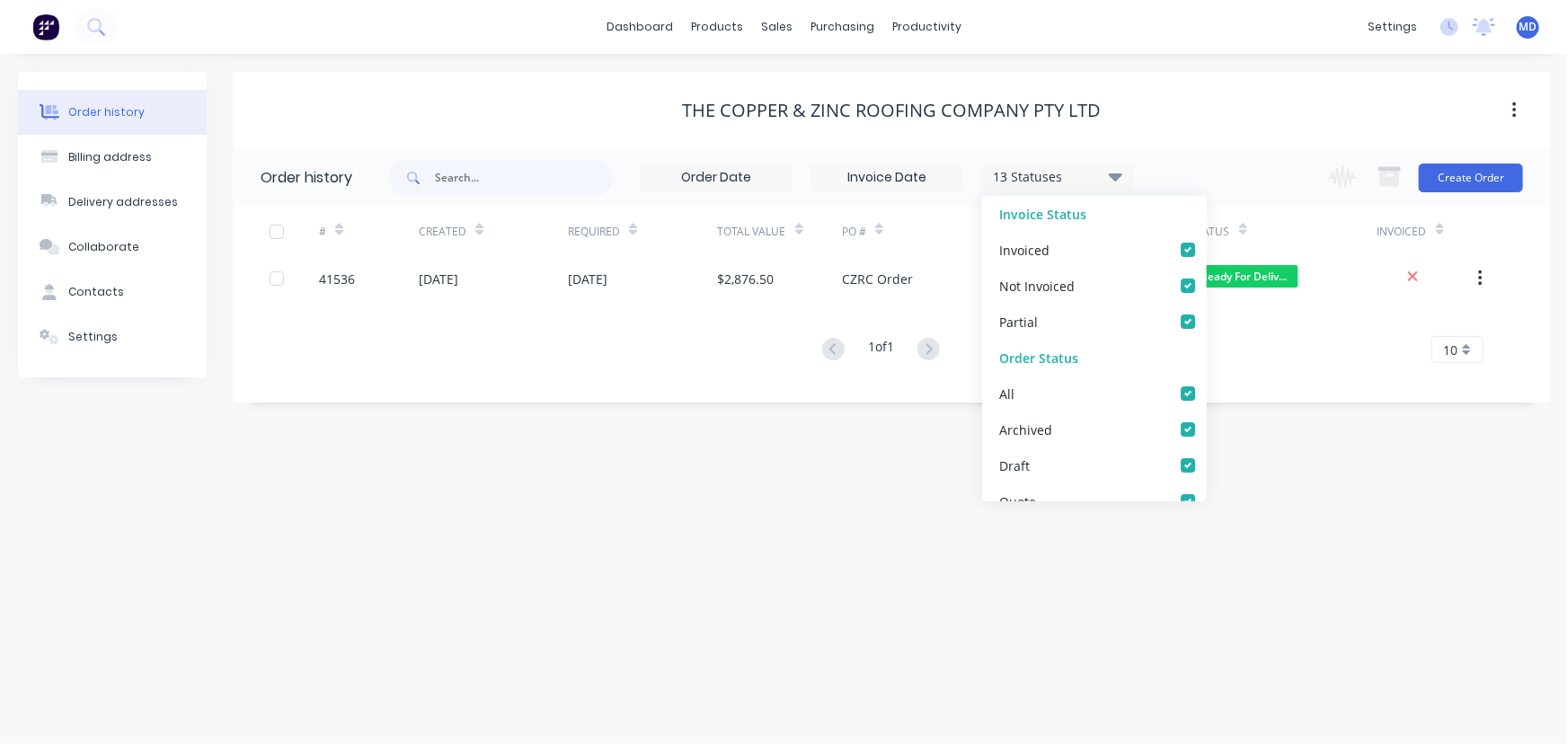
click at [1325, 458] on div "Order history Billing address Delivery addresses Collaborate Contacts Settings …" at bounding box center [784, 399] width 1568 height 690
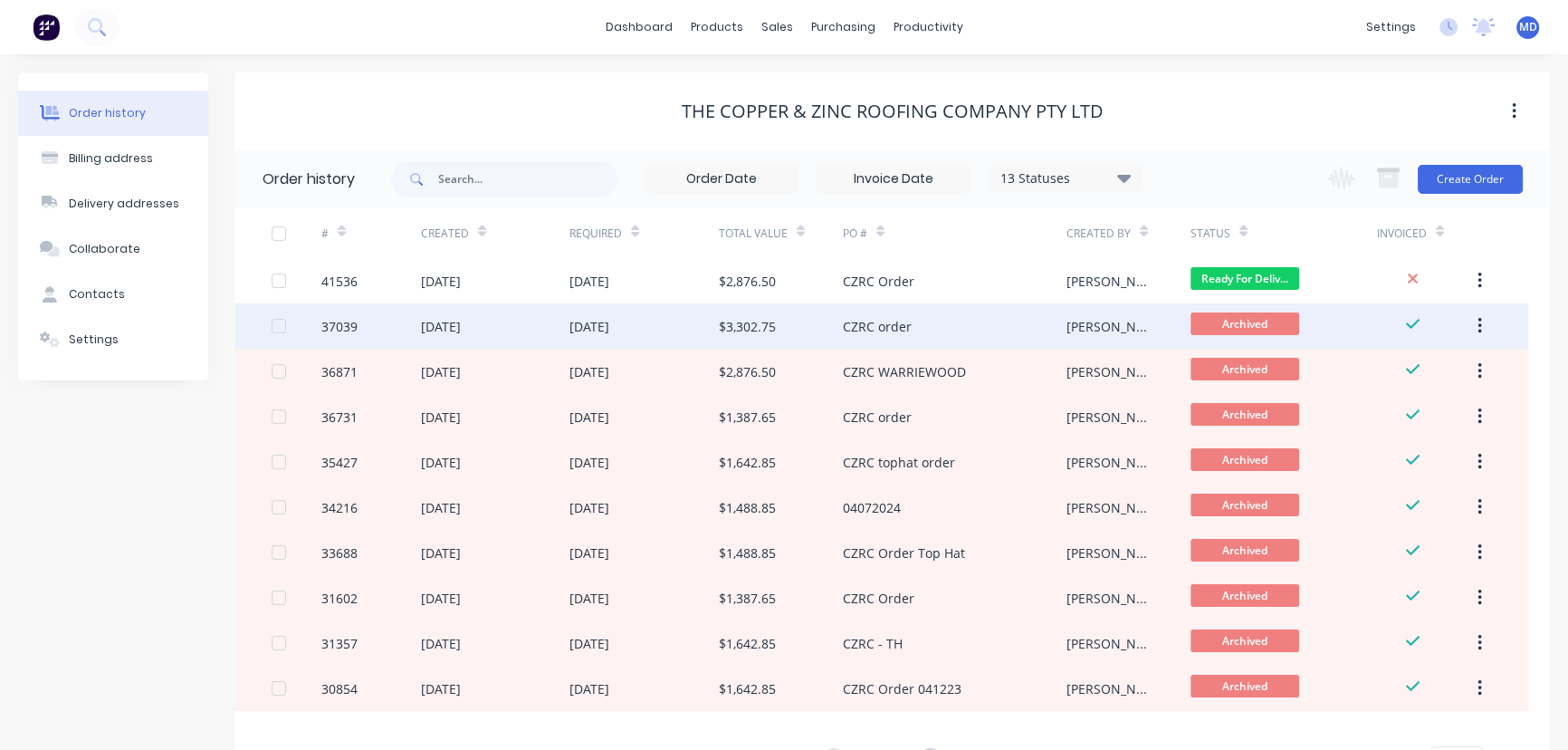
click at [674, 323] on div "10 Dec 2024" at bounding box center [644, 326] width 150 height 45
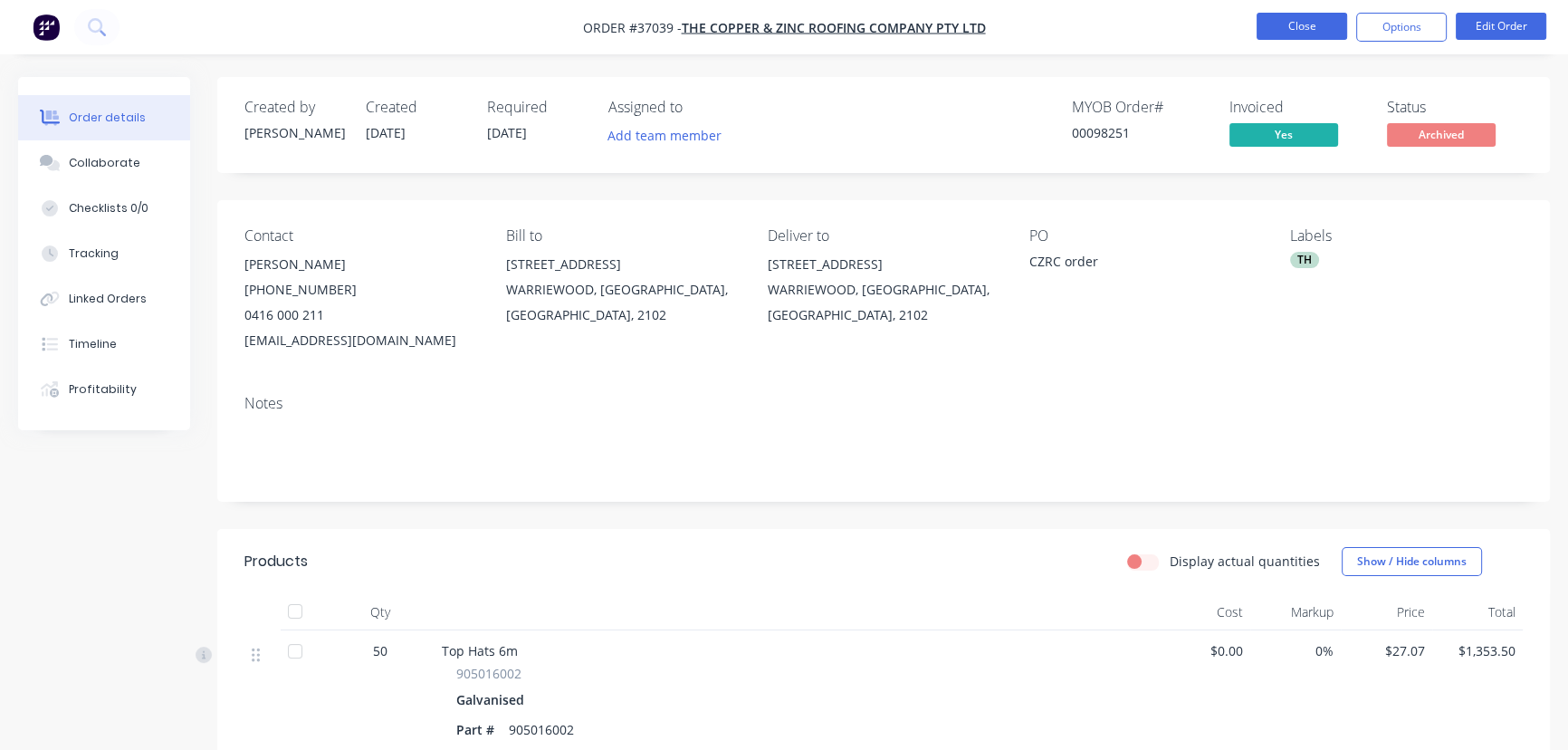
click at [1291, 29] on button "Close" at bounding box center [1302, 27] width 91 height 28
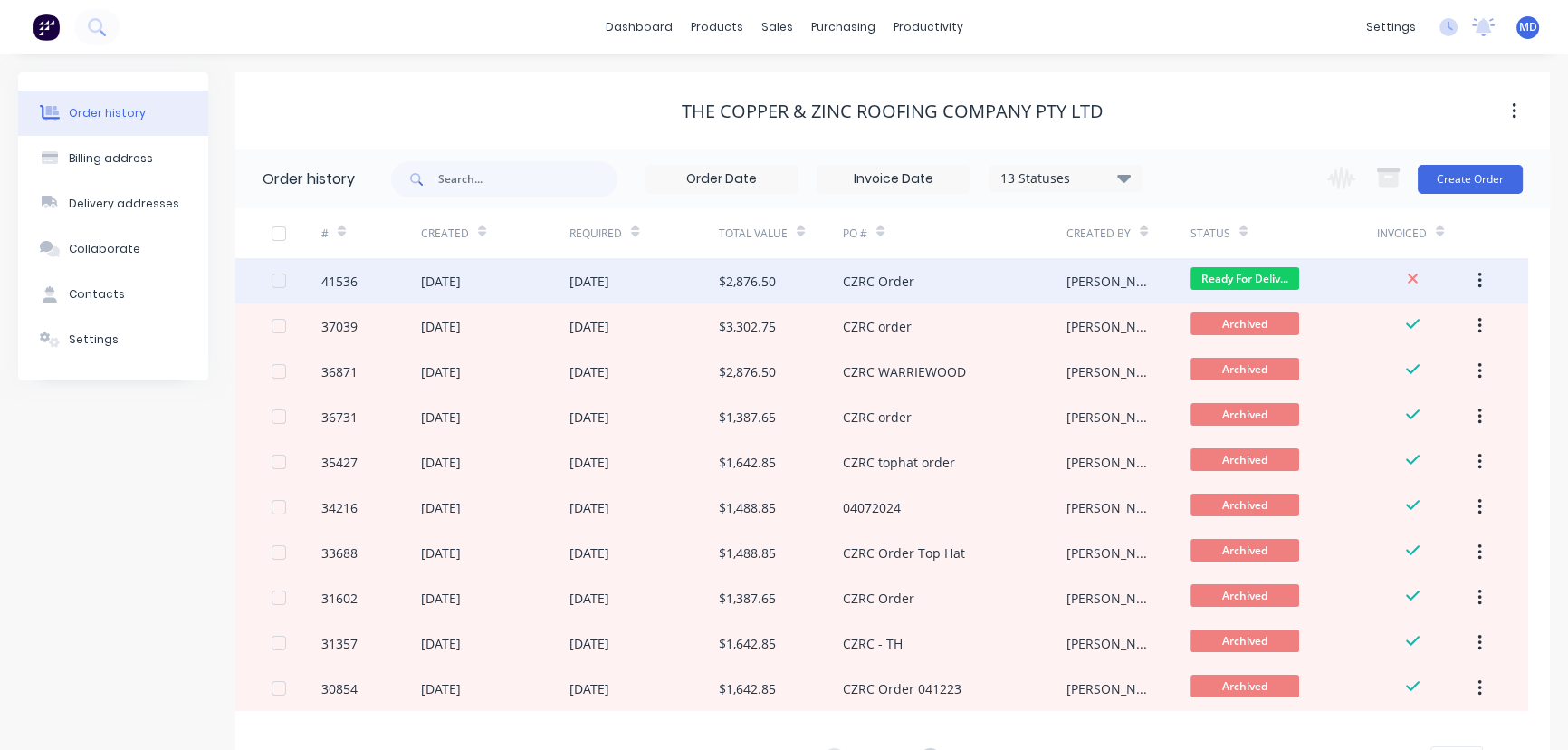
click at [667, 274] on div "08 Sep 2025" at bounding box center [644, 280] width 150 height 45
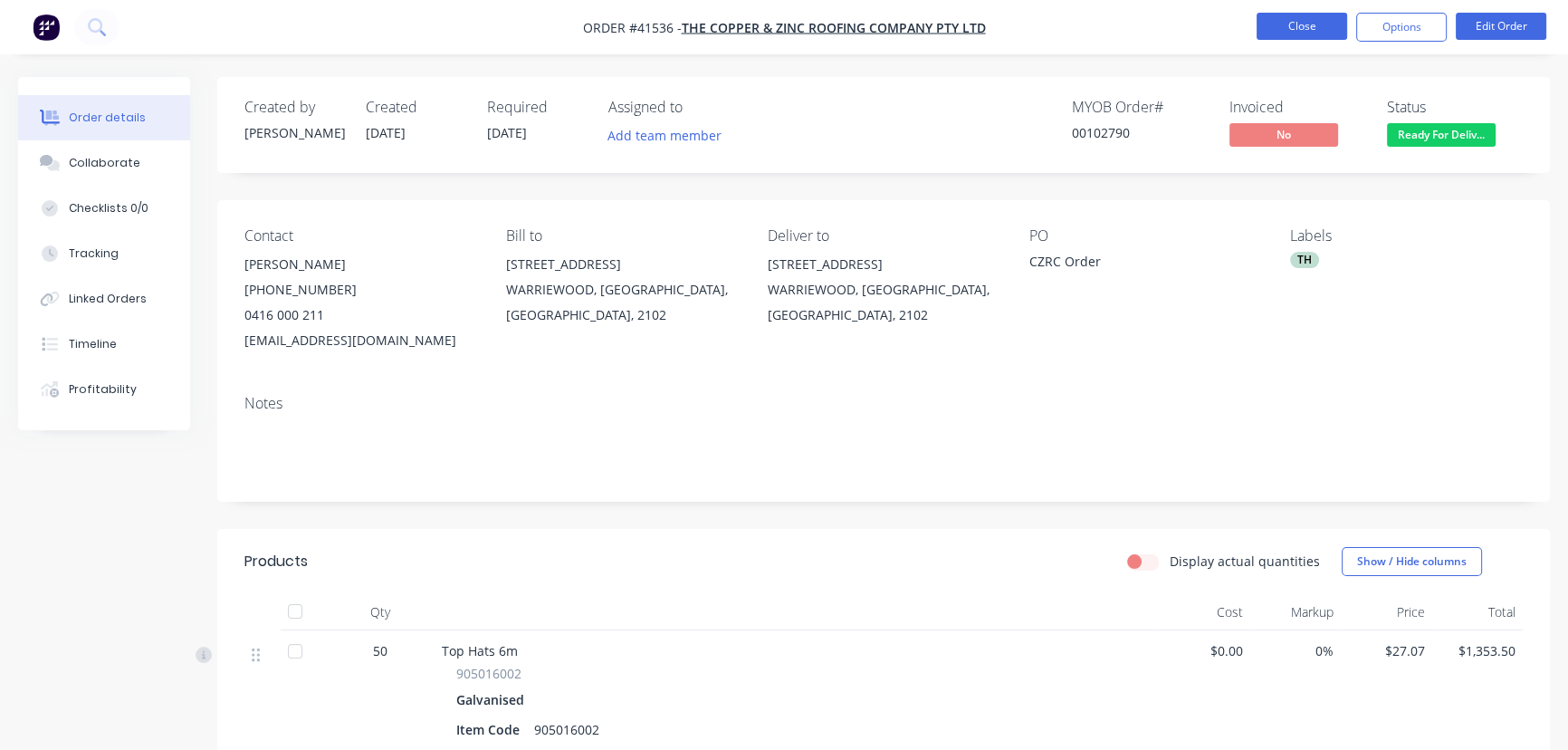
click at [1293, 25] on button "Close" at bounding box center [1302, 27] width 91 height 28
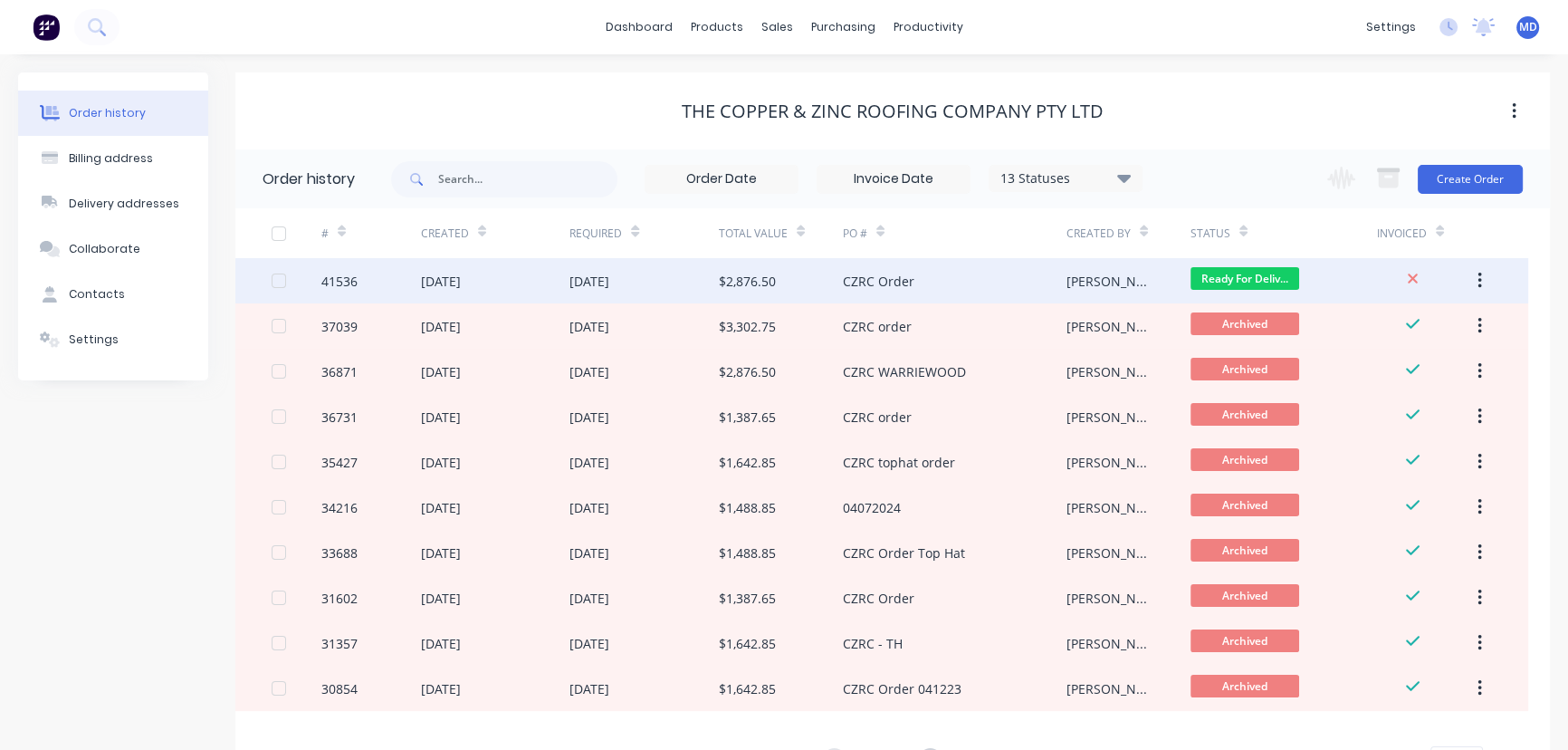
click at [922, 282] on div "CZRC Order" at bounding box center [955, 280] width 224 height 45
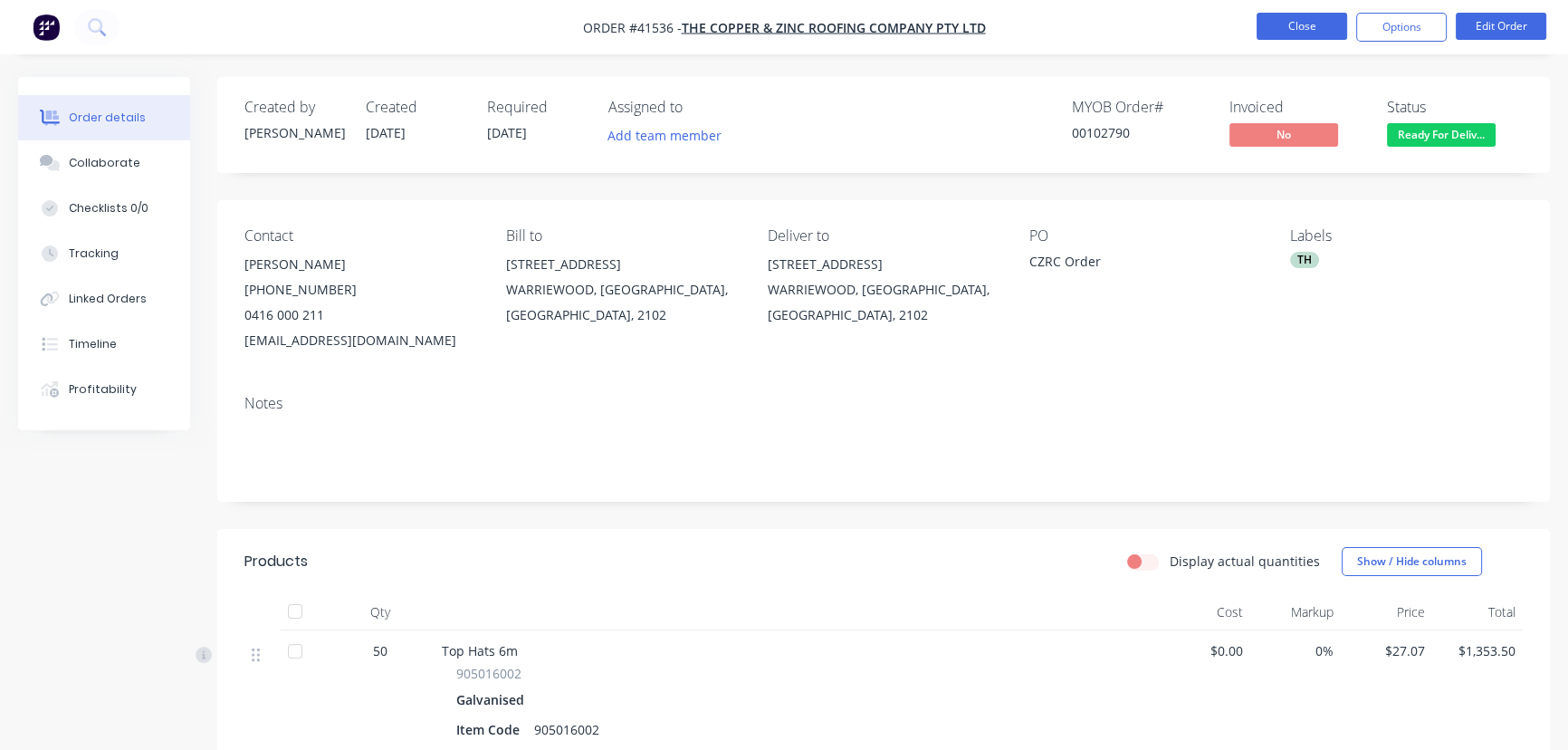
click at [1289, 36] on button "Close" at bounding box center [1302, 27] width 91 height 28
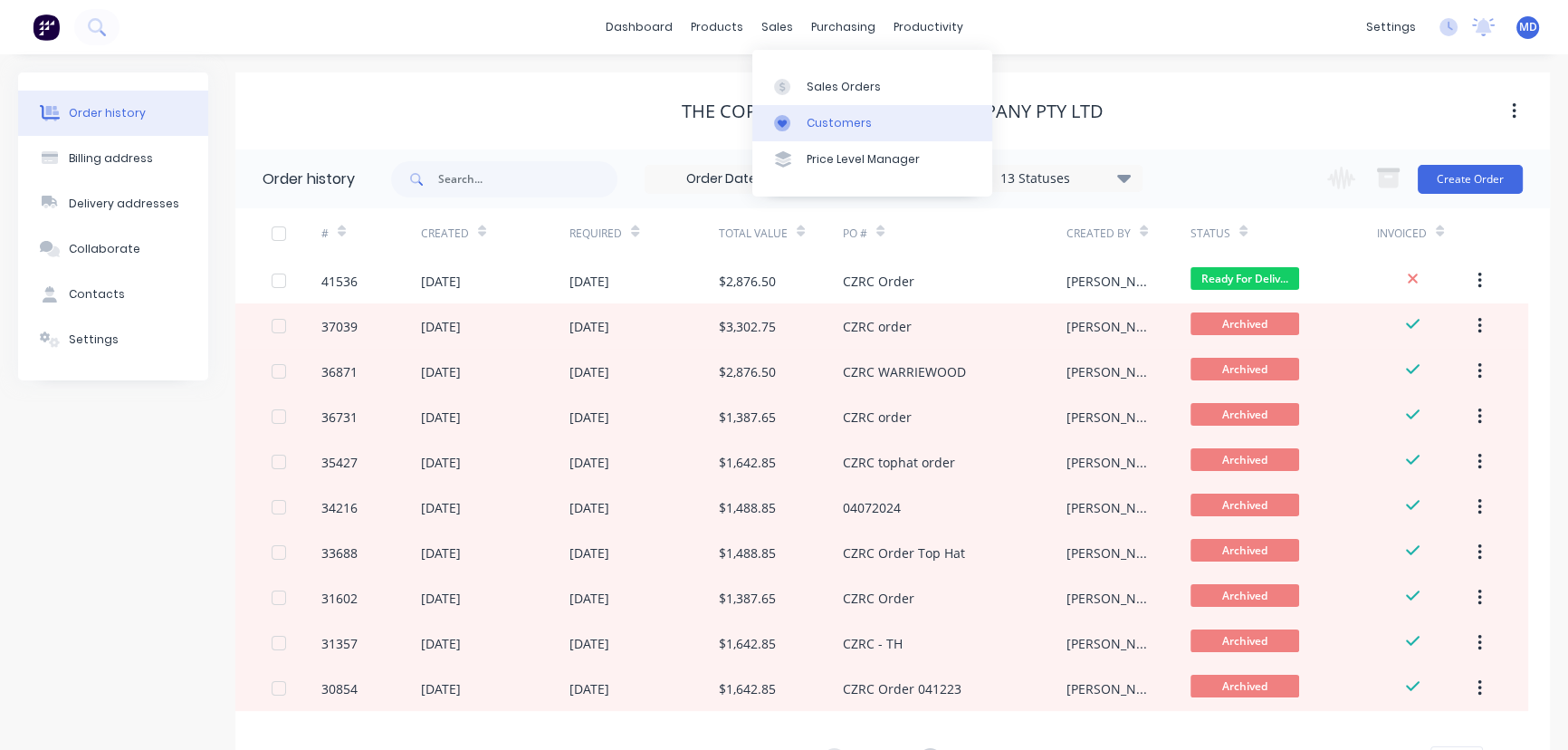
click at [848, 129] on div "Customers" at bounding box center [839, 123] width 65 height 17
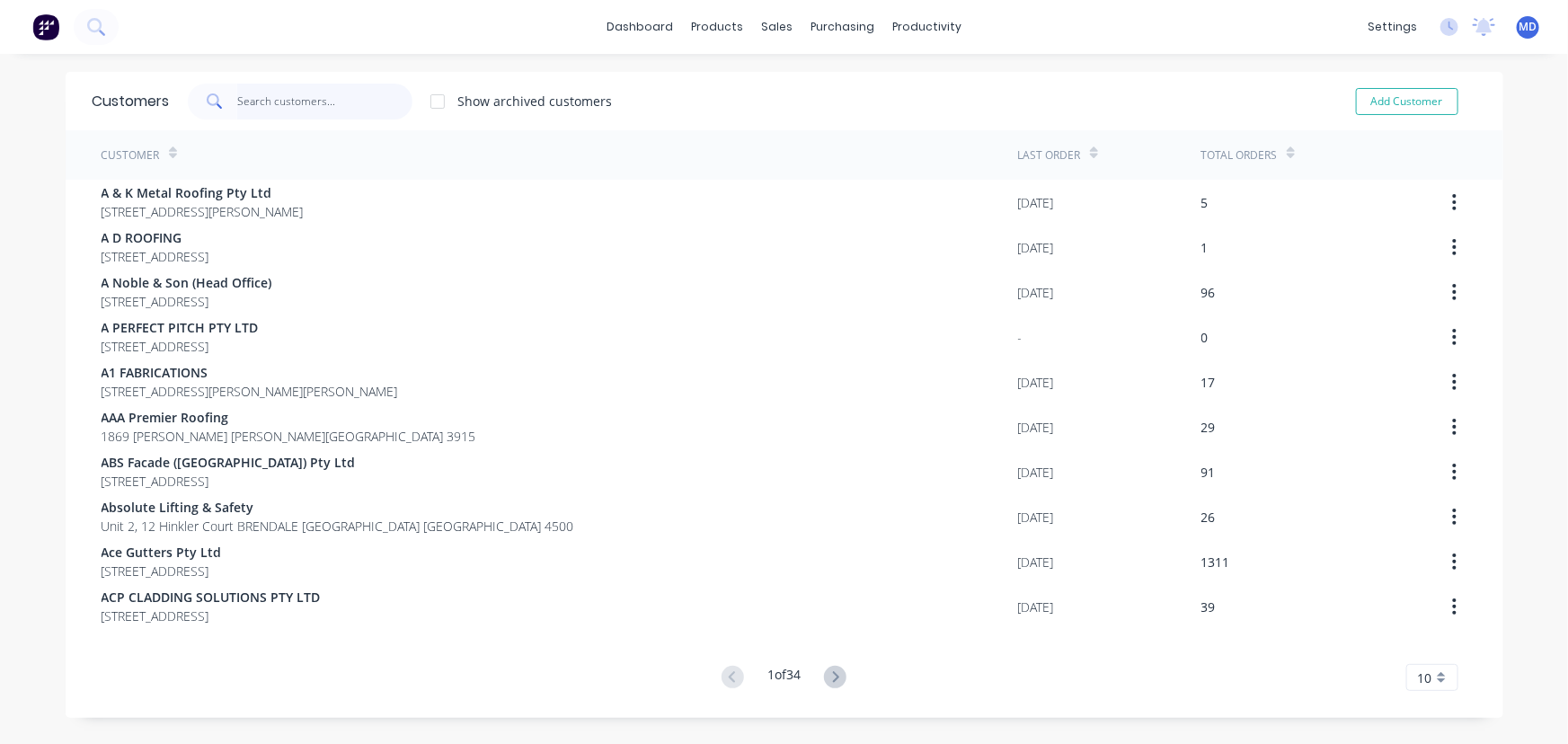
click at [331, 105] on input "text" at bounding box center [325, 101] width 175 height 36
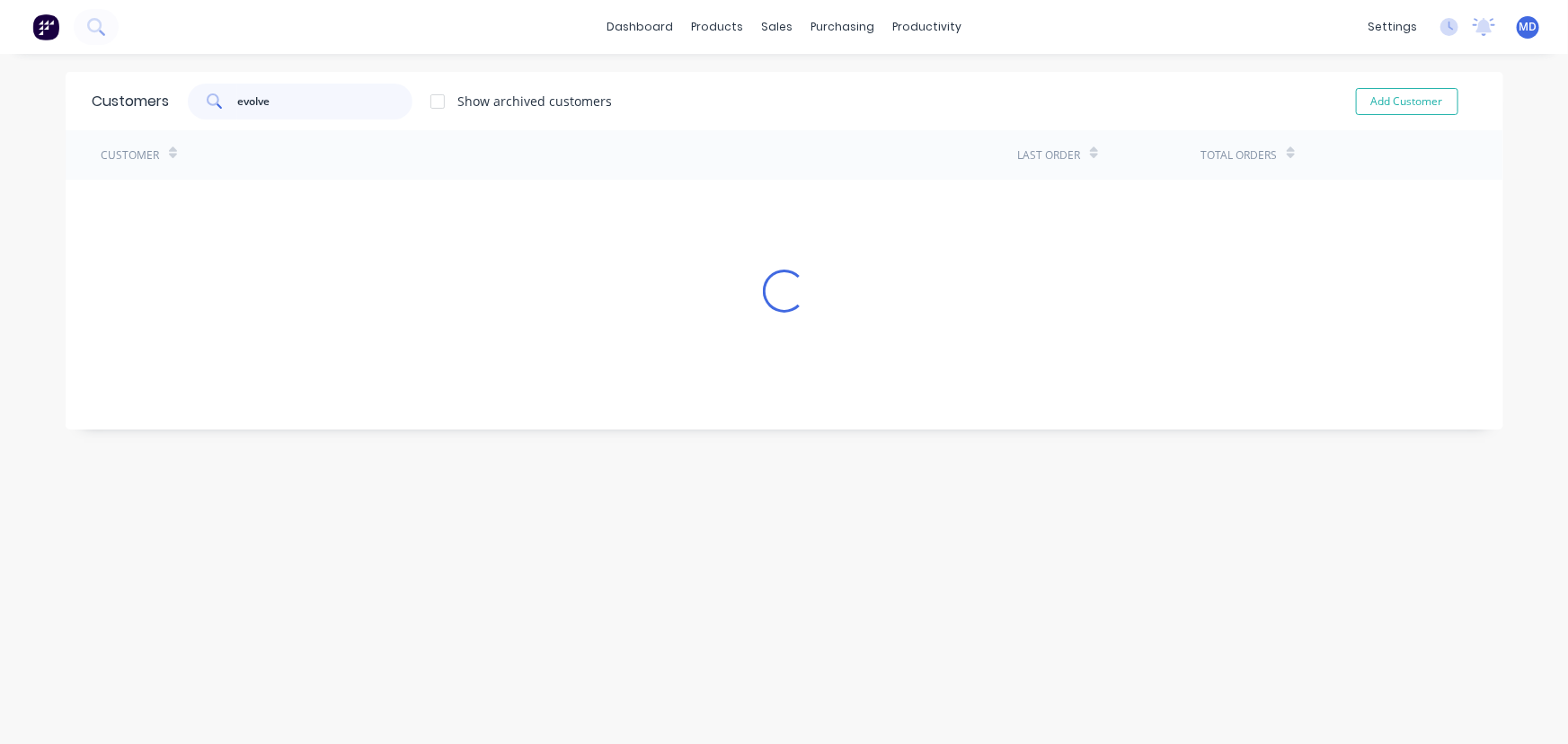
type input "evolve"
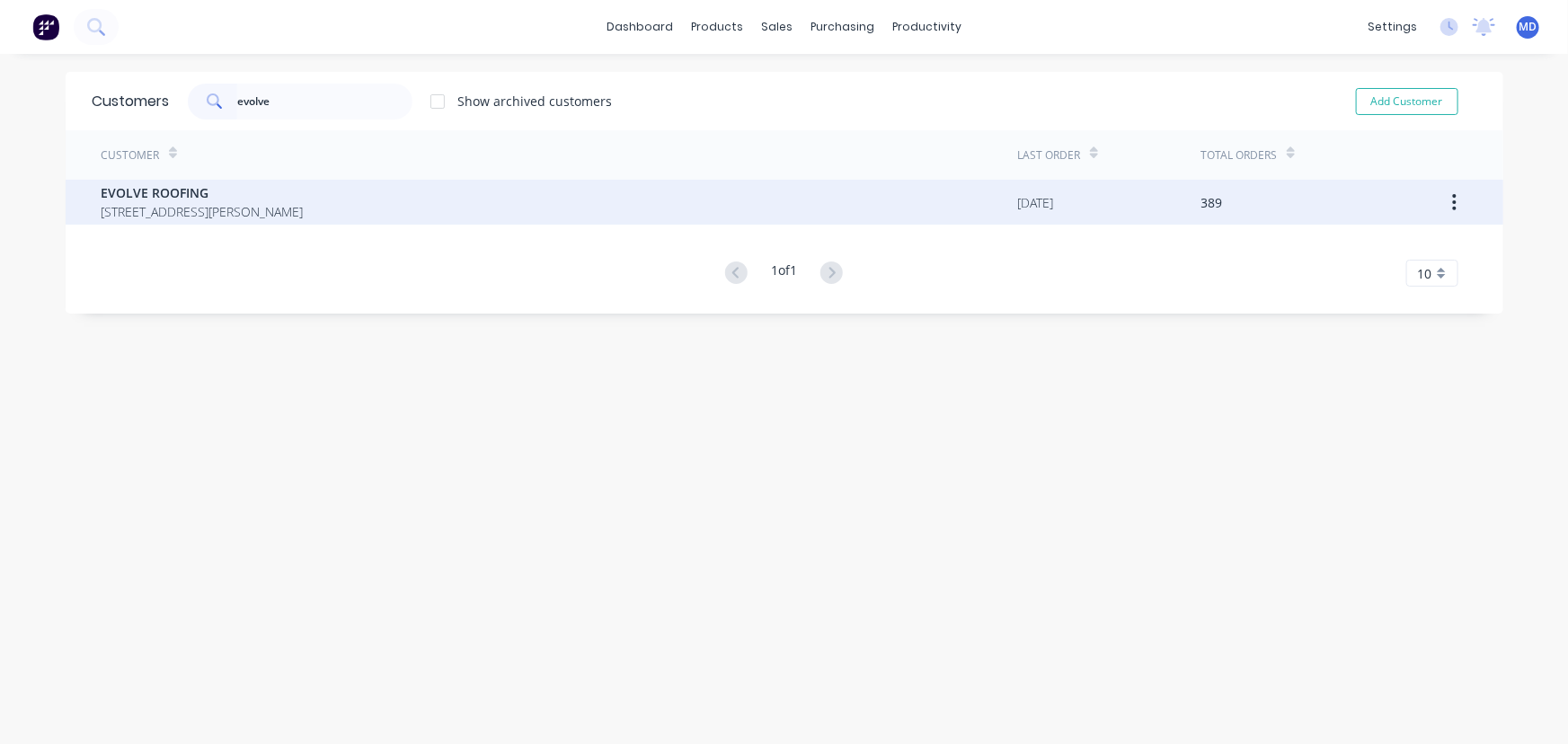
click at [495, 192] on div "EVOLVE ROOFING 14A HUME ST CHIFLEY New South Wales Australia 2036" at bounding box center [560, 201] width 917 height 45
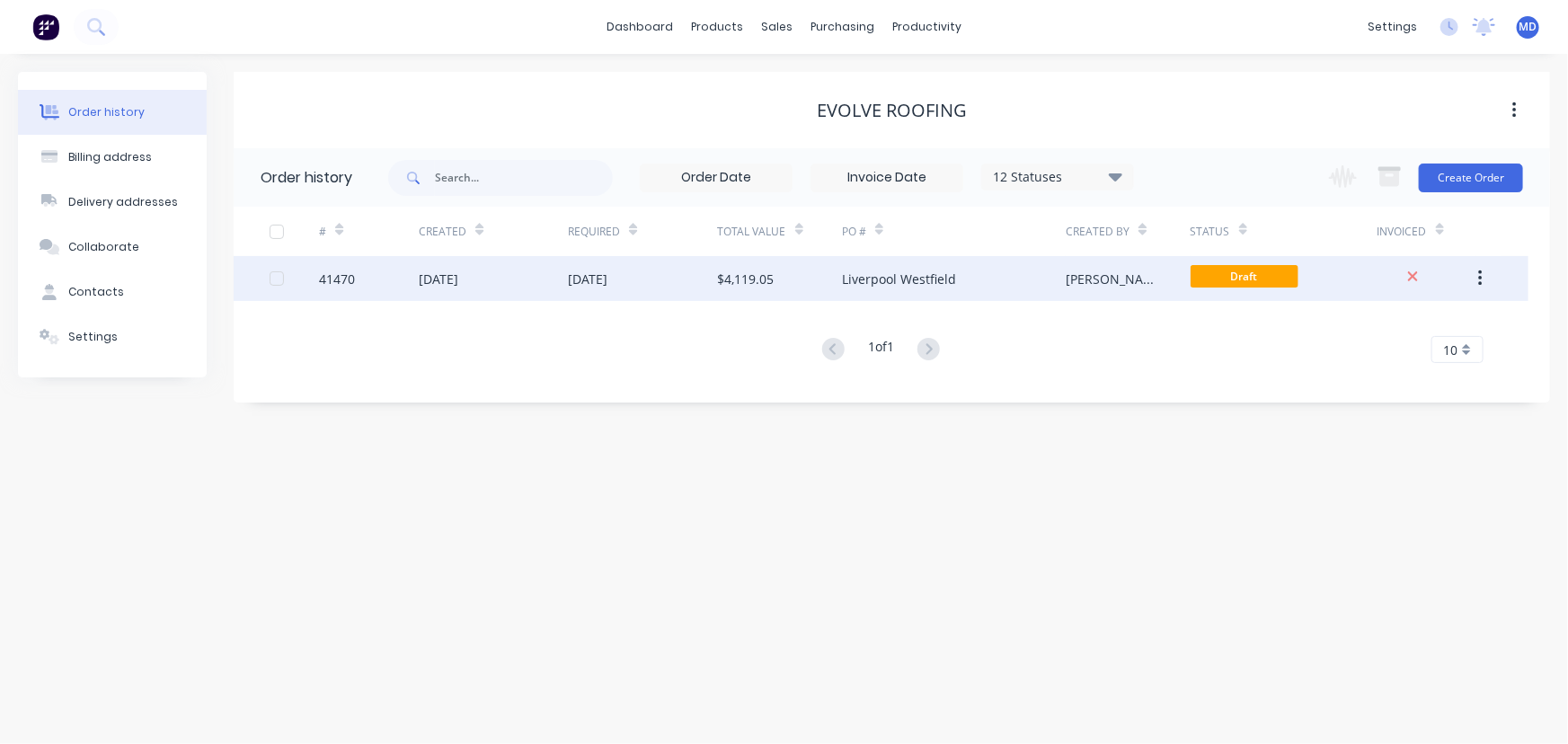
click at [770, 270] on div "$4,119.05" at bounding box center [746, 279] width 56 height 19
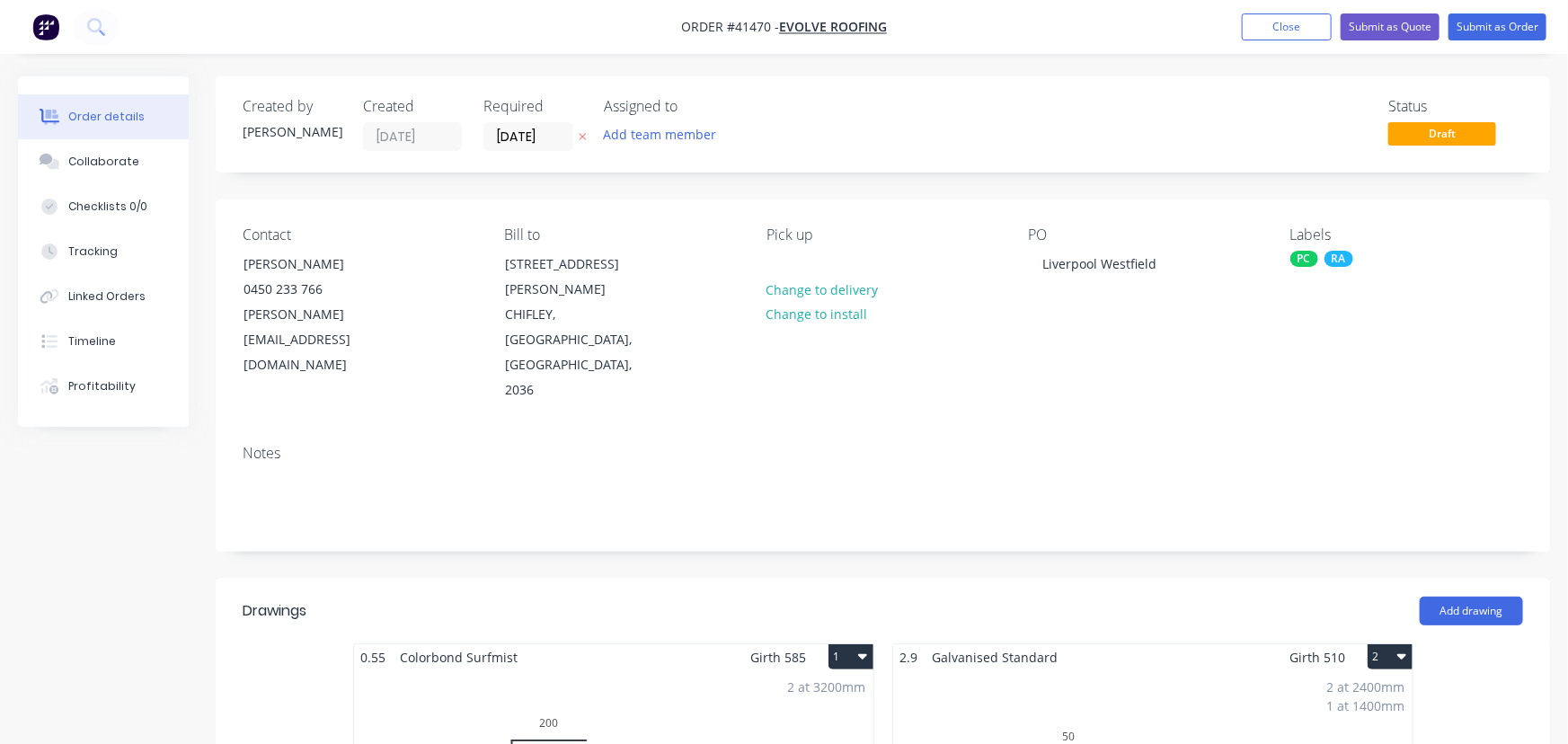
type input "$15.56"
type input "$101.14"
type input "$20.50"
type input "$164.00"
type input "$11.08"
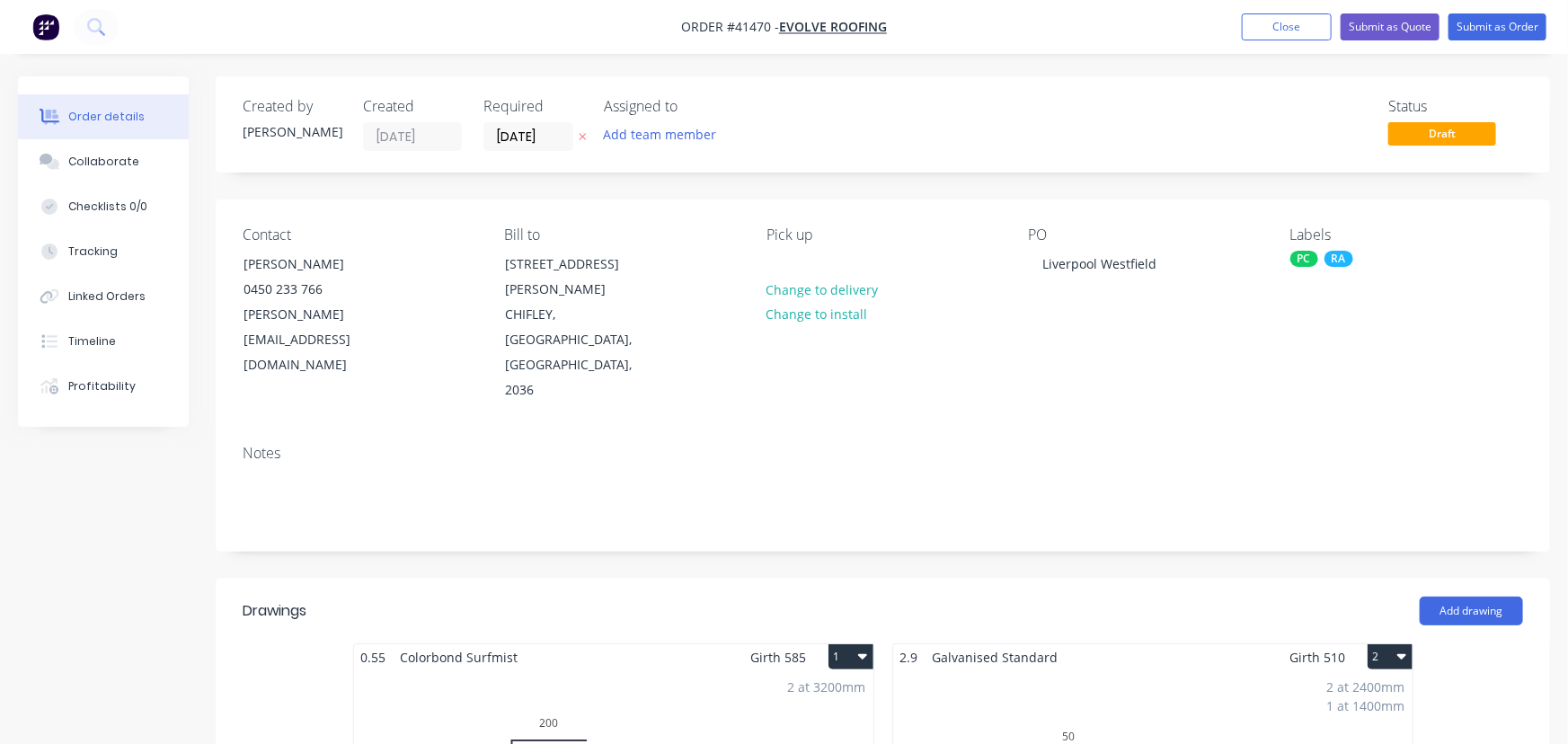
type input "$22.16"
type input "$18.88"
type input "$37.76"
click at [1265, 23] on button "Close" at bounding box center [1275, 27] width 90 height 27
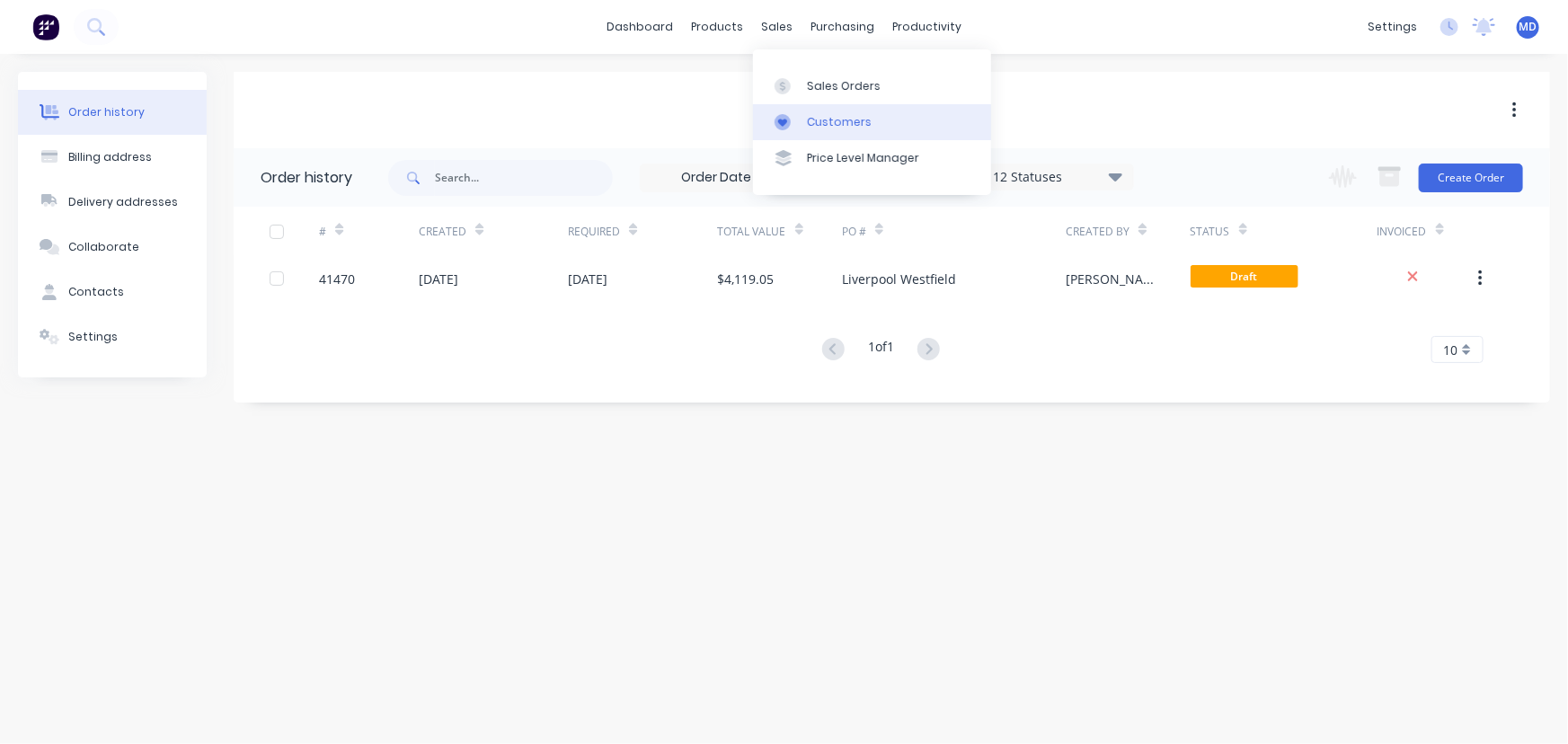
click at [834, 117] on div "Customers" at bounding box center [839, 122] width 65 height 16
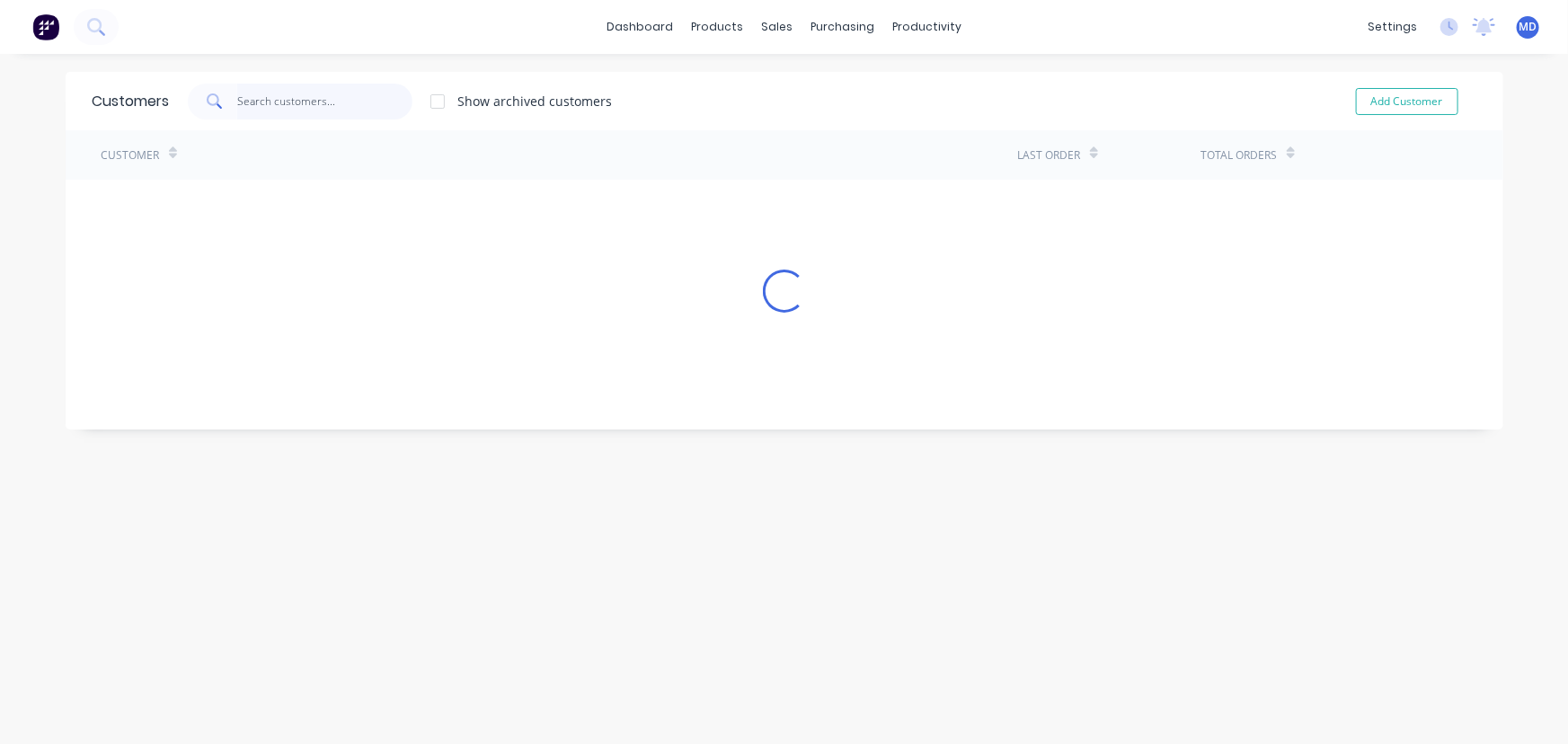
drag, startPoint x: 371, startPoint y: 101, endPoint x: 372, endPoint y: 76, distance: 25.0
click at [370, 102] on input "text" at bounding box center [325, 101] width 175 height 36
type input "evolv"
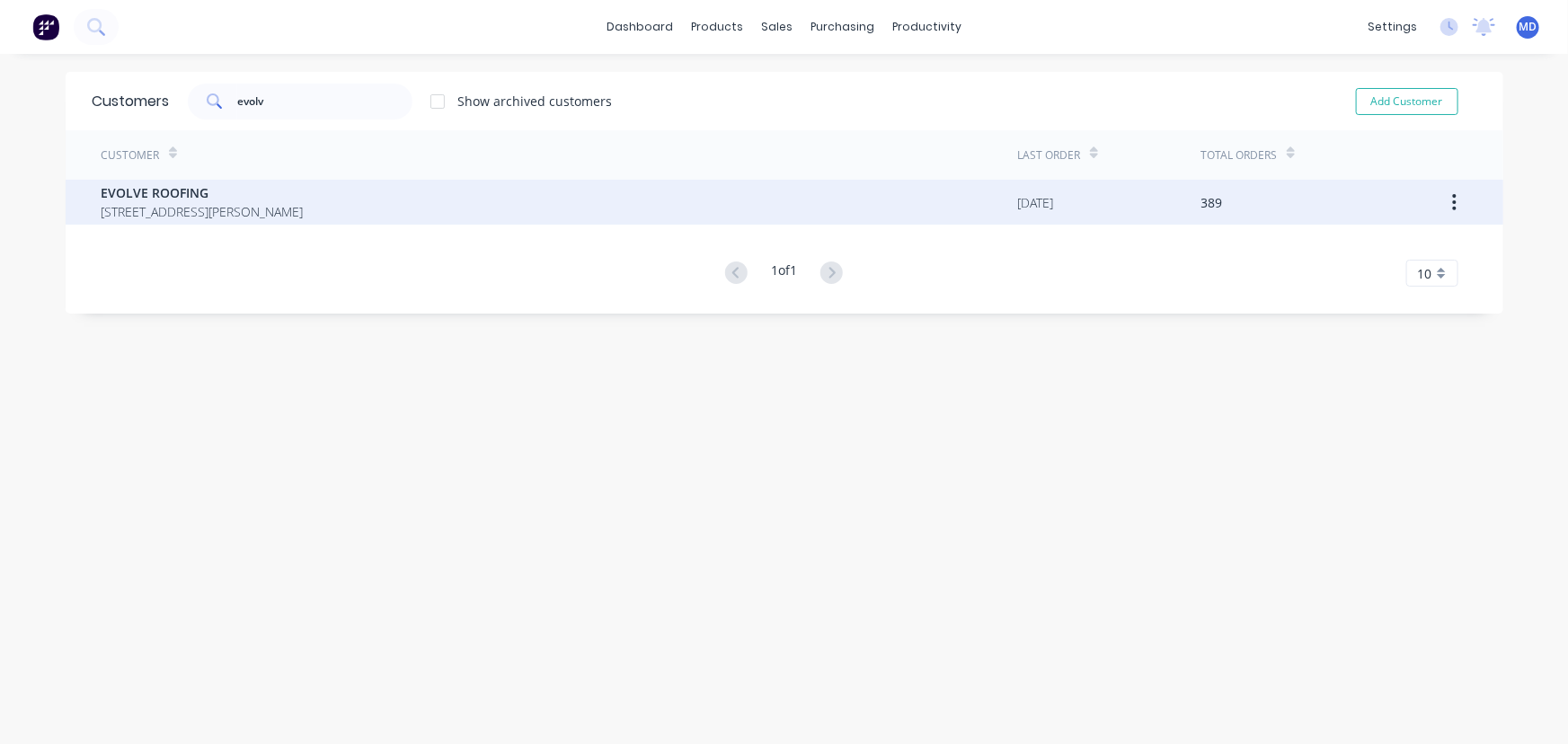
click at [179, 199] on span "EVOLVE ROOFING" at bounding box center [203, 192] width 202 height 19
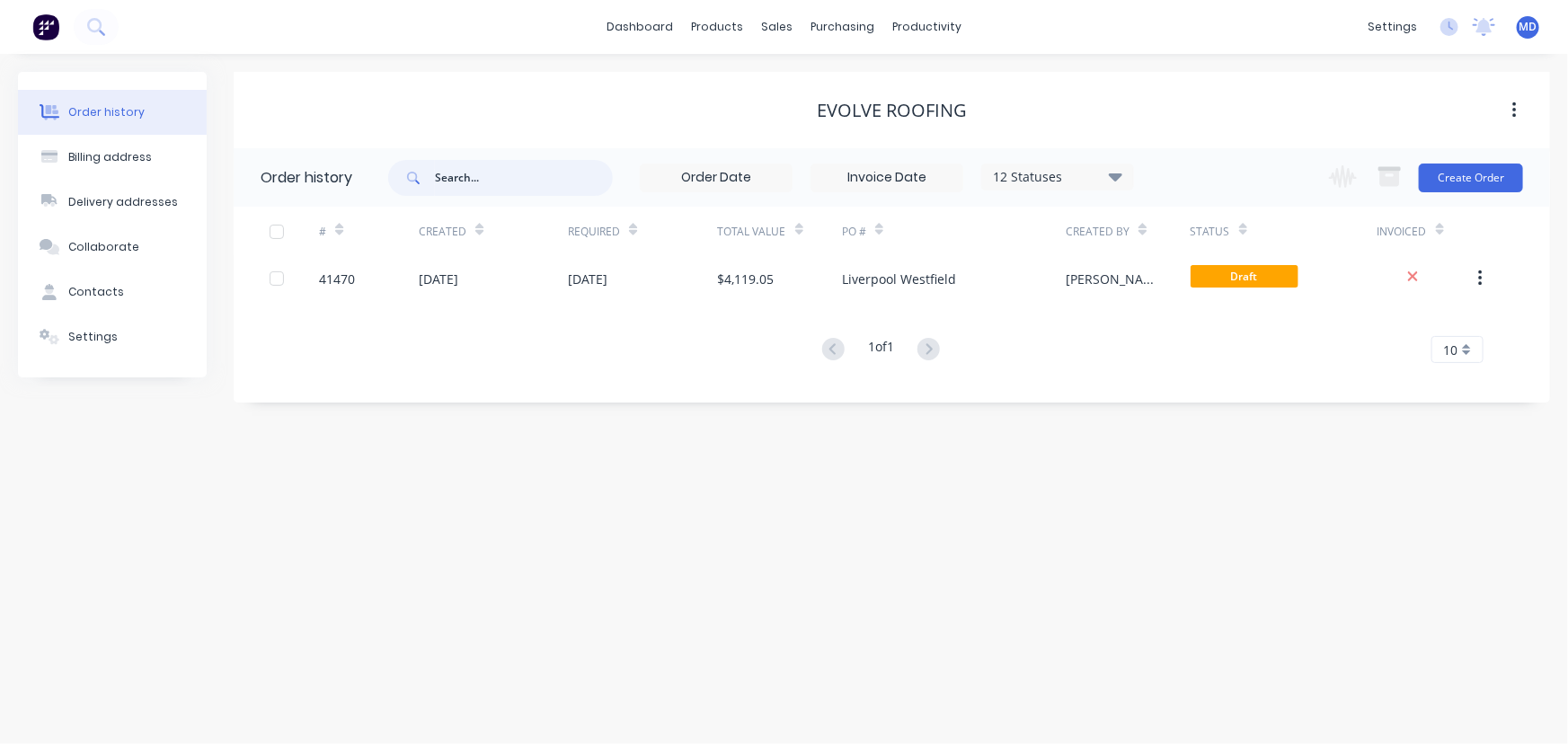
click at [497, 183] on input "text" at bounding box center [524, 178] width 178 height 36
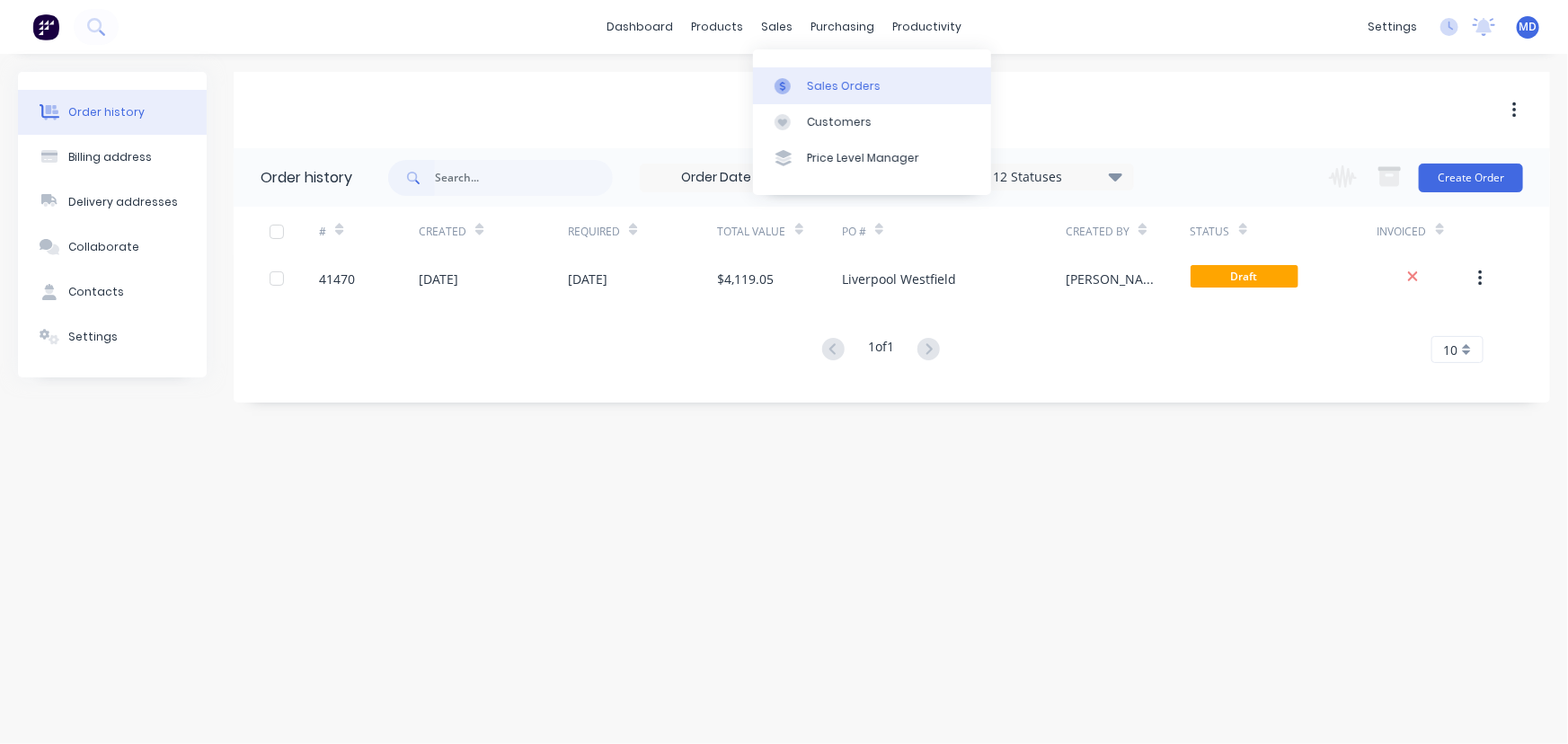
click at [840, 81] on div "Sales Orders" at bounding box center [843, 87] width 74 height 16
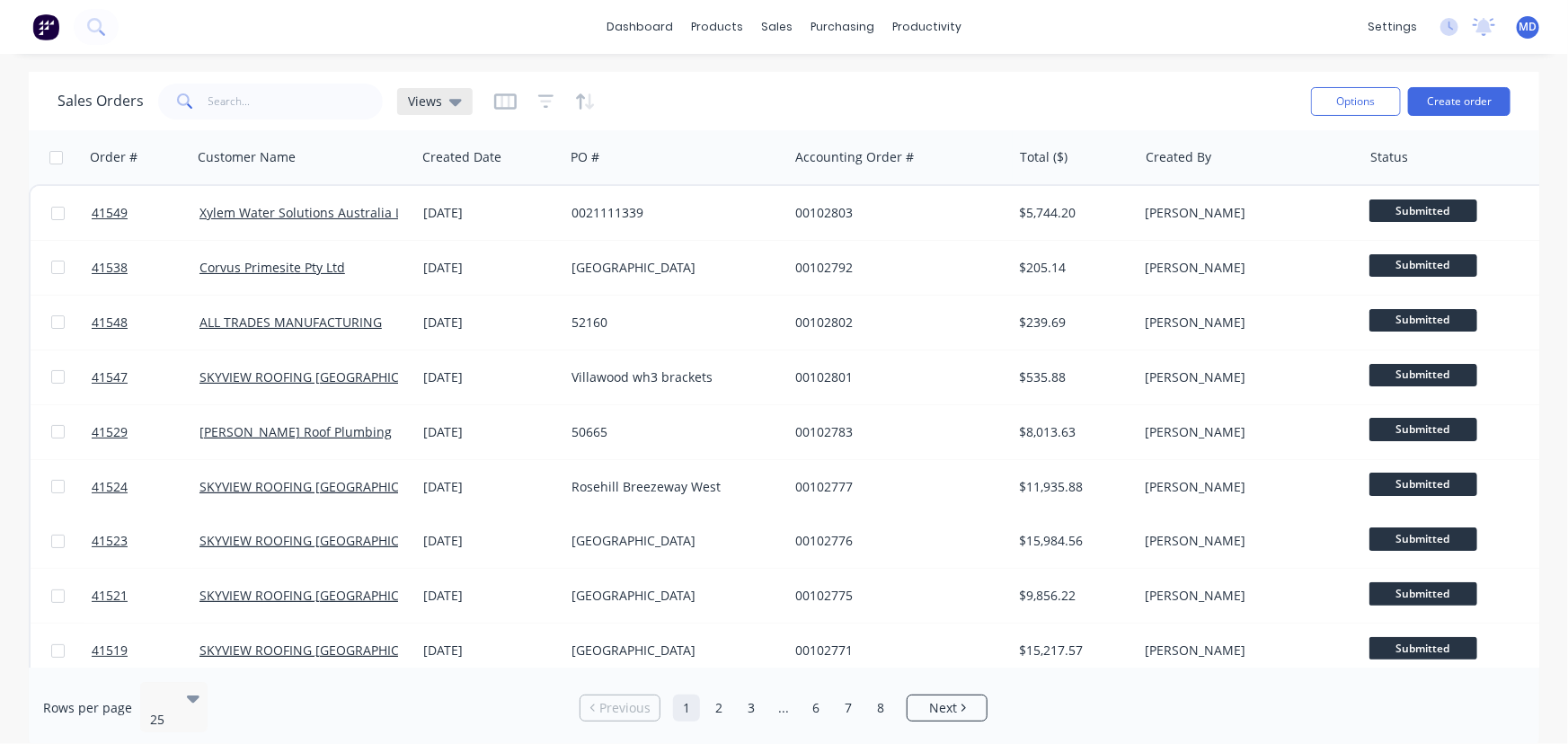
click at [442, 98] on div "Views" at bounding box center [434, 102] width 54 height 16
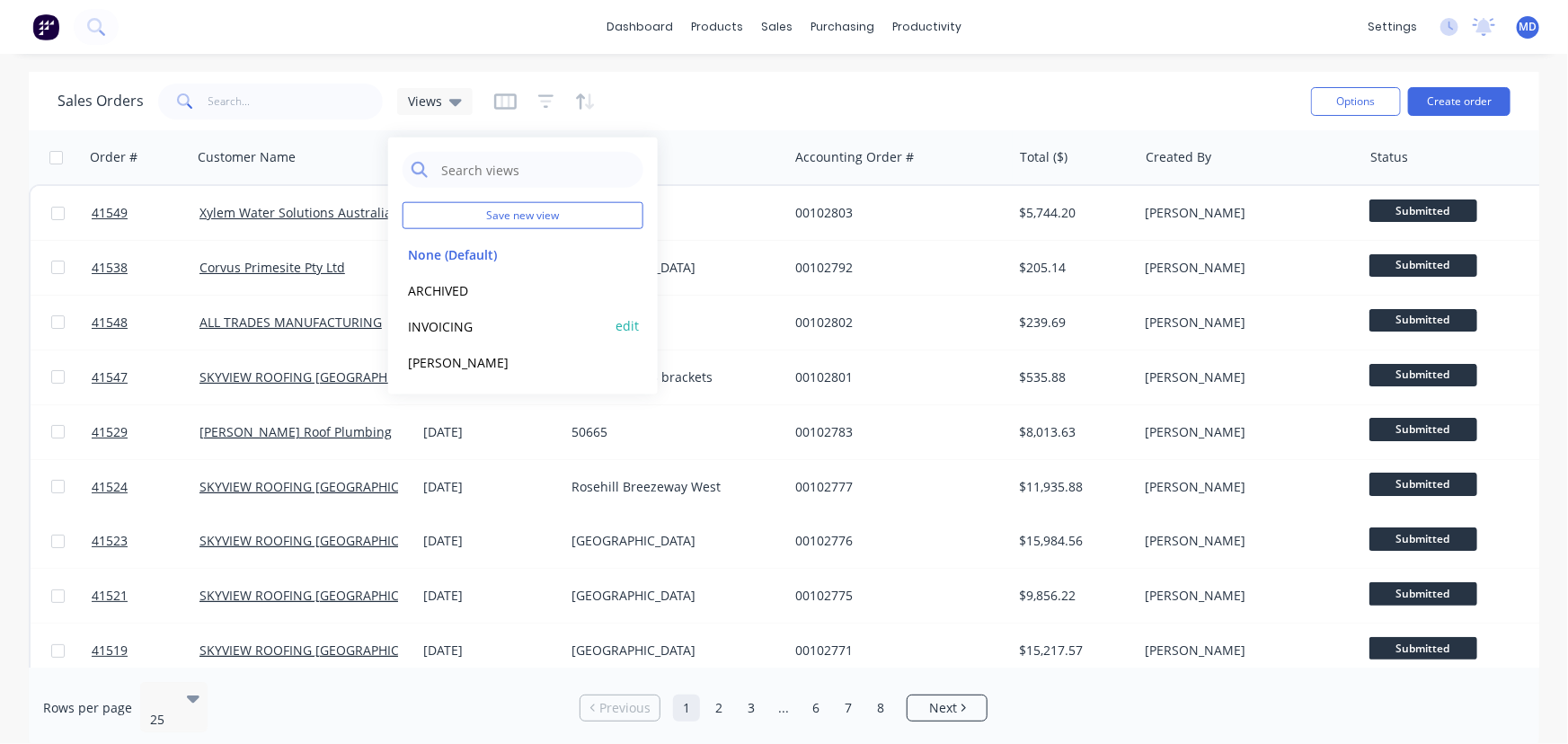
click at [448, 333] on button "INVOICING" at bounding box center [504, 325] width 205 height 21
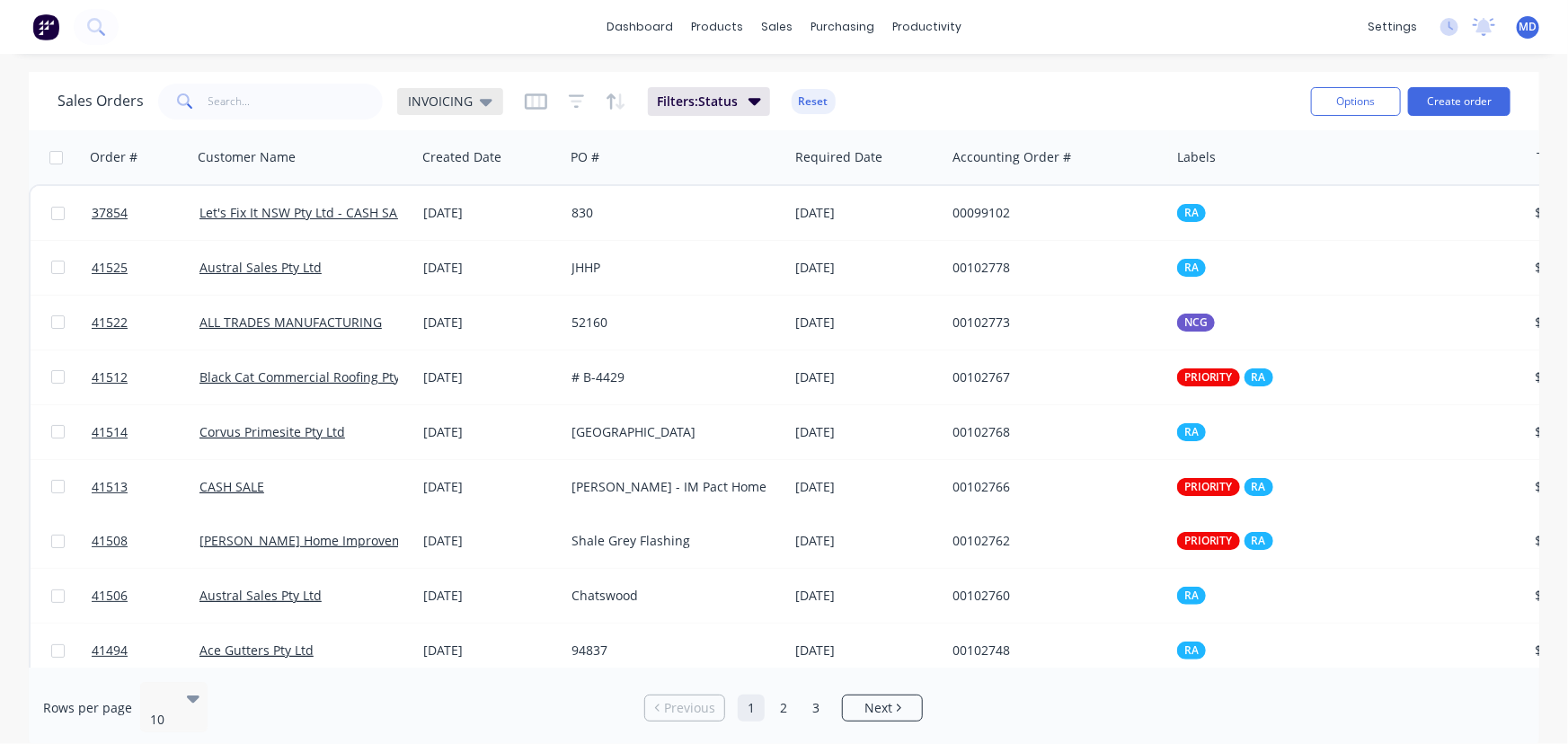
click at [451, 96] on span "INVOICING" at bounding box center [440, 101] width 65 height 19
click at [854, 114] on div "Customers" at bounding box center [839, 122] width 65 height 16
